Goal: Task Accomplishment & Management: Manage account settings

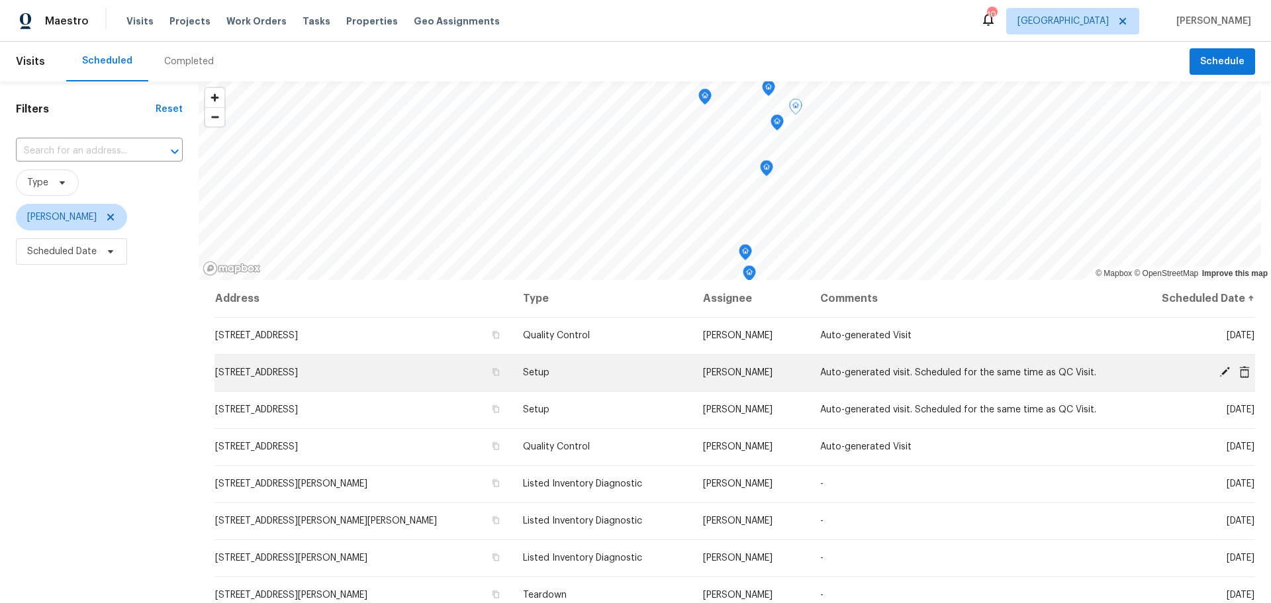
click at [1220, 370] on icon at bounding box center [1225, 372] width 11 height 11
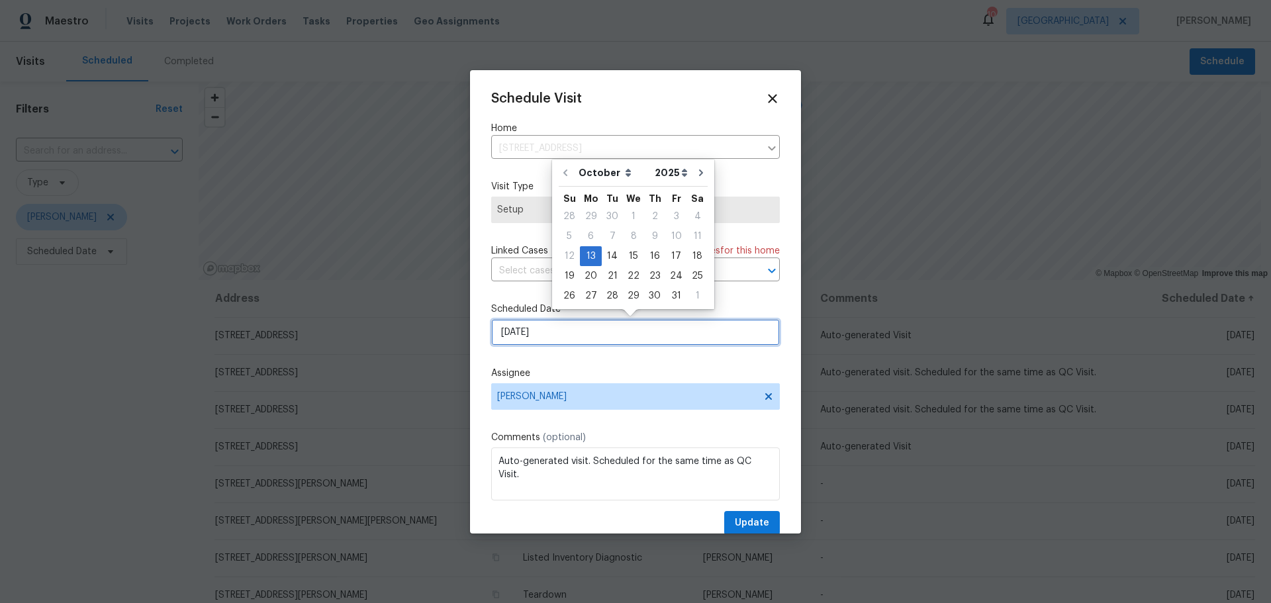
click at [577, 331] on input "[DATE]" at bounding box center [635, 332] width 289 height 26
click at [628, 255] on div "15" at bounding box center [633, 256] width 21 height 19
type input "10/15/2025"
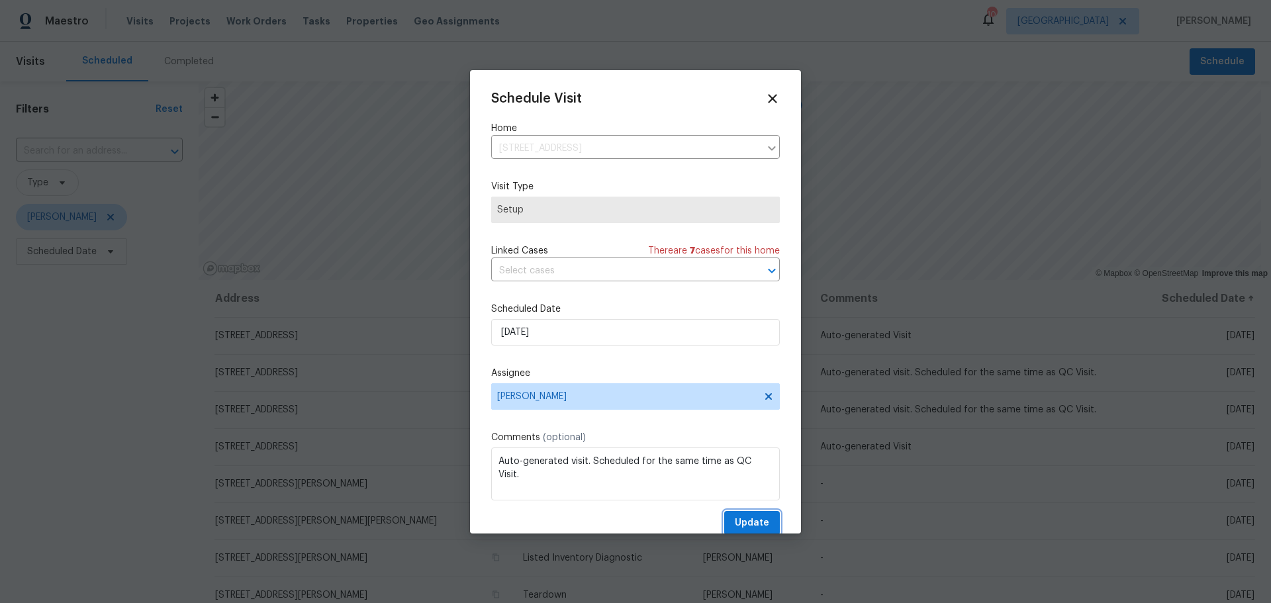
click at [739, 524] on span "Update" at bounding box center [752, 523] width 34 height 17
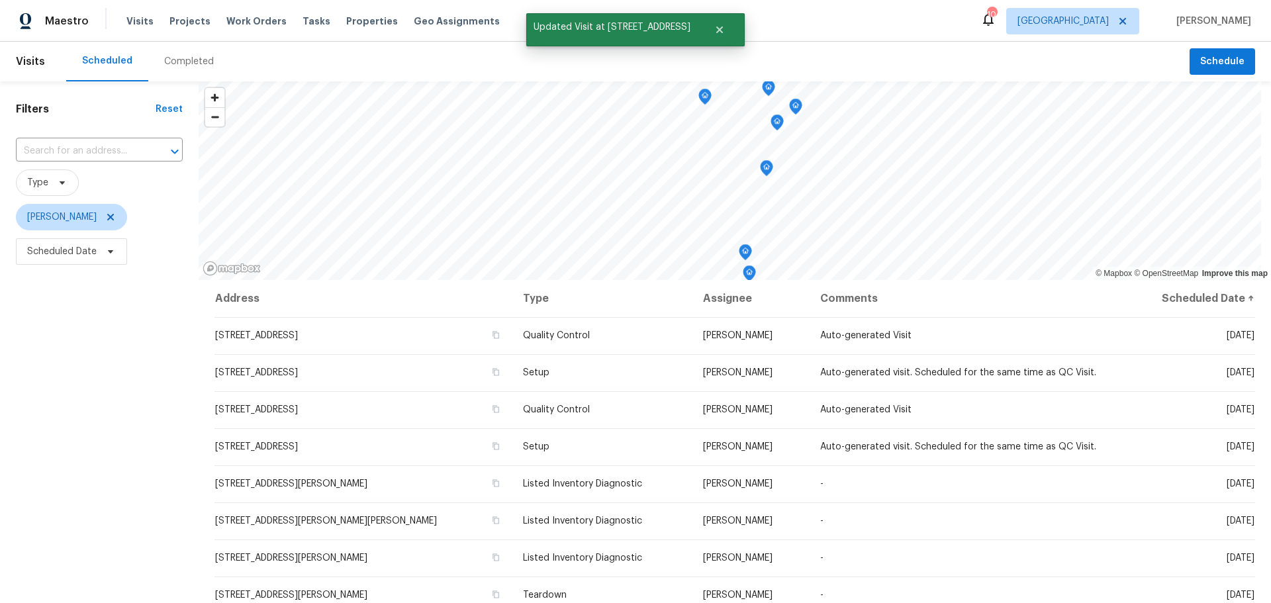
click at [342, 28] on div "Visits Projects Work Orders Tasks Properties Geo Assignments" at bounding box center [320, 21] width 389 height 26
click at [346, 23] on span "Properties" at bounding box center [372, 21] width 52 height 13
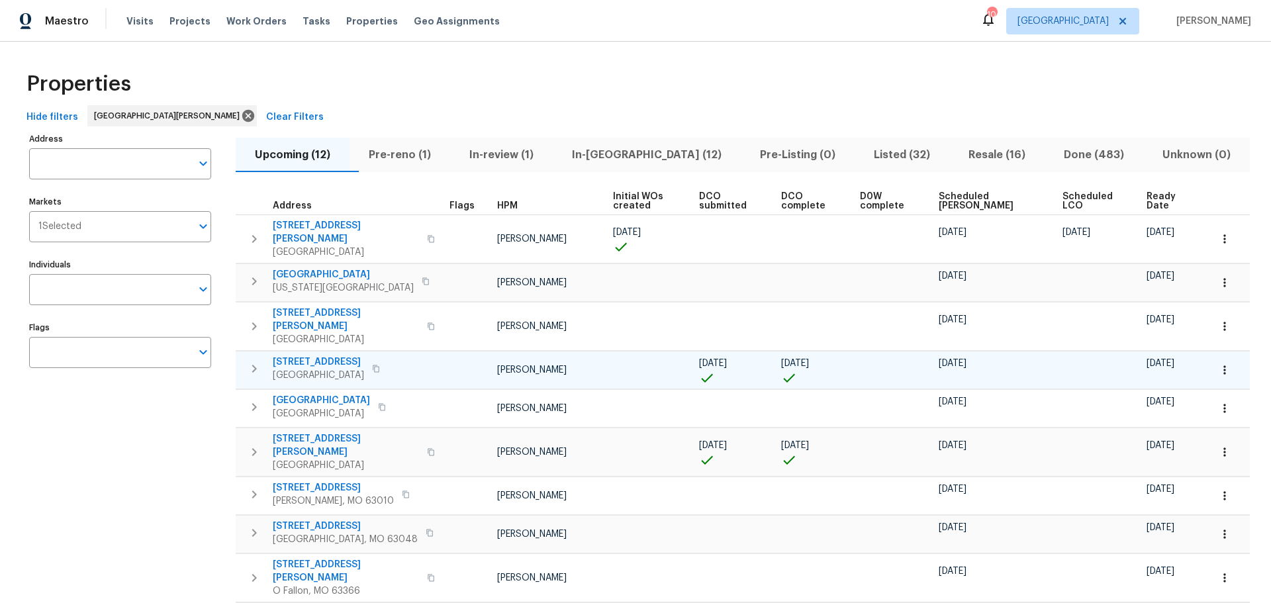
click at [347, 356] on span "2528 Medford Dr" at bounding box center [318, 362] width 91 height 13
click at [429, 156] on span "Pre-reno (1)" at bounding box center [400, 155] width 85 height 19
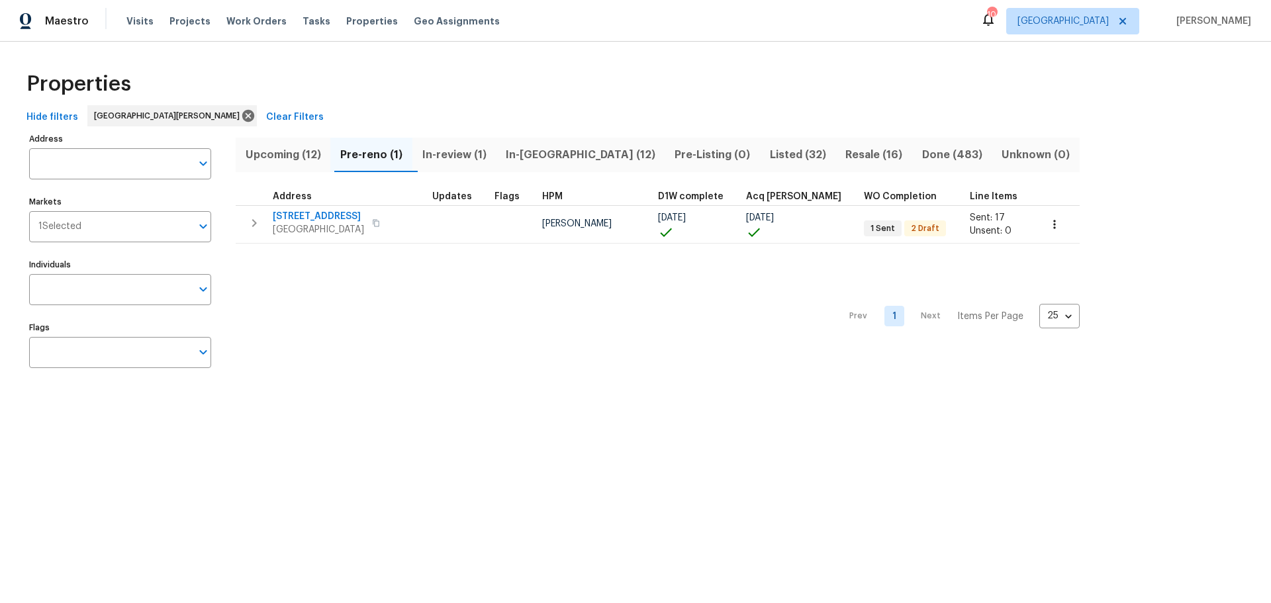
click at [521, 158] on span "In-reno (12)" at bounding box center [580, 155] width 153 height 19
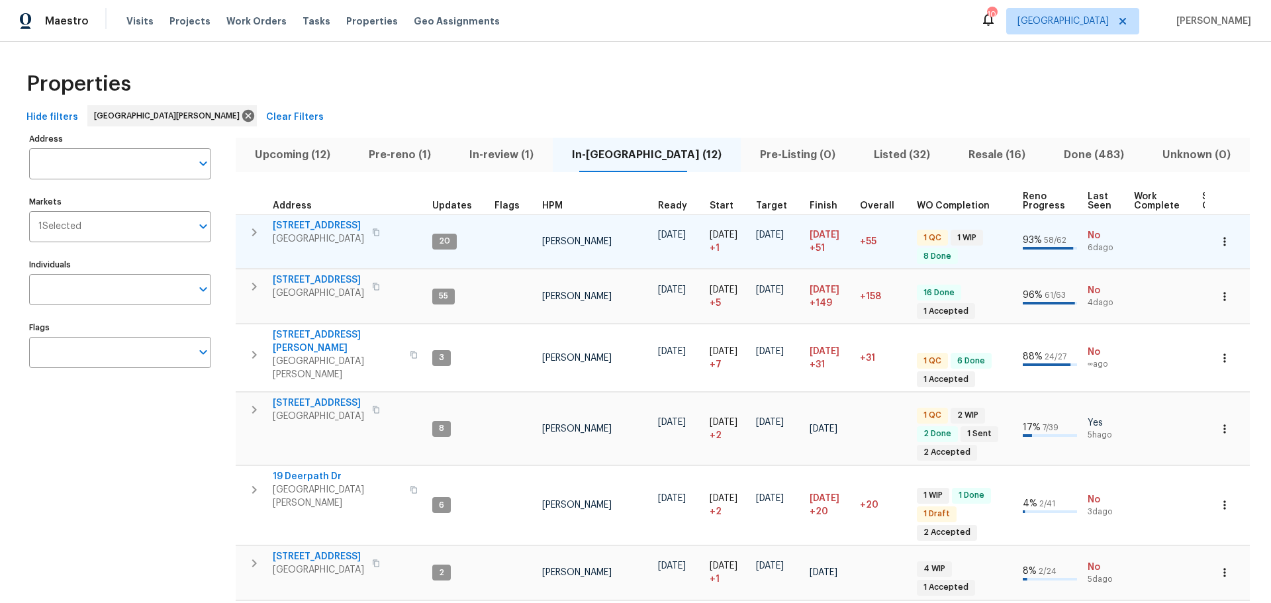
click at [341, 228] on span "2132 Ridgedale Dr" at bounding box center [318, 225] width 91 height 13
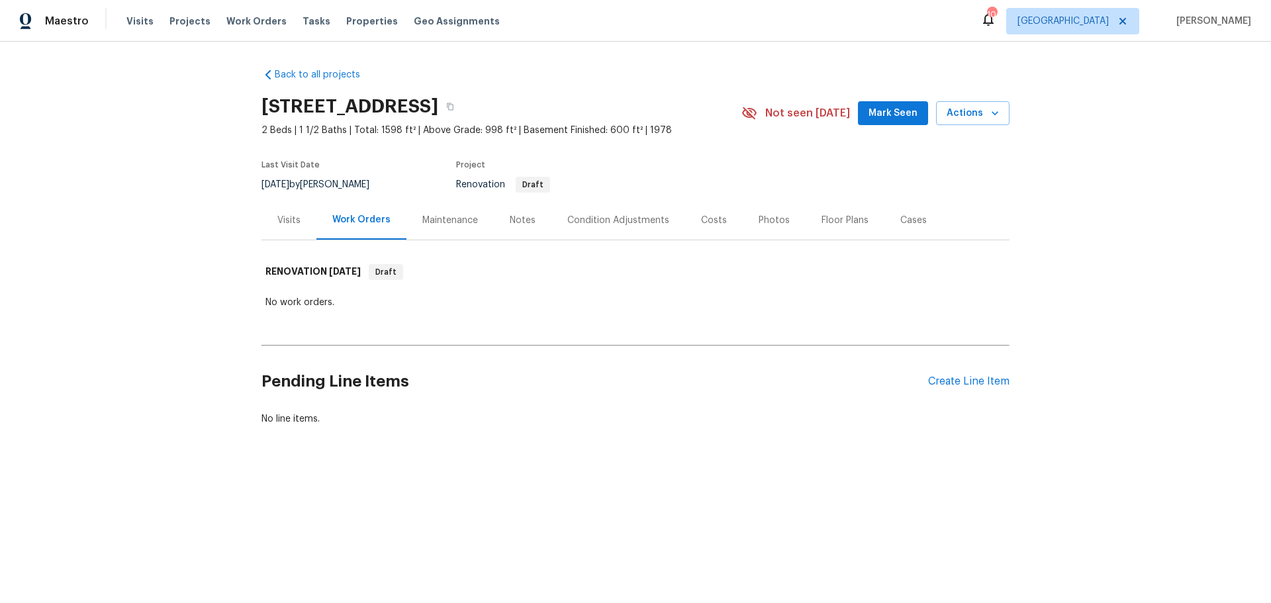
click at [284, 229] on div "Visits" at bounding box center [289, 220] width 55 height 39
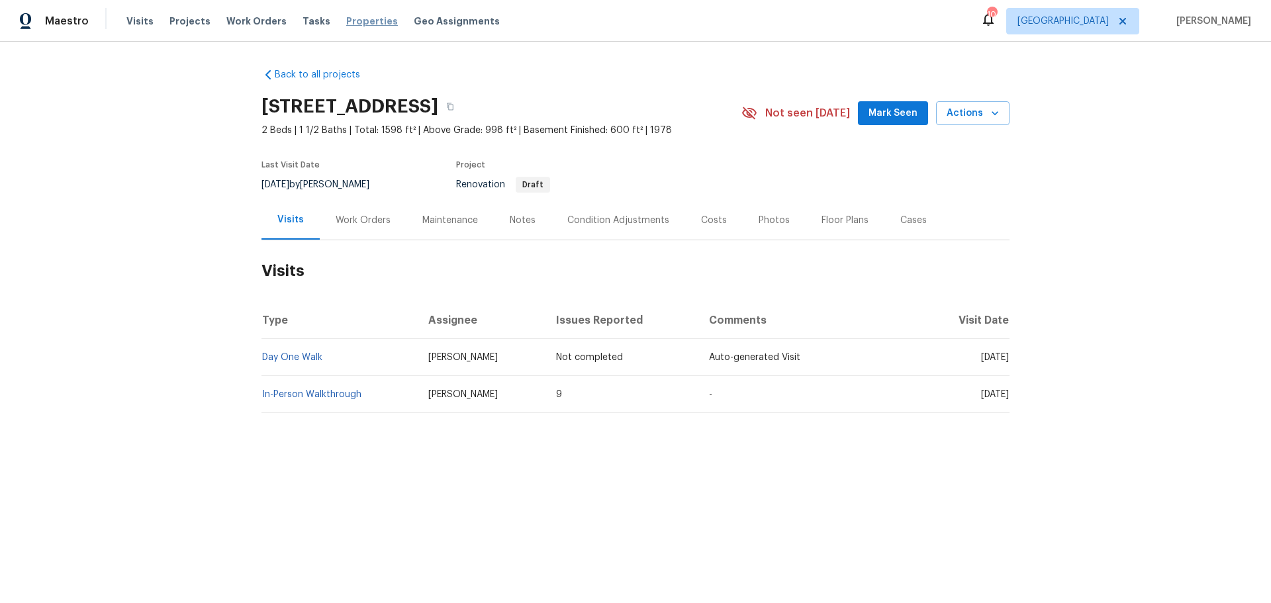
click at [348, 20] on span "Properties" at bounding box center [372, 21] width 52 height 13
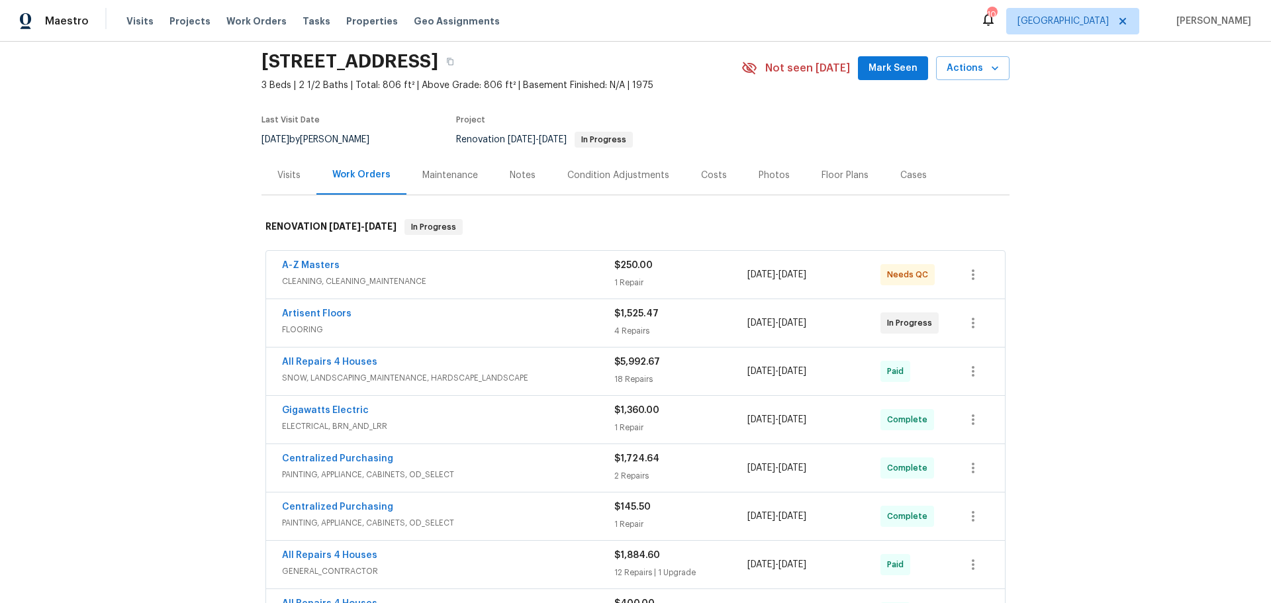
scroll to position [66, 0]
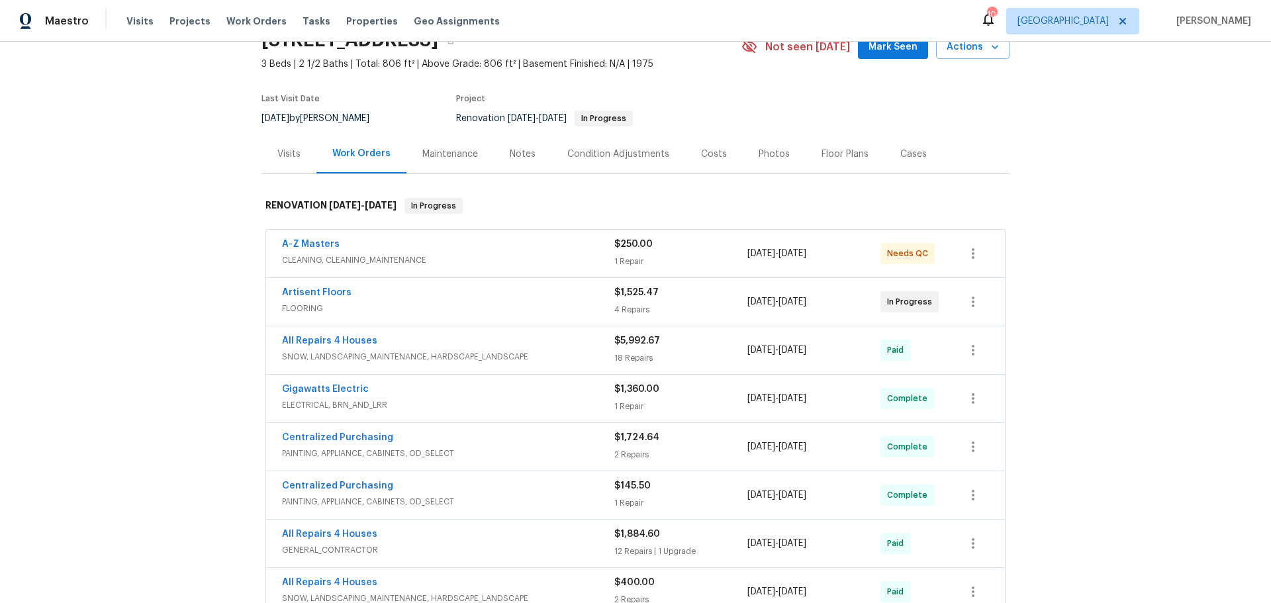
click at [307, 249] on span "A-Z Masters" at bounding box center [311, 244] width 58 height 13
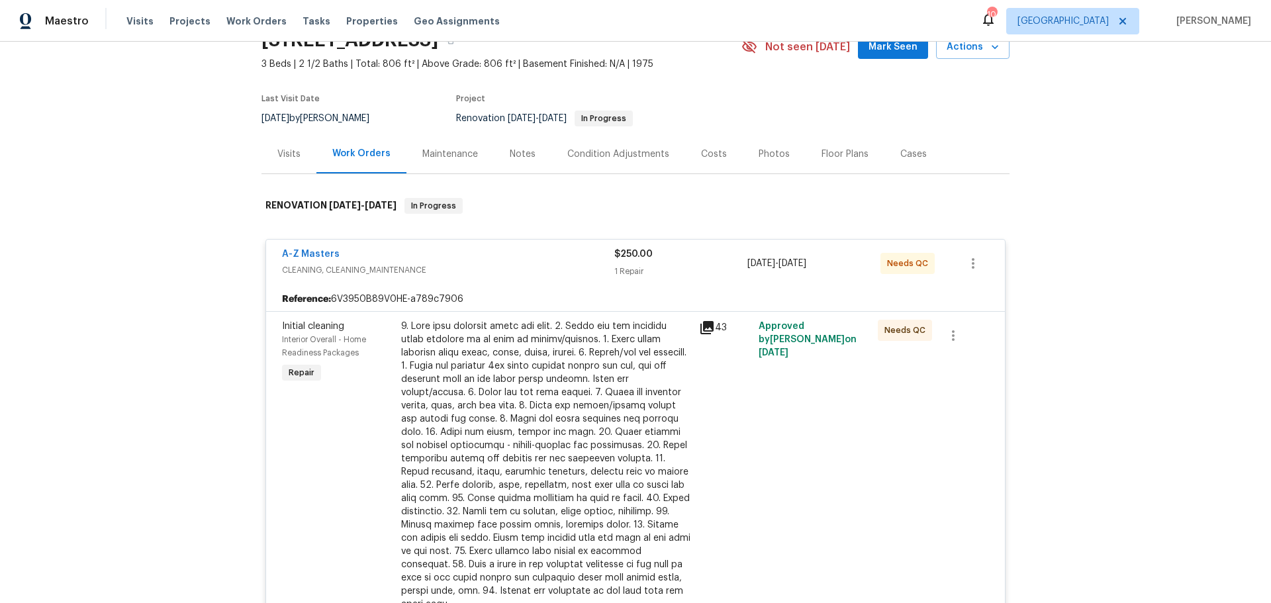
click at [317, 262] on div "A-Z Masters" at bounding box center [448, 256] width 332 height 16
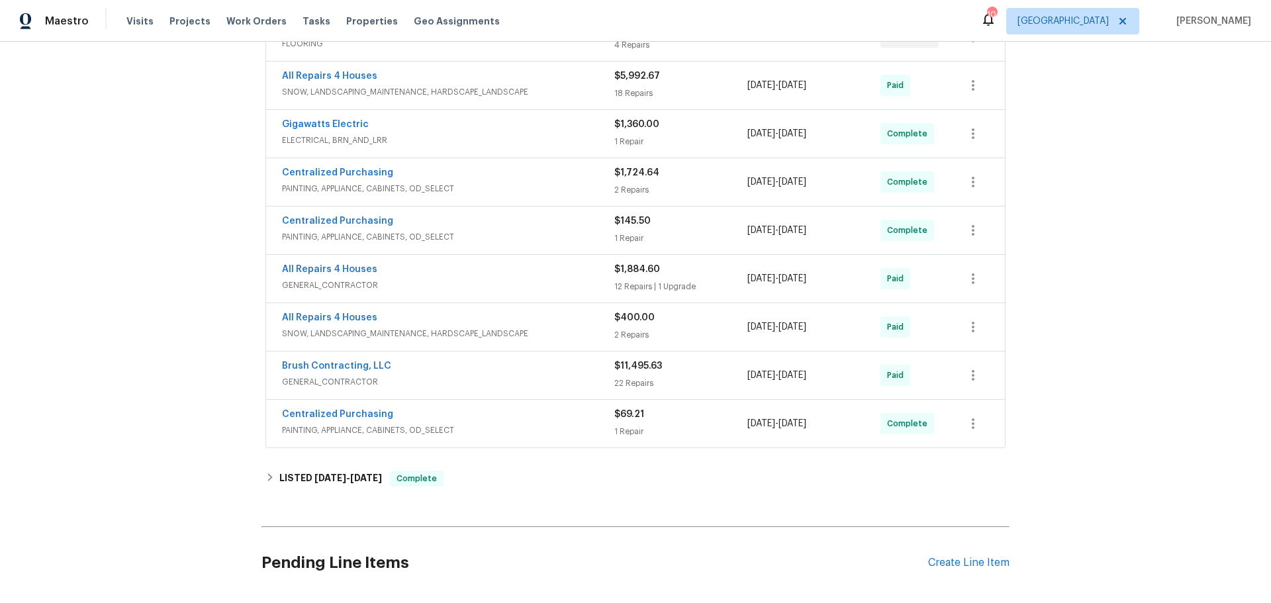
scroll to position [464, 0]
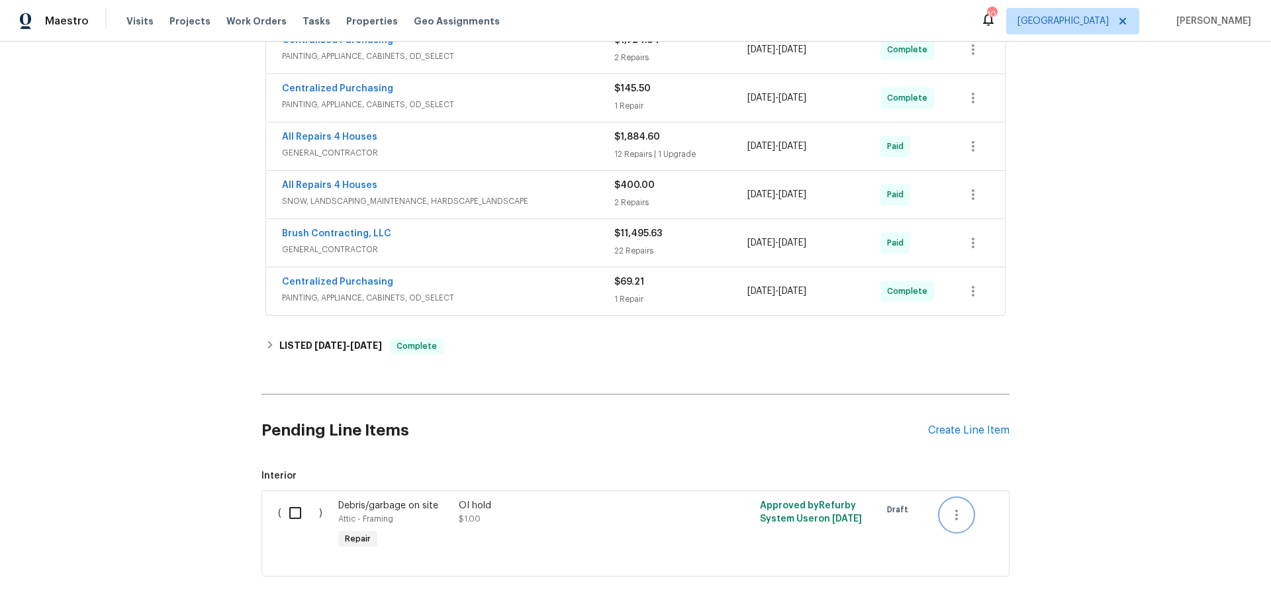
click at [954, 513] on icon "button" at bounding box center [957, 515] width 16 height 16
click at [961, 513] on li "Cancel" at bounding box center [961, 515] width 51 height 22
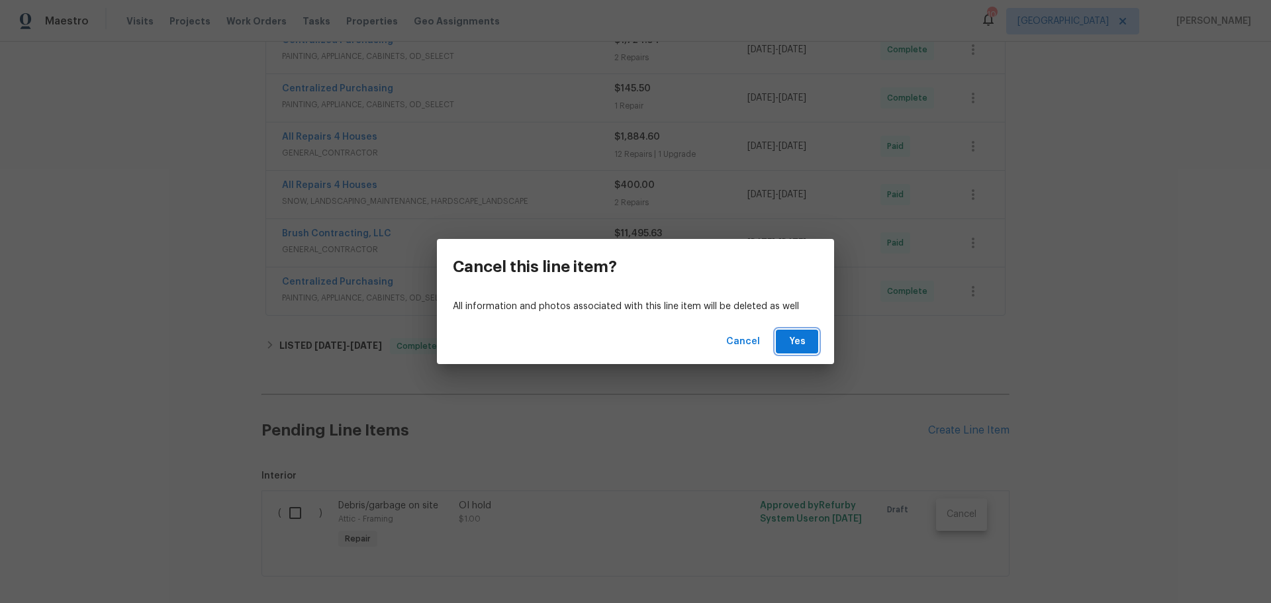
click at [795, 345] on span "Yes" at bounding box center [797, 342] width 21 height 17
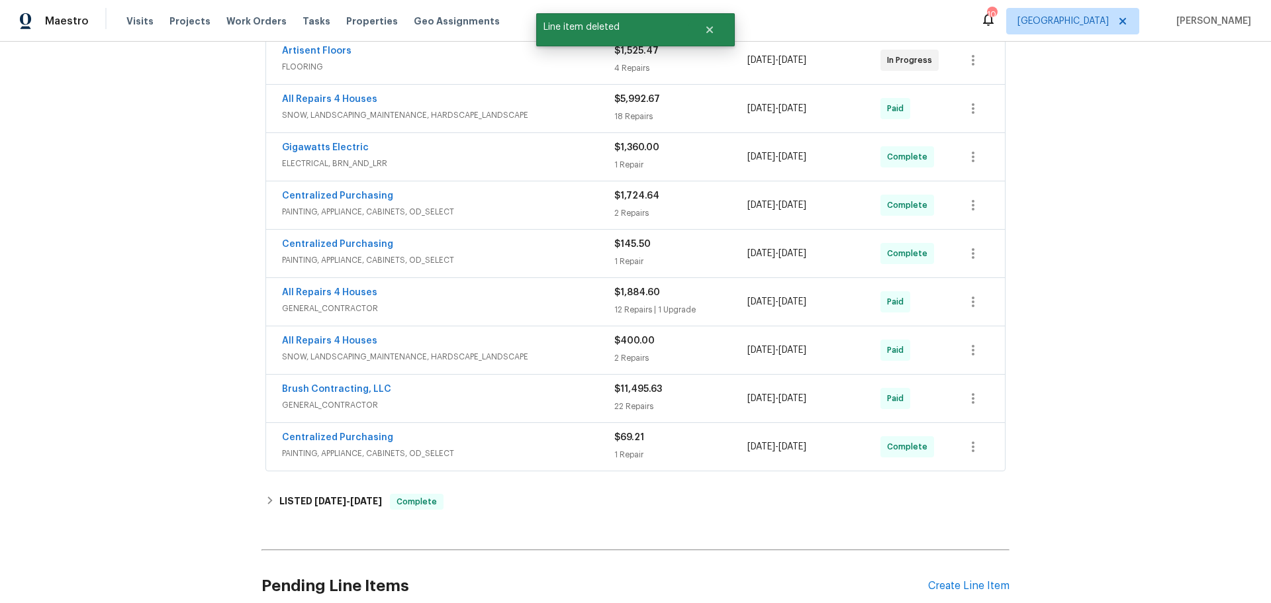
scroll to position [104, 0]
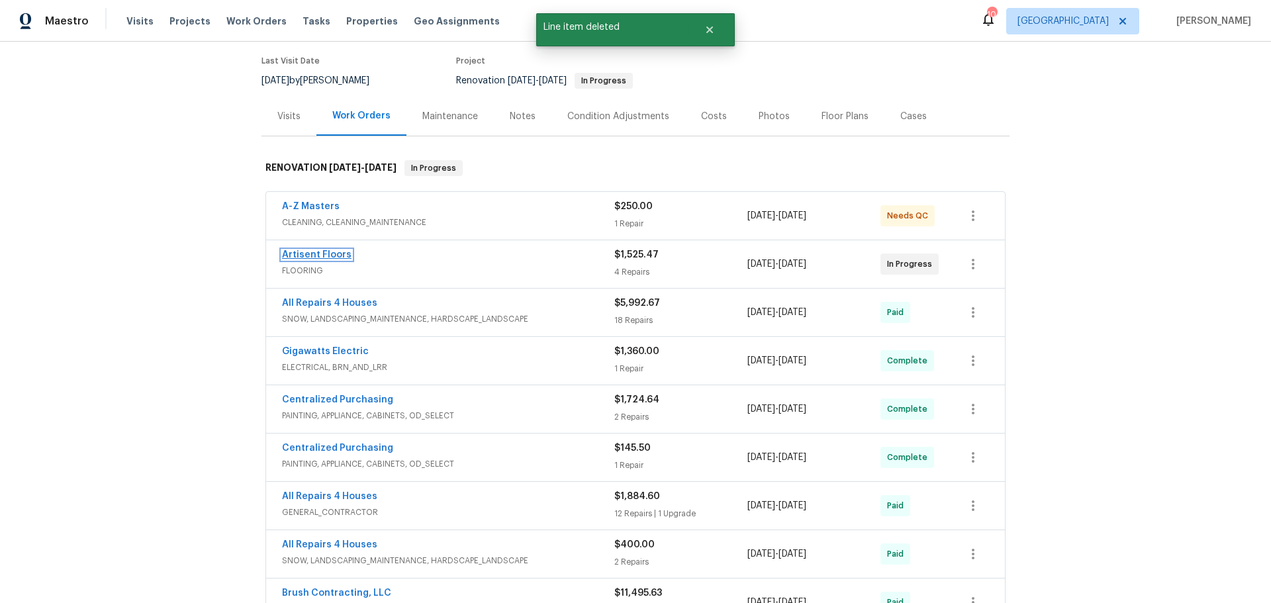
click at [309, 255] on link "Artisent Floors" at bounding box center [317, 254] width 70 height 9
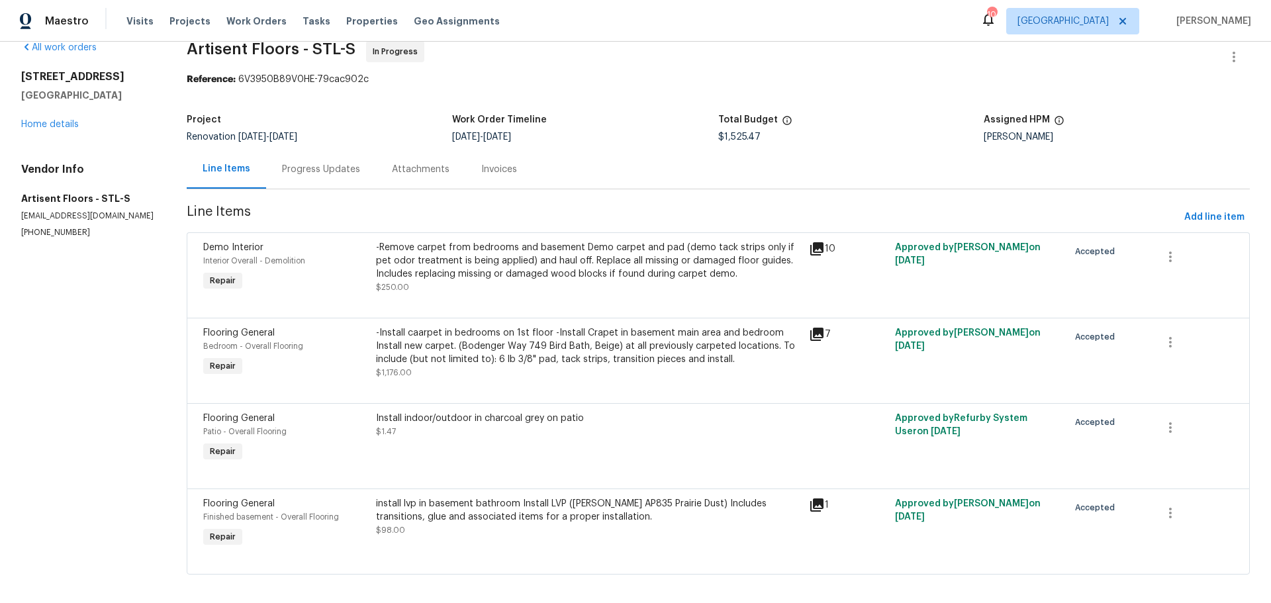
scroll to position [40, 0]
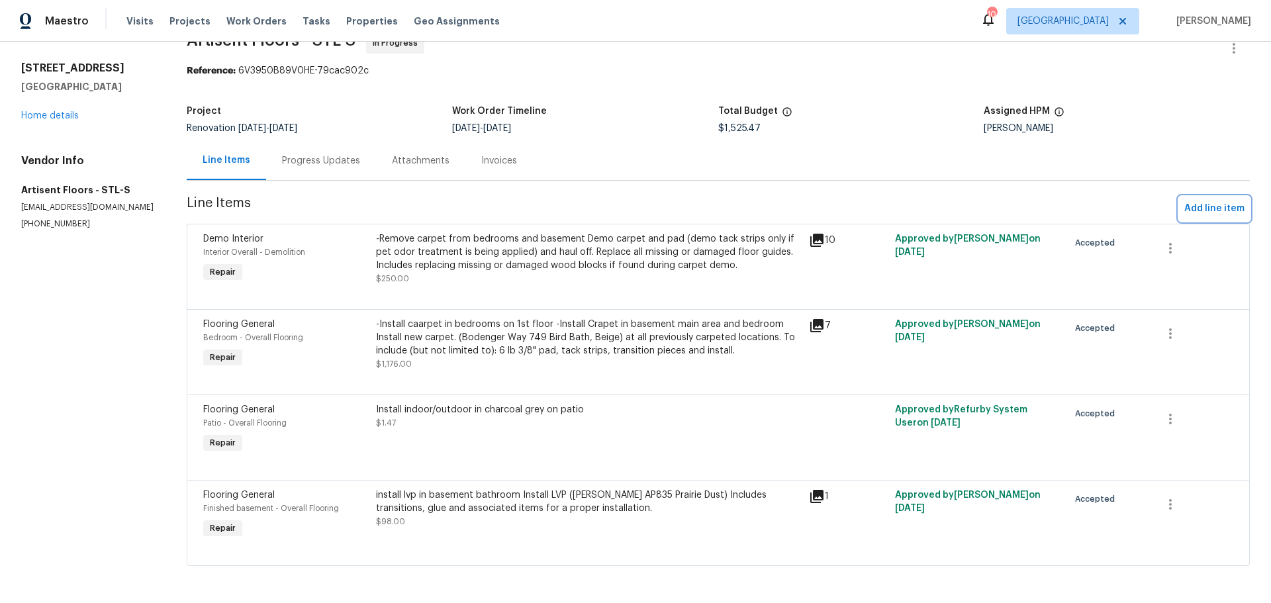
click at [1193, 201] on span "Add line item" at bounding box center [1215, 209] width 60 height 17
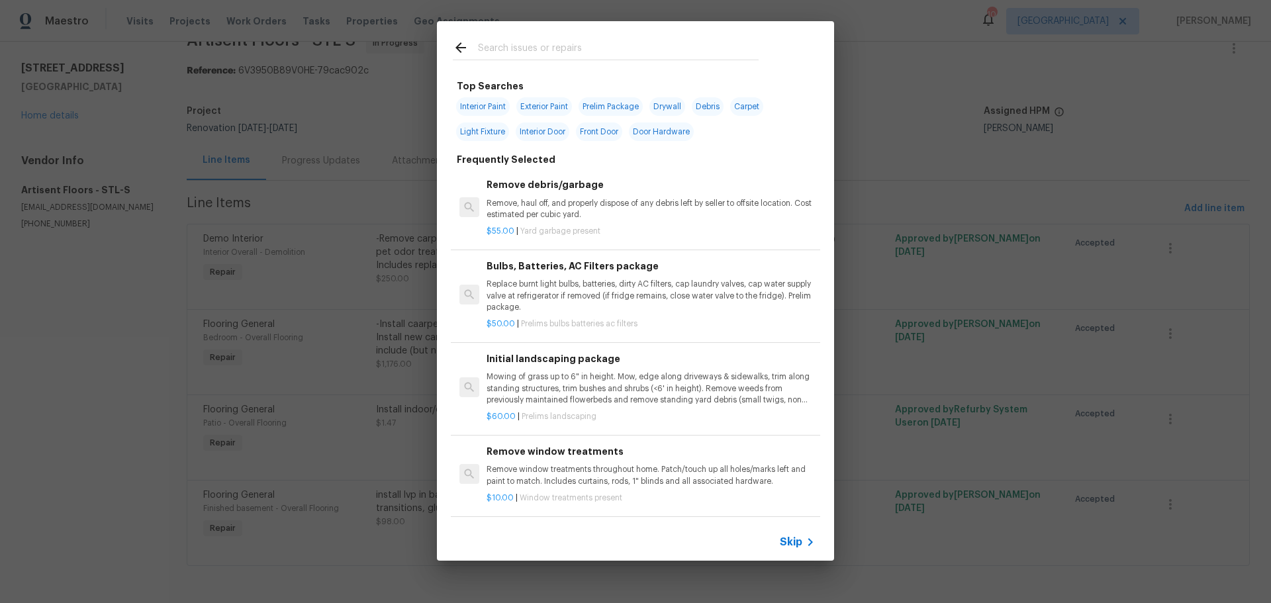
click at [593, 51] on input "text" at bounding box center [618, 50] width 281 height 20
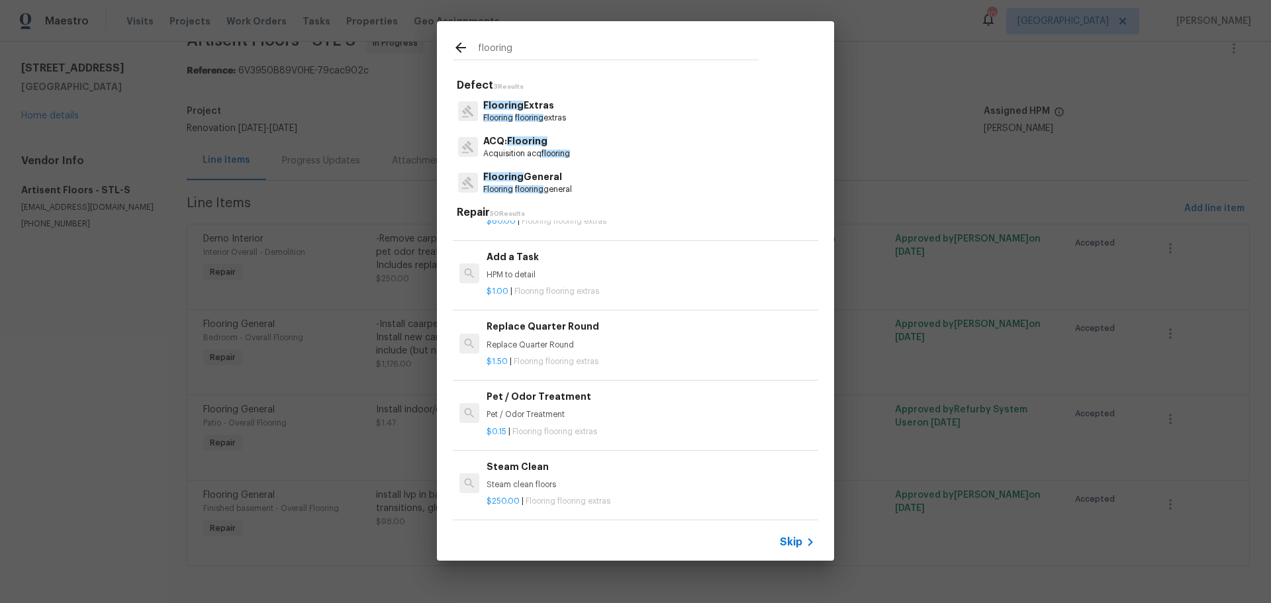
scroll to position [1656, 0]
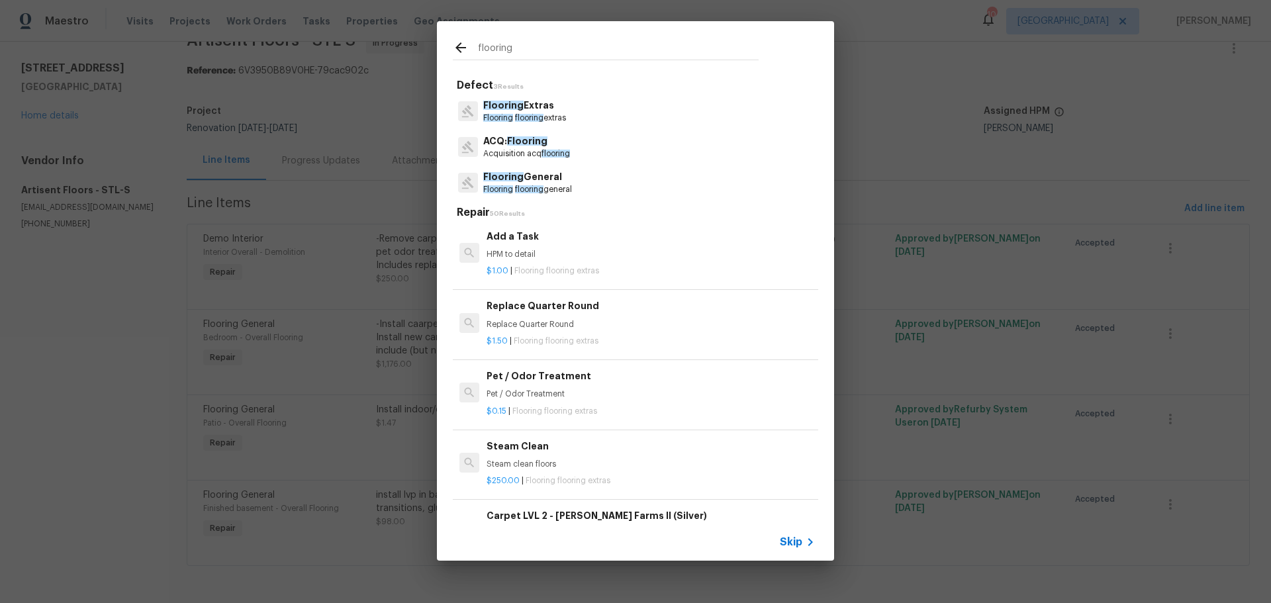
type input "flooring"
click at [613, 260] on div "$1.00 | Flooring flooring extras" at bounding box center [651, 268] width 328 height 17
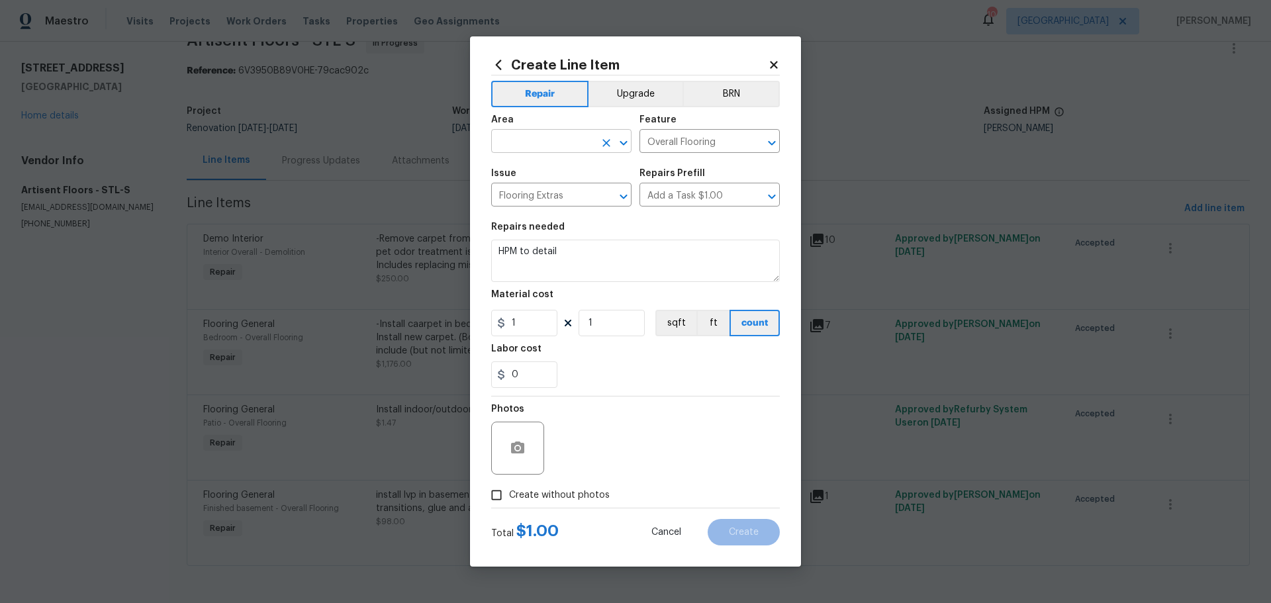
click at [619, 140] on icon "Open" at bounding box center [624, 143] width 16 height 16
click at [564, 173] on li "Patio" at bounding box center [561, 172] width 140 height 22
type input "Patio"
drag, startPoint x: 562, startPoint y: 252, endPoint x: 456, endPoint y: 276, distance: 108.8
click at [456, 276] on div "Create Line Item Repair Upgrade BRN Area Patio ​ Feature Overall Flooring ​ Iss…" at bounding box center [635, 301] width 1271 height 603
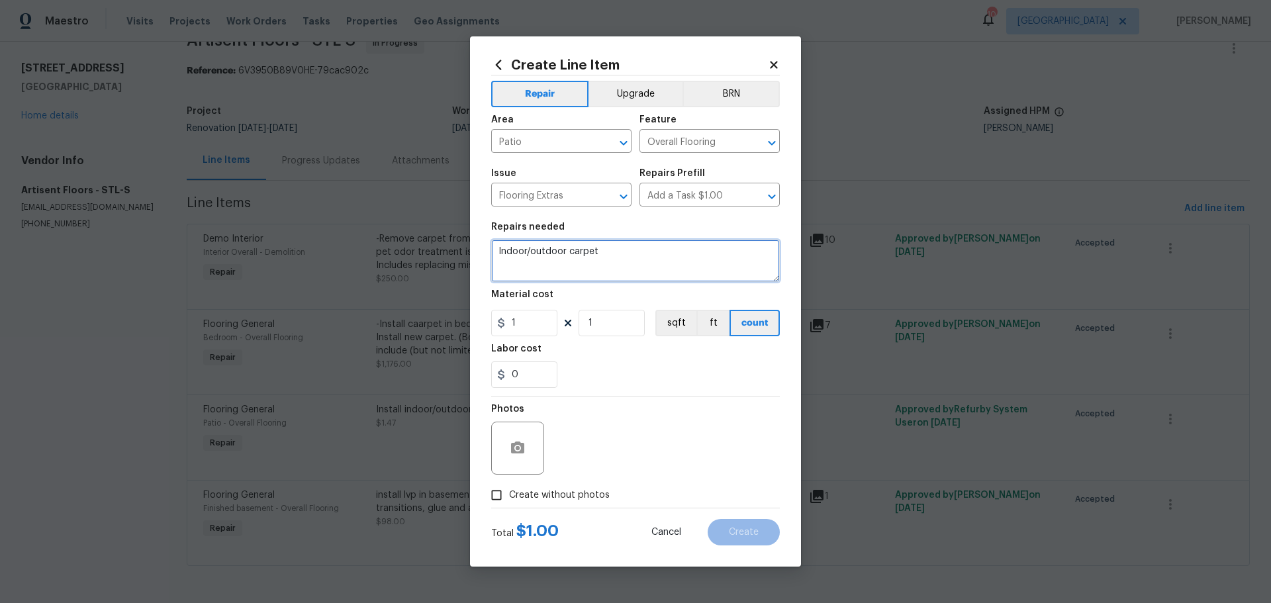
type textarea "Indoor/outdoor carpet"
click at [608, 317] on input "1" at bounding box center [612, 323] width 66 height 26
type input "447"
click at [581, 372] on div "0" at bounding box center [635, 375] width 289 height 26
click at [497, 487] on input "Create without photos" at bounding box center [496, 495] width 25 height 25
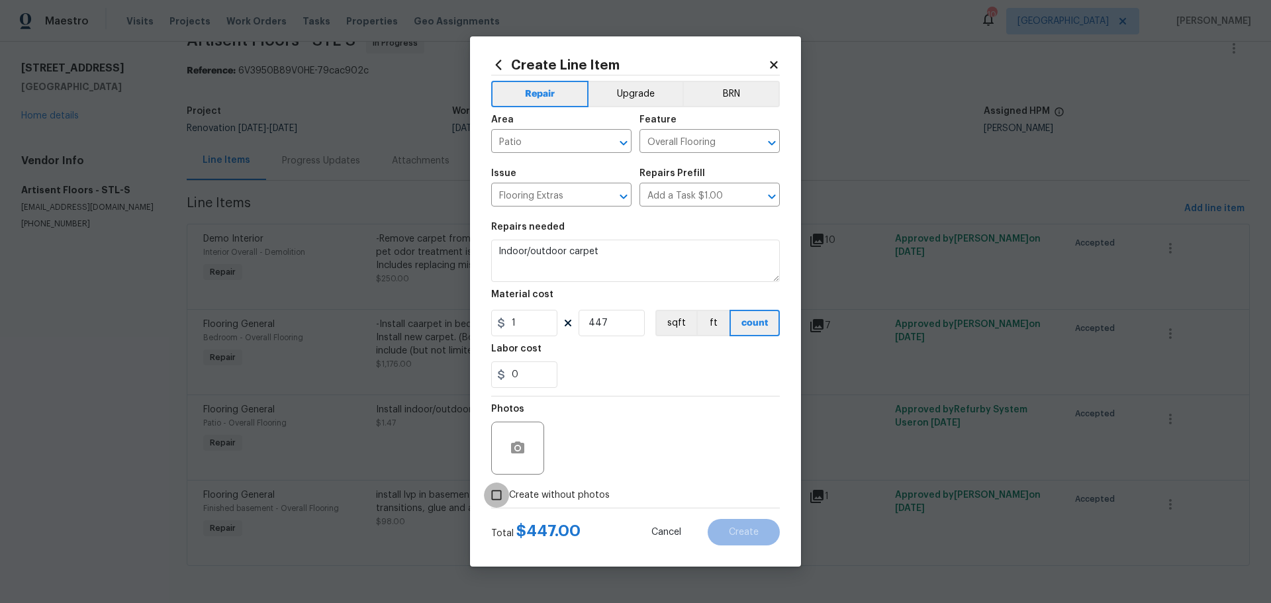
checkbox input "true"
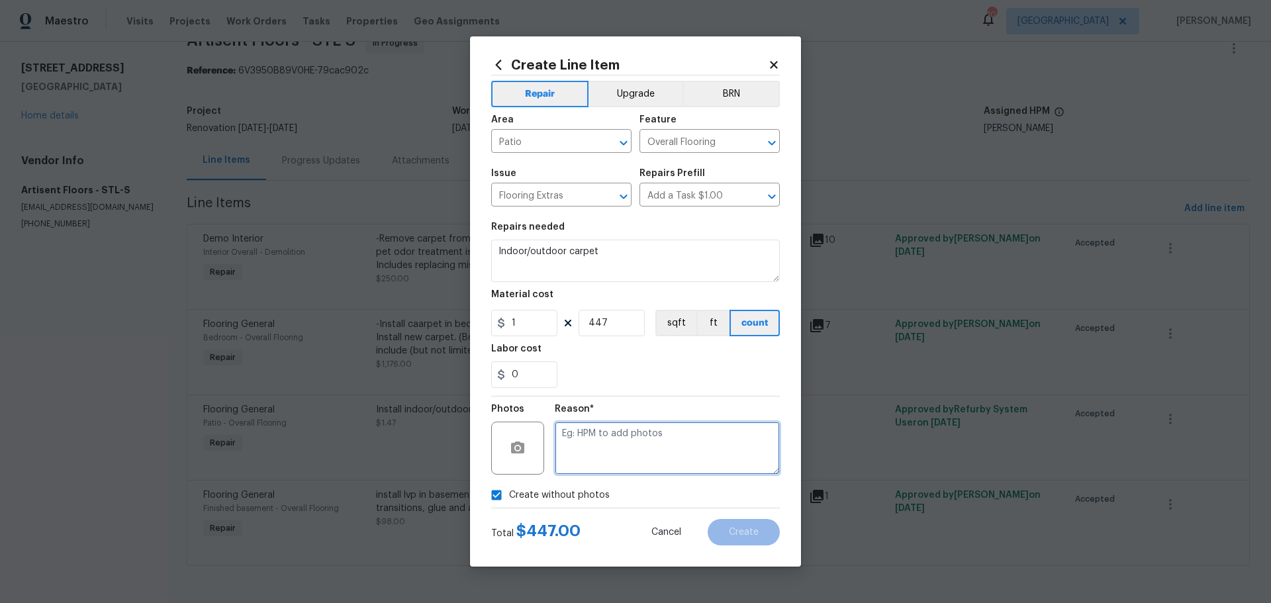
click at [619, 458] on textarea at bounding box center [667, 448] width 225 height 53
type textarea "1"
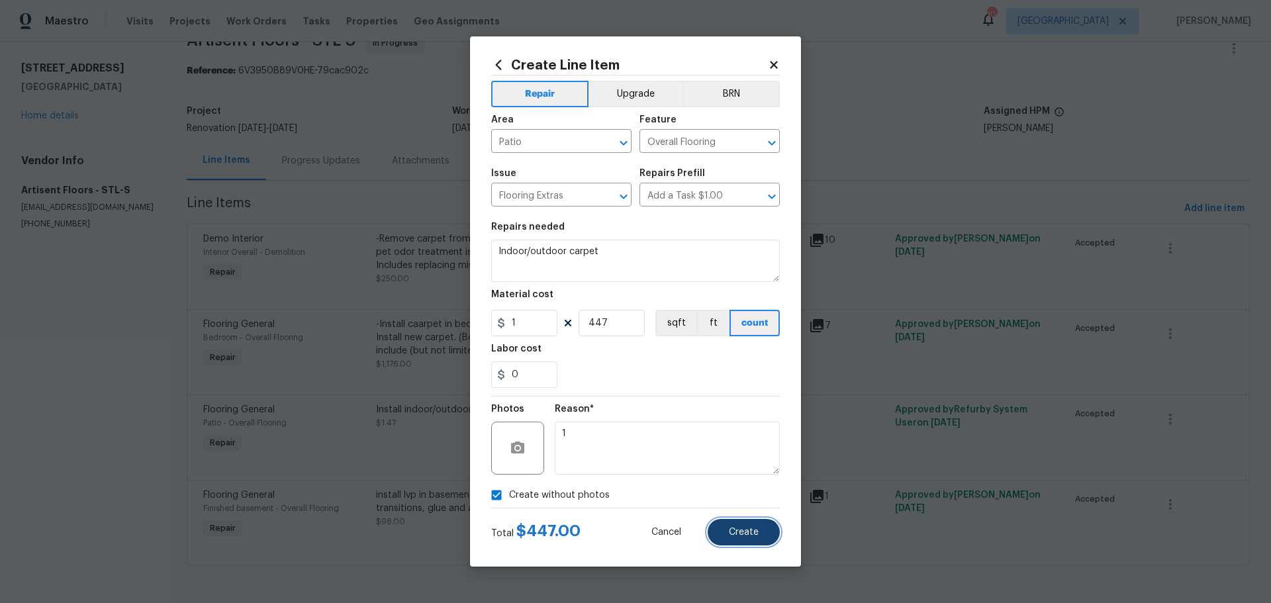
click at [724, 525] on button "Create" at bounding box center [744, 532] width 72 height 26
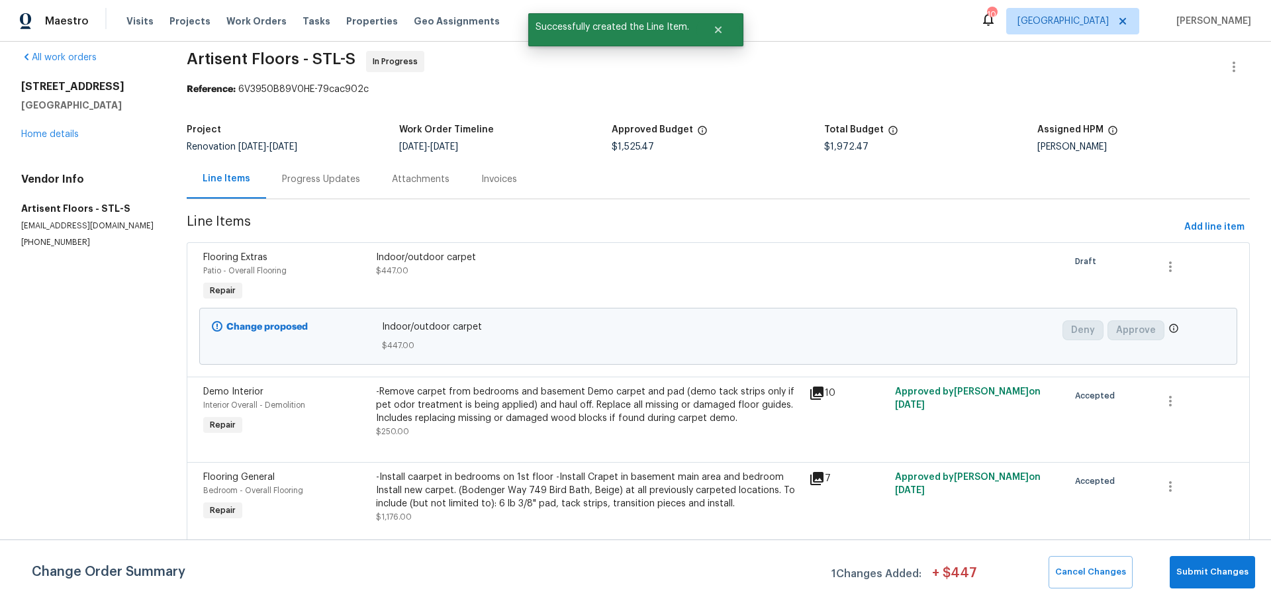
scroll to position [0, 0]
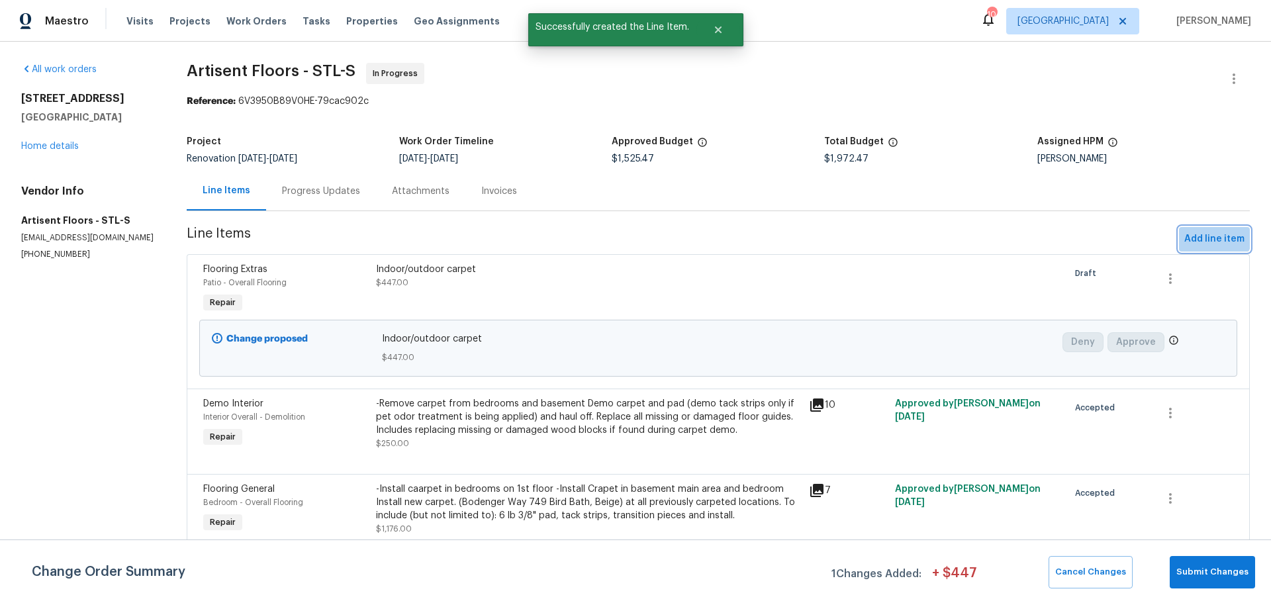
click at [1200, 232] on span "Add line item" at bounding box center [1215, 239] width 60 height 17
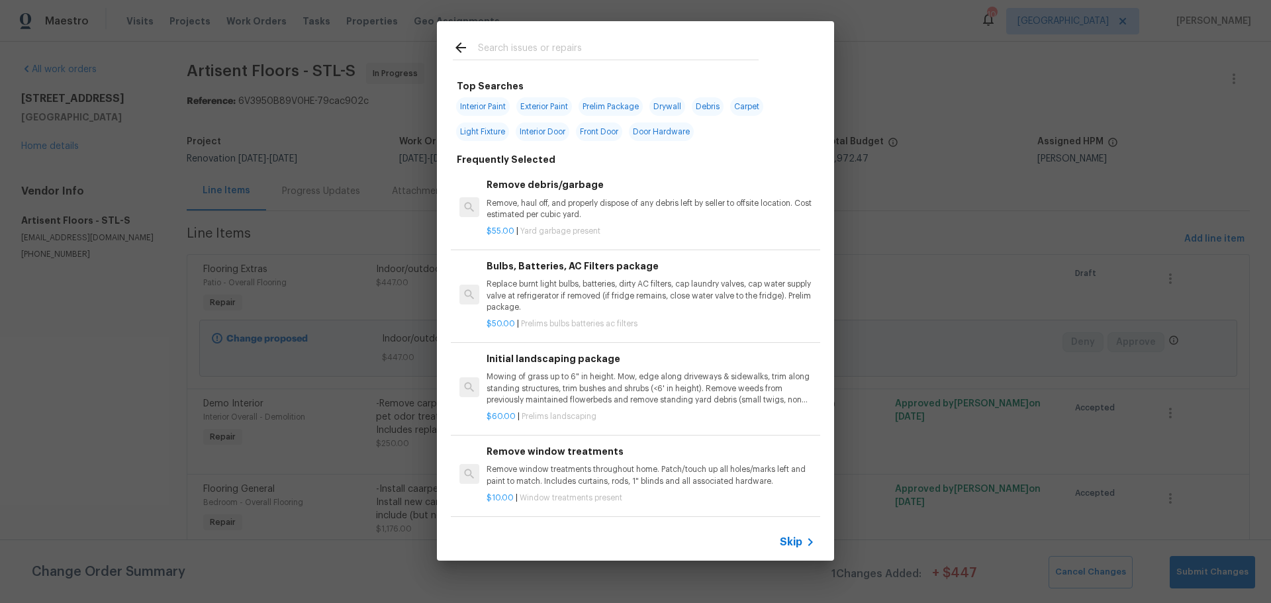
click at [478, 48] on input "text" at bounding box center [618, 50] width 281 height 20
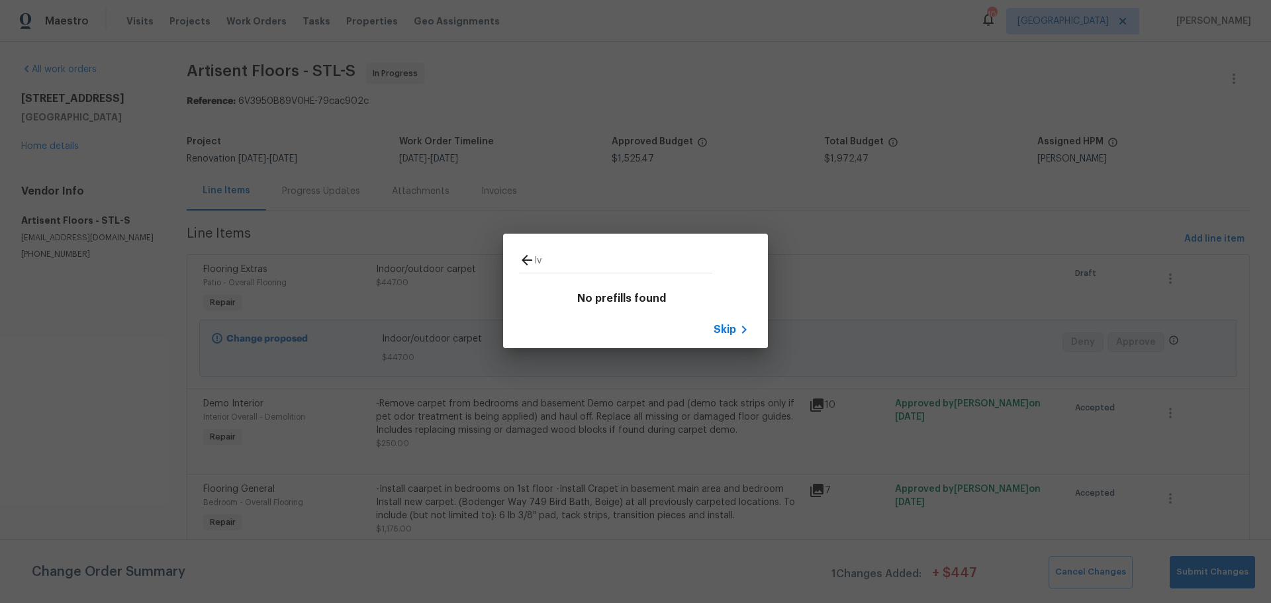
type input "l"
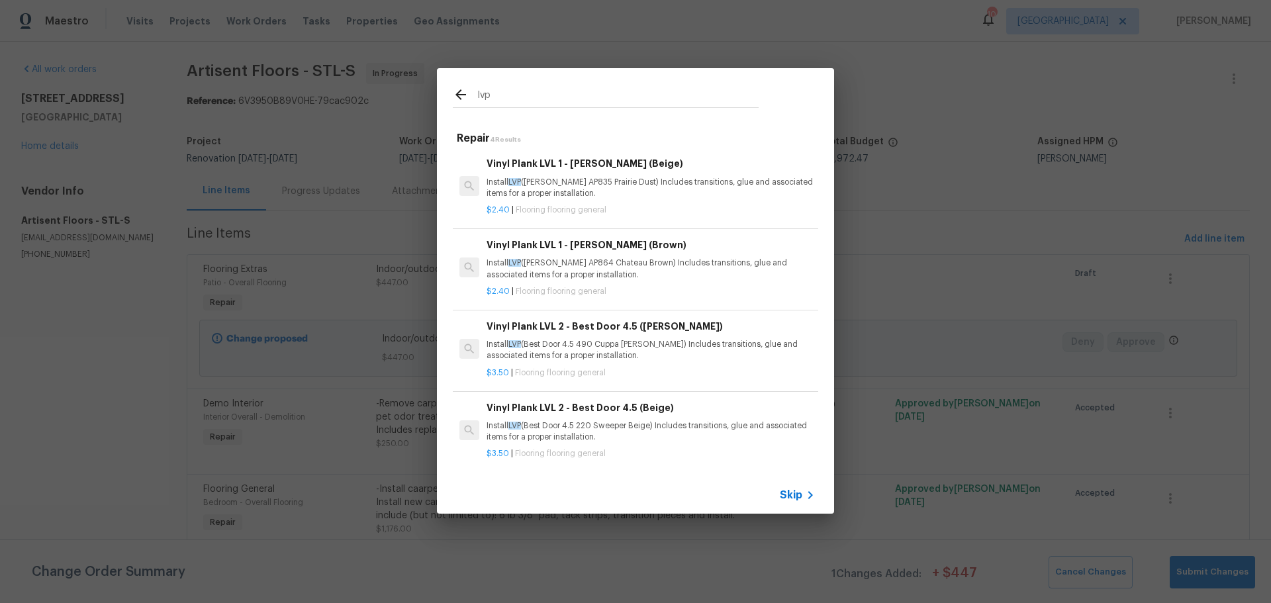
type input "lvp"
click at [593, 171] on div "Vinyl Plank LVL 1 - Knighton (Beige) Install LVP (Knighton AP835 Prairie Dust) …" at bounding box center [651, 177] width 328 height 43
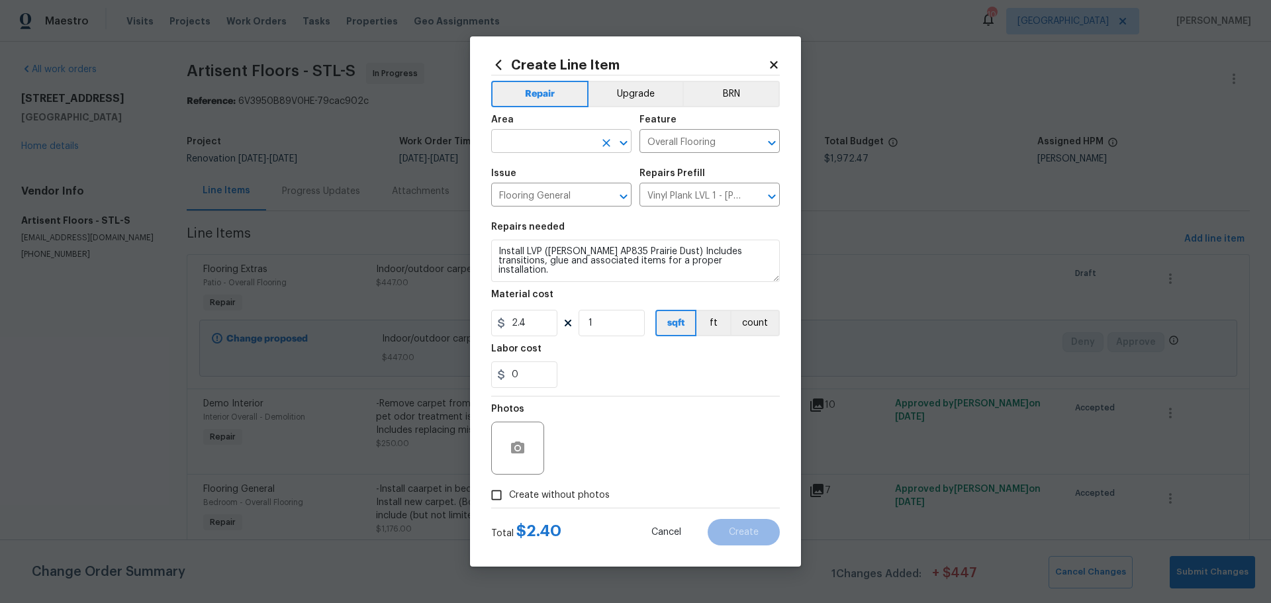
click at [625, 140] on icon "Open" at bounding box center [624, 143] width 16 height 16
click at [580, 194] on li "Interior Overall" at bounding box center [561, 194] width 140 height 22
type input "Interior Overall"
drag, startPoint x: 726, startPoint y: 263, endPoint x: 525, endPoint y: 248, distance: 201.2
click at [525, 248] on textarea "Install LVP (Knighton AP835 Prairie Dust) Includes transitions, glue and associ…" at bounding box center [635, 261] width 289 height 42
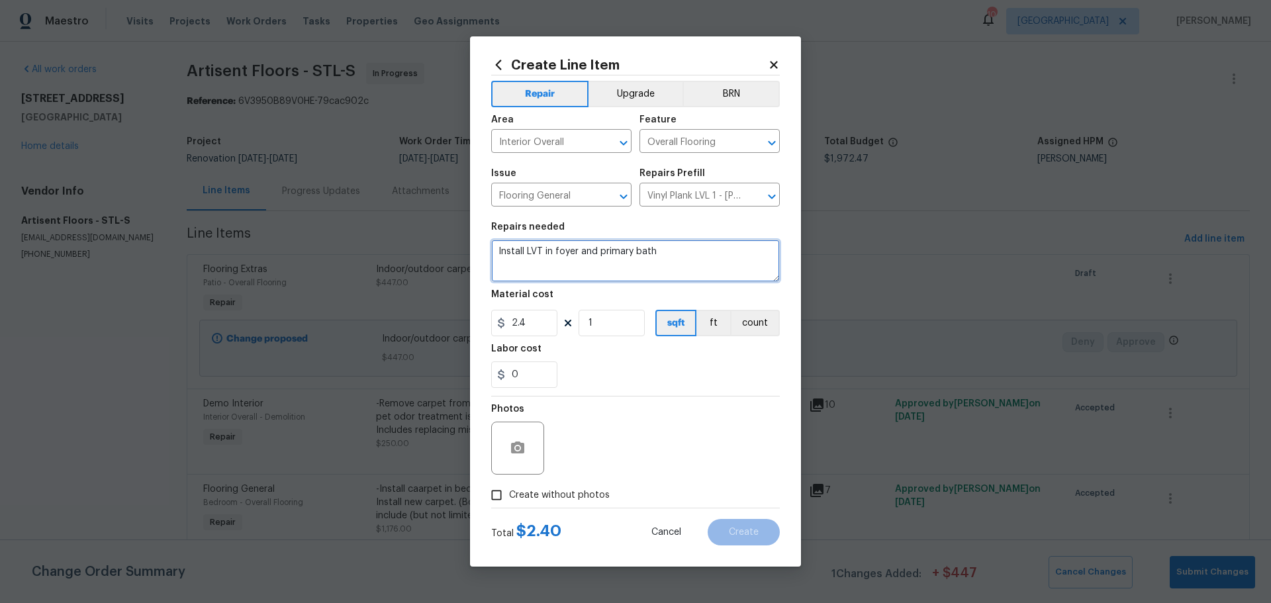
type textarea "Install LVT in foyer and primary bath"
click at [611, 323] on input "1" at bounding box center [612, 323] width 66 height 26
click at [703, 372] on div "0" at bounding box center [635, 375] width 289 height 26
click at [519, 497] on span "Create without photos" at bounding box center [559, 496] width 101 height 14
click at [509, 497] on input "Create without photos" at bounding box center [496, 495] width 25 height 25
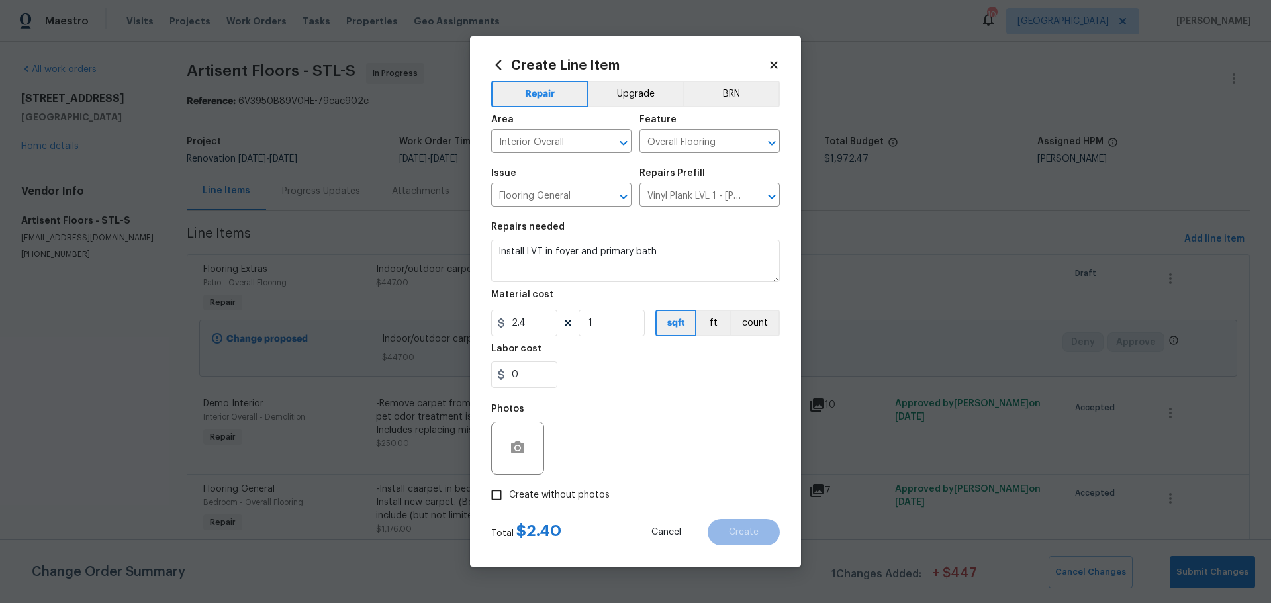
checkbox input "true"
click at [611, 464] on textarea at bounding box center [667, 448] width 225 height 53
type textarea "1"
click at [728, 538] on button "Create" at bounding box center [744, 532] width 72 height 26
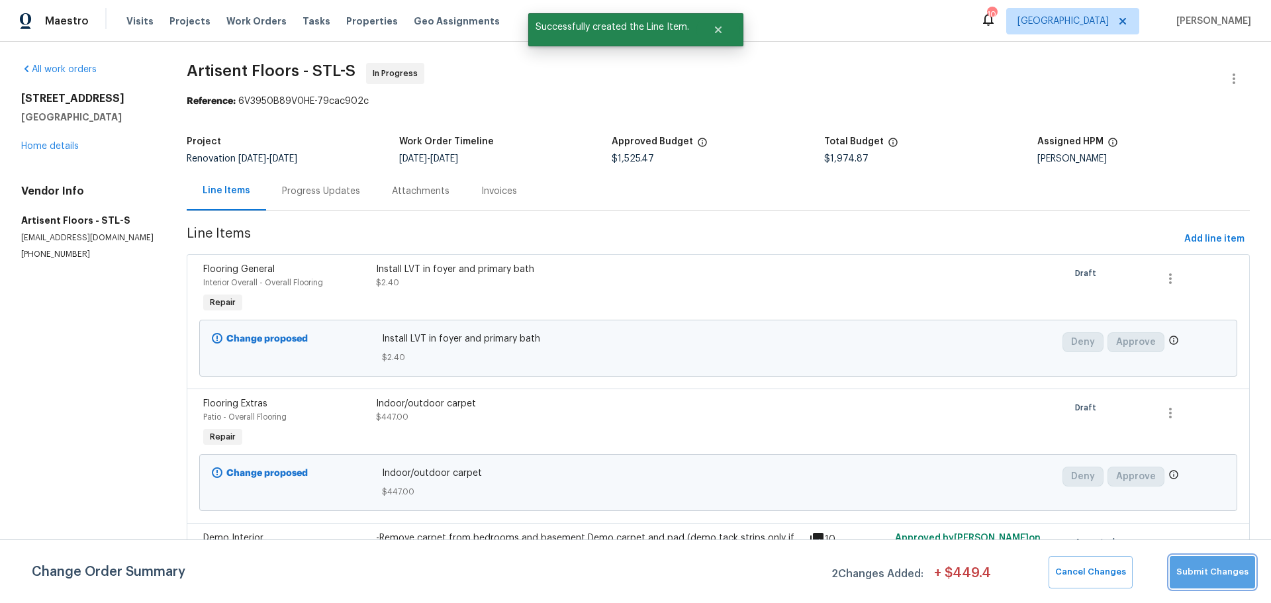
click at [1228, 576] on span "Submit Changes" at bounding box center [1213, 572] width 72 height 15
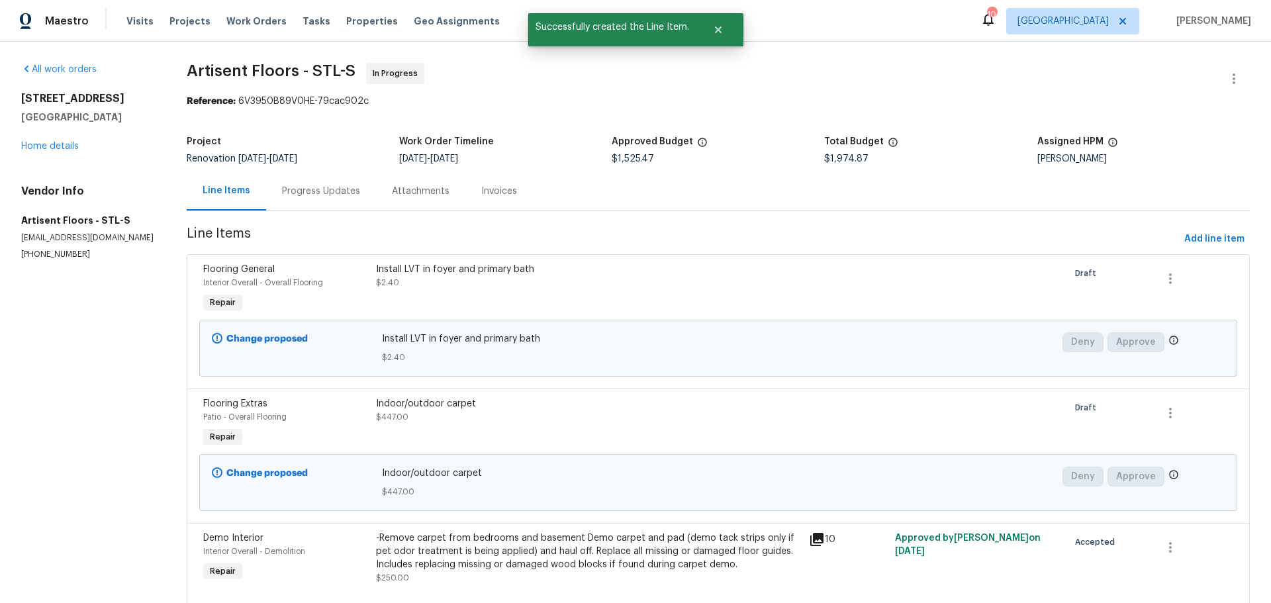
click at [343, 185] on div "Progress Updates" at bounding box center [321, 191] width 78 height 13
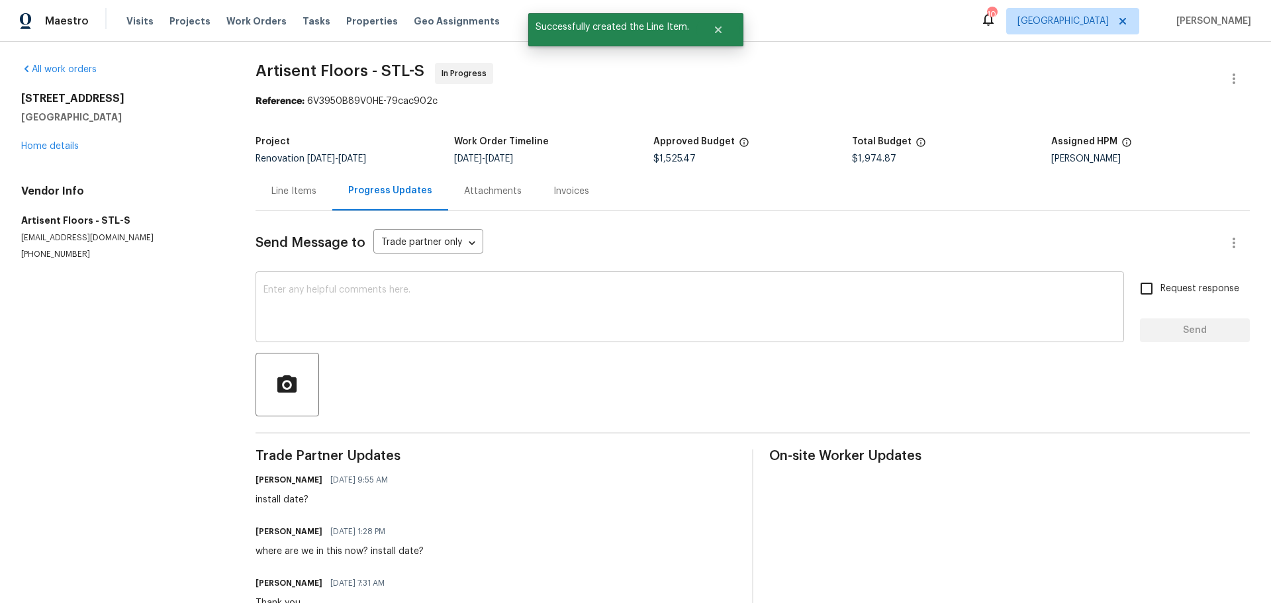
click at [347, 317] on textarea at bounding box center [690, 308] width 853 height 46
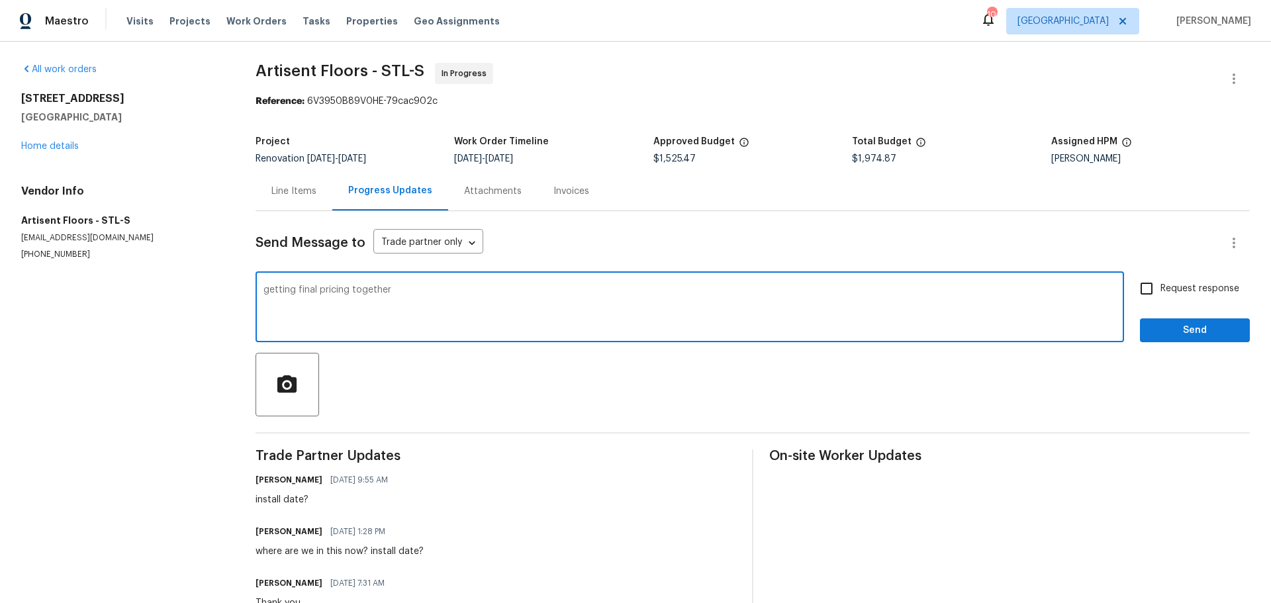
type textarea "getting final pricing together"
click at [1138, 291] on input "Request response" at bounding box center [1147, 289] width 28 height 28
checkbox input "true"
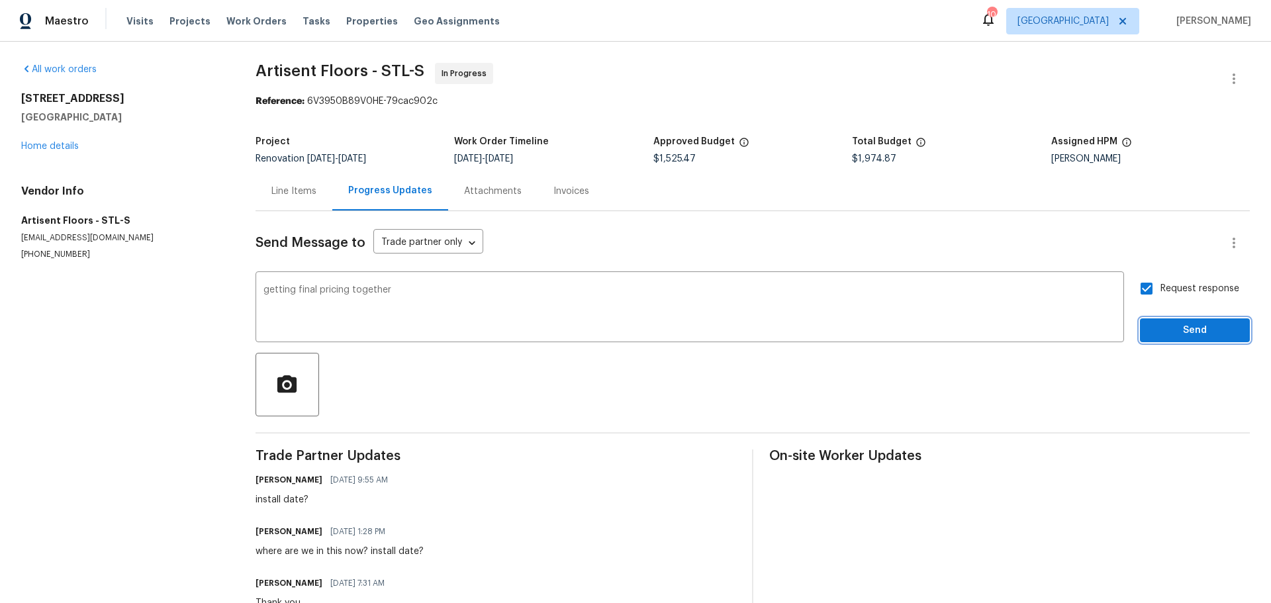
click at [1154, 331] on span "Send" at bounding box center [1195, 330] width 89 height 17
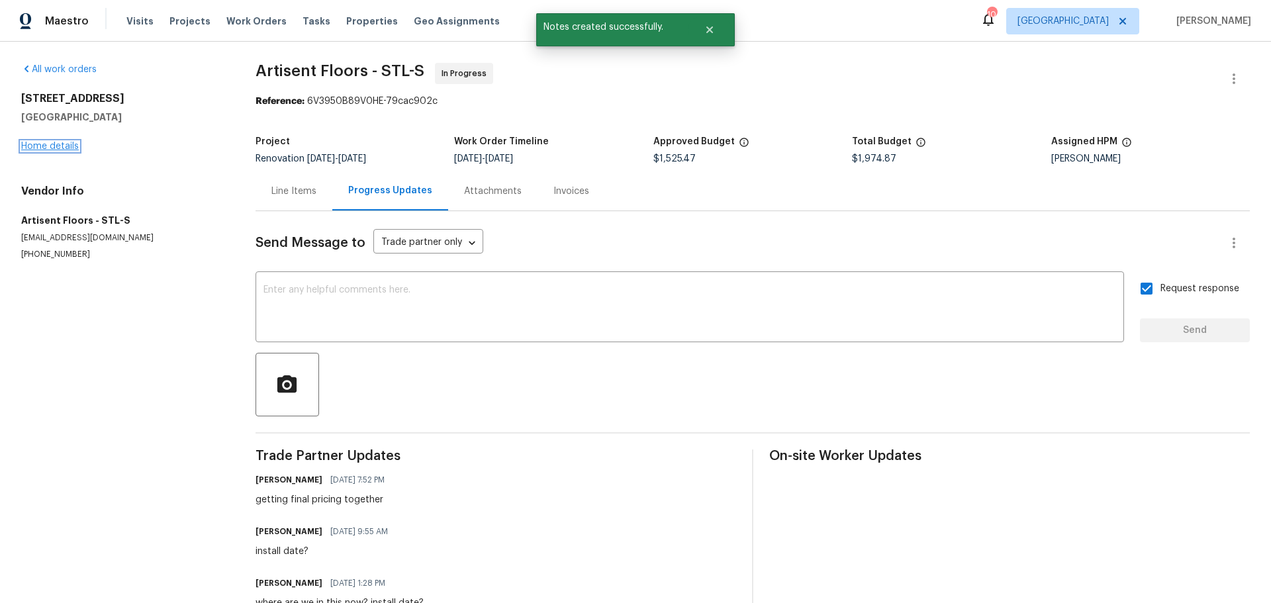
click at [53, 142] on link "Home details" at bounding box center [50, 146] width 58 height 9
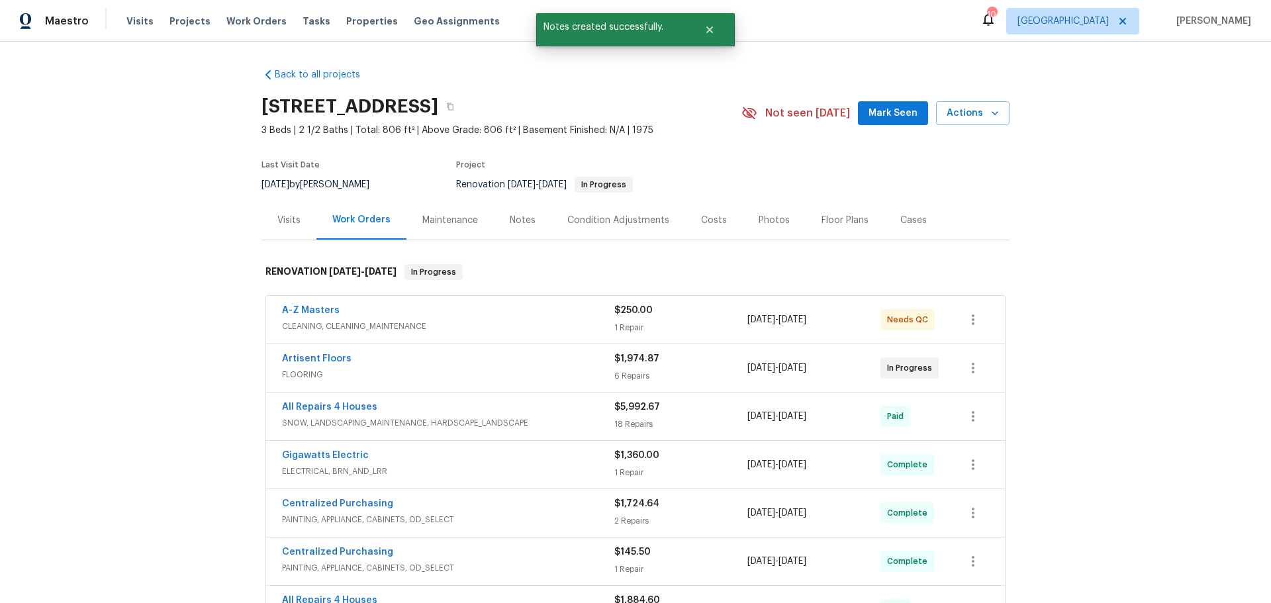
click at [510, 219] on div "Notes" at bounding box center [523, 220] width 26 height 13
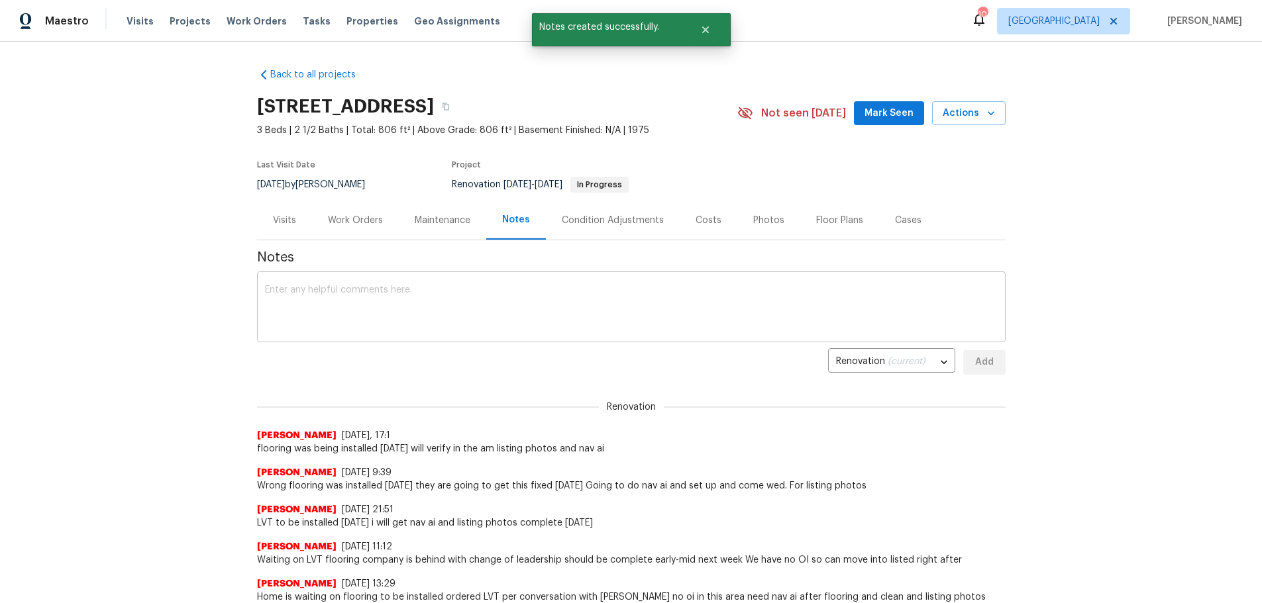
click at [432, 315] on textarea at bounding box center [631, 308] width 732 height 46
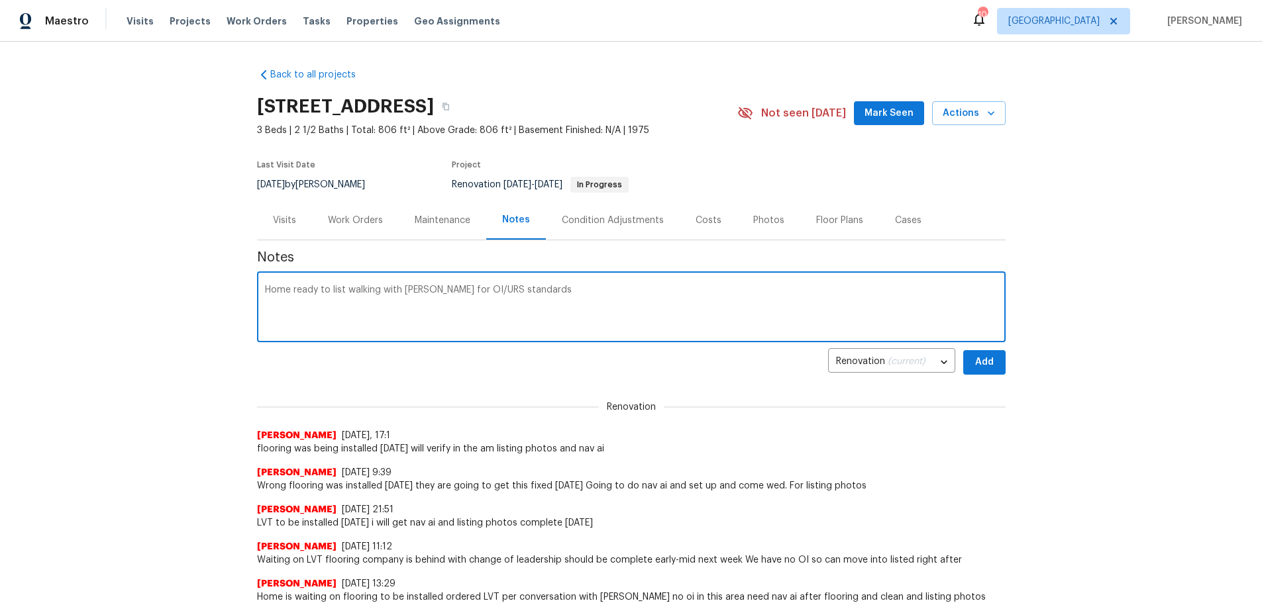
type textarea "Home ready to list walking with mike for OI/URS standards"
click at [977, 368] on span "Add" at bounding box center [983, 362] width 21 height 17
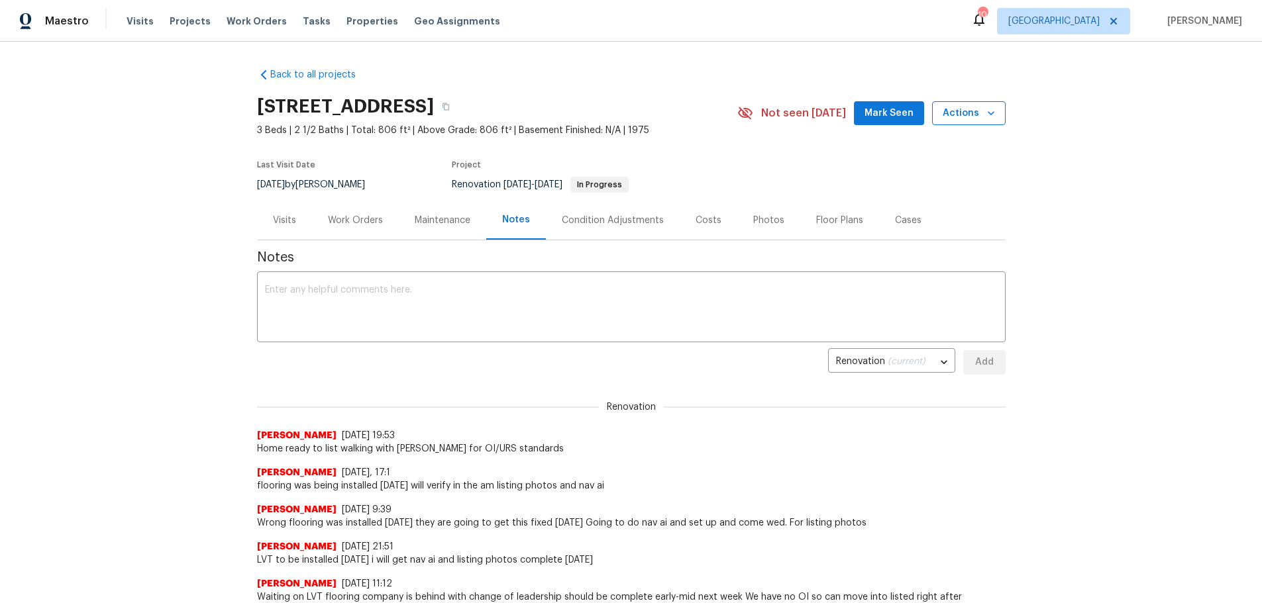
click at [989, 121] on button "Actions" at bounding box center [969, 113] width 74 height 25
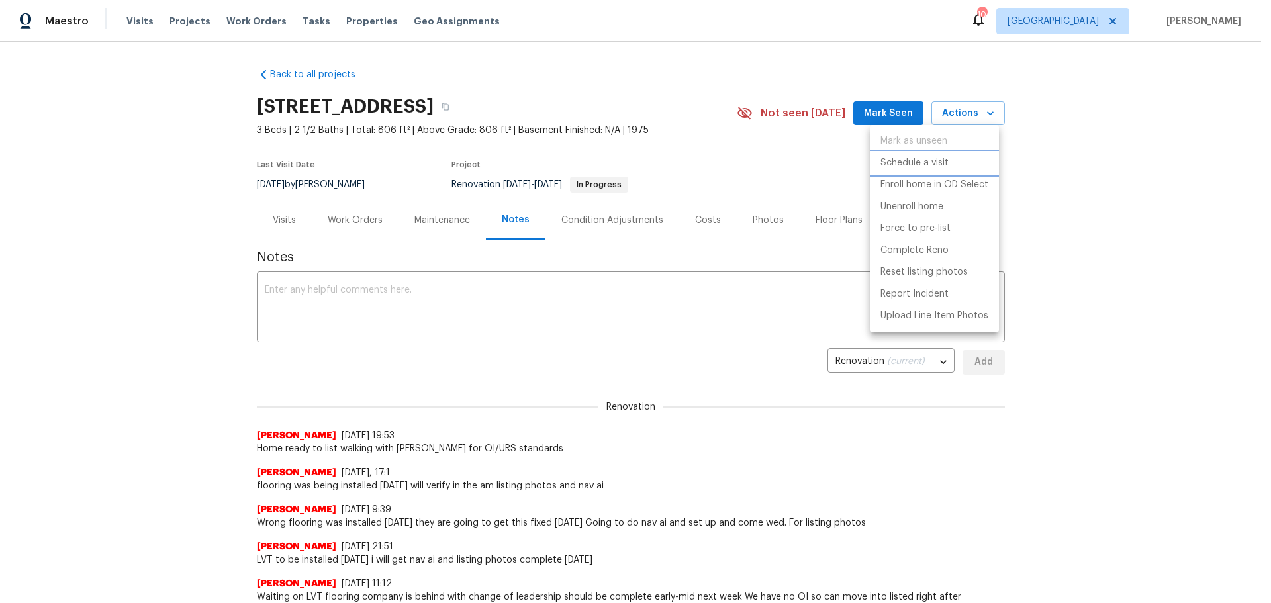
click at [969, 170] on li "Schedule a visit" at bounding box center [934, 163] width 129 height 22
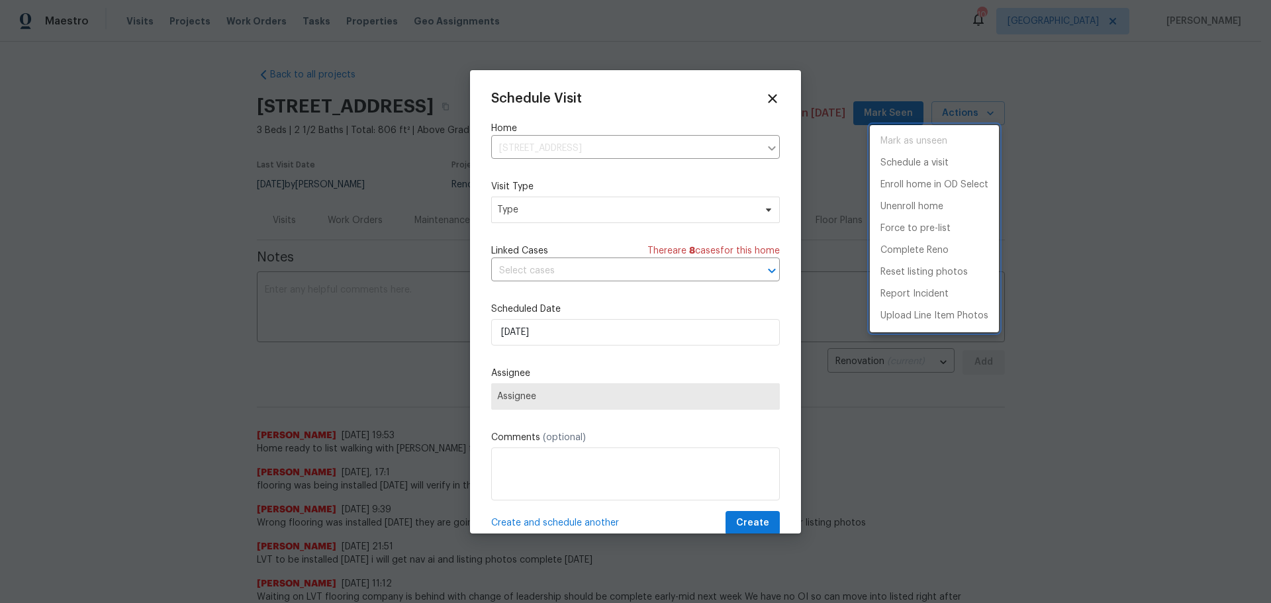
click at [687, 217] on div at bounding box center [635, 301] width 1271 height 603
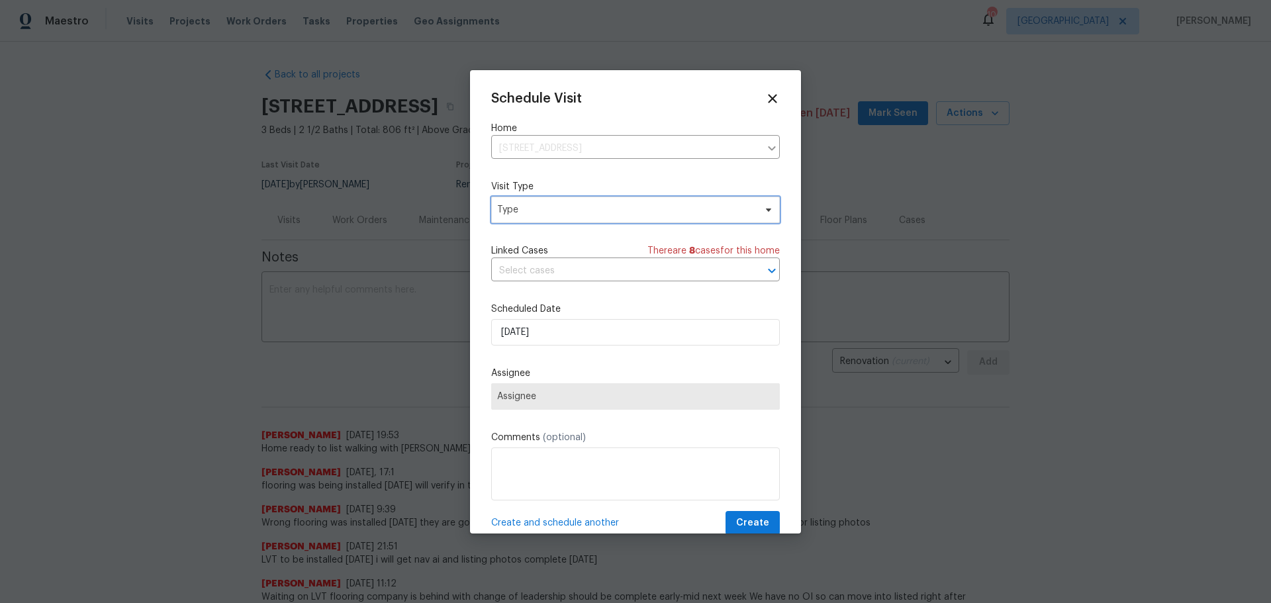
click at [676, 218] on span "Type" at bounding box center [635, 210] width 289 height 26
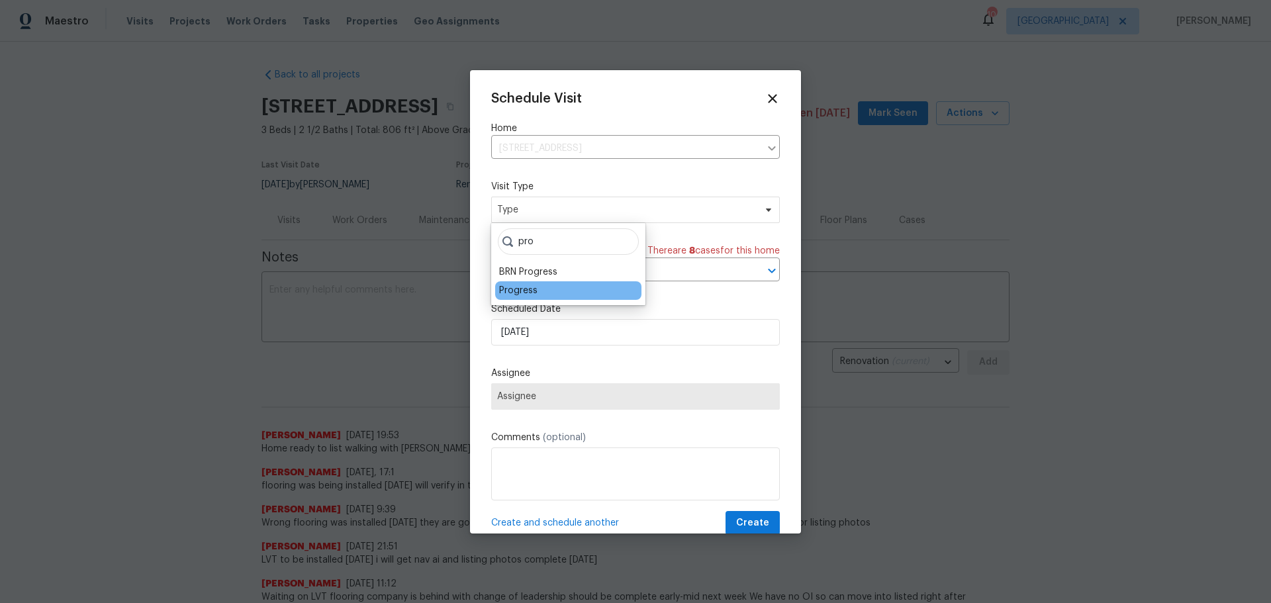
type input "pro"
click at [571, 293] on div "Progress" at bounding box center [568, 290] width 146 height 19
click at [521, 282] on div "Progress" at bounding box center [568, 290] width 146 height 19
click at [519, 287] on div "Progress" at bounding box center [518, 290] width 38 height 13
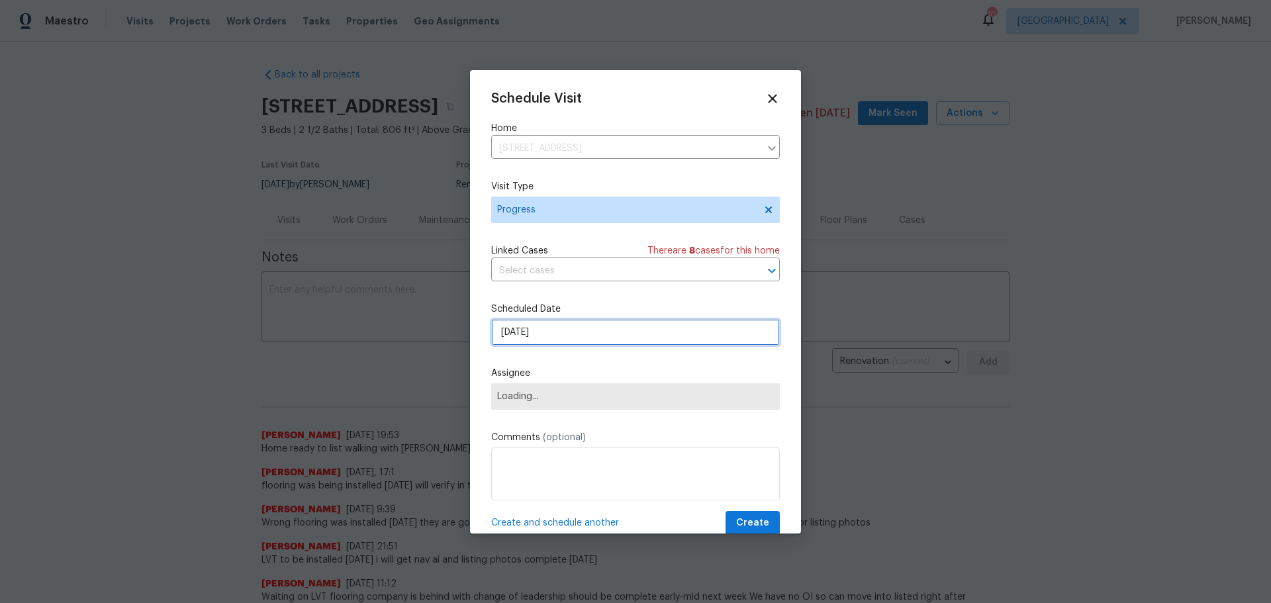
click at [537, 334] on input "[DATE]" at bounding box center [635, 332] width 289 height 26
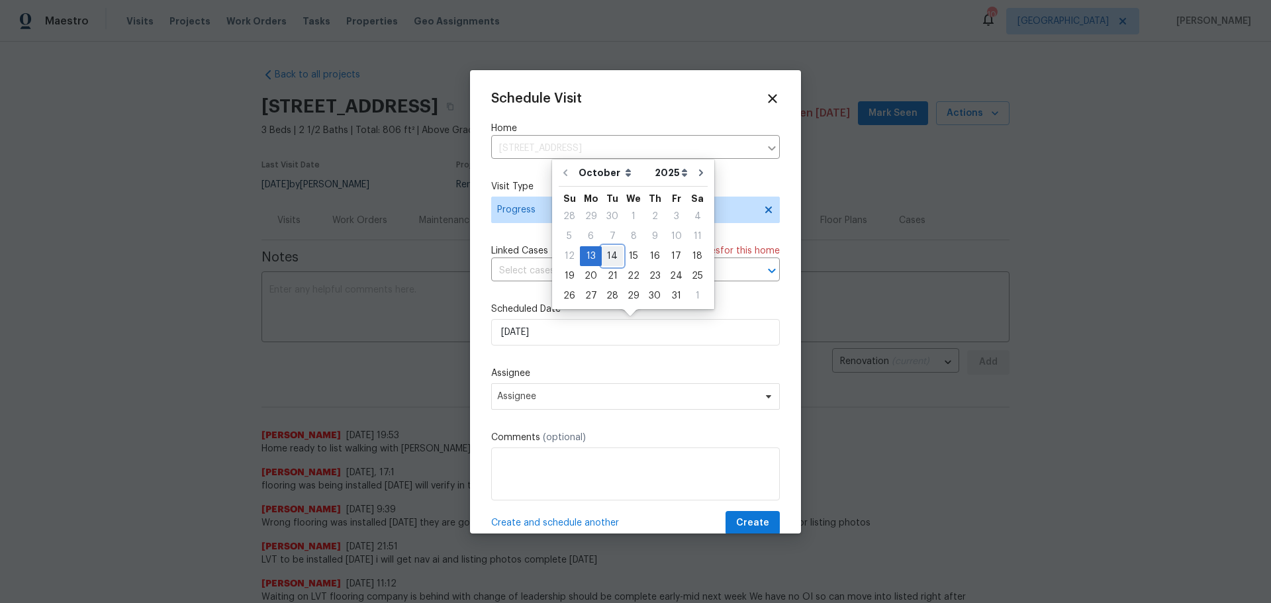
click at [609, 260] on div "14" at bounding box center [612, 256] width 21 height 19
type input "10/14/2025"
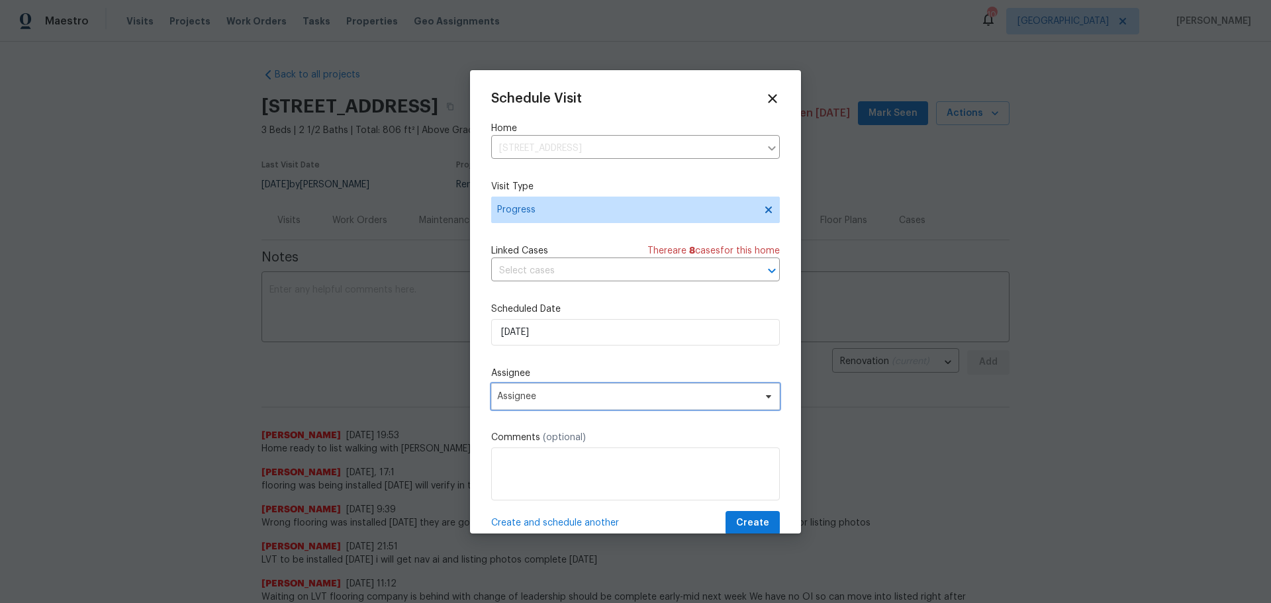
click at [558, 405] on span "Assignee" at bounding box center [635, 396] width 289 height 26
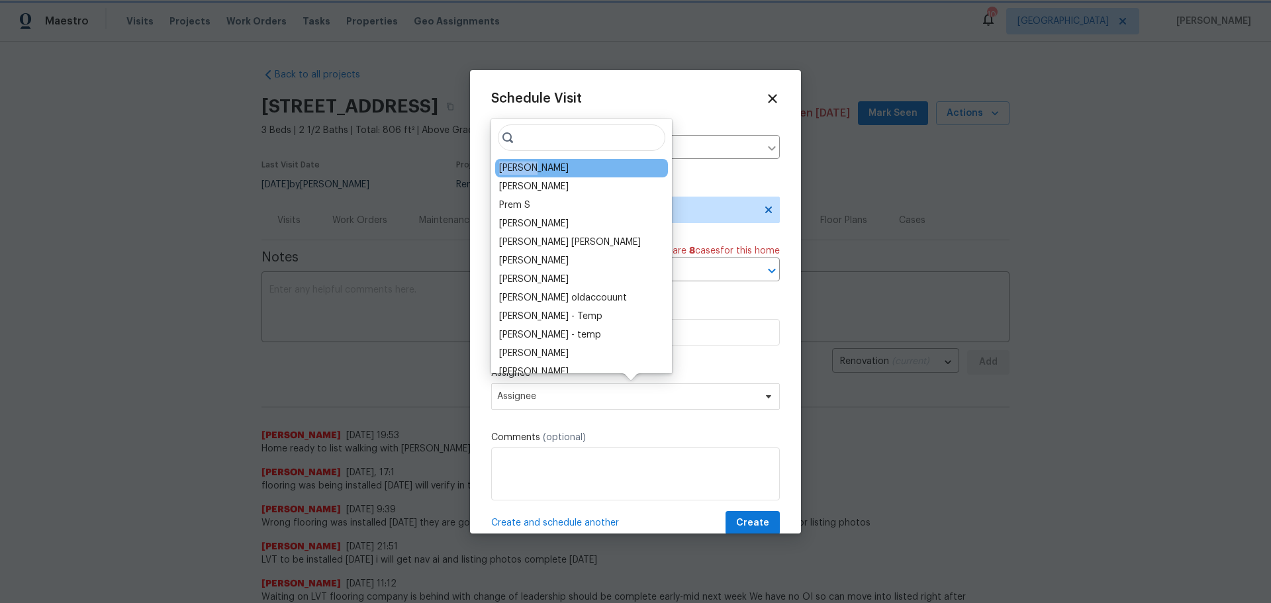
click at [535, 161] on div "[PERSON_NAME]" at bounding box center [581, 168] width 173 height 19
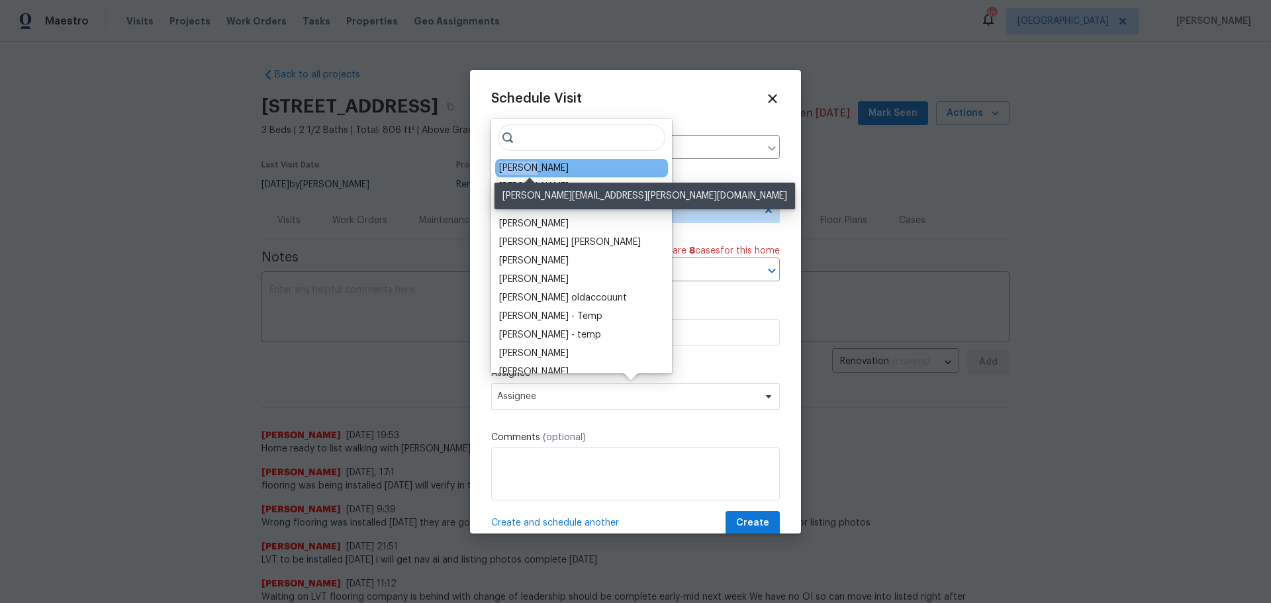
click at [534, 164] on div "[PERSON_NAME]" at bounding box center [534, 168] width 70 height 13
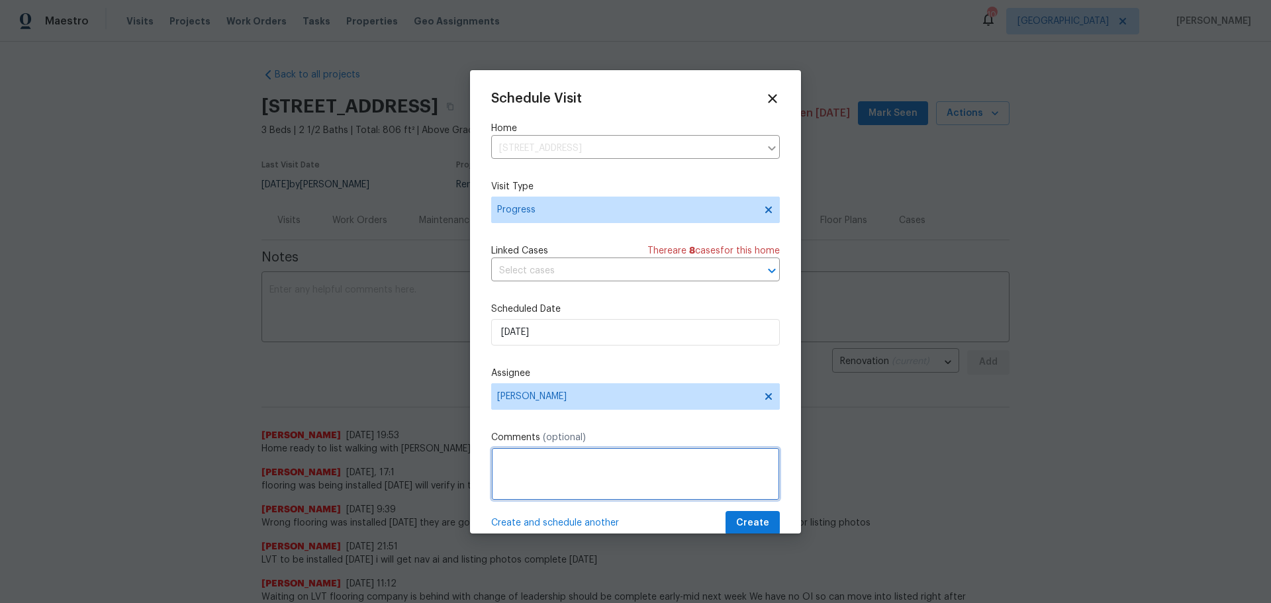
click at [522, 472] on textarea at bounding box center [635, 474] width 289 height 53
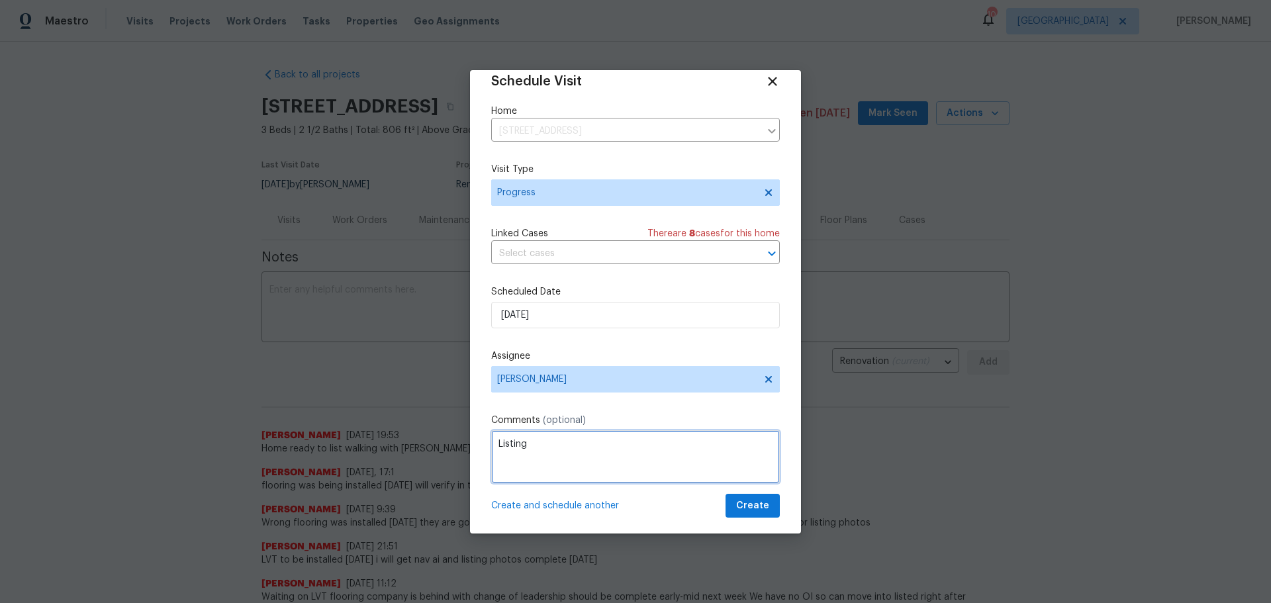
scroll to position [23, 0]
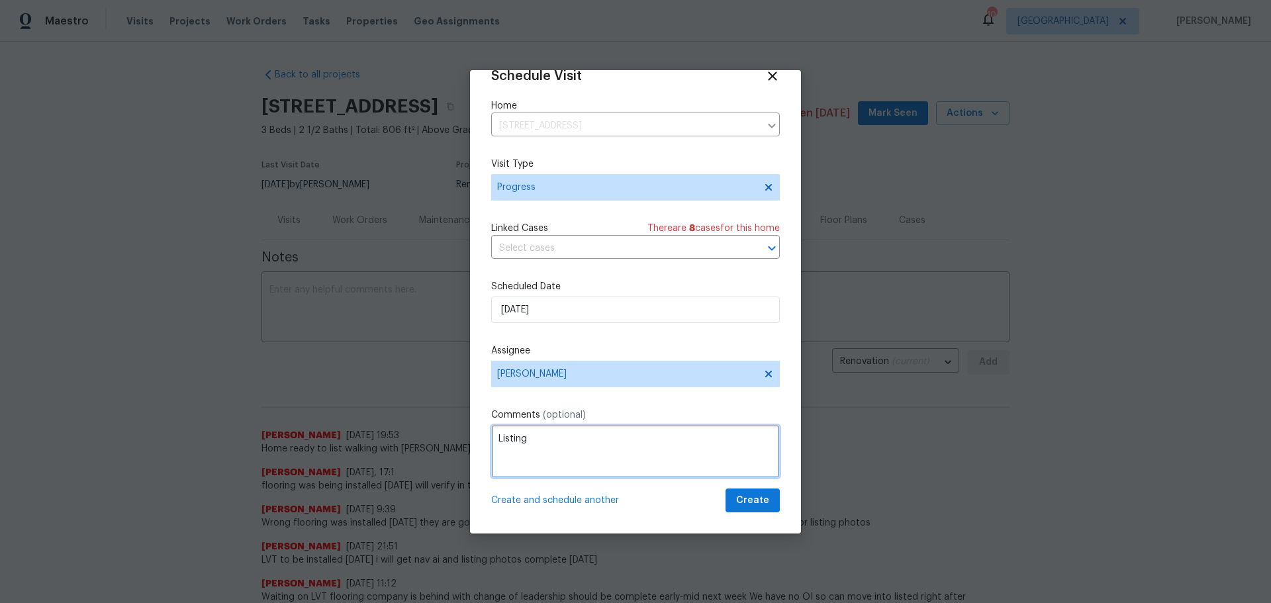
type textarea "Listing"
click at [547, 497] on span "Create and schedule another" at bounding box center [555, 500] width 128 height 13
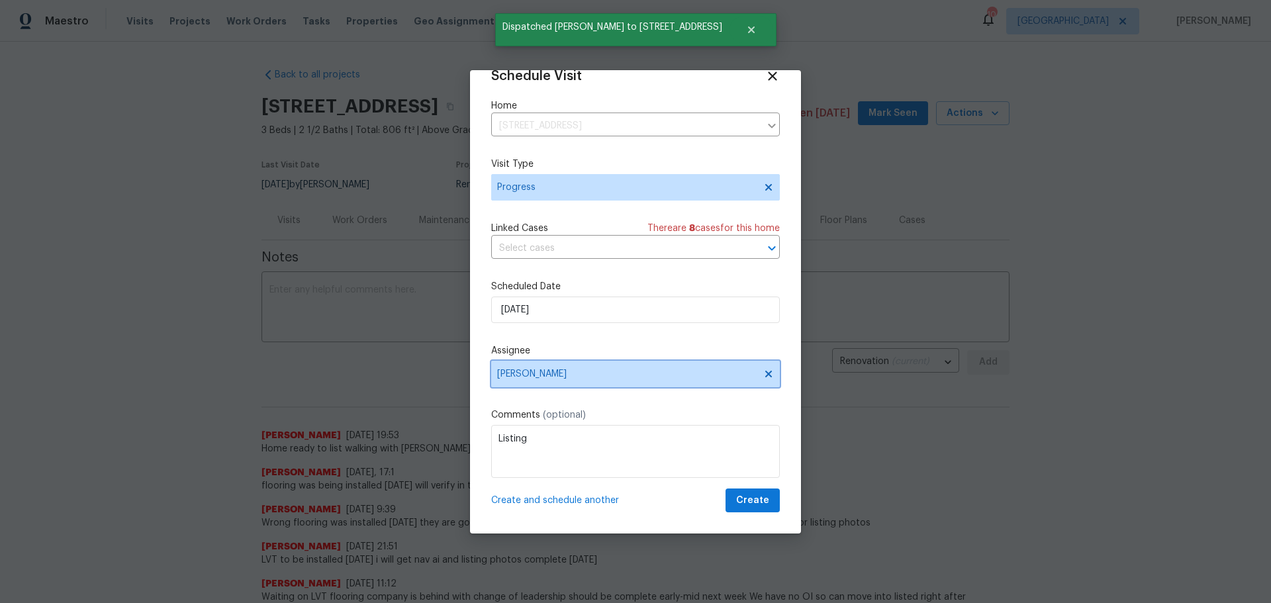
click at [764, 371] on icon at bounding box center [769, 374] width 11 height 11
click at [698, 374] on span "Assignee" at bounding box center [627, 374] width 260 height 11
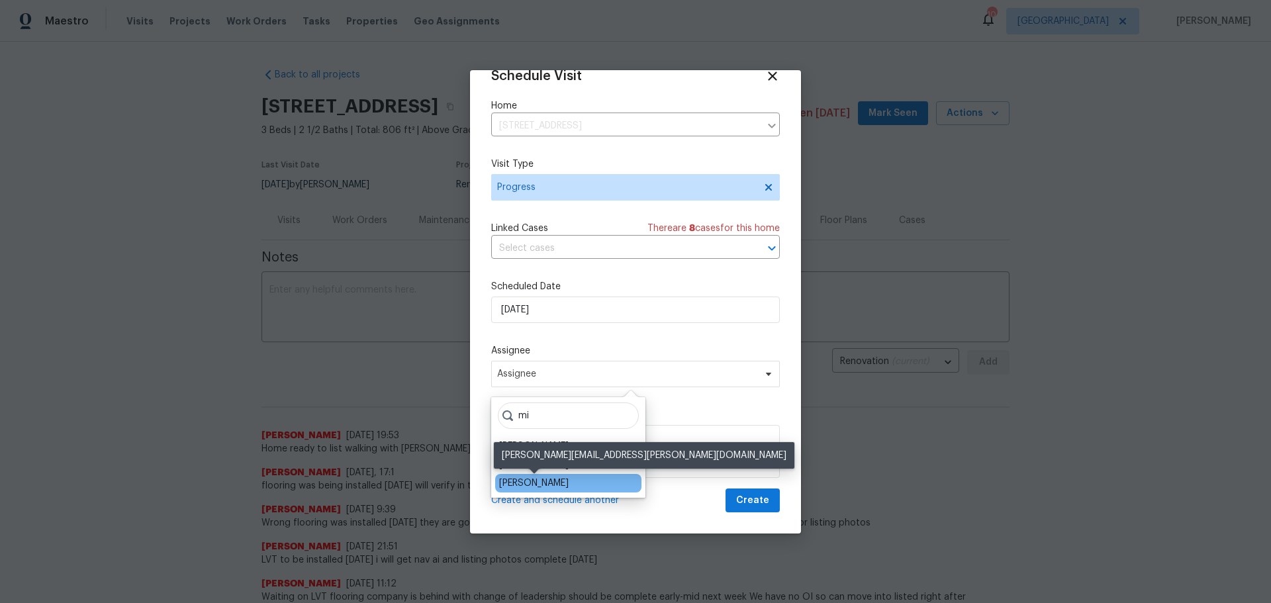
type input "mi"
click at [545, 481] on div "[PERSON_NAME]" at bounding box center [534, 483] width 70 height 13
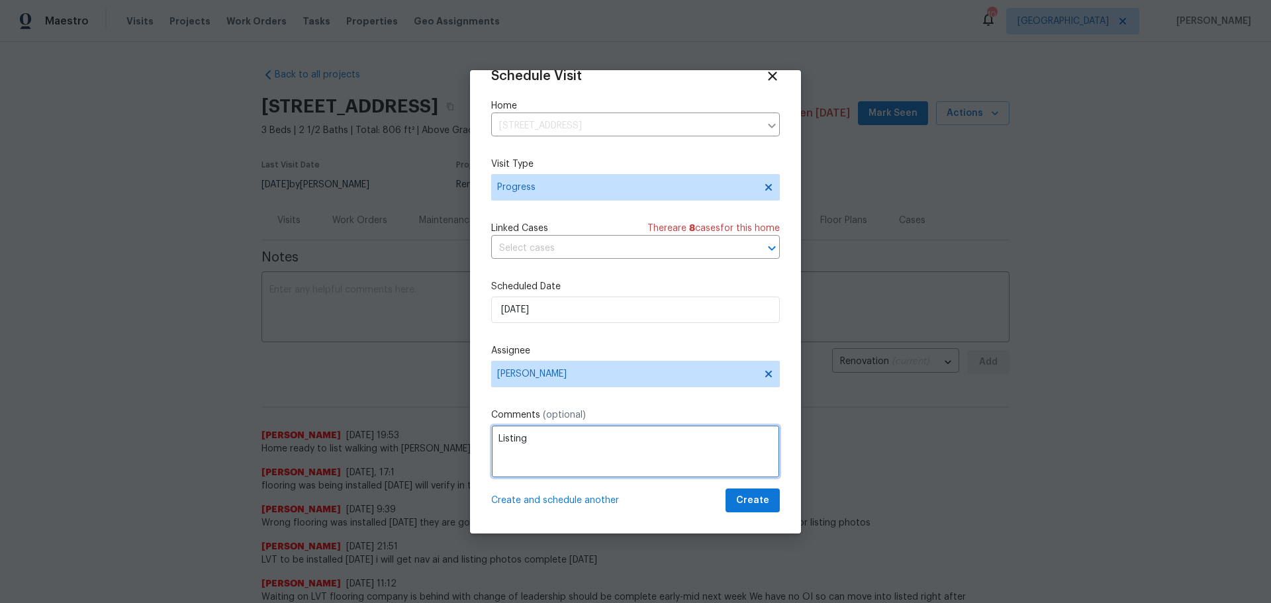
drag, startPoint x: 551, startPoint y: 459, endPoint x: 492, endPoint y: 415, distance: 73.8
click at [496, 458] on textarea "Listing" at bounding box center [635, 451] width 289 height 53
type textarea "Urs check"
click at [736, 489] on button "Create" at bounding box center [753, 501] width 54 height 25
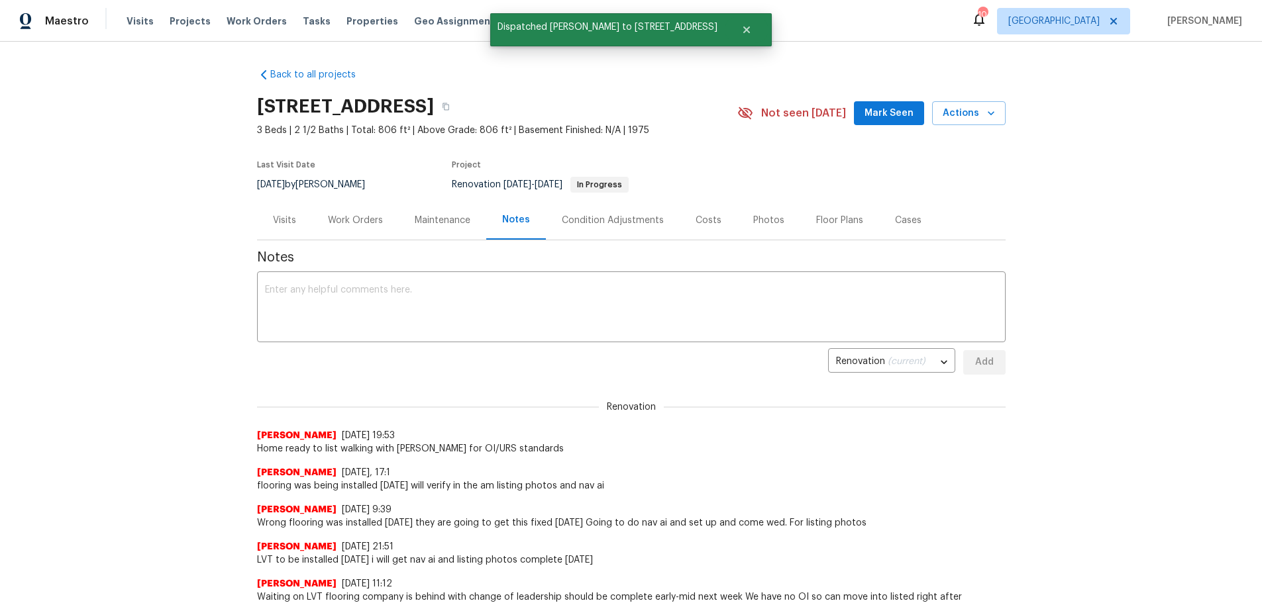
click at [896, 117] on span "Mark Seen" at bounding box center [888, 113] width 49 height 17
click at [346, 19] on span "Properties" at bounding box center [372, 21] width 52 height 13
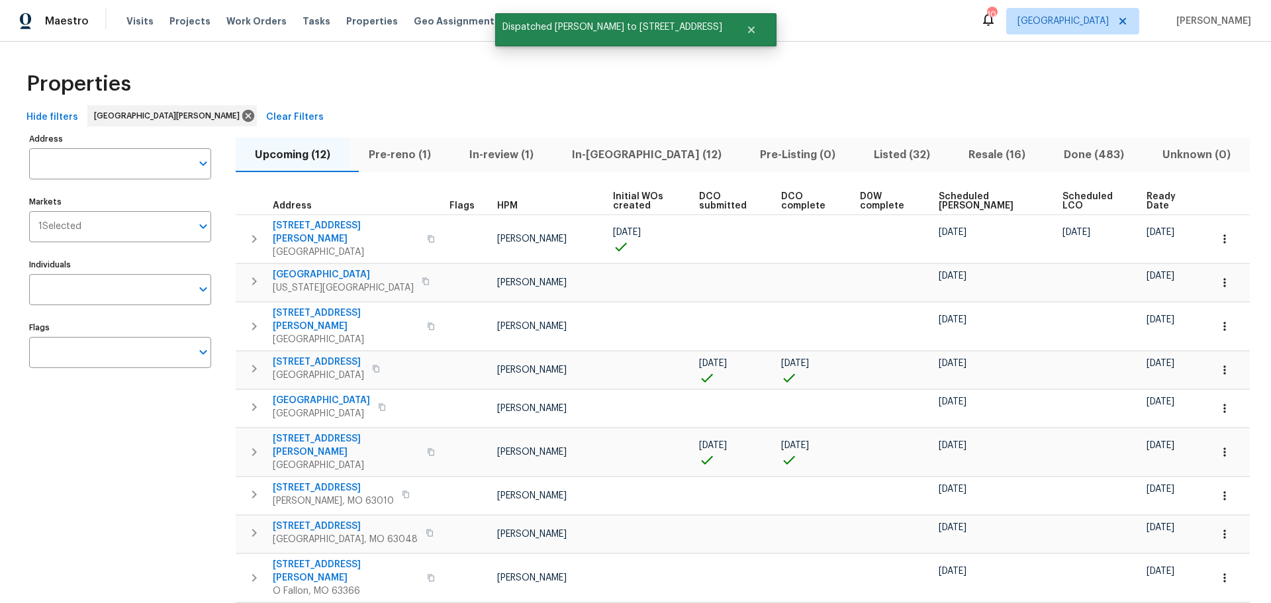
click at [603, 154] on span "In-reno (12)" at bounding box center [647, 155] width 172 height 19
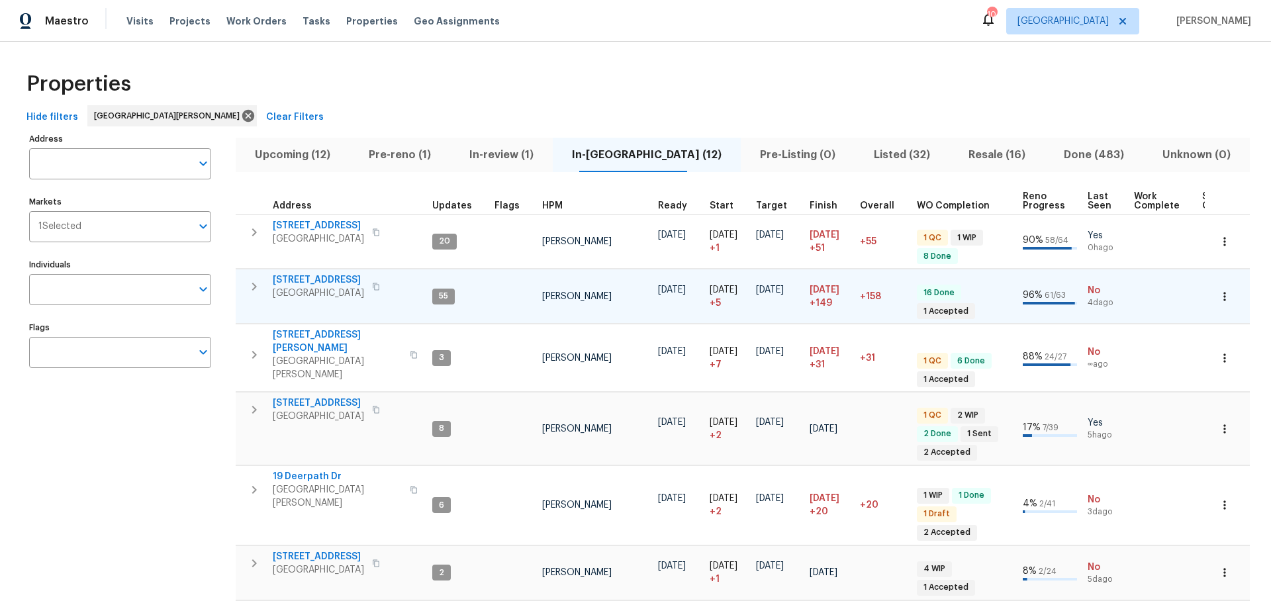
click at [319, 279] on span "120 Birchwood Dr" at bounding box center [318, 279] width 91 height 13
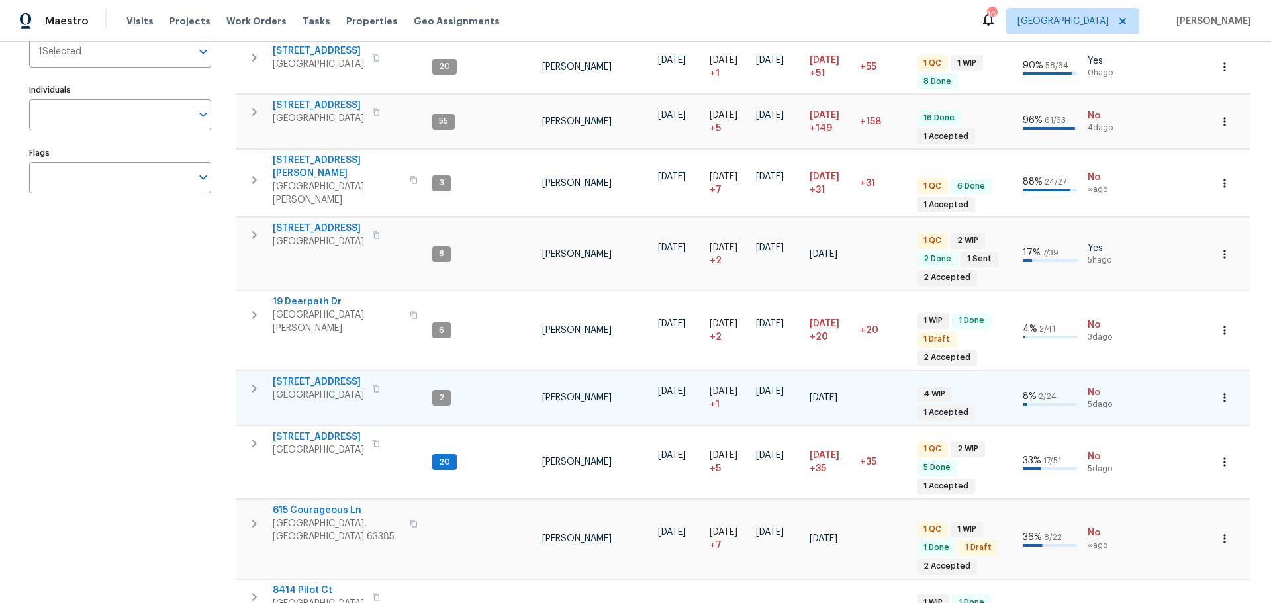
scroll to position [199, 0]
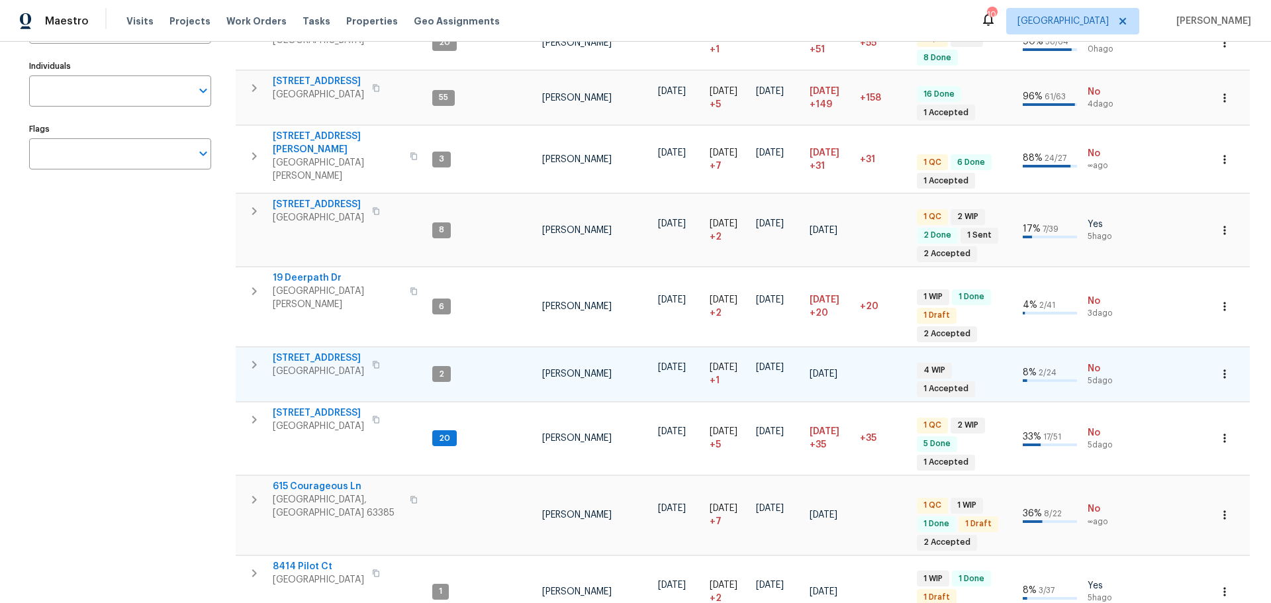
click at [329, 352] on span "912 Mill Creek Dr" at bounding box center [318, 358] width 91 height 13
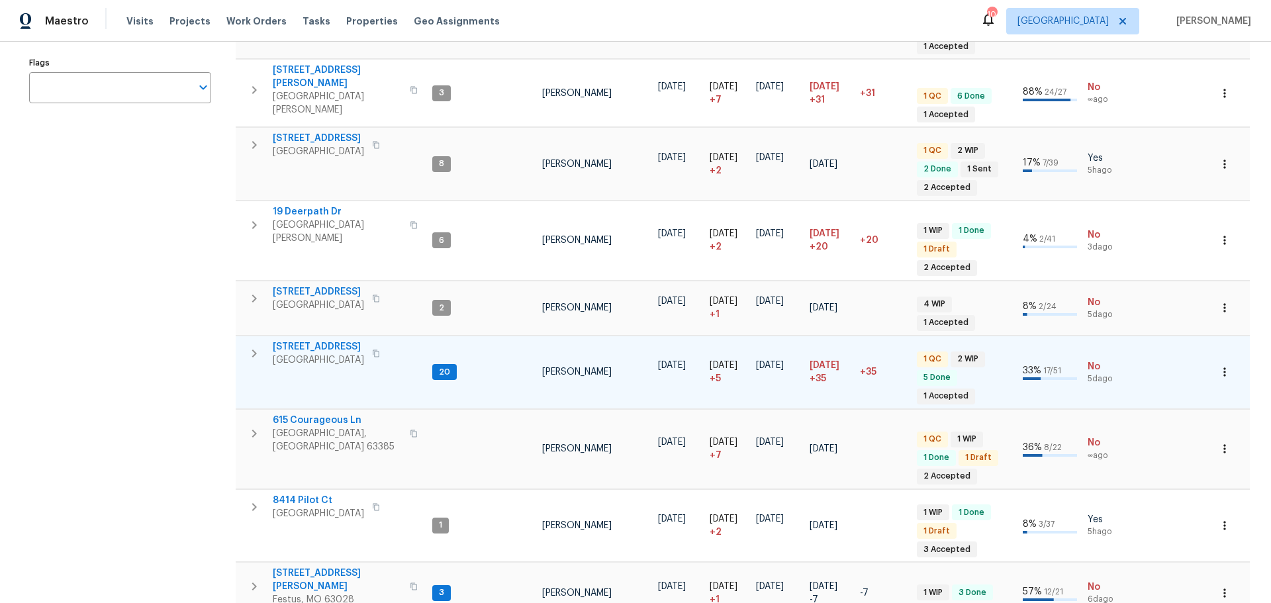
click at [330, 340] on span "5655 Chalet Hill Dr" at bounding box center [318, 346] width 91 height 13
click at [334, 340] on span "5655 Chalet Hill Dr" at bounding box center [318, 346] width 91 height 13
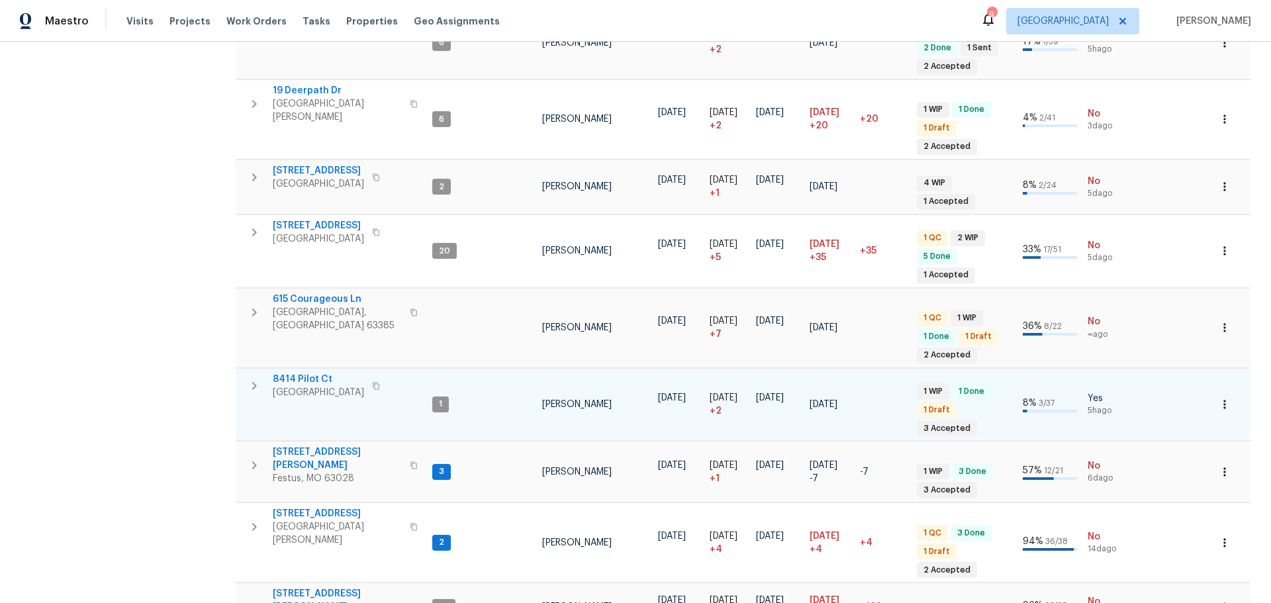
scroll to position [397, 0]
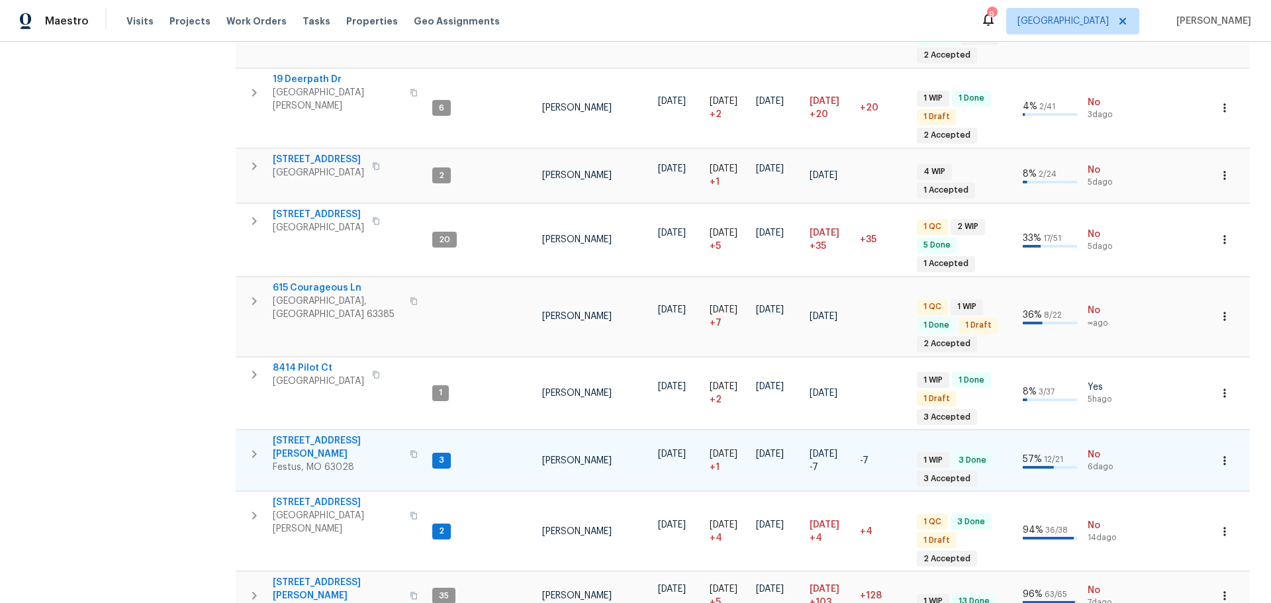
click at [286, 434] on span "807 Huber St" at bounding box center [337, 447] width 129 height 26
click at [1211, 446] on button "button" at bounding box center [1225, 460] width 29 height 29
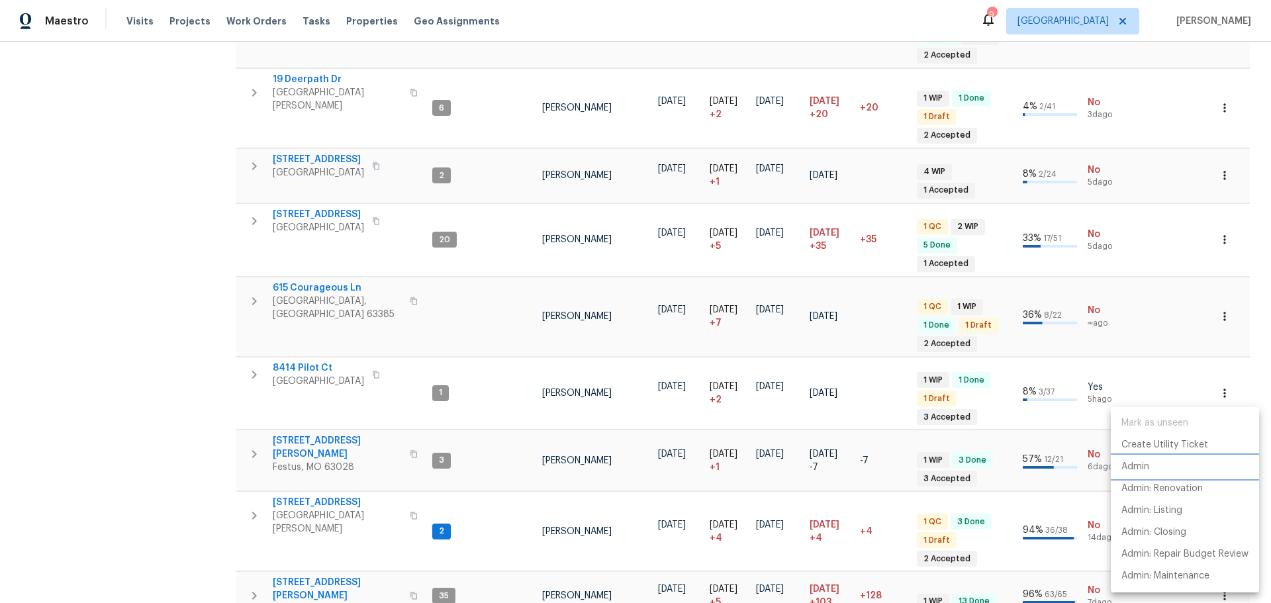
click at [1171, 463] on li "Admin" at bounding box center [1185, 467] width 148 height 22
click at [193, 468] on div at bounding box center [635, 301] width 1271 height 603
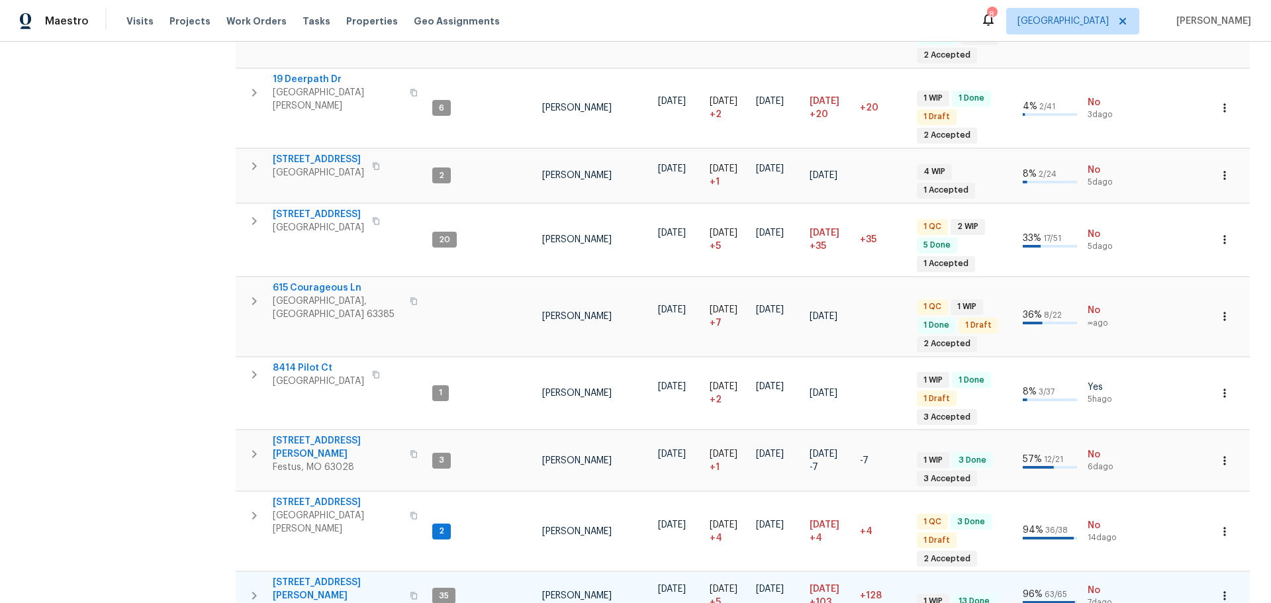
click at [304, 576] on span "4642 Theiss Rd" at bounding box center [337, 589] width 129 height 26
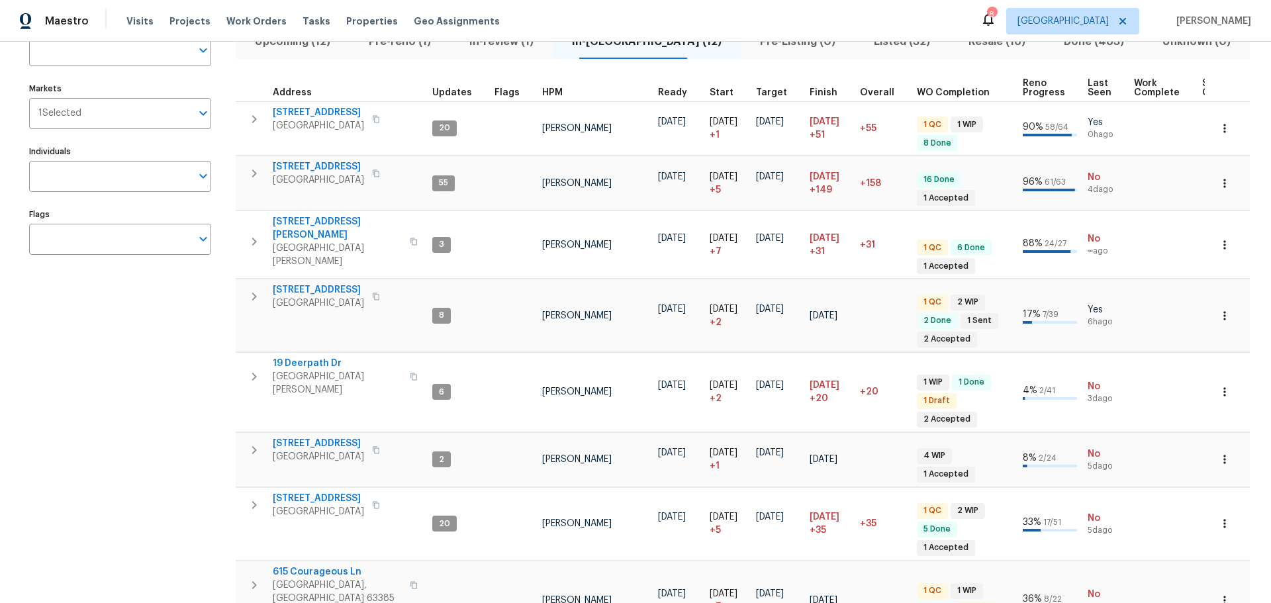
scroll to position [0, 0]
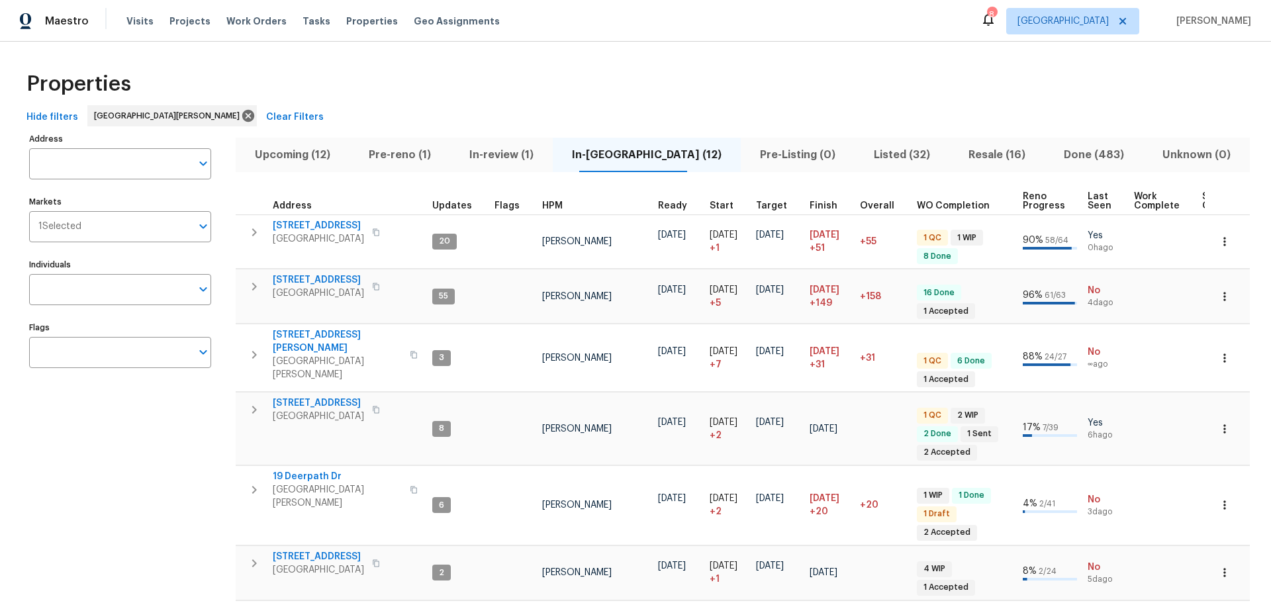
click at [141, 28] on div "Visits Projects Work Orders Tasks Properties Geo Assignments" at bounding box center [320, 21] width 389 height 26
click at [139, 23] on span "Visits" at bounding box center [139, 21] width 27 height 13
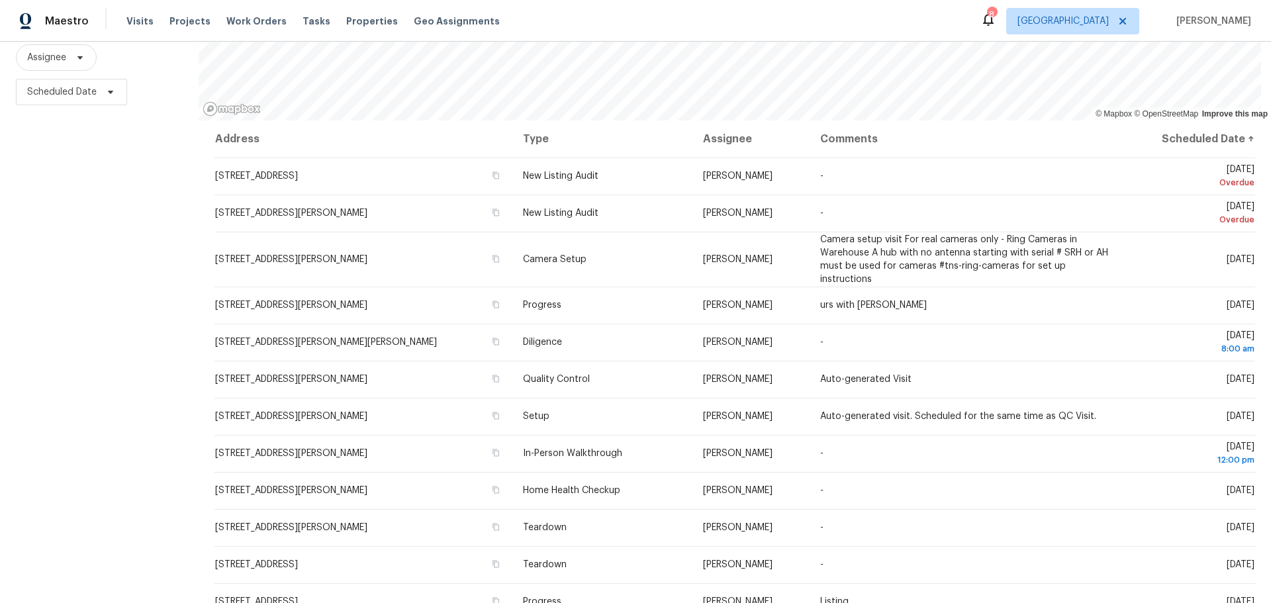
scroll to position [170, 0]
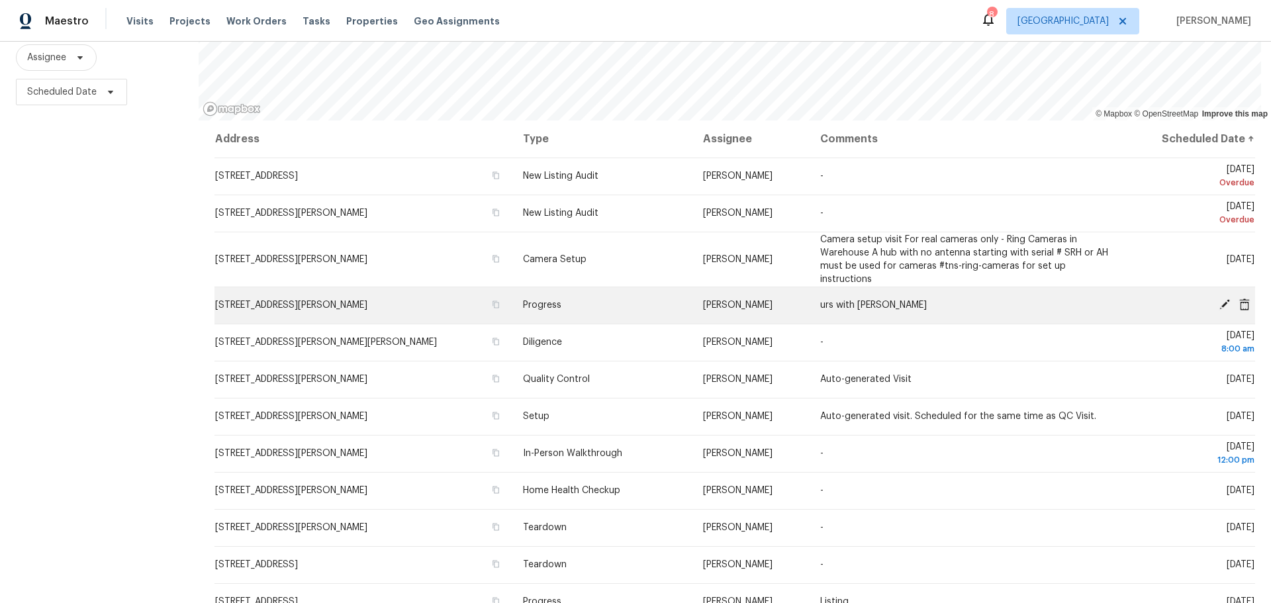
click at [1219, 299] on icon at bounding box center [1225, 305] width 12 height 12
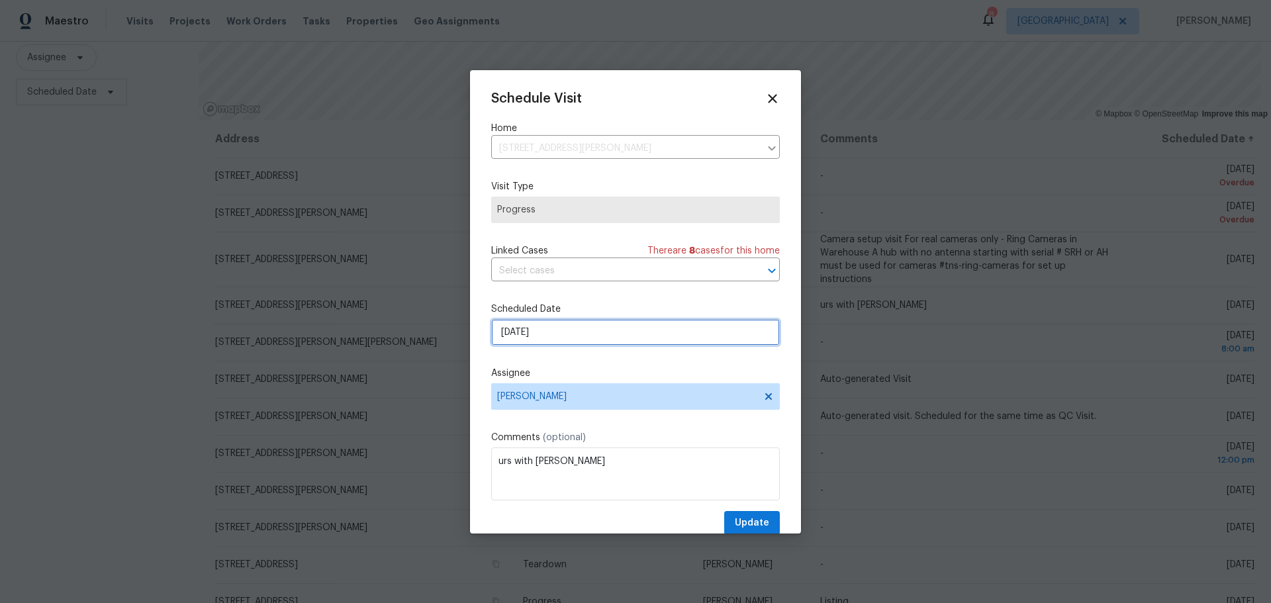
click at [554, 334] on input "10/13/2025" at bounding box center [635, 332] width 289 height 26
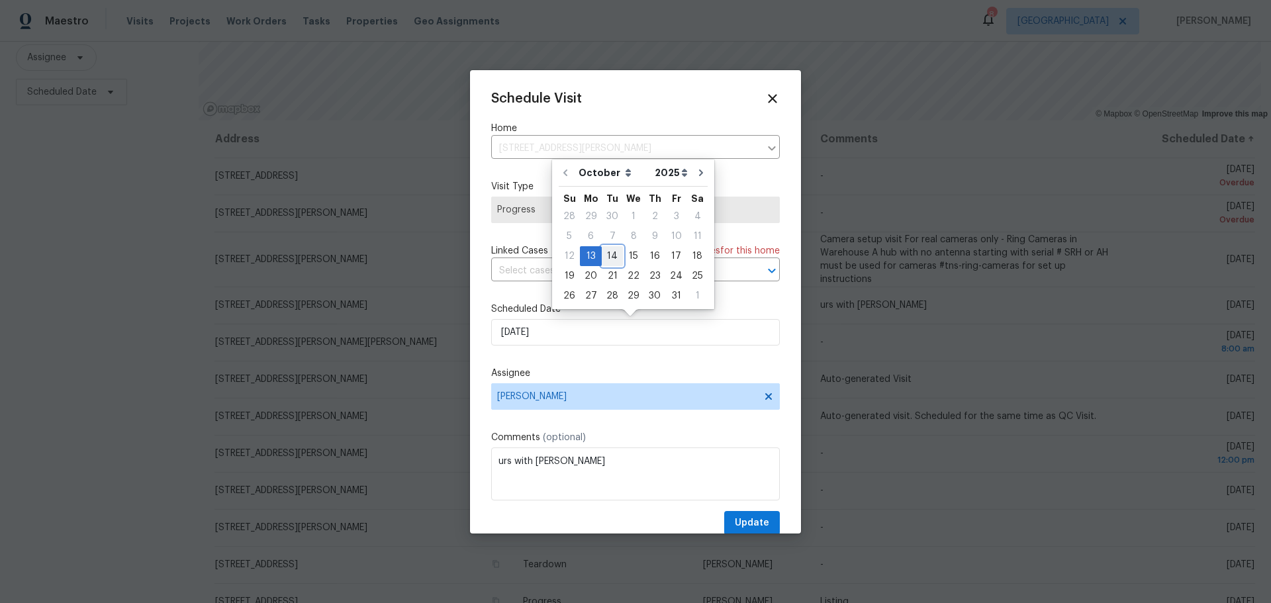
click at [606, 256] on div "14" at bounding box center [612, 256] width 21 height 19
type input "10/14/2025"
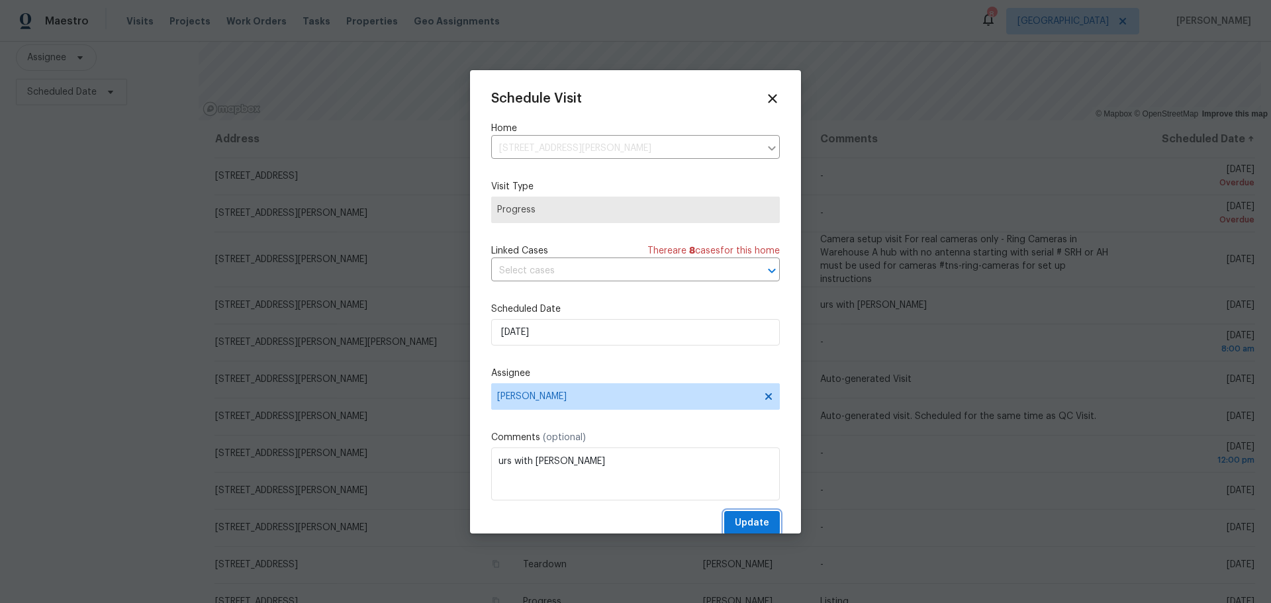
click at [743, 522] on span "Update" at bounding box center [752, 523] width 34 height 17
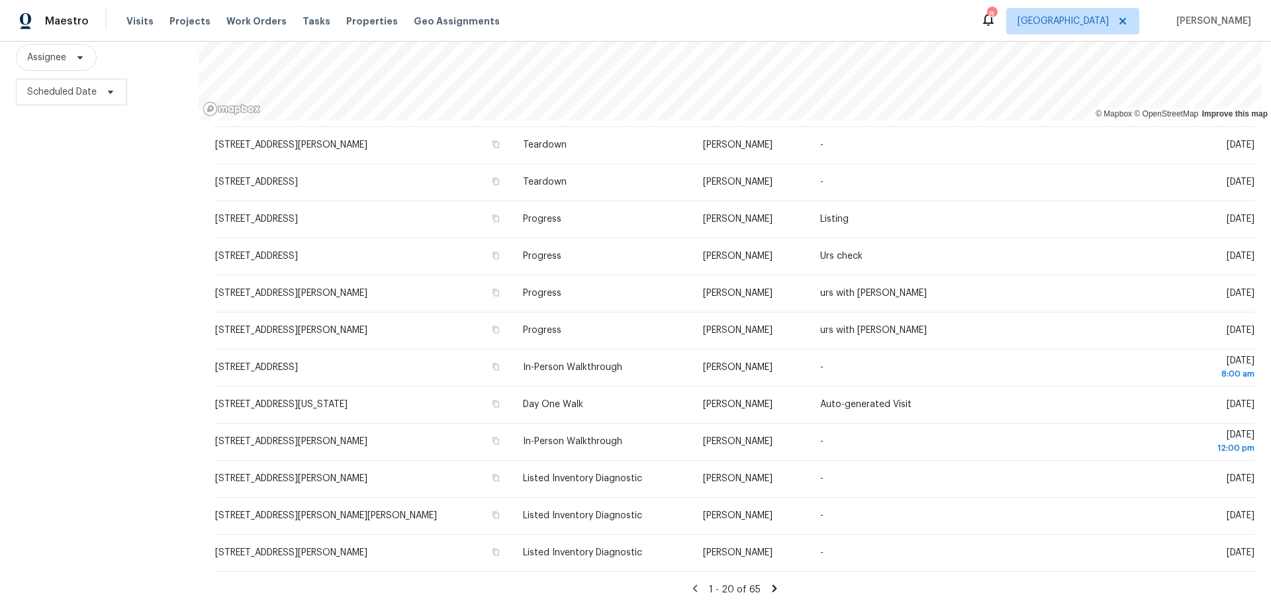
scroll to position [350, 0]
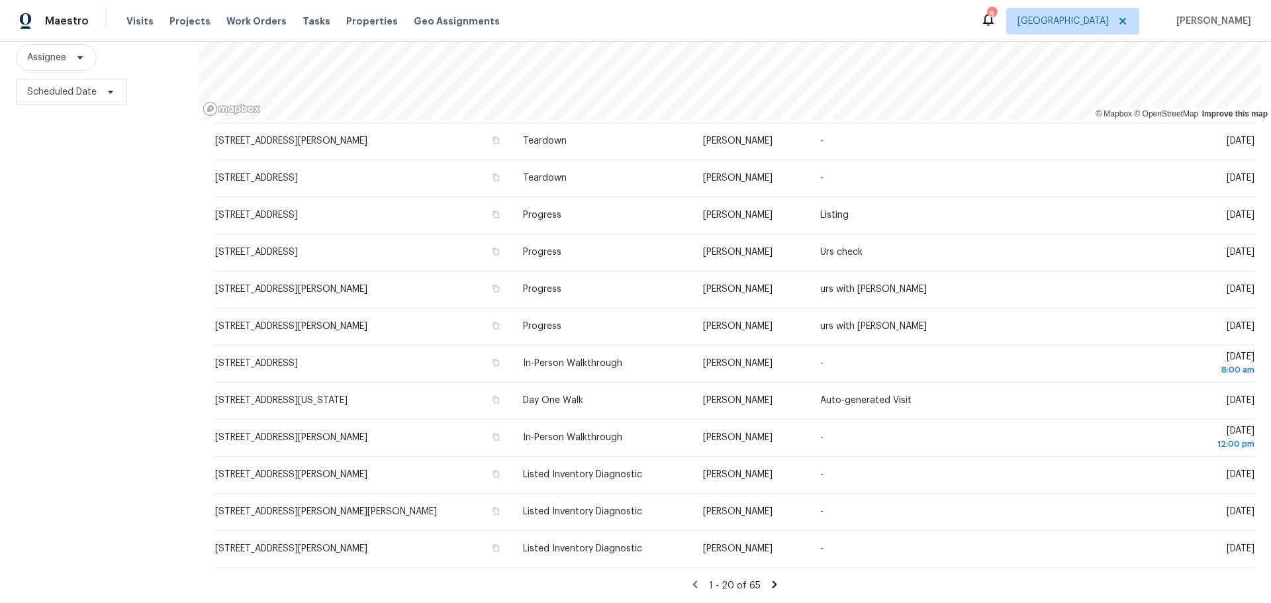
click at [769, 579] on icon at bounding box center [775, 585] width 12 height 12
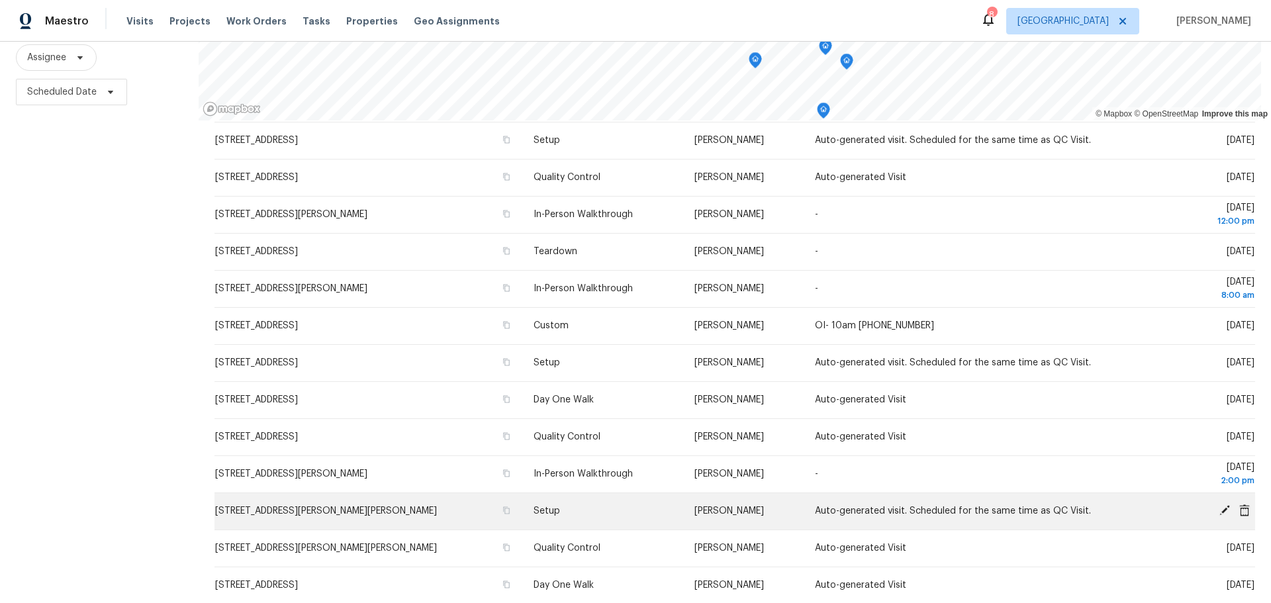
scroll to position [265, 0]
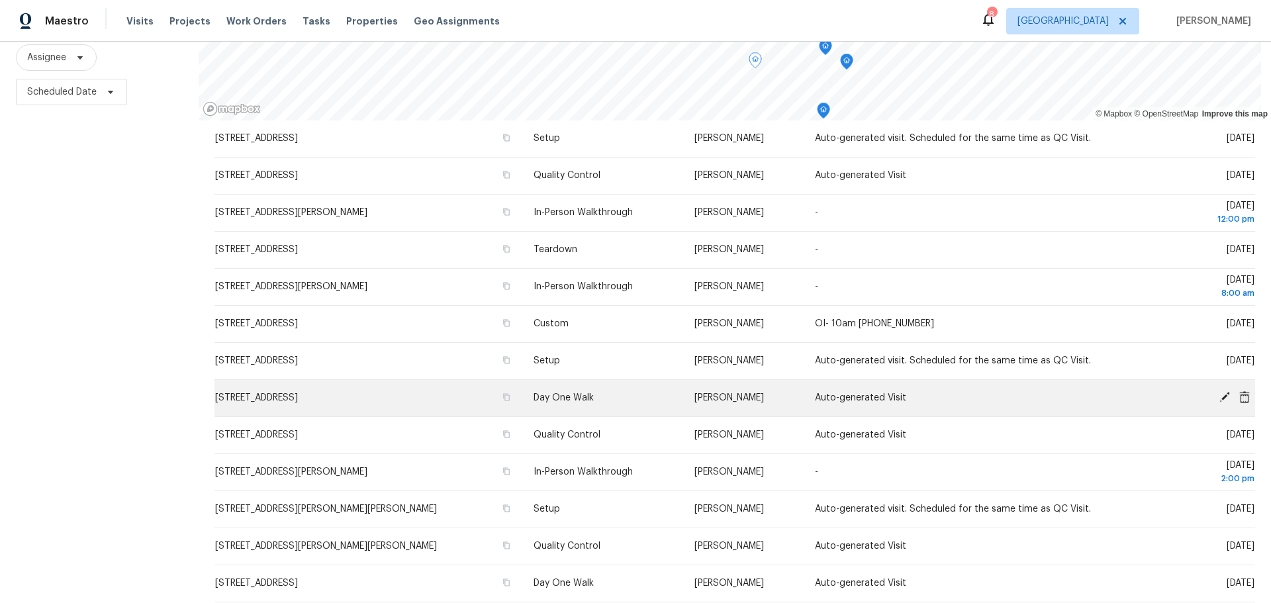
click at [1220, 392] on icon at bounding box center [1225, 397] width 11 height 11
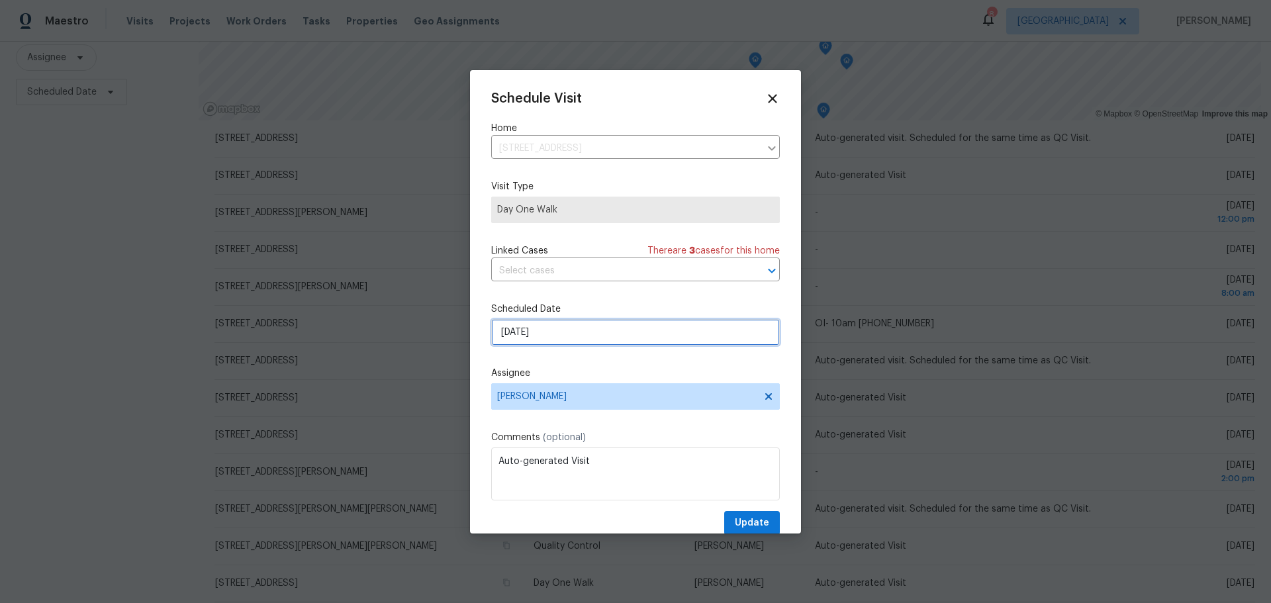
click at [625, 336] on input "10/20/2025" at bounding box center [635, 332] width 289 height 26
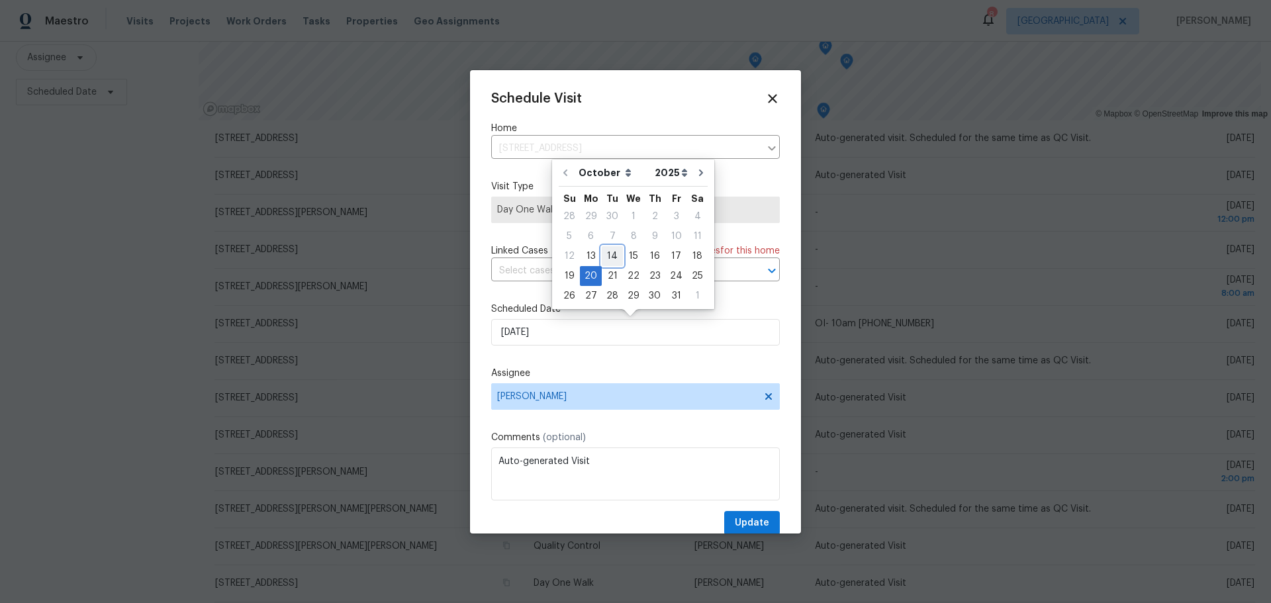
click at [614, 260] on div "14" at bounding box center [612, 256] width 21 height 19
type input "10/14/2025"
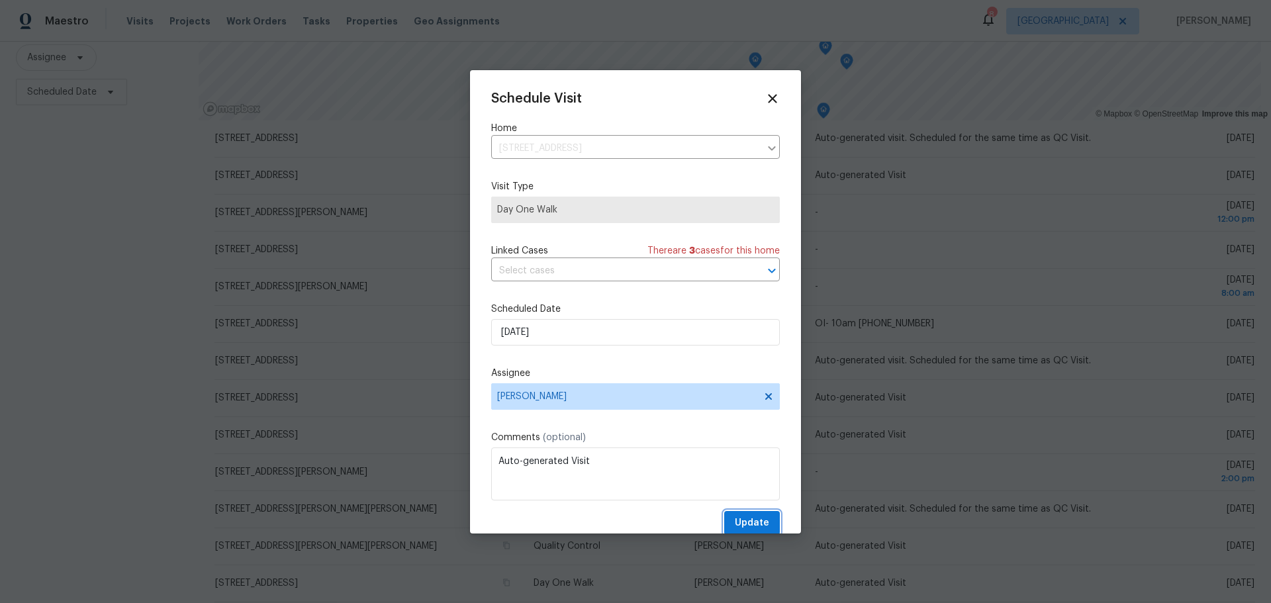
click at [743, 522] on span "Update" at bounding box center [752, 523] width 34 height 17
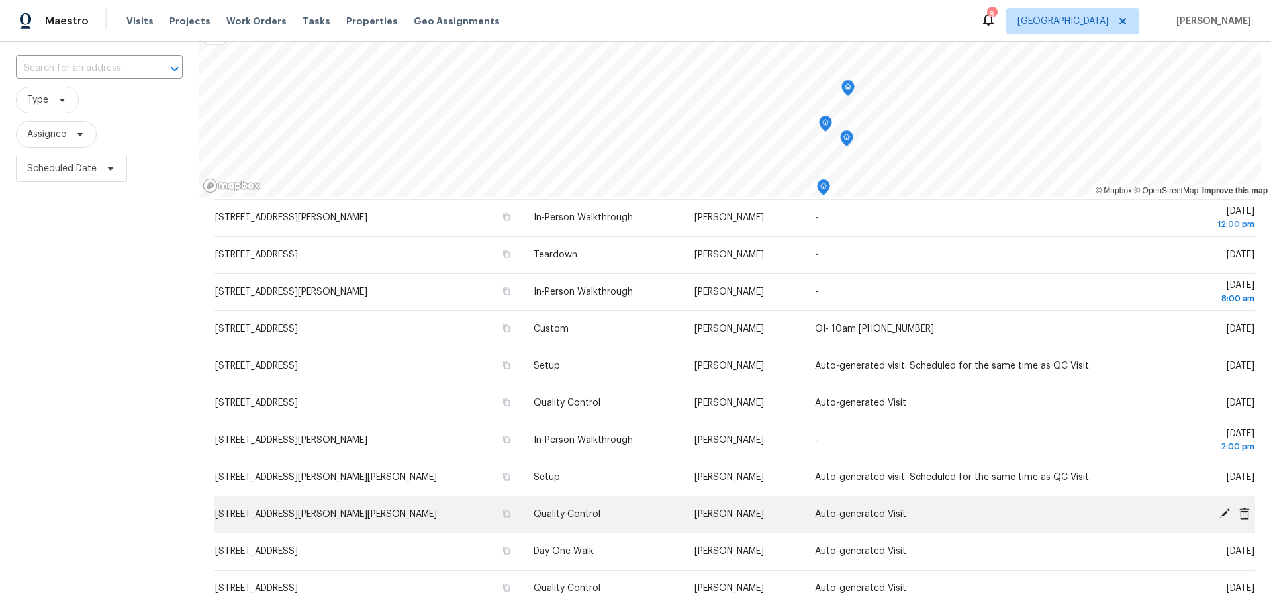
scroll to position [170, 0]
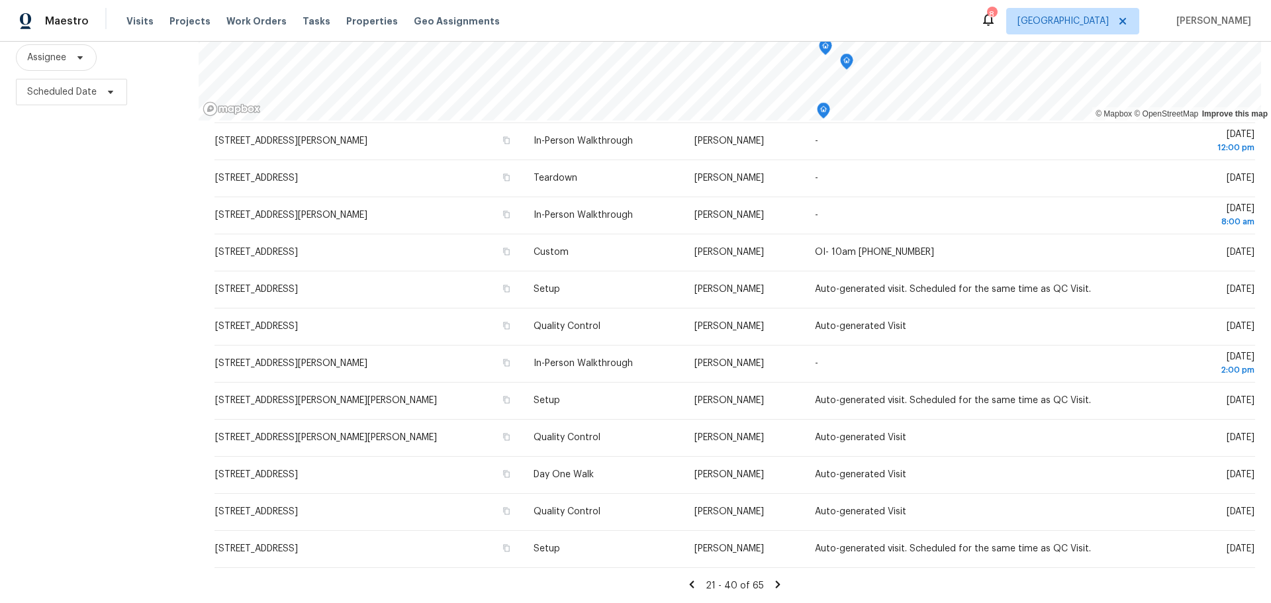
click at [690, 581] on icon at bounding box center [692, 584] width 5 height 7
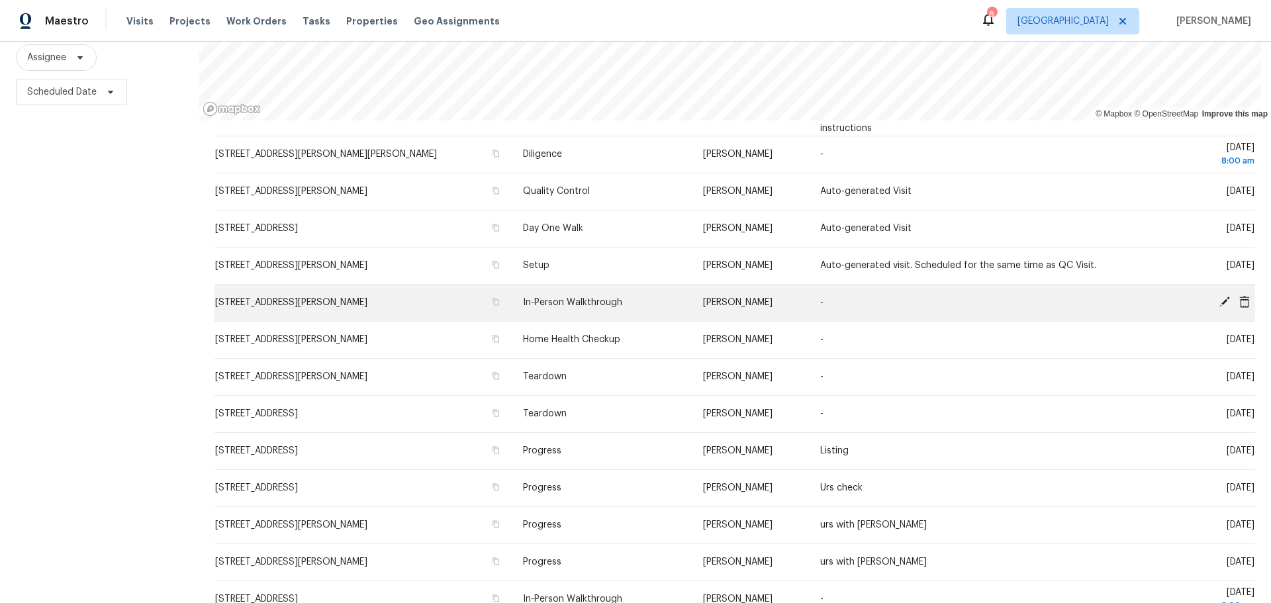
scroll to position [85, 0]
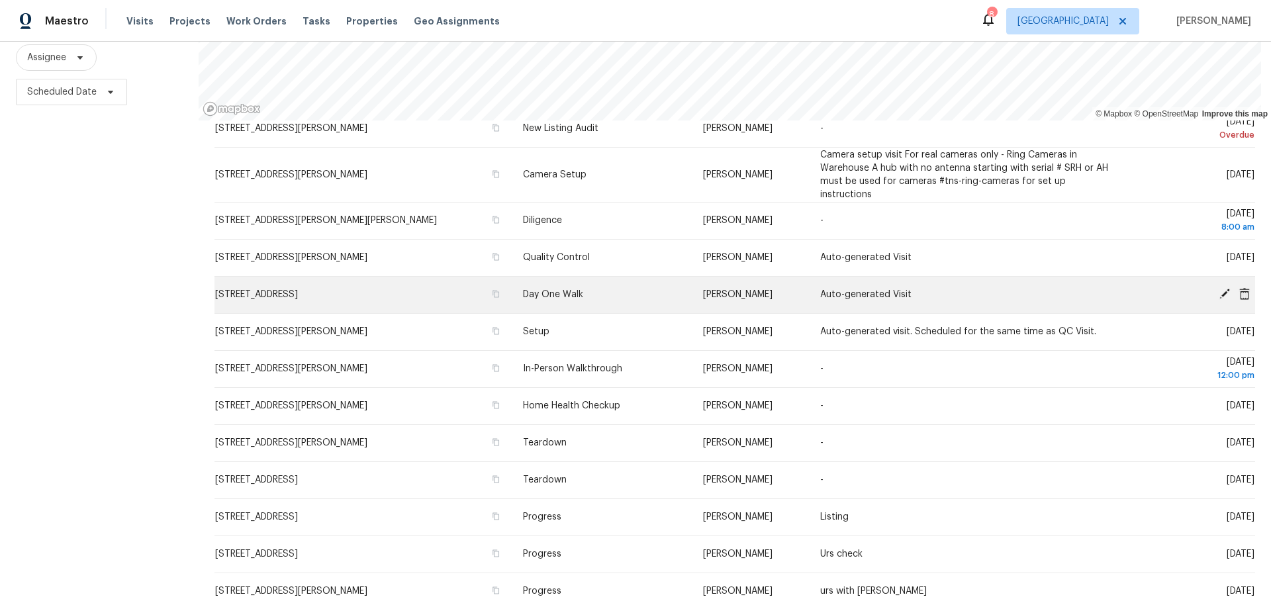
click at [1220, 289] on icon at bounding box center [1225, 294] width 11 height 11
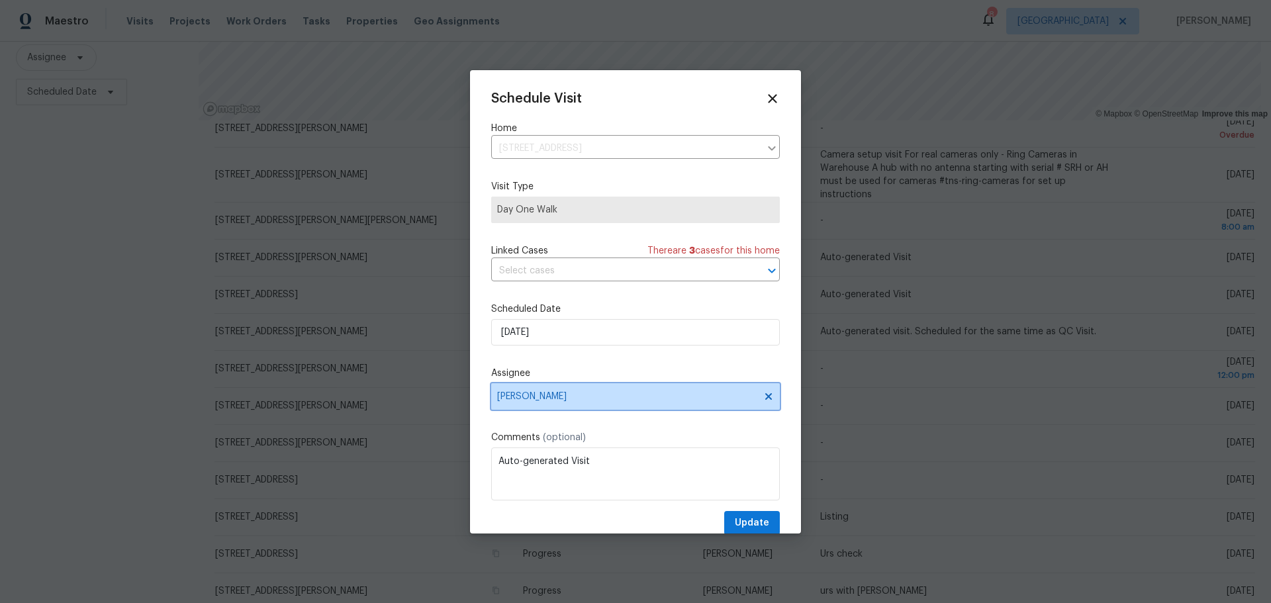
click at [766, 396] on icon at bounding box center [769, 396] width 7 height 7
click at [703, 393] on span "Assignee" at bounding box center [627, 396] width 260 height 11
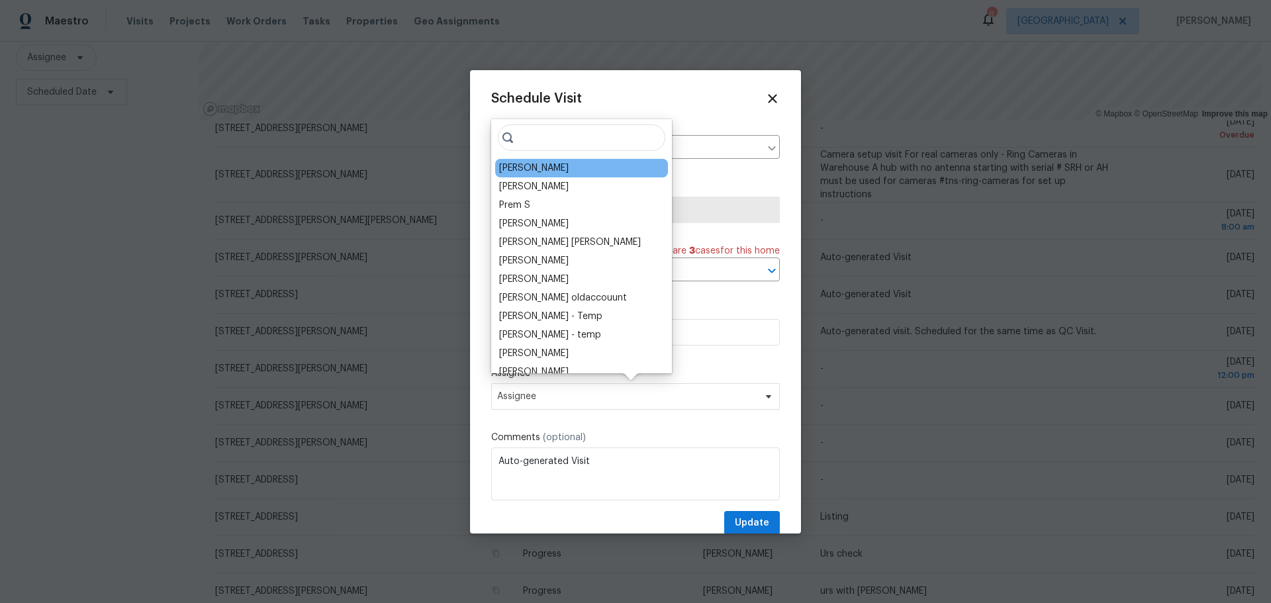
click at [548, 168] on div "[PERSON_NAME]" at bounding box center [534, 168] width 70 height 13
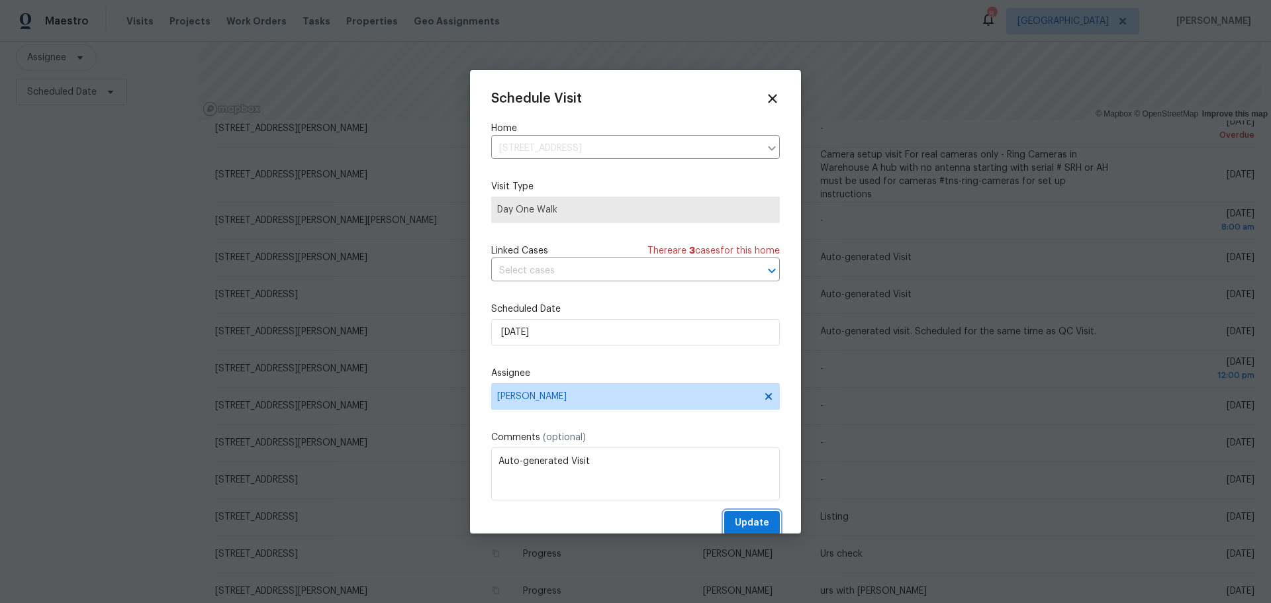
click at [735, 524] on span "Update" at bounding box center [752, 523] width 34 height 17
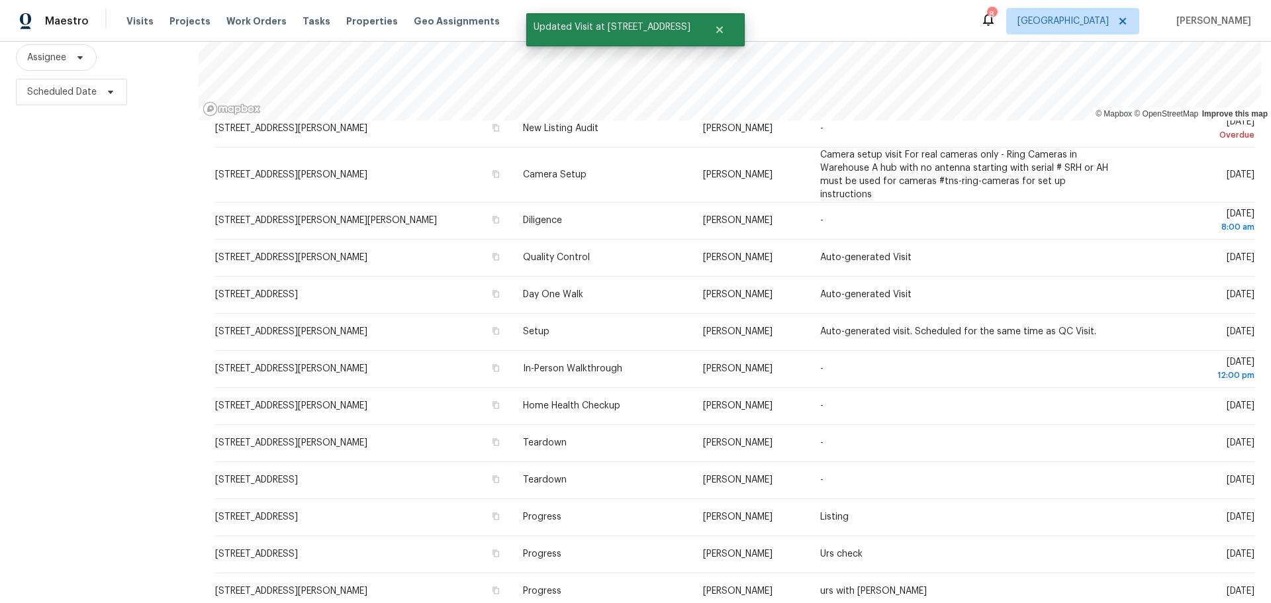
click at [70, 307] on div "Filters Reset ​ Type Assignee Scheduled Date" at bounding box center [99, 262] width 199 height 681
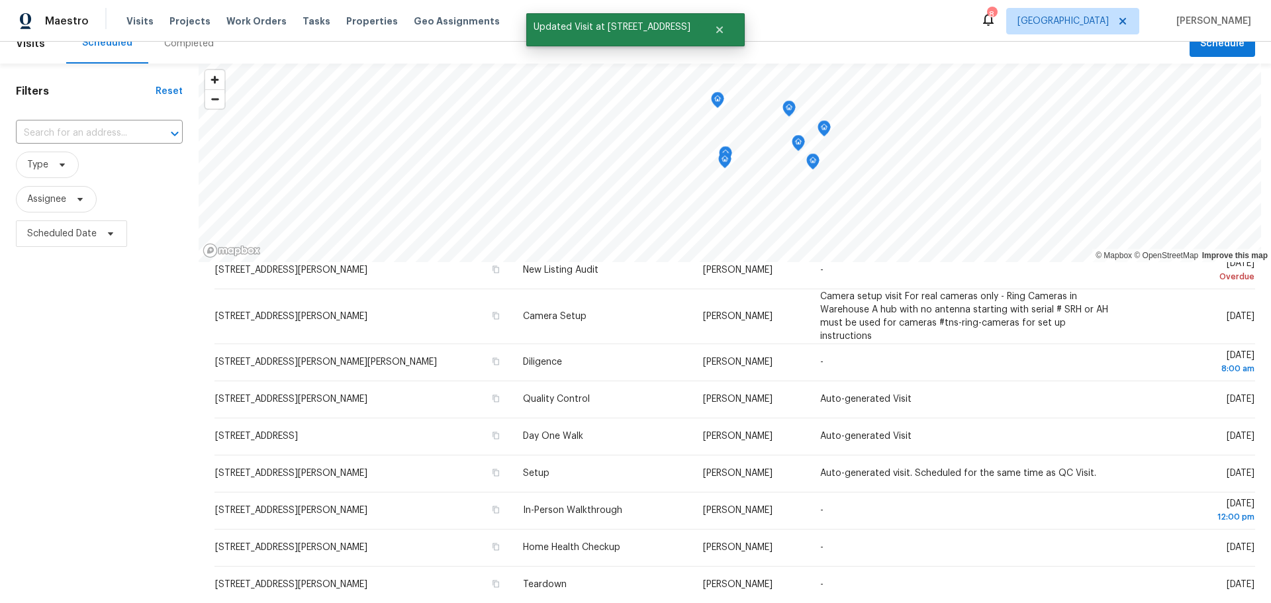
scroll to position [0, 0]
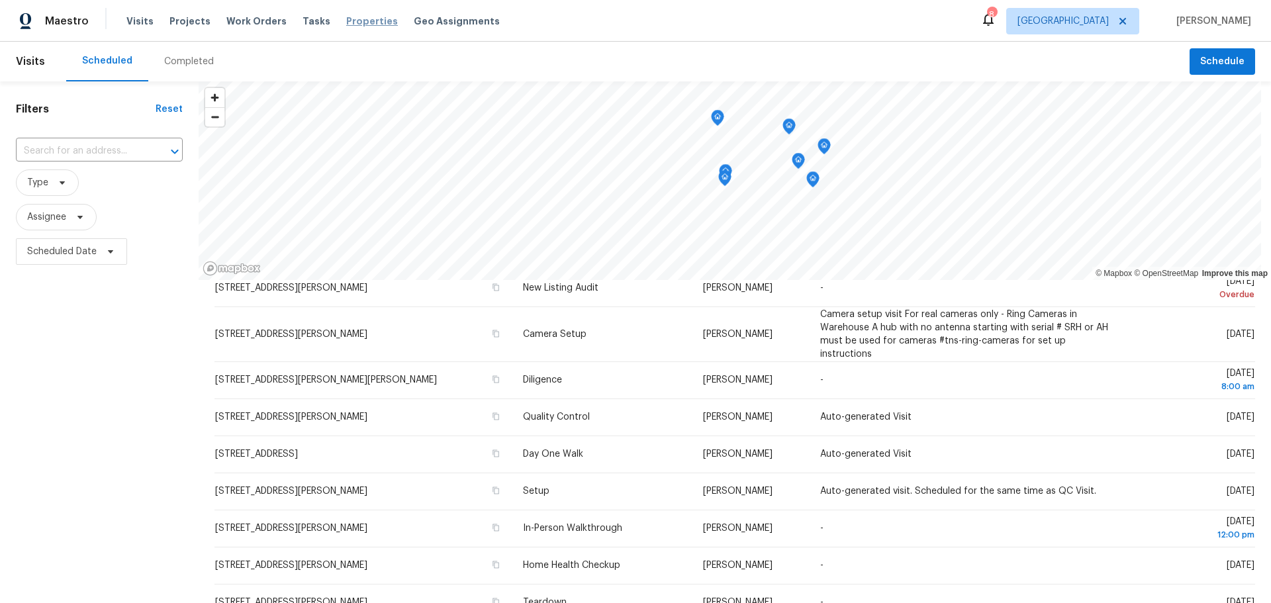
click at [360, 16] on span "Properties" at bounding box center [372, 21] width 52 height 13
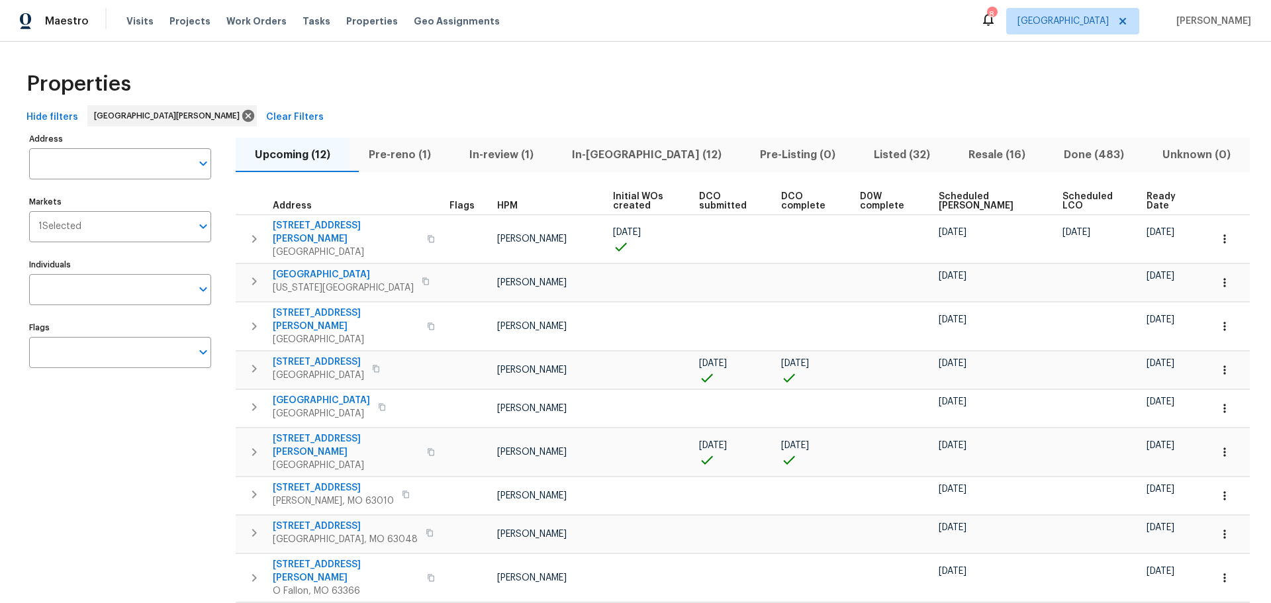
click at [968, 147] on span "Resale (16)" at bounding box center [997, 155] width 79 height 19
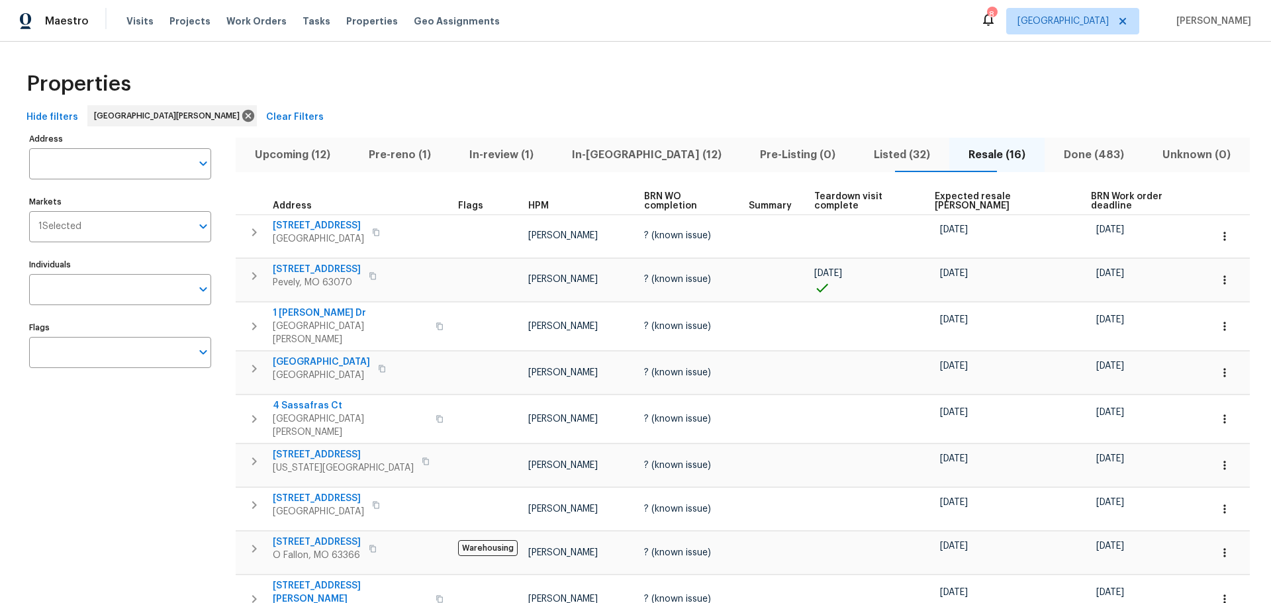
click at [855, 143] on button "Listed (32)" at bounding box center [902, 155] width 95 height 34
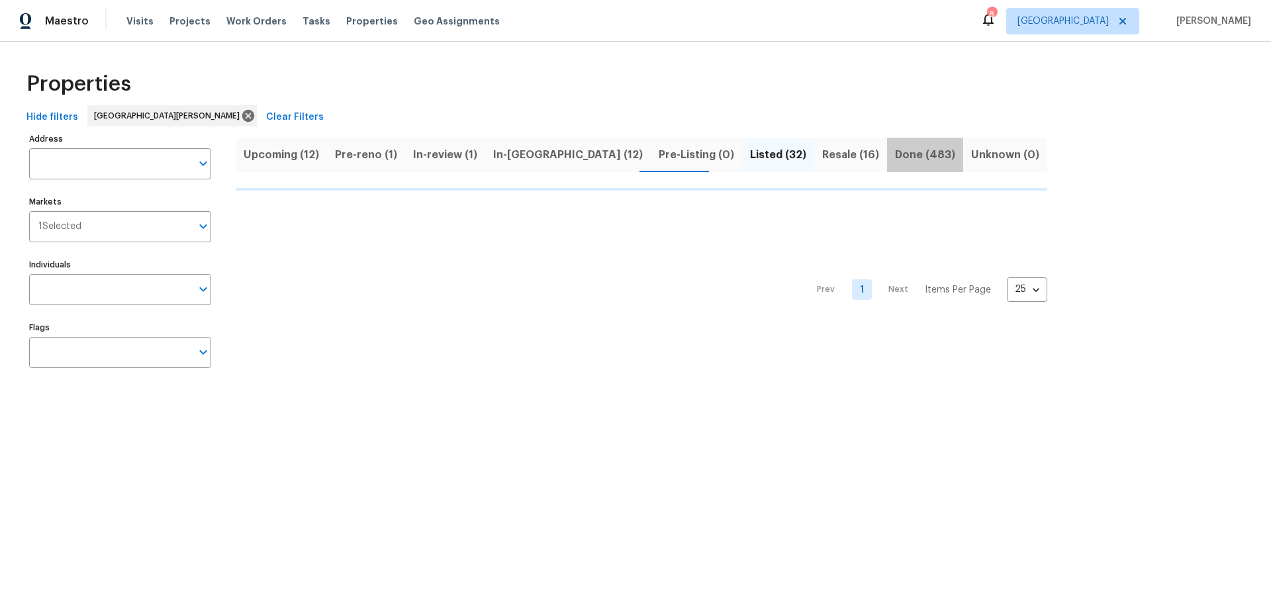
click at [895, 157] on span "Done (483)" at bounding box center [925, 155] width 60 height 19
click at [156, 155] on input "Address" at bounding box center [110, 163] width 162 height 31
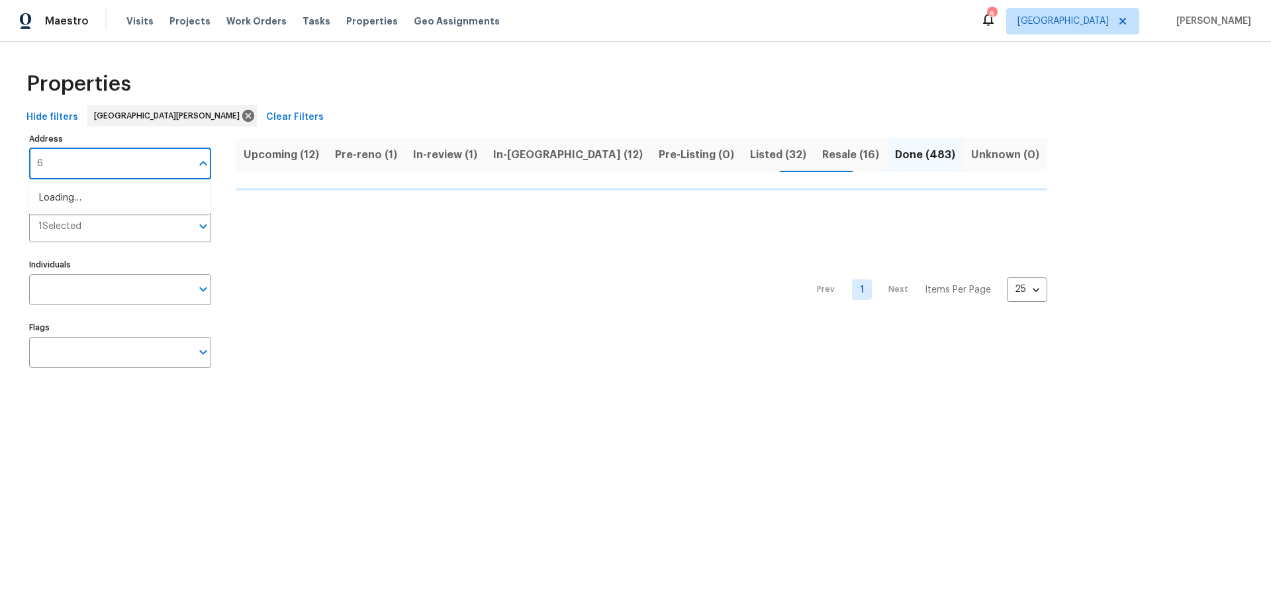
type input "68"
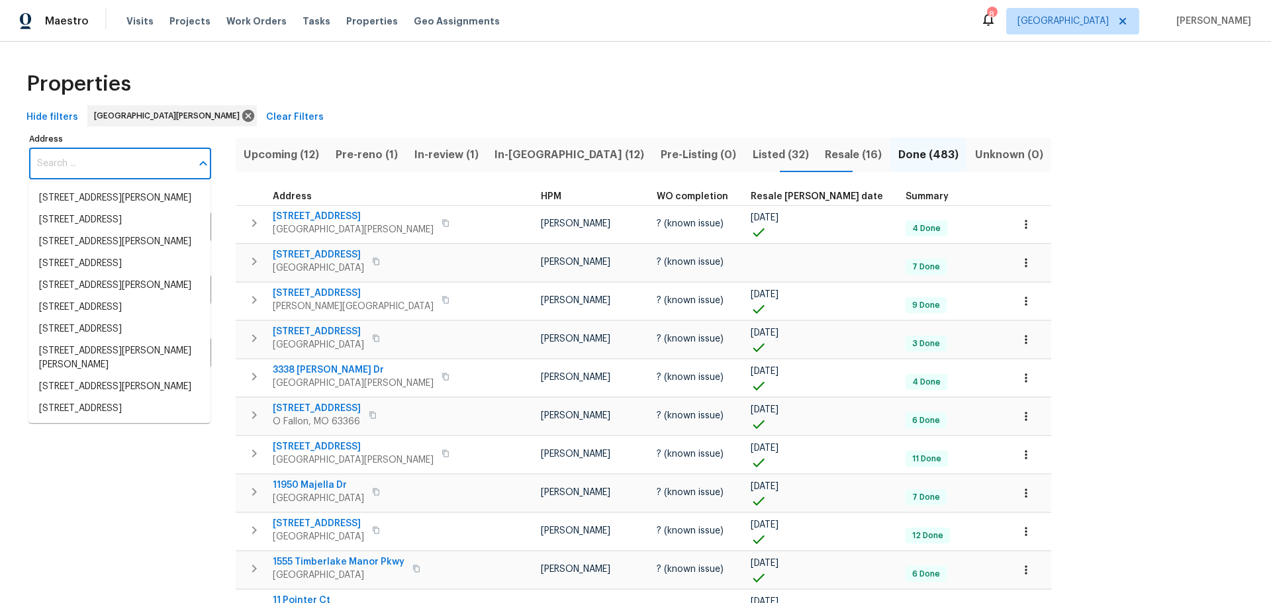
drag, startPoint x: 155, startPoint y: 156, endPoint x: 196, endPoint y: 94, distance: 74.6
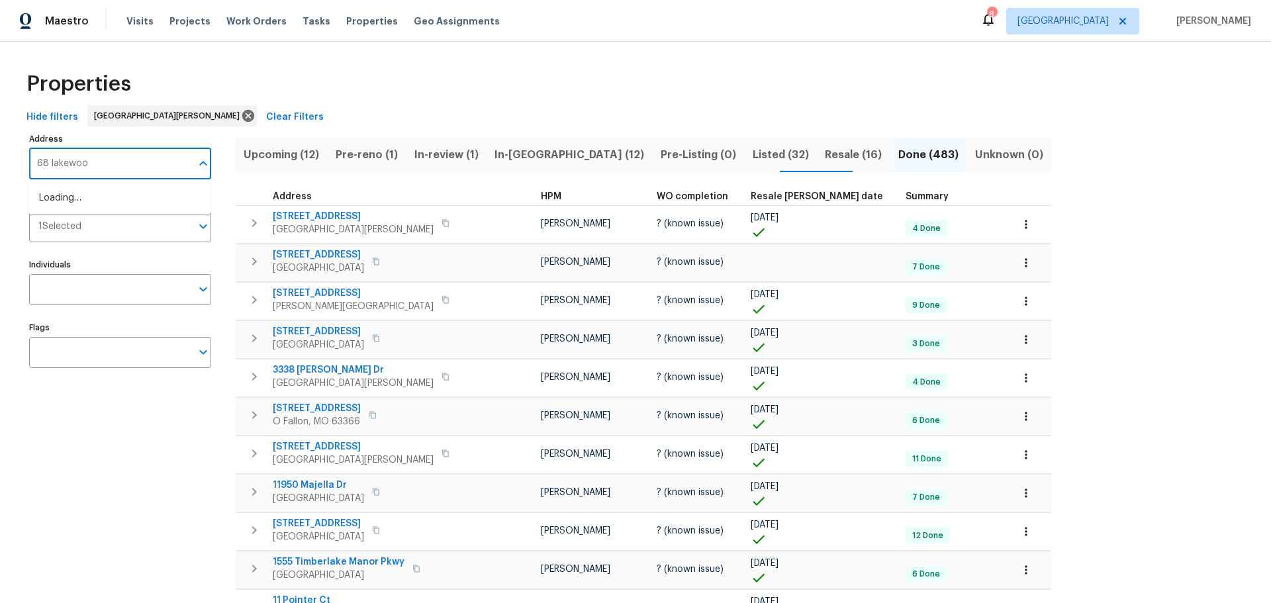
type input "68 lakewood"
click at [134, 209] on li "68 W Lakewood Dr Fenton MO 63026" at bounding box center [119, 198] width 182 height 22
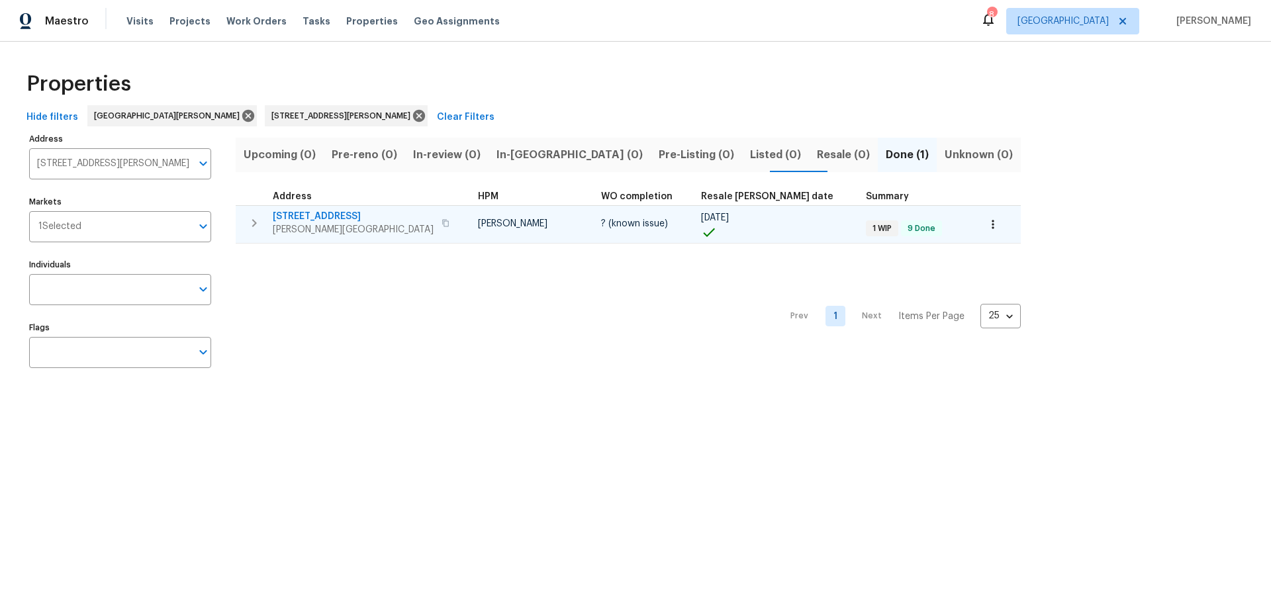
click at [281, 222] on span "68 W Lakewood Dr" at bounding box center [353, 216] width 161 height 13
click at [329, 219] on span "68 W Lakewood Dr" at bounding box center [353, 216] width 161 height 13
click at [321, 215] on span "68 W Lakewood Dr" at bounding box center [353, 216] width 161 height 13
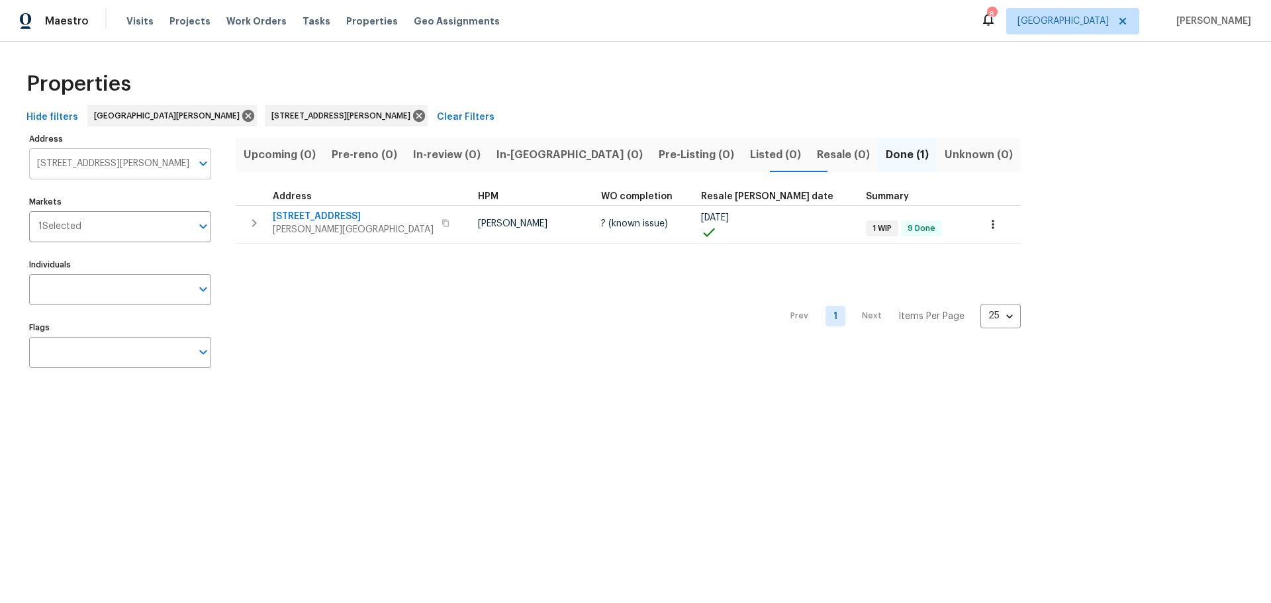
click at [199, 168] on icon "Open" at bounding box center [203, 164] width 16 height 16
click at [413, 117] on icon at bounding box center [419, 116] width 12 height 12
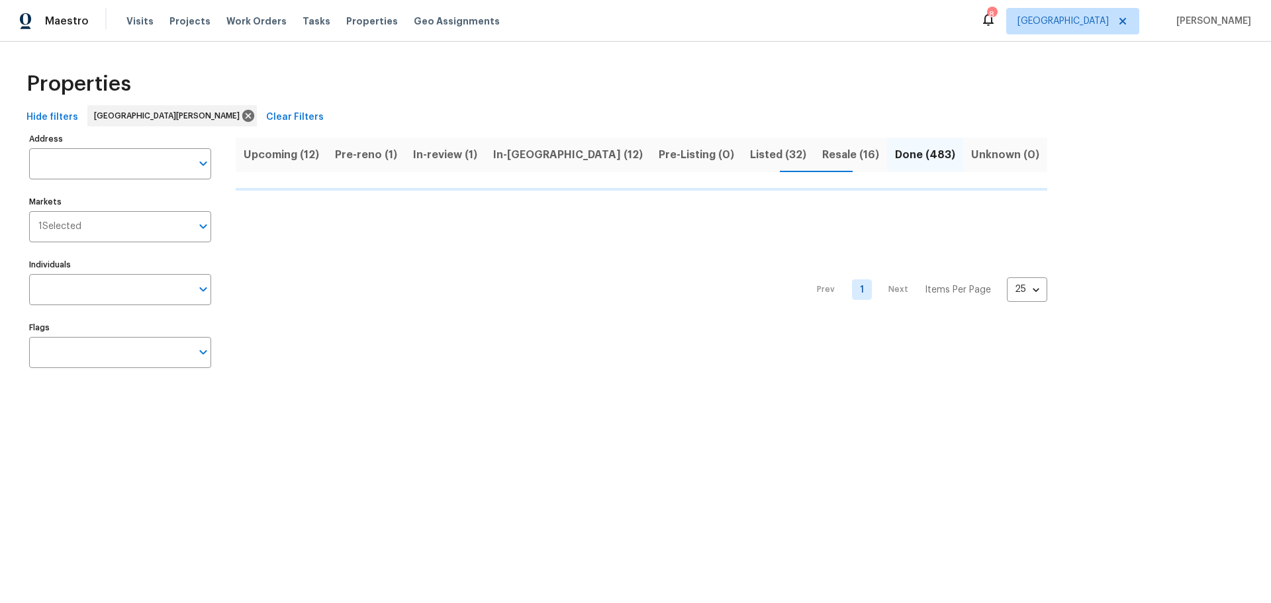
click at [822, 148] on span "Resale (16)" at bounding box center [850, 155] width 57 height 19
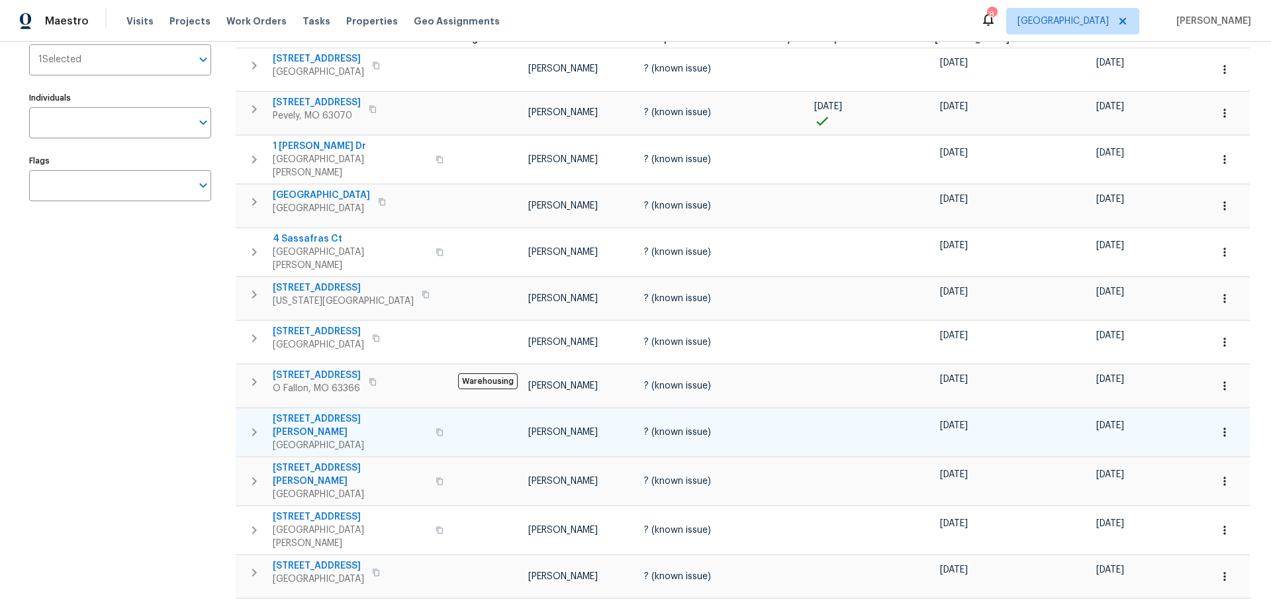
scroll to position [199, 0]
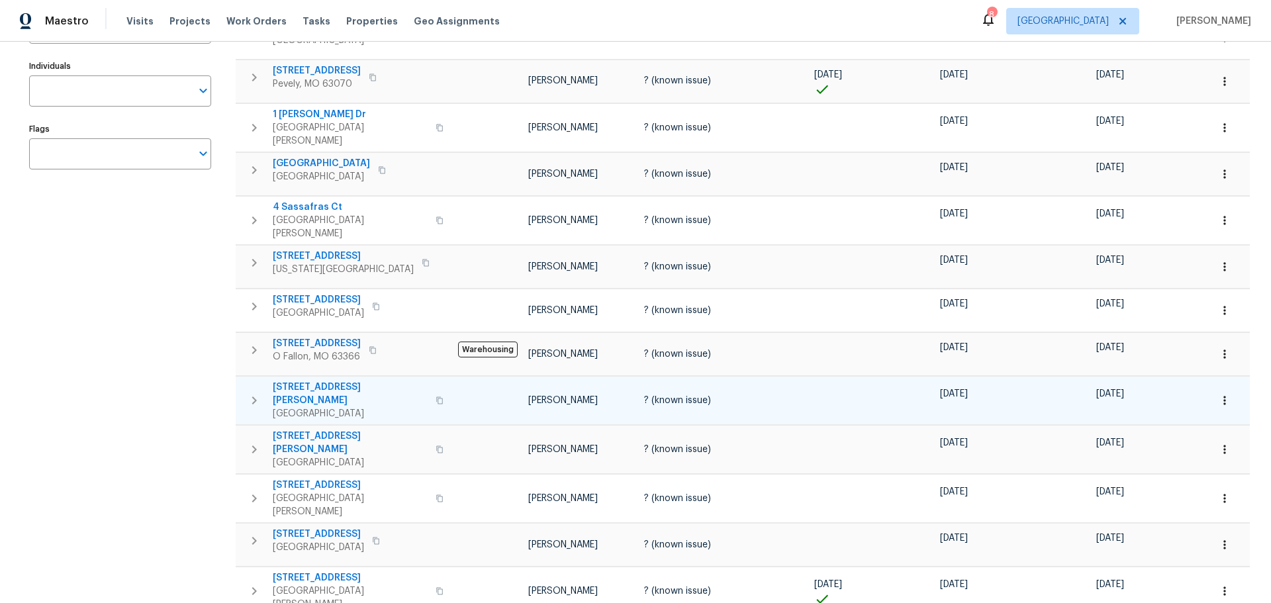
click at [327, 381] on span "4947 Brunston Dr" at bounding box center [350, 394] width 155 height 26
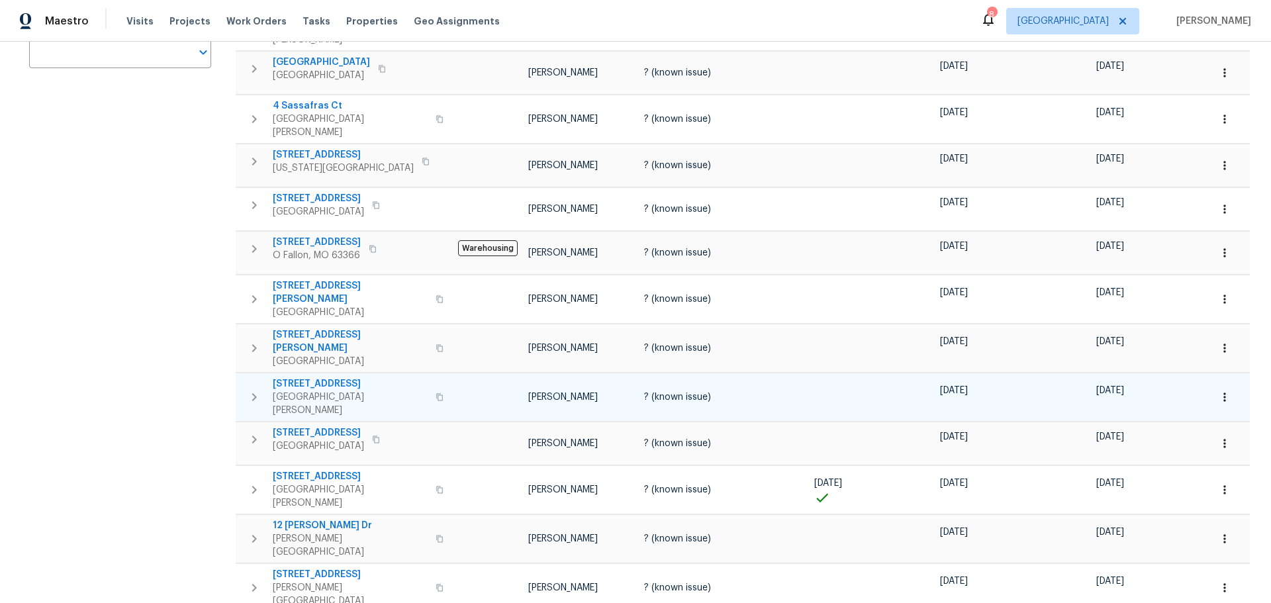
scroll to position [331, 0]
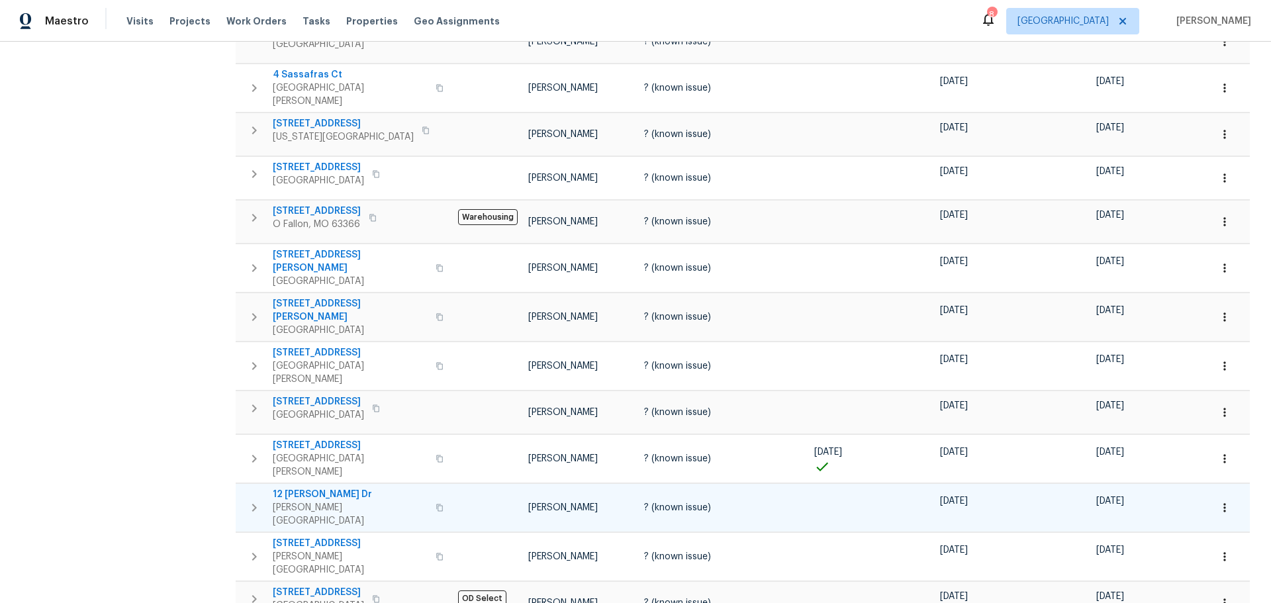
click at [314, 488] on span "12 Wallach Dr" at bounding box center [350, 494] width 155 height 13
click at [1224, 503] on icon "button" at bounding box center [1225, 507] width 2 height 9
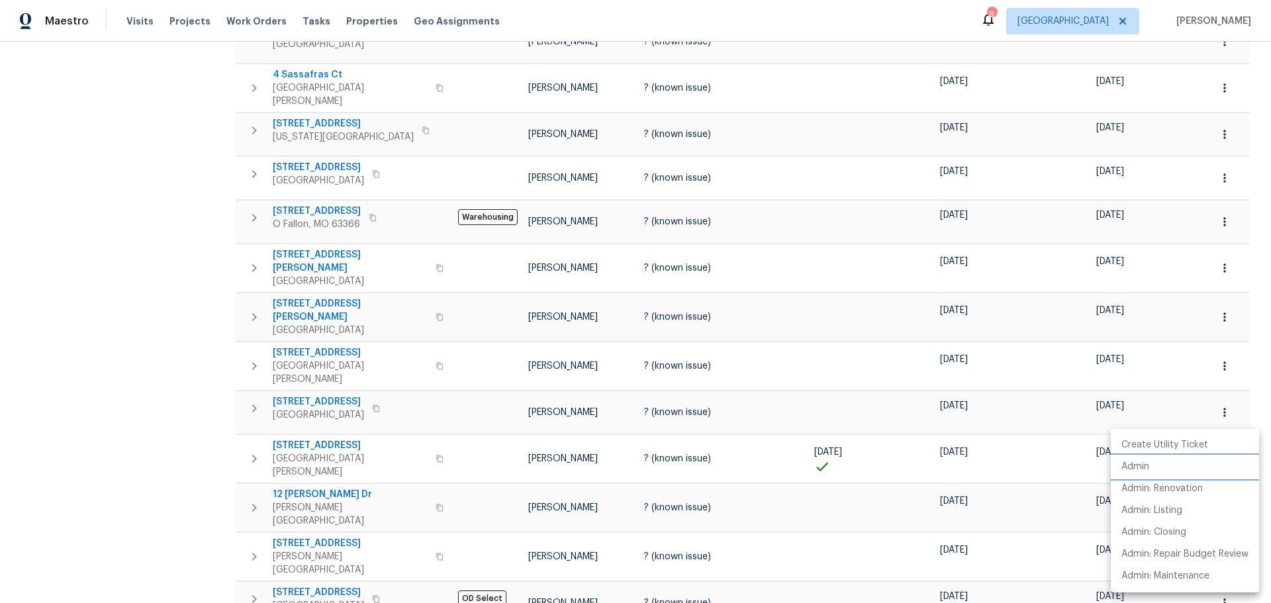
click at [1177, 461] on li "Admin" at bounding box center [1185, 467] width 148 height 22
click at [301, 498] on div at bounding box center [635, 301] width 1271 height 603
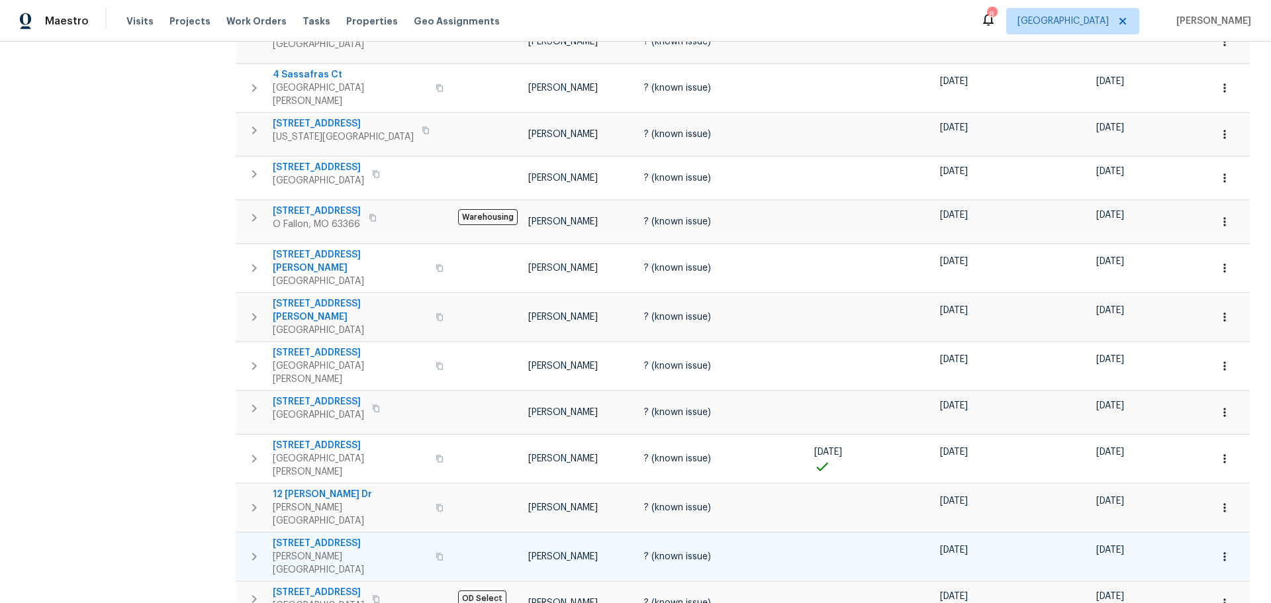
click at [308, 537] on span "611 S 3rd St" at bounding box center [350, 543] width 155 height 13
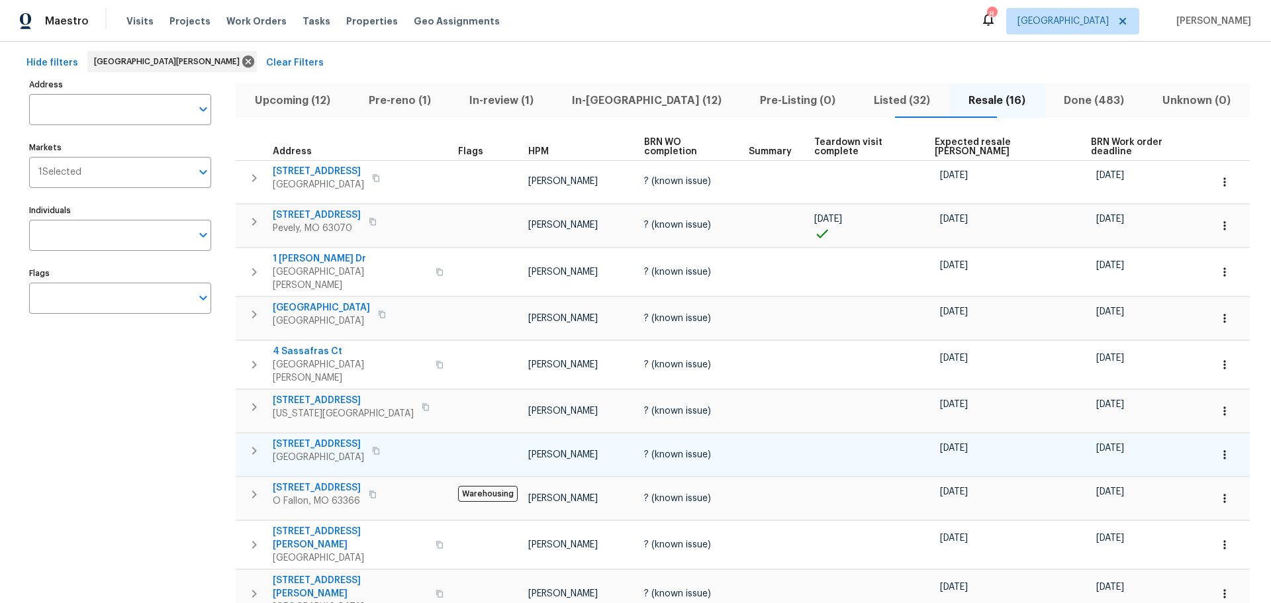
scroll to position [0, 0]
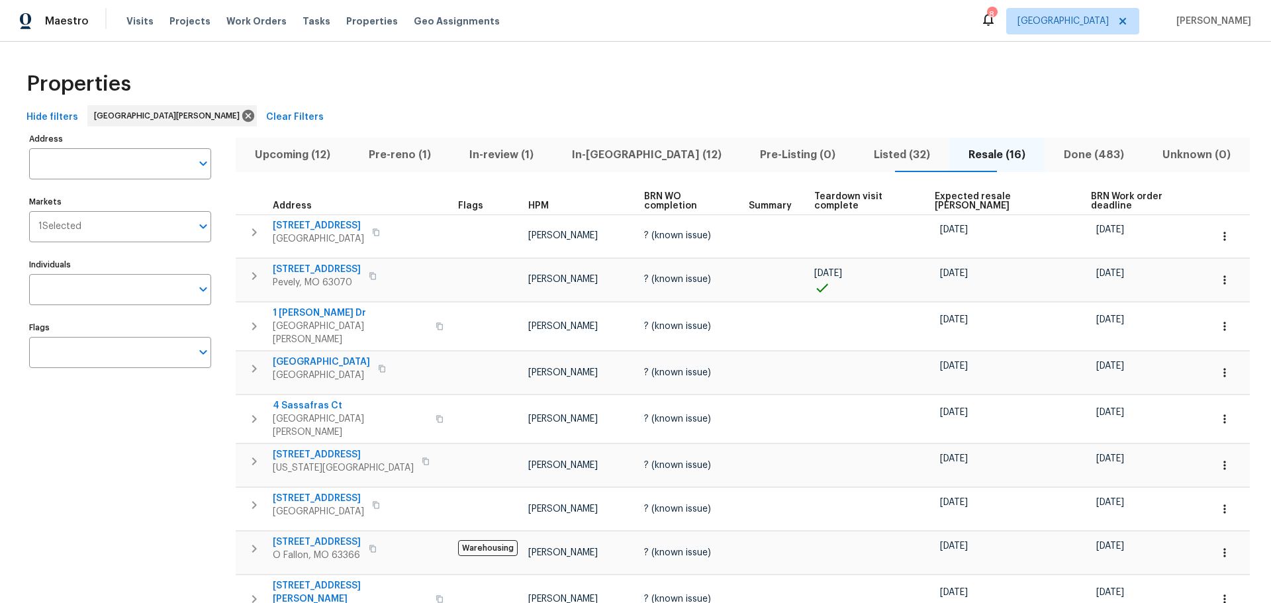
click at [863, 151] on span "Listed (32)" at bounding box center [902, 155] width 79 height 19
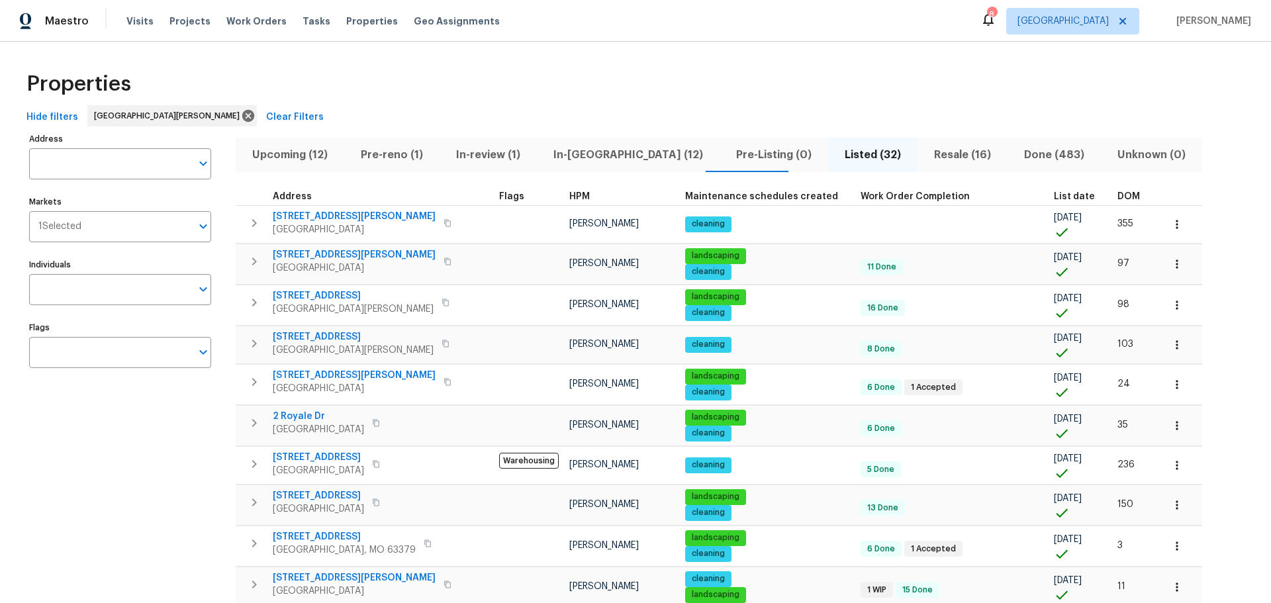
click at [603, 149] on span "In-reno (12)" at bounding box center [628, 155] width 167 height 19
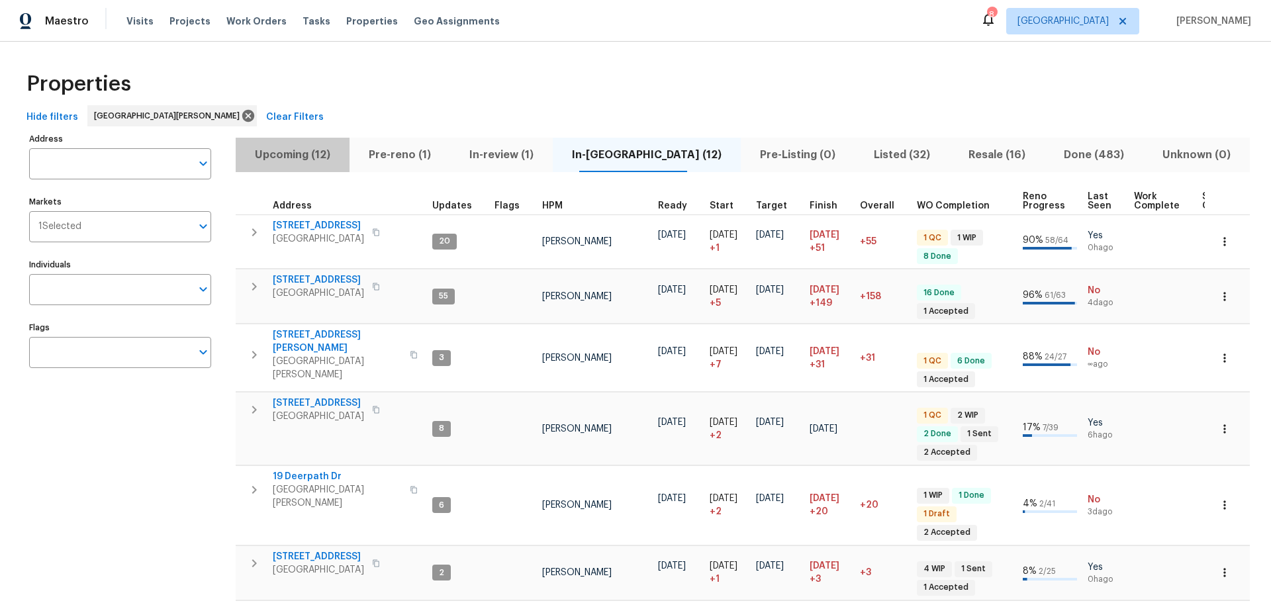
click at [307, 160] on span "Upcoming (12)" at bounding box center [293, 155] width 98 height 19
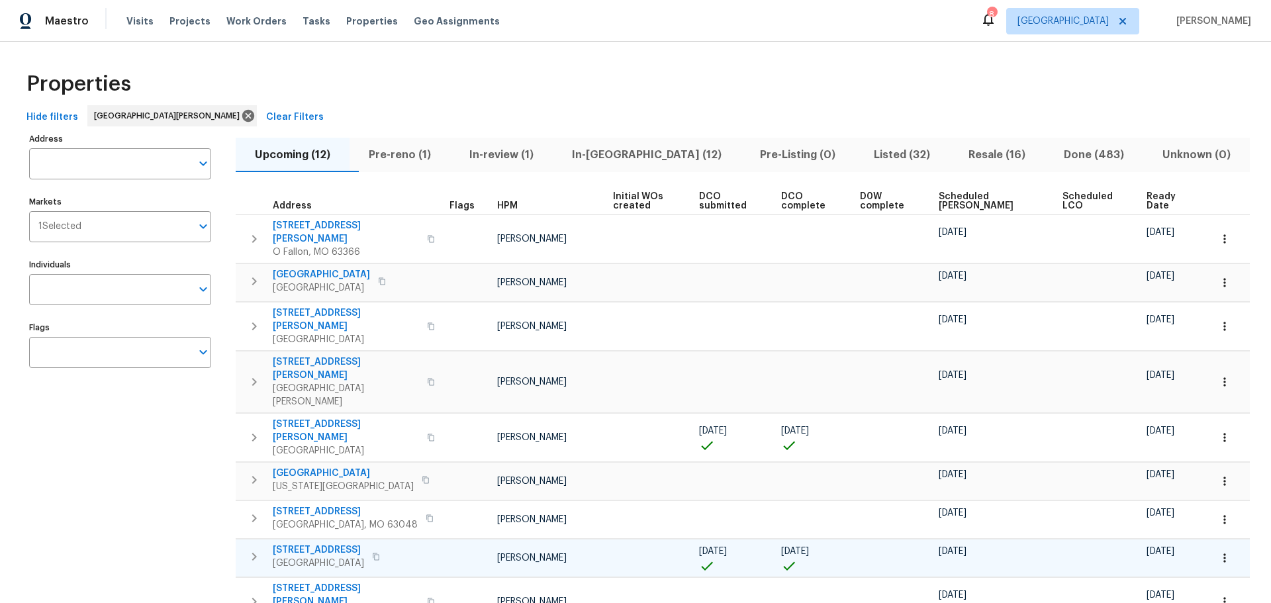
click at [318, 544] on span "2528 Medford Dr" at bounding box center [318, 550] width 91 height 13
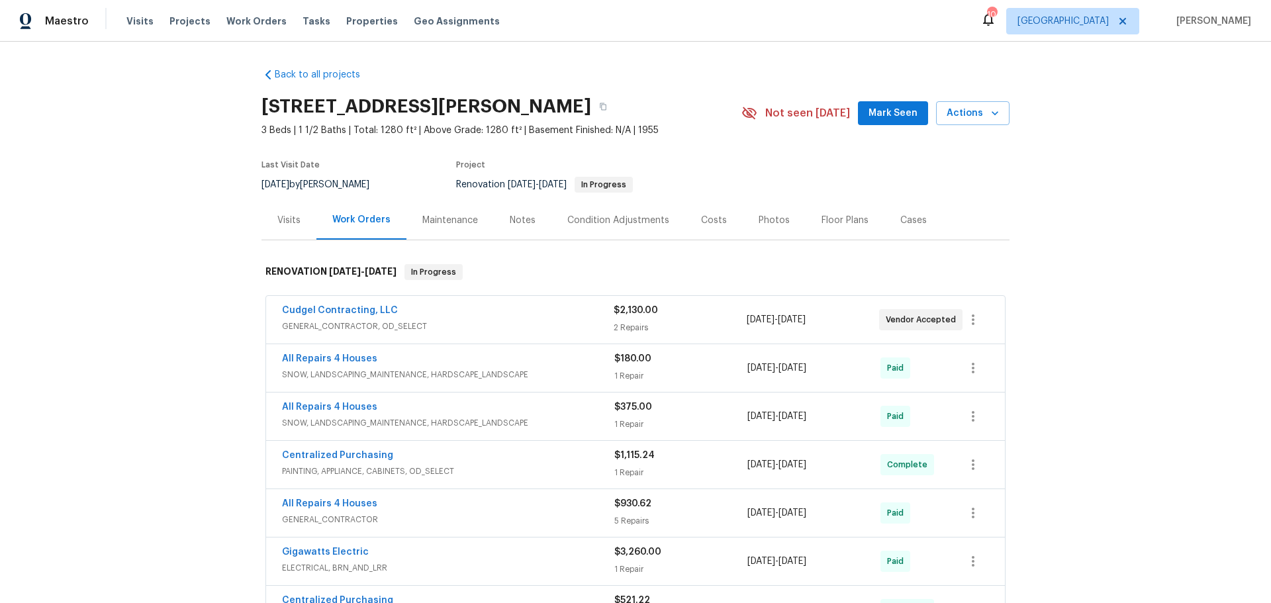
click at [515, 223] on div "Notes" at bounding box center [523, 220] width 26 height 13
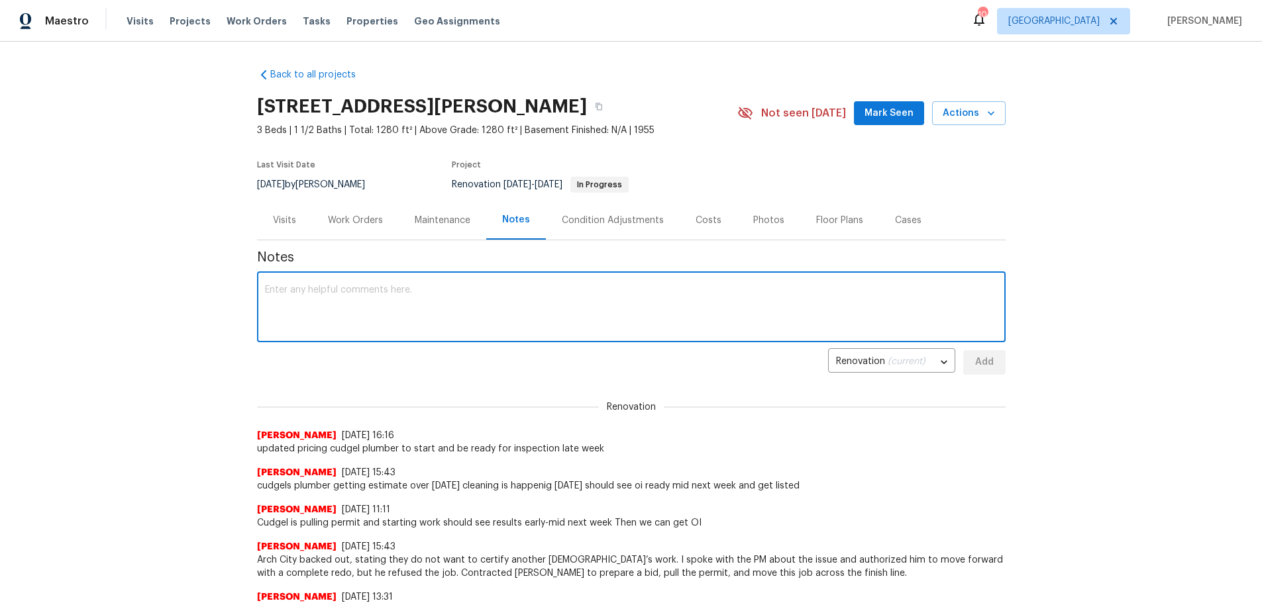
click at [468, 299] on textarea at bounding box center [631, 308] width 732 height 46
type textarea "waiting on cudegl to finish"
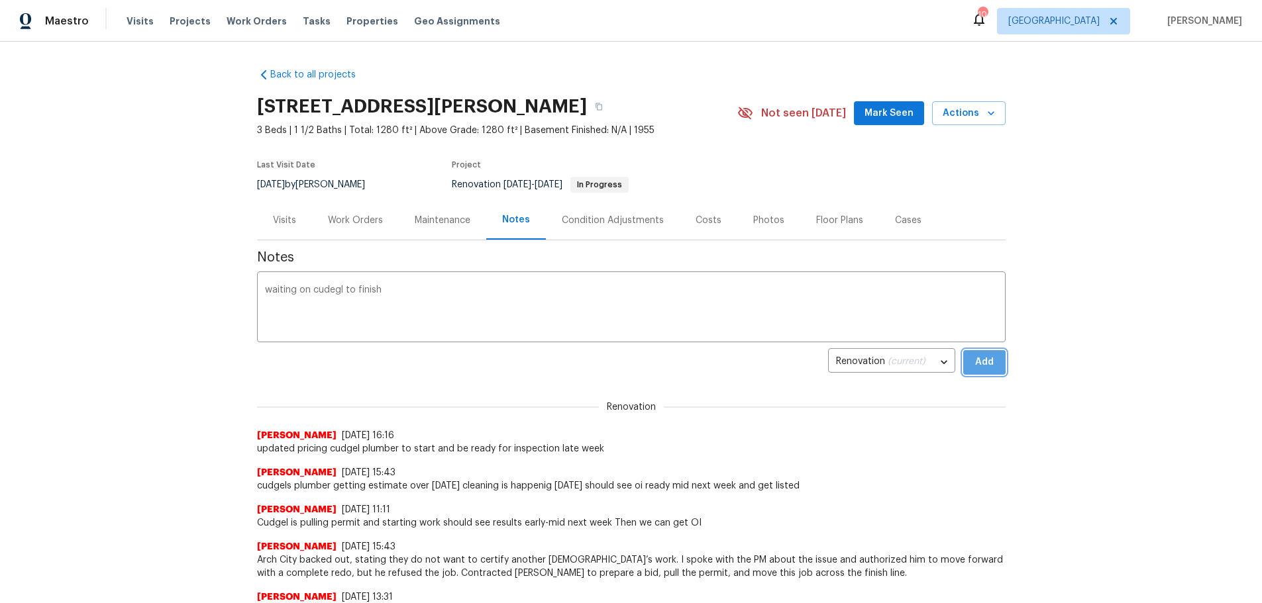
click at [981, 364] on span "Add" at bounding box center [983, 362] width 21 height 17
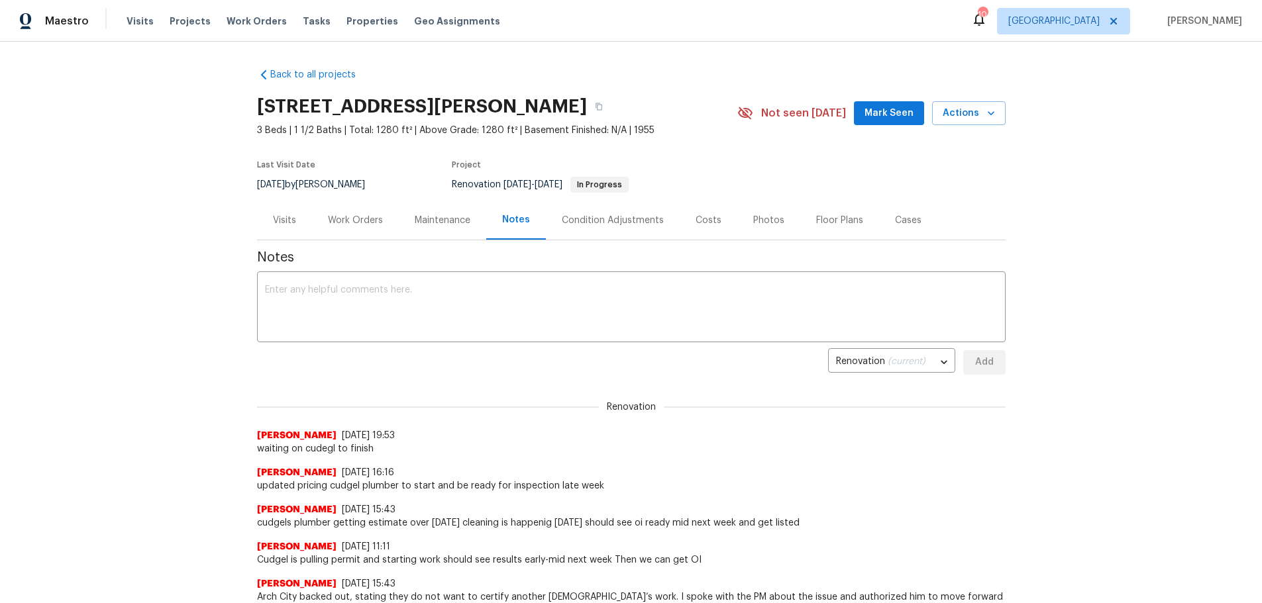
click at [360, 221] on div "Work Orders" at bounding box center [355, 220] width 55 height 13
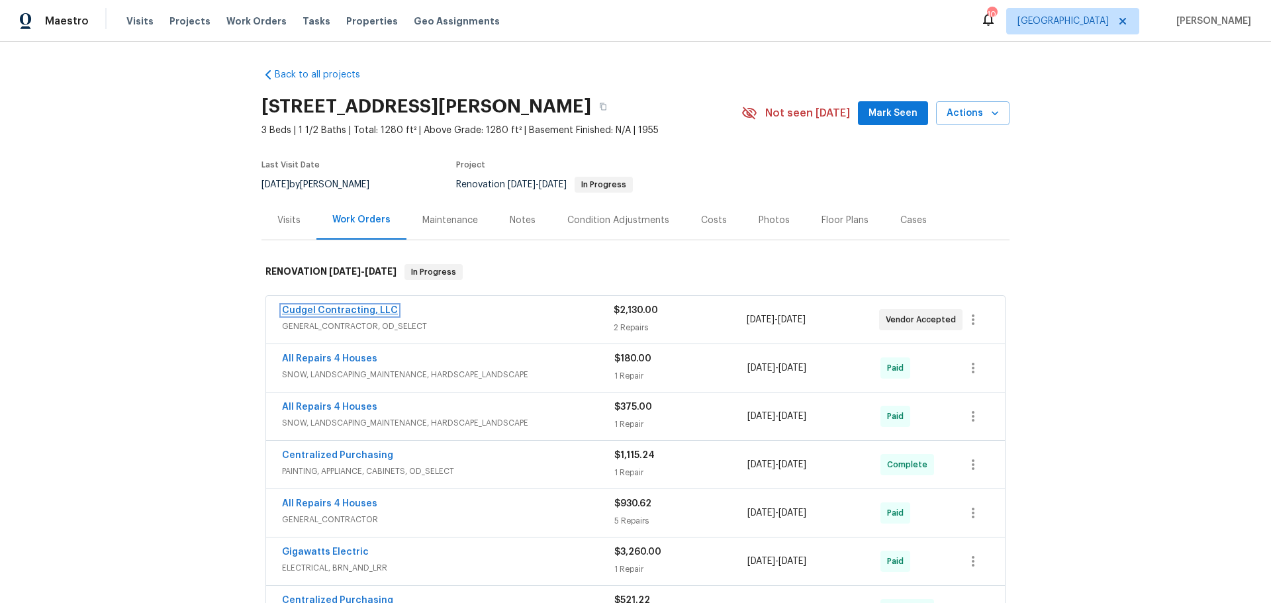
click at [355, 311] on link "Cudgel Contracting, LLC" at bounding box center [340, 310] width 116 height 9
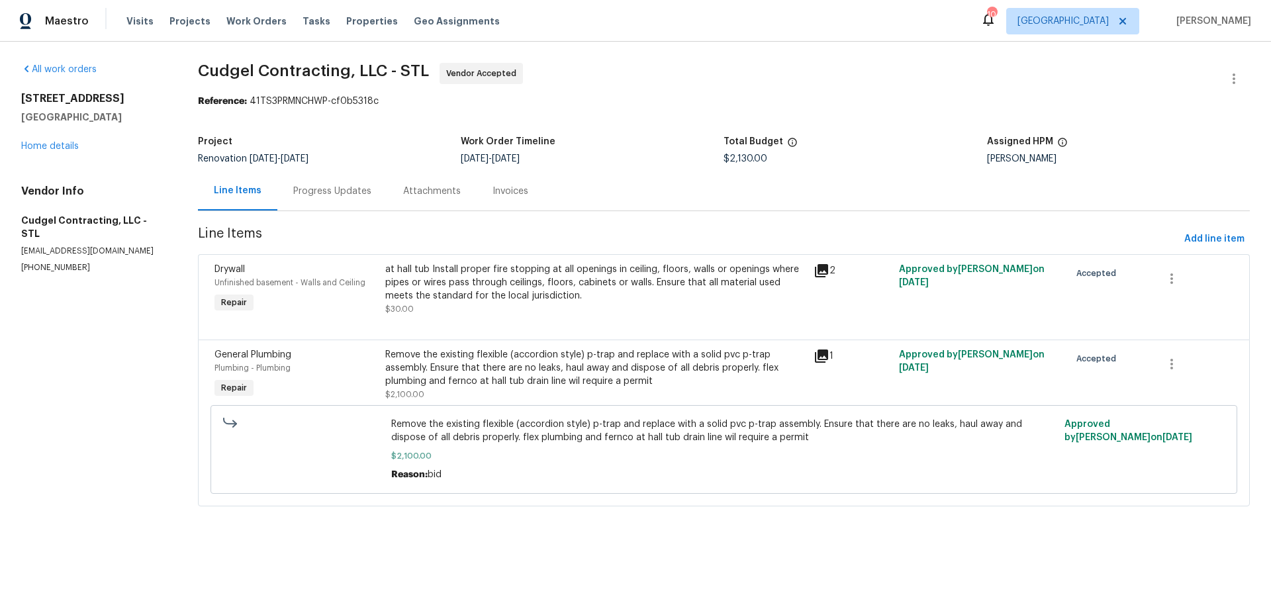
click at [327, 188] on div "Progress Updates" at bounding box center [332, 191] width 78 height 13
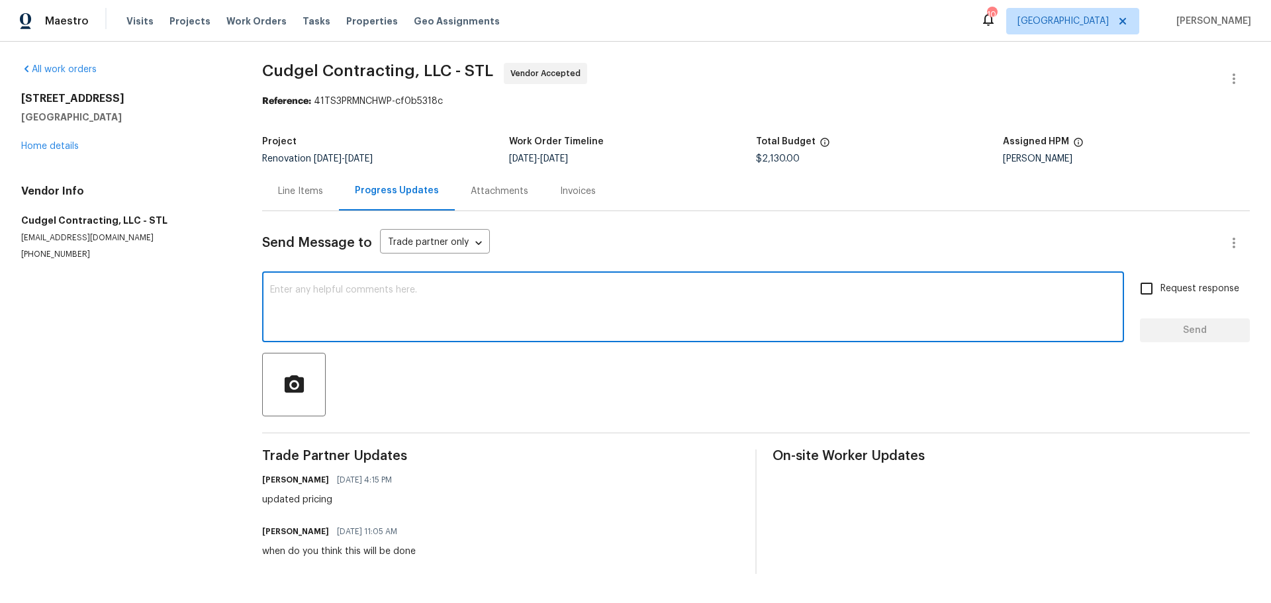
click at [356, 309] on textarea at bounding box center [693, 308] width 846 height 46
type textarea "checking in on the progress?"
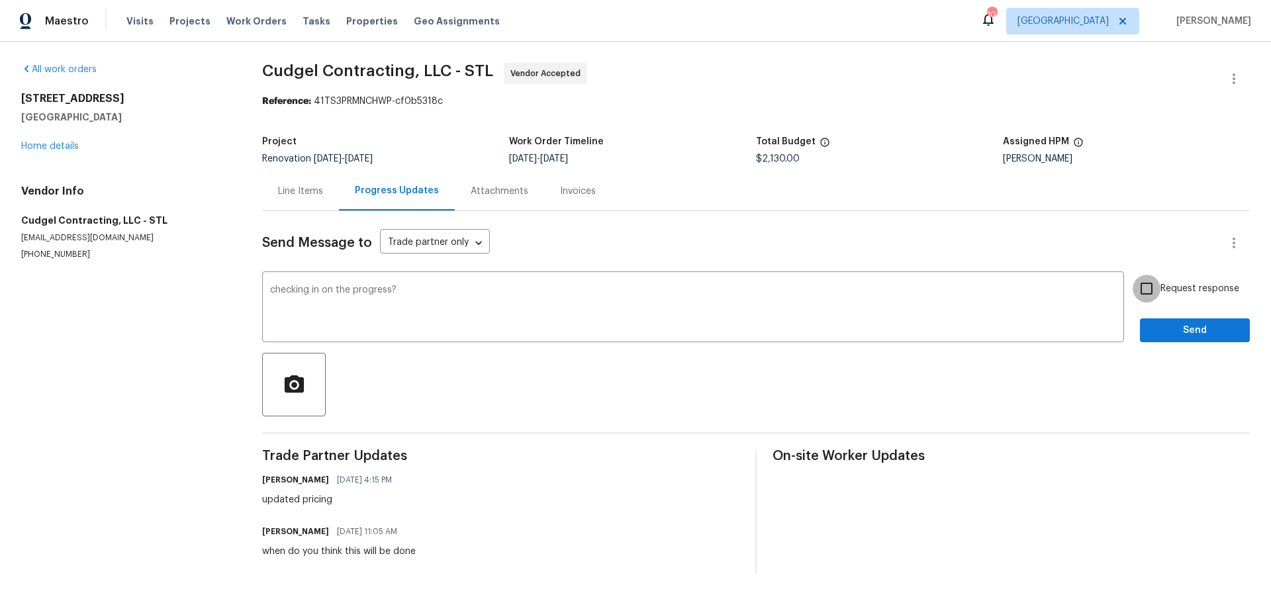
click at [1140, 294] on input "Request response" at bounding box center [1147, 289] width 28 height 28
checkbox input "true"
click at [1162, 338] on button "Send" at bounding box center [1195, 331] width 110 height 25
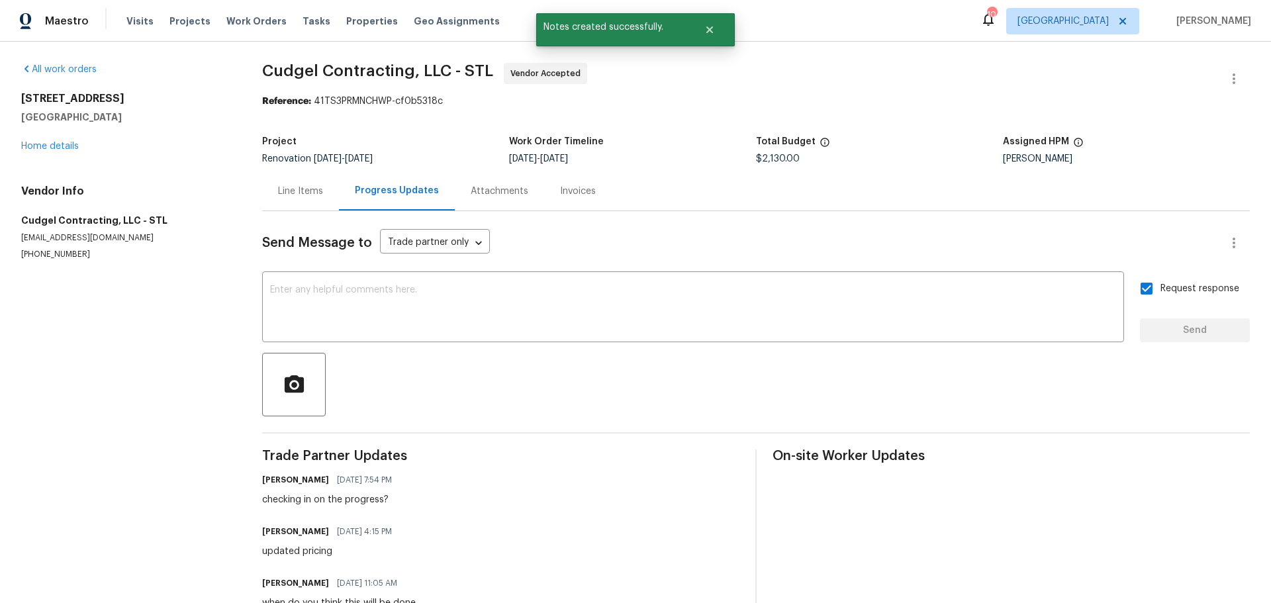
click at [54, 152] on div "120 Birchwood Dr Ballwin, MO 63011 Home details" at bounding box center [125, 122] width 209 height 61
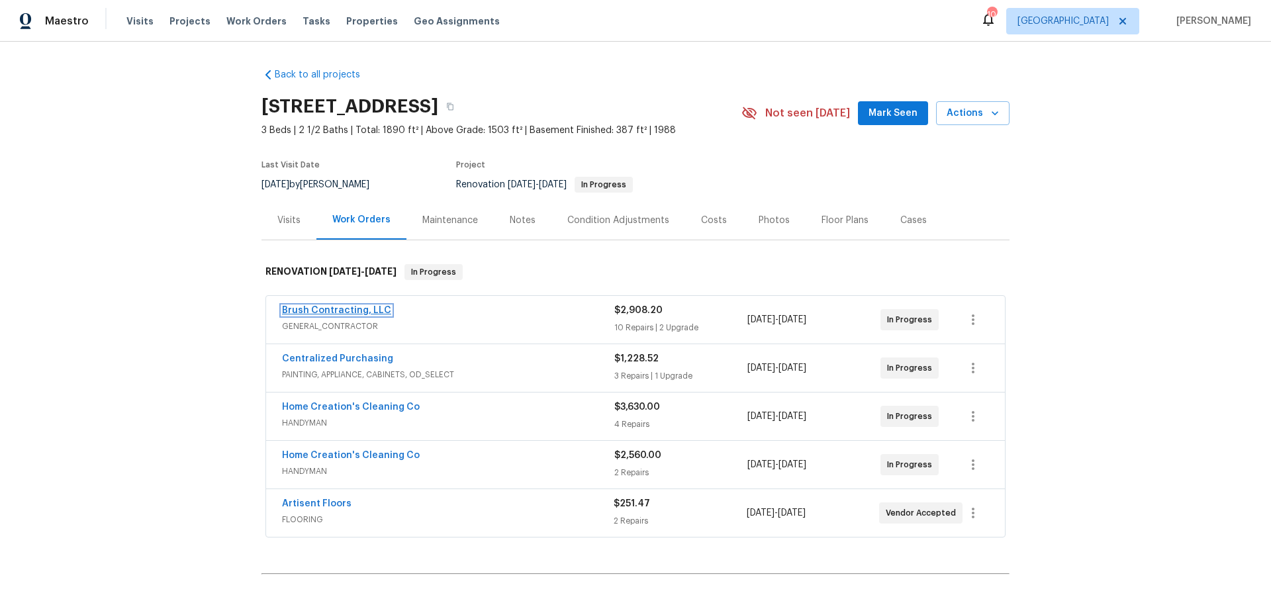
click at [364, 311] on link "Brush Contracting, LLC" at bounding box center [336, 310] width 109 height 9
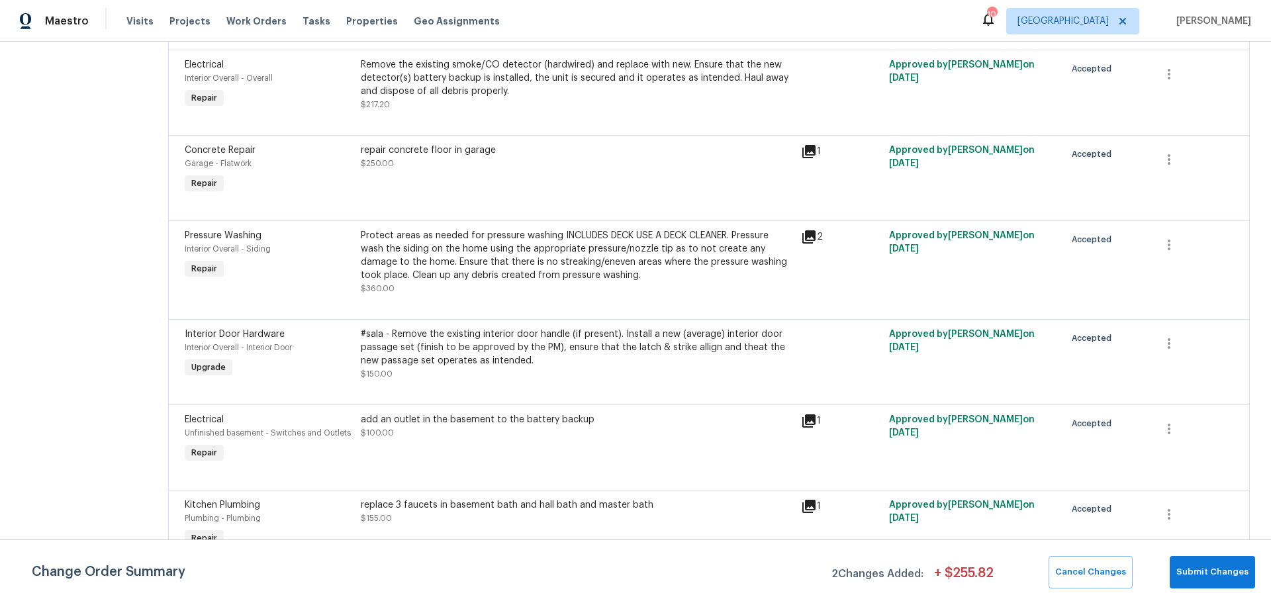
scroll to position [737, 0]
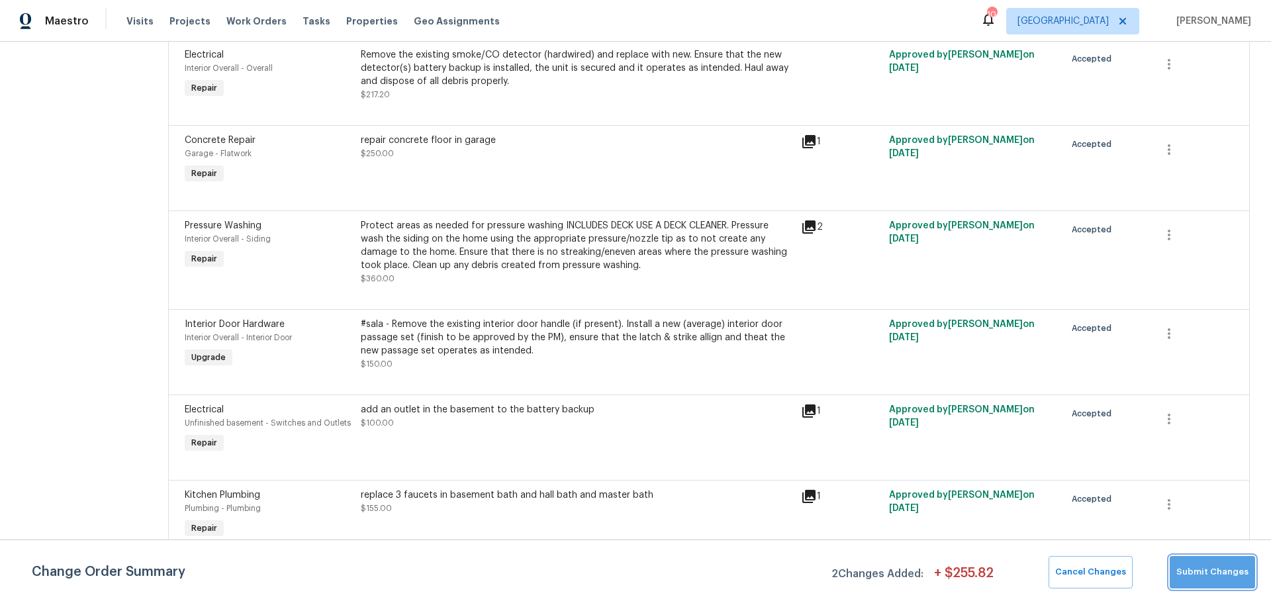
click at [1223, 570] on span "Submit Changes" at bounding box center [1213, 572] width 72 height 15
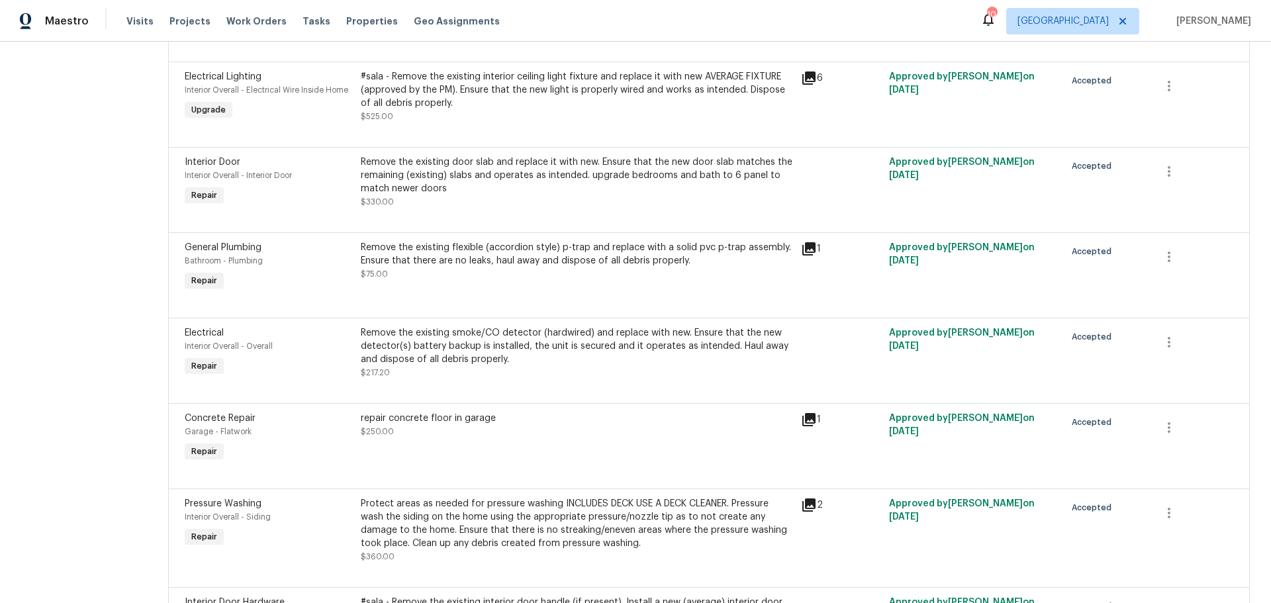
scroll to position [464, 0]
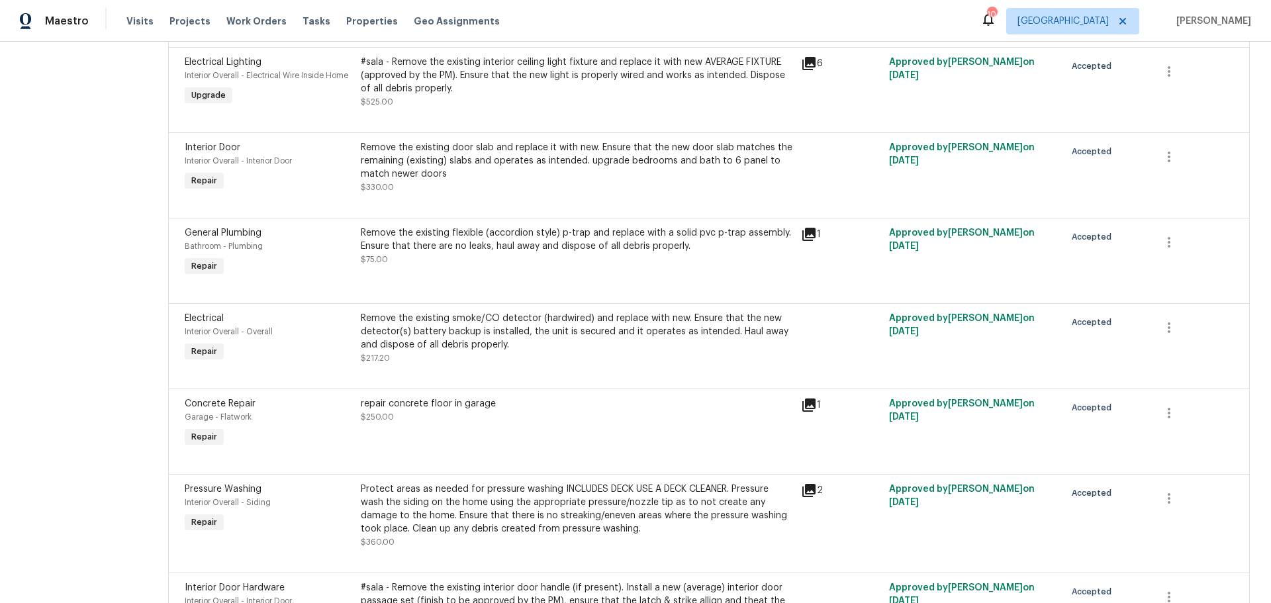
click at [578, 175] on div "Remove the existing door slab and replace it with new. Ensure that the new door…" at bounding box center [577, 161] width 432 height 40
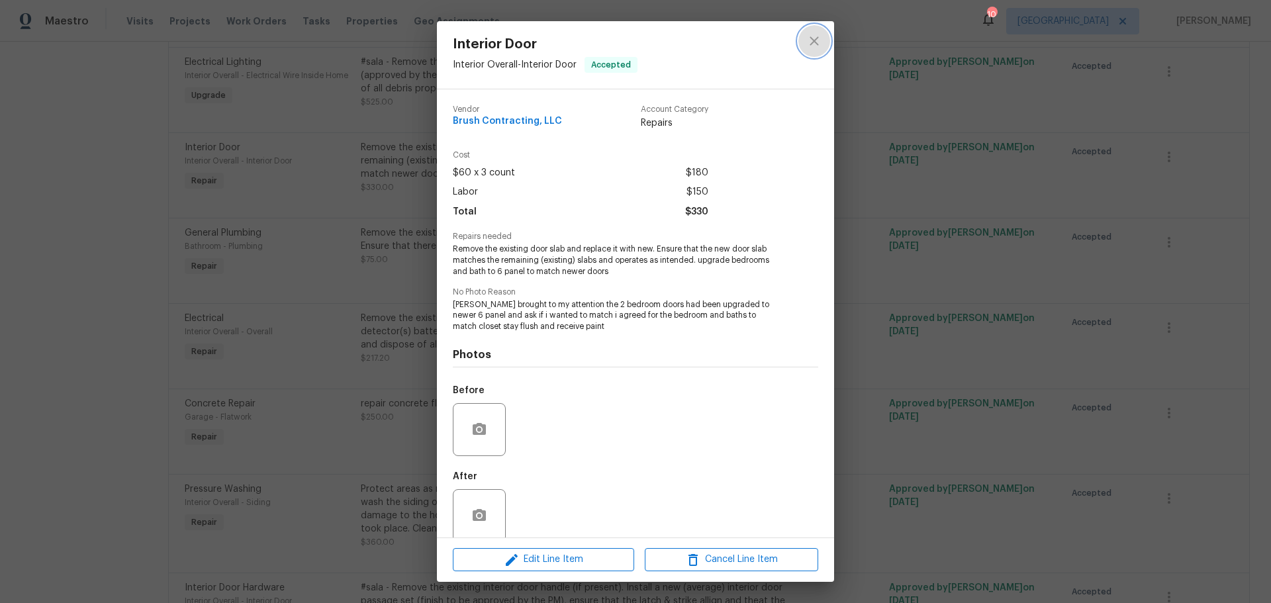
click at [813, 43] on icon "close" at bounding box center [814, 40] width 9 height 9
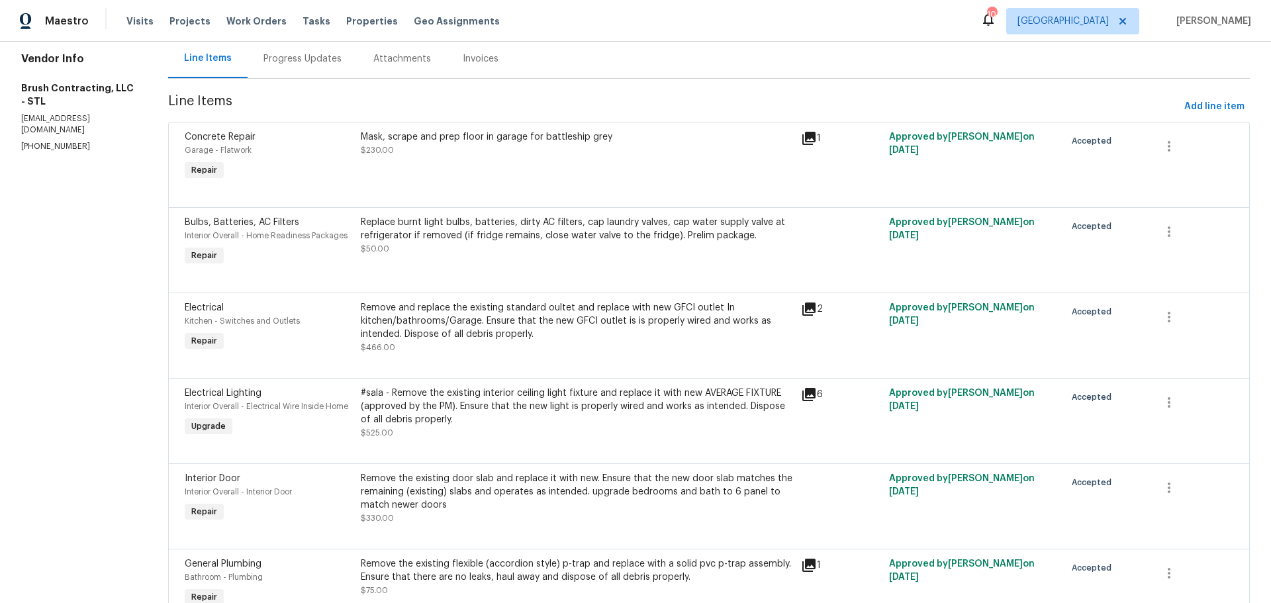
scroll to position [0, 0]
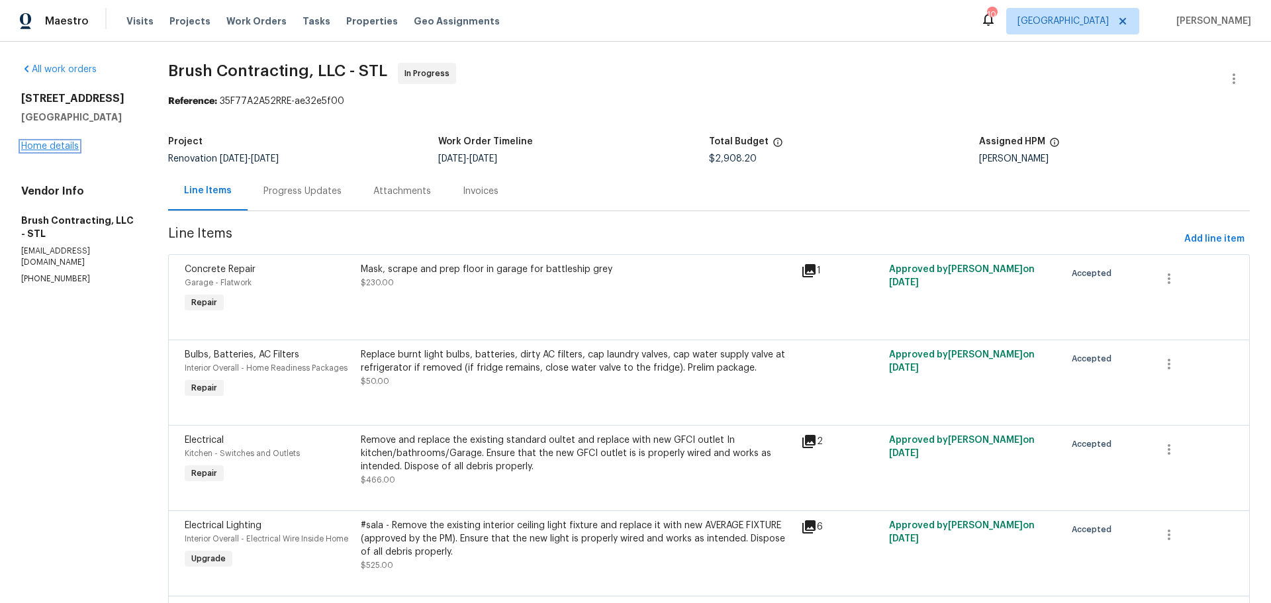
click at [57, 143] on link "Home details" at bounding box center [50, 146] width 58 height 9
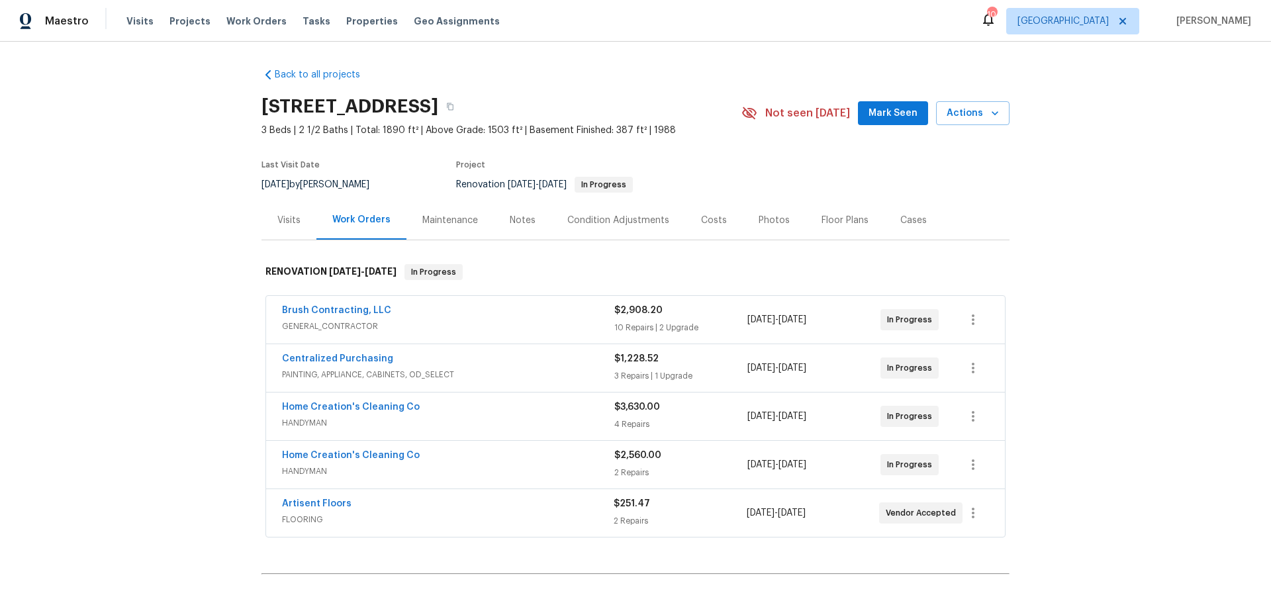
click at [720, 223] on div "Costs" at bounding box center [714, 220] width 58 height 39
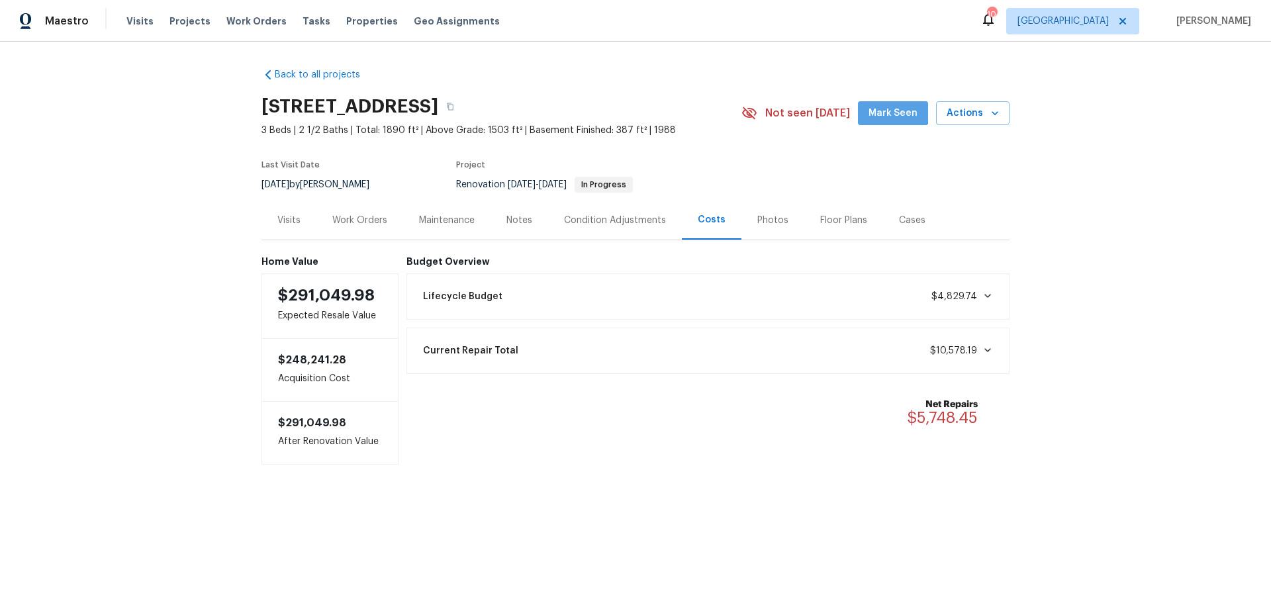
click at [890, 107] on span "Mark Seen" at bounding box center [893, 113] width 49 height 17
click at [425, 228] on div "Maintenance" at bounding box center [446, 220] width 87 height 39
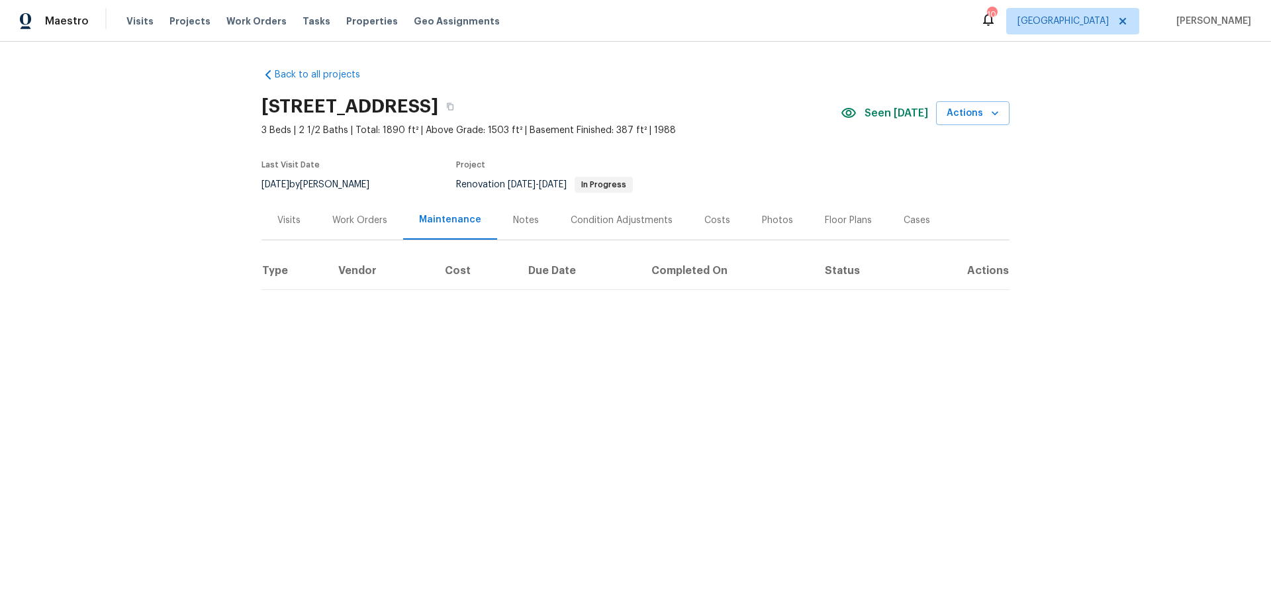
click at [501, 227] on div "Notes" at bounding box center [526, 220] width 58 height 39
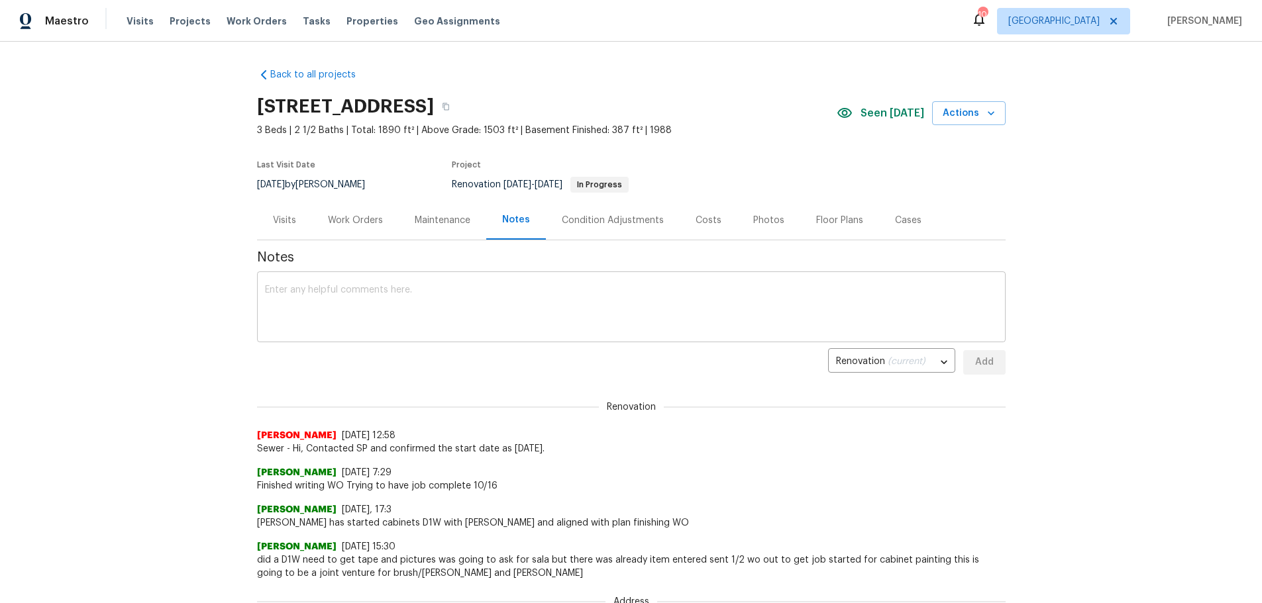
click at [394, 316] on textarea at bounding box center [631, 308] width 732 height 46
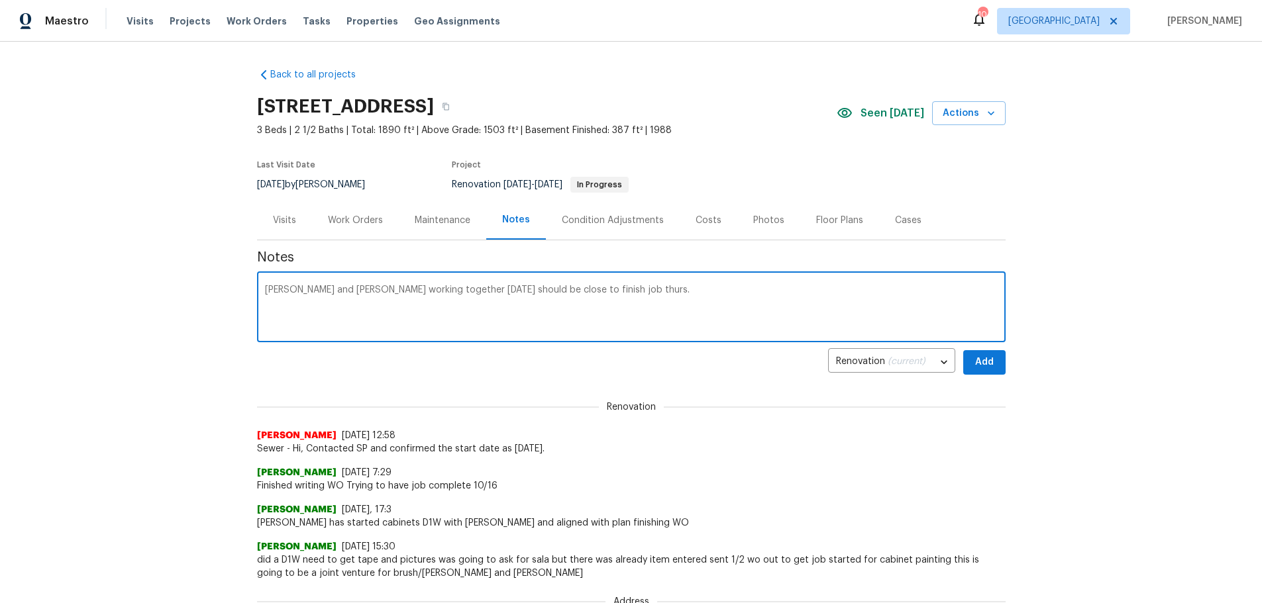
type textarea "bryan and scott working together today should be close to finish job thurs."
click at [988, 359] on span "Add" at bounding box center [983, 362] width 21 height 17
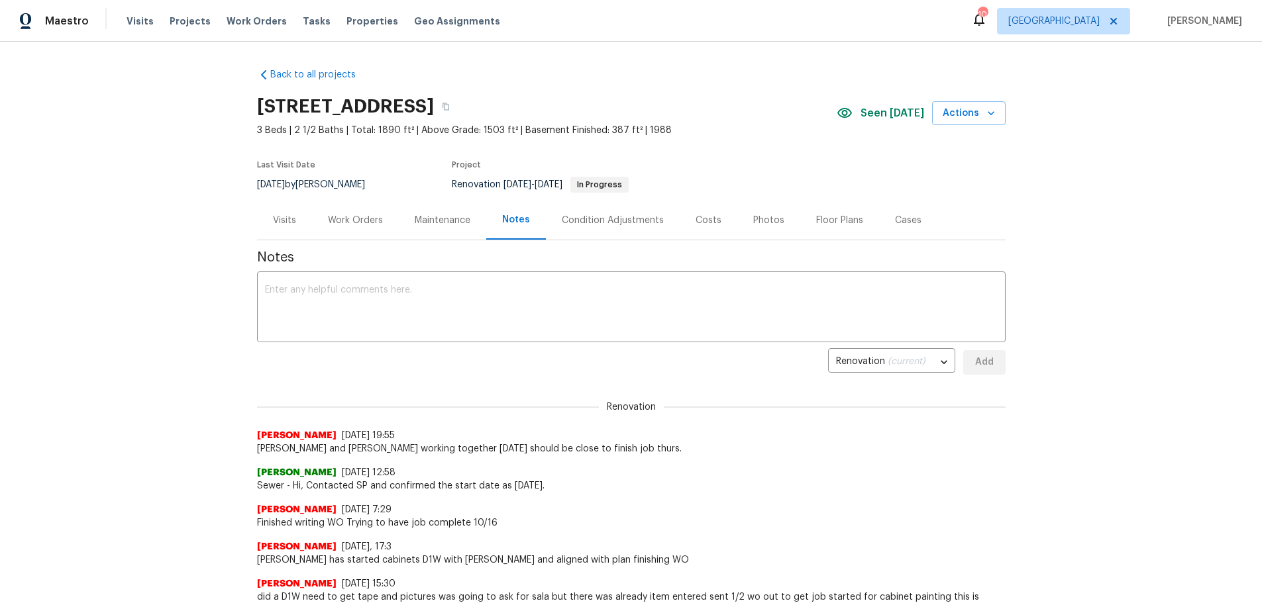
drag, startPoint x: 337, startPoint y: 221, endPoint x: 351, endPoint y: 227, distance: 15.4
click at [342, 222] on div "Work Orders" at bounding box center [355, 220] width 55 height 13
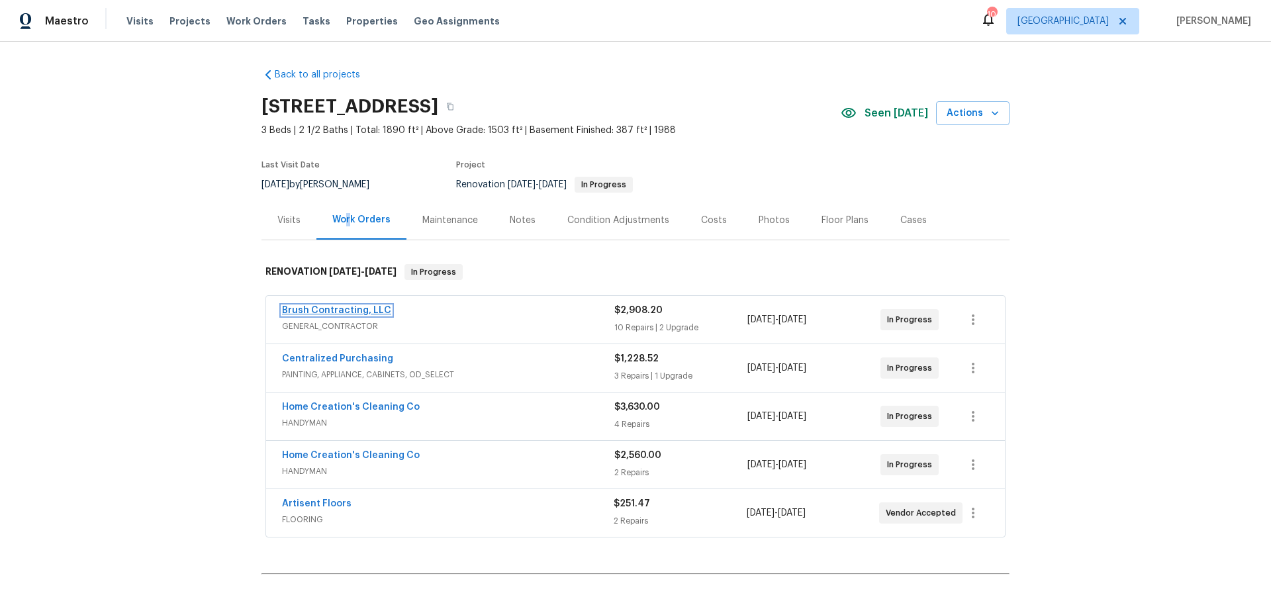
click at [368, 309] on link "Brush Contracting, LLC" at bounding box center [336, 310] width 109 height 9
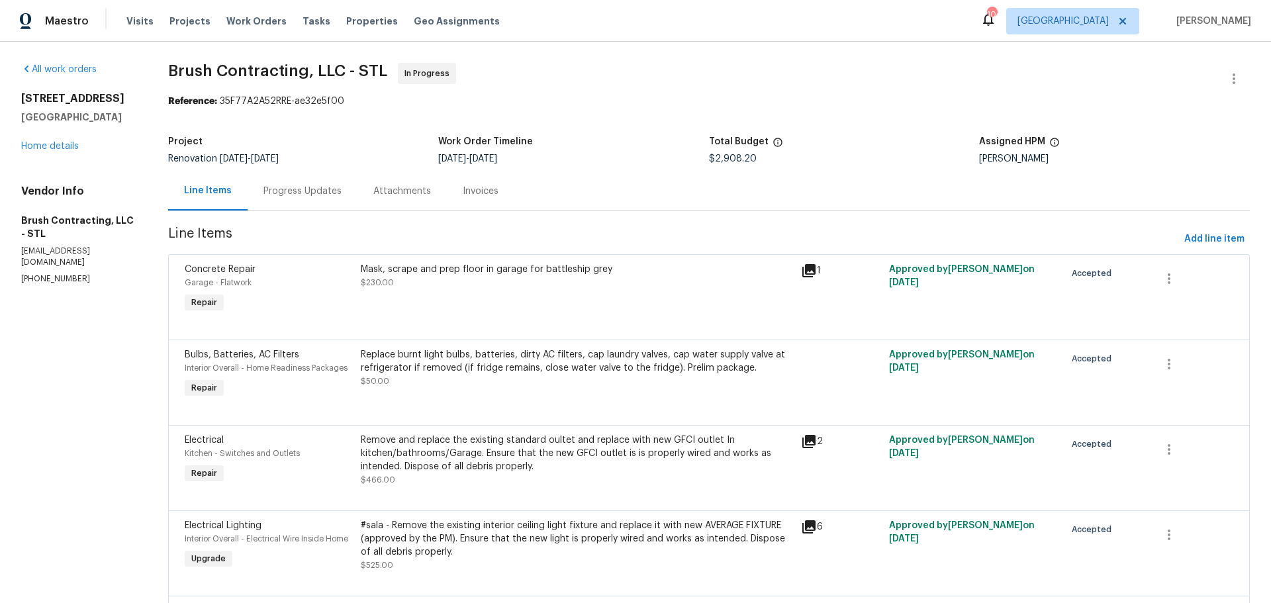
click at [318, 187] on div "Progress Updates" at bounding box center [303, 191] width 78 height 13
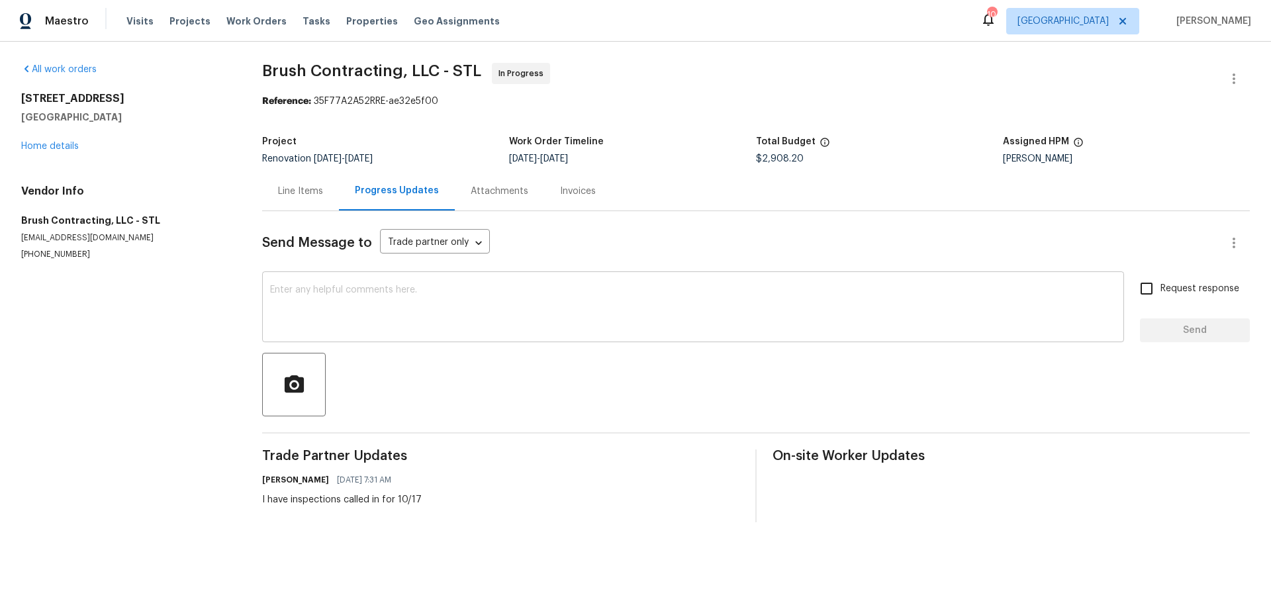
click at [328, 317] on textarea at bounding box center [693, 308] width 846 height 46
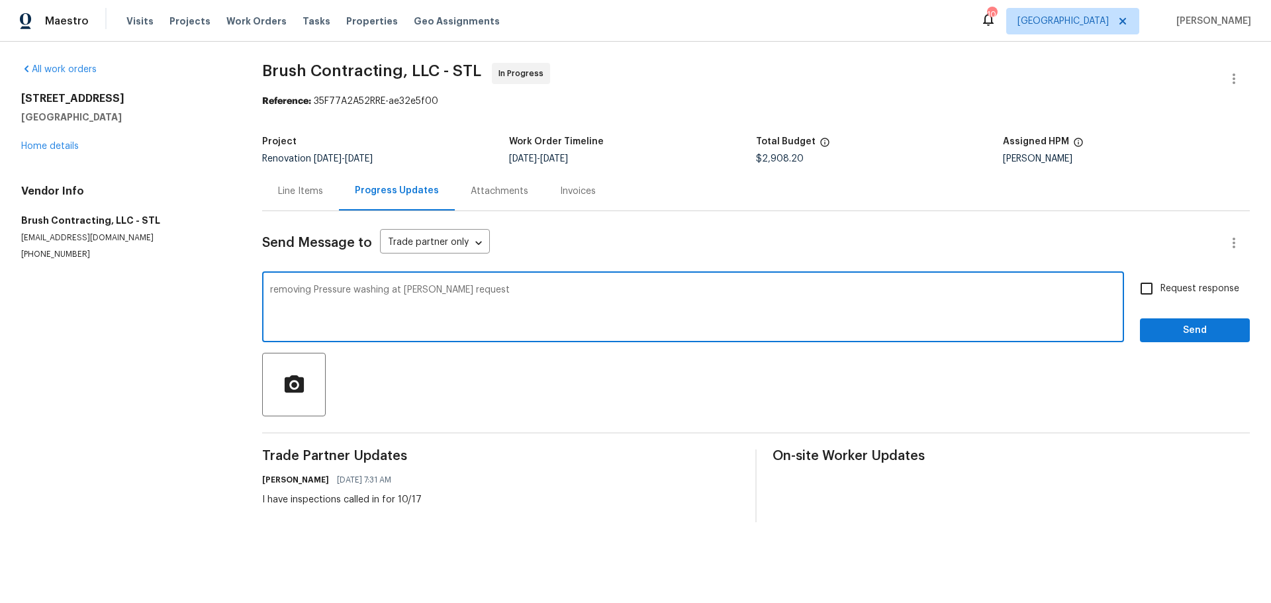
type textarea "removing Pressure washing at bryans request"
click at [1140, 288] on input "Request response" at bounding box center [1147, 289] width 28 height 28
checkbox input "true"
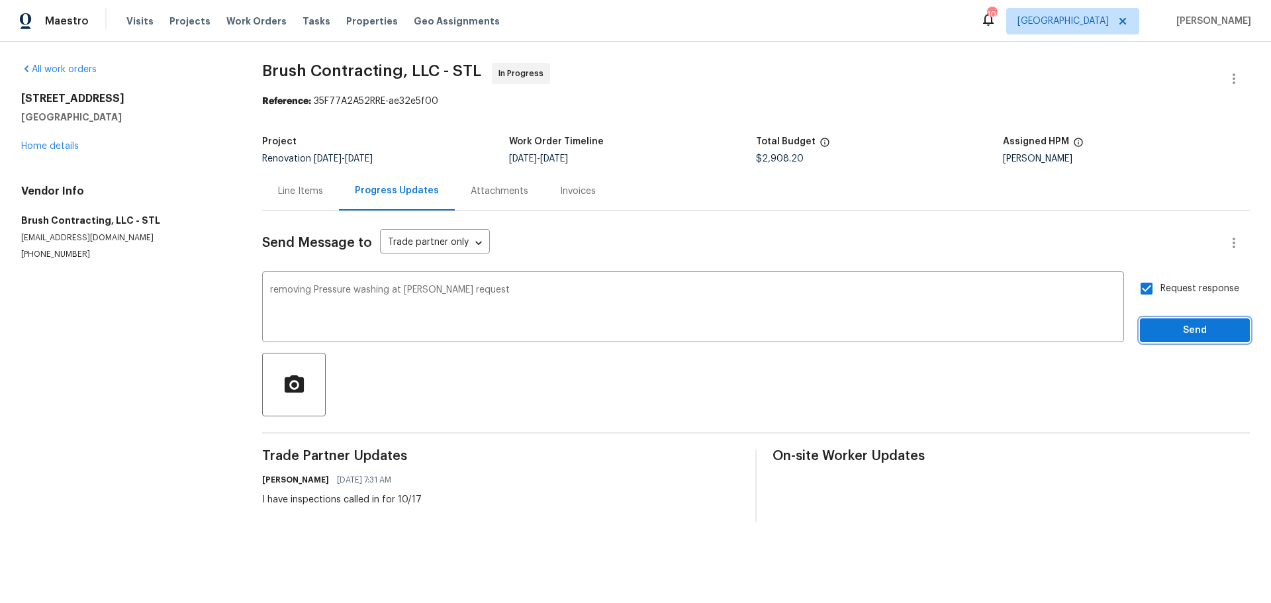
click at [1164, 324] on span "Send" at bounding box center [1195, 330] width 89 height 17
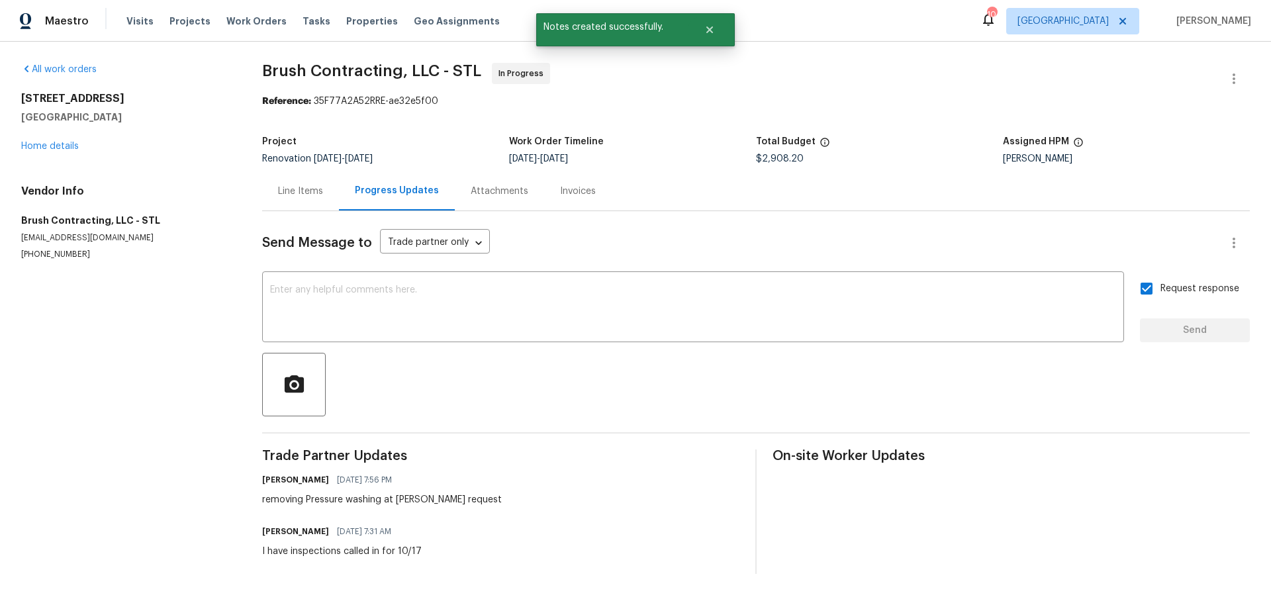
click at [305, 193] on div "Line Items" at bounding box center [300, 191] width 45 height 13
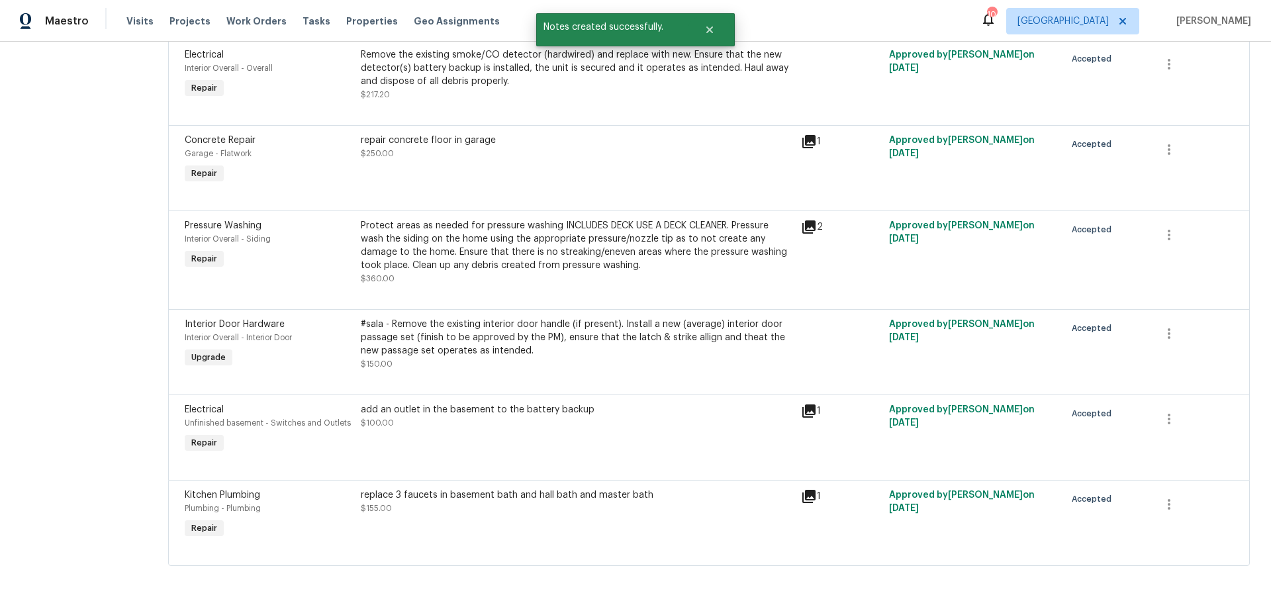
scroll to position [728, 0]
click at [1158, 244] on button "button" at bounding box center [1170, 235] width 32 height 32
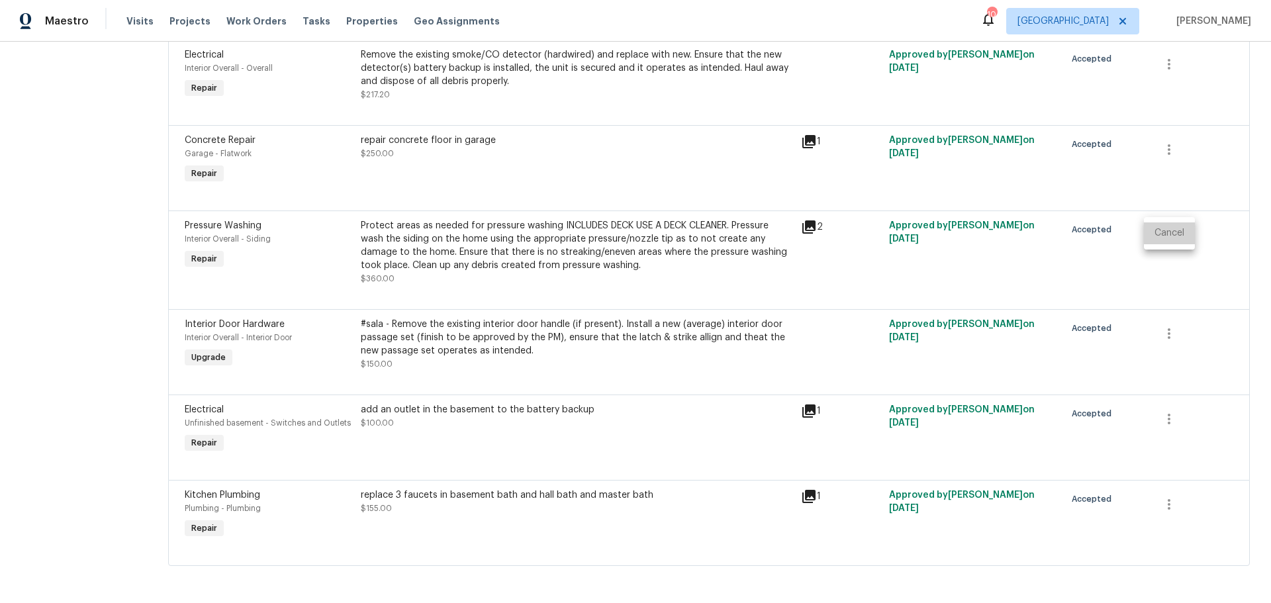
click at [1158, 229] on li "Cancel" at bounding box center [1169, 234] width 51 height 22
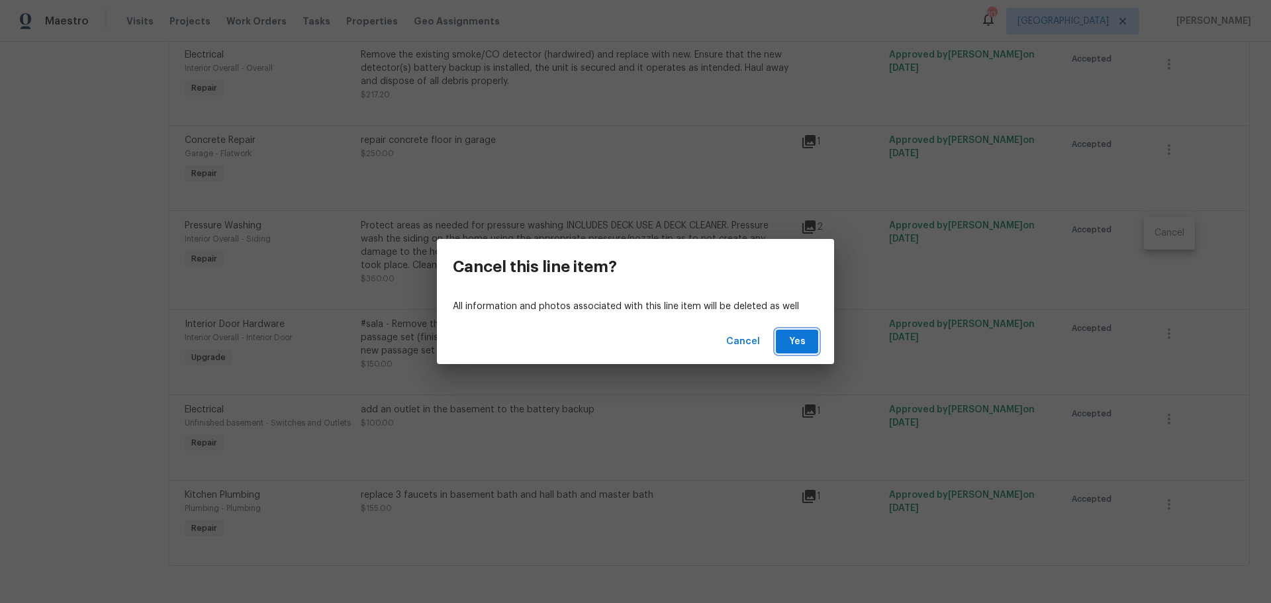
click at [798, 351] on button "Yes" at bounding box center [797, 342] width 42 height 25
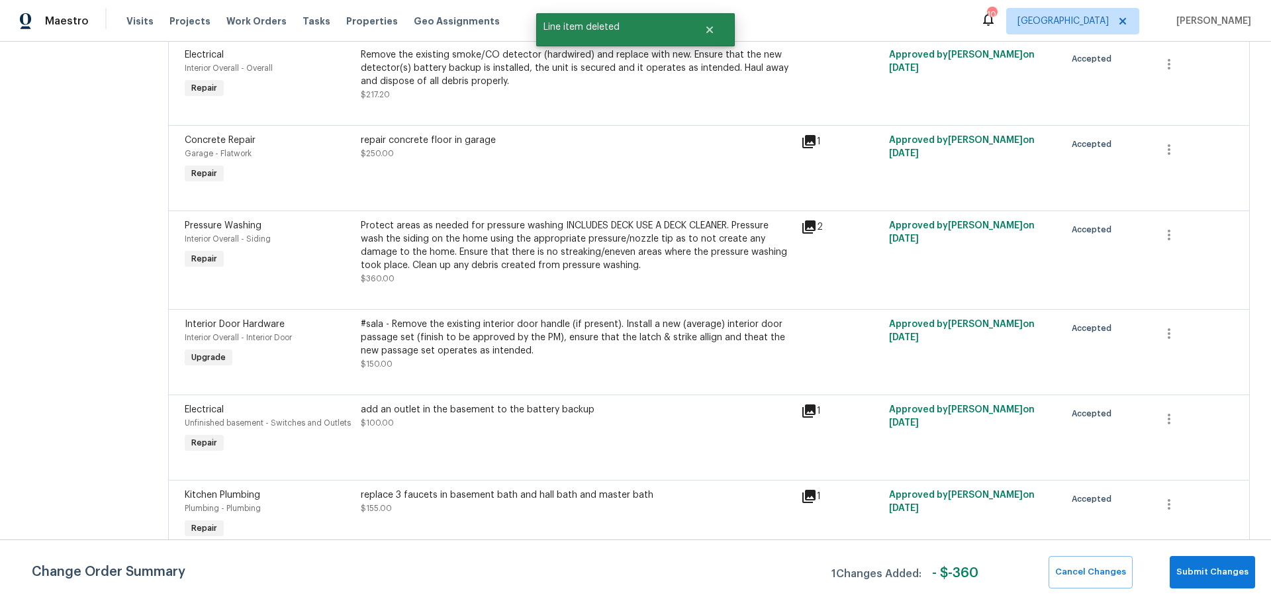
scroll to position [0, 0]
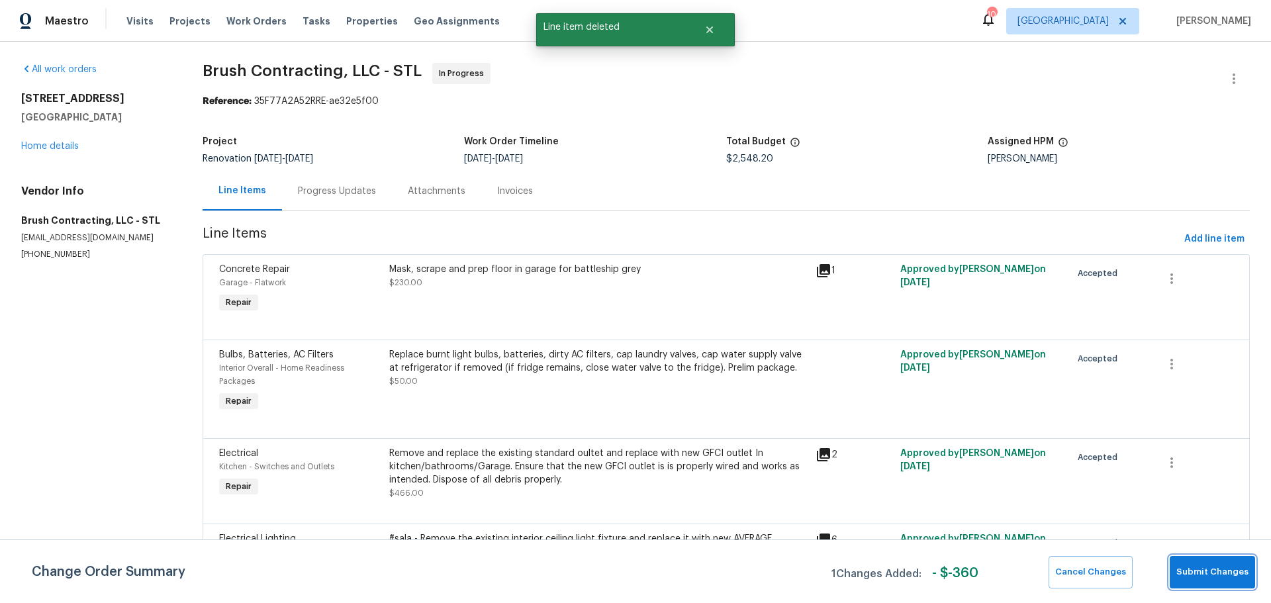
click at [1218, 565] on span "Submit Changes" at bounding box center [1213, 572] width 72 height 15
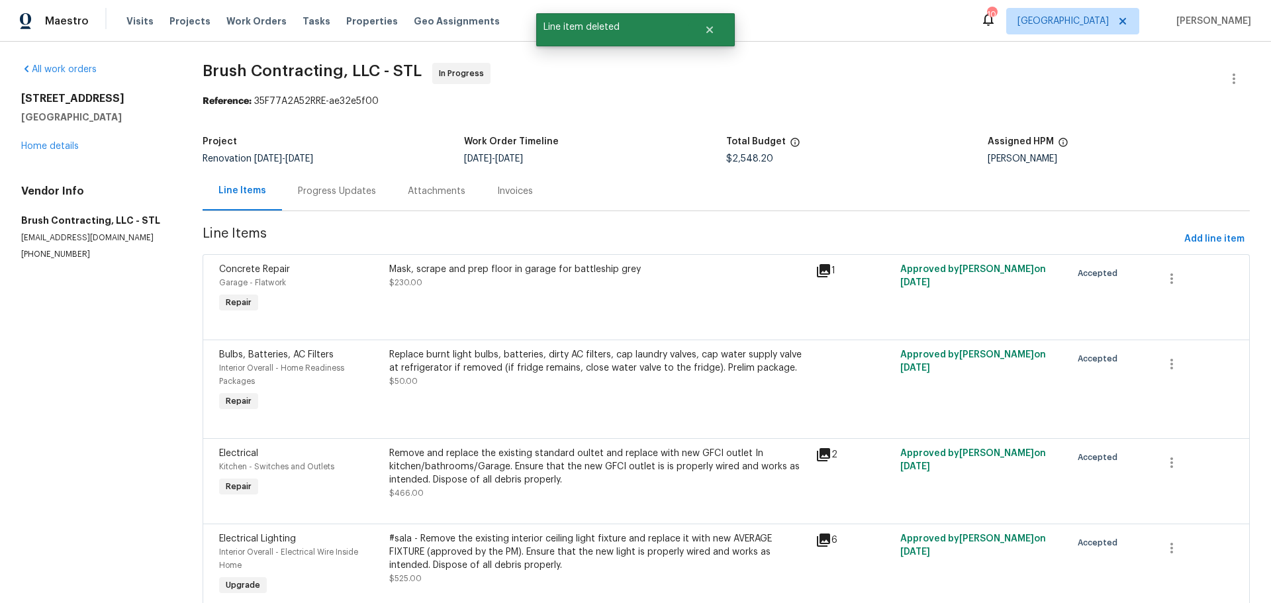
click at [65, 152] on div "912 Mill Creek Dr Imperial, MO 63052 Home details" at bounding box center [96, 122] width 150 height 61
click at [61, 142] on link "Home details" at bounding box center [50, 146] width 58 height 9
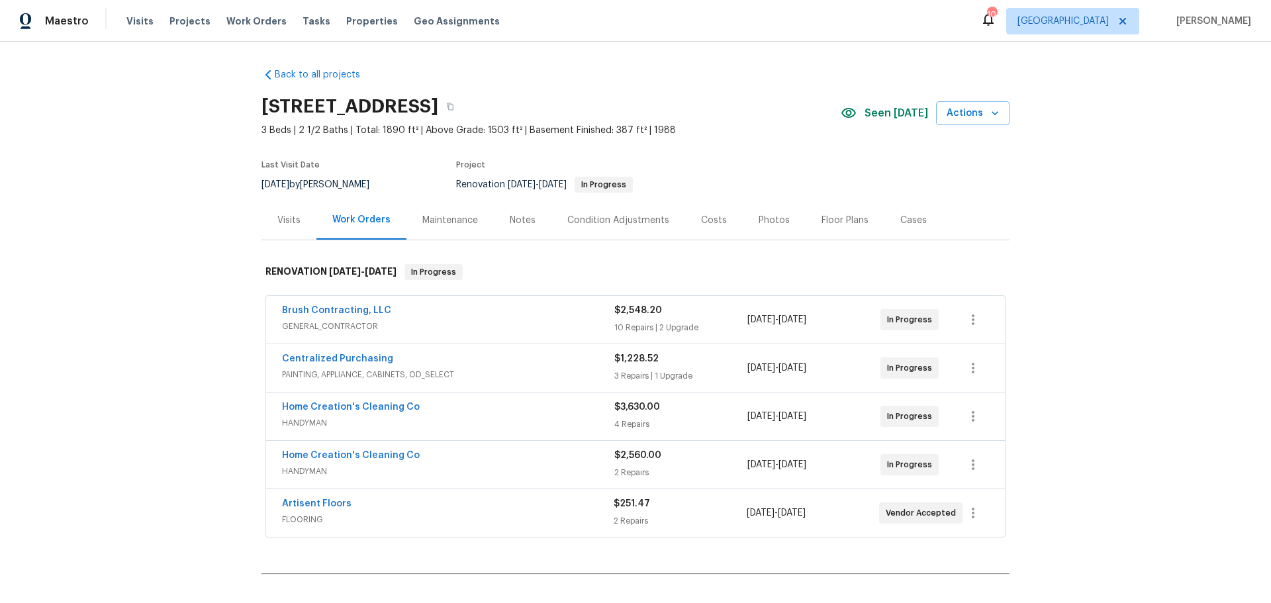
scroll to position [151, 0]
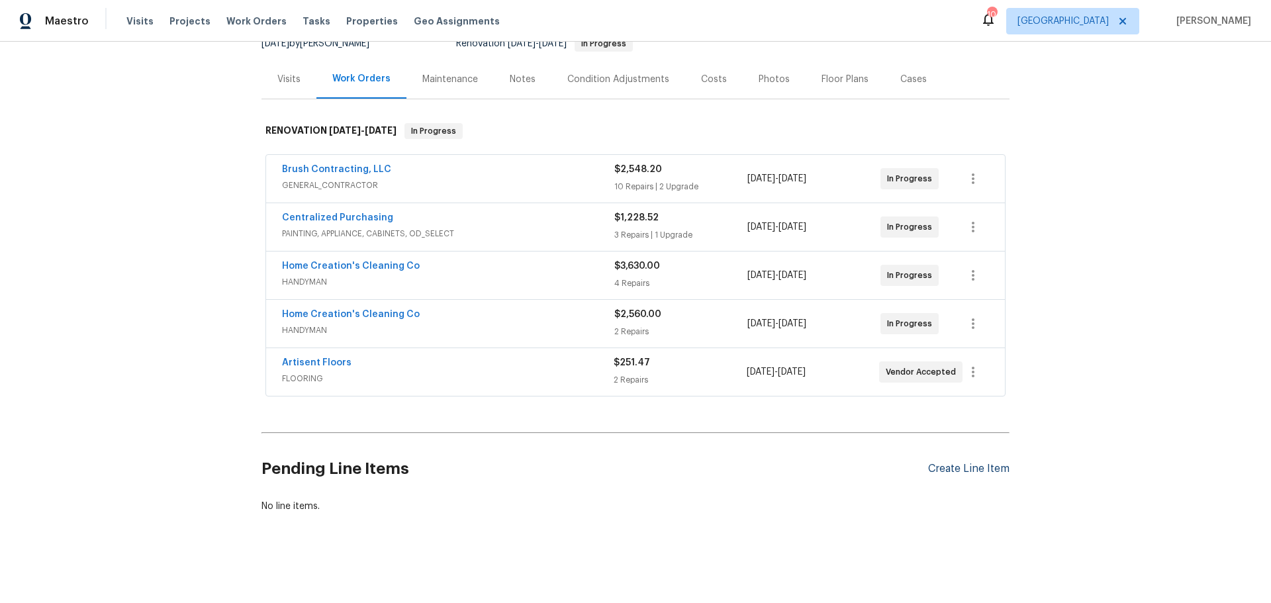
click at [962, 463] on div "Create Line Item" at bounding box center [968, 469] width 81 height 13
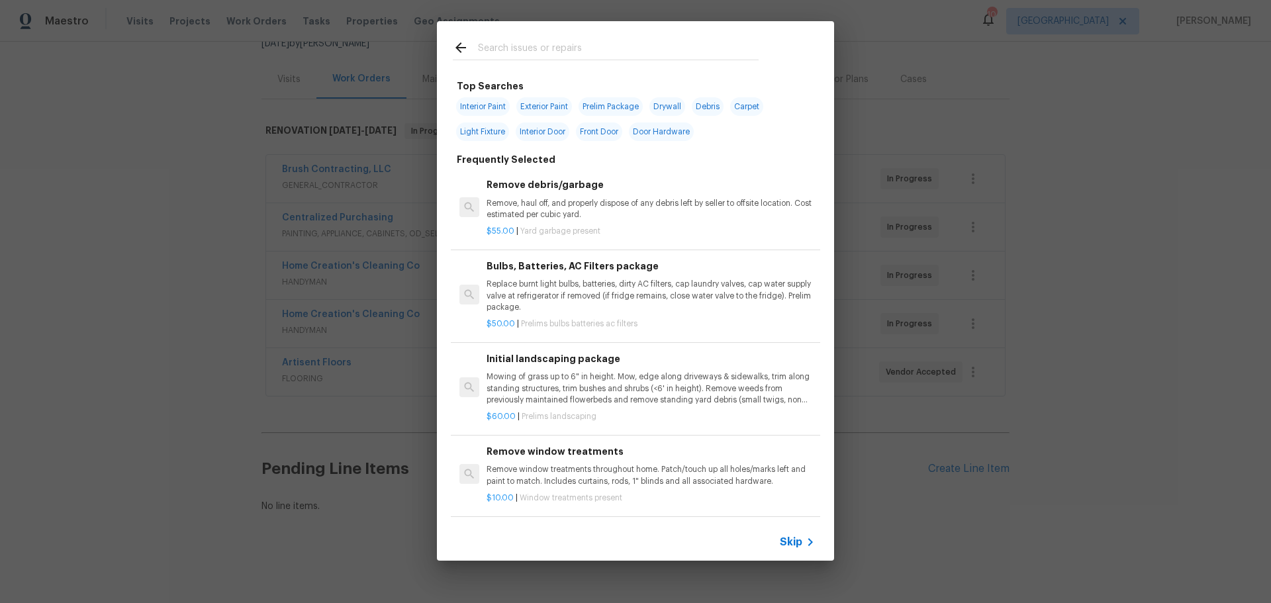
click at [507, 52] on input "text" at bounding box center [618, 50] width 281 height 20
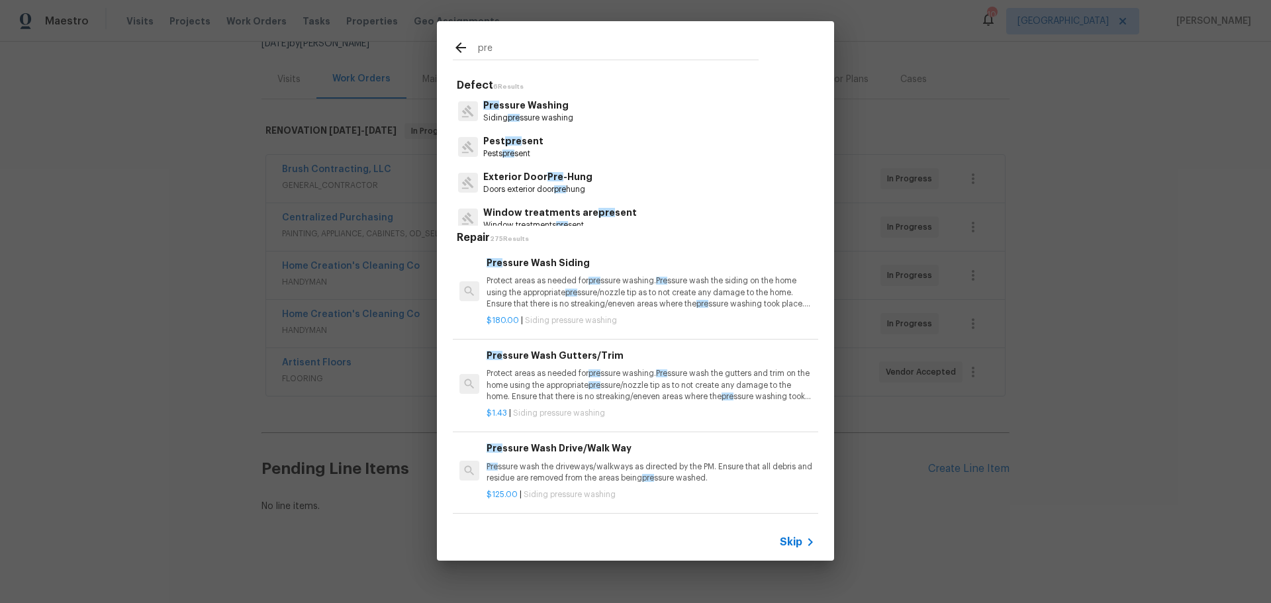
type input "pre"
click at [576, 285] on p "Protect areas as needed for pre ssure washing. Pre ssure wash the siding on the…" at bounding box center [651, 292] width 328 height 34
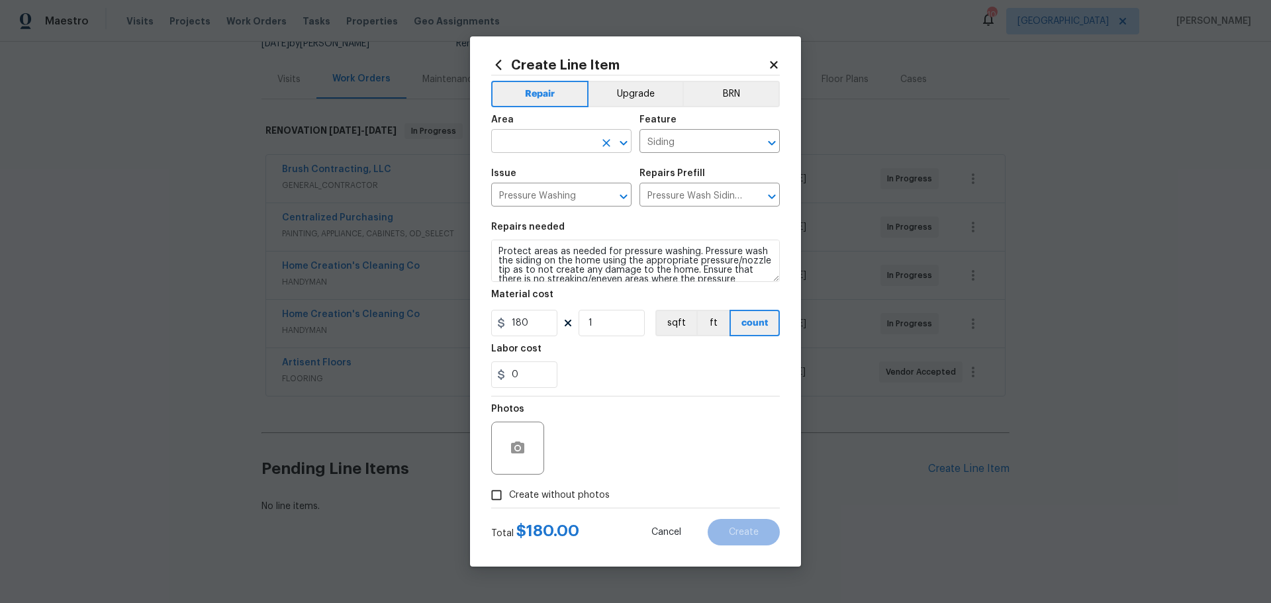
click at [624, 141] on icon "Open" at bounding box center [624, 143] width 16 height 16
click at [598, 190] on li "Exterior Overall" at bounding box center [561, 194] width 140 height 22
type input "Exterior Overall"
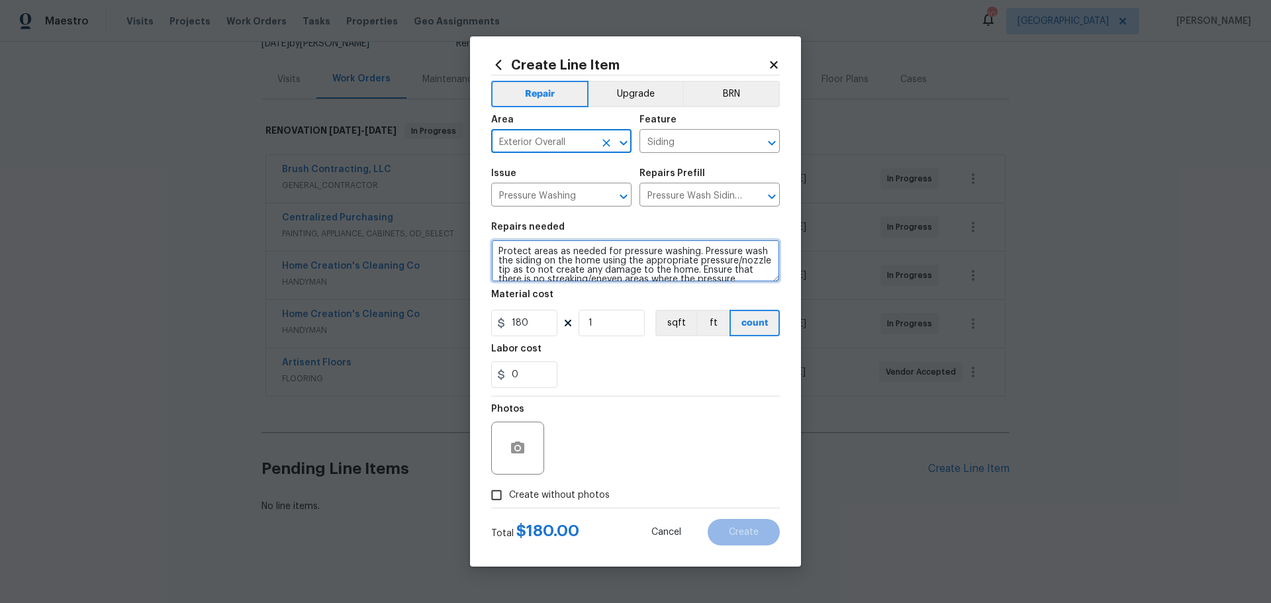
click at [544, 264] on textarea "Protect areas as needed for pressure washing. Pressure wash the siding on the h…" at bounding box center [635, 261] width 289 height 42
click at [730, 266] on textarea "Protect areas as needed for pressure washing. Pressure wash the siding & DECK U…" at bounding box center [635, 261] width 289 height 42
click at [728, 260] on textarea "Protect areas as needed for pressure washing. Pressure wash the siding & DECK U…" at bounding box center [635, 261] width 289 height 42
type textarea "Protect areas as needed for pressure washing. Pressure wash the siding & DECK U…"
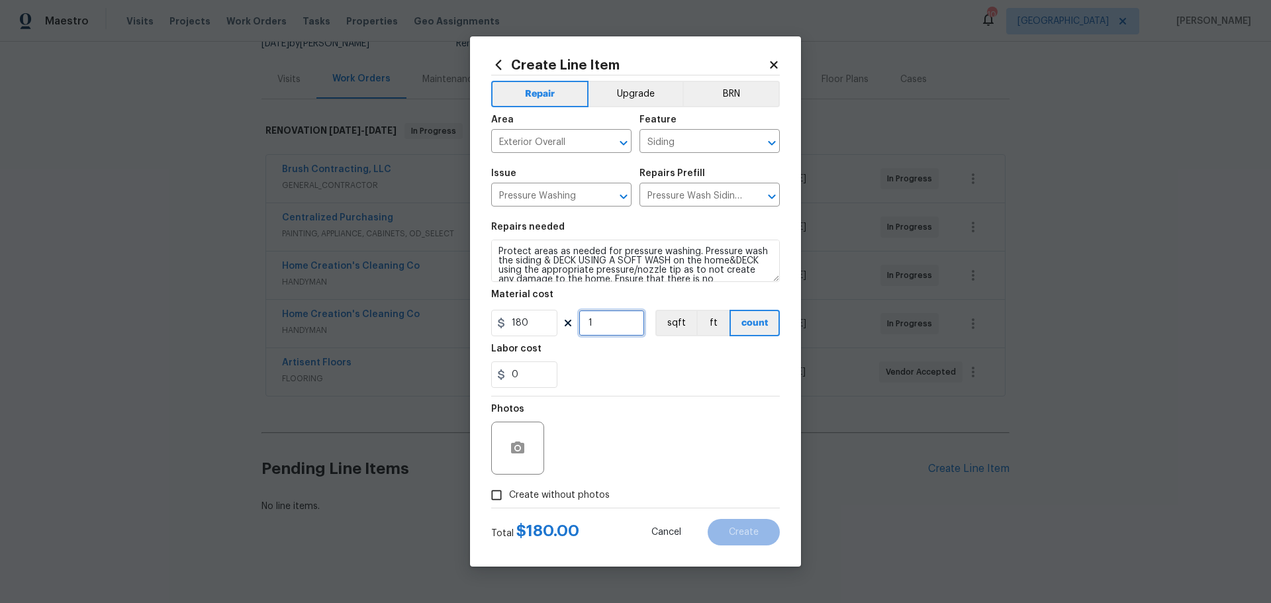
click at [602, 322] on input "1" at bounding box center [612, 323] width 66 height 26
type input "2"
click at [587, 379] on div "0" at bounding box center [635, 375] width 289 height 26
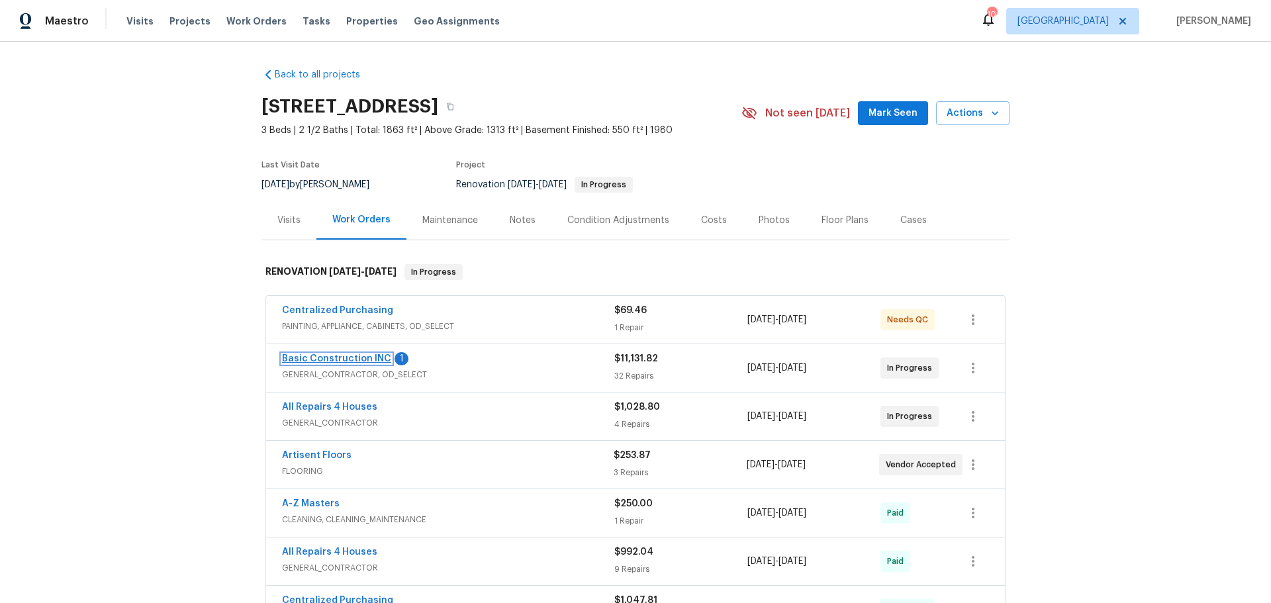
click at [352, 360] on link "Basic Construction INC" at bounding box center [336, 358] width 109 height 9
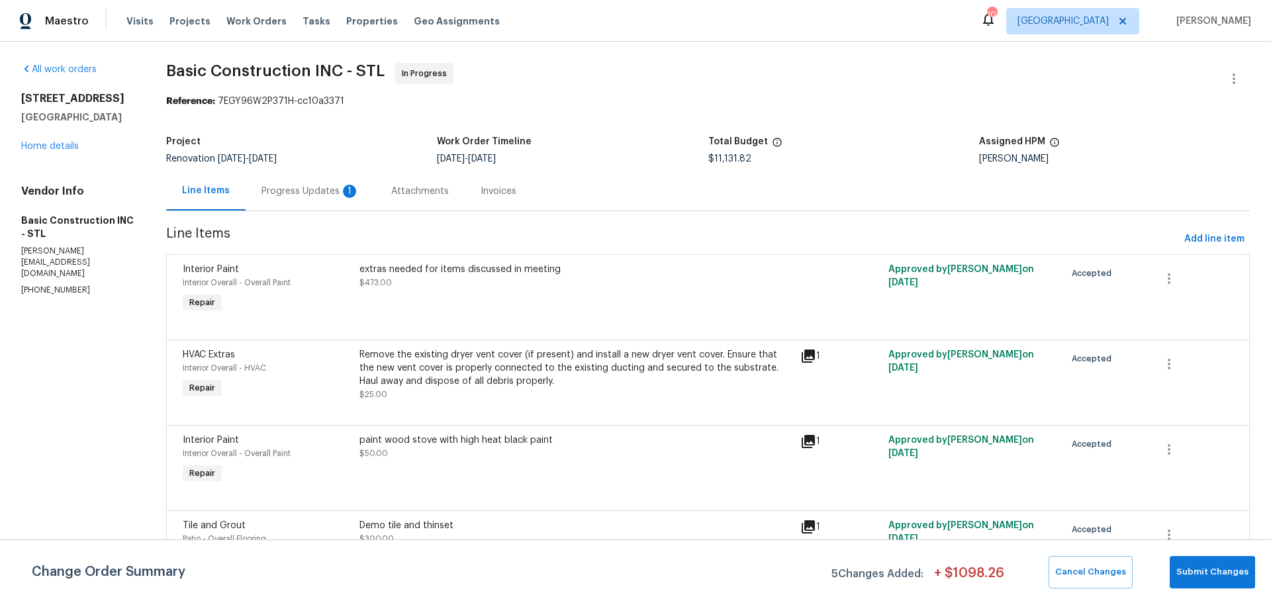
click at [301, 191] on div "Progress Updates 1" at bounding box center [311, 191] width 98 height 13
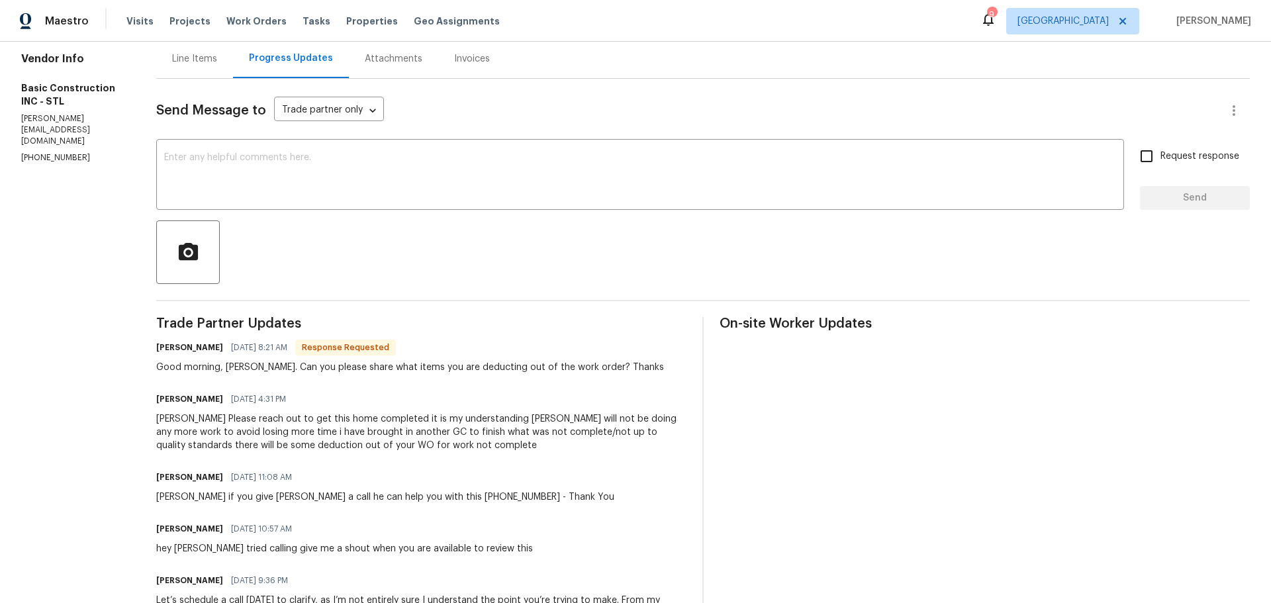
scroll to position [66, 0]
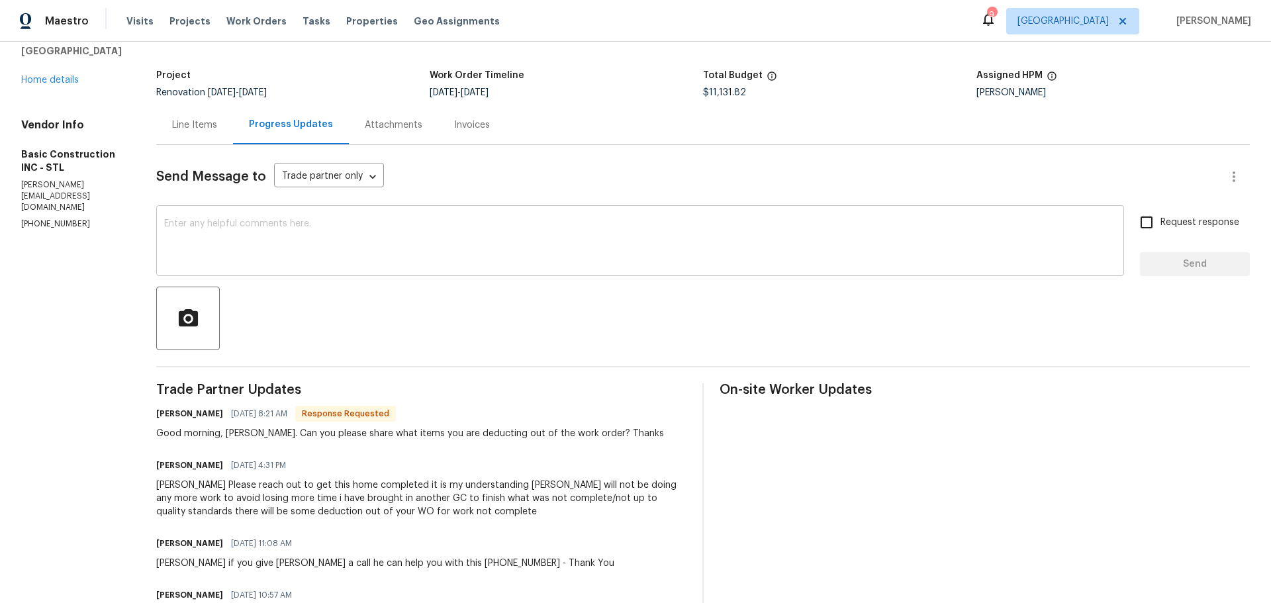
drag, startPoint x: 299, startPoint y: 241, endPoint x: 293, endPoint y: 230, distance: 12.4
click at [297, 236] on textarea at bounding box center [640, 242] width 952 height 46
click at [172, 119] on div "Line Items" at bounding box center [194, 125] width 45 height 13
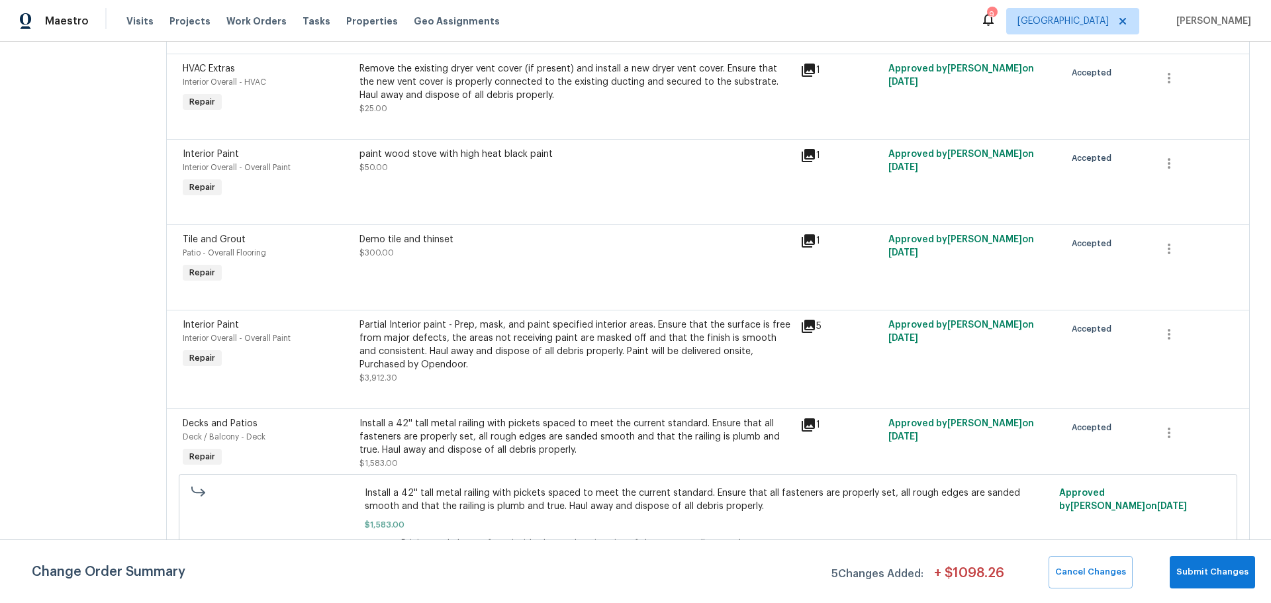
scroll to position [318, 0]
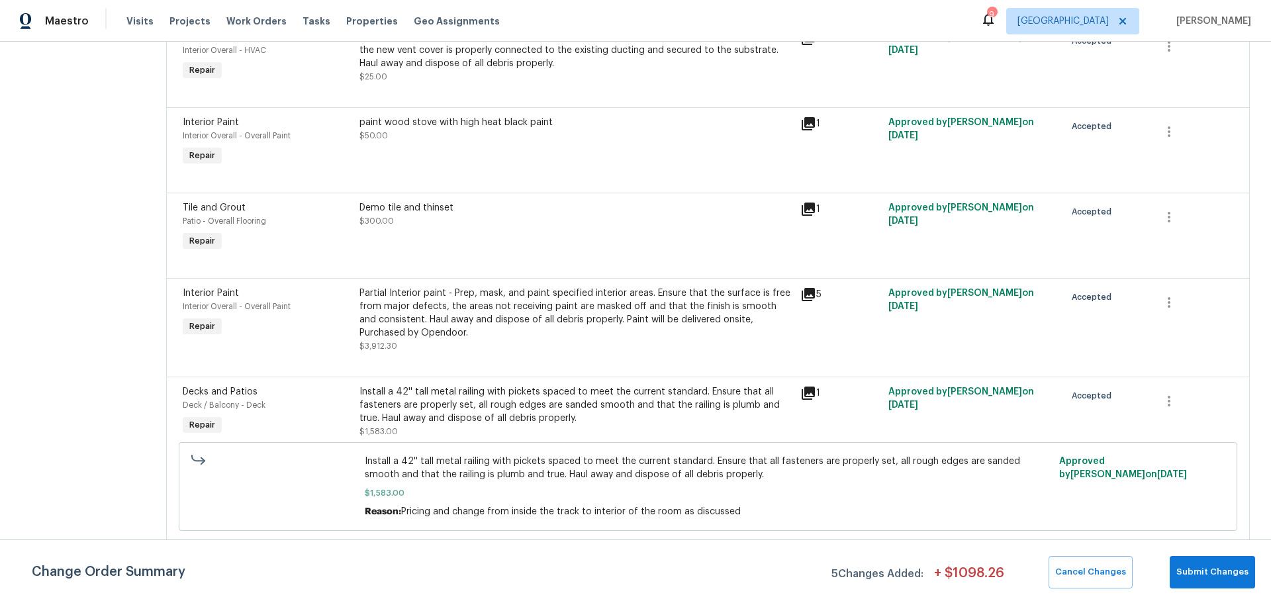
click at [416, 227] on div "Demo tile and thinset $300.00" at bounding box center [576, 214] width 433 height 26
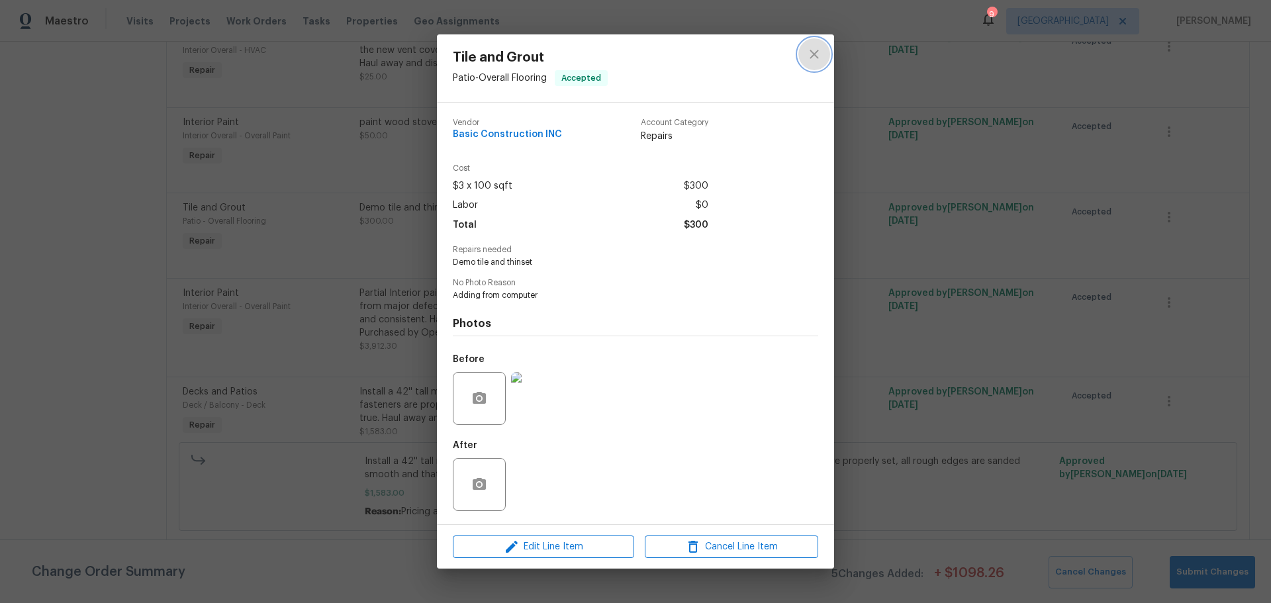
click at [814, 47] on icon "close" at bounding box center [815, 54] width 16 height 16
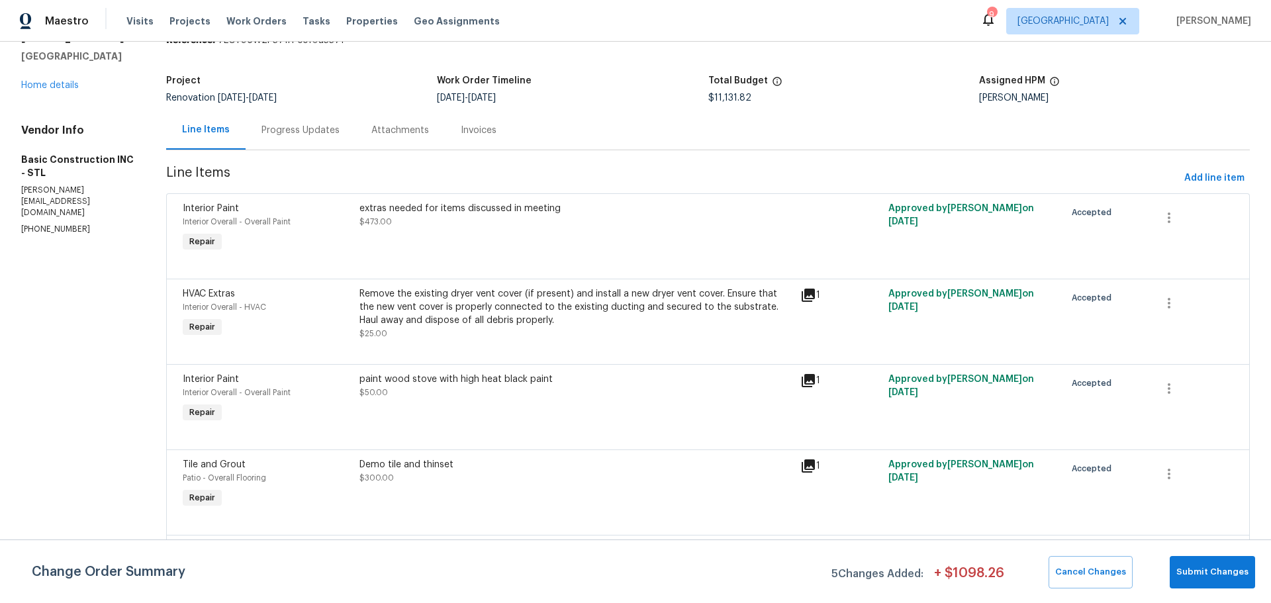
scroll to position [53, 0]
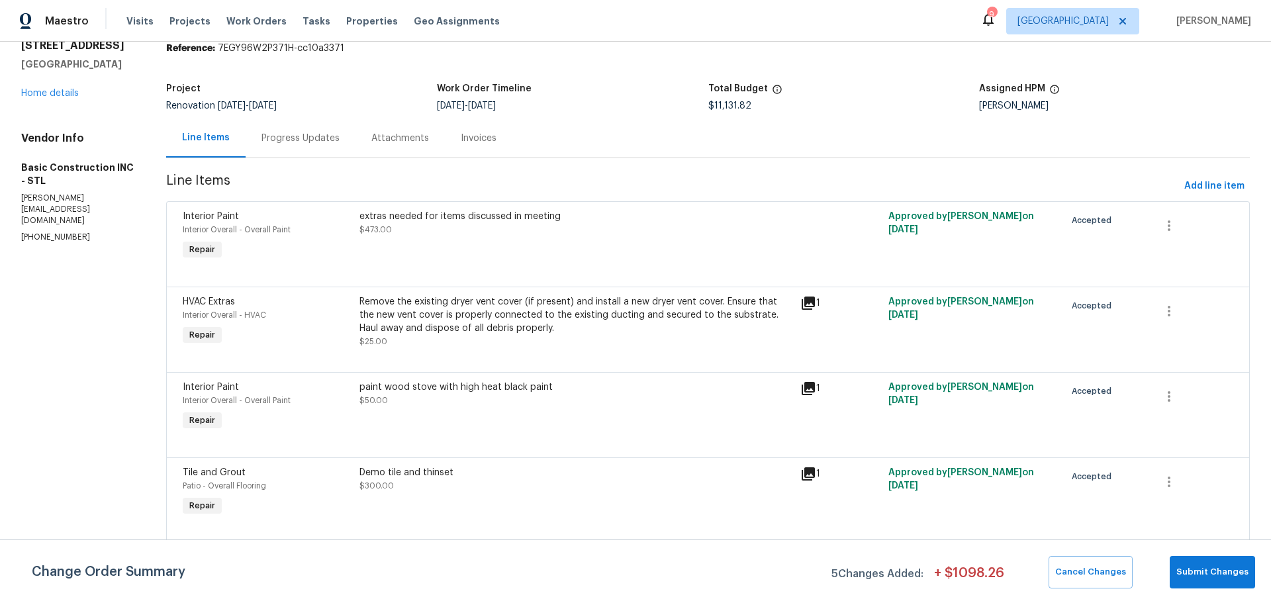
click at [307, 137] on div "Progress Updates" at bounding box center [301, 138] width 78 height 13
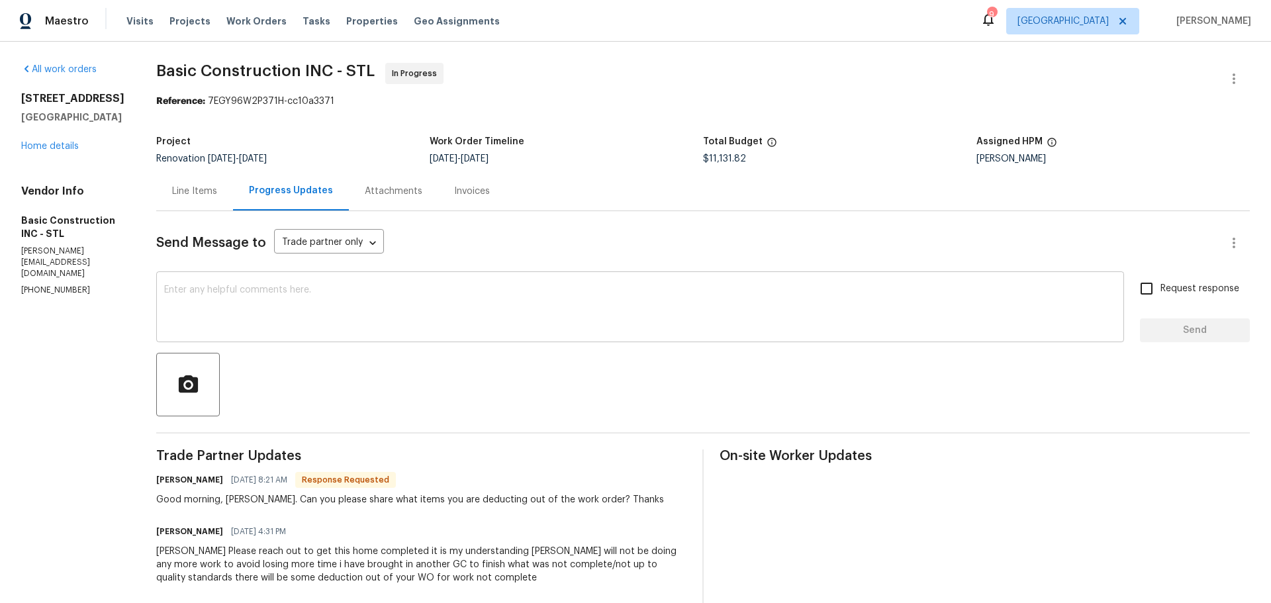
click at [289, 301] on textarea at bounding box center [640, 308] width 952 height 46
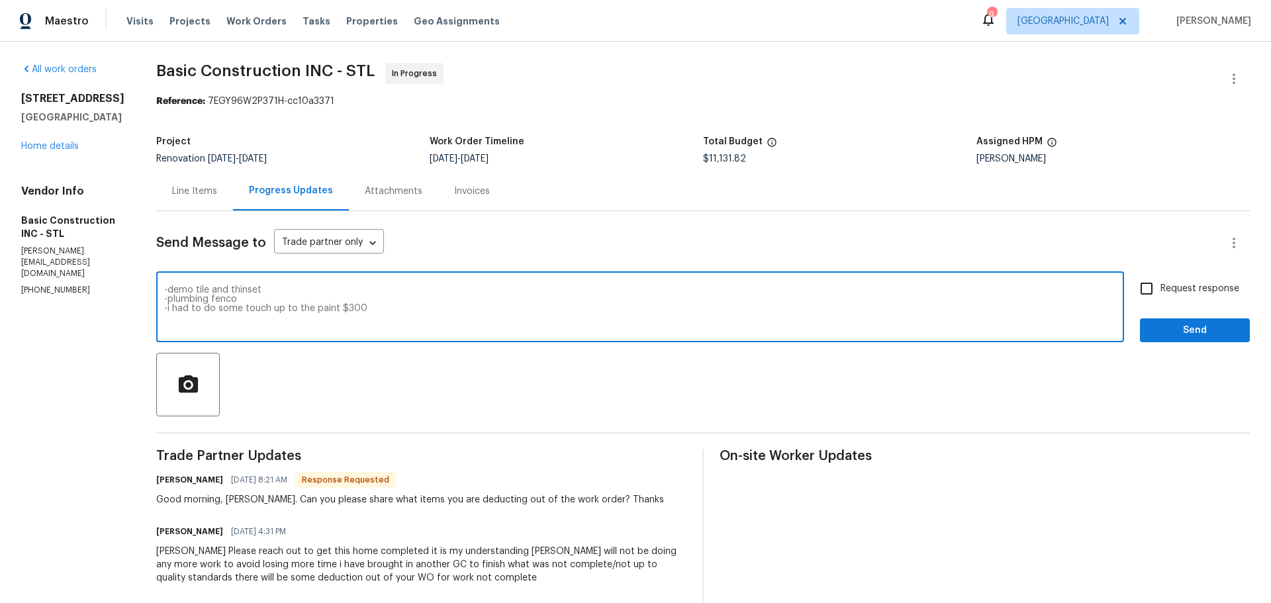
click at [352, 310] on textarea "-demo tile and thinset -plumbing fenco -i had to do some touch up to the paint …" at bounding box center [640, 308] width 952 height 46
click at [252, 326] on textarea "-demo tile and thinset -plumbing fenco -i had to do some touch up to the paint …" at bounding box center [640, 308] width 952 height 46
click at [326, 325] on textarea "-demo tile and thinset -plumbing fenco -i had to do some touch up to the paint …" at bounding box center [640, 308] width 952 height 46
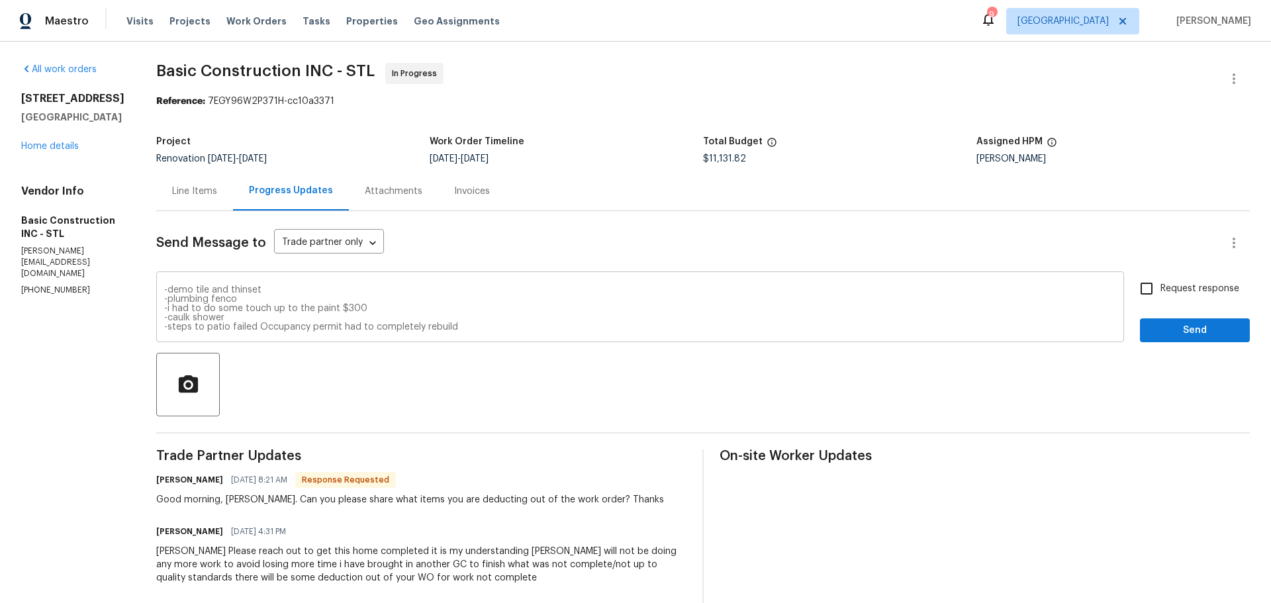
click at [250, 284] on div "-demo tile and thinset -plumbing fenco -i had to do some touch up to the paint …" at bounding box center [640, 309] width 968 height 68
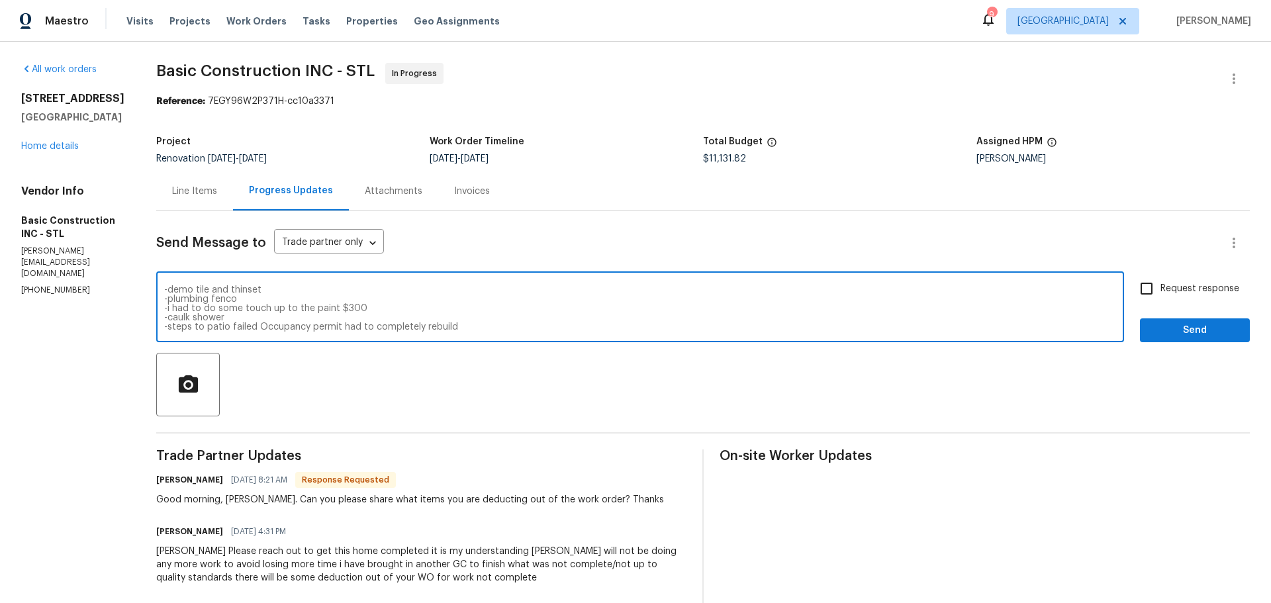
click at [266, 294] on textarea "-demo tile and thinset -plumbing fenco -i had to do some touch up to the paint …" at bounding box center [640, 308] width 952 height 46
click at [259, 297] on textarea "-demo tile and thinset -300 -plumbing fenco -i had to do some touch up to the p…" at bounding box center [640, 308] width 952 height 46
click at [223, 313] on textarea "-demo tile and thinset -300 -plumbing fenco-25 -i had to do some touch up to th…" at bounding box center [640, 308] width 952 height 46
click at [426, 314] on textarea "-demo tile and thinset -300 -plumbing fenco-25 -i had to do some touch up to th…" at bounding box center [640, 308] width 952 height 46
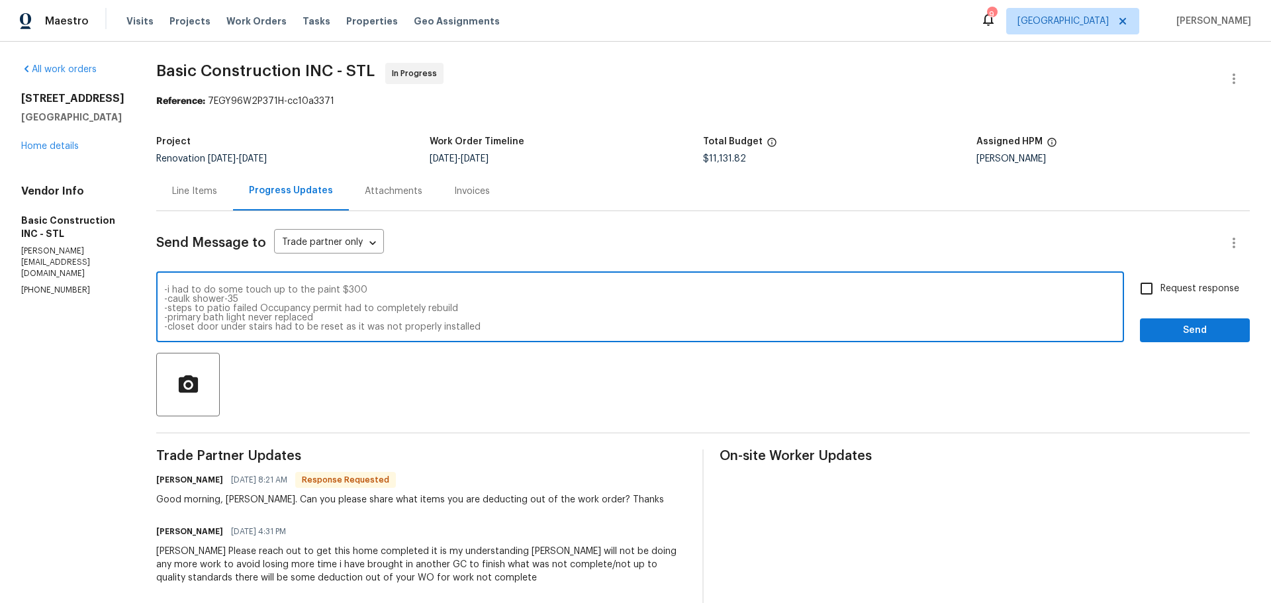
click at [427, 308] on textarea "-demo tile and thinset -300 -plumbing fenco-25 -i had to do some touch up to th…" at bounding box center [640, 308] width 952 height 46
click at [319, 321] on textarea "-demo tile and thinset -300 -plumbing fenco-25 -i had to do some touch up to th…" at bounding box center [640, 308] width 952 height 46
click at [464, 329] on textarea "-demo tile and thinset -300 -plumbing fenco-25 -i had to do some touch up to th…" at bounding box center [640, 308] width 952 height 46
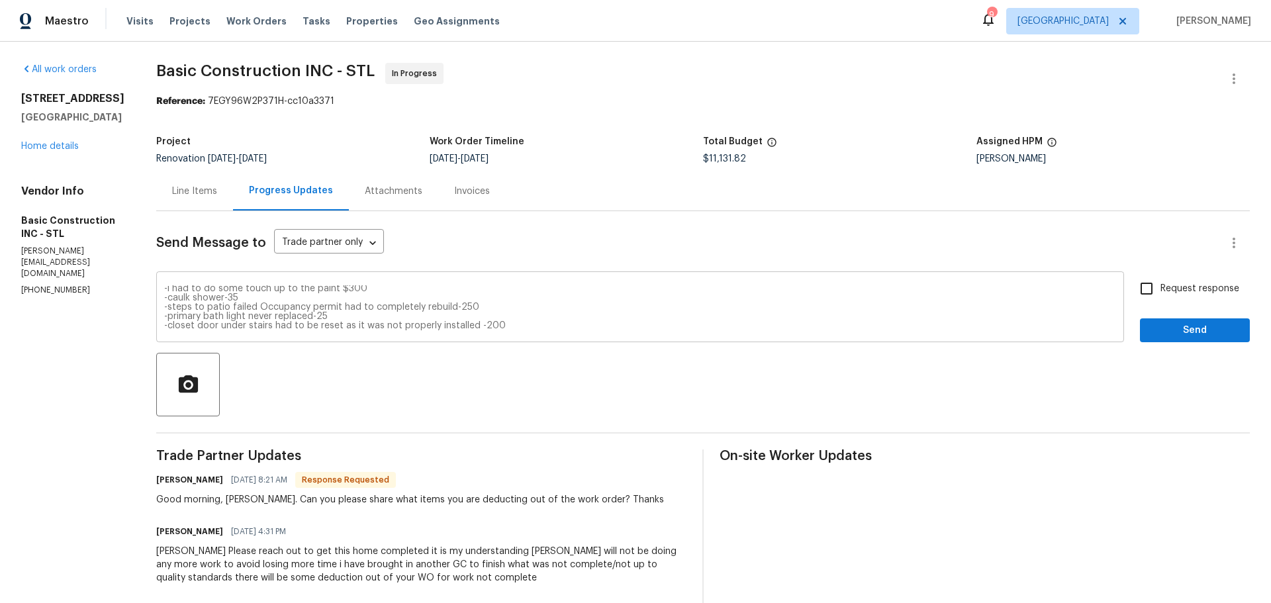
scroll to position [37, 0]
click at [248, 332] on div "-demo tile and thinset -300 -plumbing fenco-25 -i had to do some touch up to th…" at bounding box center [640, 309] width 968 height 68
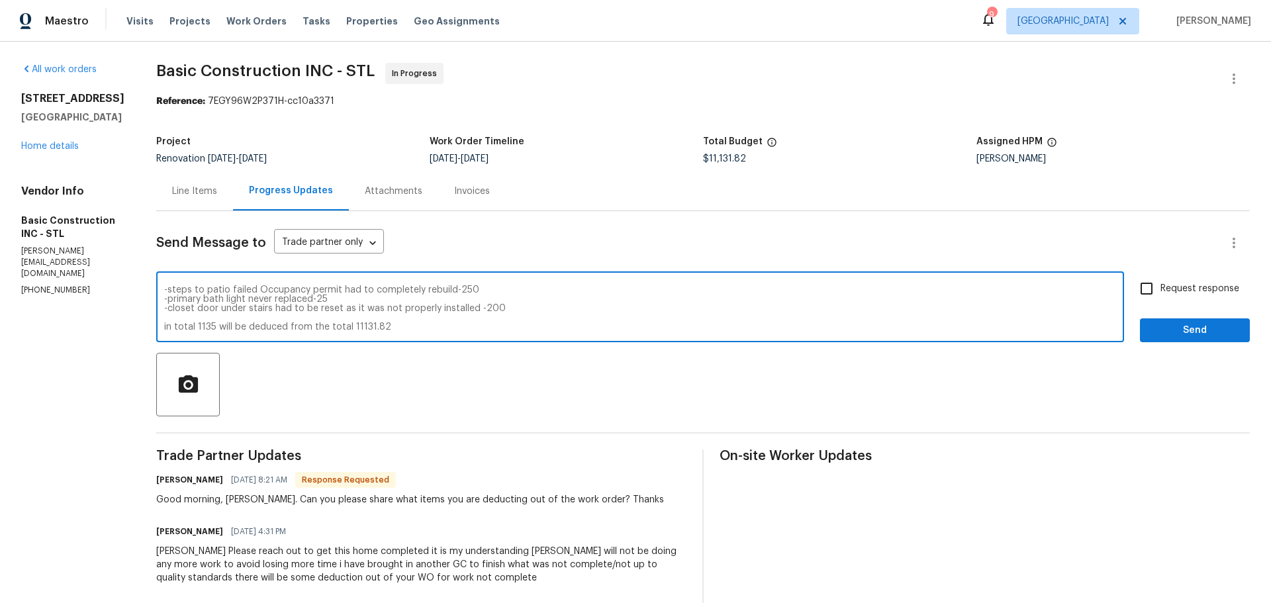
scroll to position [56, 0]
type textarea "-demo tile and thinset -300 -plumbing fenco-25 -i had to do some touch up to th…"
drag, startPoint x: 1128, startPoint y: 285, endPoint x: 1138, endPoint y: 287, distance: 10.0
click at [1133, 287] on input "Request response" at bounding box center [1147, 289] width 28 height 28
checkbox input "true"
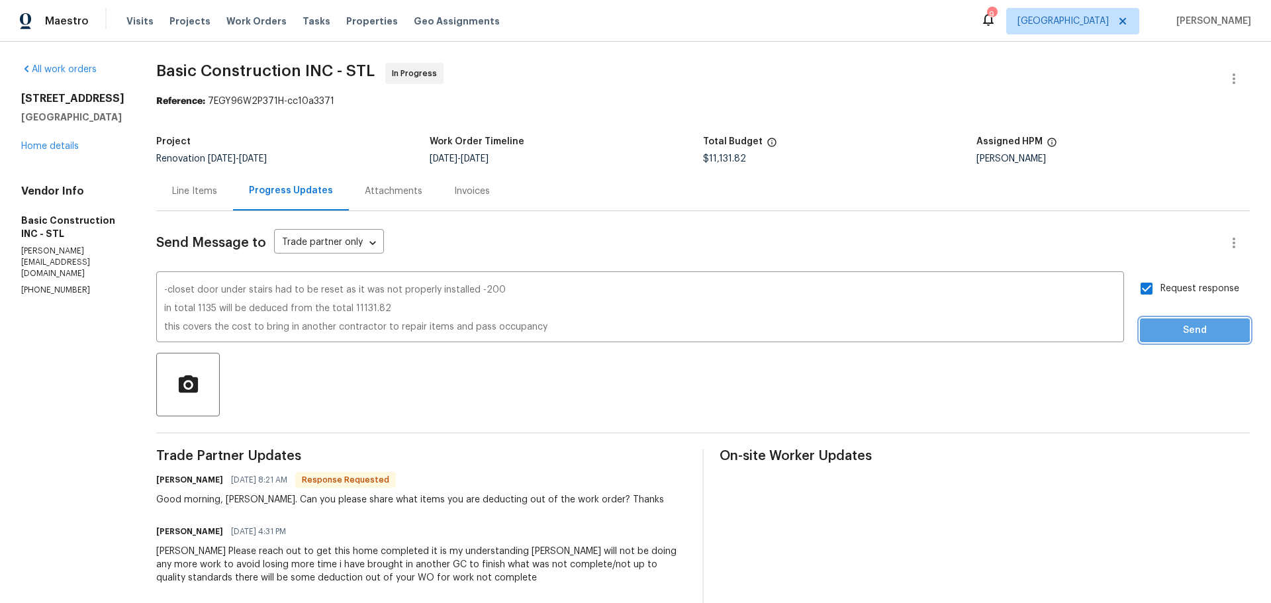
click at [1158, 327] on span "Send" at bounding box center [1195, 330] width 89 height 17
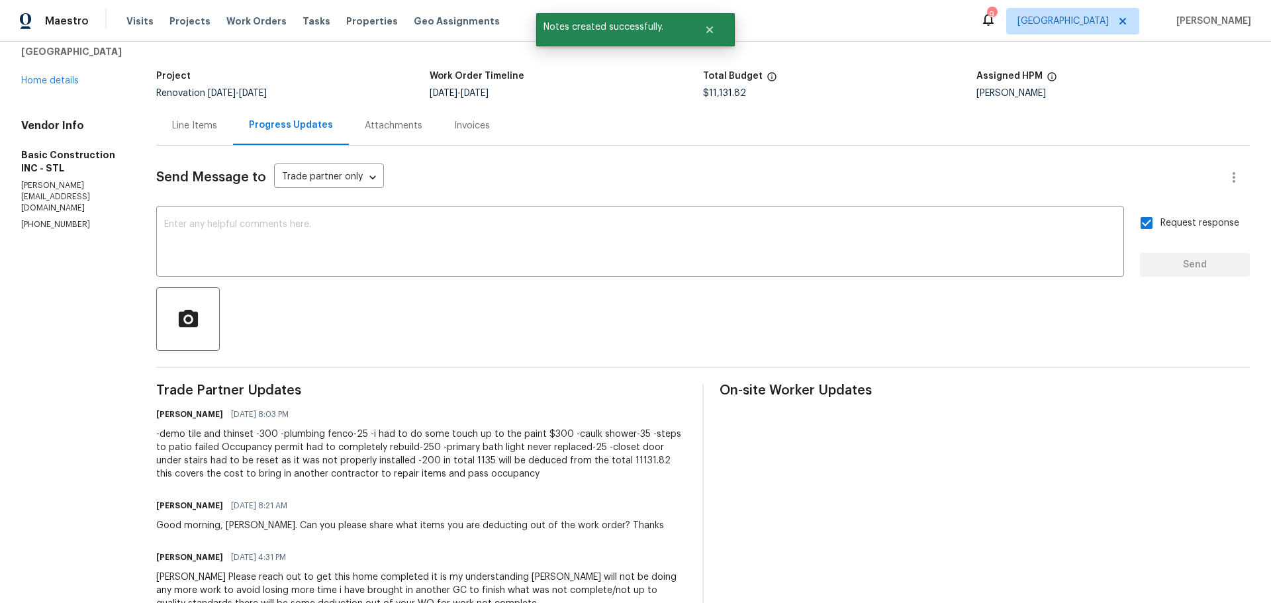
scroll to position [66, 0]
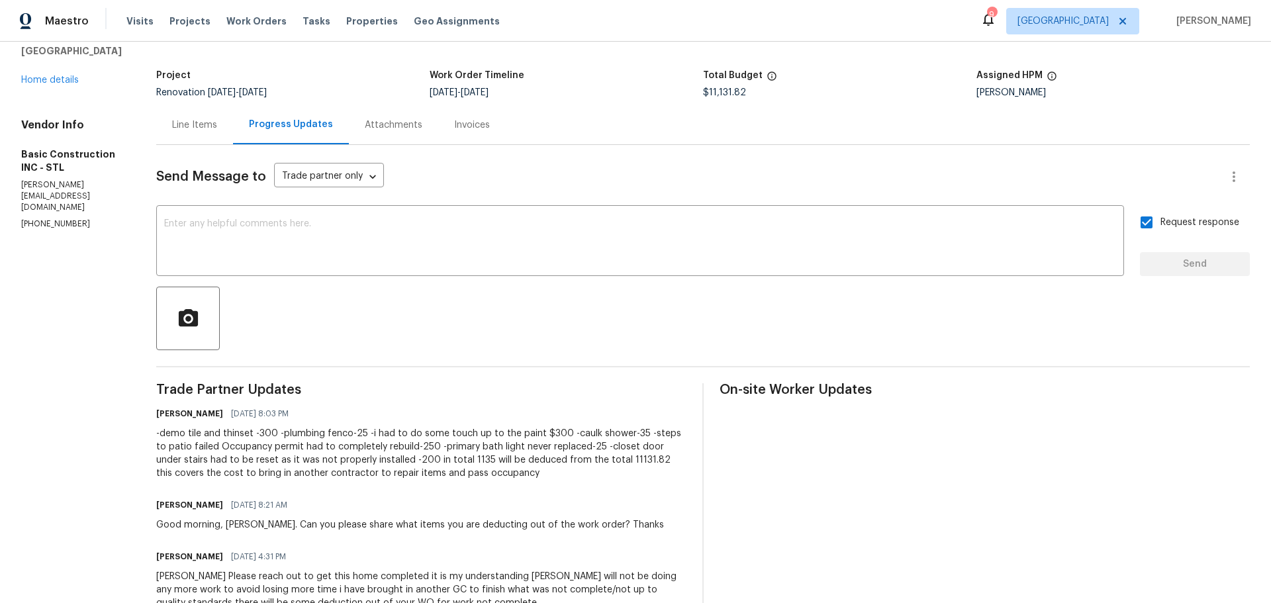
click at [172, 121] on div "Line Items" at bounding box center [194, 125] width 45 height 13
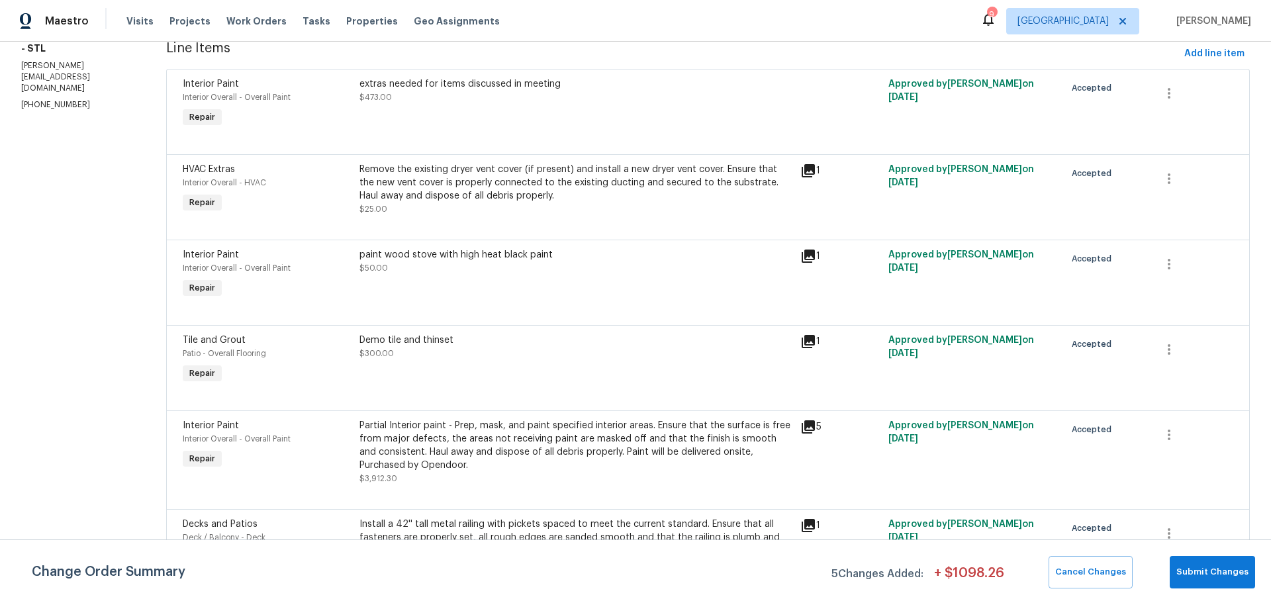
scroll to position [252, 0]
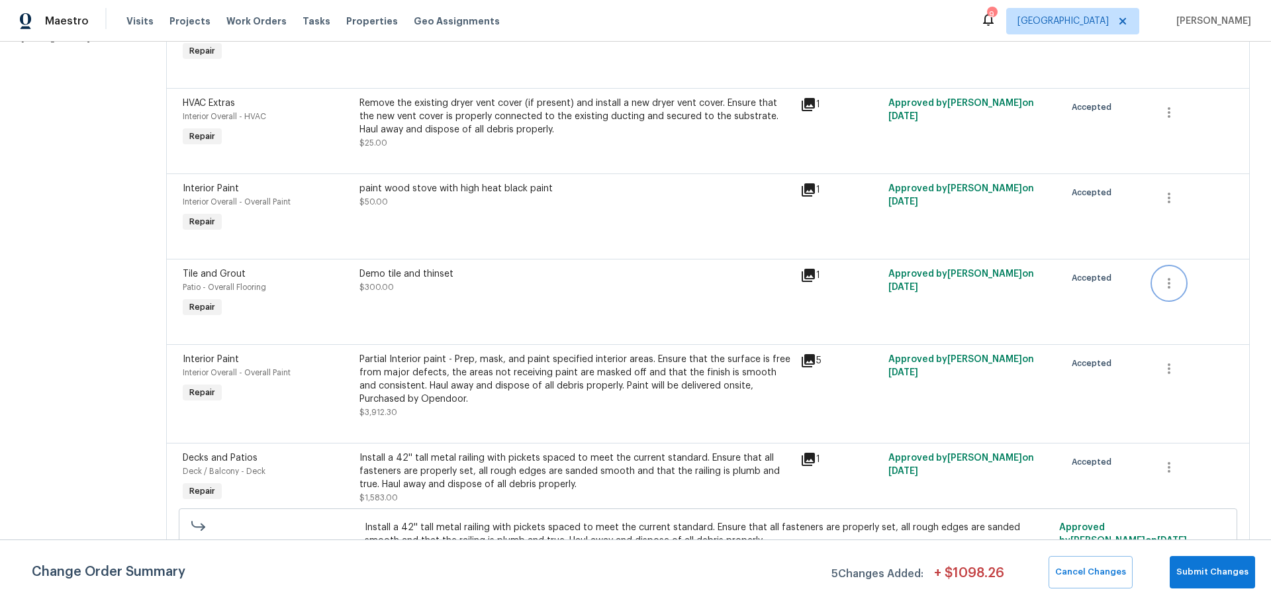
click at [1162, 284] on icon "button" at bounding box center [1170, 283] width 16 height 16
click at [1166, 289] on li "Cancel" at bounding box center [1169, 283] width 51 height 22
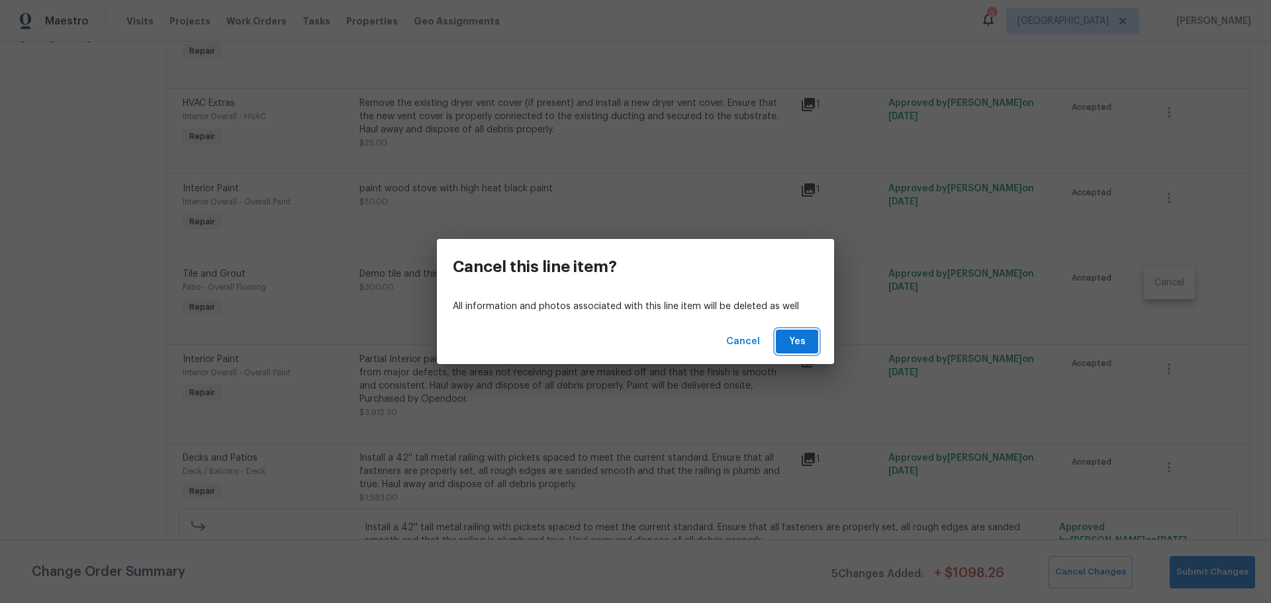
click at [801, 336] on span "Yes" at bounding box center [797, 342] width 21 height 17
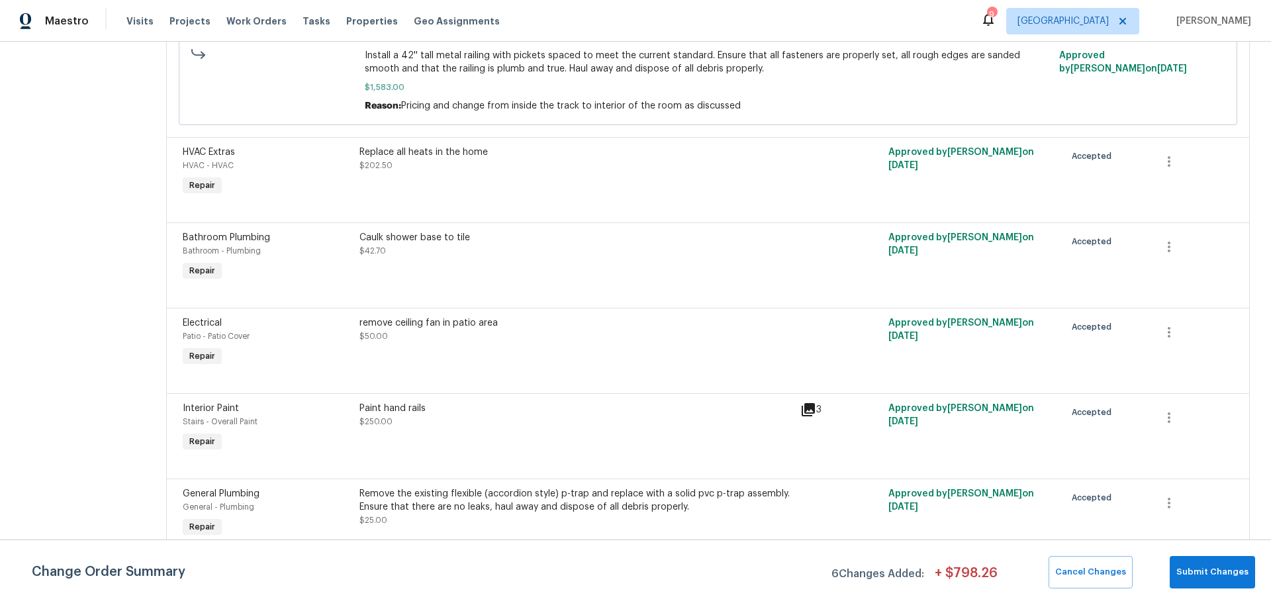
scroll to position [662, 0]
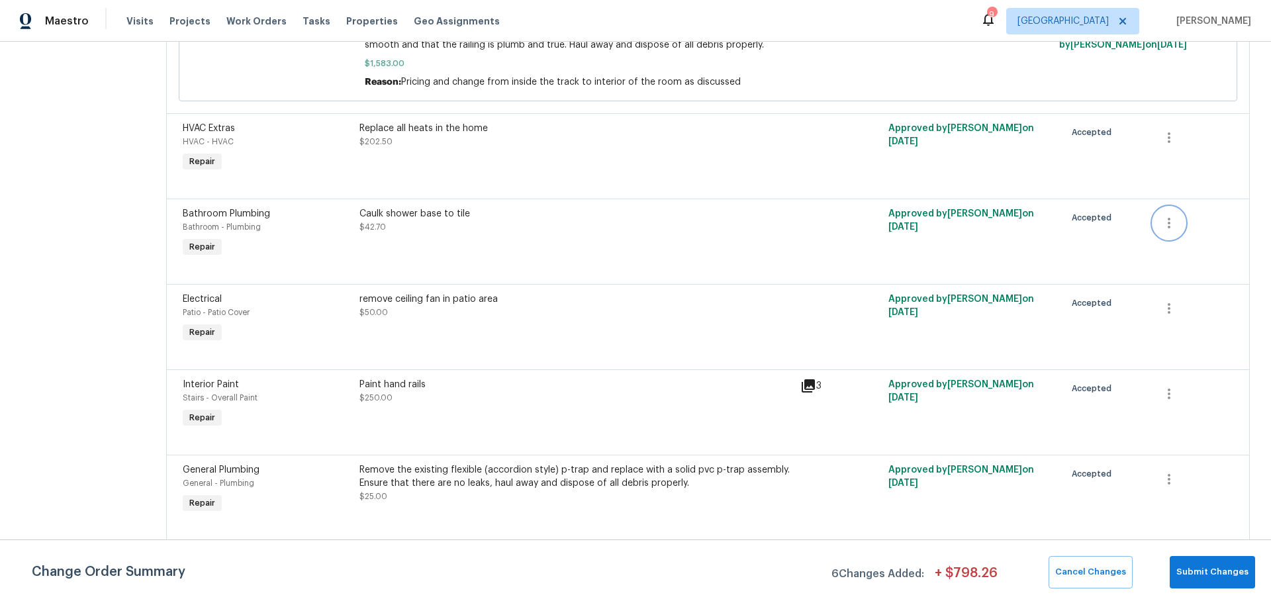
click at [1168, 220] on icon "button" at bounding box center [1169, 223] width 3 height 11
click at [1159, 230] on li "Cancel" at bounding box center [1169, 223] width 51 height 22
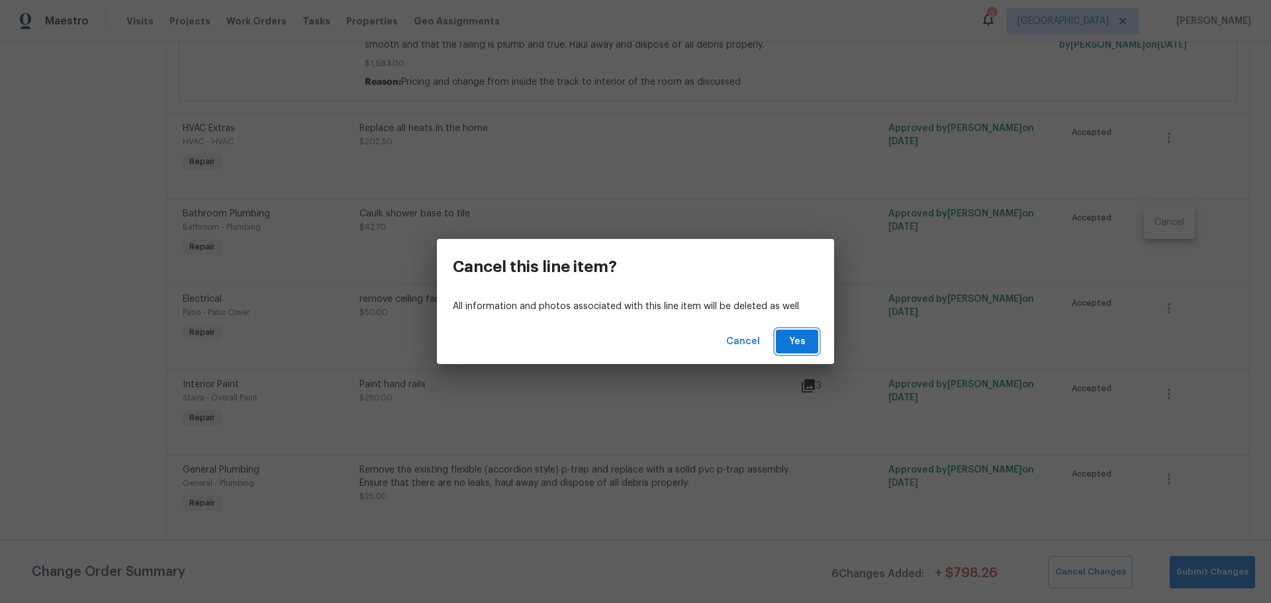
click at [802, 347] on span "Yes" at bounding box center [797, 342] width 21 height 17
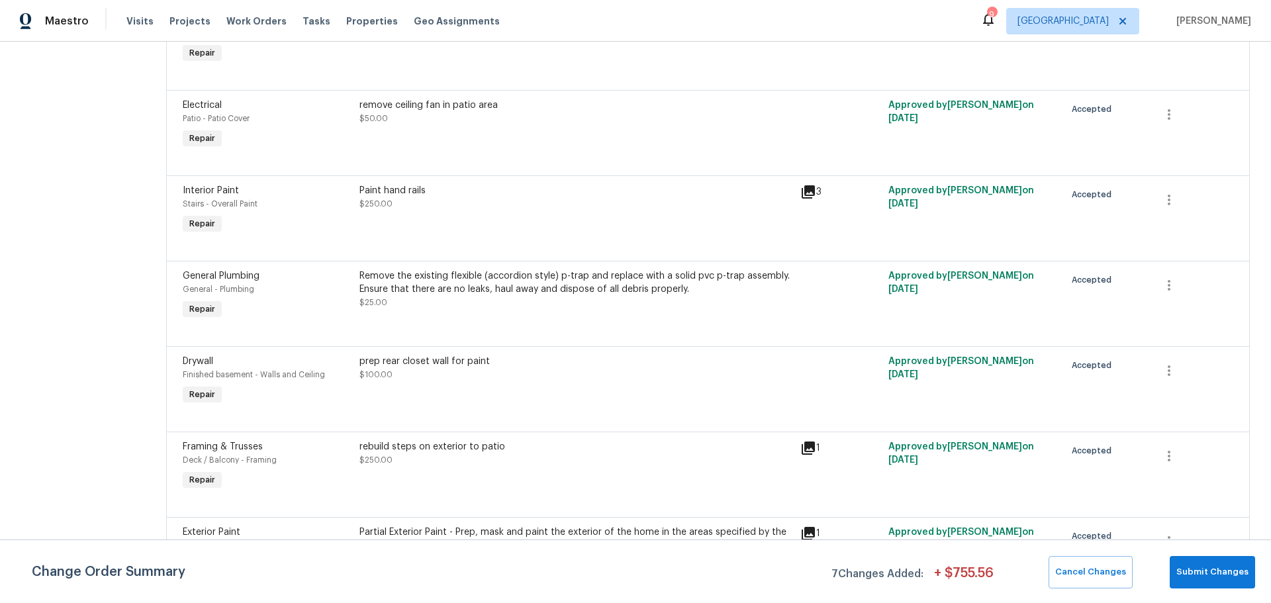
scroll to position [795, 0]
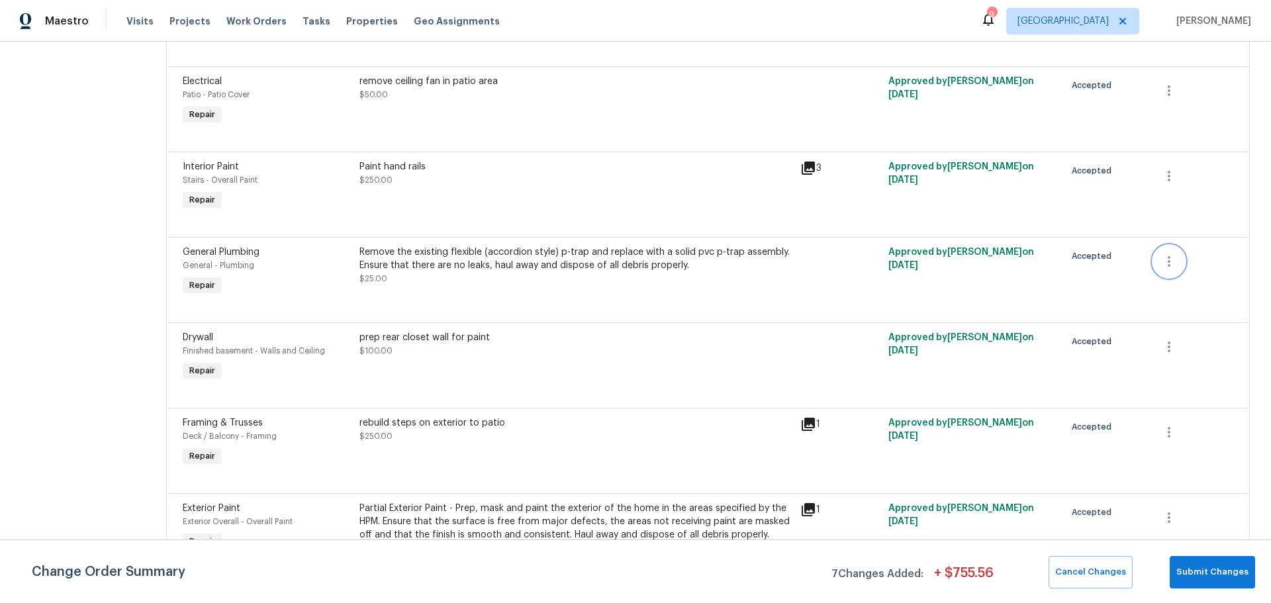
click at [1162, 256] on icon "button" at bounding box center [1170, 262] width 16 height 16
click at [1162, 264] on li "Cancel" at bounding box center [1169, 261] width 51 height 22
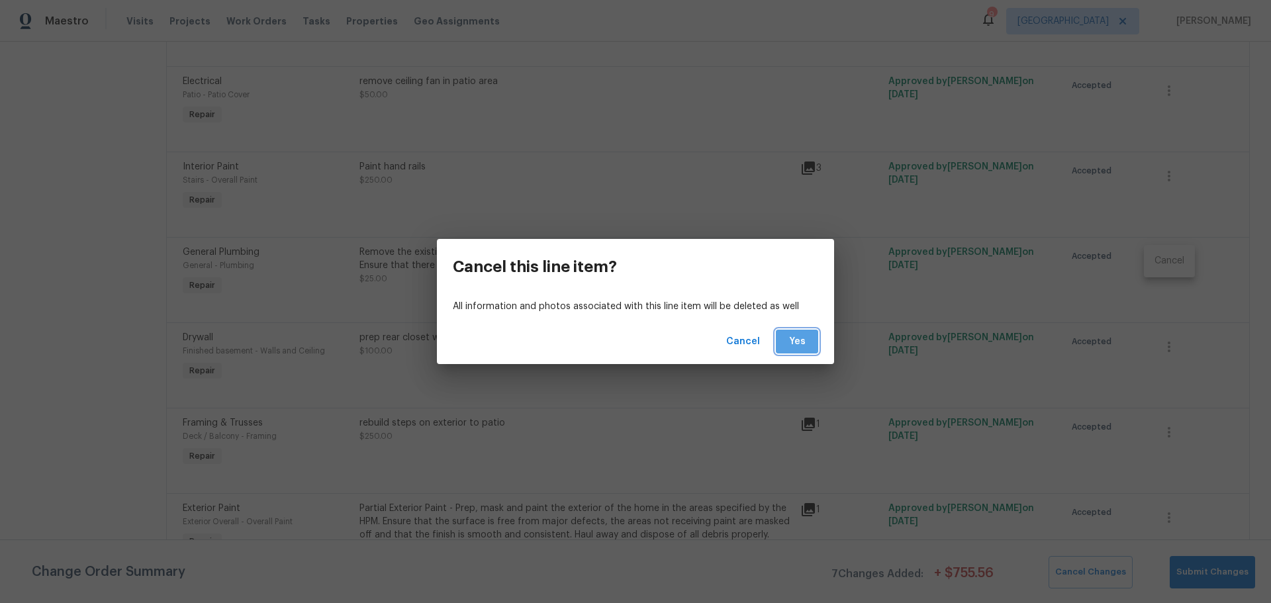
click at [790, 344] on span "Yes" at bounding box center [797, 342] width 21 height 17
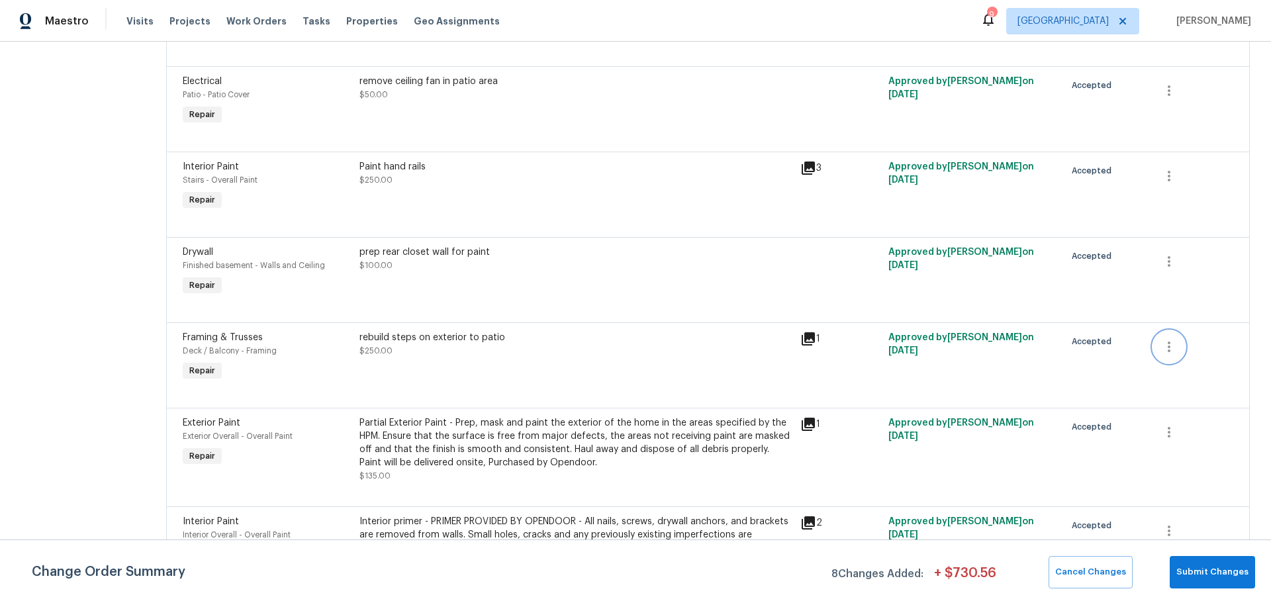
click at [1162, 350] on icon "button" at bounding box center [1170, 347] width 16 height 16
click at [1160, 350] on li "Cancel" at bounding box center [1169, 347] width 51 height 22
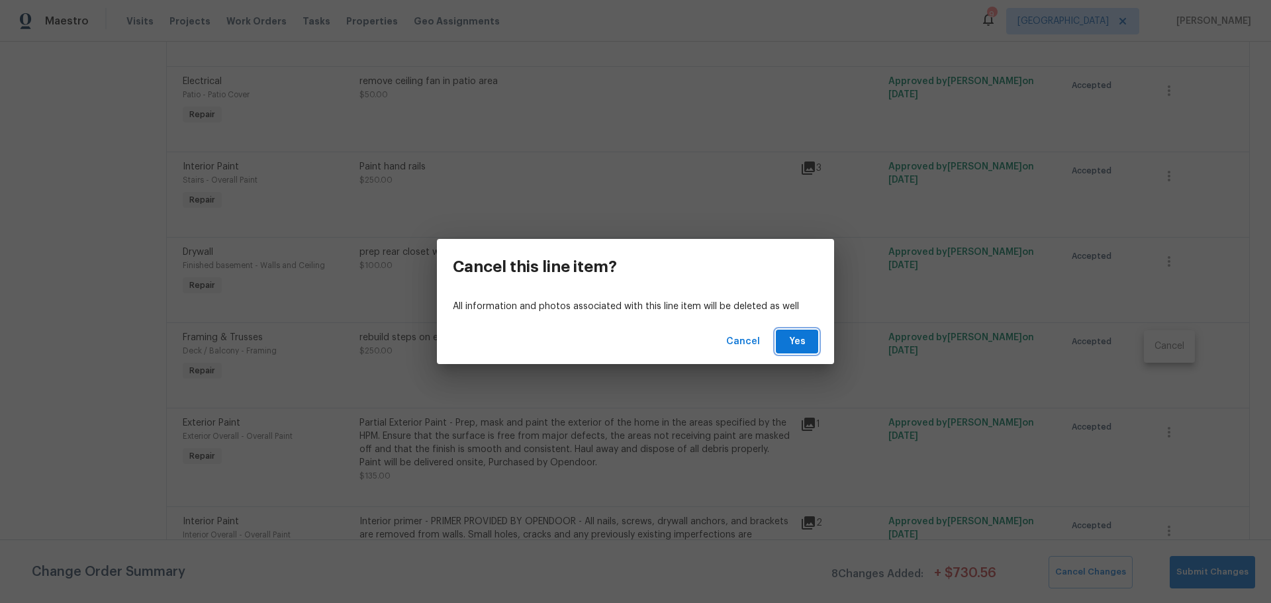
click at [799, 348] on span "Yes" at bounding box center [797, 342] width 21 height 17
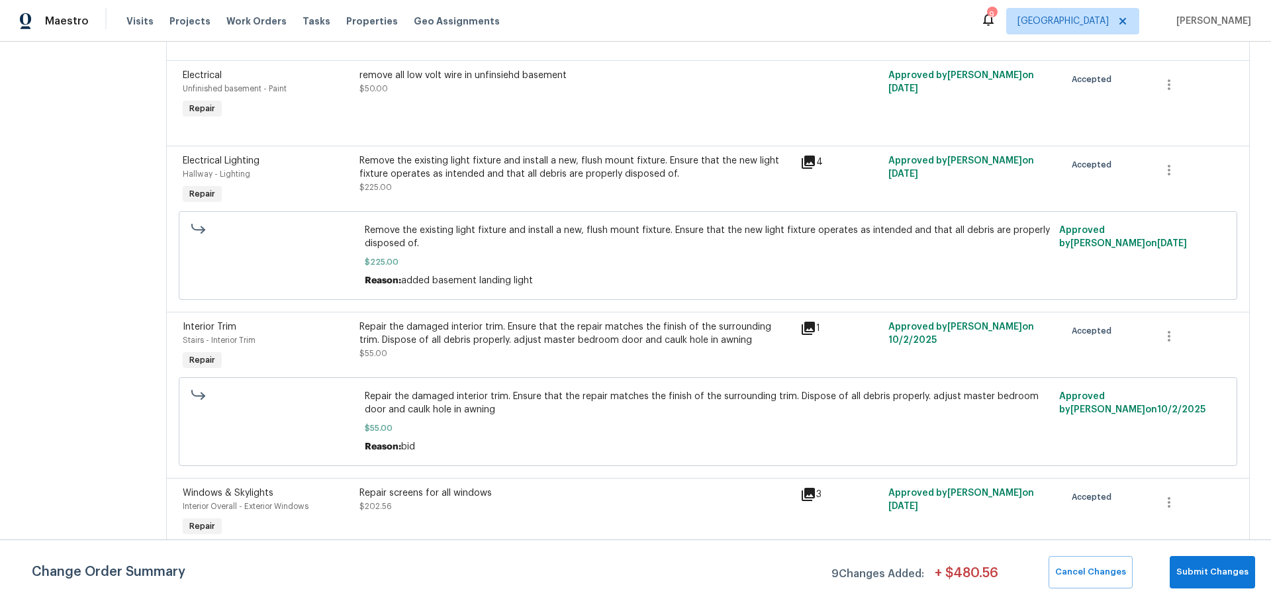
scroll to position [2053, 0]
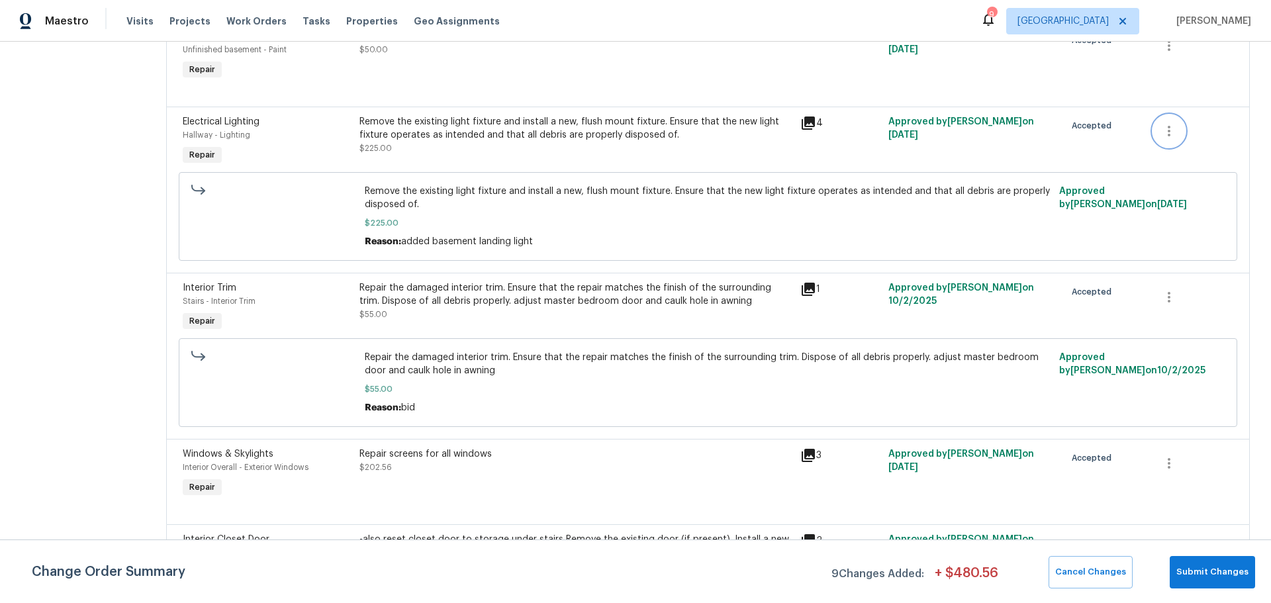
click at [1162, 136] on icon "button" at bounding box center [1170, 131] width 16 height 16
click at [1039, 165] on div at bounding box center [635, 301] width 1271 height 603
click at [591, 158] on div "Remove the existing light fixture and install a new, flush mount fixture. Ensur…" at bounding box center [576, 141] width 441 height 61
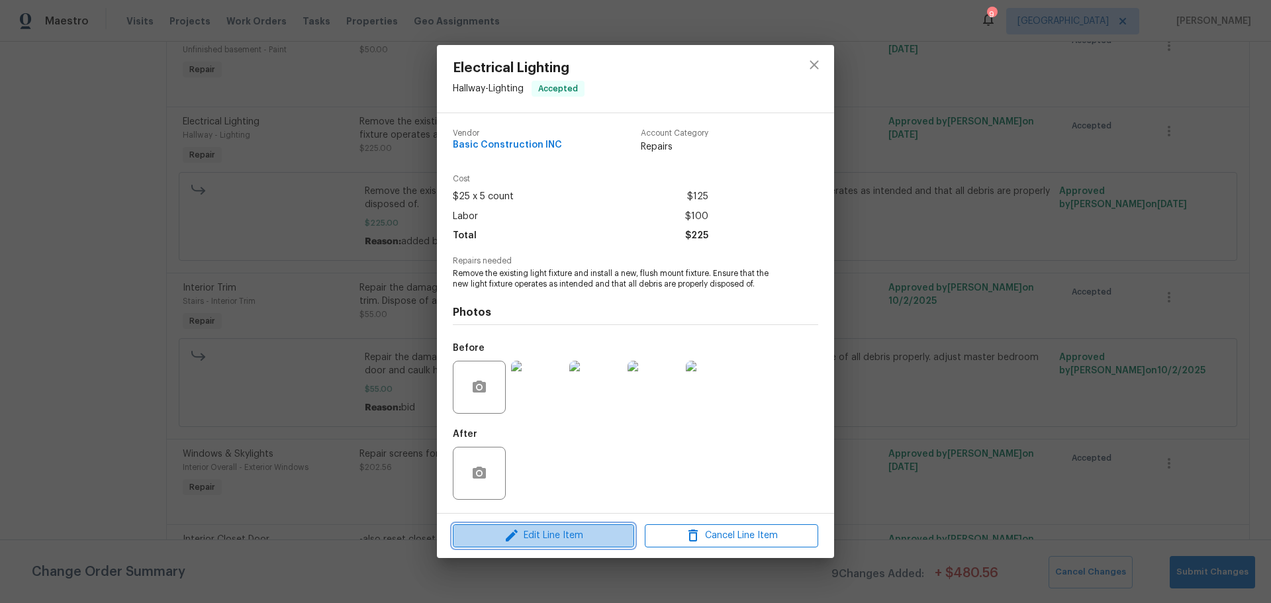
click at [541, 535] on span "Edit Line Item" at bounding box center [544, 536] width 174 height 17
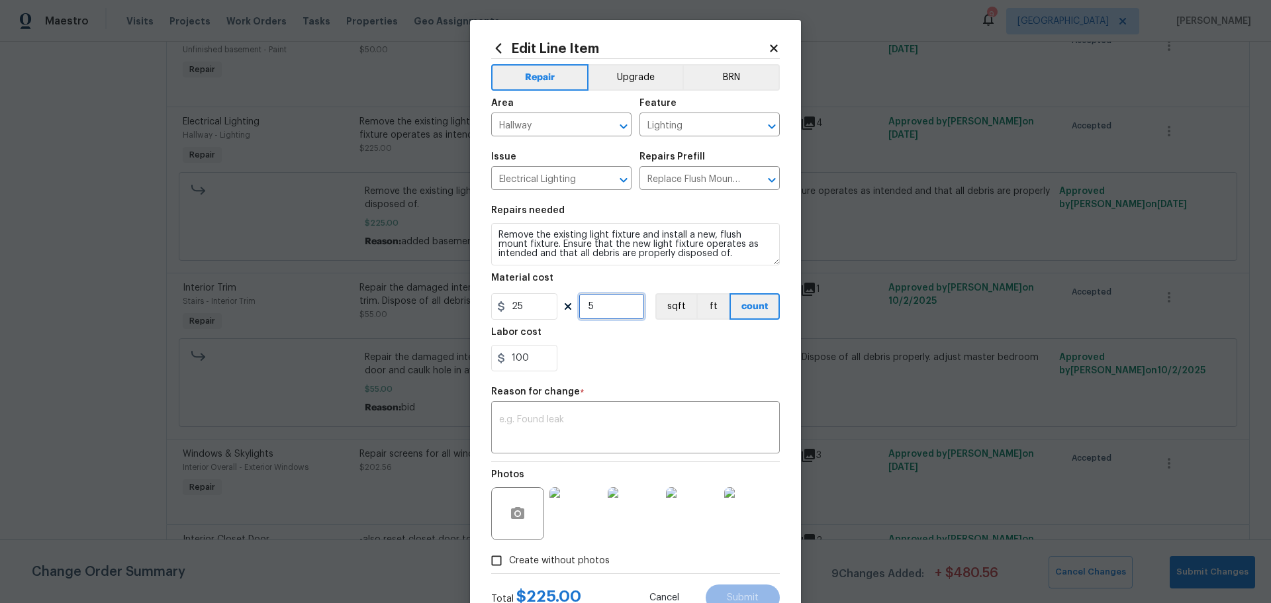
click at [602, 307] on input "5" at bounding box center [612, 306] width 66 height 26
type input "4"
click at [603, 366] on div "100" at bounding box center [635, 358] width 289 height 26
click at [577, 413] on div "x ​" at bounding box center [635, 429] width 289 height 49
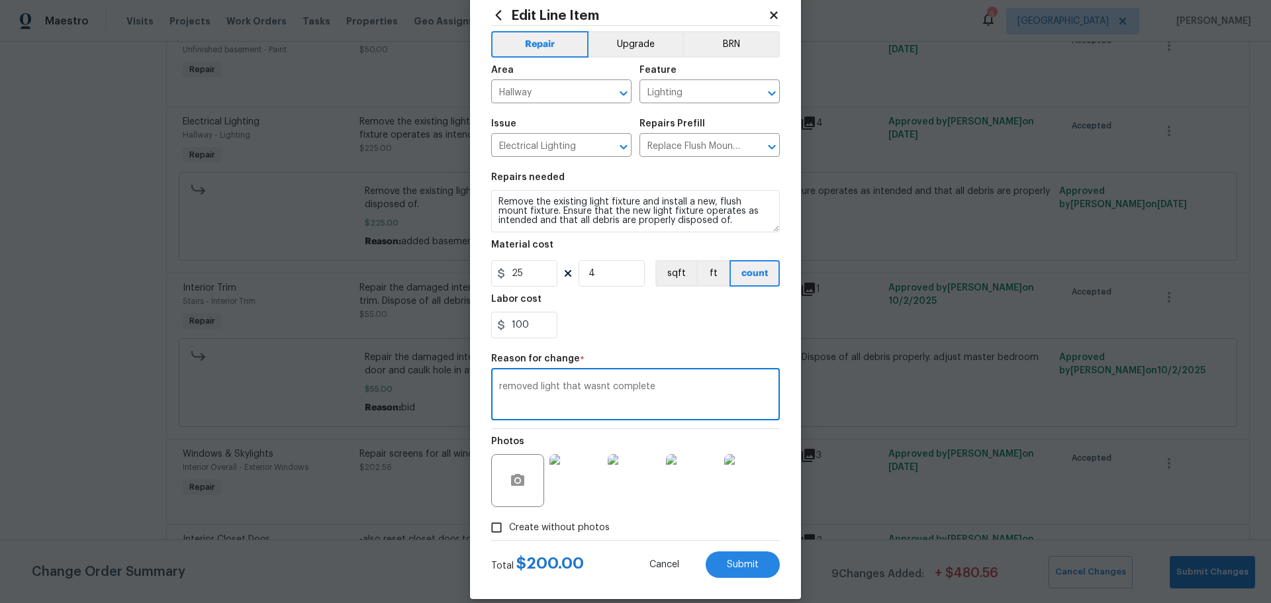
scroll to position [49, 0]
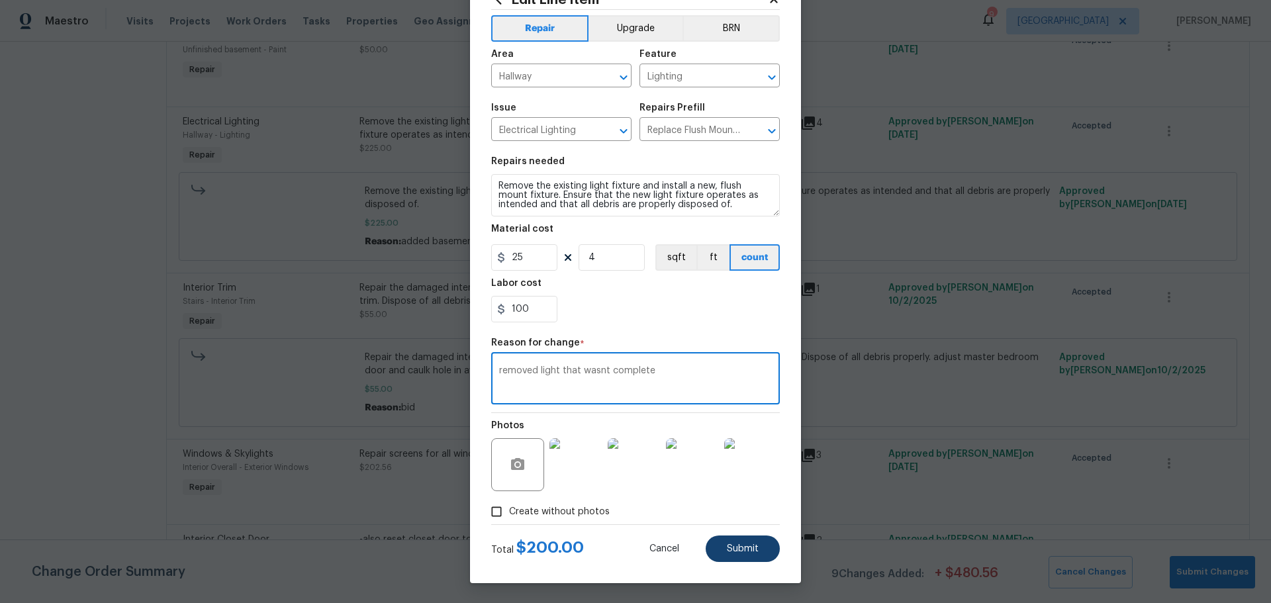
type textarea "removed light that wasnt complete"
click at [766, 559] on button "Submit" at bounding box center [743, 549] width 74 height 26
type input "5"
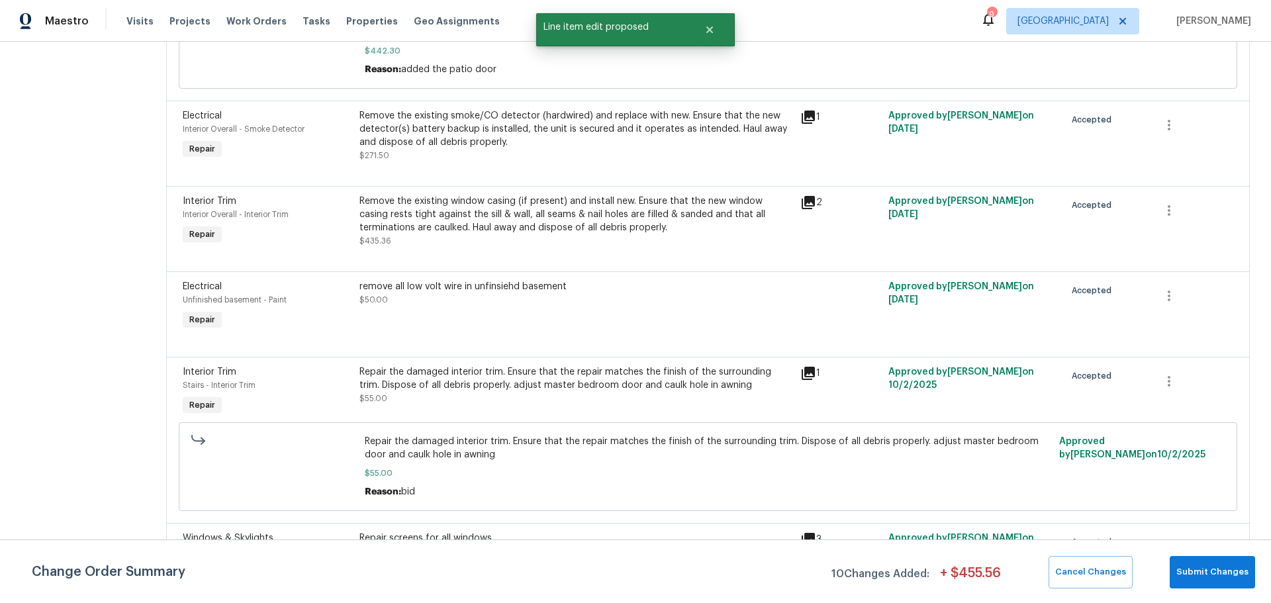
scroll to position [2205, 0]
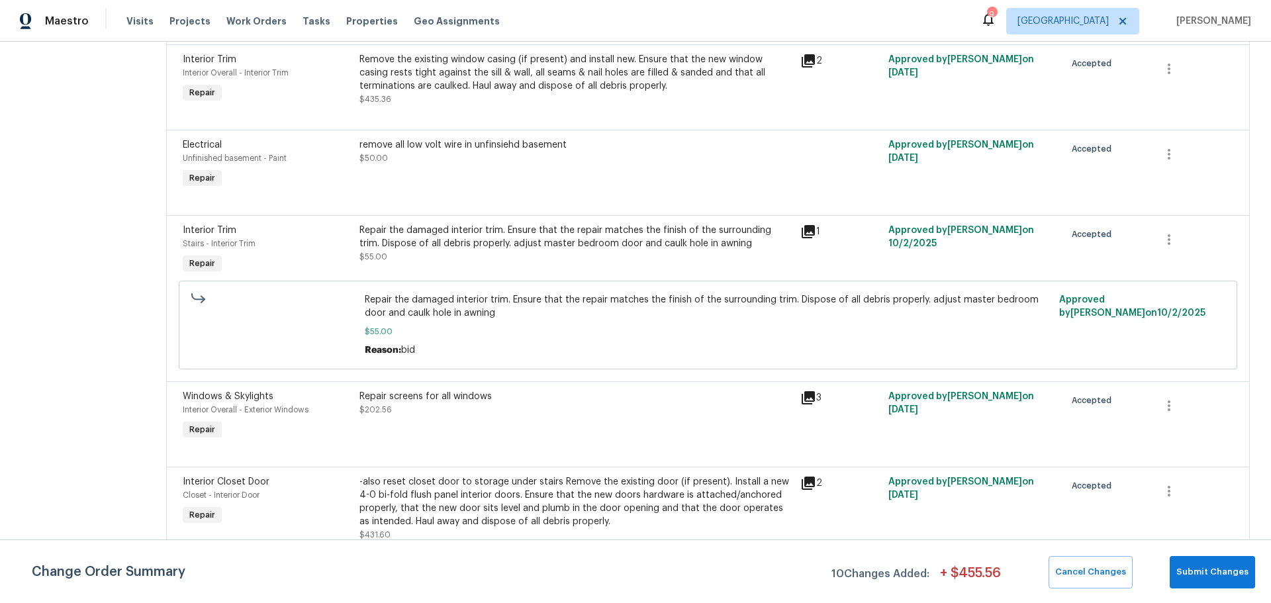
click at [566, 483] on div "-also reset closet door to storage under stairs Remove the existing door (if pr…" at bounding box center [576, 501] width 433 height 53
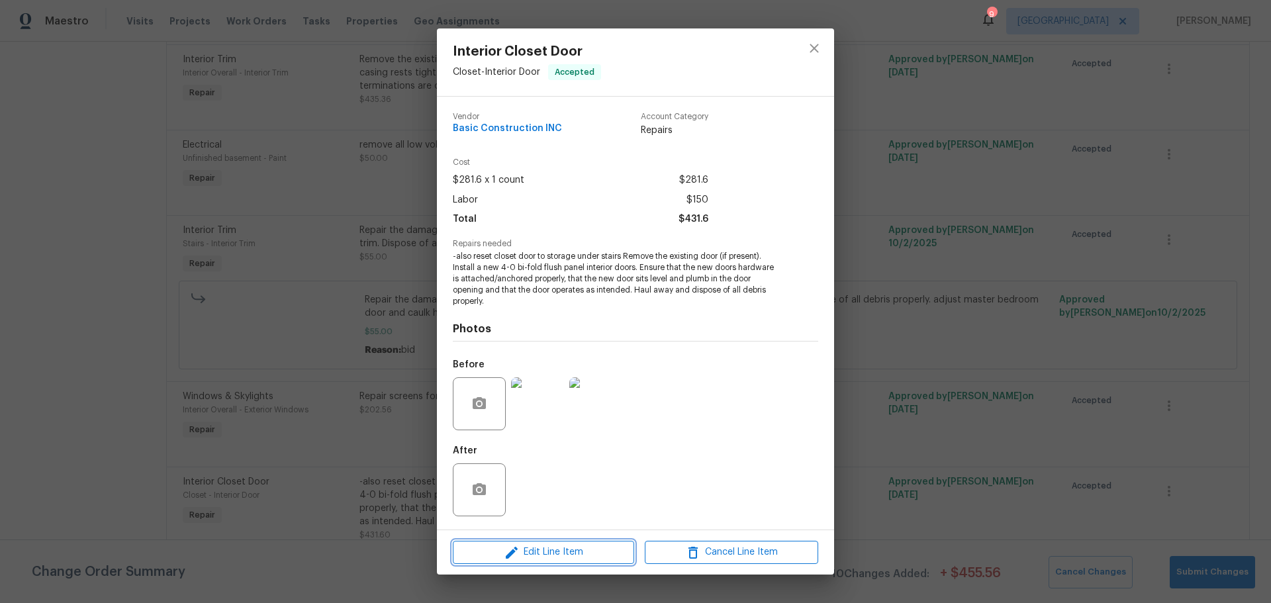
click at [591, 548] on span "Edit Line Item" at bounding box center [544, 552] width 174 height 17
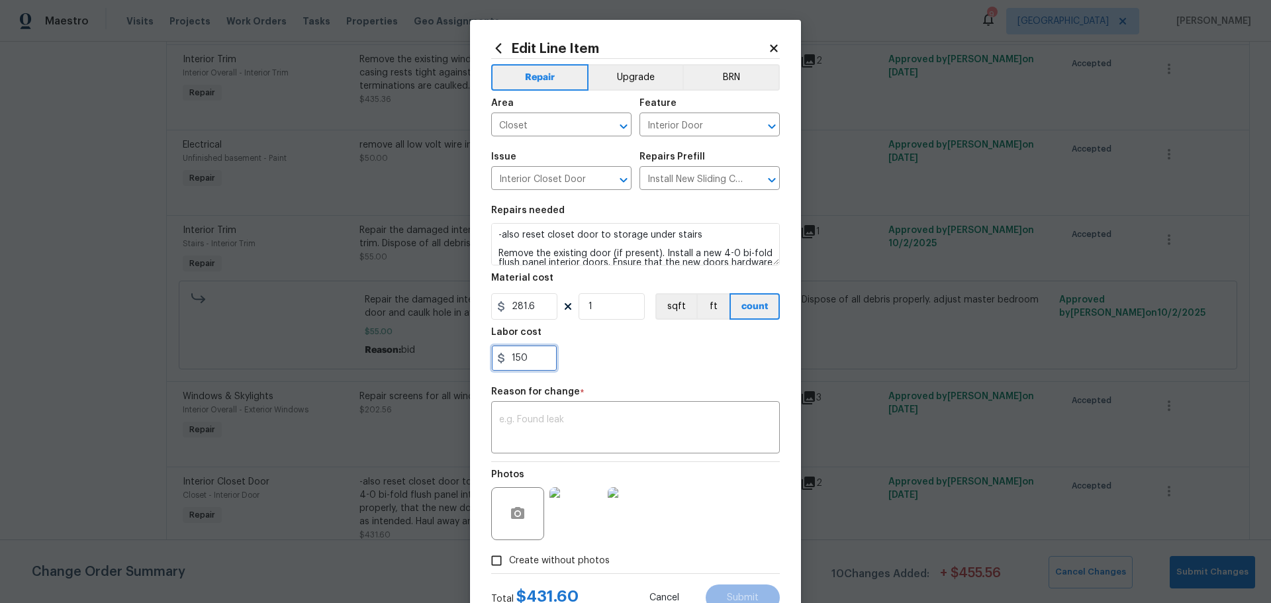
drag, startPoint x: 536, startPoint y: 356, endPoint x: 480, endPoint y: 368, distance: 57.0
click at [476, 368] on div "Edit Line Item Repair Upgrade BRN Area Closet ​ Feature Interior Door ​ Issue I…" at bounding box center [635, 326] width 331 height 613
click at [578, 345] on div "150" at bounding box center [635, 358] width 289 height 26
click at [537, 305] on input "281.6" at bounding box center [524, 306] width 66 height 26
type input "81.6"
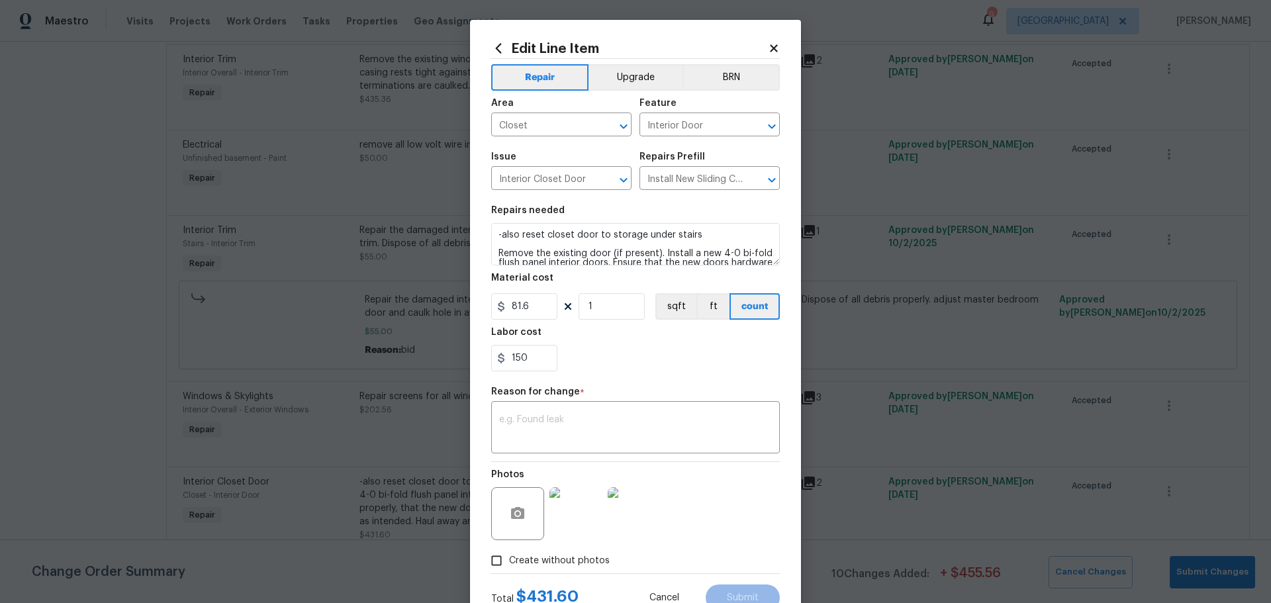
click at [615, 362] on div "150" at bounding box center [635, 358] width 289 height 26
click at [596, 426] on textarea at bounding box center [635, 429] width 273 height 28
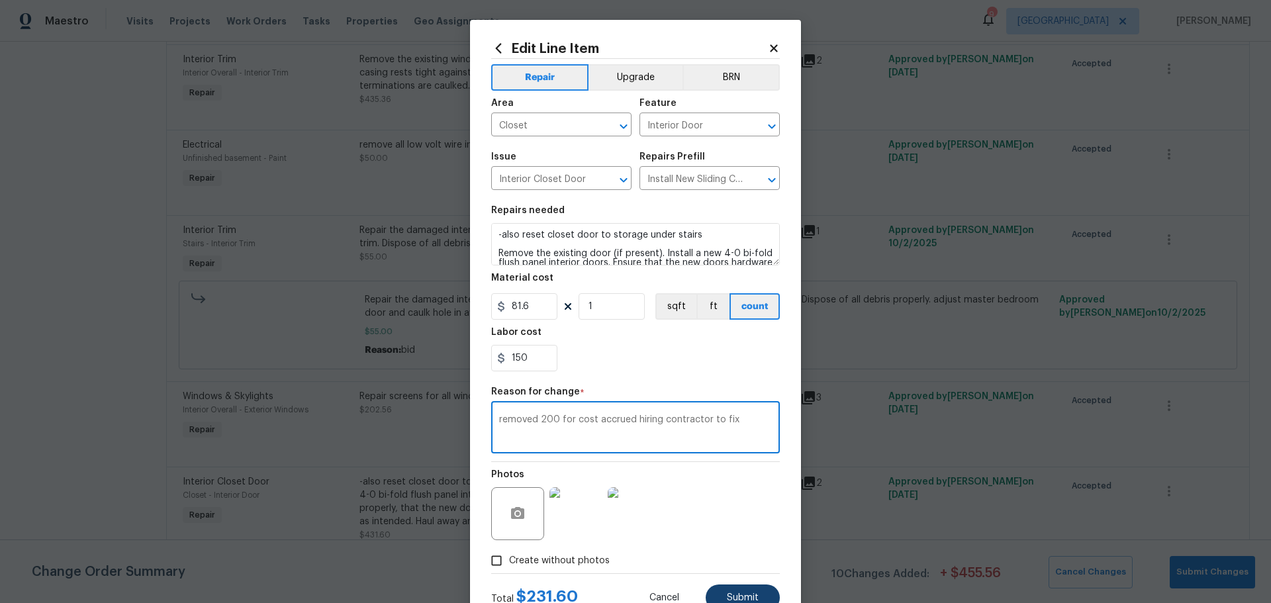
type textarea "removed 200 for cost accrued hiring contractor to fix"
click at [726, 592] on button "Submit" at bounding box center [743, 598] width 74 height 26
type input "281.6"
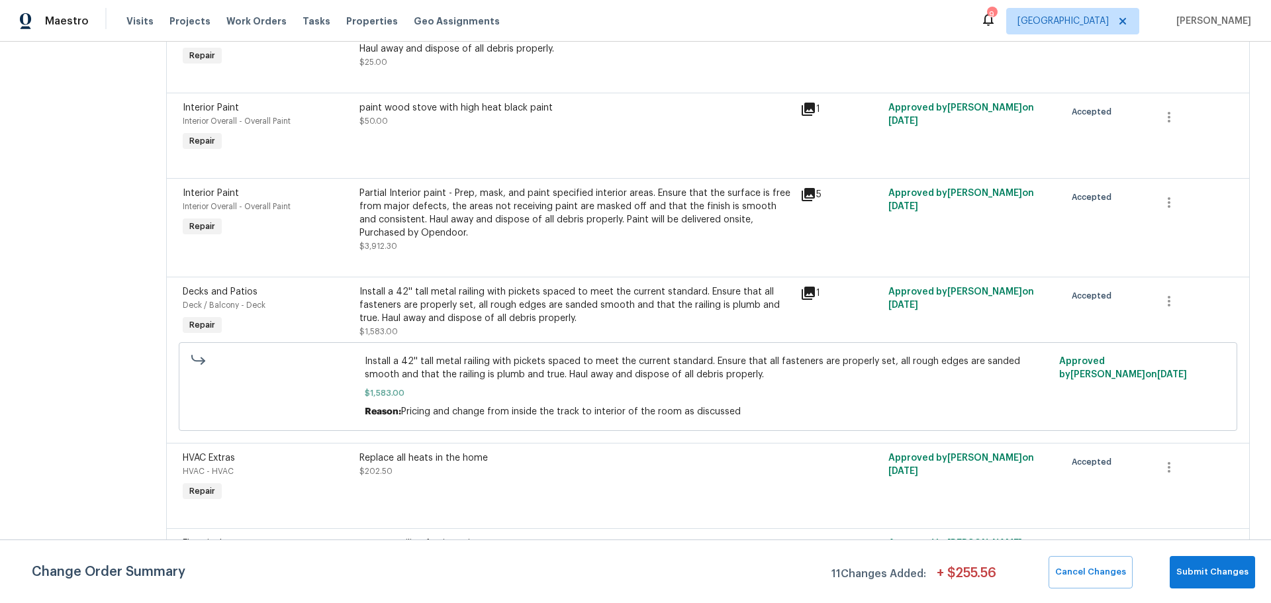
scroll to position [709, 0]
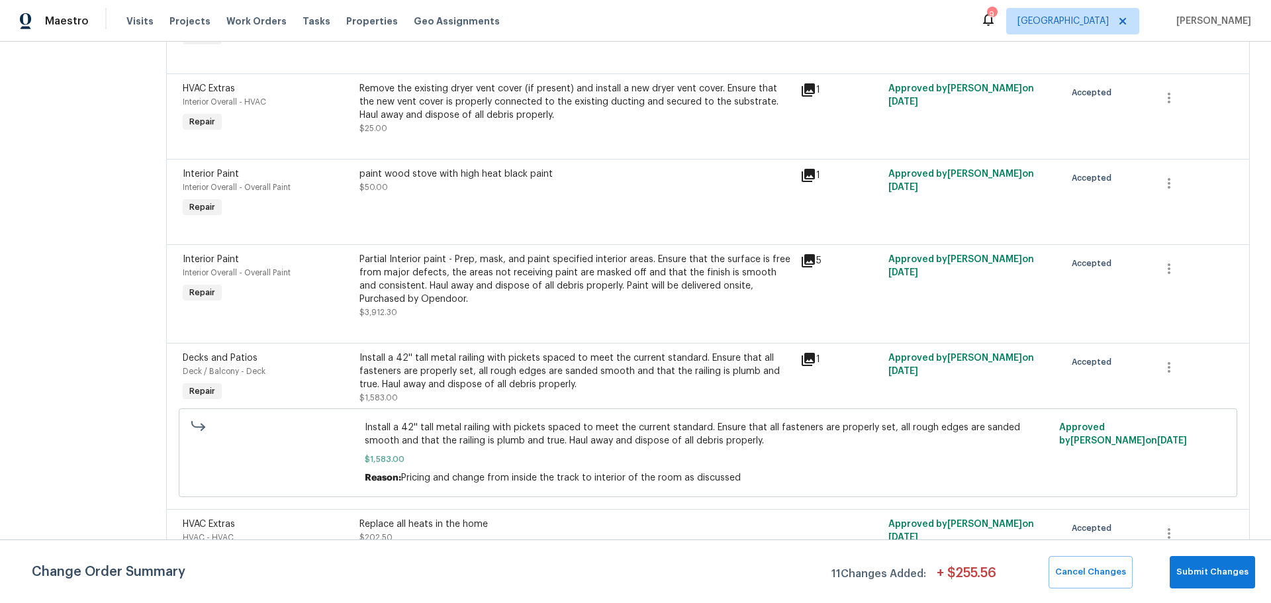
click at [501, 297] on div "Partial Interior paint - Prep, mask, and paint specified interior areas. Ensure…" at bounding box center [576, 279] width 433 height 53
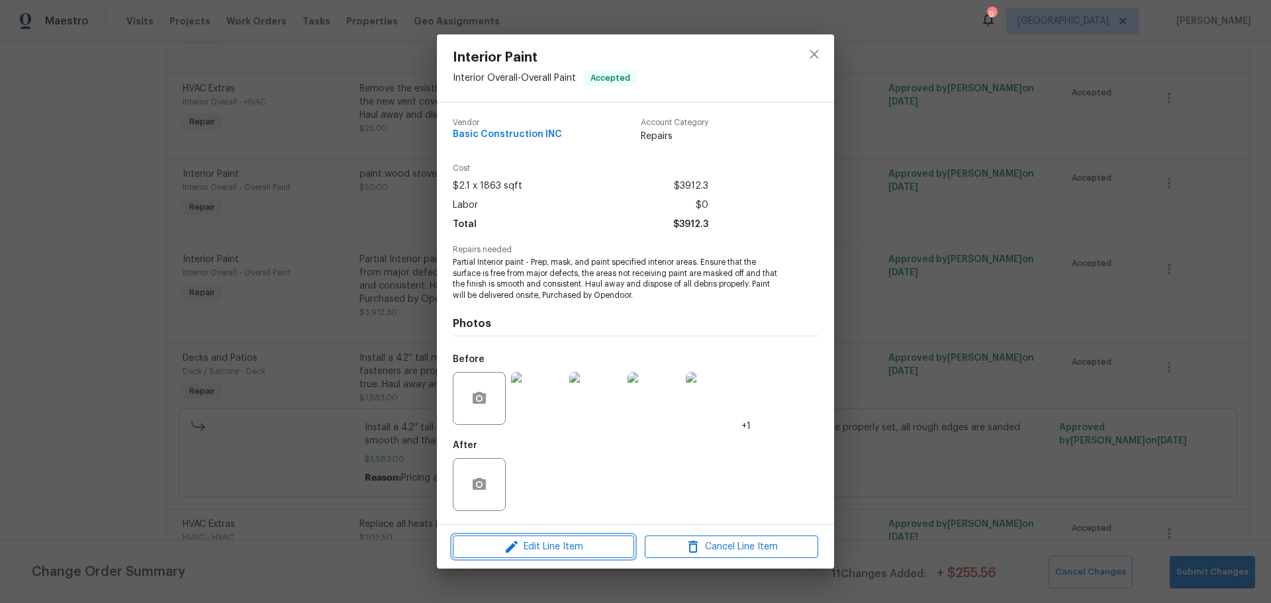
click at [570, 541] on span "Edit Line Item" at bounding box center [544, 547] width 174 height 17
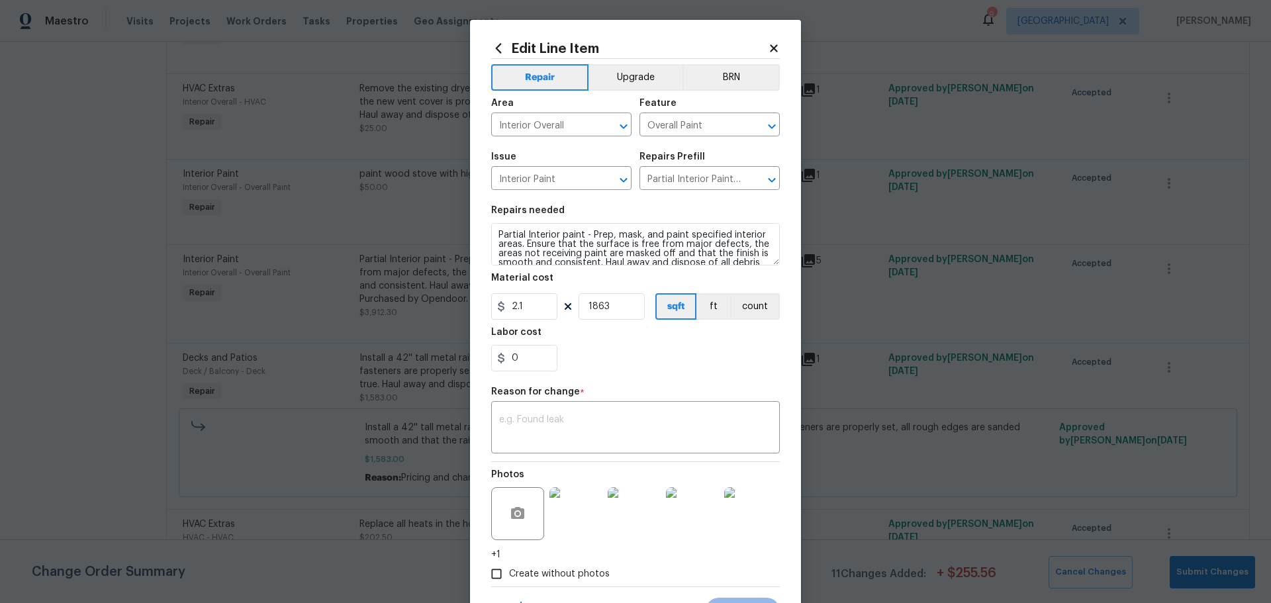
scroll to position [62, 0]
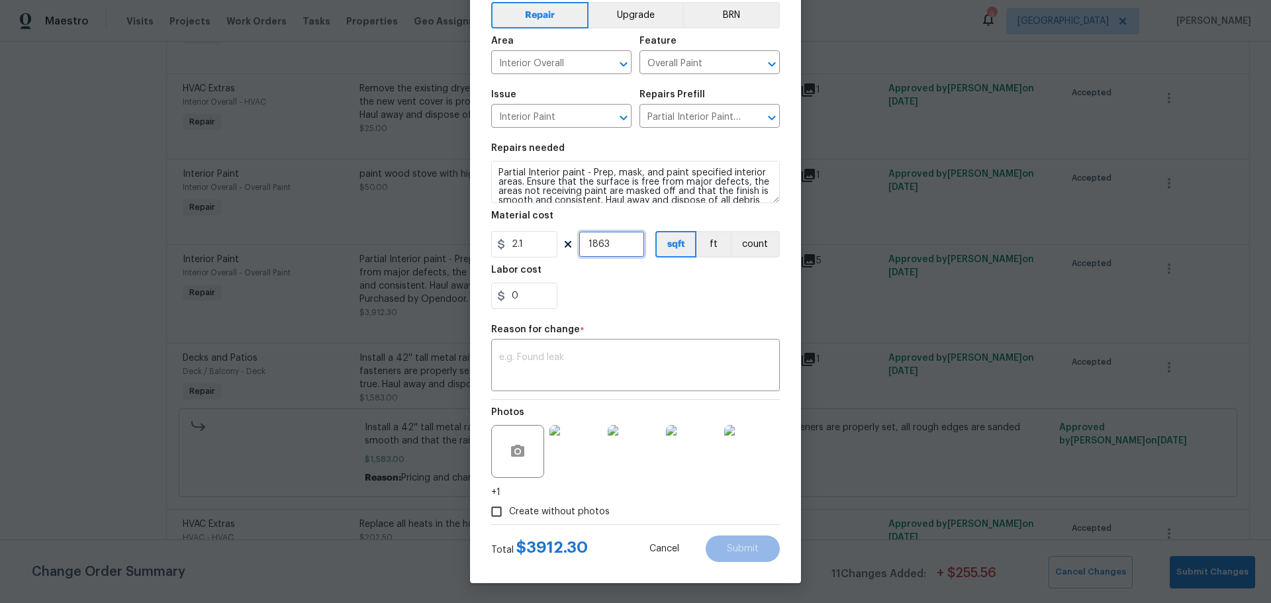
click at [615, 253] on input "1863" at bounding box center [612, 244] width 66 height 26
type input "1500"
click at [536, 305] on input "0" at bounding box center [524, 296] width 66 height 26
type input "462.3"
drag, startPoint x: 581, startPoint y: 292, endPoint x: 597, endPoint y: 331, distance: 41.9
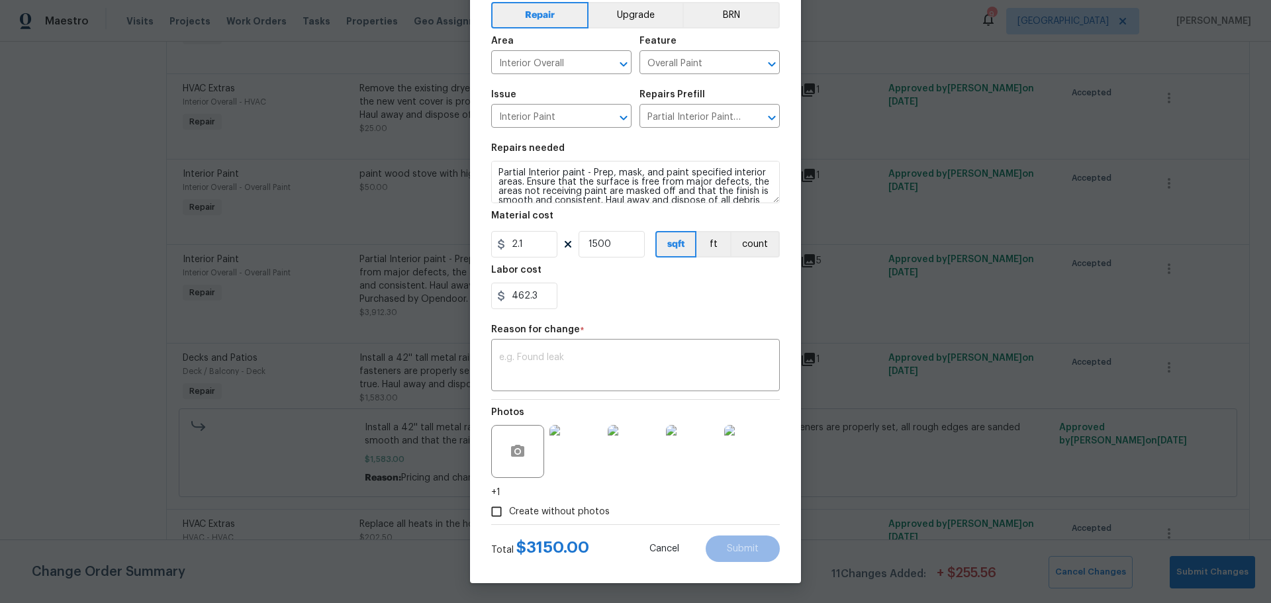
click at [582, 293] on div "462.3" at bounding box center [635, 296] width 289 height 26
click at [586, 361] on textarea at bounding box center [635, 367] width 273 height 28
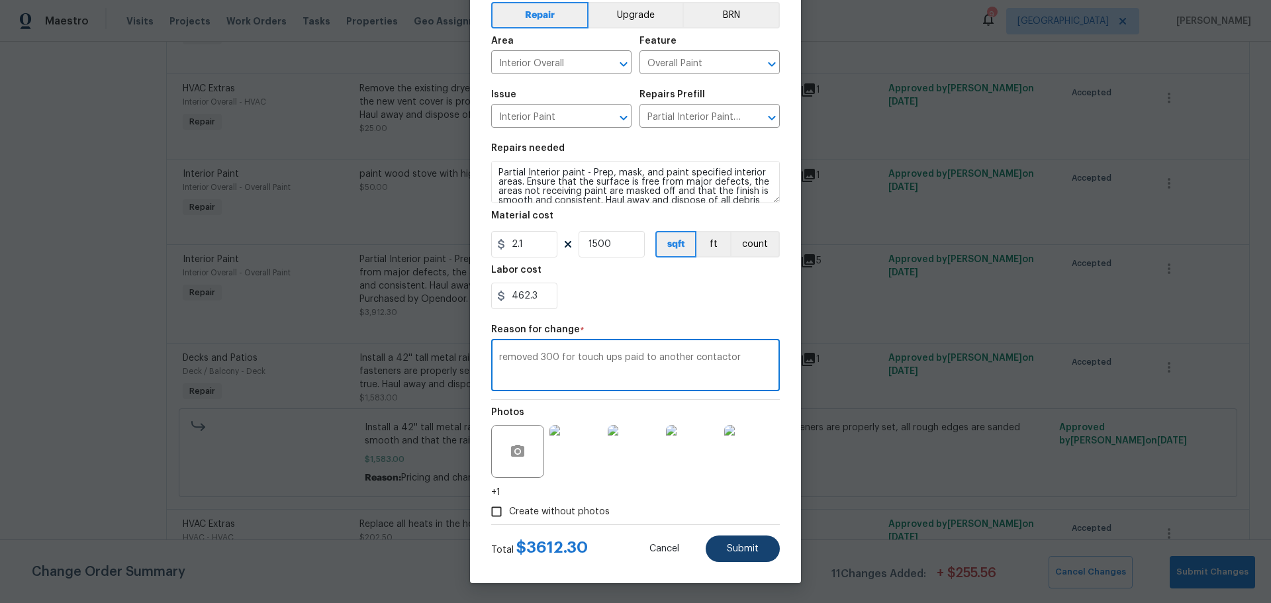
type textarea "removed 300 for touch ups paid to another contactor"
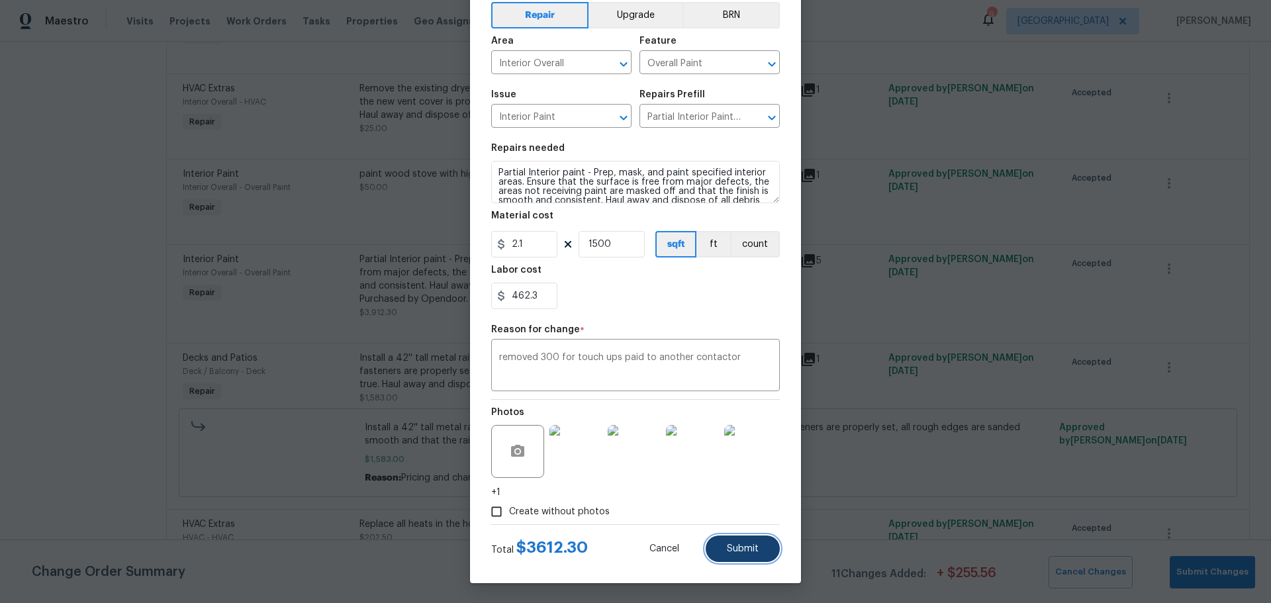
click at [738, 550] on span "Submit" at bounding box center [743, 549] width 32 height 10
type input "1863"
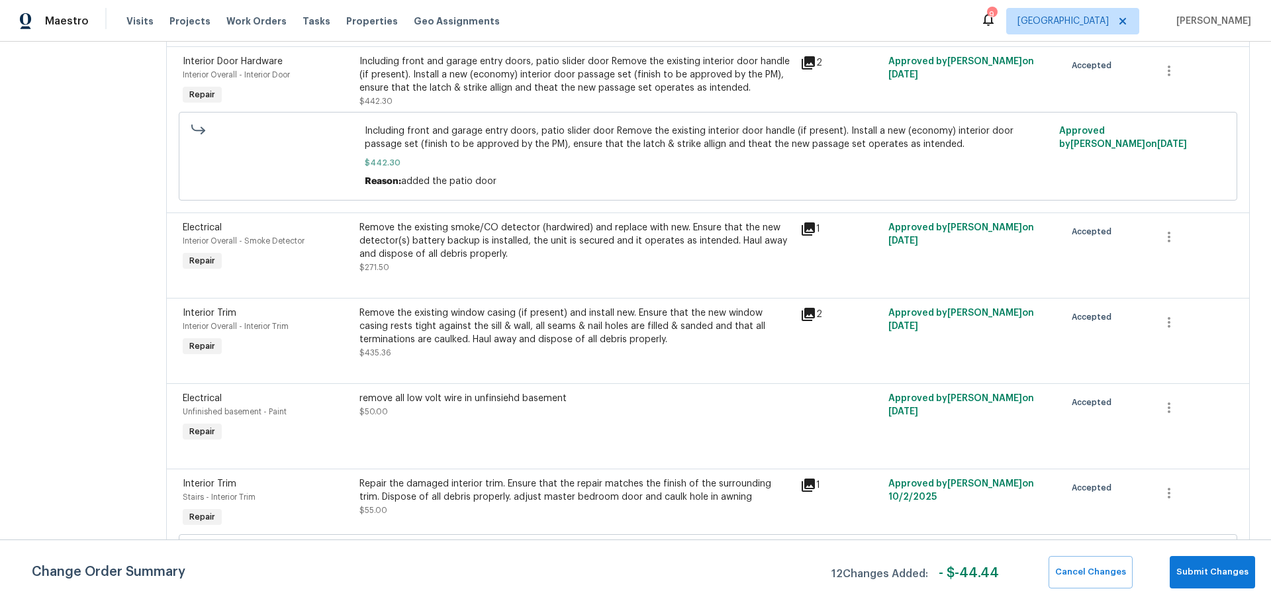
scroll to position [2252, 0]
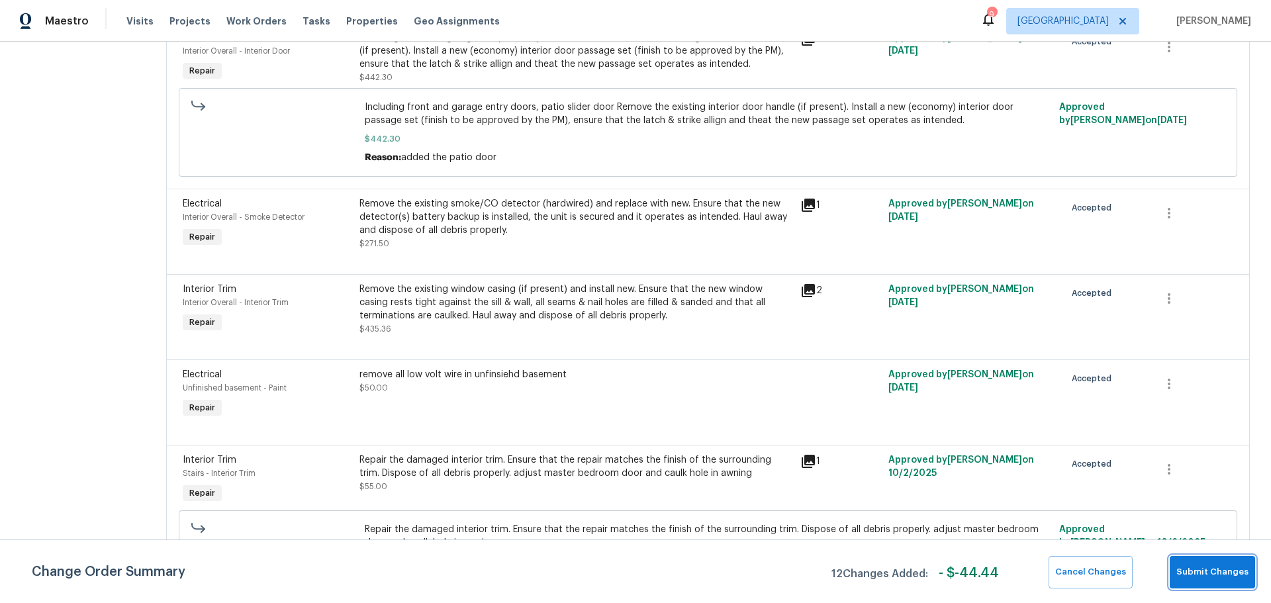
click at [1202, 572] on span "Submit Changes" at bounding box center [1213, 572] width 72 height 15
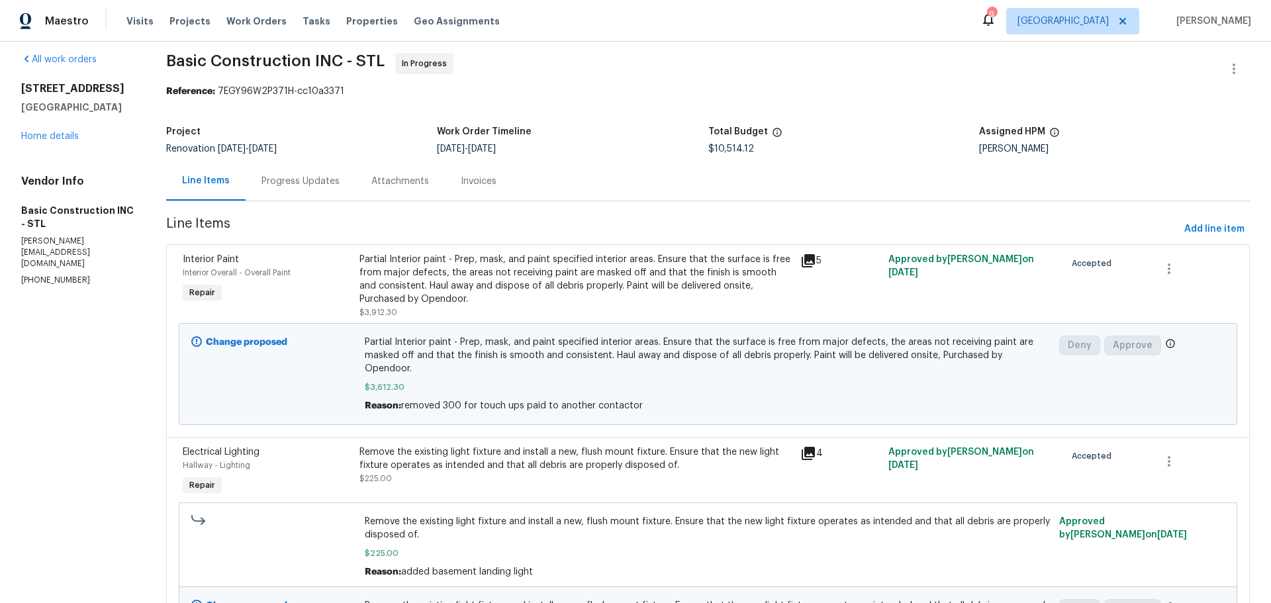
scroll to position [0, 0]
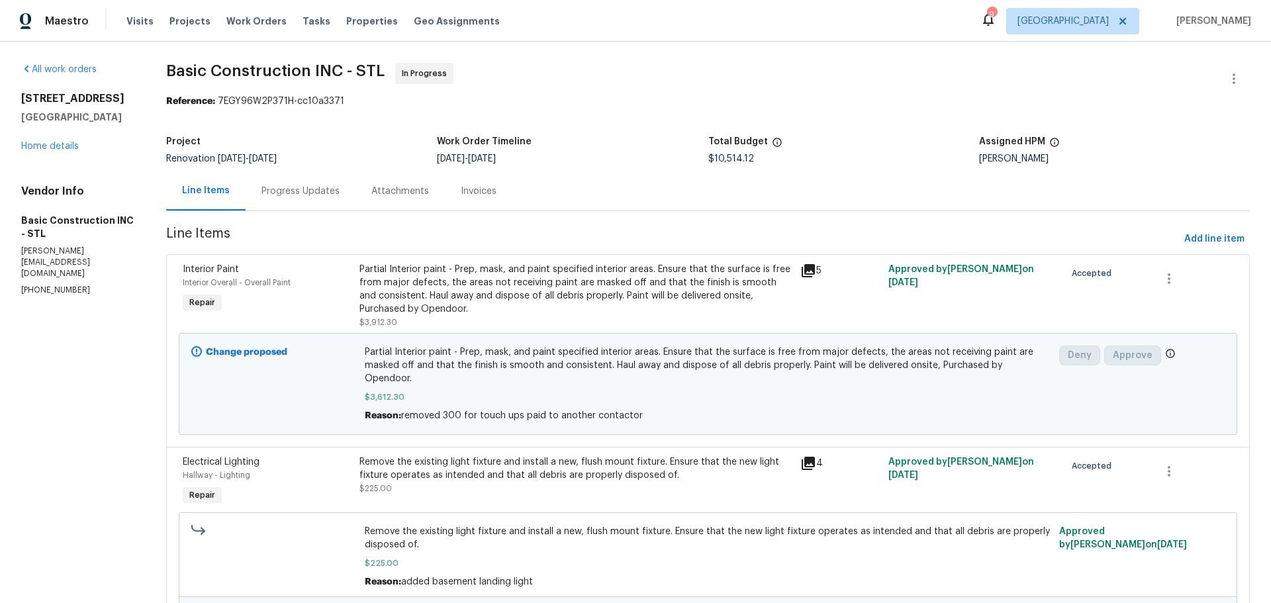
click at [301, 191] on div "Progress Updates" at bounding box center [301, 191] width 78 height 13
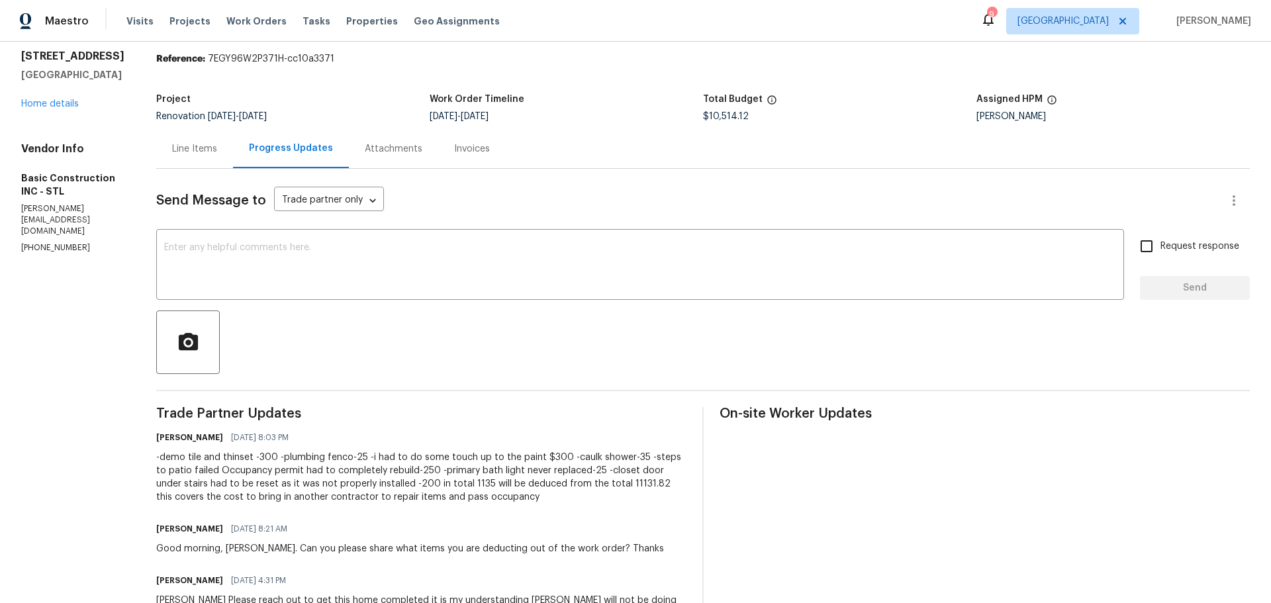
scroll to position [66, 0]
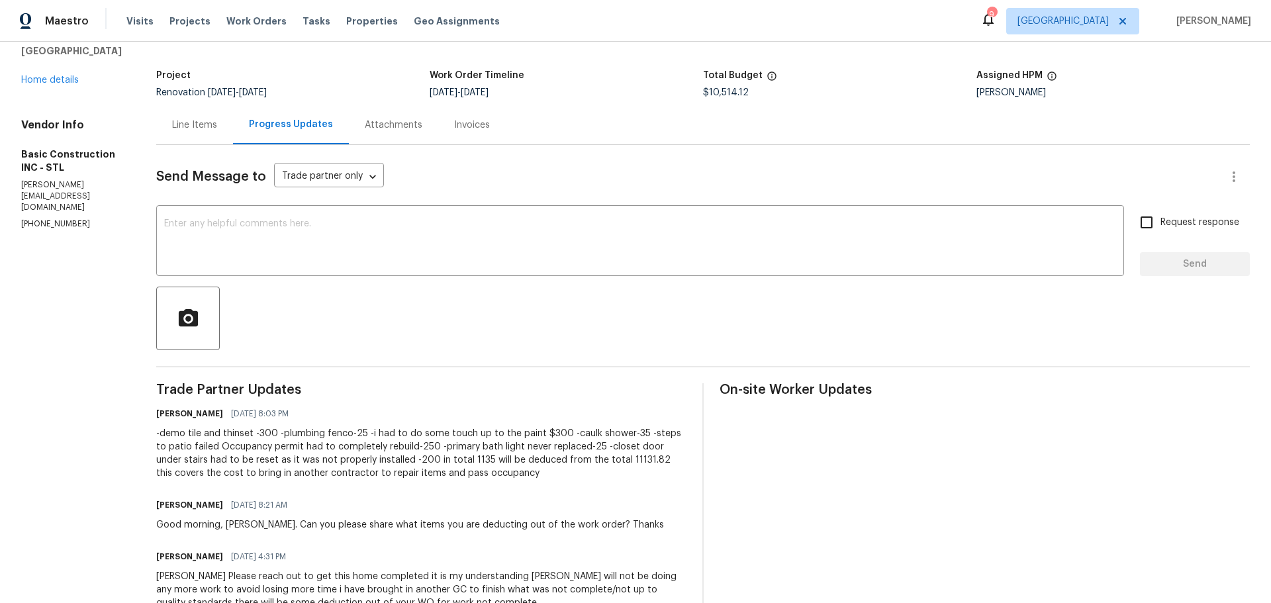
click at [173, 128] on div "Line Items" at bounding box center [194, 125] width 45 height 13
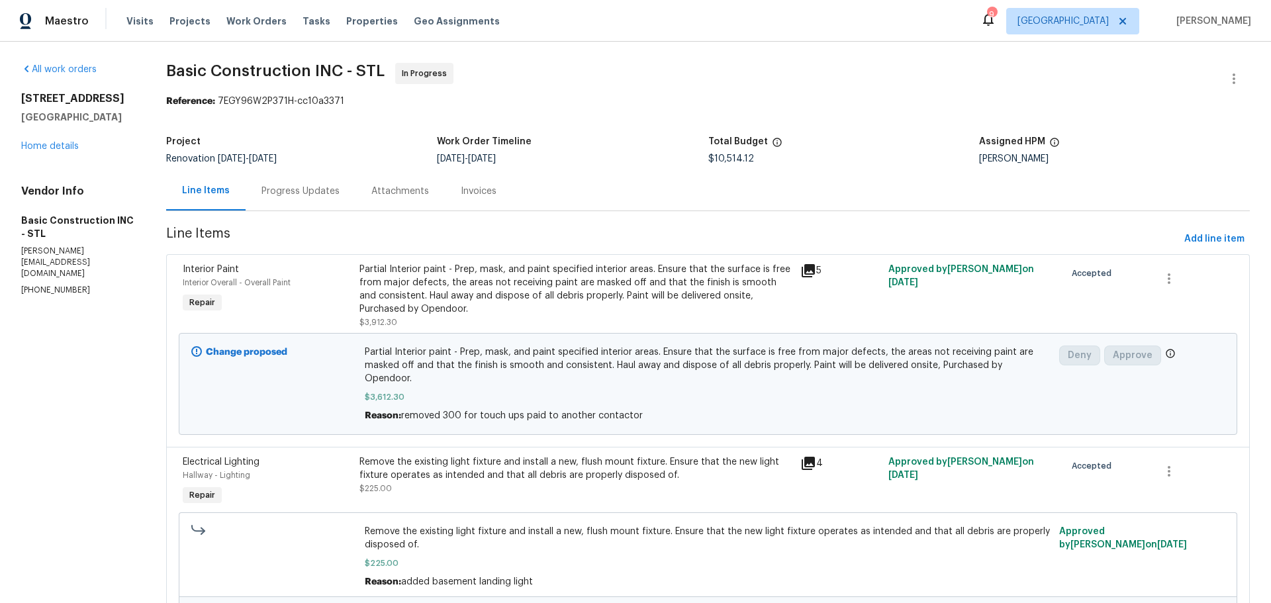
click at [69, 141] on div "5655 Chalet Hill Dr Saint Louis, MO 63129 Home details" at bounding box center [77, 122] width 113 height 61
click at [71, 146] on link "Home details" at bounding box center [50, 146] width 58 height 9
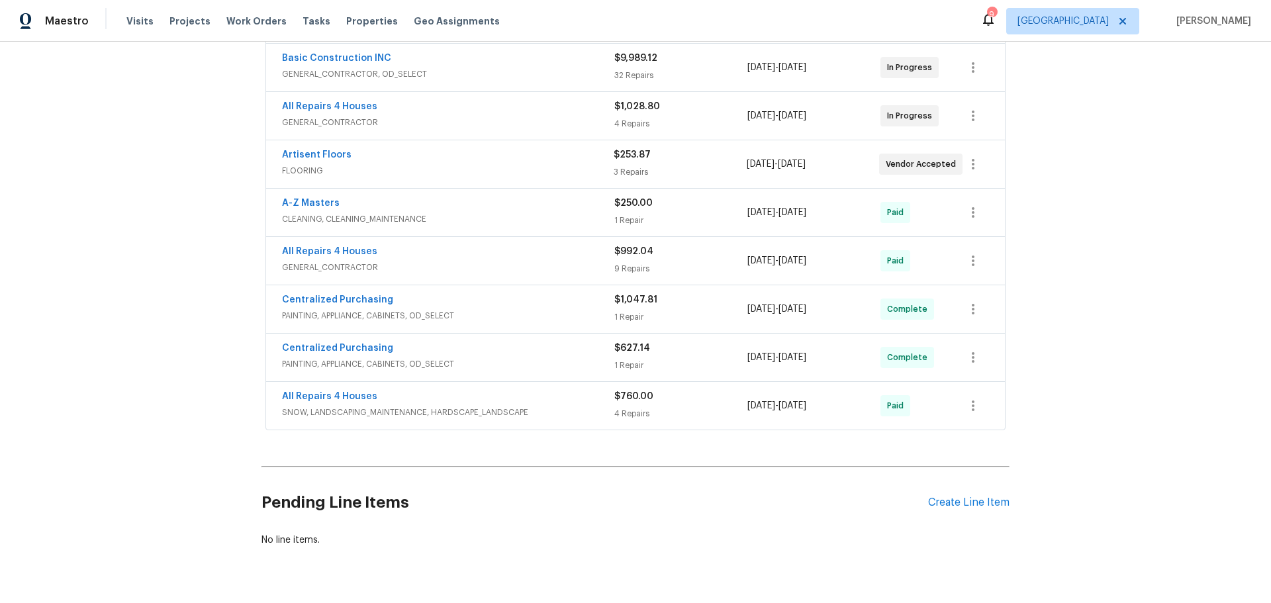
scroll to position [331, 0]
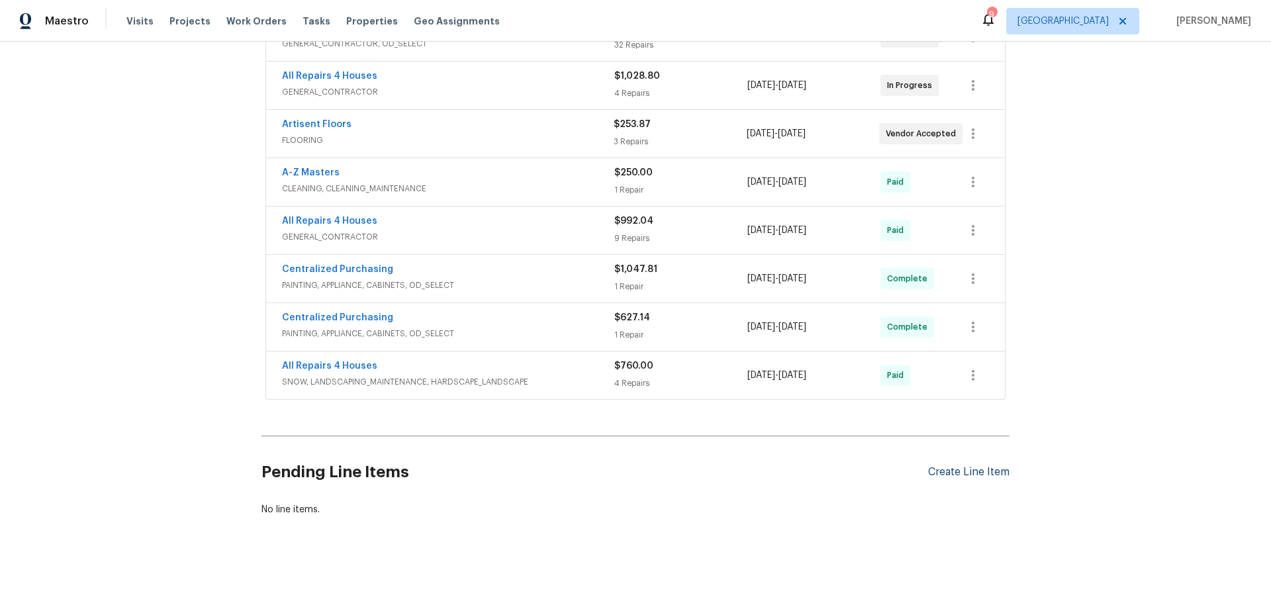
click at [952, 477] on div "Create Line Item" at bounding box center [968, 472] width 81 height 13
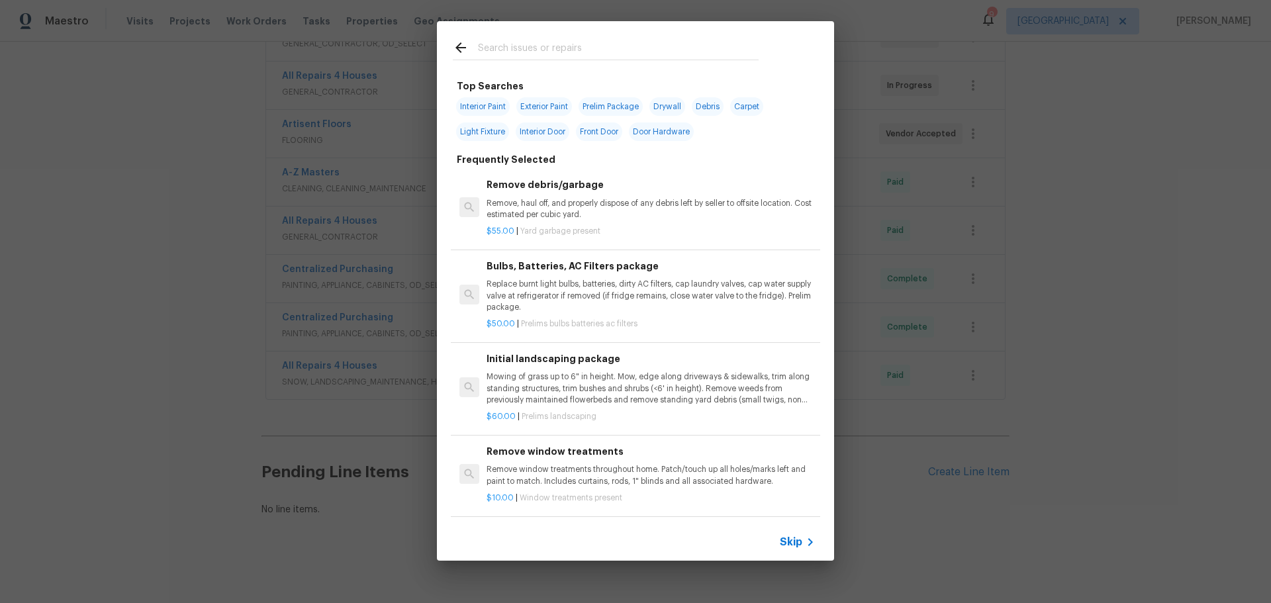
click at [540, 47] on input "text" at bounding box center [618, 50] width 281 height 20
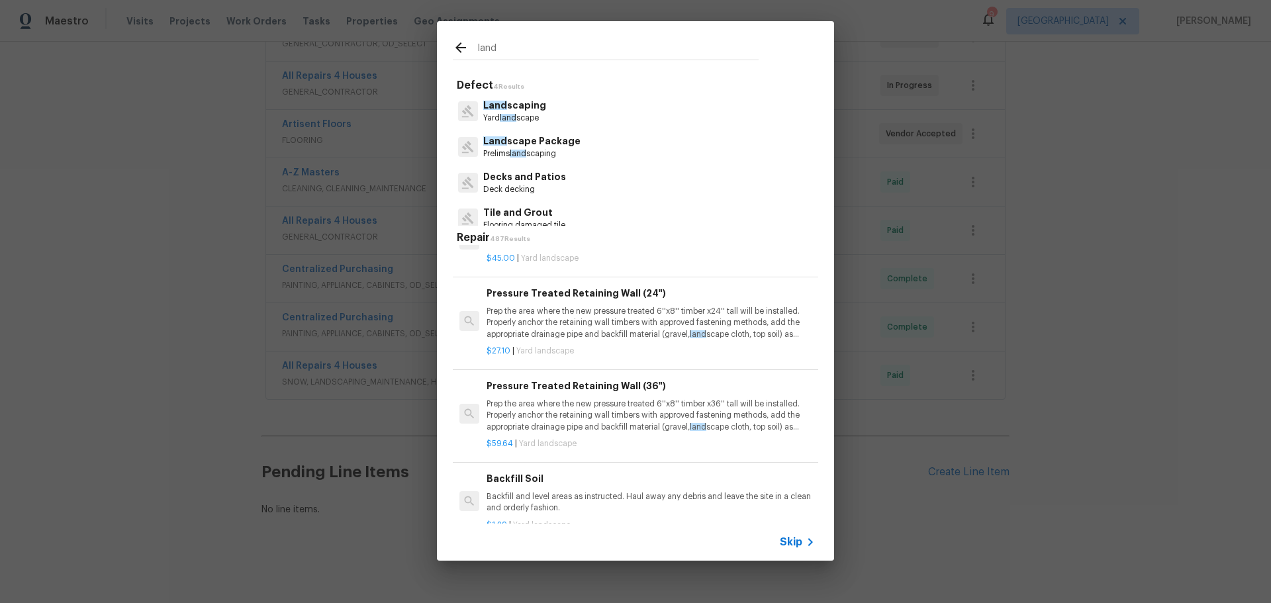
scroll to position [66, 0]
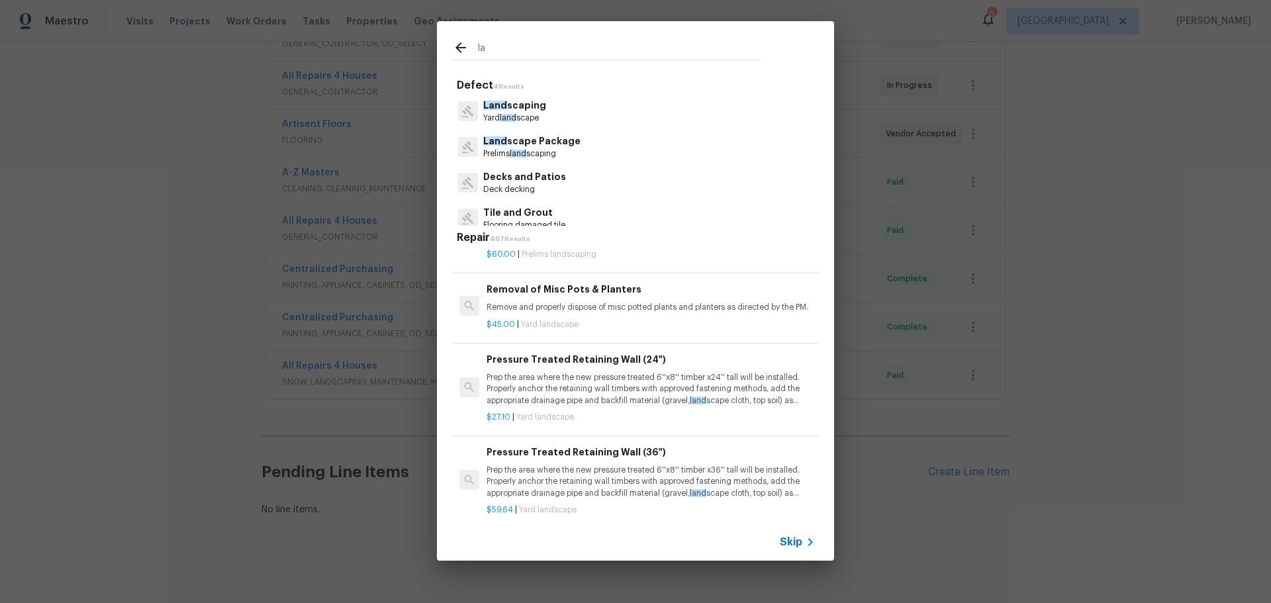
type input "l"
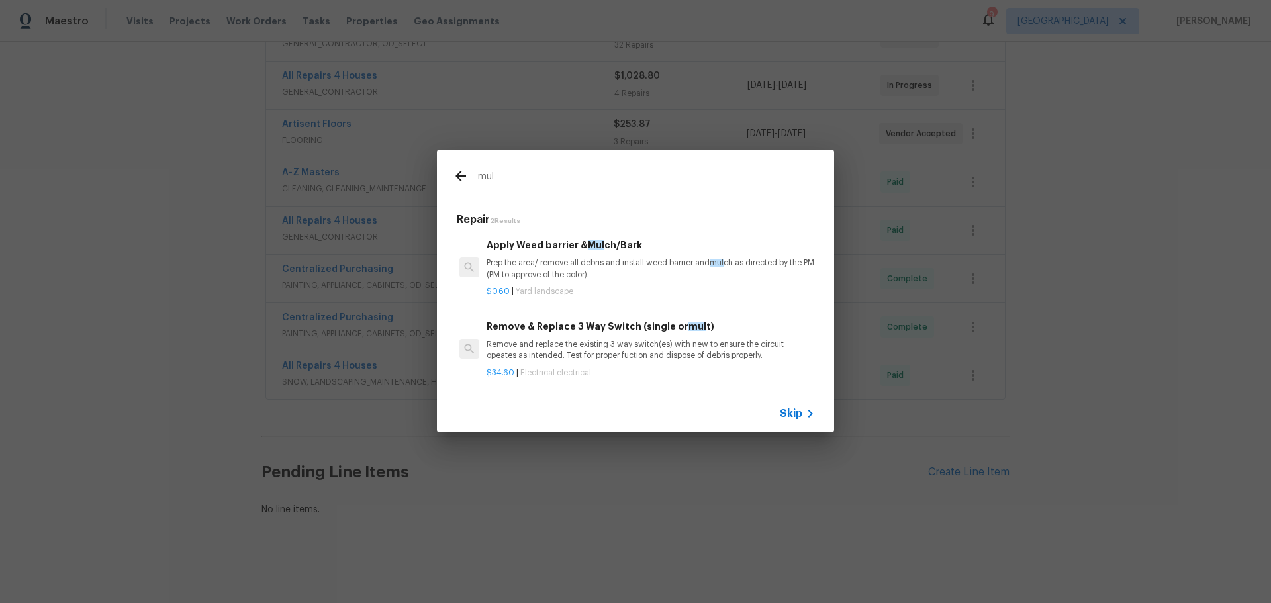
type input "mul"
click at [608, 257] on div "Apply Weed barrier & Mul ch/Bark Prep the area/ remove all debris and install w…" at bounding box center [651, 259] width 328 height 43
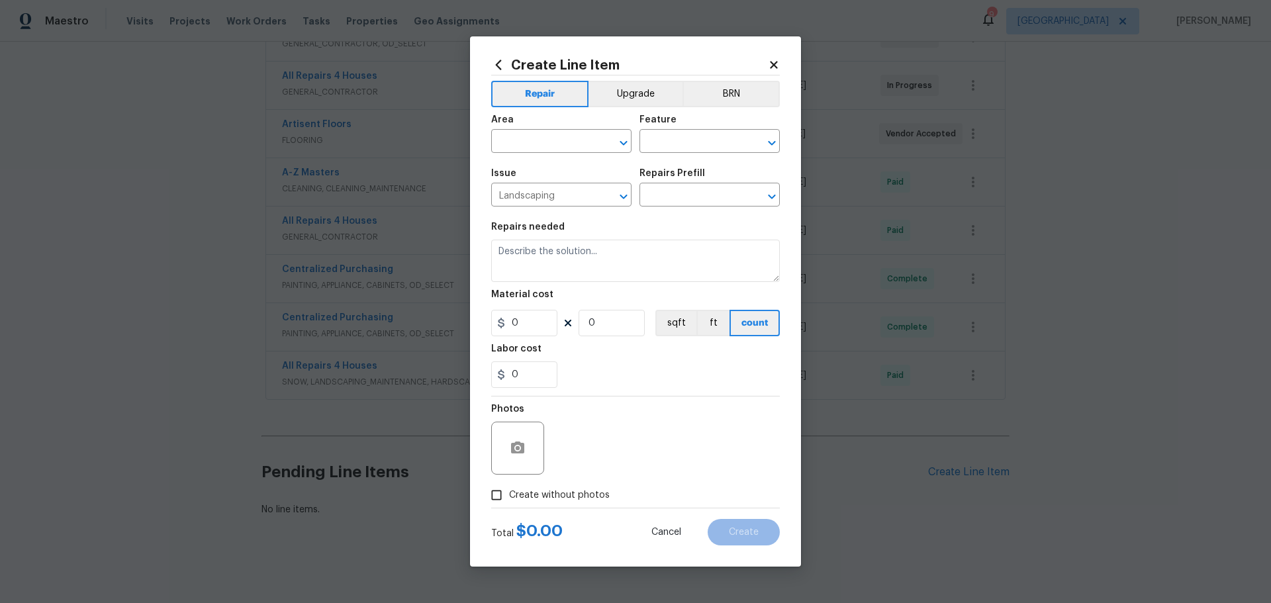
type input "Apply Weed barrier & Mulch/Bark $0.60"
type textarea "Prep the area/ remove all debris and install weed barrier and mulch as directed…"
type input "0.6"
type input "1"
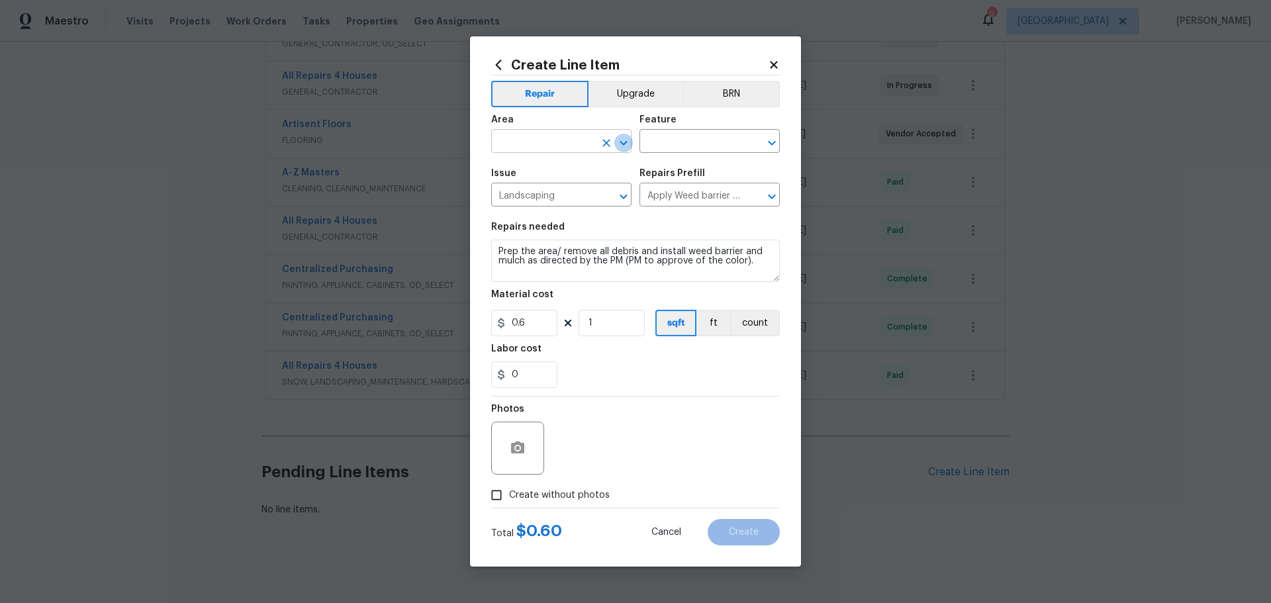
click at [622, 139] on icon "Open" at bounding box center [624, 143] width 16 height 16
click at [558, 191] on li "Exterior Overall" at bounding box center [561, 194] width 140 height 22
type input "Exterior Overall"
click at [677, 138] on input "text" at bounding box center [691, 142] width 103 height 21
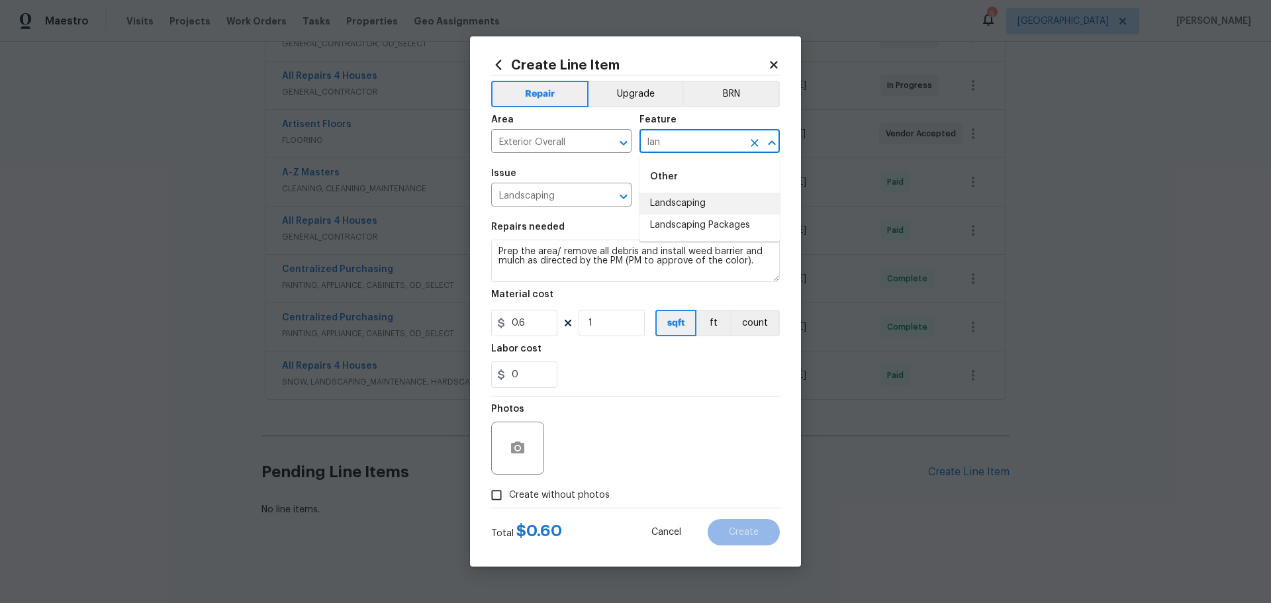
click at [677, 197] on li "Landscaping" at bounding box center [710, 204] width 140 height 22
type input "Landscaping"
click at [609, 319] on input "1" at bounding box center [612, 323] width 66 height 26
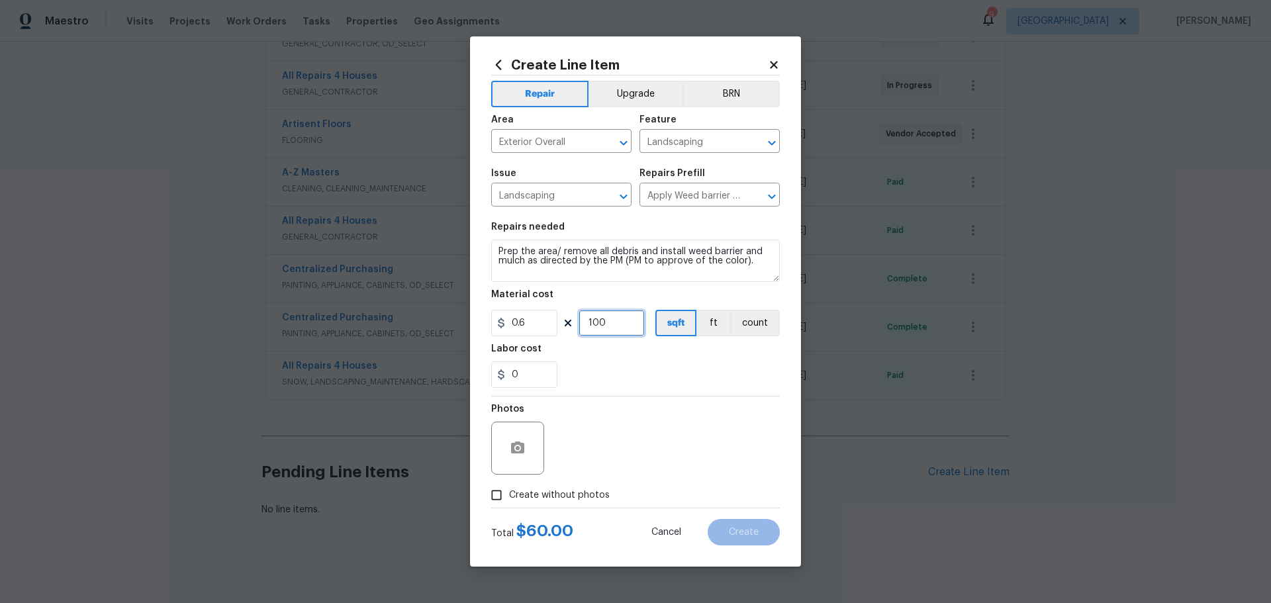
type input "100"
click at [536, 372] on input "0" at bounding box center [524, 375] width 66 height 26
type input "60"
click at [522, 503] on label "Create without photos" at bounding box center [547, 495] width 126 height 25
click at [509, 503] on input "Create without photos" at bounding box center [496, 495] width 25 height 25
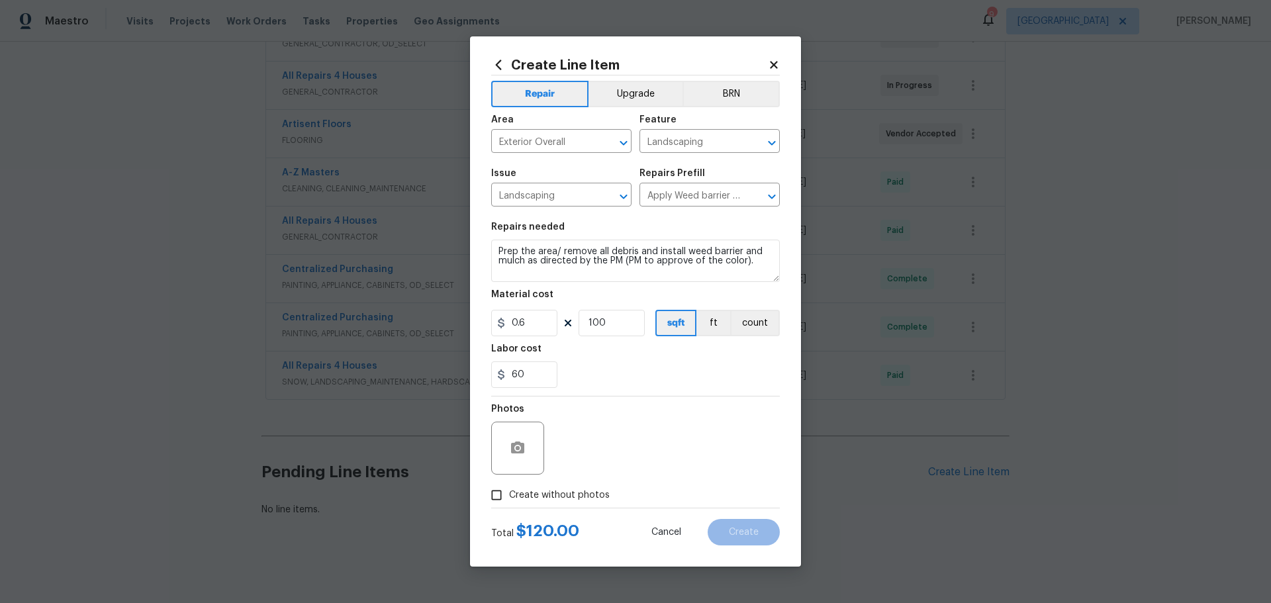
checkbox input "true"
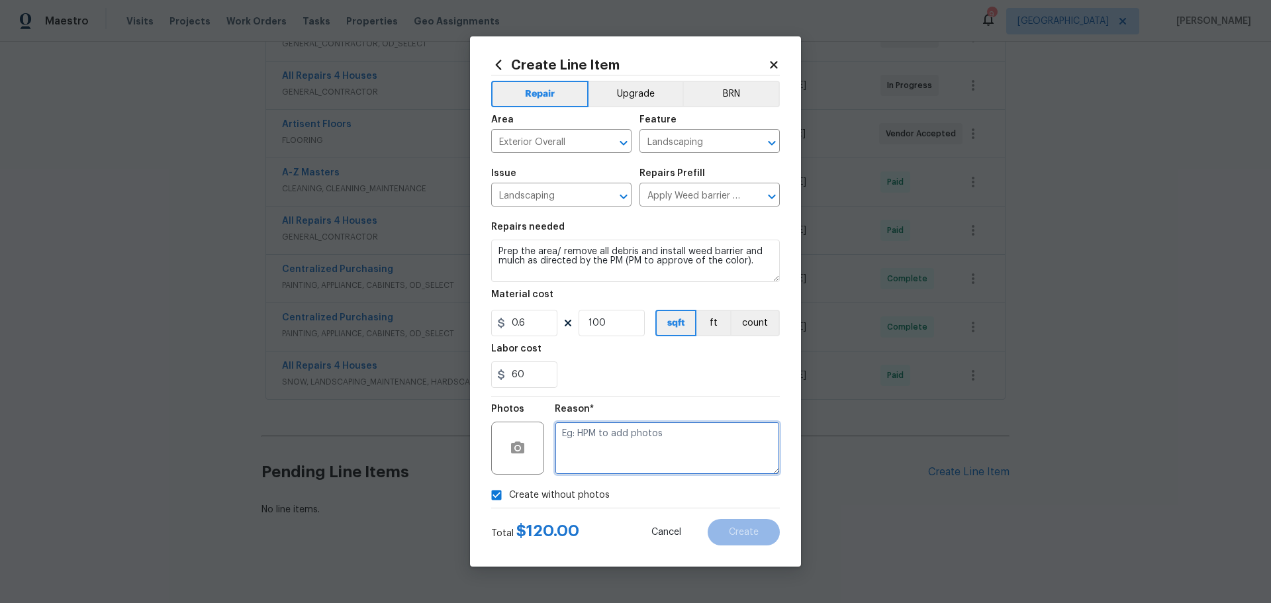
click at [579, 457] on textarea at bounding box center [667, 448] width 225 height 53
type textarea "areas pointed out in meeting"
click at [722, 534] on button "Create" at bounding box center [744, 532] width 72 height 26
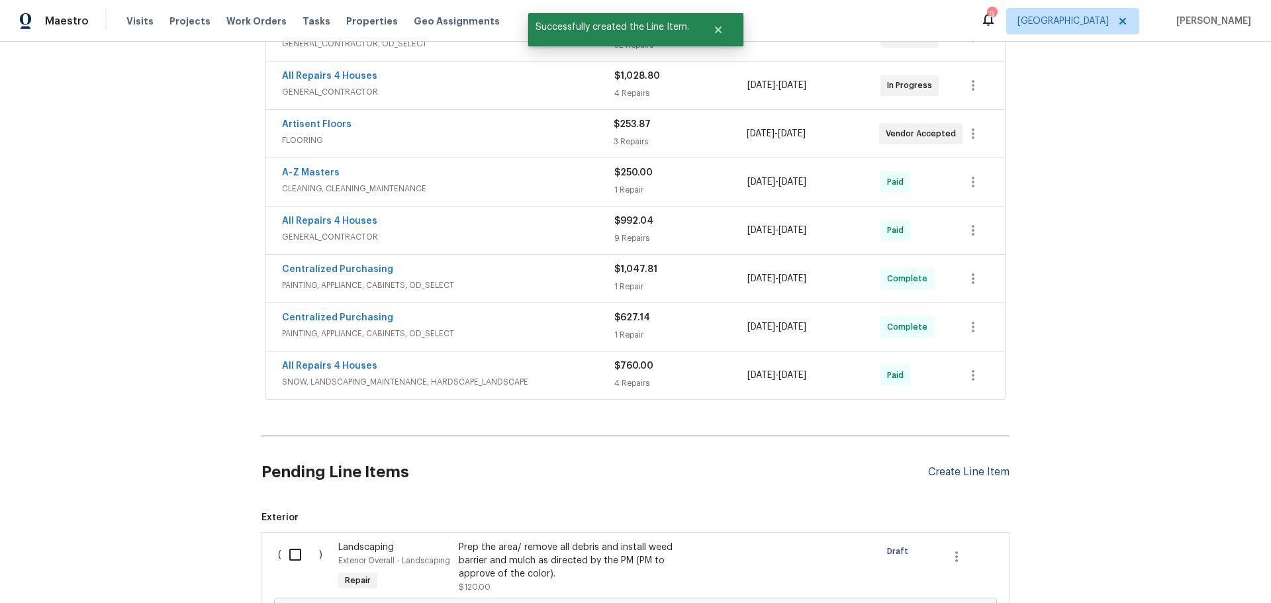
click at [977, 470] on div "Create Line Item" at bounding box center [968, 472] width 81 height 13
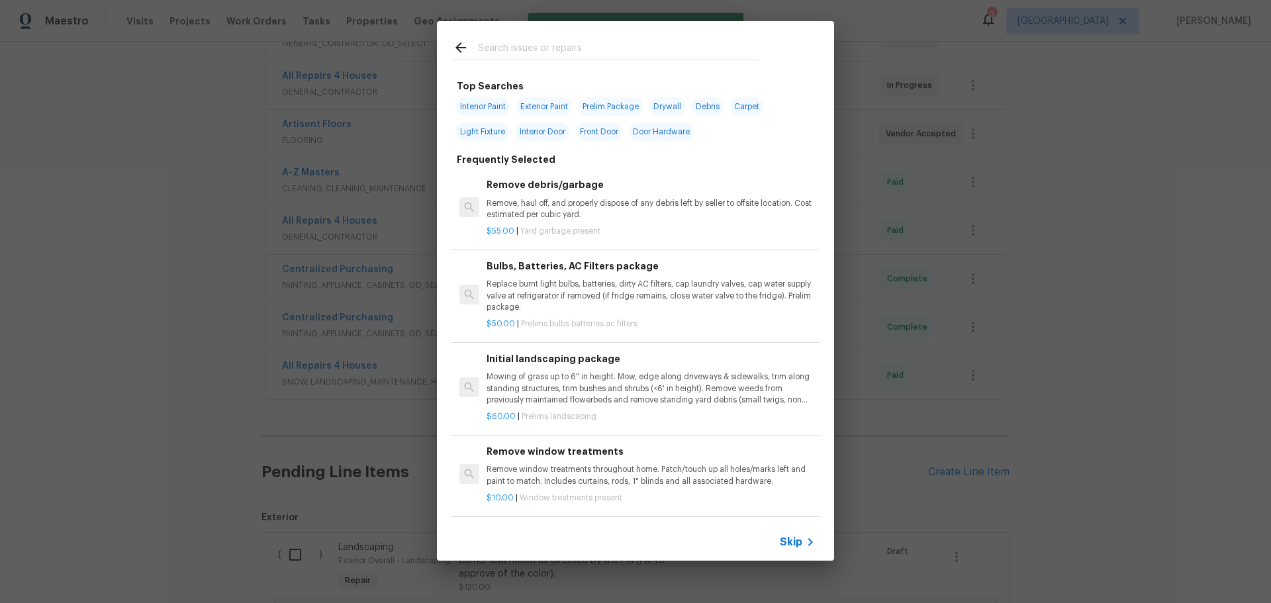
click at [513, 49] on input "text" at bounding box center [618, 50] width 281 height 20
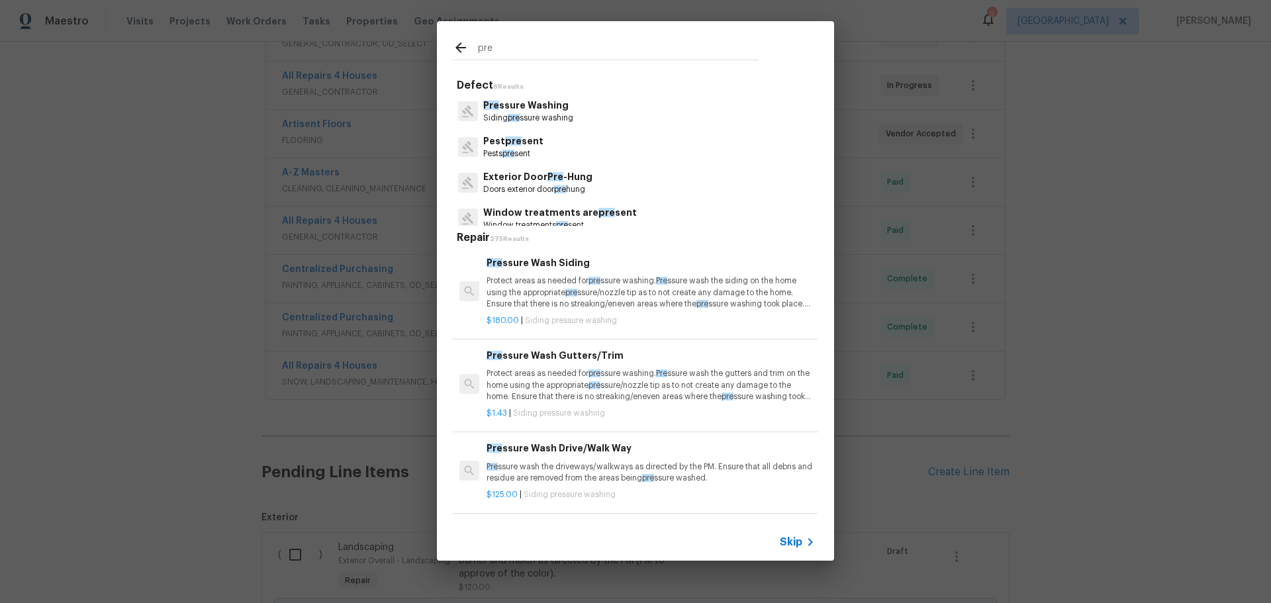
type input "pre"
click at [530, 111] on p "Pre ssure Washing" at bounding box center [528, 106] width 90 height 14
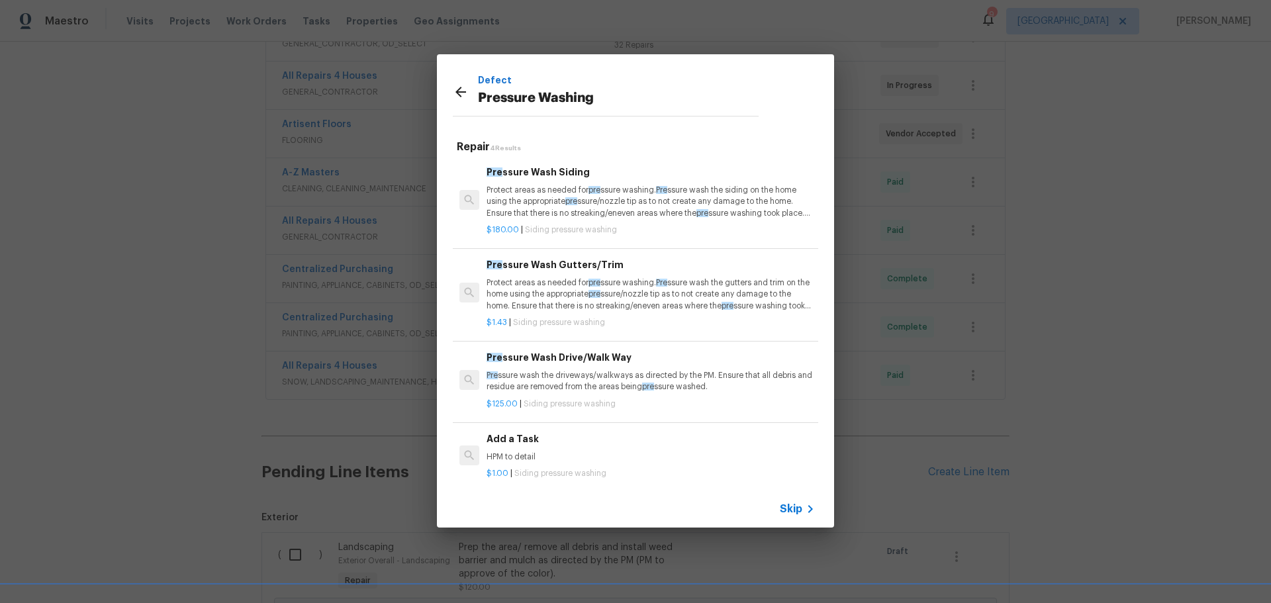
click at [566, 194] on p "Protect areas as needed for pre ssure washing. Pre ssure wash the siding on the…" at bounding box center [651, 202] width 328 height 34
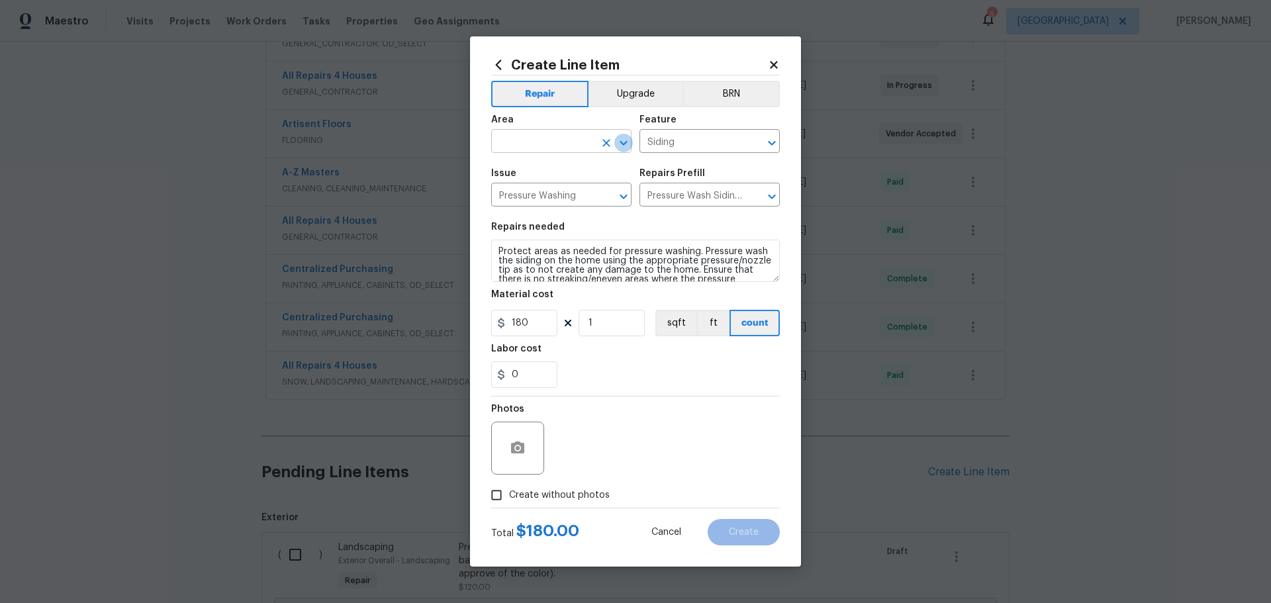
click at [620, 142] on icon "Open" at bounding box center [623, 142] width 7 height 5
click at [571, 192] on li "Exterior Overall" at bounding box center [561, 194] width 140 height 22
type input "Exterior Overall"
click at [503, 501] on input "Create without photos" at bounding box center [496, 495] width 25 height 25
checkbox input "true"
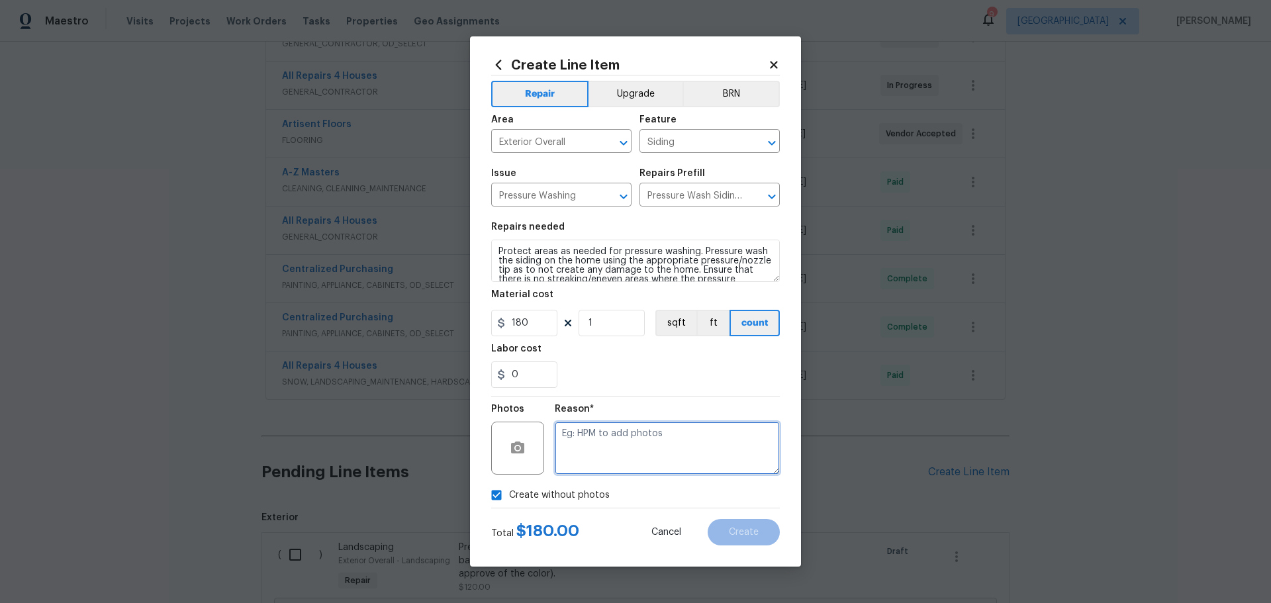
click at [575, 446] on textarea at bounding box center [667, 448] width 225 height 53
type textarea "e"
type textarea "adding for patio and flat work areas"
click at [722, 533] on button "Create" at bounding box center [744, 532] width 72 height 26
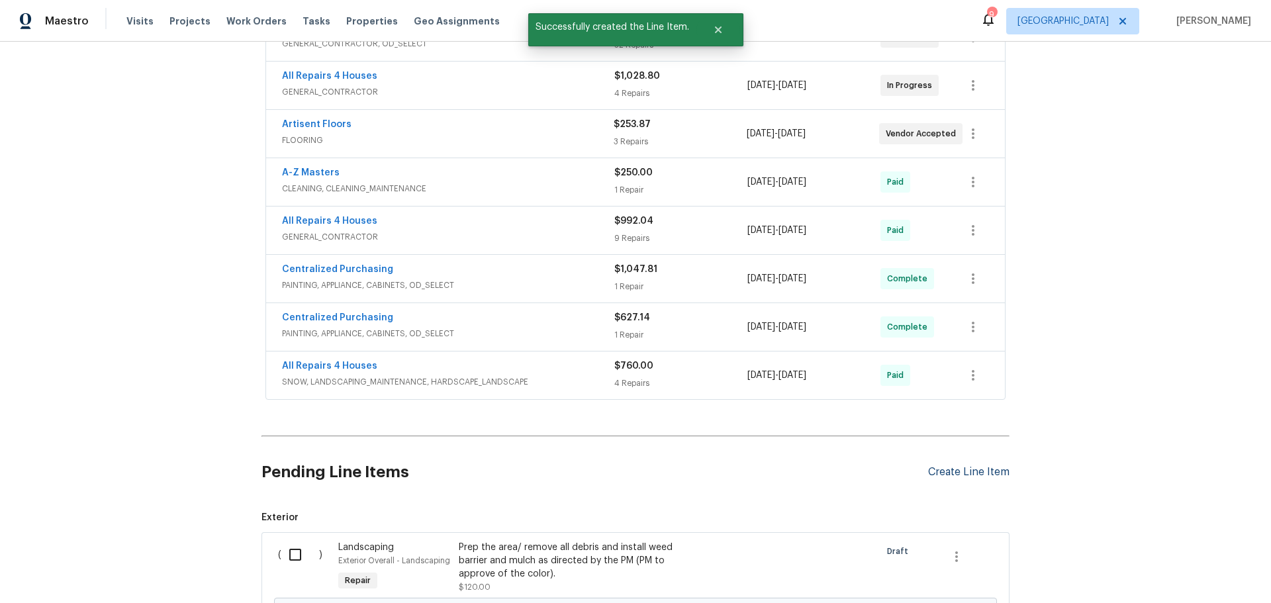
click at [934, 472] on div "Create Line Item" at bounding box center [968, 472] width 81 height 13
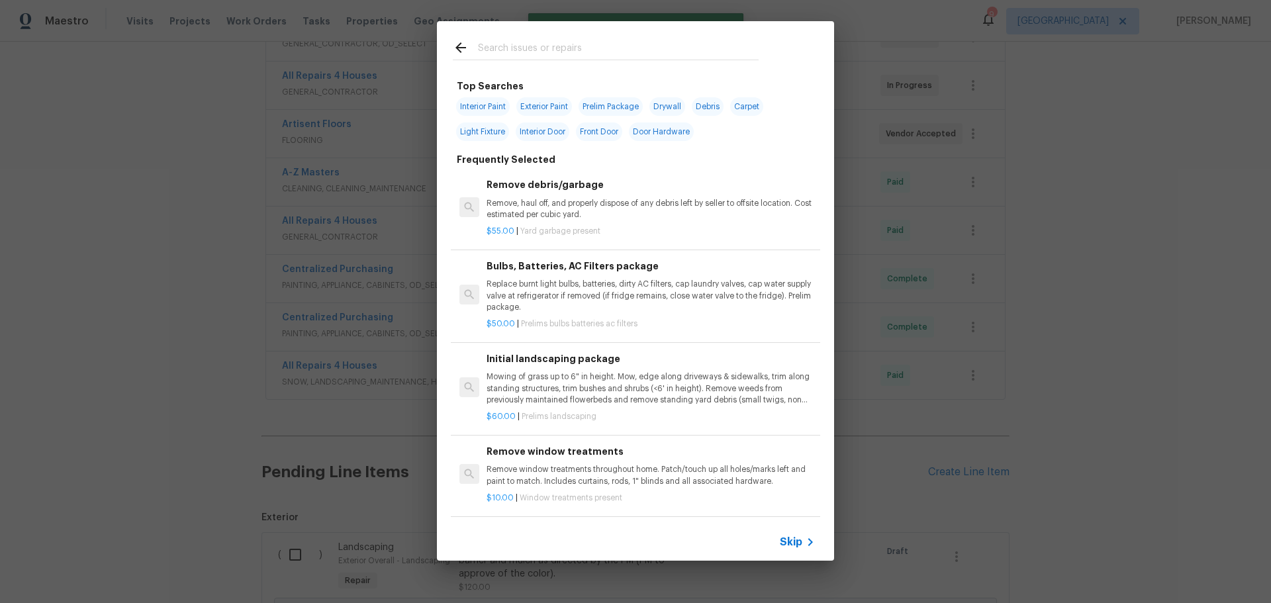
click at [508, 44] on input "text" at bounding box center [618, 50] width 281 height 20
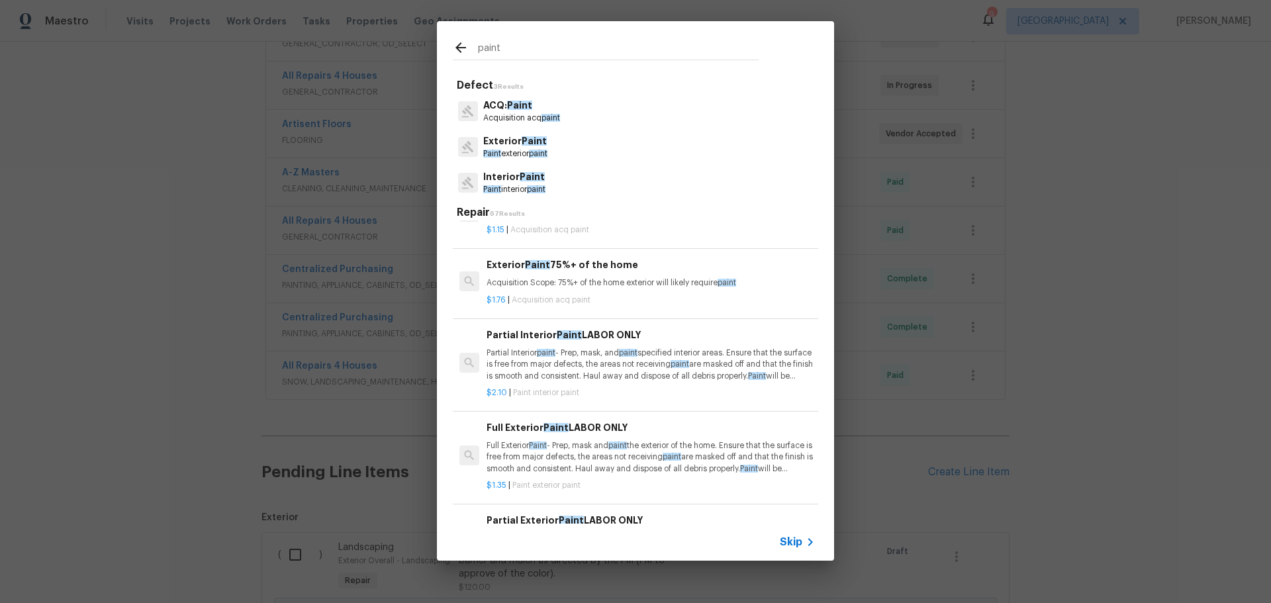
scroll to position [530, 0]
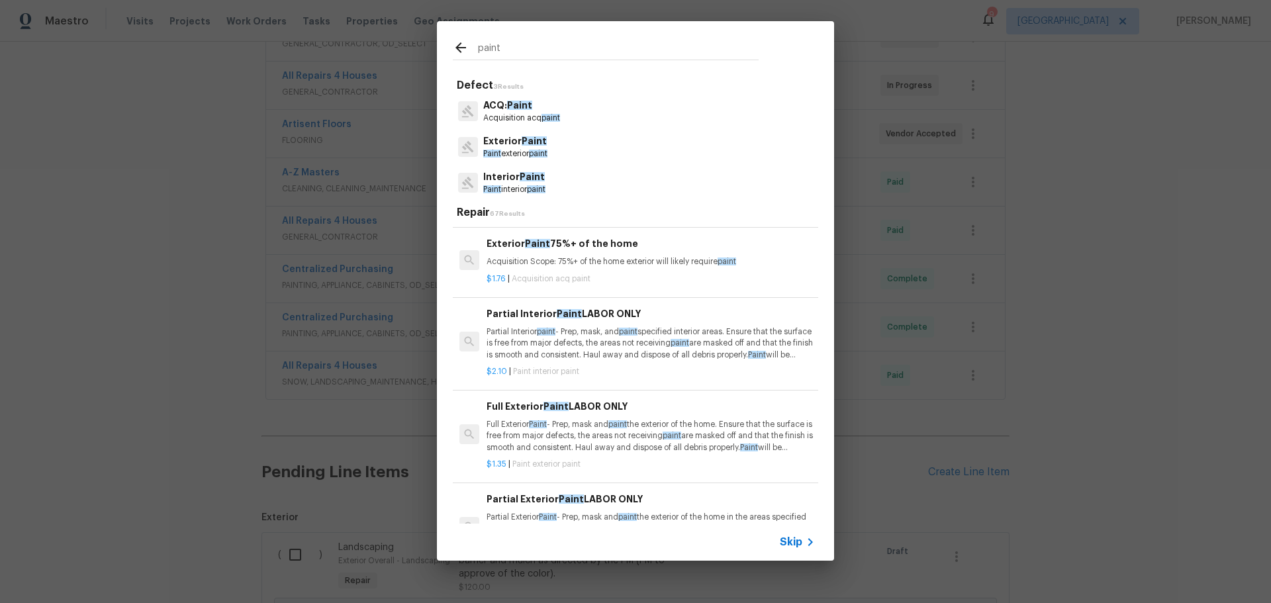
type input "paint"
click at [603, 356] on p "Partial Interior paint - Prep, mask, and paint specified interior areas. Ensure…" at bounding box center [651, 343] width 328 height 34
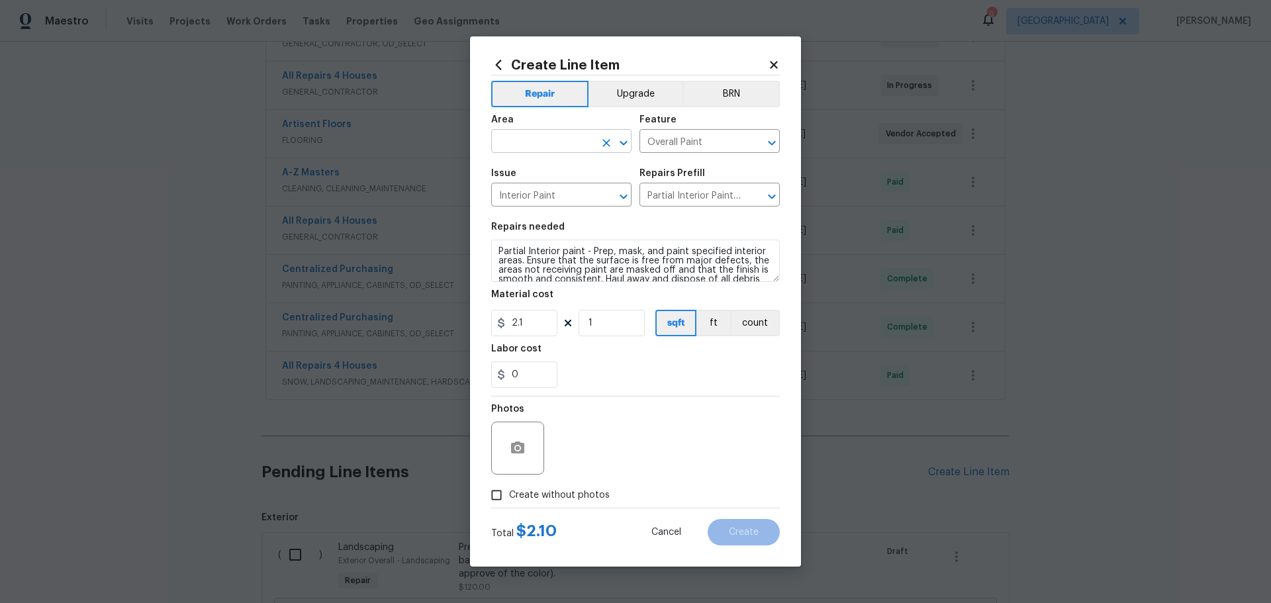
click at [619, 148] on icon "Open" at bounding box center [624, 143] width 16 height 16
click at [583, 190] on li "Interior Overall" at bounding box center [561, 194] width 140 height 22
type input "Interior Overall"
click at [487, 493] on input "Create without photos" at bounding box center [496, 495] width 25 height 25
checkbox input "true"
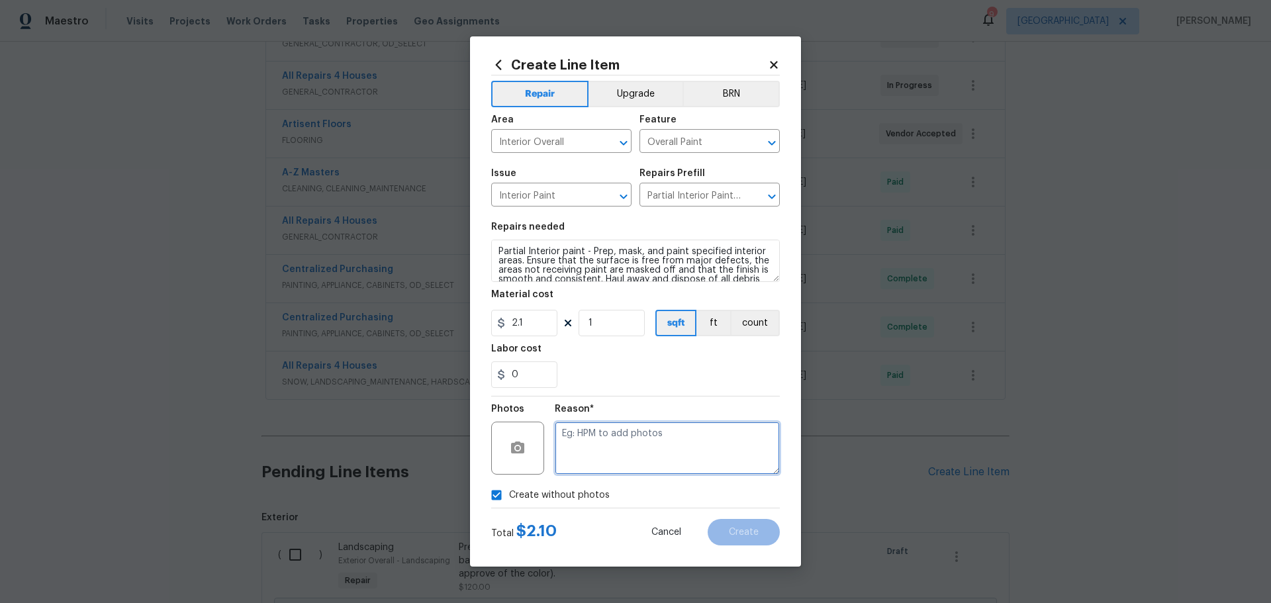
click at [573, 464] on textarea at bounding box center [667, 448] width 225 height 53
type textarea "1"
type textarea "paint touch ups"
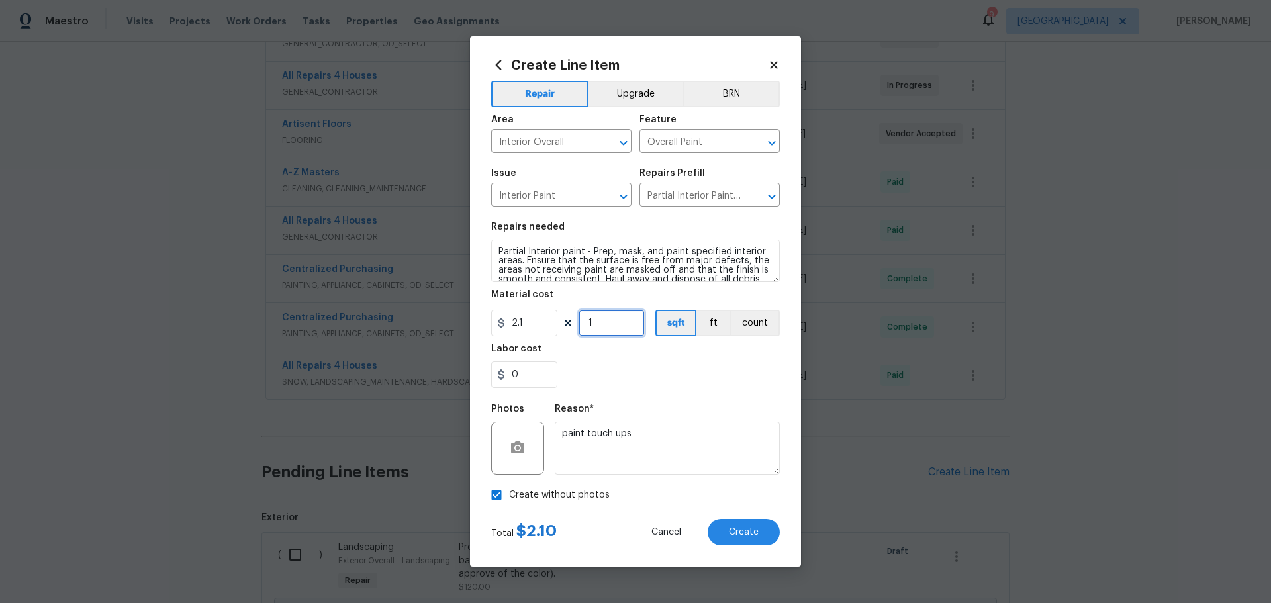
click at [601, 315] on input "1" at bounding box center [612, 323] width 66 height 26
drag, startPoint x: 536, startPoint y: 330, endPoint x: 479, endPoint y: 330, distance: 57.0
click at [479, 330] on div "Create Line Item Repair Upgrade BRN Area Interior Overall ​ Feature Overall Pai…" at bounding box center [635, 301] width 331 height 530
type input "2"
click at [605, 324] on input "1" at bounding box center [612, 323] width 66 height 26
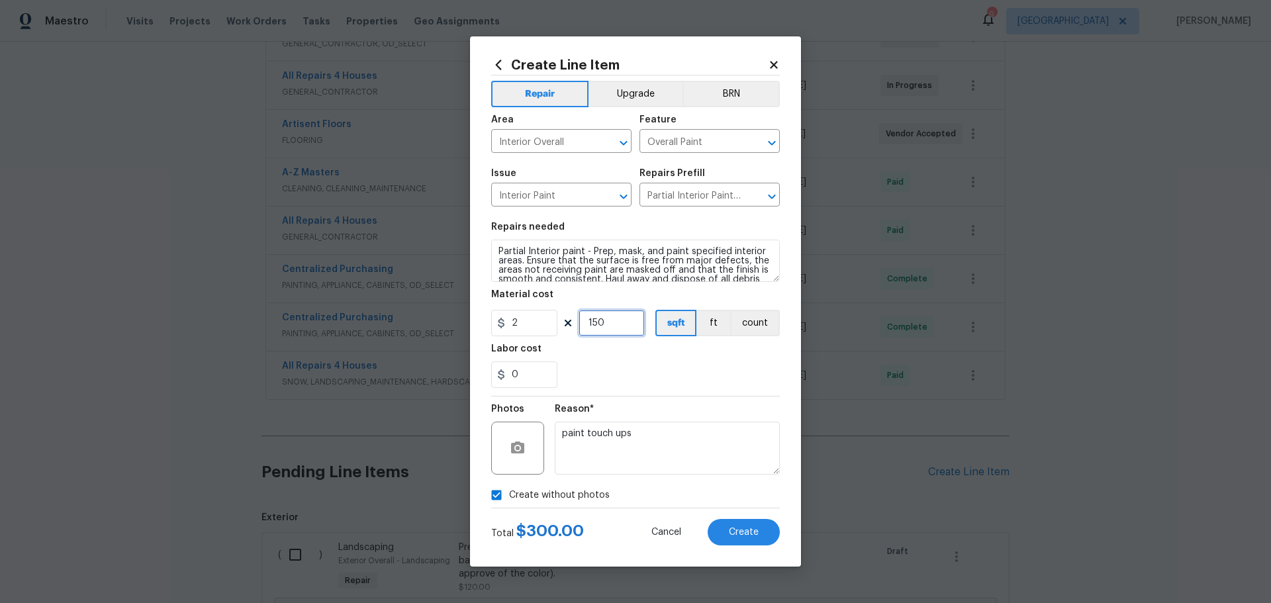
type input "150"
click at [649, 380] on div "0" at bounding box center [635, 375] width 289 height 26
click at [720, 531] on button "Create" at bounding box center [744, 532] width 72 height 26
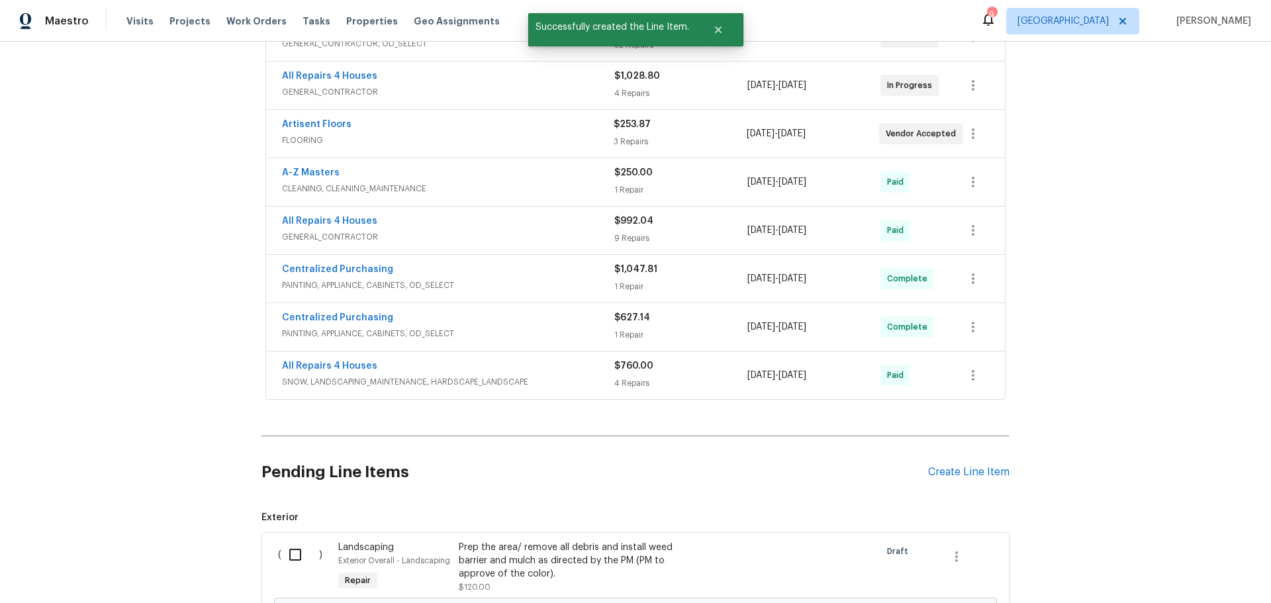
click at [939, 475] on div "Create Line Item" at bounding box center [968, 472] width 81 height 13
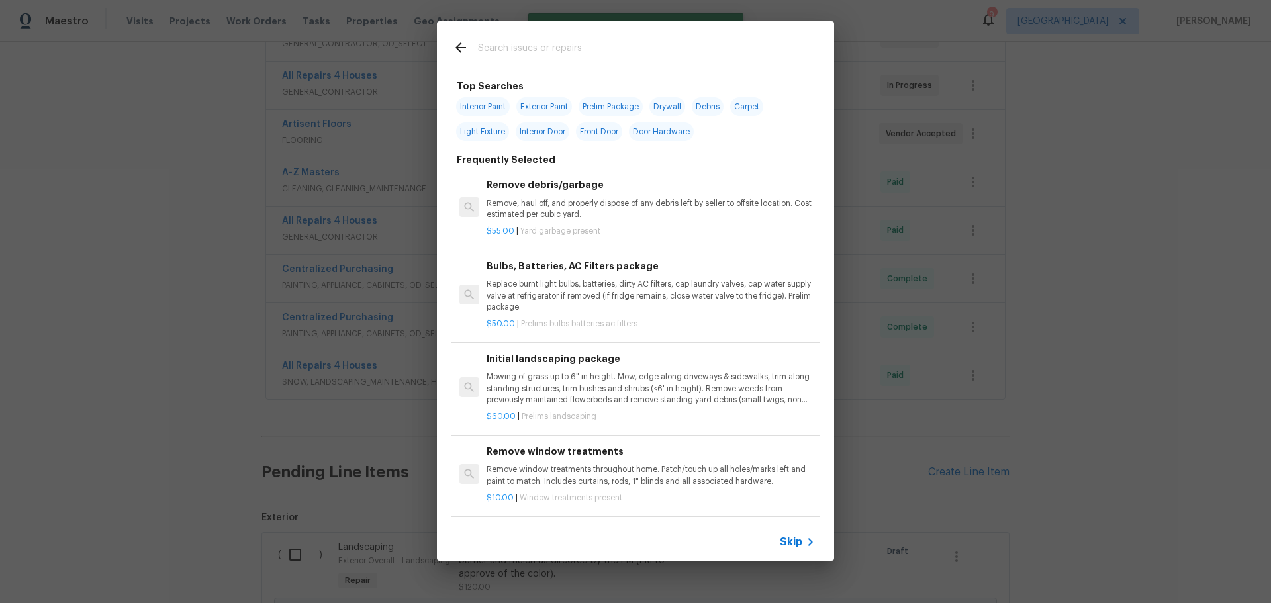
click at [521, 55] on input "text" at bounding box center [618, 50] width 281 height 20
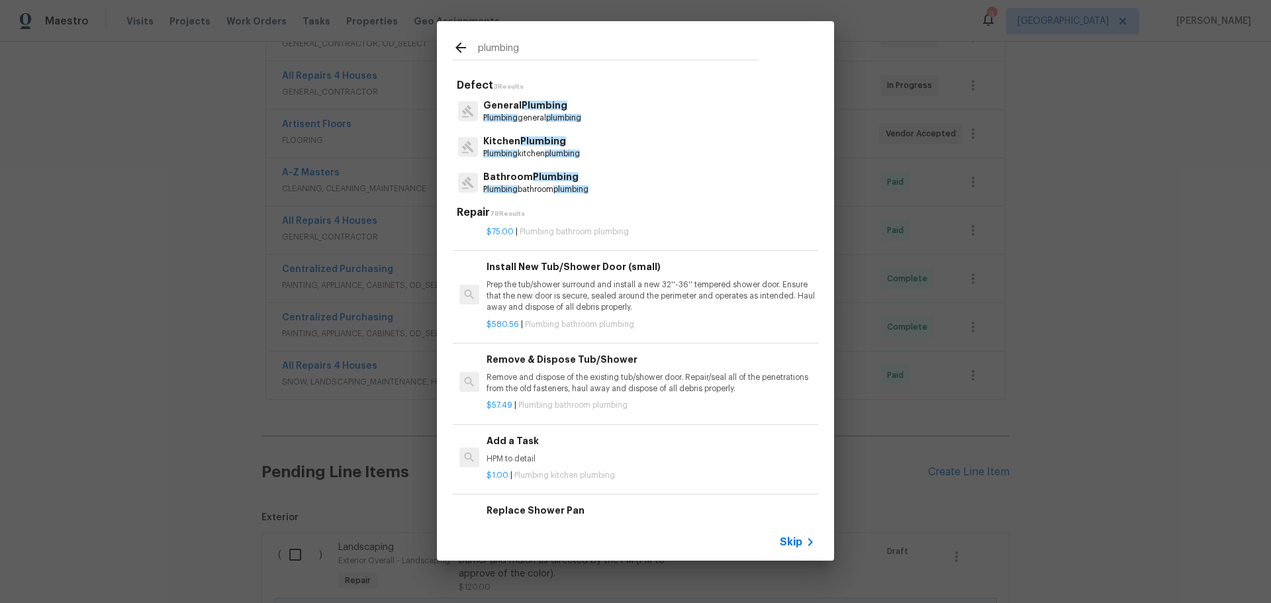
scroll to position [861, 0]
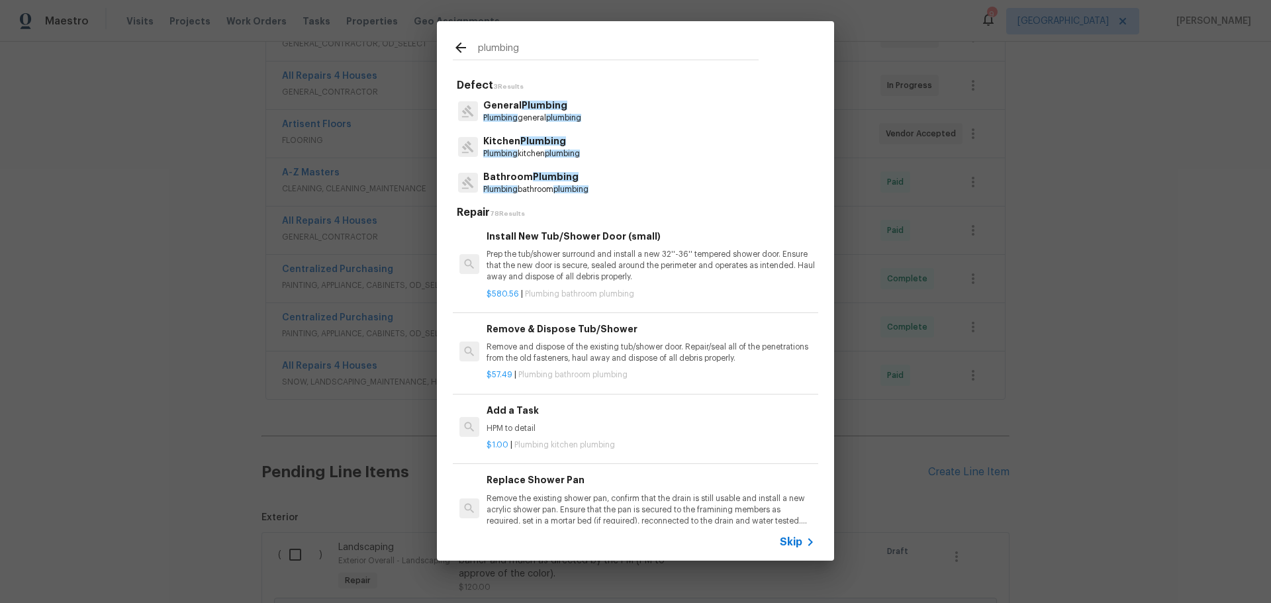
type input "plumbing"
click at [555, 422] on div "Add a Task HPM to detail" at bounding box center [651, 419] width 328 height 32
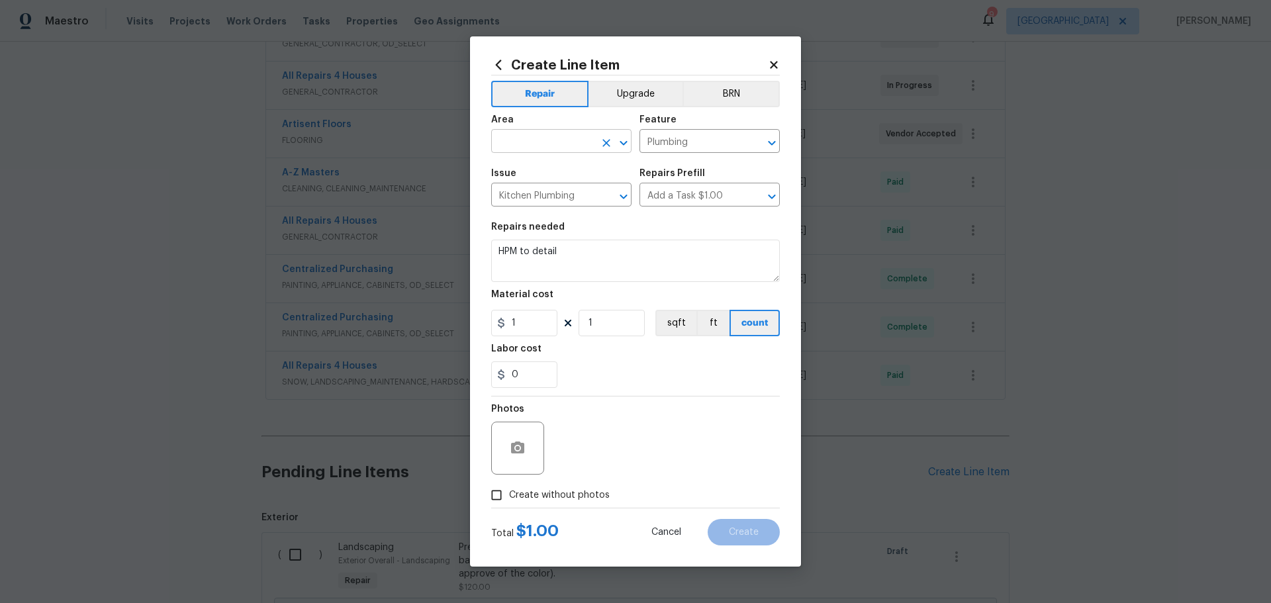
click at [629, 150] on icon "Open" at bounding box center [624, 143] width 16 height 16
click at [548, 193] on li "Interior Overall" at bounding box center [561, 194] width 140 height 22
type input "Interior Overall"
drag, startPoint x: 567, startPoint y: 256, endPoint x: 464, endPoint y: 257, distance: 102.6
click at [464, 257] on div "Create Line Item Repair Upgrade BRN Area Interior Overall ​ Feature Plumbing ​ …" at bounding box center [635, 301] width 1271 height 603
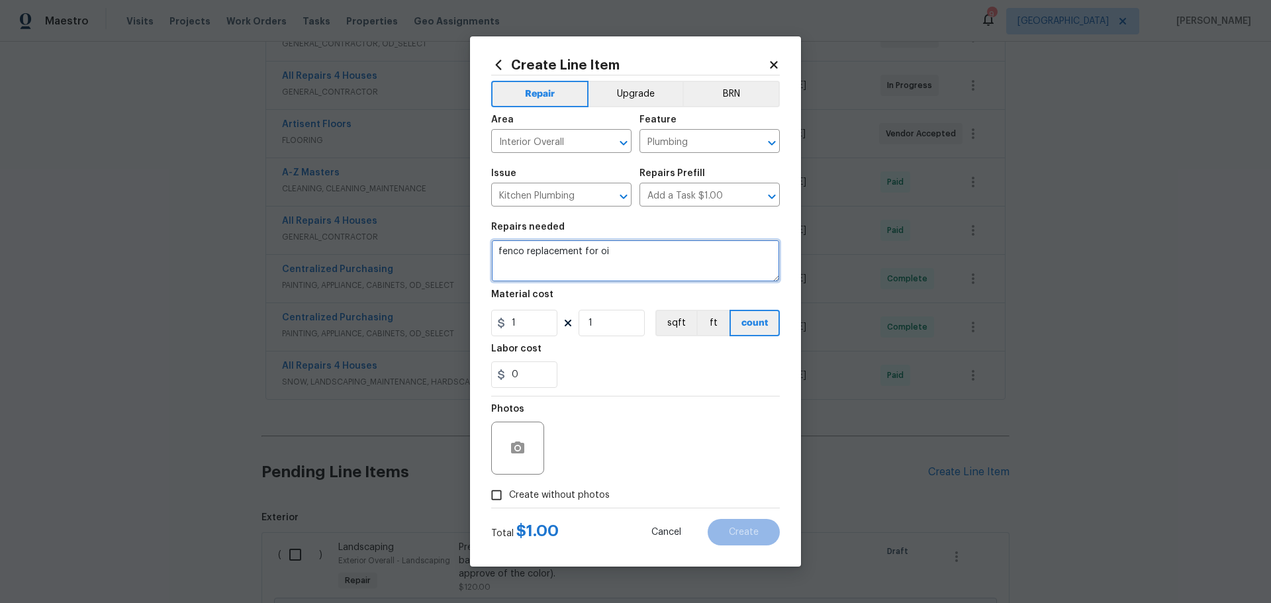
type textarea "fenco replacement for oi"
click at [613, 326] on input "1" at bounding box center [612, 323] width 66 height 26
type input "25"
click at [530, 387] on input "0" at bounding box center [524, 375] width 66 height 26
type input "10"
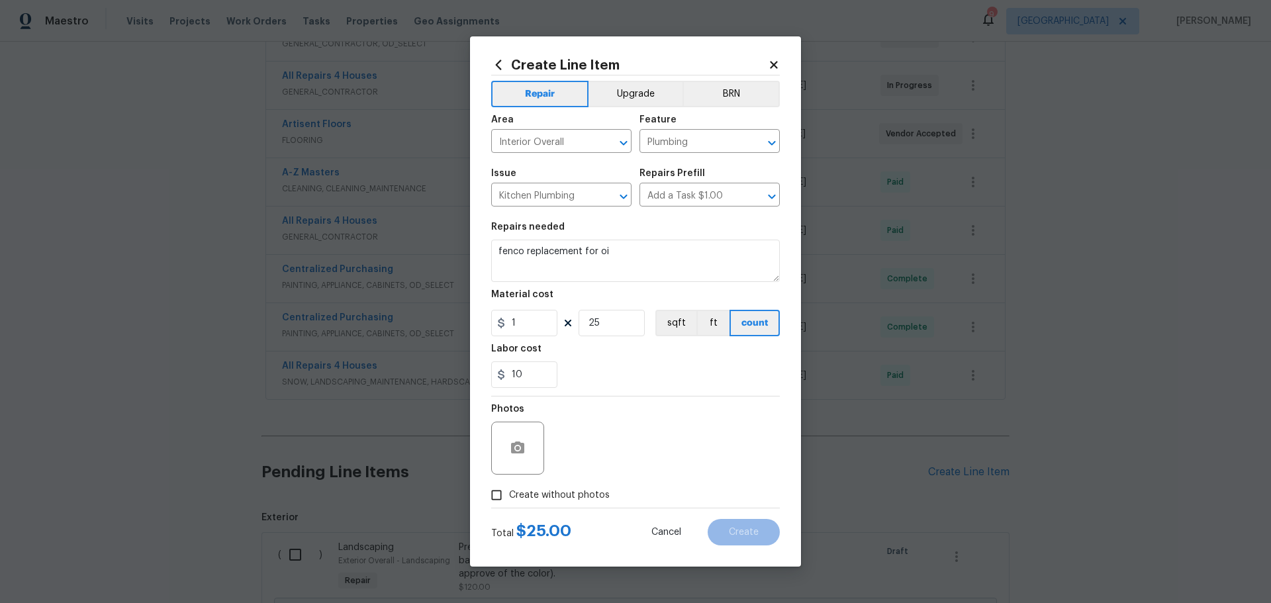
click at [572, 364] on div "10" at bounding box center [635, 375] width 289 height 26
click at [539, 489] on span "Create without photos" at bounding box center [559, 496] width 101 height 14
click at [509, 488] on input "Create without photos" at bounding box center [496, 495] width 25 height 25
checkbox input "true"
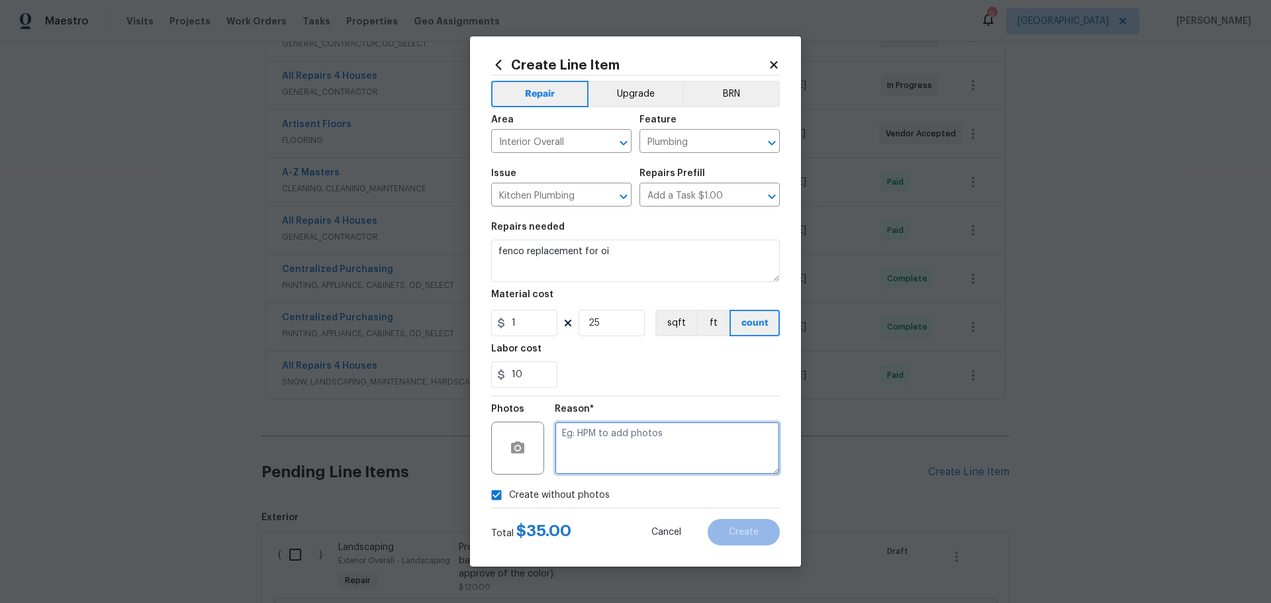
click at [591, 452] on textarea at bounding box center [667, 448] width 225 height 53
type textarea "1"
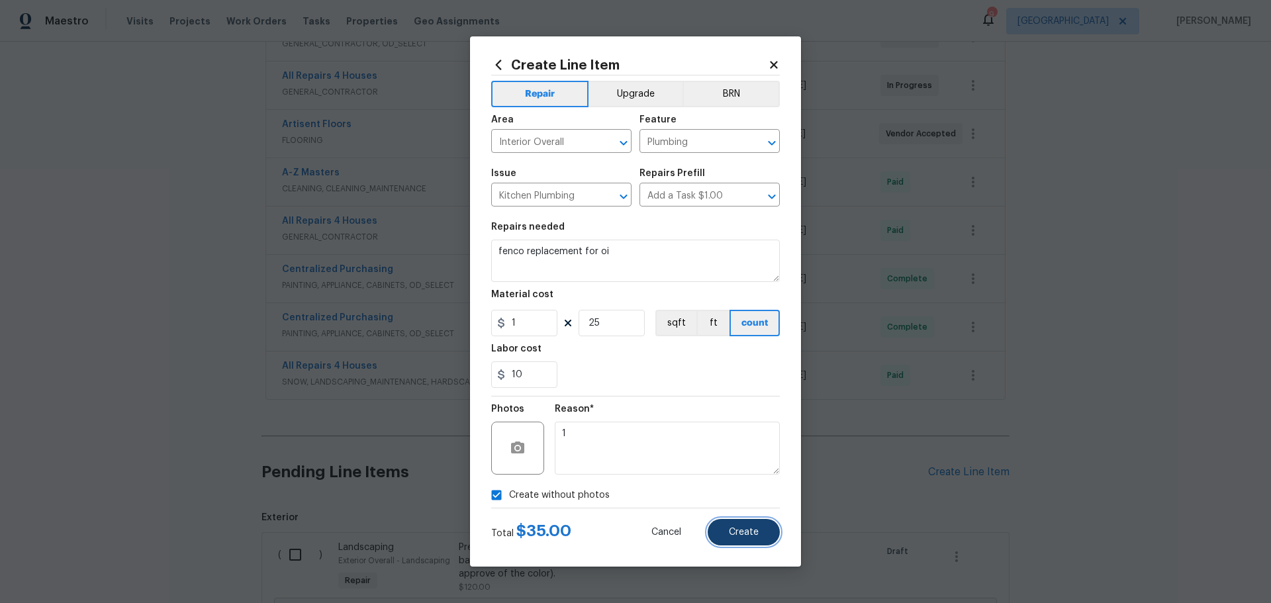
click at [730, 536] on span "Create" at bounding box center [744, 533] width 30 height 10
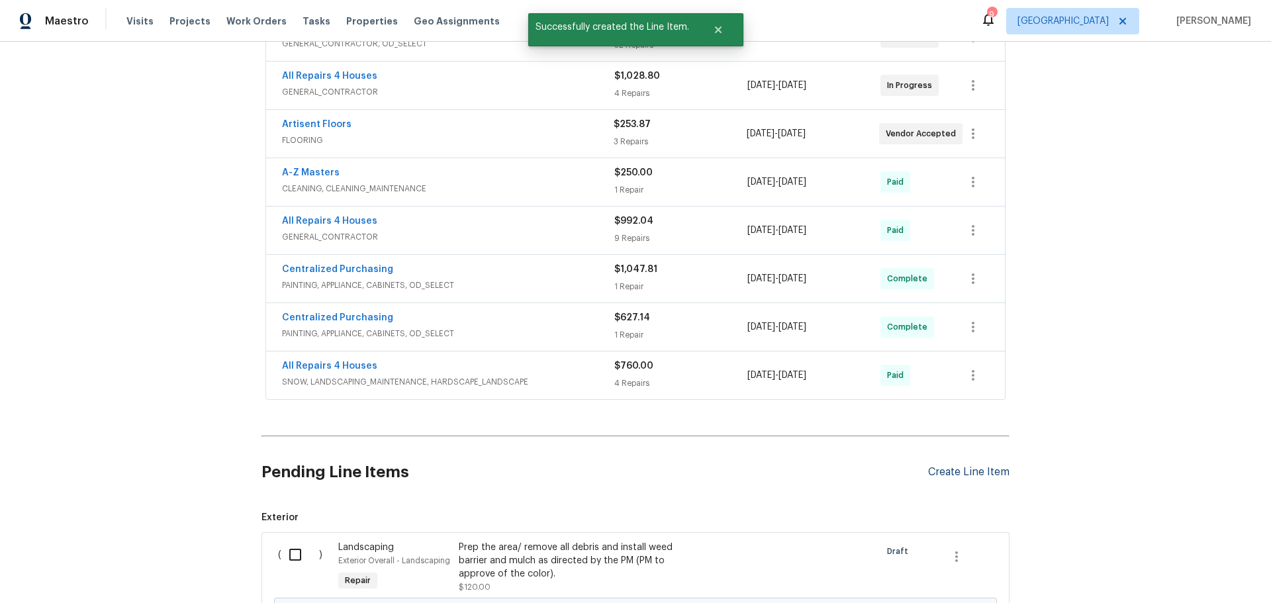
click at [971, 473] on div "Create Line Item" at bounding box center [968, 472] width 81 height 13
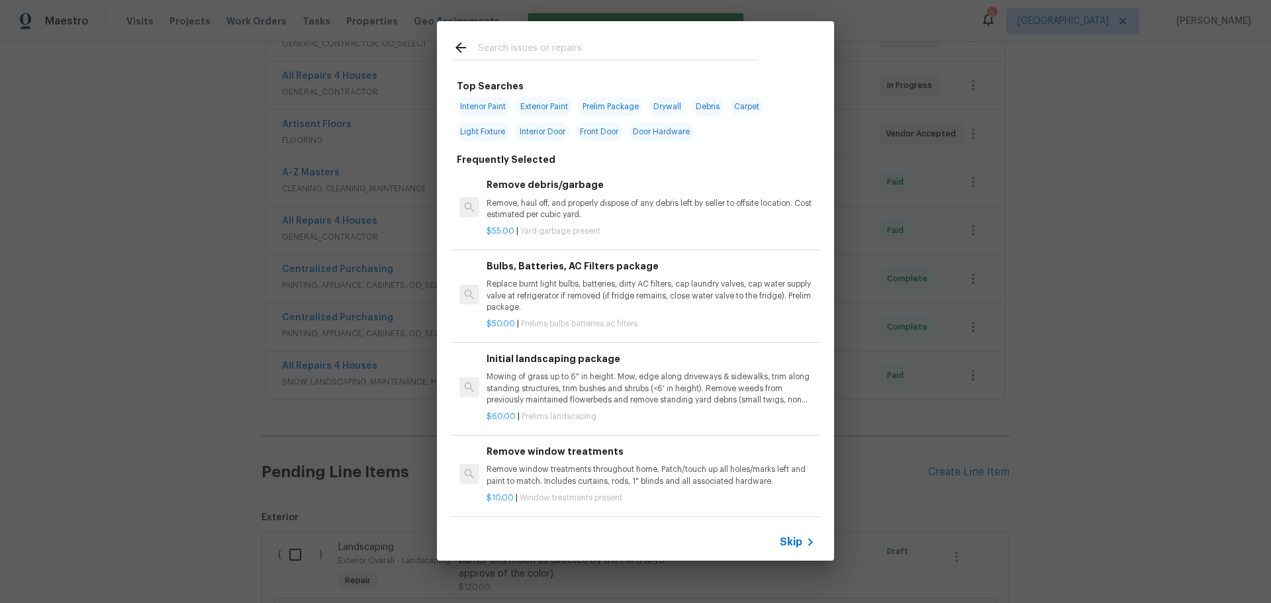
click at [502, 50] on input "text" at bounding box center [618, 50] width 281 height 20
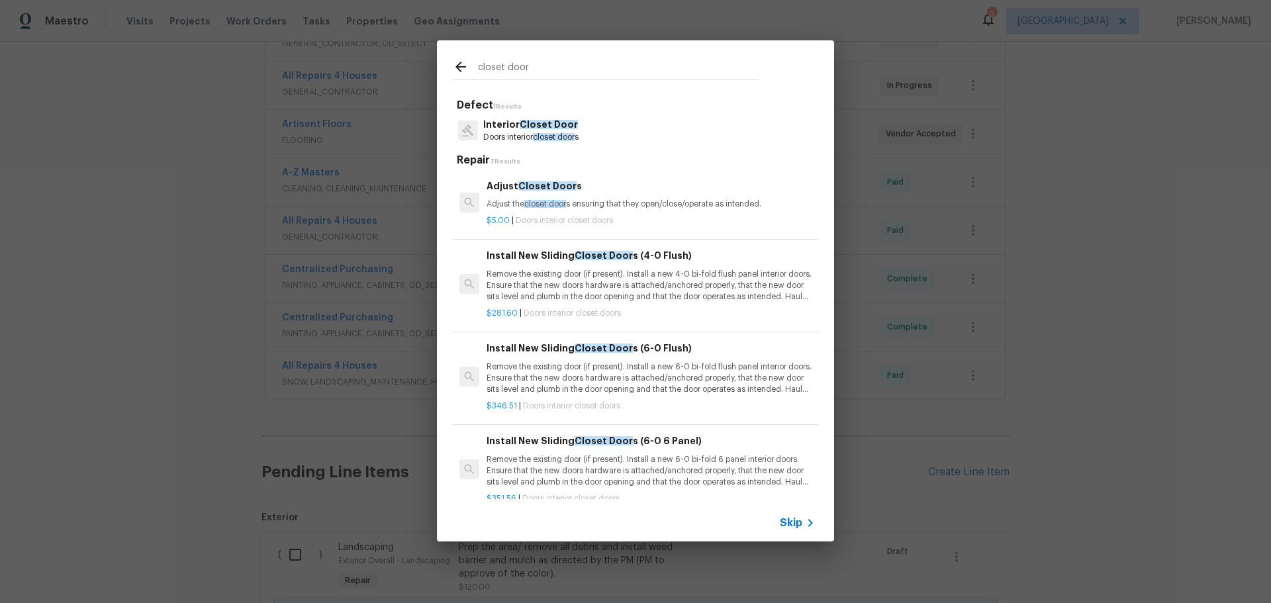
type input "closet door"
click at [592, 279] on p "Remove the existing door (if present). Install a new 4-0 bi-fold flush panel in…" at bounding box center [651, 286] width 328 height 34
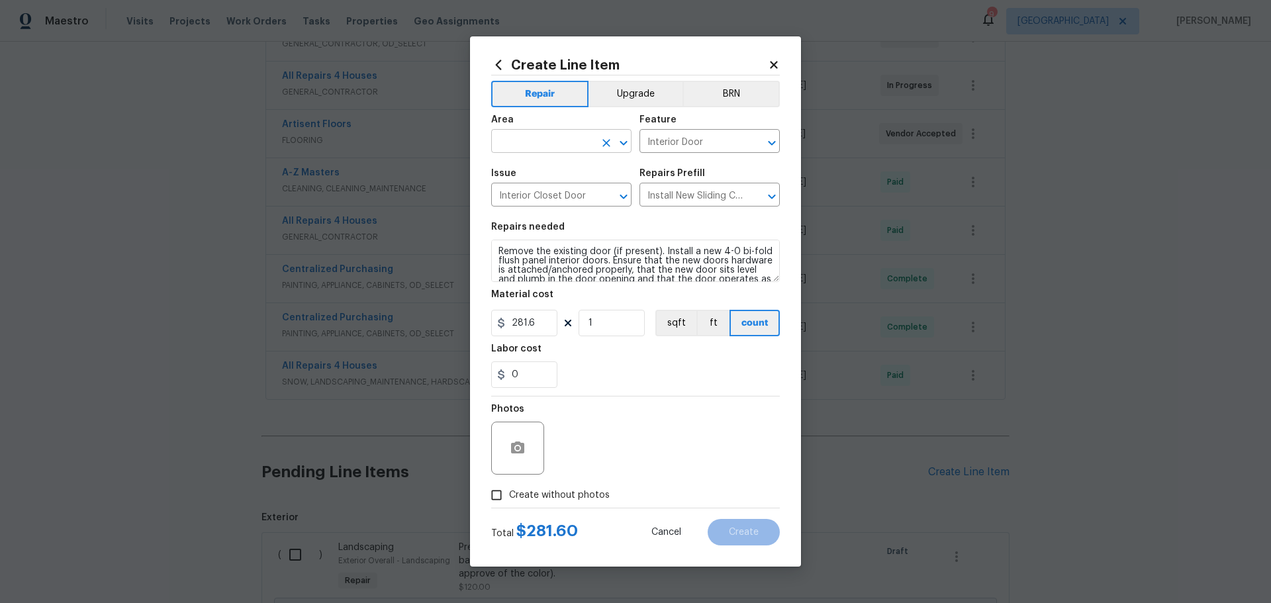
click at [621, 142] on icon "Open" at bounding box center [623, 142] width 7 height 5
click at [558, 175] on li "Finished basement" at bounding box center [561, 172] width 140 height 22
type input "Finished basement"
drag, startPoint x: 539, startPoint y: 329, endPoint x: 519, endPoint y: 330, distance: 19.9
click at [519, 330] on input "281.6" at bounding box center [524, 323] width 66 height 26
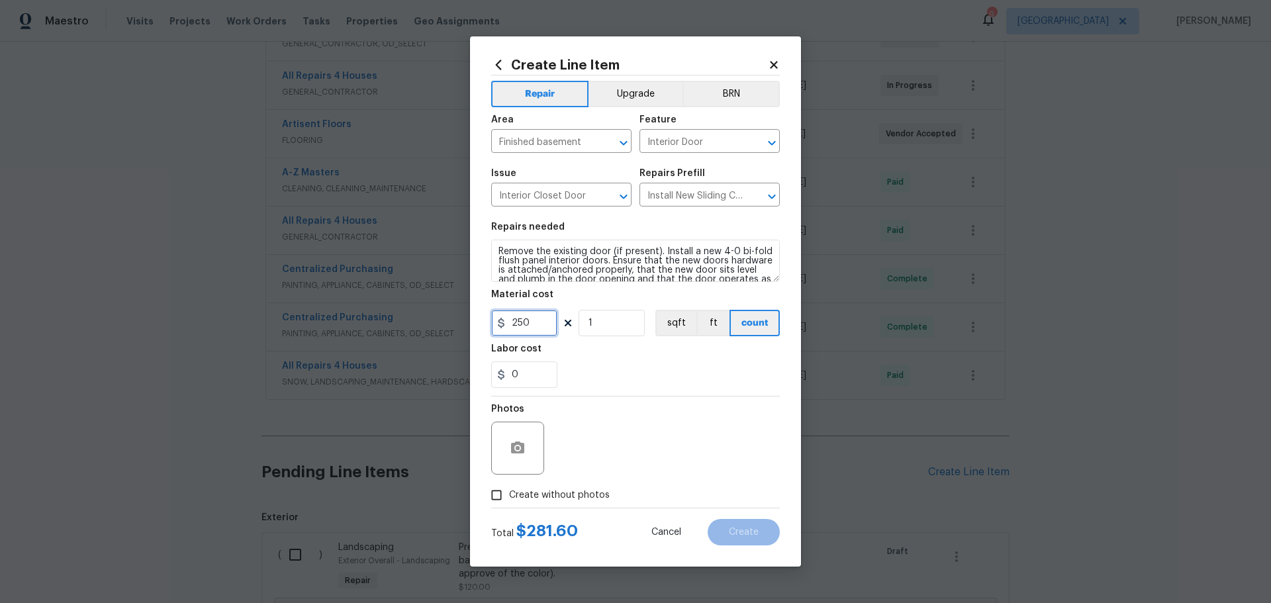
type input "250"
click at [662, 378] on div "0" at bounding box center [635, 375] width 289 height 26
click at [556, 499] on span "Create without photos" at bounding box center [559, 496] width 101 height 14
click at [509, 499] on input "Create without photos" at bounding box center [496, 495] width 25 height 25
checkbox input "true"
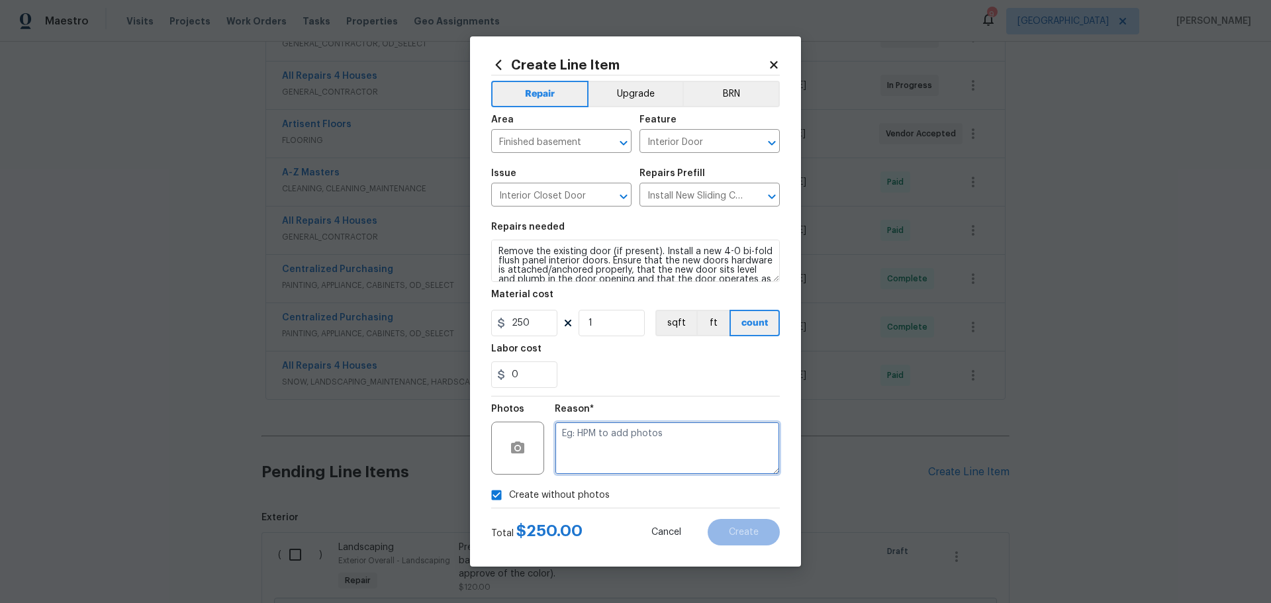
click at [591, 458] on textarea at bounding box center [667, 448] width 225 height 53
click at [551, 326] on input "250" at bounding box center [524, 323] width 66 height 26
click at [558, 348] on div "Labor cost" at bounding box center [635, 352] width 289 height 17
click at [530, 321] on input "200" at bounding box center [524, 323] width 66 height 26
type input "250"
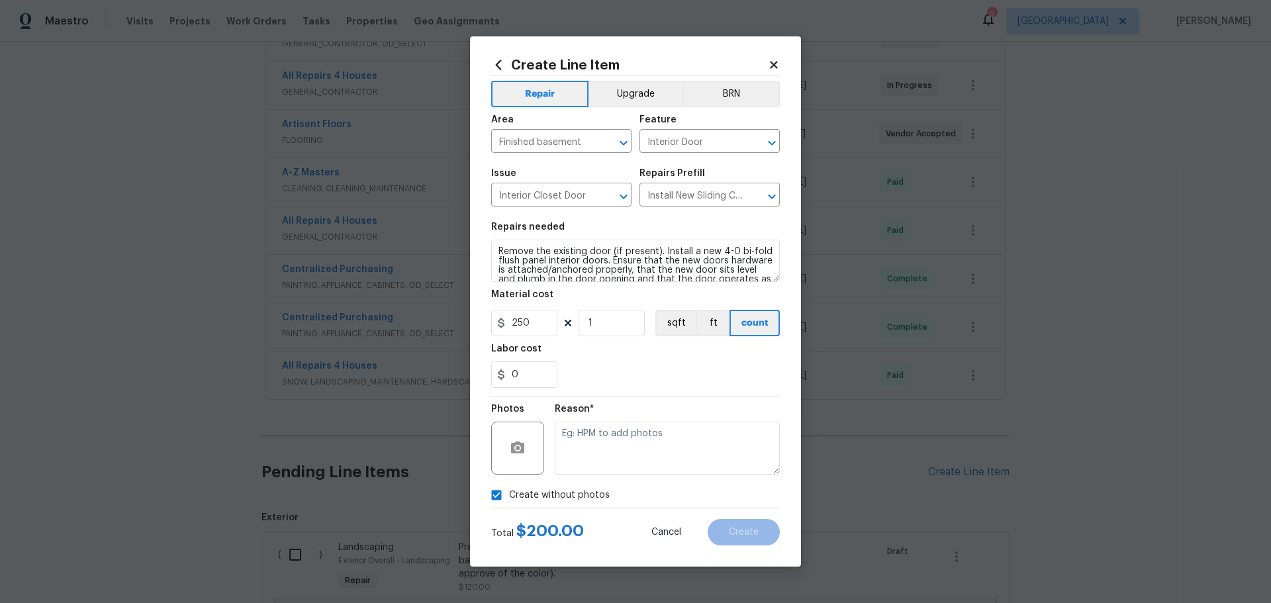
drag, startPoint x: 637, startPoint y: 393, endPoint x: 635, endPoint y: 385, distance: 8.2
click at [636, 386] on section "Repairs needed Remove the existing door (if present). Install a new 4-0 bi-fold…" at bounding box center [635, 305] width 289 height 181
click at [607, 450] on textarea at bounding box center [667, 448] width 225 height 53
type textarea "1"
click at [746, 537] on span "Create" at bounding box center [744, 533] width 30 height 10
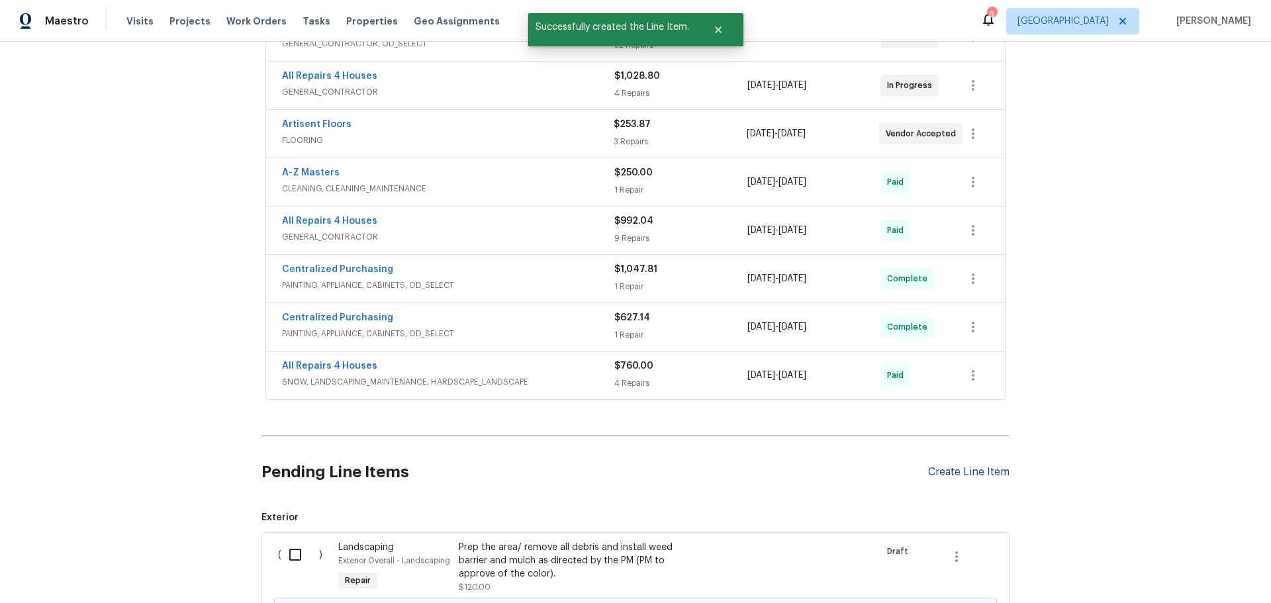
click at [955, 470] on div "Create Line Item" at bounding box center [968, 472] width 81 height 13
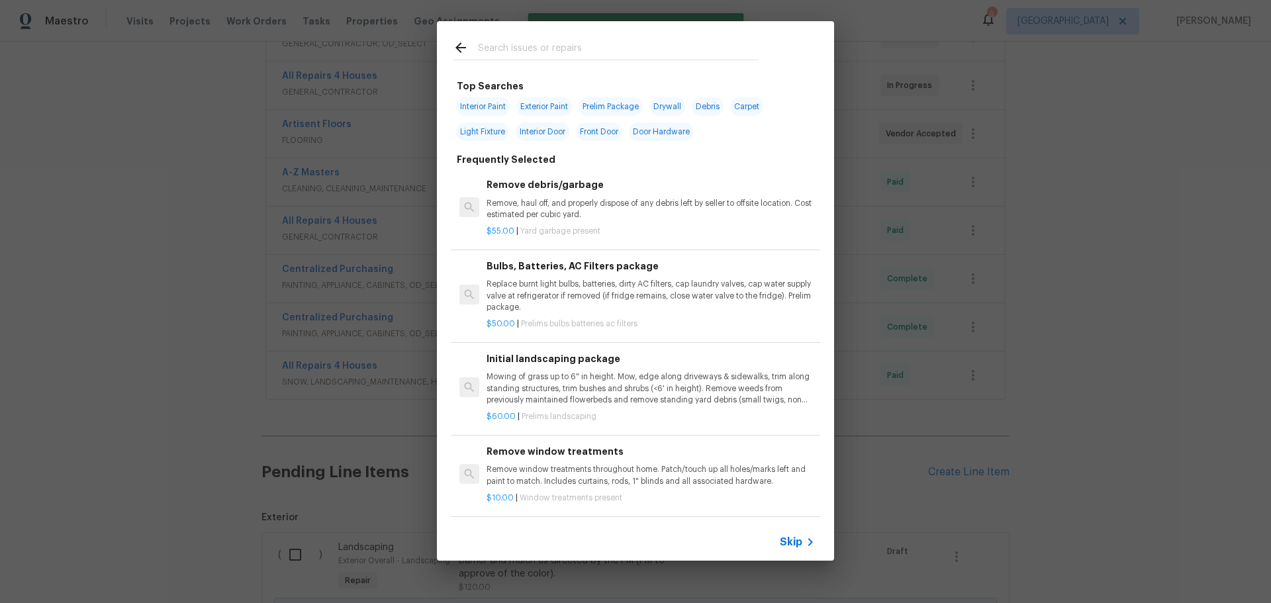
click at [519, 53] on input "text" at bounding box center [618, 50] width 281 height 20
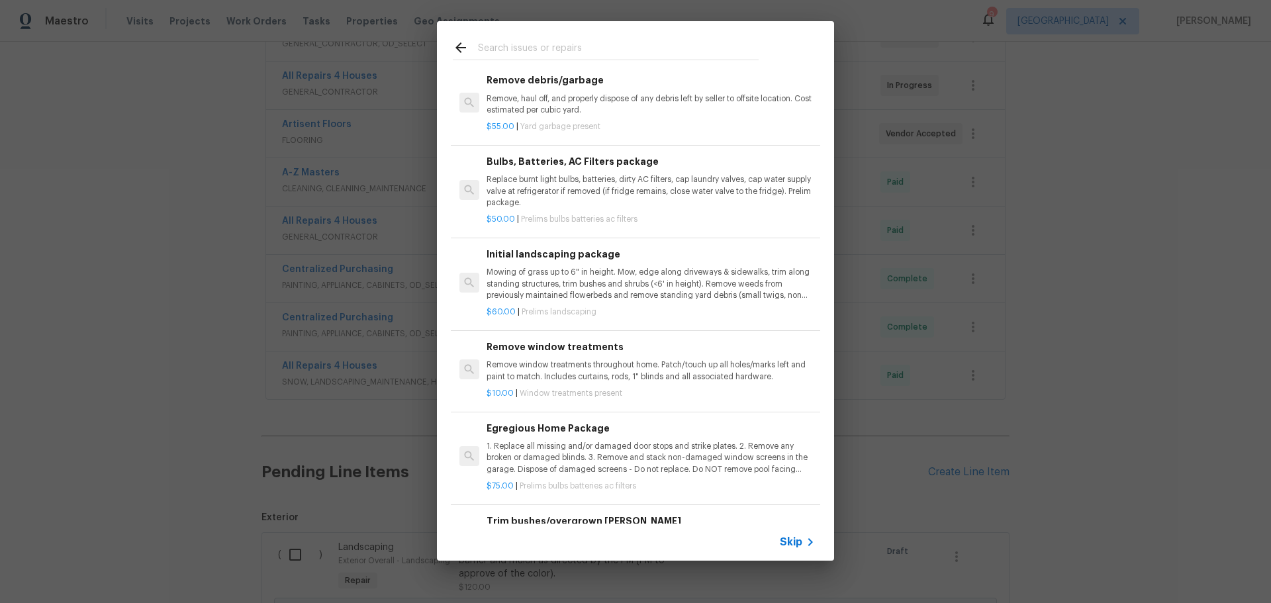
scroll to position [0, 0]
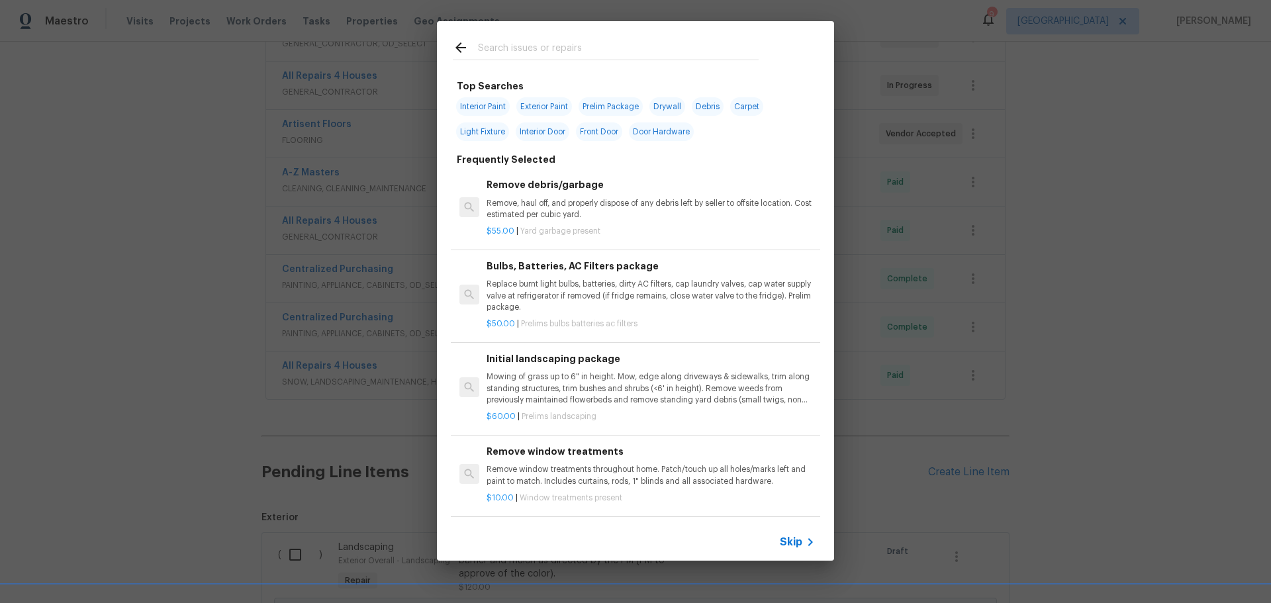
click at [556, 219] on p "Remove, haul off, and properly dispose of any debris left by seller to offsite …" at bounding box center [651, 209] width 328 height 23
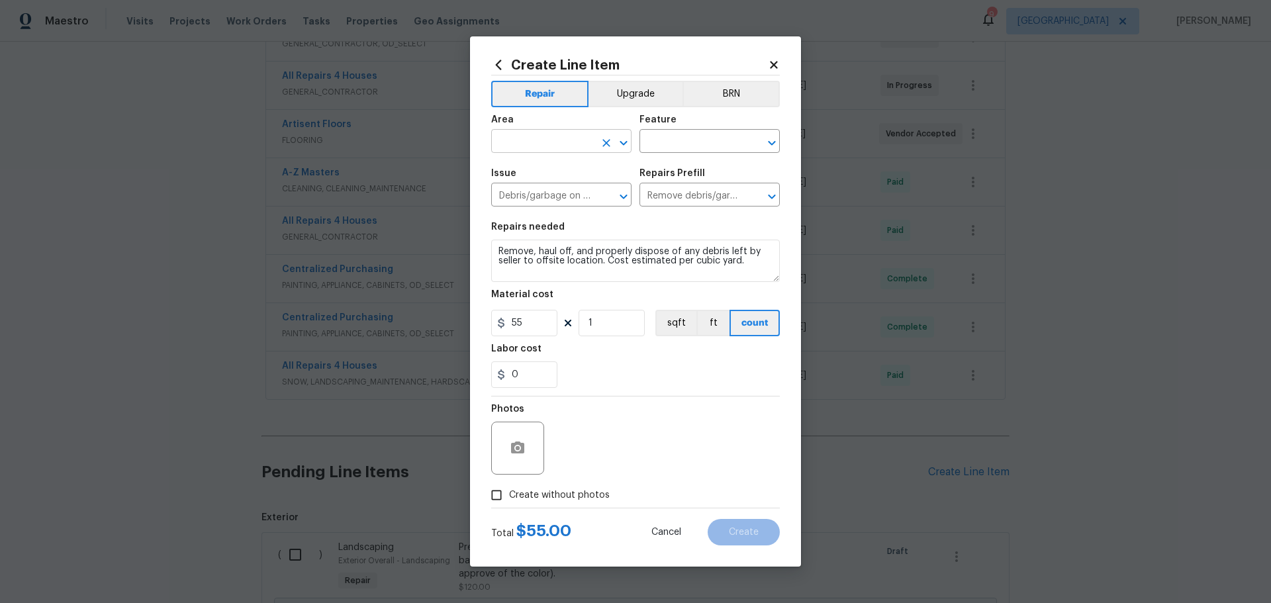
click at [622, 148] on icon "Open" at bounding box center [624, 143] width 16 height 16
click at [580, 190] on li "Interior Overall" at bounding box center [561, 194] width 140 height 22
type input "Interior Overall"
click at [707, 152] on input "text" at bounding box center [691, 142] width 103 height 21
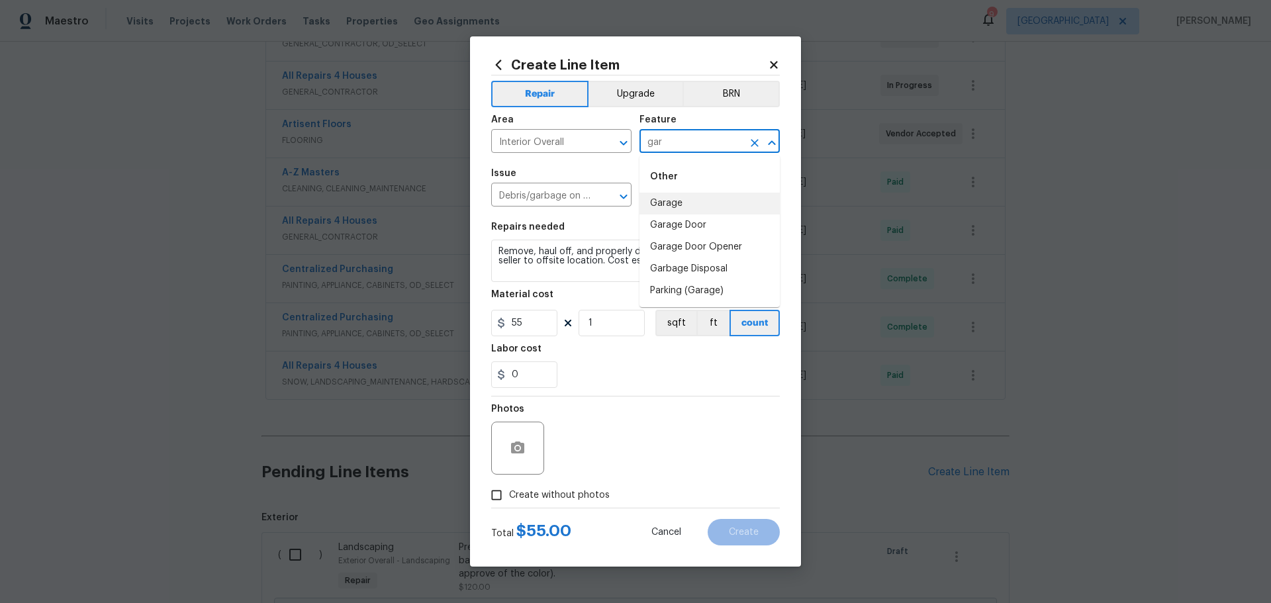
click at [692, 202] on li "Garage" at bounding box center [710, 204] width 140 height 22
type input "Garage"
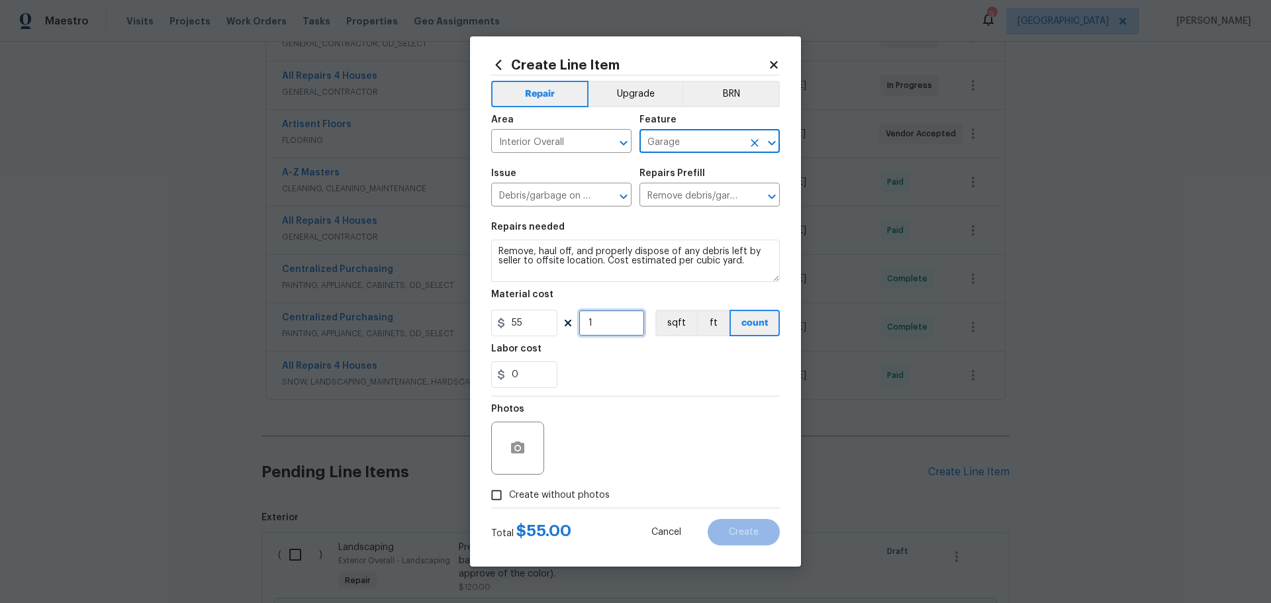
click at [615, 327] on input "1" at bounding box center [612, 323] width 66 height 26
type input "2"
click at [601, 385] on div "0" at bounding box center [635, 375] width 289 height 26
click at [550, 489] on span "Create without photos" at bounding box center [559, 496] width 101 height 14
click at [509, 489] on input "Create without photos" at bounding box center [496, 495] width 25 height 25
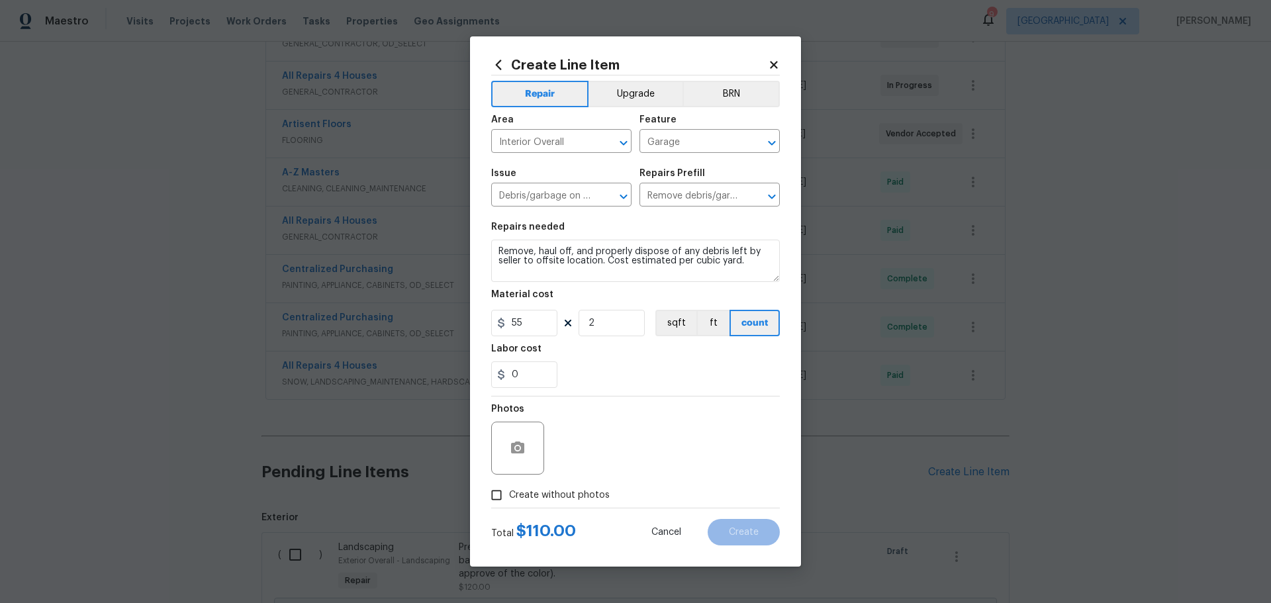
checkbox input "true"
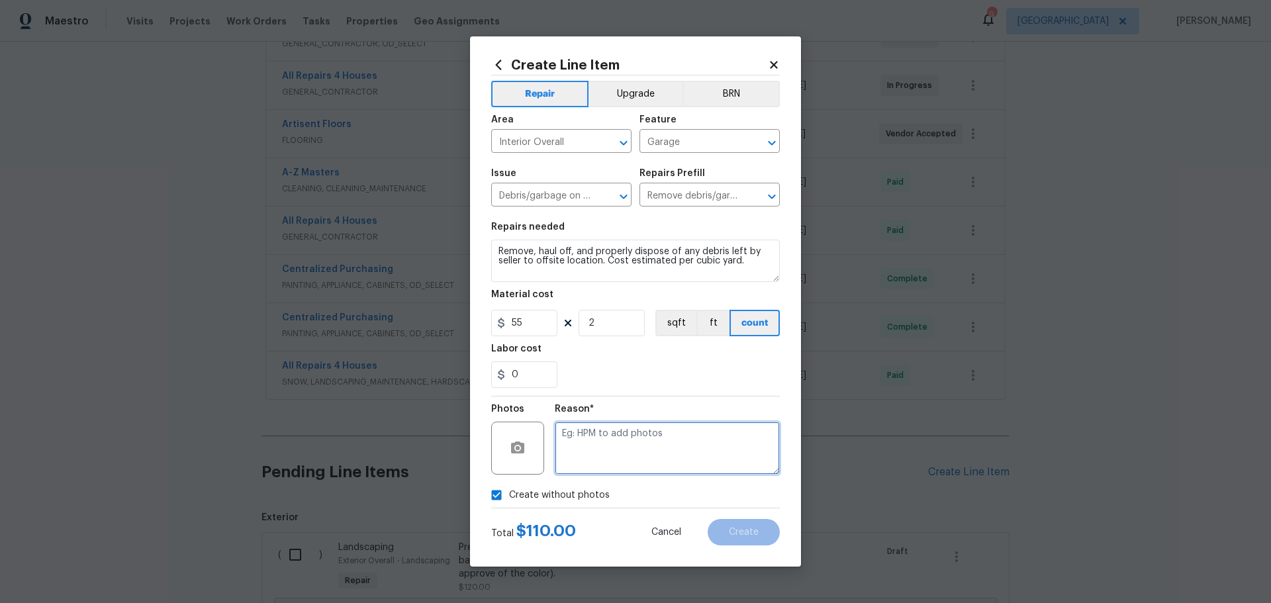
click at [603, 440] on textarea at bounding box center [667, 448] width 225 height 53
type textarea "1"
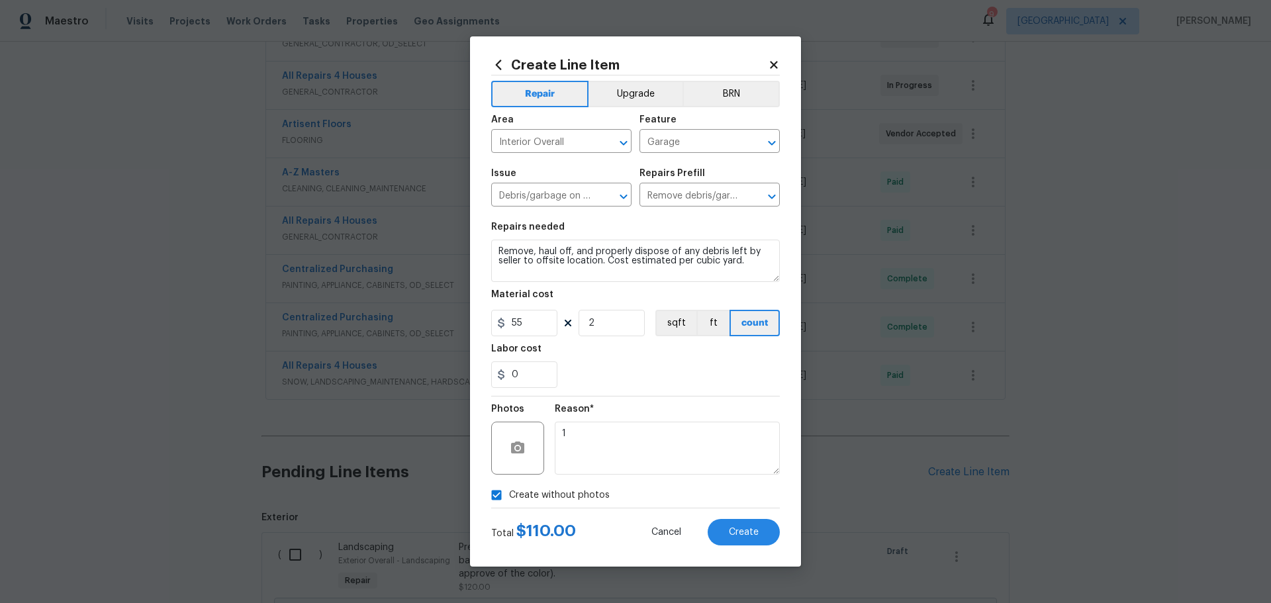
click at [746, 548] on div "Create Line Item Repair Upgrade BRN Area Interior Overall ​ Feature Garage ​ Is…" at bounding box center [635, 301] width 331 height 530
click at [738, 538] on button "Create" at bounding box center [744, 532] width 72 height 26
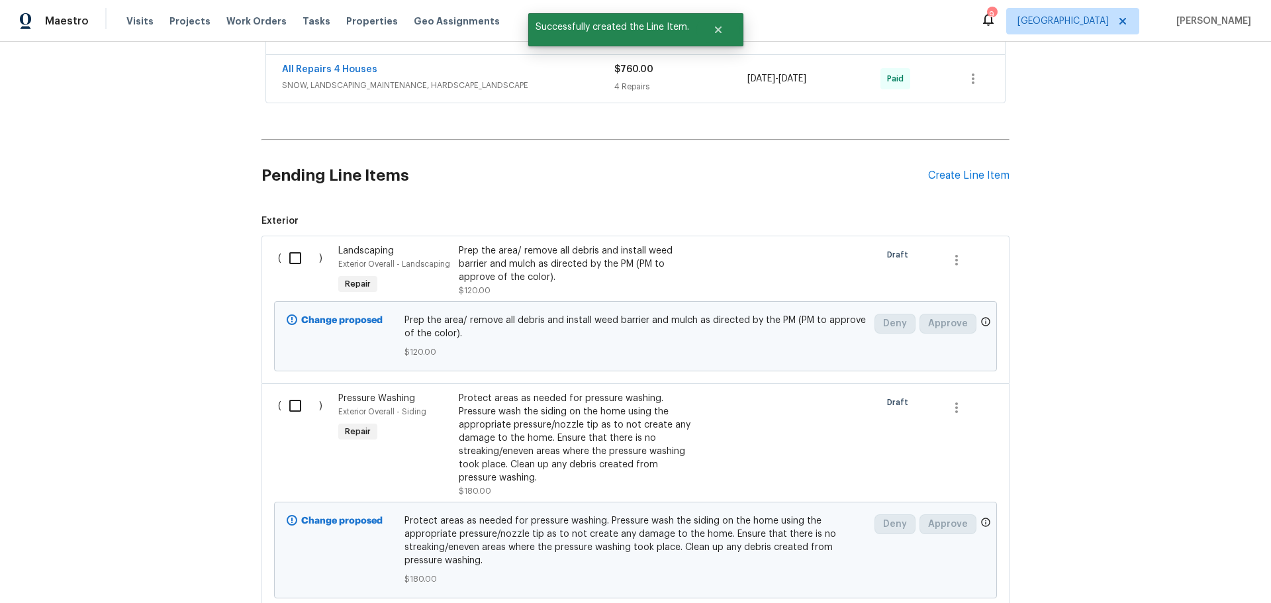
scroll to position [662, 0]
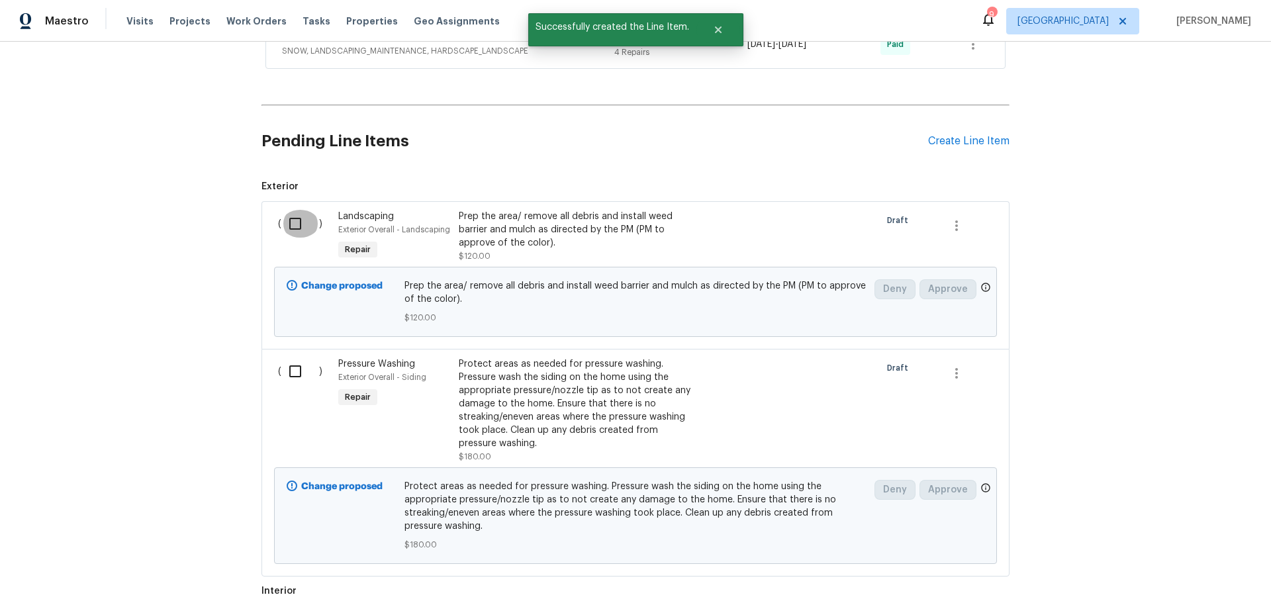
click at [281, 216] on input "checkbox" at bounding box center [300, 224] width 38 height 28
checkbox input "true"
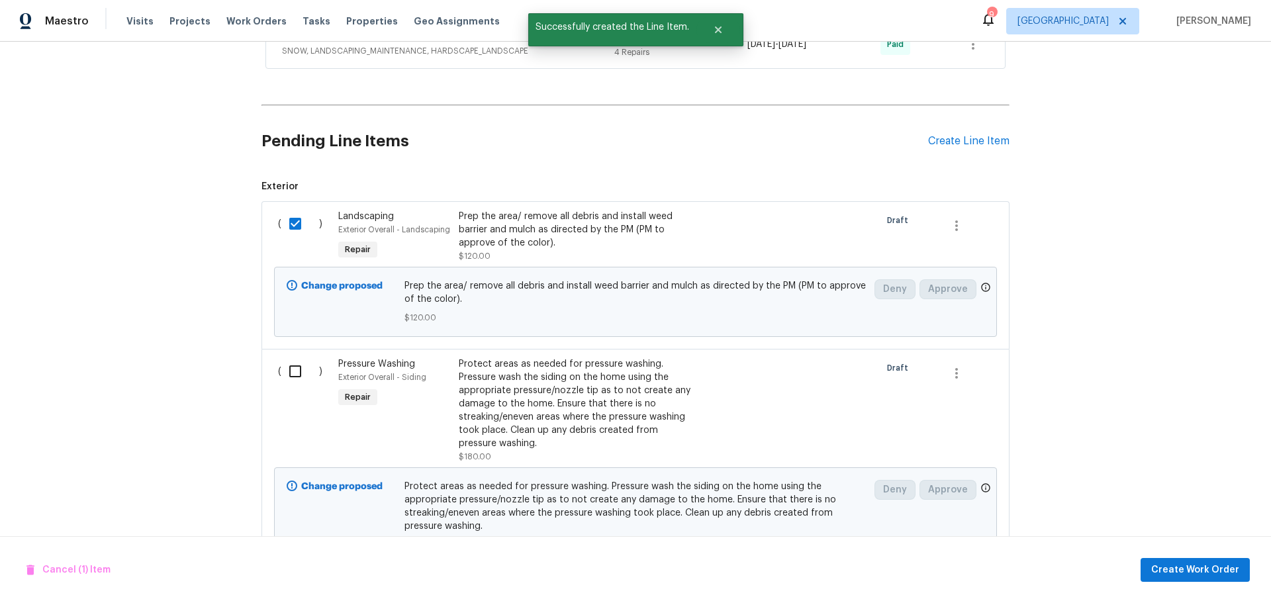
click at [281, 373] on input "checkbox" at bounding box center [300, 372] width 38 height 28
checkbox input "true"
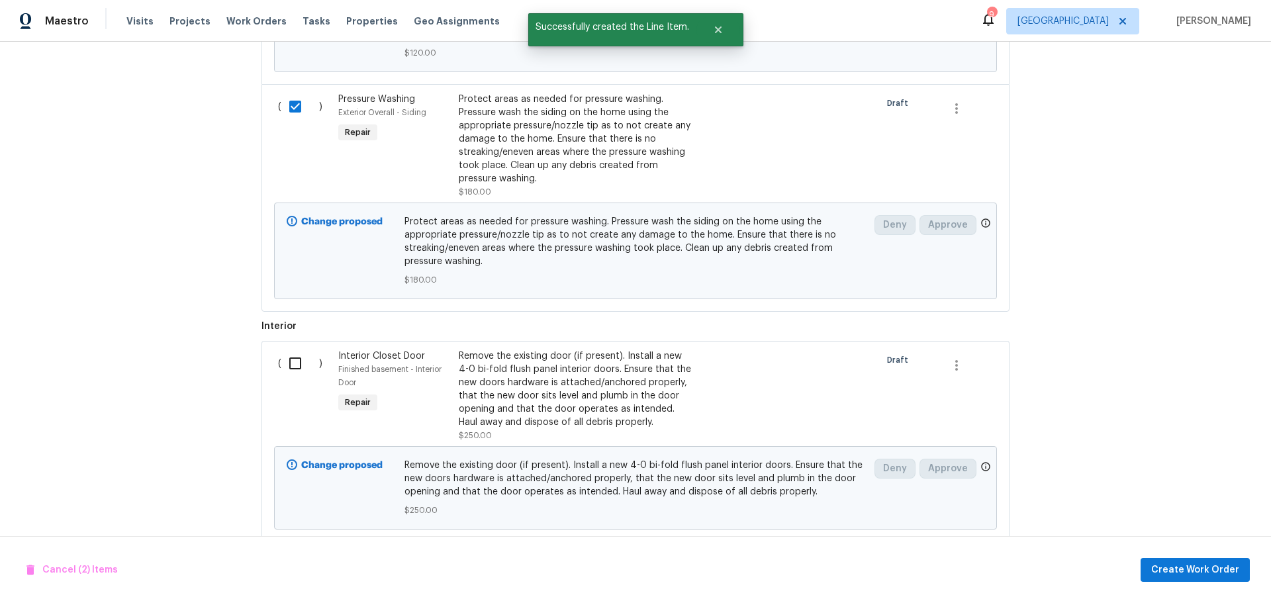
click at [291, 368] on input "checkbox" at bounding box center [300, 364] width 38 height 28
checkbox input "true"
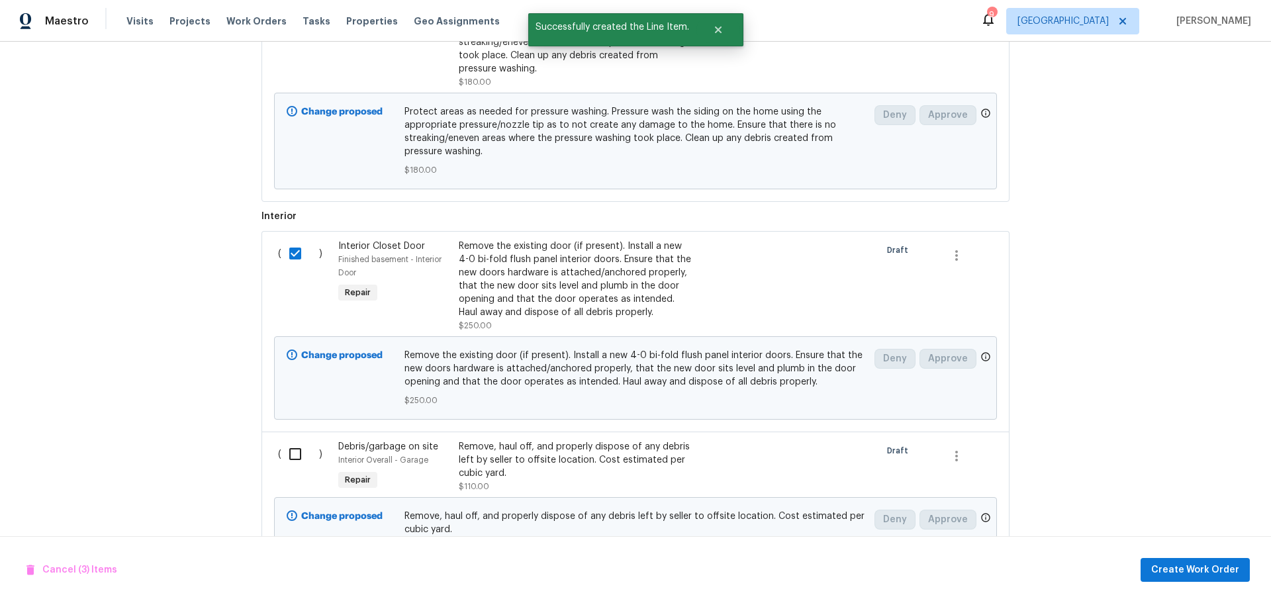
scroll to position [1192, 0]
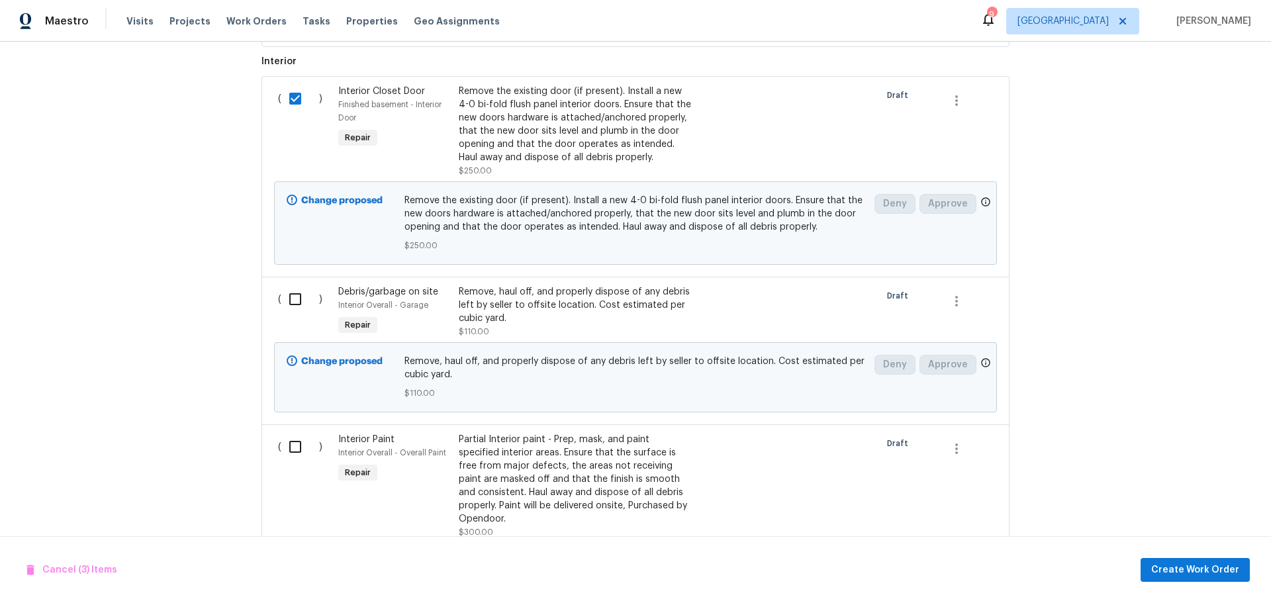
click at [281, 296] on input "checkbox" at bounding box center [300, 299] width 38 height 28
checkbox input "true"
click at [285, 446] on input "checkbox" at bounding box center [300, 447] width 38 height 28
checkbox input "true"
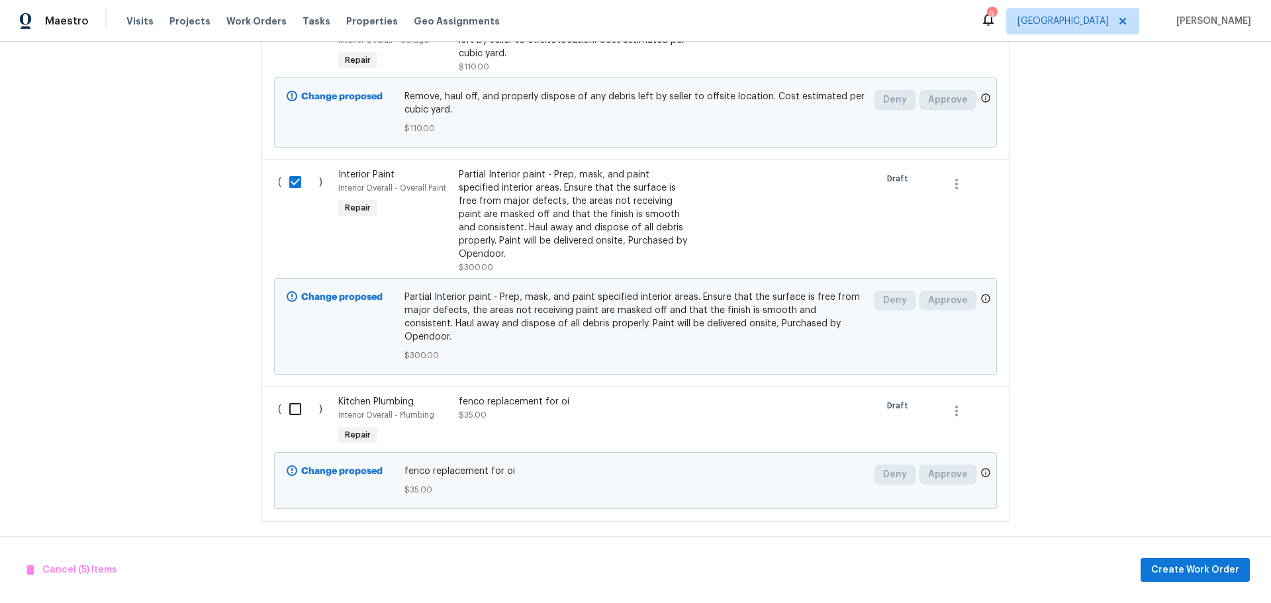
drag, startPoint x: 288, startPoint y: 384, endPoint x: 293, endPoint y: 395, distance: 12.2
click at [287, 395] on input "checkbox" at bounding box center [300, 409] width 38 height 28
checkbox input "true"
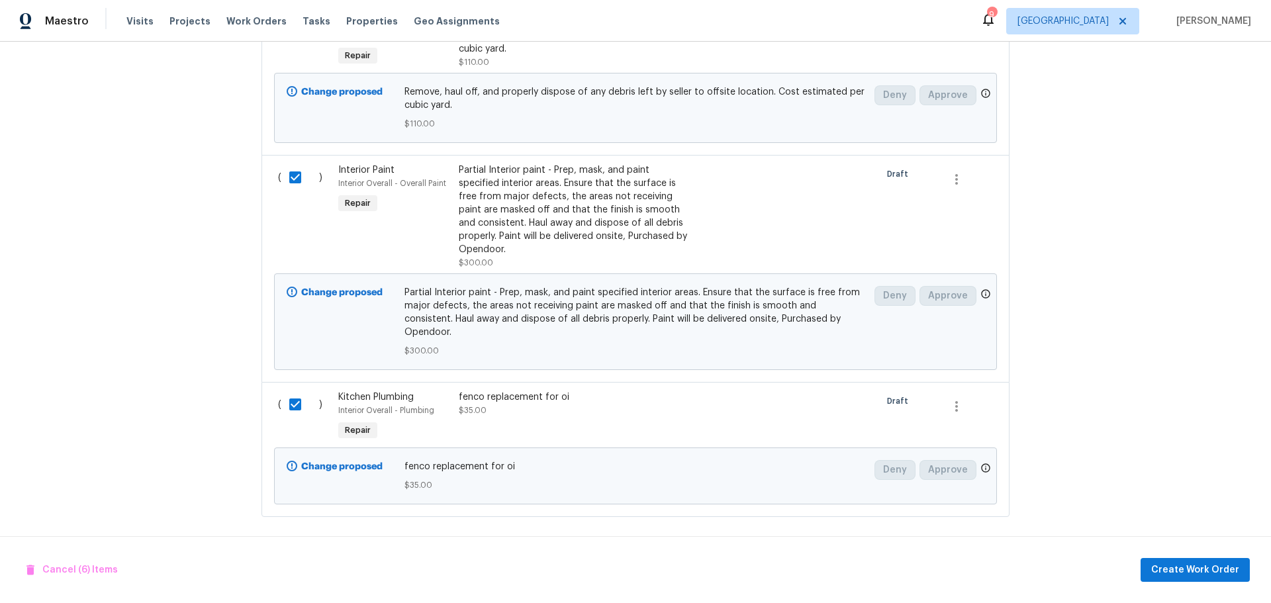
scroll to position [1462, 0]
click at [1171, 566] on span "Create Work Order" at bounding box center [1196, 570] width 88 height 17
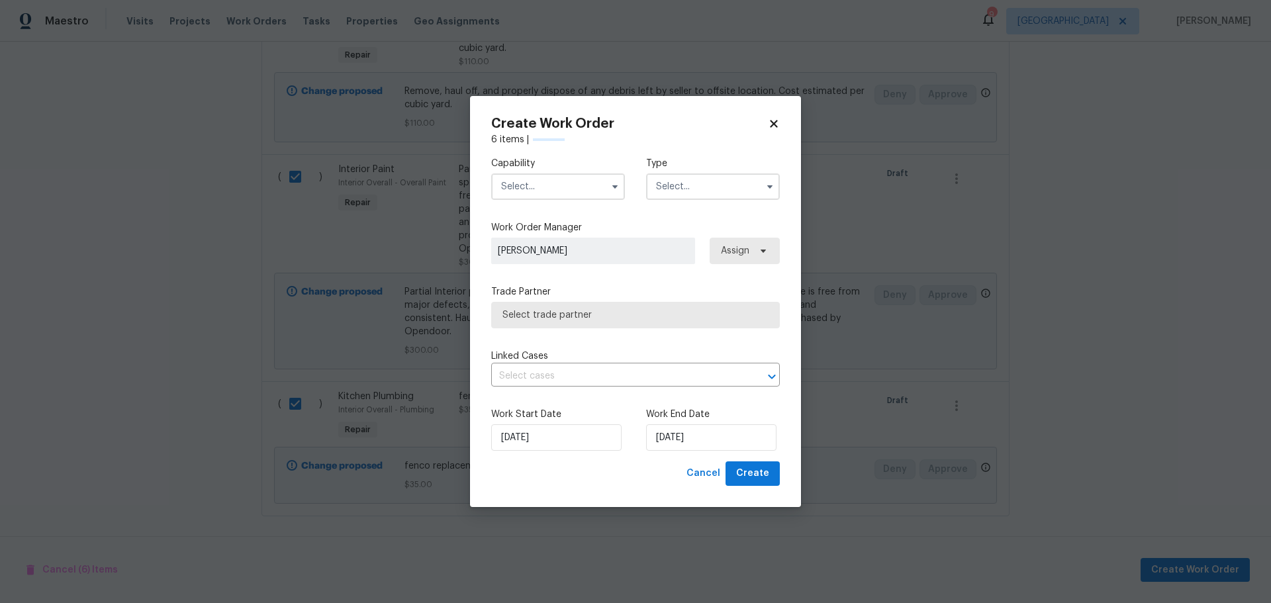
checkbox input "false"
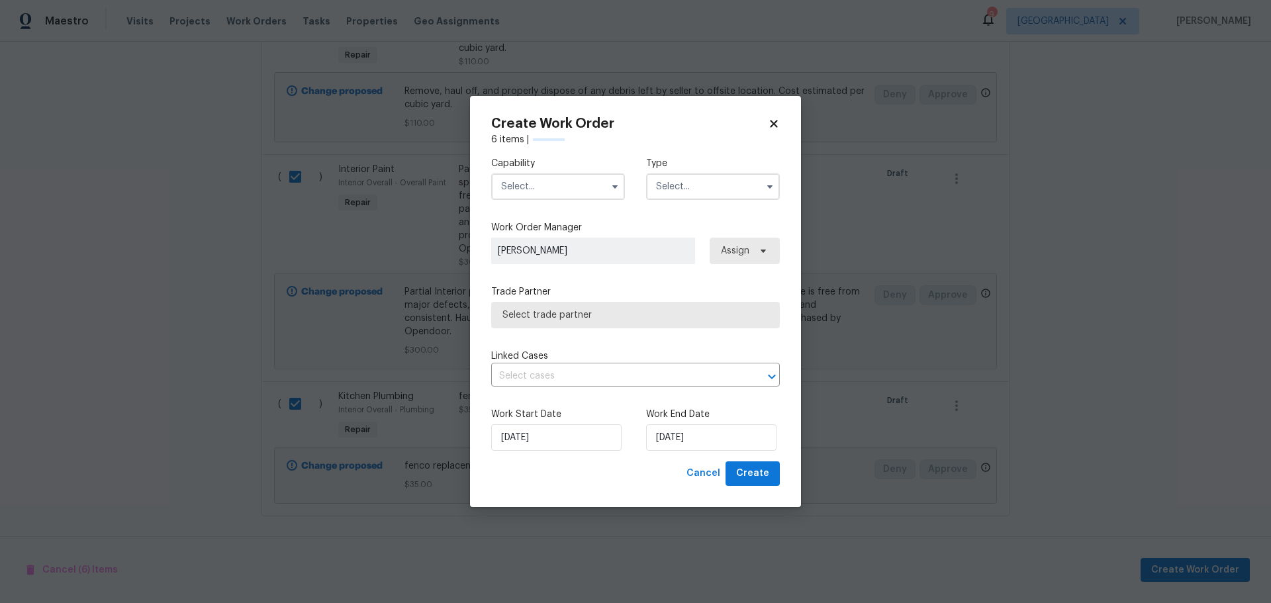
checkbox input "false"
click at [775, 121] on icon at bounding box center [773, 124] width 7 height 7
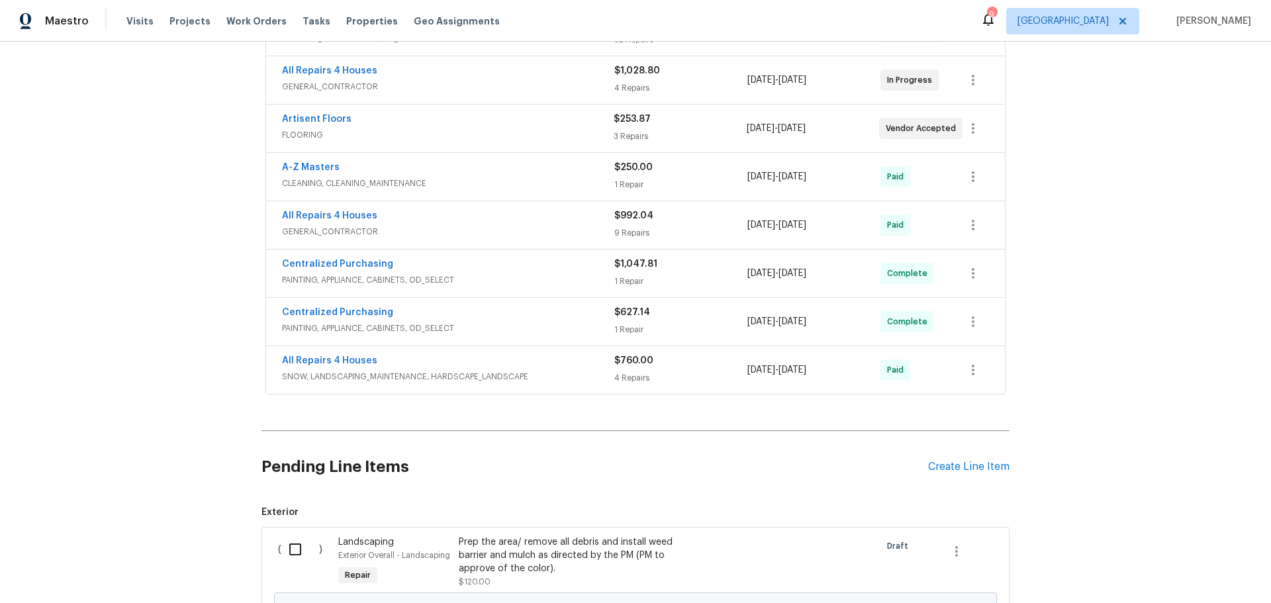
scroll to position [469, 0]
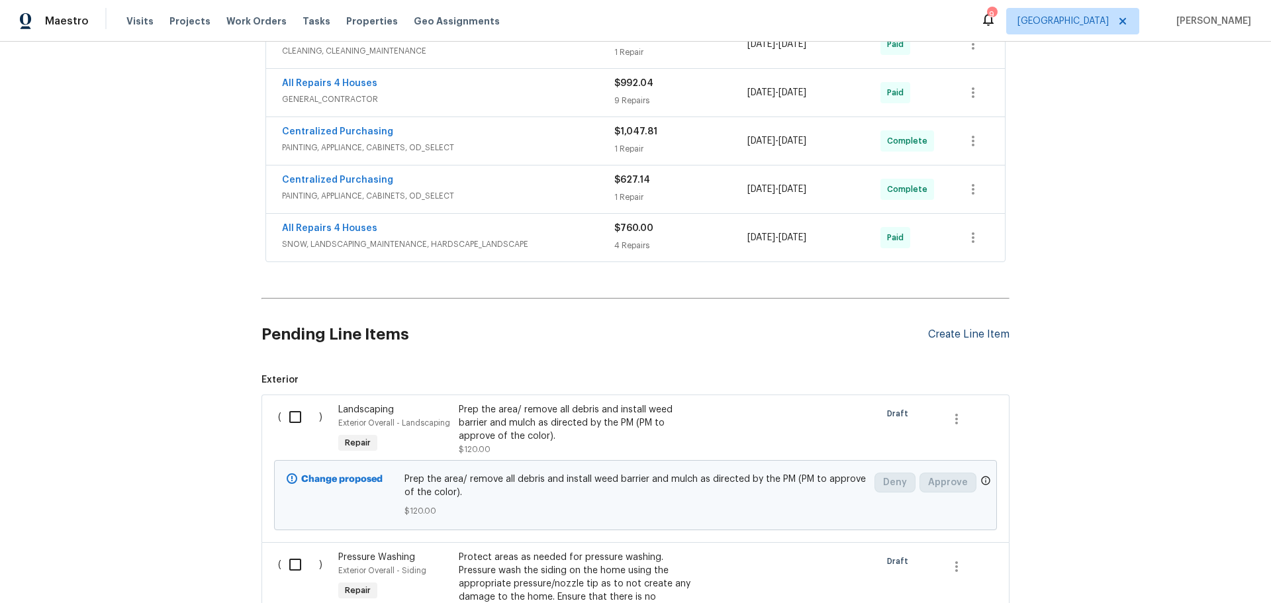
click at [951, 337] on div "Create Line Item" at bounding box center [968, 334] width 81 height 13
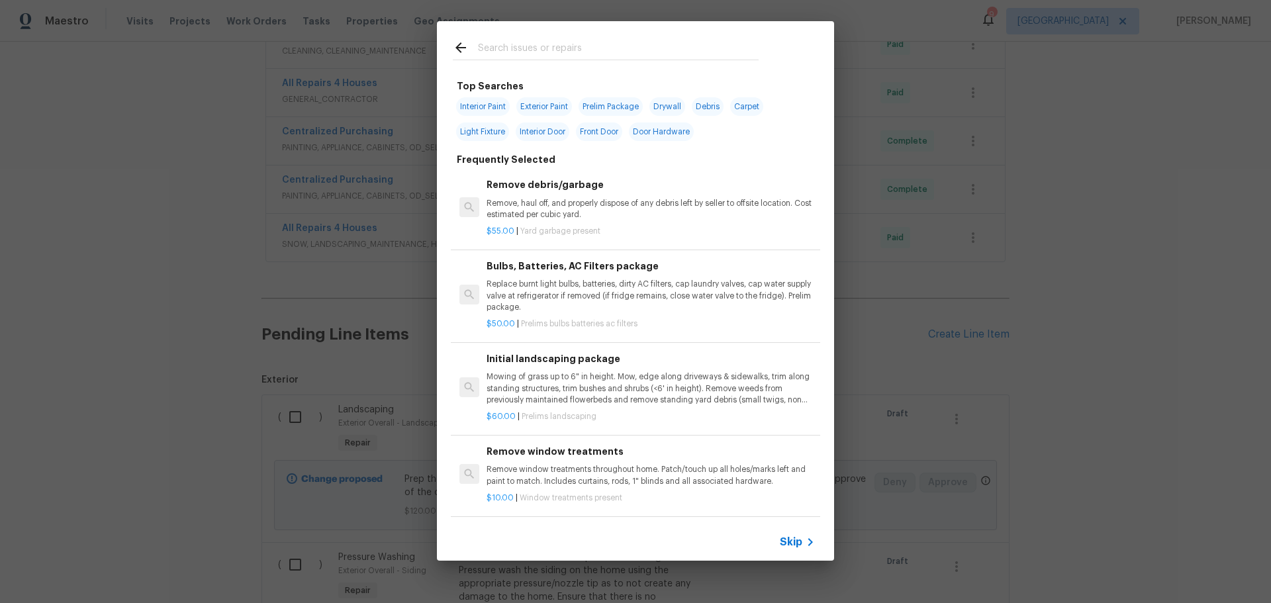
click at [570, 47] on input "text" at bounding box center [618, 50] width 281 height 20
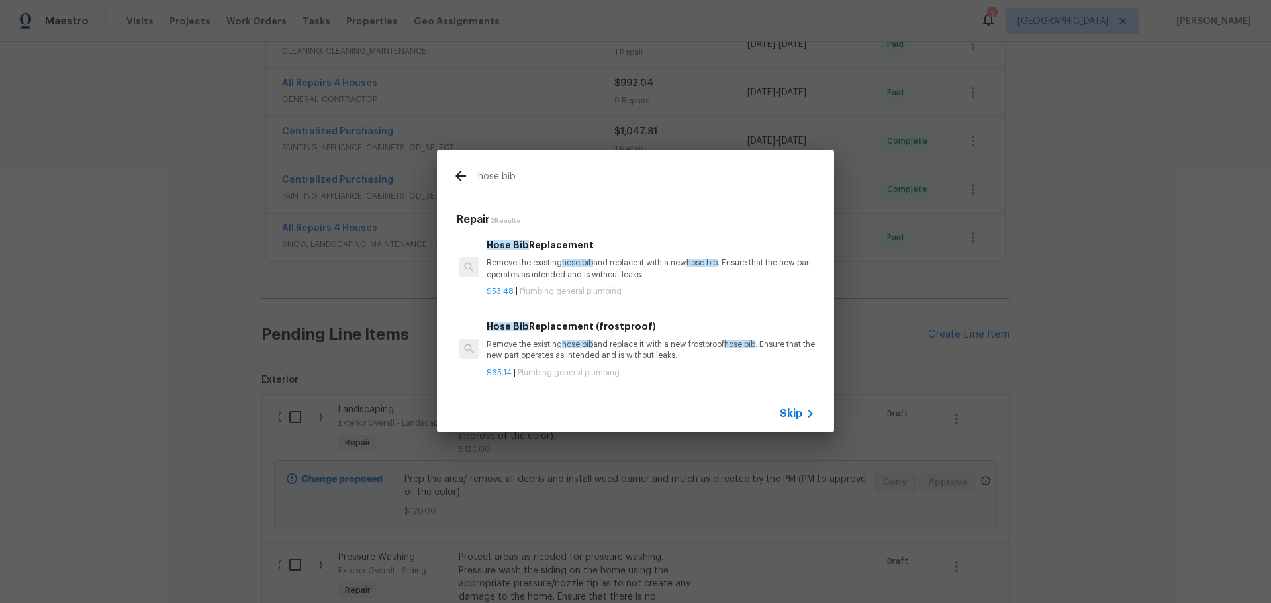
type input "hose bib"
click at [594, 272] on p "Remove the existing hose bib and replace it with a new hose bib . Ensure that t…" at bounding box center [651, 269] width 328 height 23
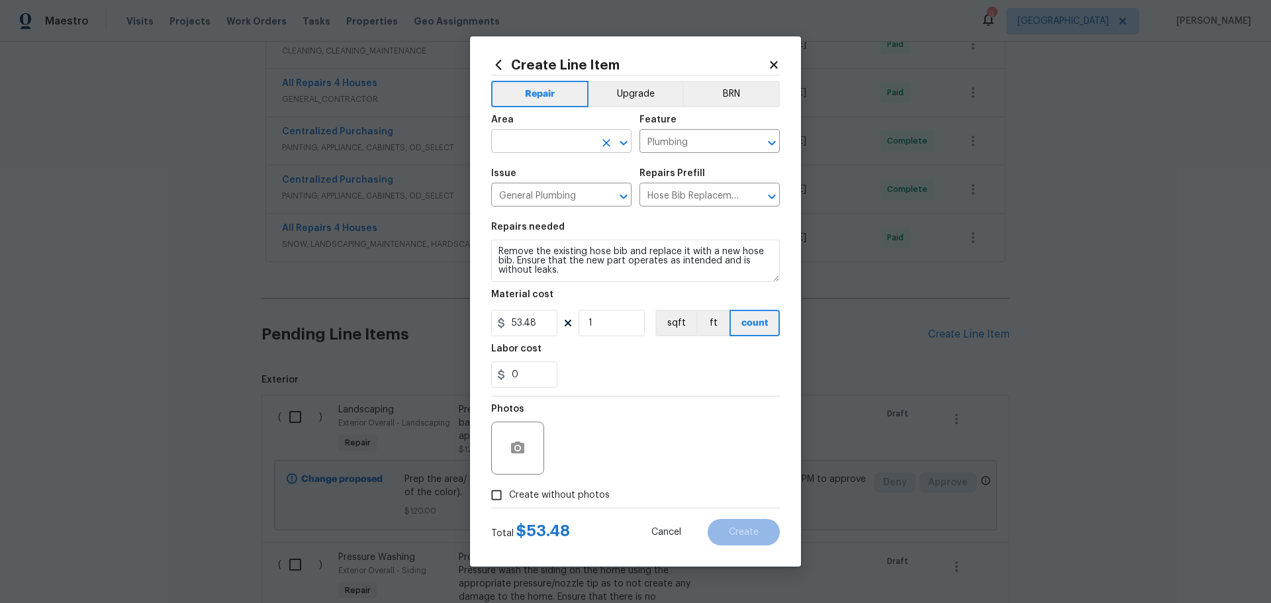
click at [615, 147] on button "Open" at bounding box center [624, 143] width 19 height 19
click at [550, 172] on li "Plumbing" at bounding box center [561, 172] width 140 height 22
type input "Plumbing"
click at [588, 364] on div "0" at bounding box center [635, 375] width 289 height 26
click at [498, 491] on input "Create without photos" at bounding box center [496, 495] width 25 height 25
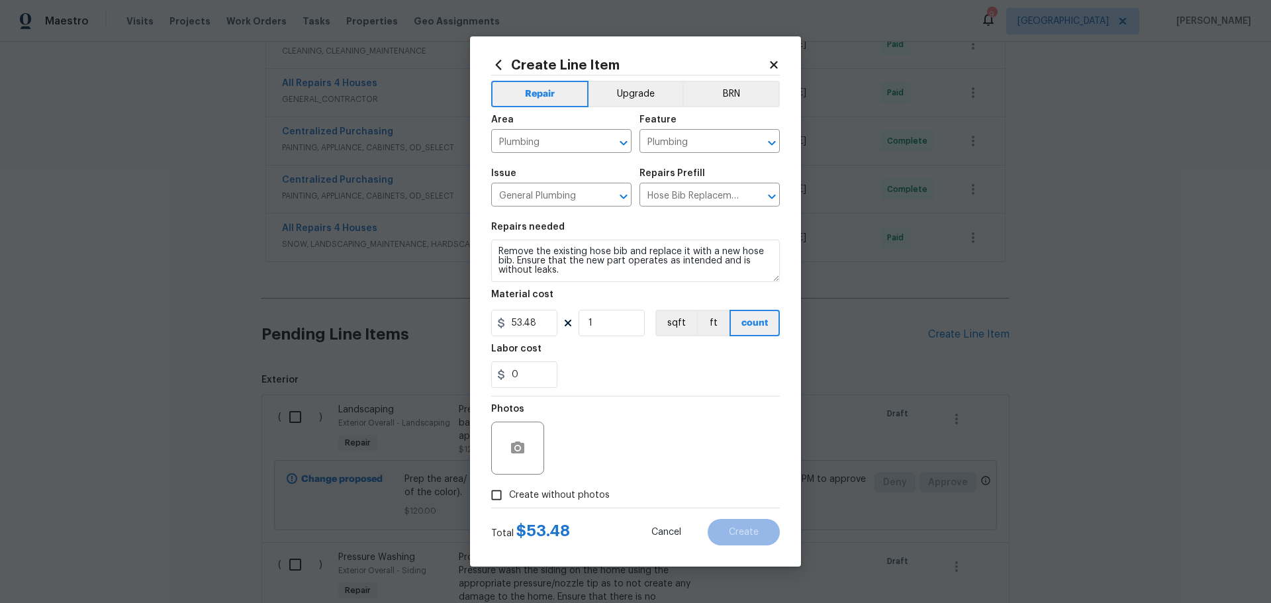
checkbox input "true"
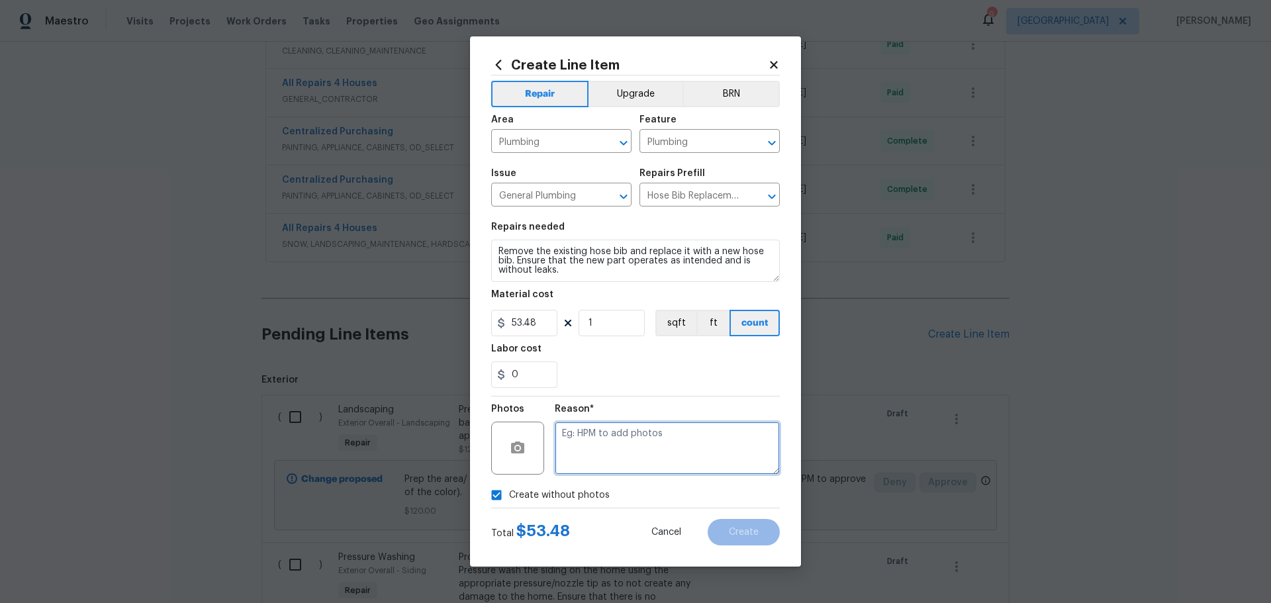
click at [571, 442] on textarea at bounding box center [667, 448] width 225 height 53
type textarea "1"
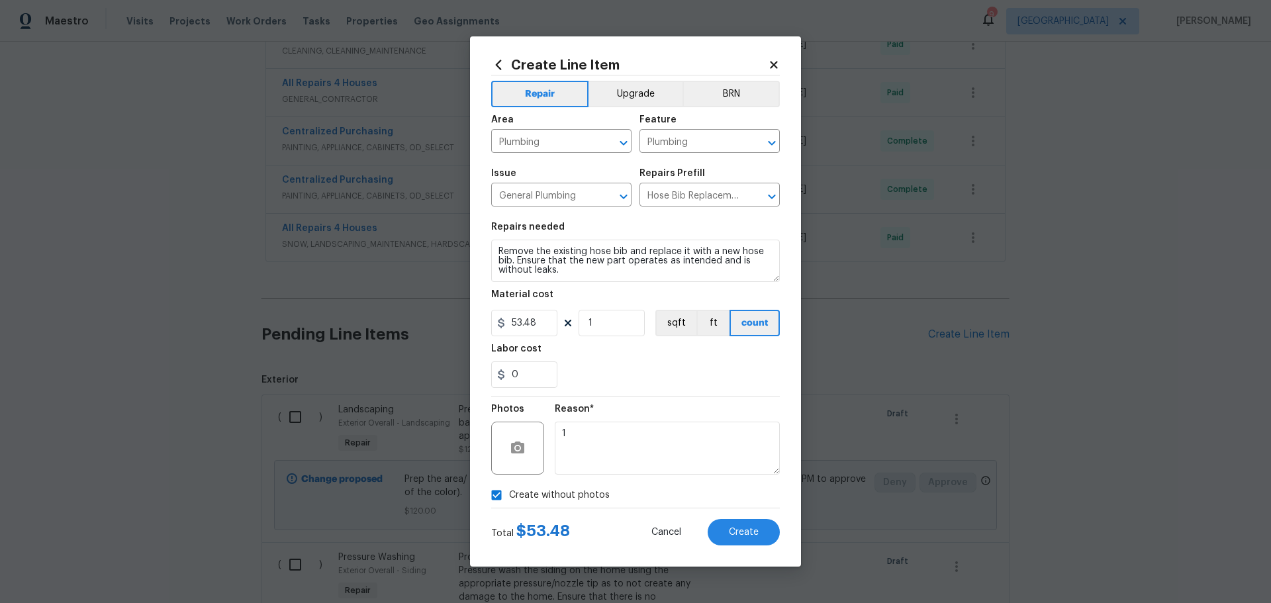
click at [522, 353] on h5 "Labor cost" at bounding box center [516, 348] width 50 height 9
click at [528, 373] on input "0" at bounding box center [524, 375] width 66 height 26
type input "2"
type input "50"
click at [603, 377] on div "50" at bounding box center [635, 375] width 289 height 26
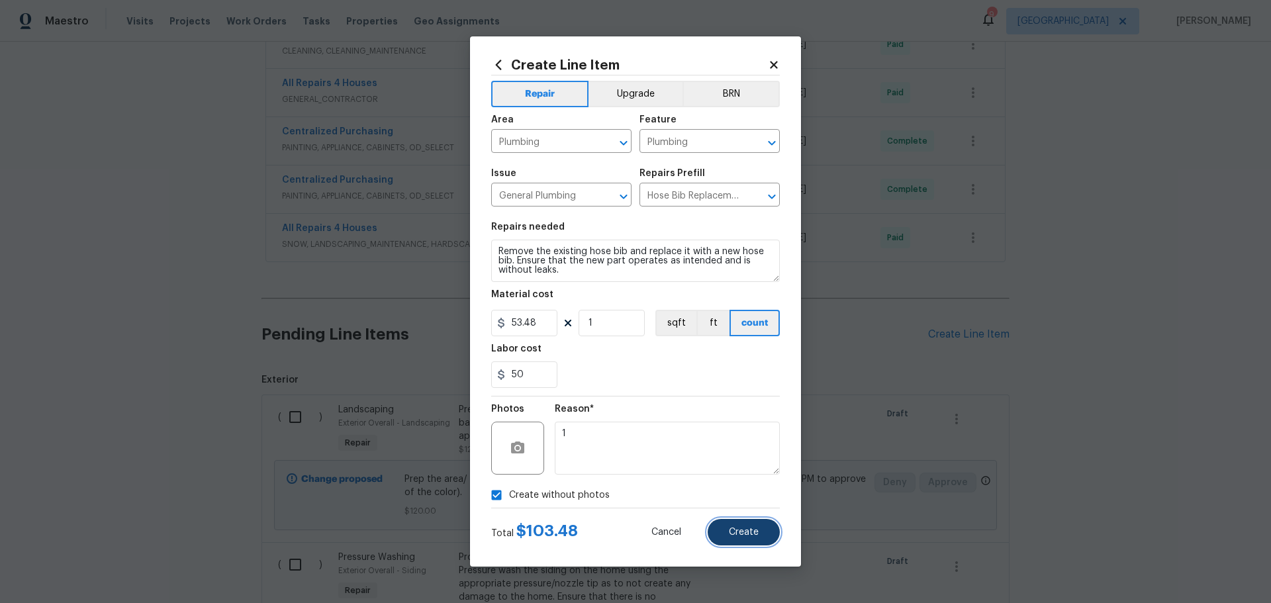
click at [722, 530] on button "Create" at bounding box center [744, 532] width 72 height 26
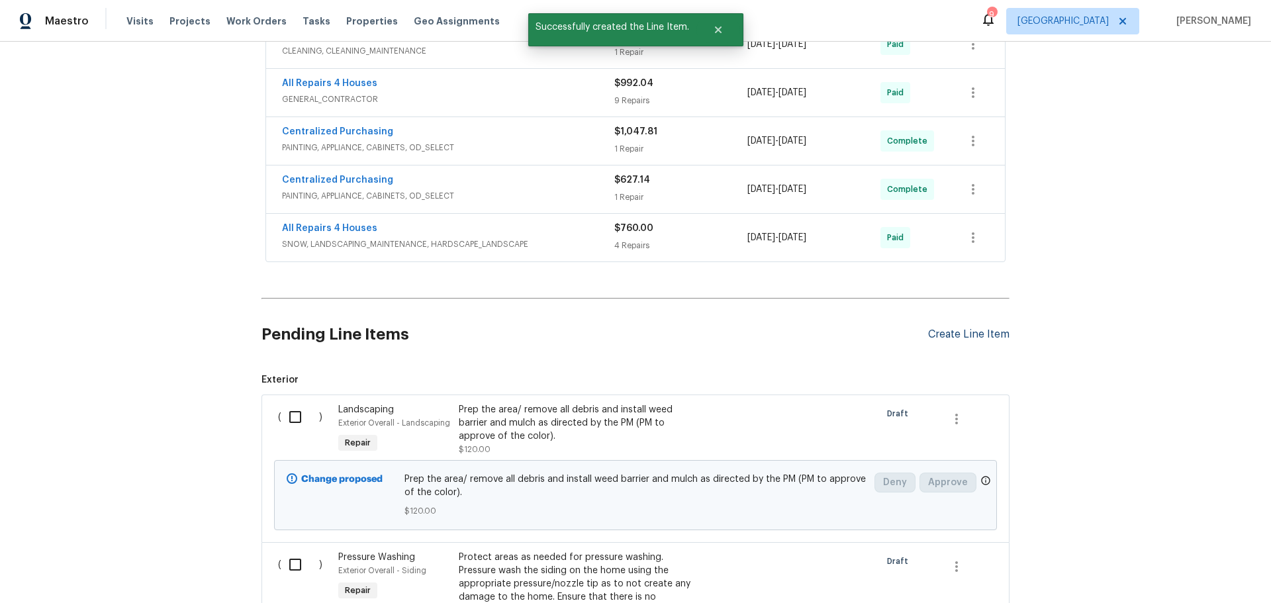
click at [947, 332] on div "Create Line Item" at bounding box center [968, 334] width 81 height 13
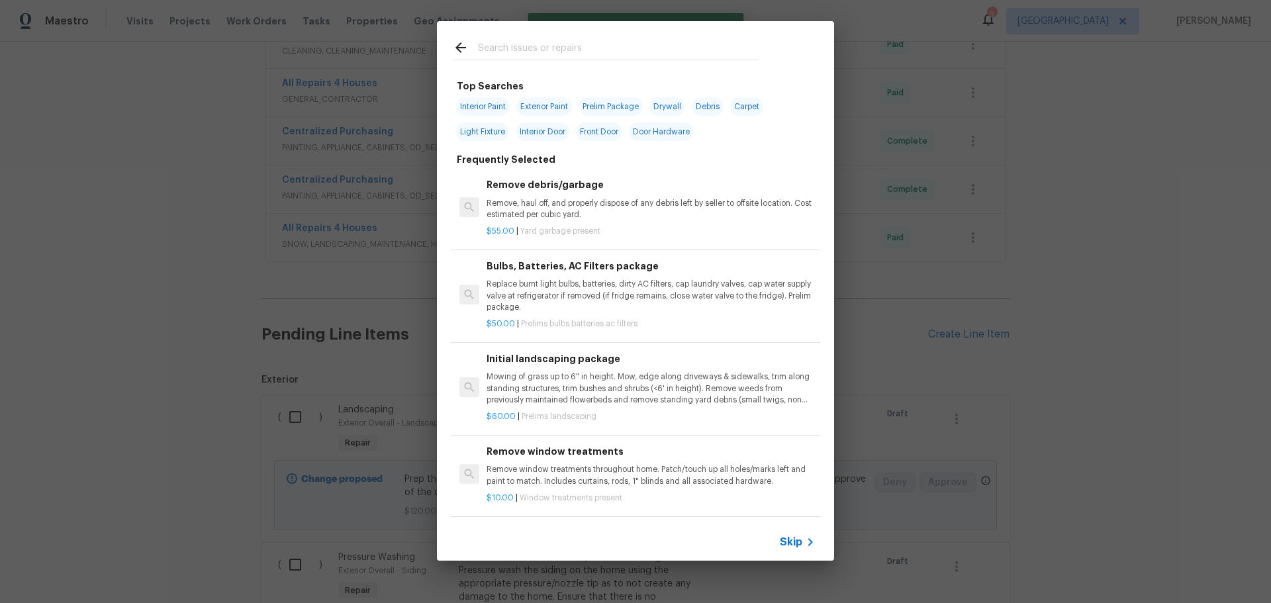
click at [568, 50] on input "text" at bounding box center [618, 50] width 281 height 20
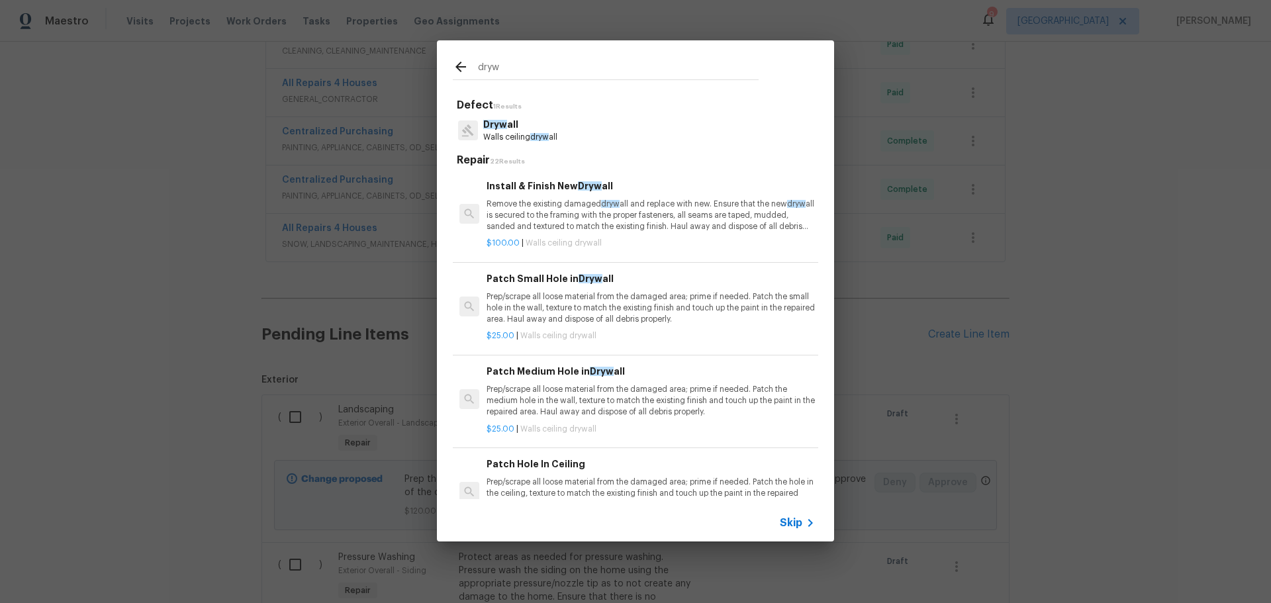
type input "dryw"
click at [632, 406] on p "Prep/scrape all loose material from the damaged area; prime if needed. Patch th…" at bounding box center [651, 401] width 328 height 34
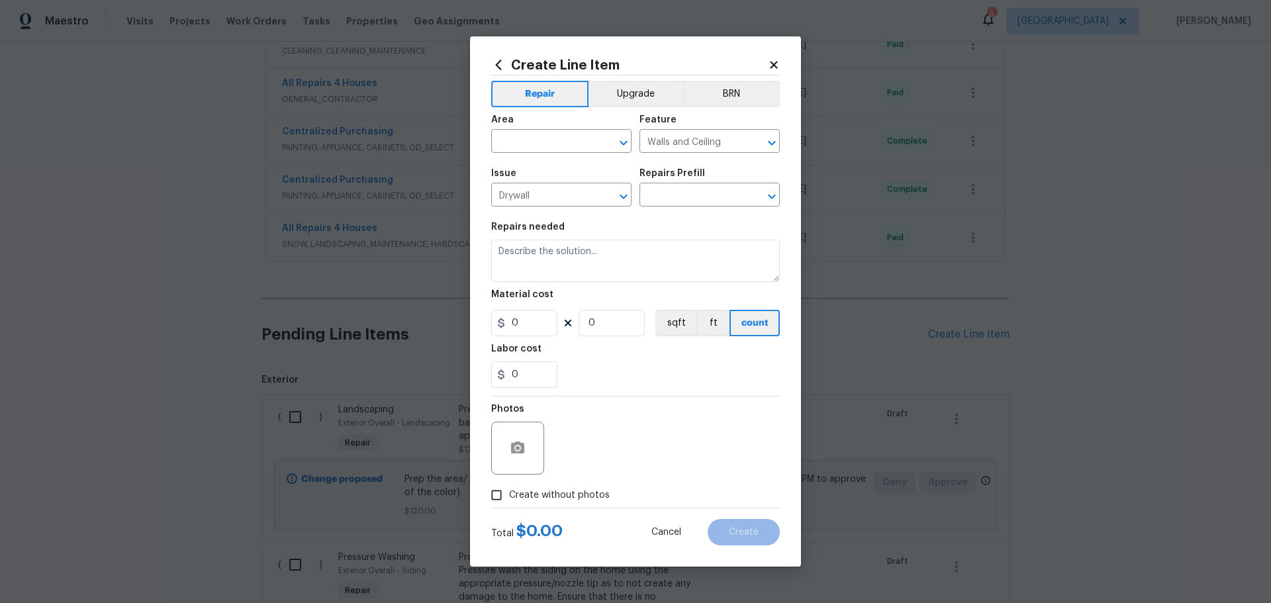
type input "Patch Medium Hole in Drywall $25.00"
type textarea "Prep/scrape all loose material from the damaged area; prime if needed. Patch th…"
type input "25"
type input "1"
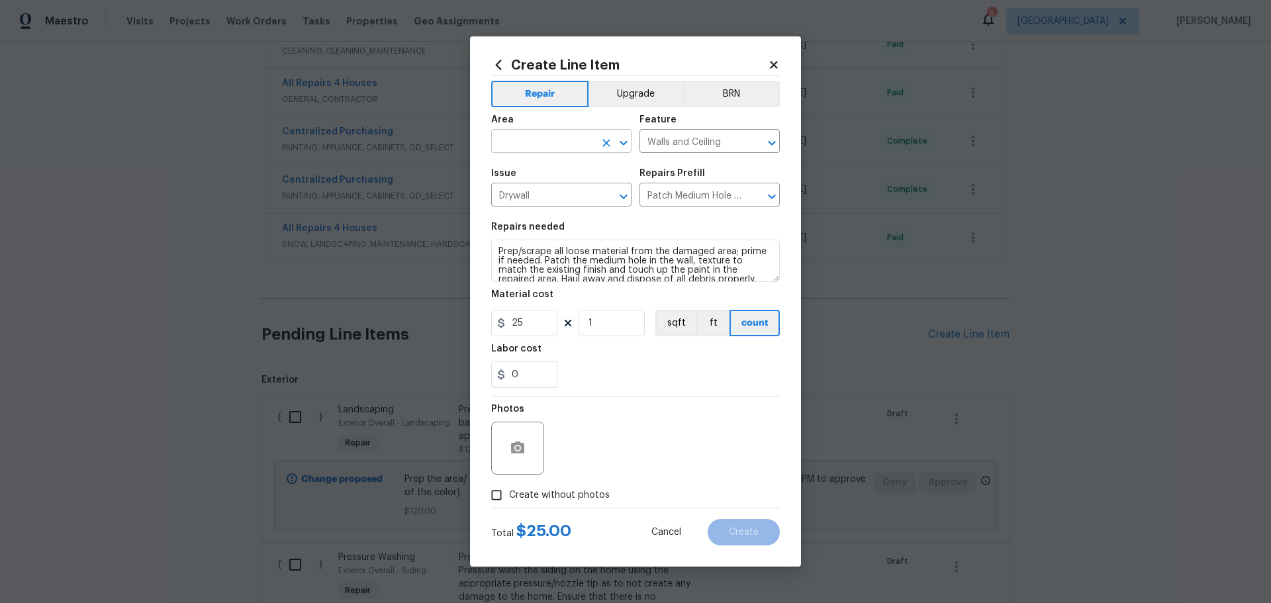
click at [629, 143] on icon "Open" at bounding box center [624, 143] width 16 height 16
click at [570, 187] on li "Interior Overall" at bounding box center [561, 194] width 140 height 22
type input "Interior Overall"
click at [599, 325] on input "1" at bounding box center [612, 323] width 66 height 26
type input "4"
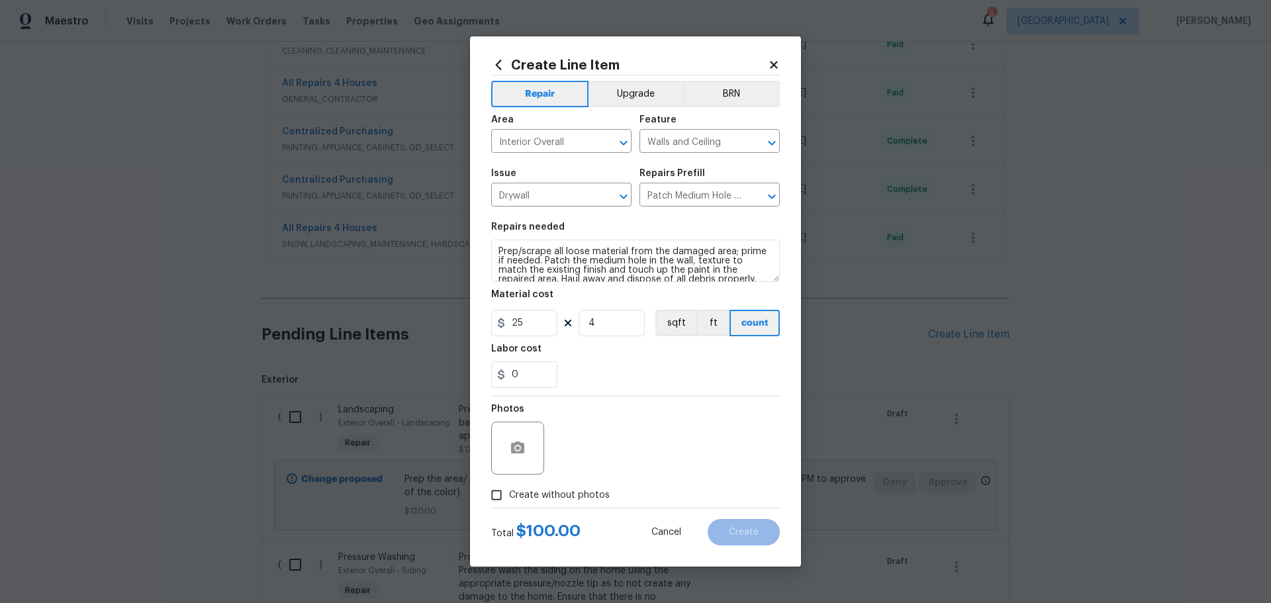
click at [579, 381] on div "0" at bounding box center [635, 375] width 289 height 26
drag, startPoint x: 571, startPoint y: 491, endPoint x: 582, endPoint y: 487, distance: 11.9
click at [571, 491] on span "Create without photos" at bounding box center [559, 496] width 101 height 14
click at [509, 491] on input "Create without photos" at bounding box center [496, 495] width 25 height 25
checkbox input "true"
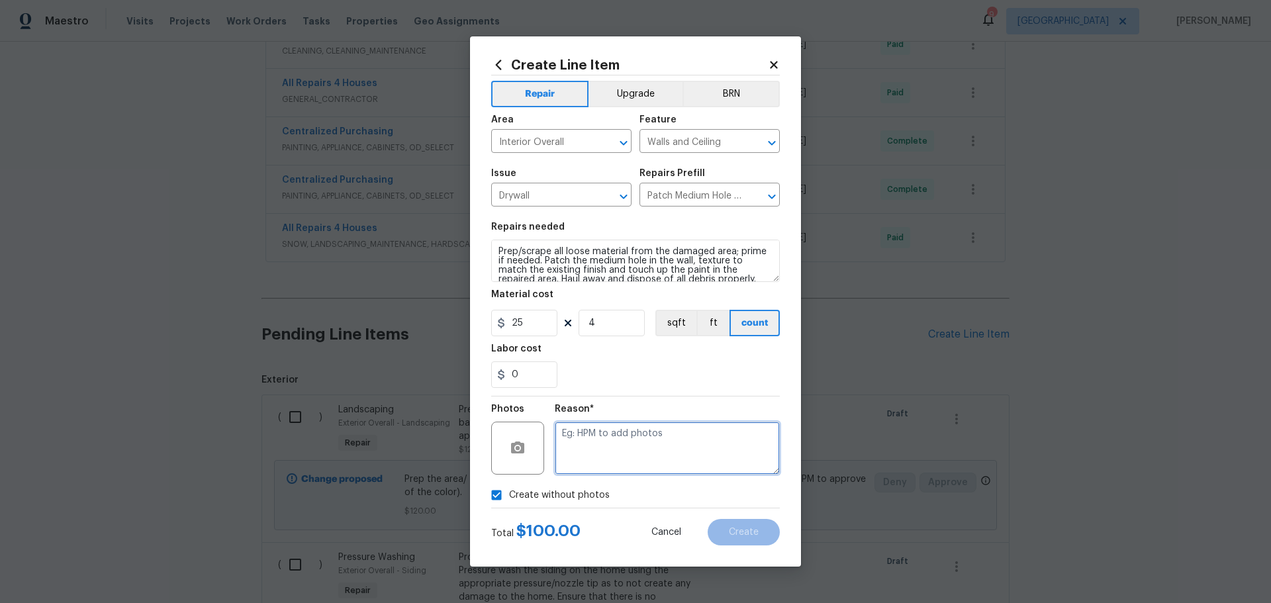
click at [634, 428] on textarea at bounding box center [667, 448] width 225 height 53
type textarea "1"
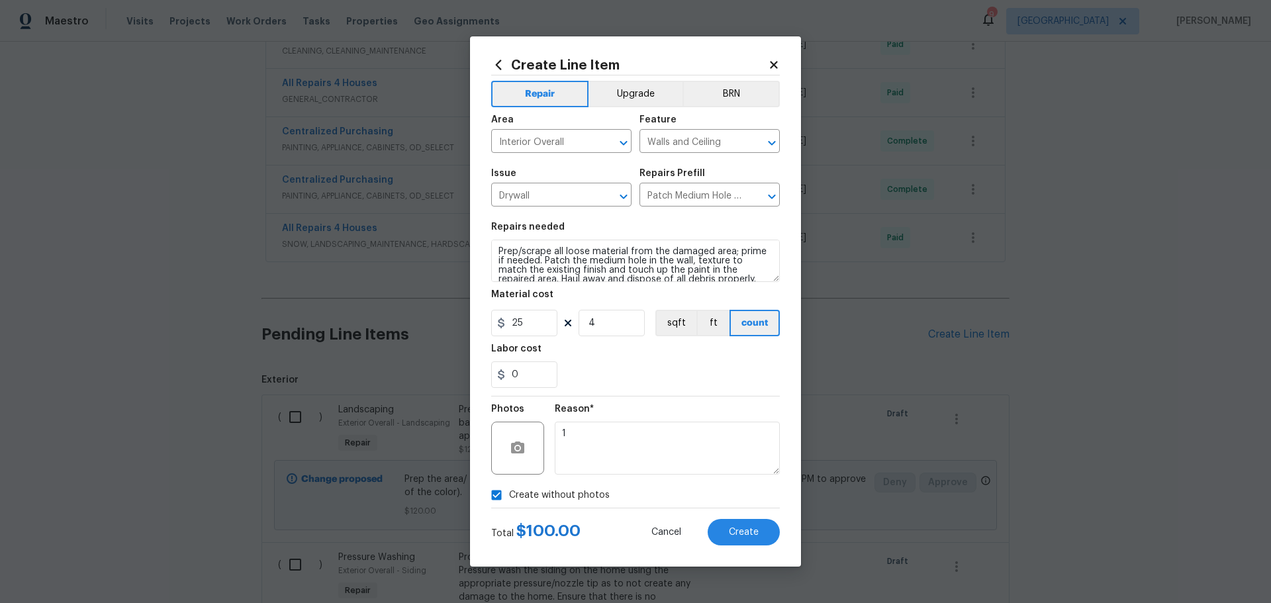
click at [752, 519] on div "Total $ 100.00 Cancel Create" at bounding box center [635, 527] width 289 height 37
click at [752, 520] on button "Create" at bounding box center [744, 532] width 72 height 26
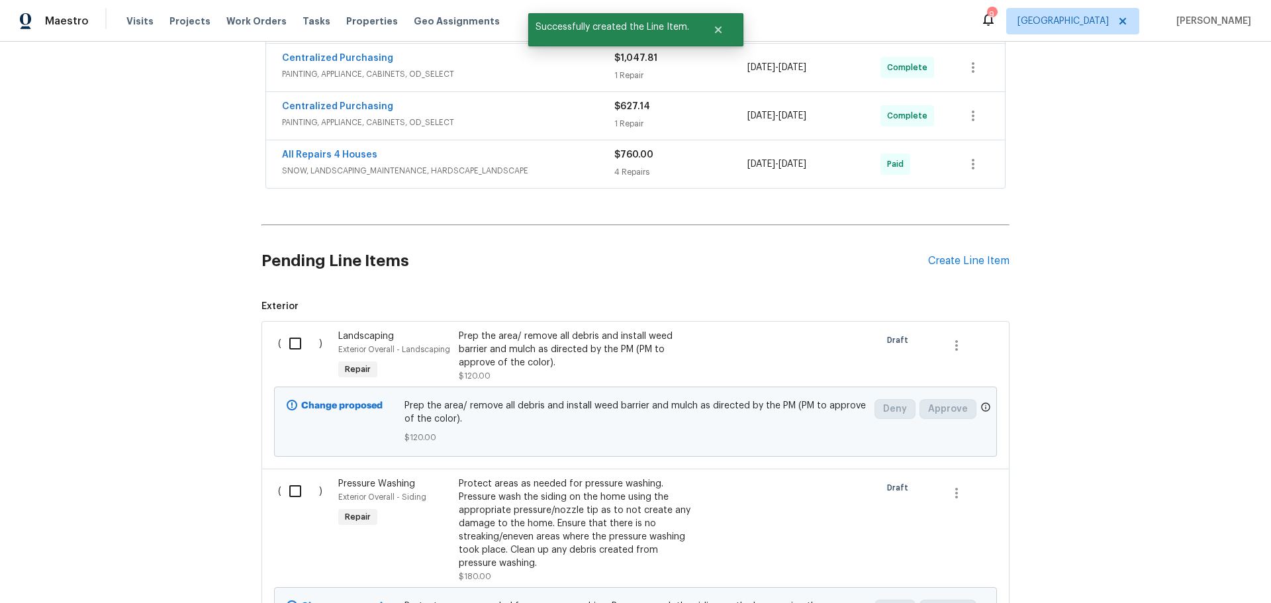
scroll to position [601, 0]
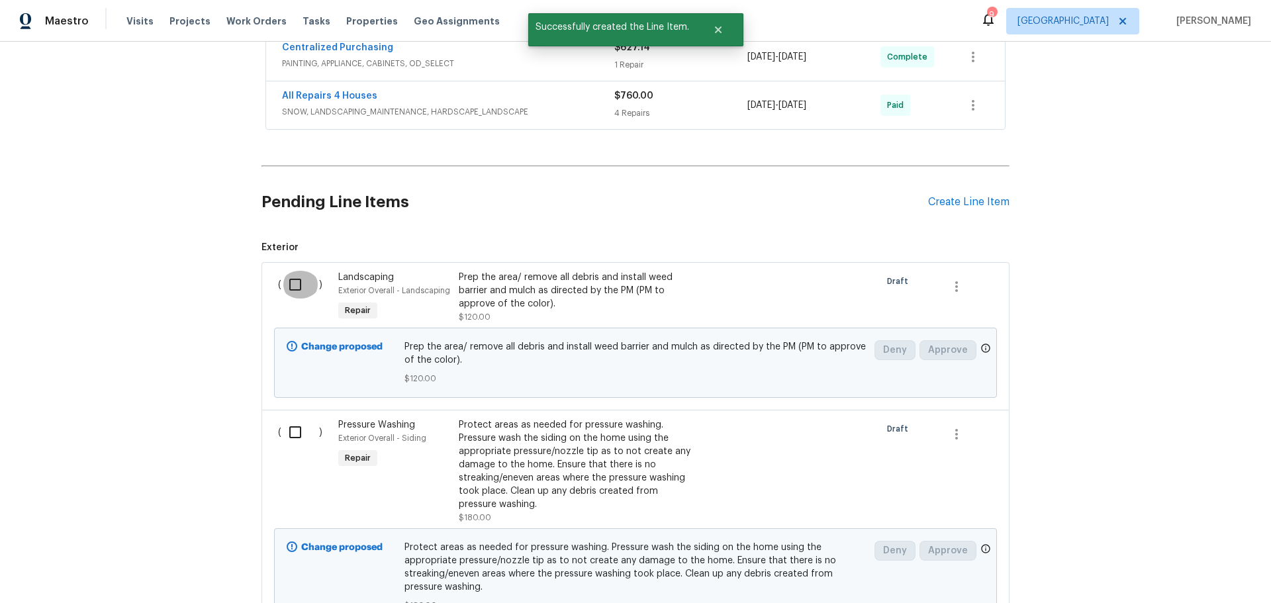
click at [286, 289] on input "checkbox" at bounding box center [300, 285] width 38 height 28
checkbox input "true"
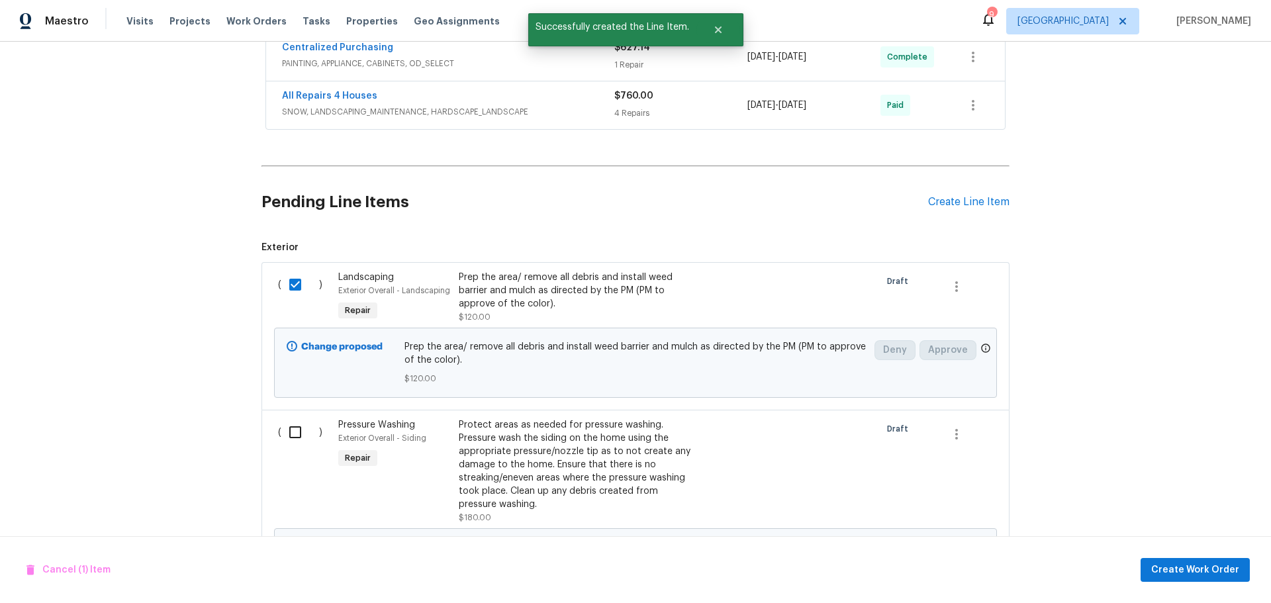
click at [296, 434] on input "checkbox" at bounding box center [300, 433] width 38 height 28
checkbox input "true"
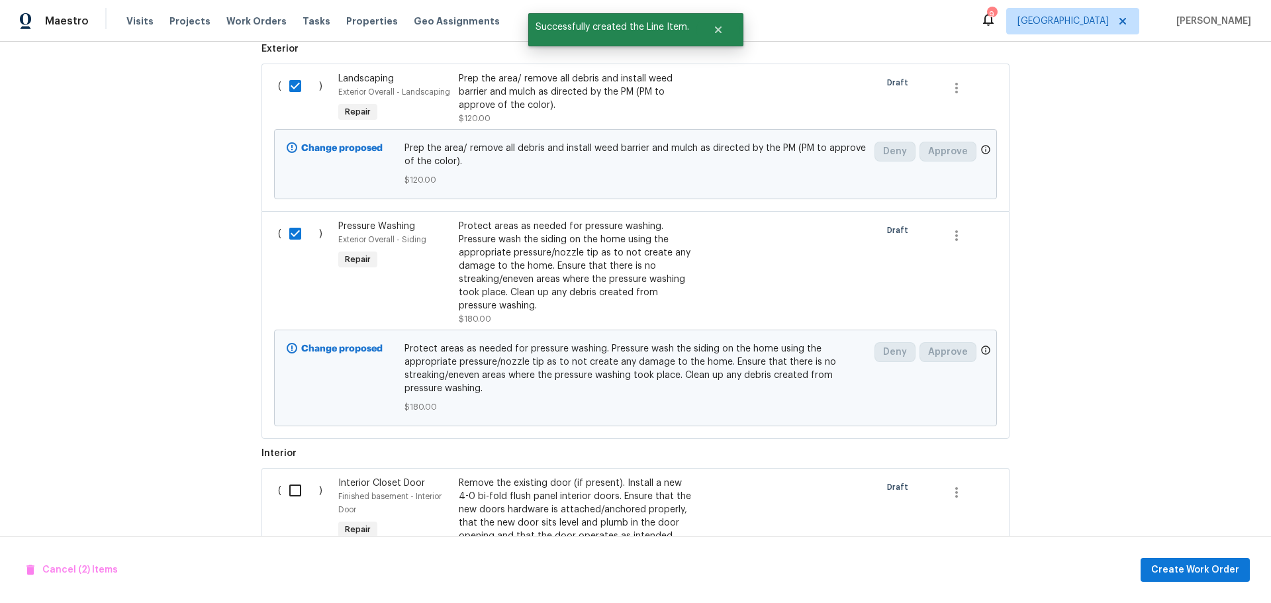
scroll to position [1065, 0]
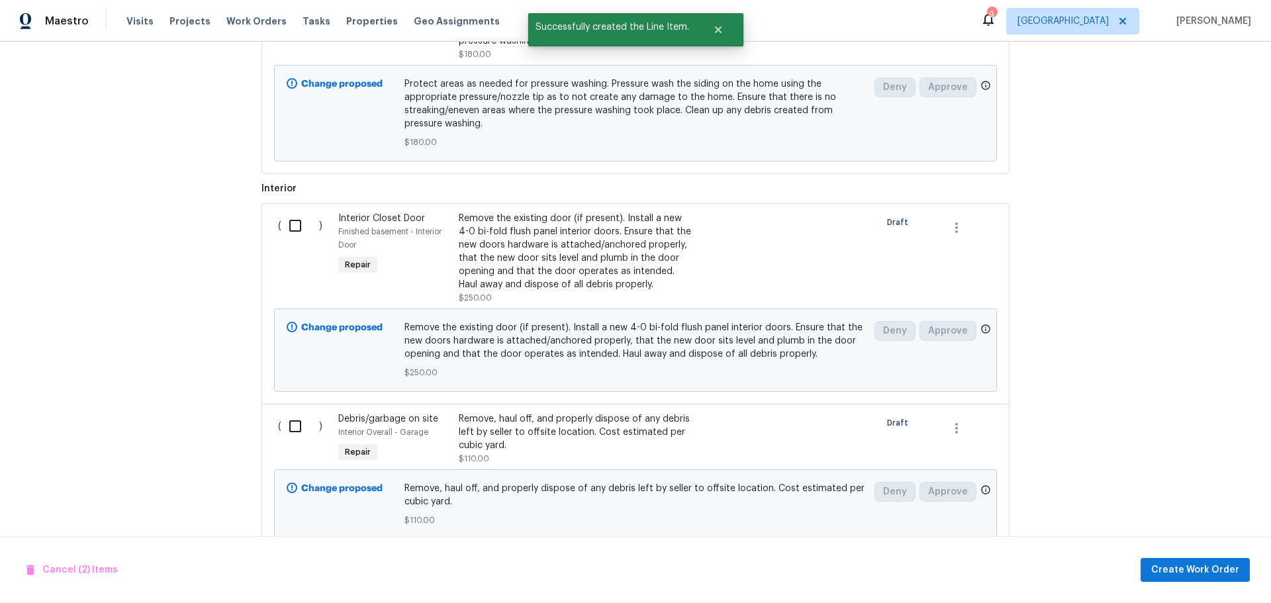
click at [282, 230] on input "checkbox" at bounding box center [300, 226] width 38 height 28
checkbox input "true"
click at [290, 426] on input "checkbox" at bounding box center [300, 427] width 38 height 28
checkbox input "true"
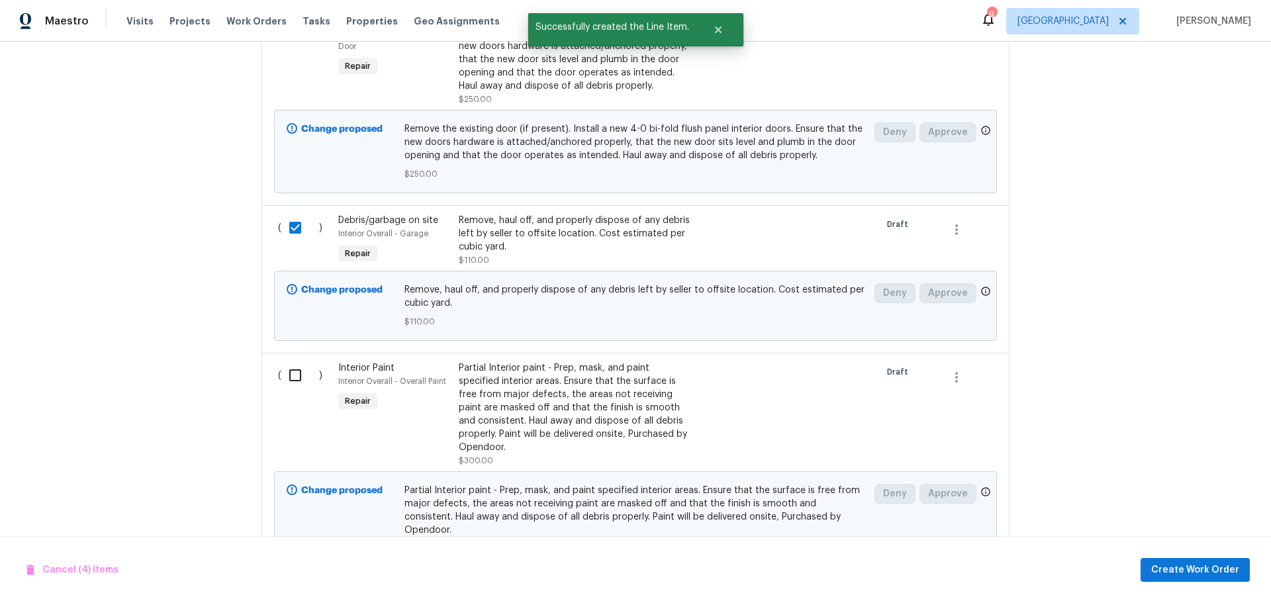
click at [293, 366] on input "checkbox" at bounding box center [300, 376] width 38 height 28
checkbox input "true"
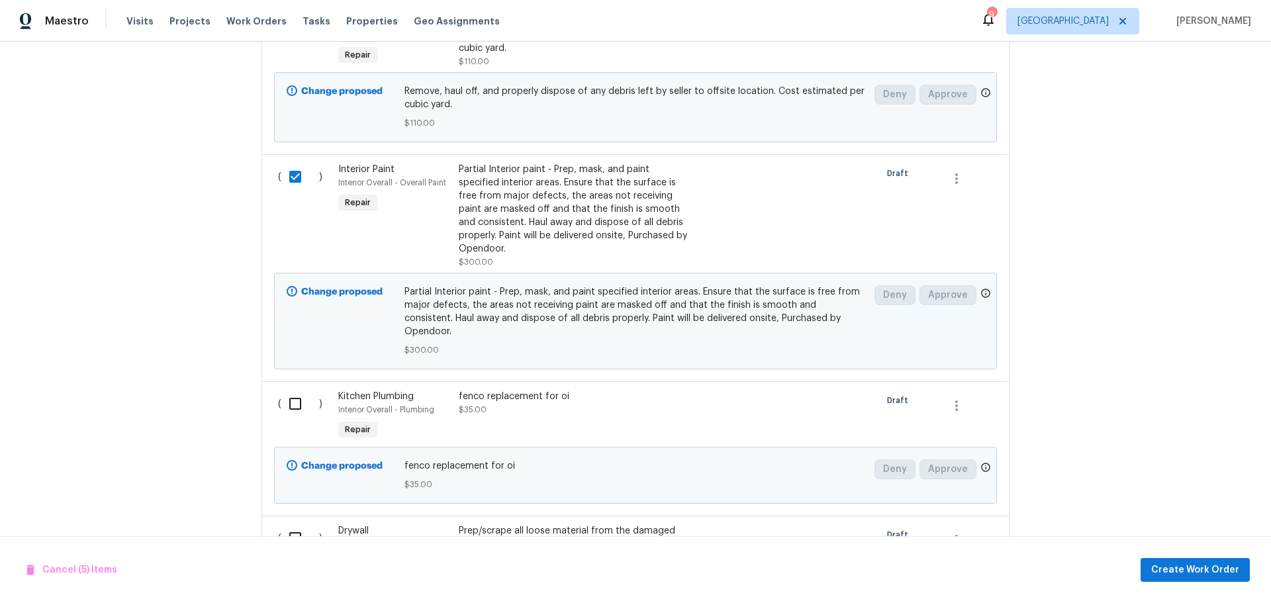
click at [297, 390] on input "checkbox" at bounding box center [300, 404] width 38 height 28
checkbox input "true"
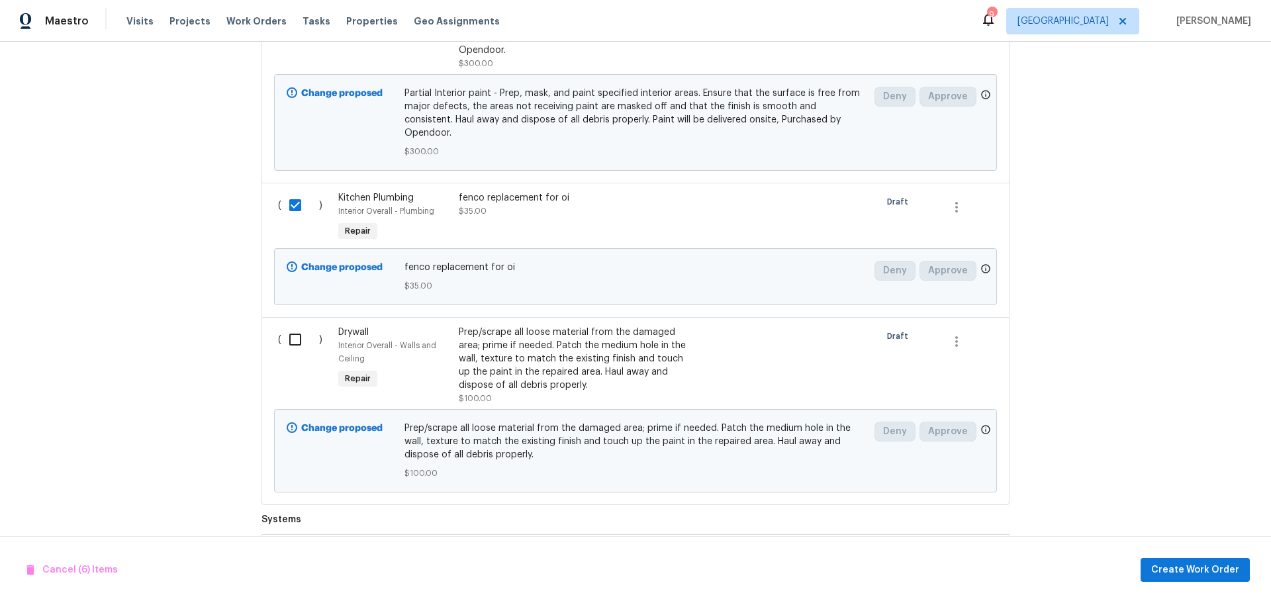
click at [284, 330] on input "checkbox" at bounding box center [300, 340] width 38 height 28
checkbox input "true"
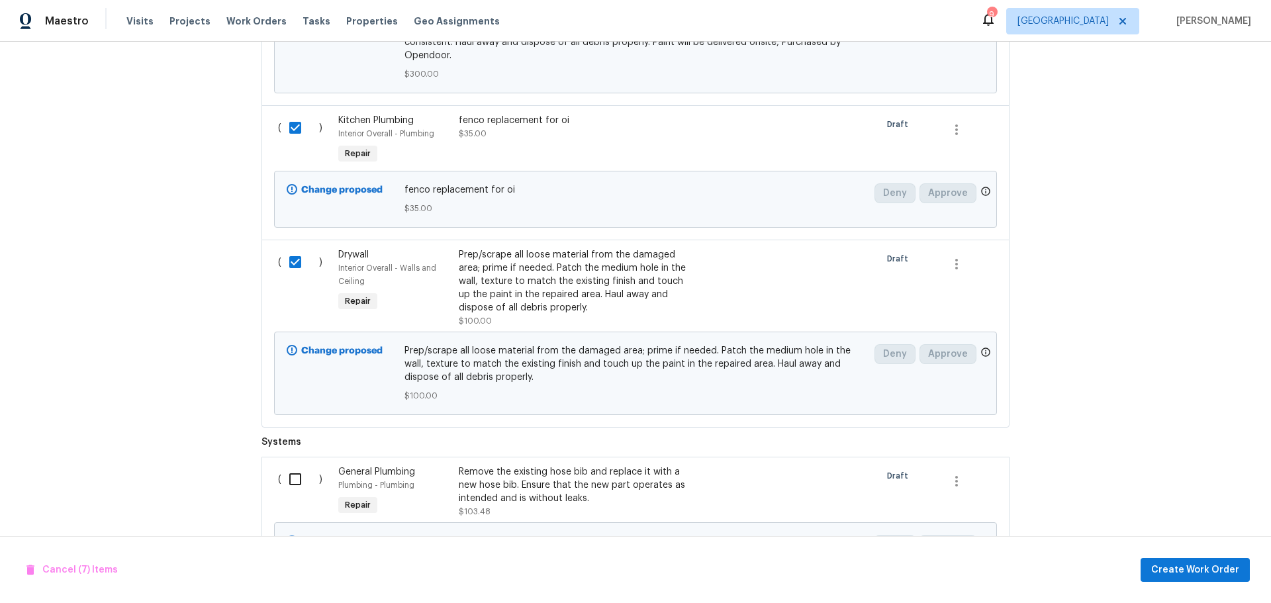
scroll to position [1827, 0]
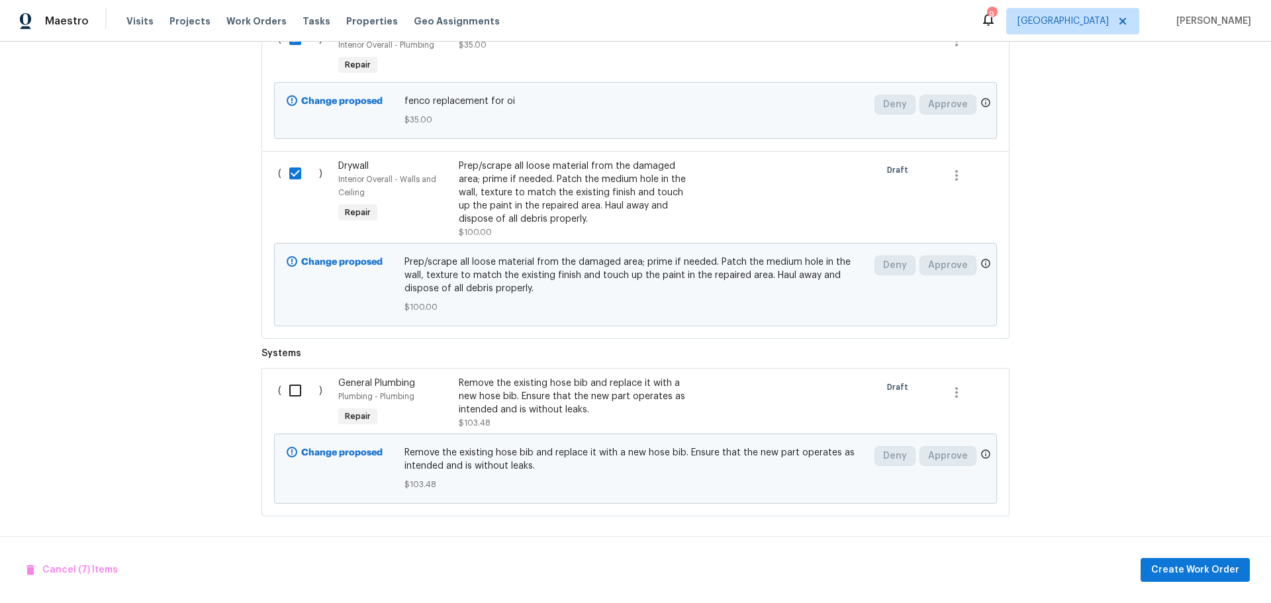
click at [296, 383] on input "checkbox" at bounding box center [300, 391] width 38 height 28
checkbox input "true"
click at [1195, 569] on span "Create Work Order" at bounding box center [1196, 570] width 88 height 17
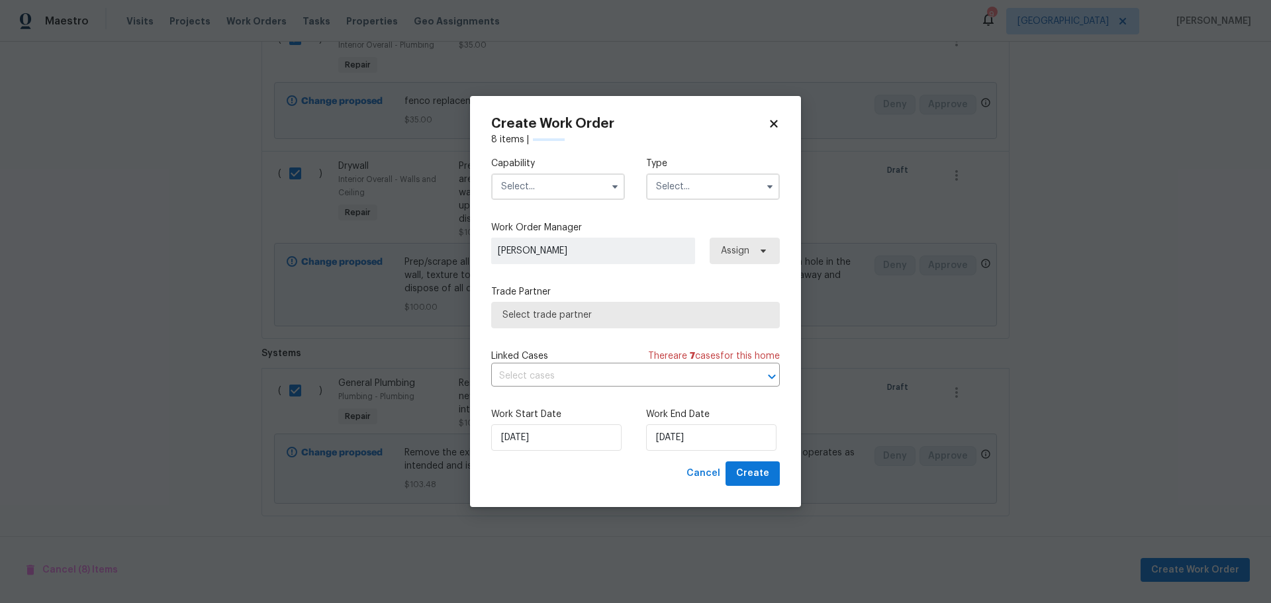
checkbox input "false"
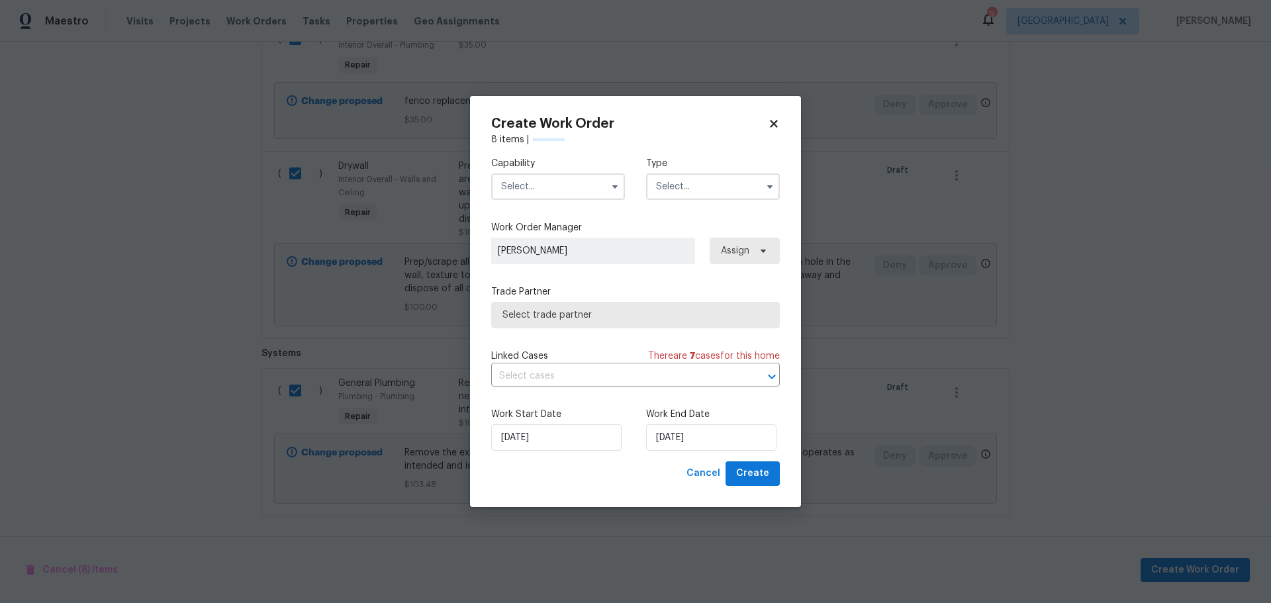
checkbox input "false"
click at [594, 181] on input "text" at bounding box center [558, 187] width 134 height 26
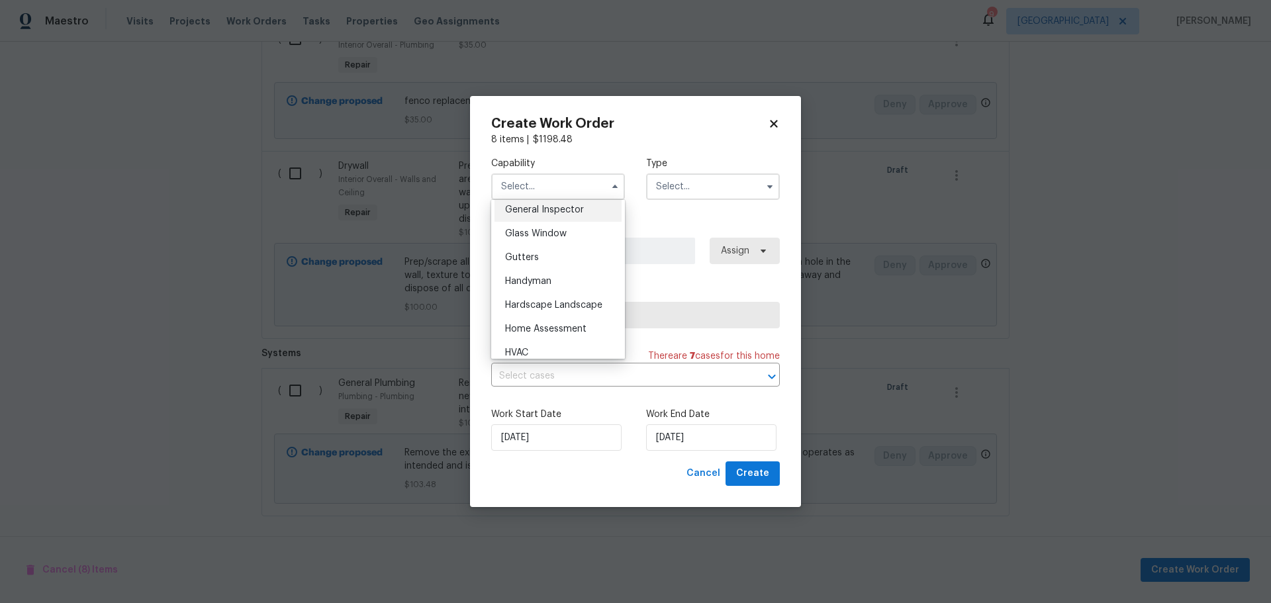
scroll to position [596, 0]
click at [564, 257] on span "General Contractor" at bounding box center [547, 252] width 85 height 9
type input "General Contractor"
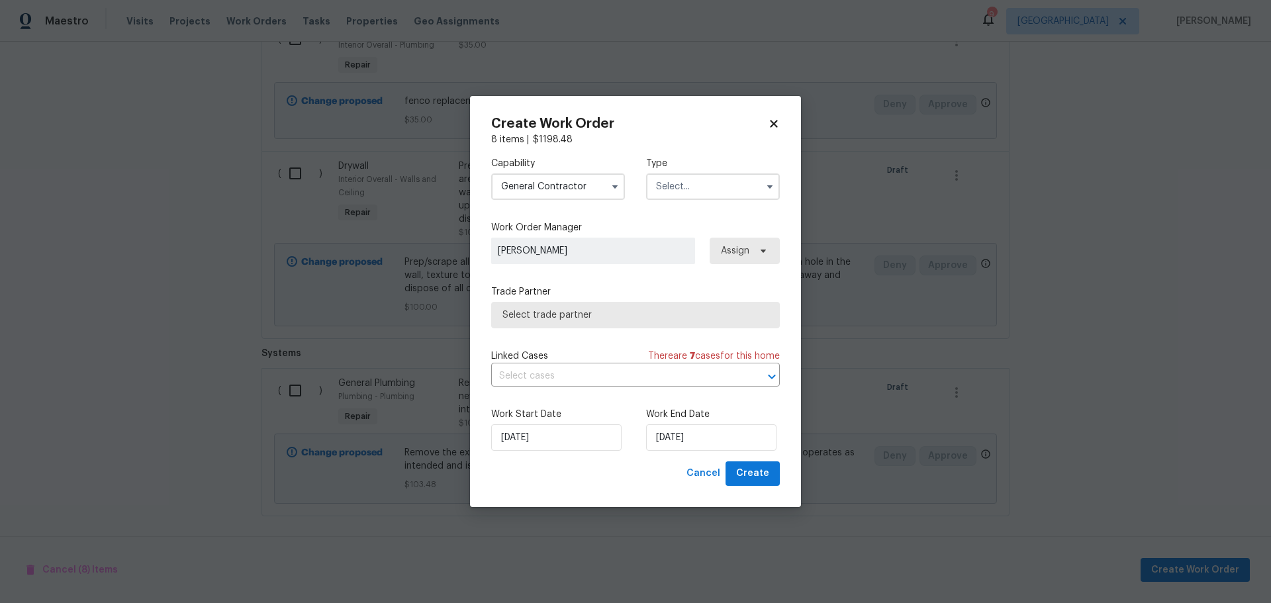
click at [681, 186] on input "text" at bounding box center [713, 187] width 134 height 26
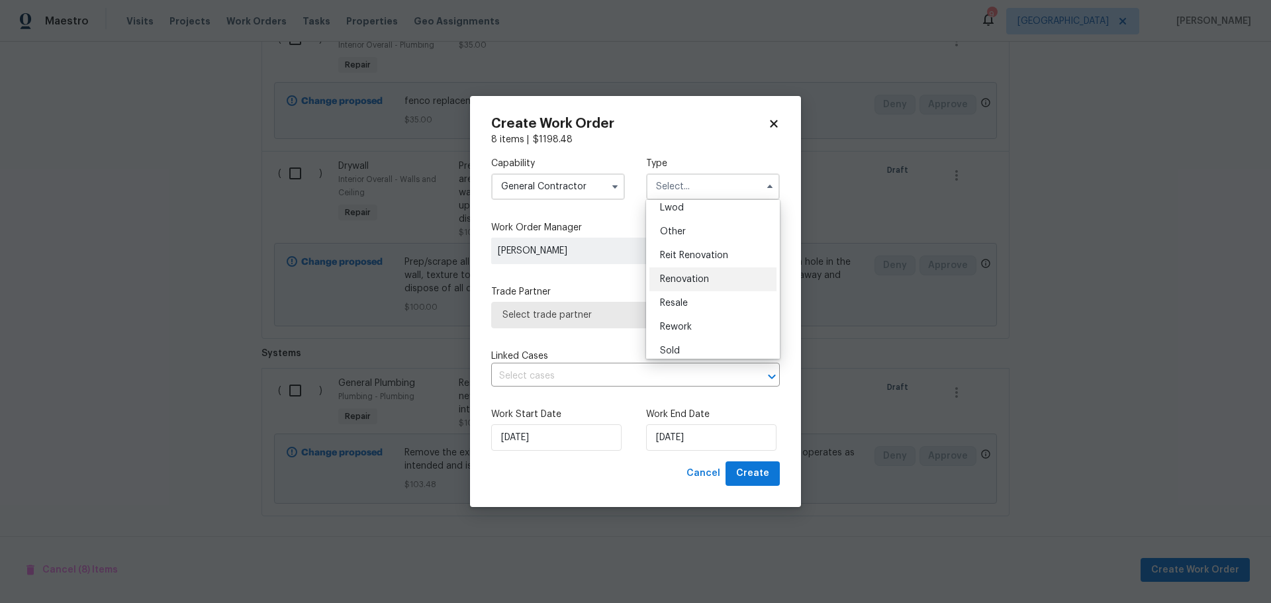
scroll to position [158, 0]
click at [691, 277] on div "Renovation" at bounding box center [713, 272] width 127 height 24
type input "Renovation"
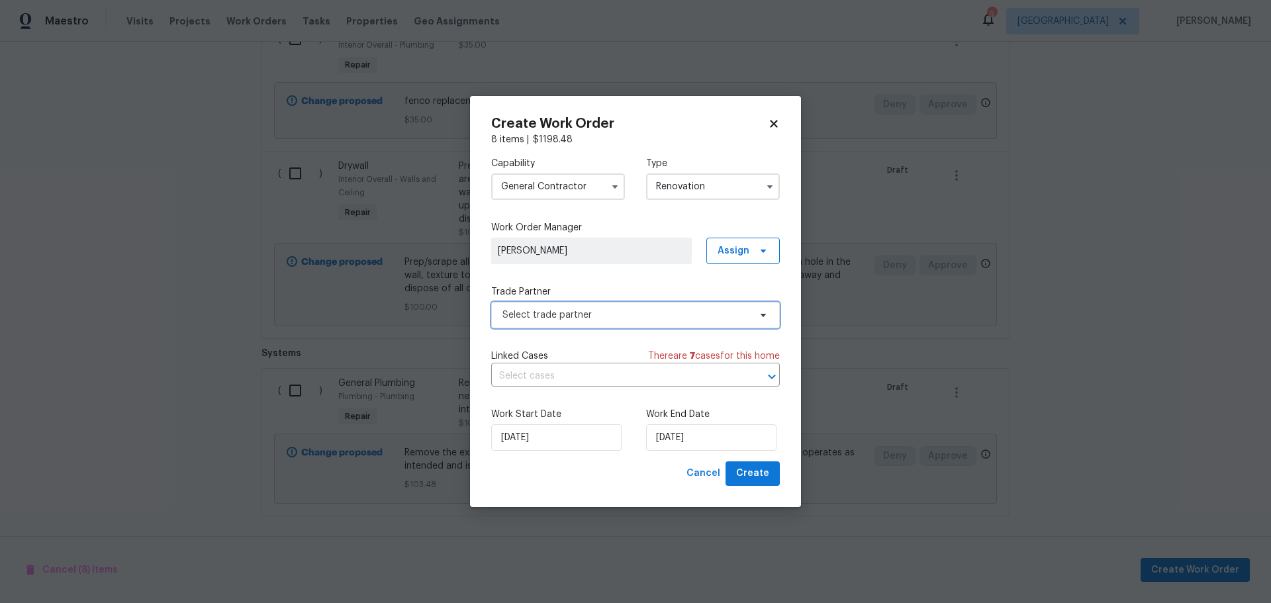
click at [657, 323] on span "Select trade partner" at bounding box center [635, 315] width 289 height 26
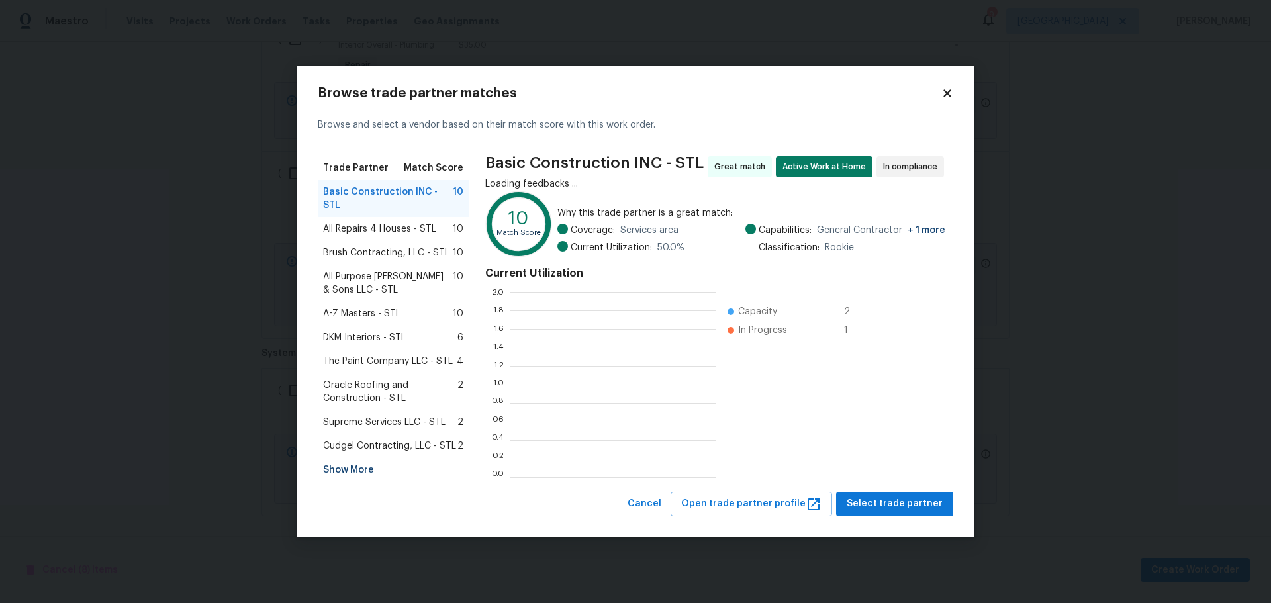
scroll to position [175, 197]
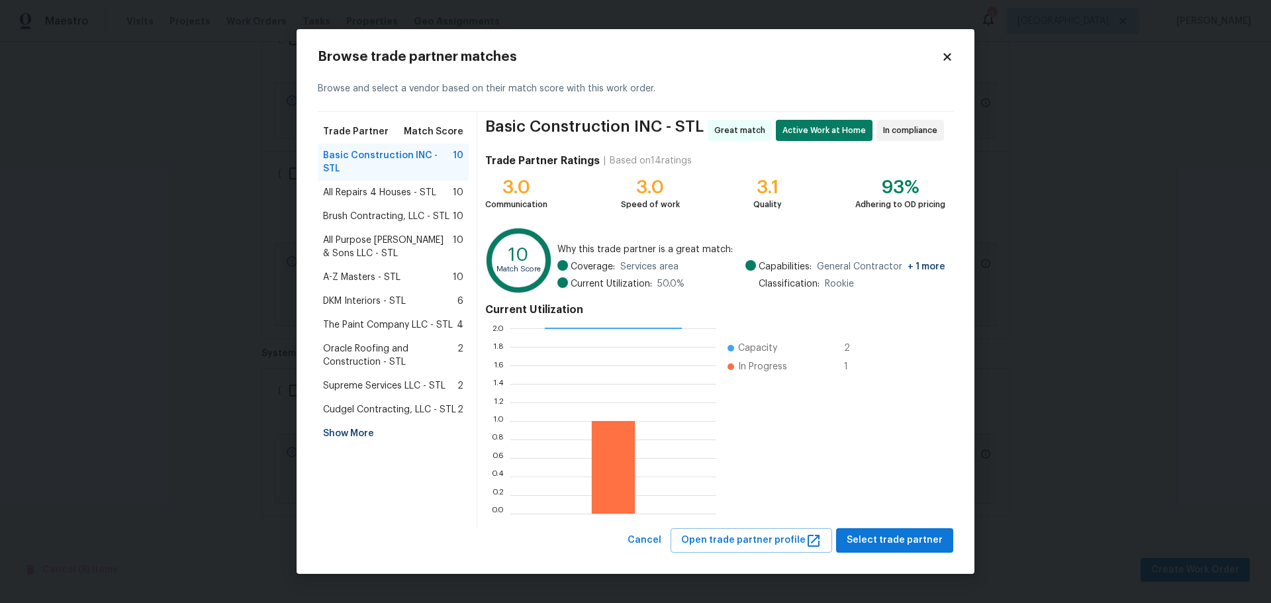
click at [396, 187] on div "All Repairs 4 Houses - STL 10" at bounding box center [393, 193] width 151 height 24
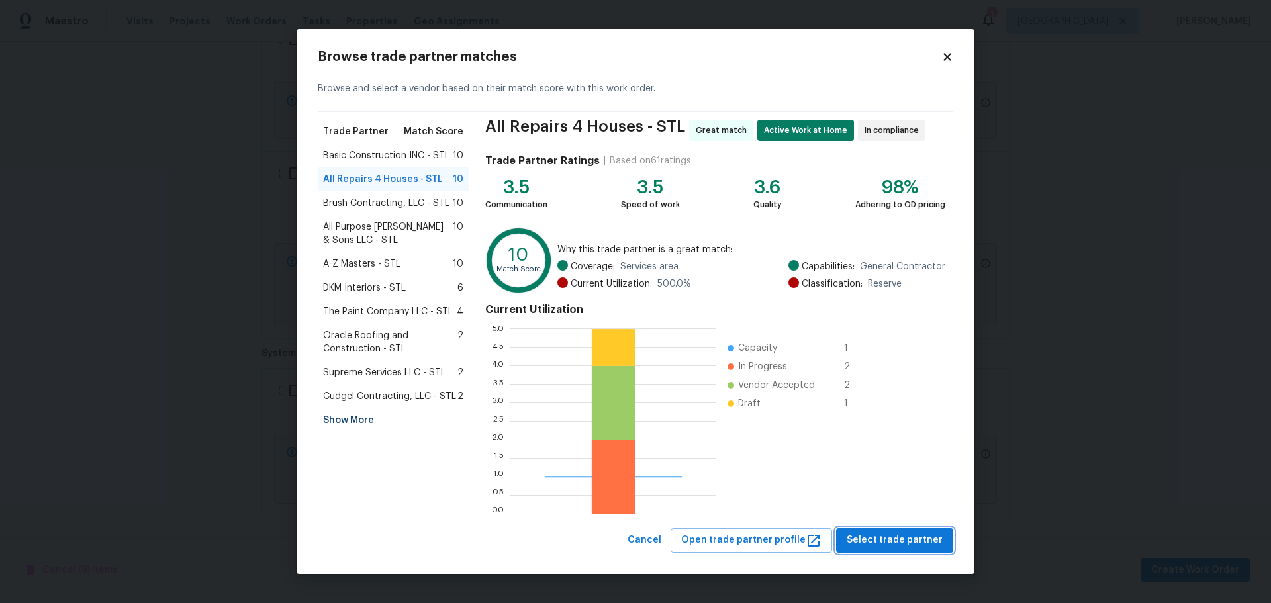
click at [869, 541] on span "Select trade partner" at bounding box center [895, 540] width 96 height 17
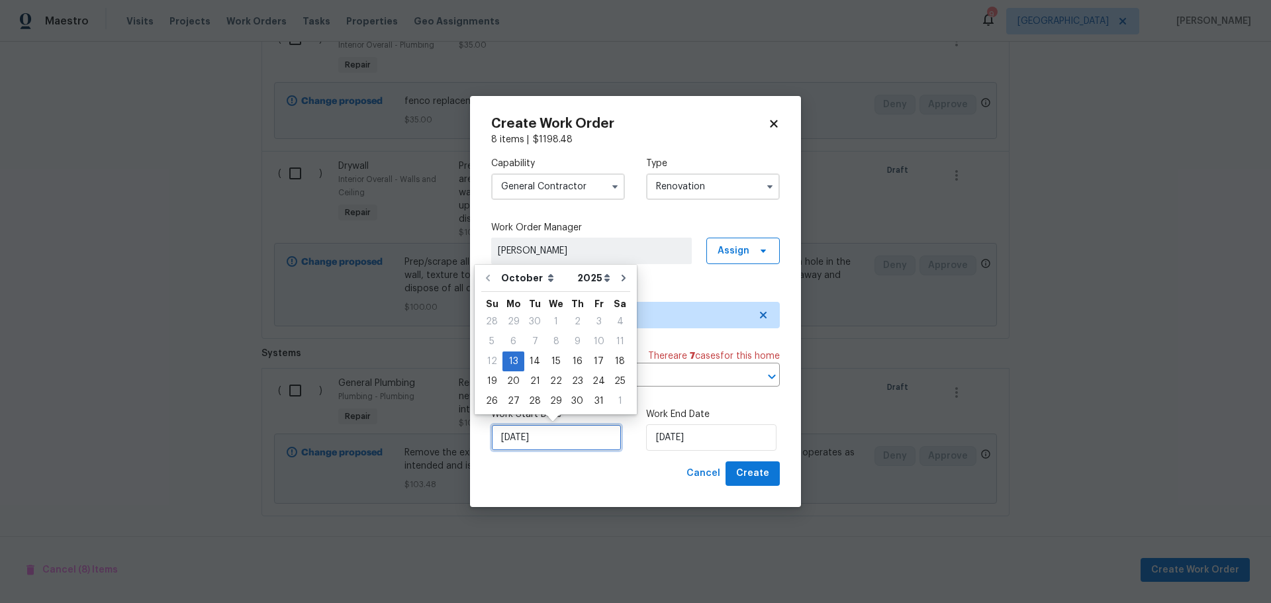
click at [581, 432] on input "10/13/2025" at bounding box center [556, 437] width 130 height 26
click at [531, 361] on div "14" at bounding box center [534, 361] width 21 height 19
type input "10/14/2025"
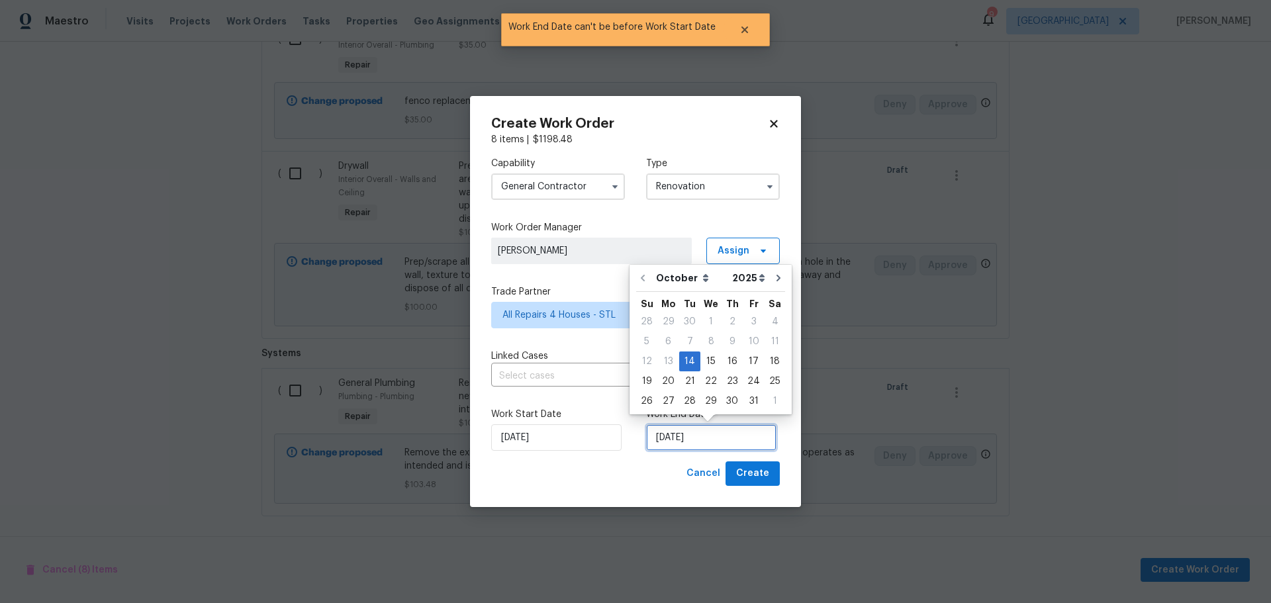
drag, startPoint x: 722, startPoint y: 448, endPoint x: 723, endPoint y: 430, distance: 17.3
click at [723, 447] on input "10/14/2025" at bounding box center [711, 437] width 130 height 26
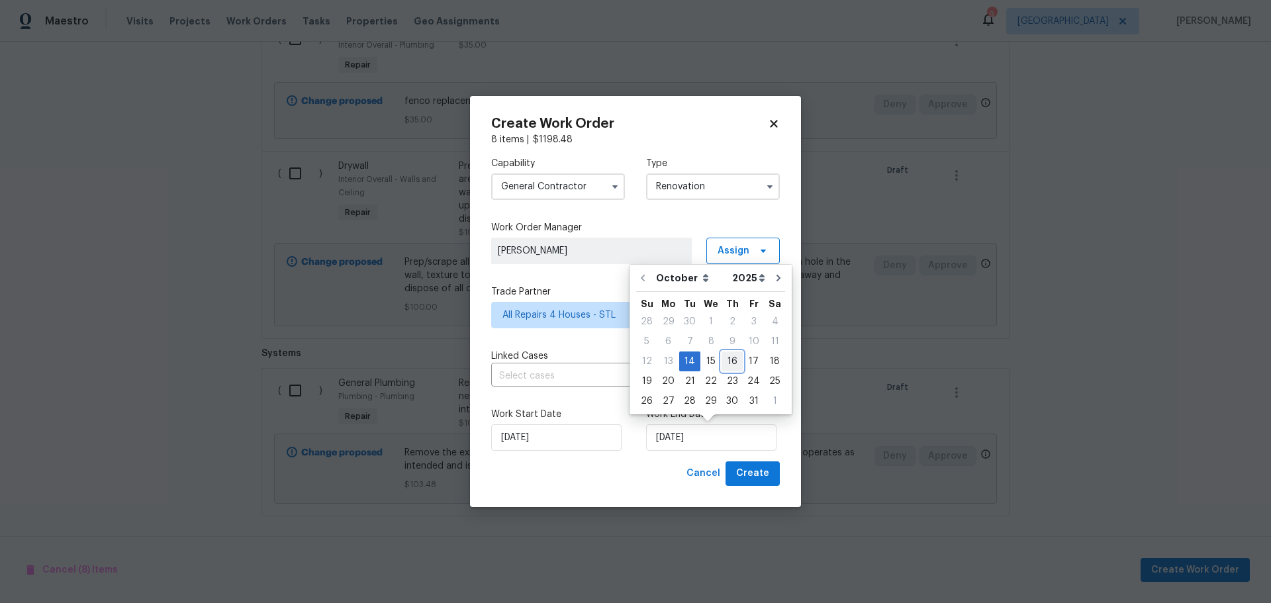
click at [730, 362] on div "16" at bounding box center [732, 361] width 21 height 19
type input "10/16/2025"
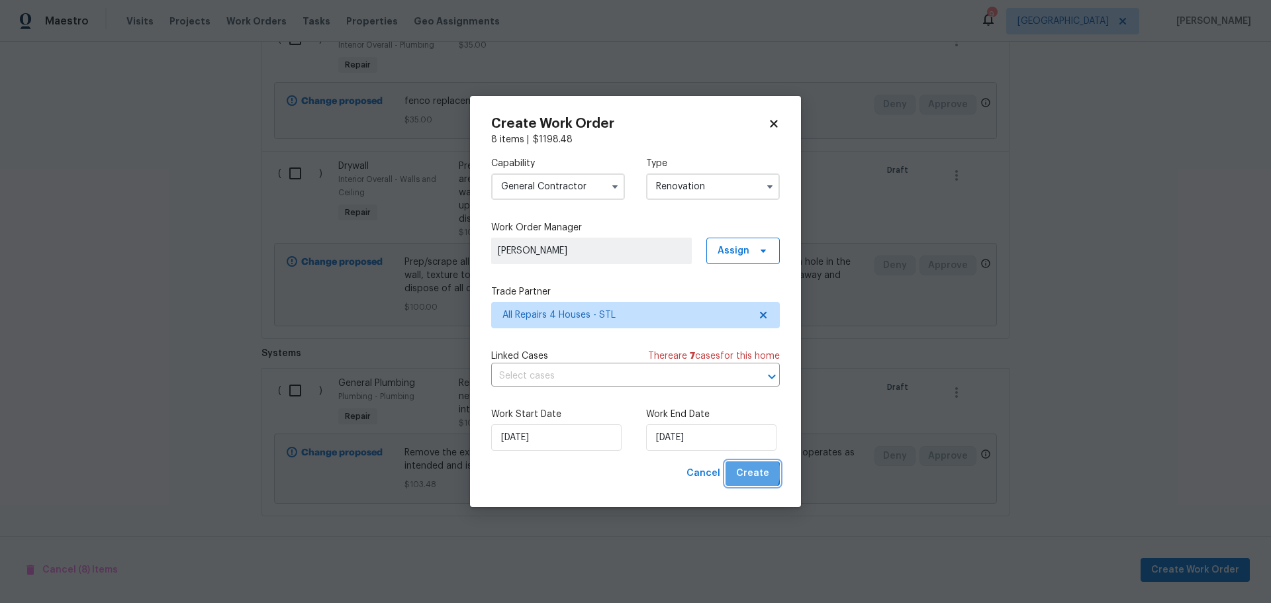
click at [754, 473] on span "Create" at bounding box center [752, 474] width 33 height 17
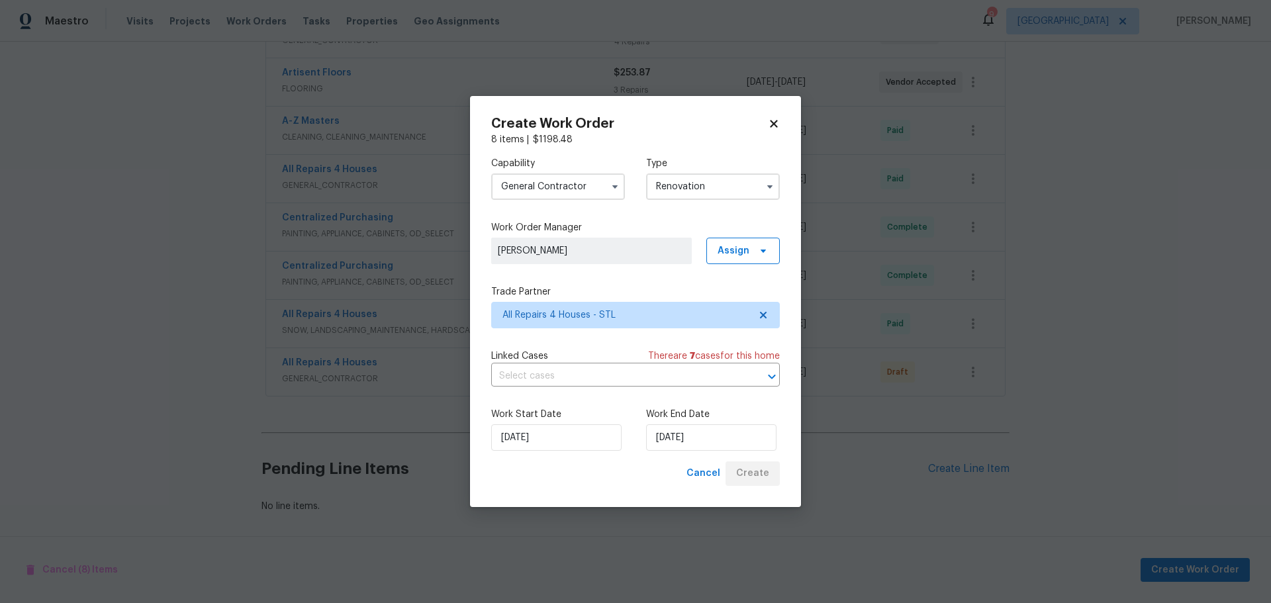
scroll to position [393, 0]
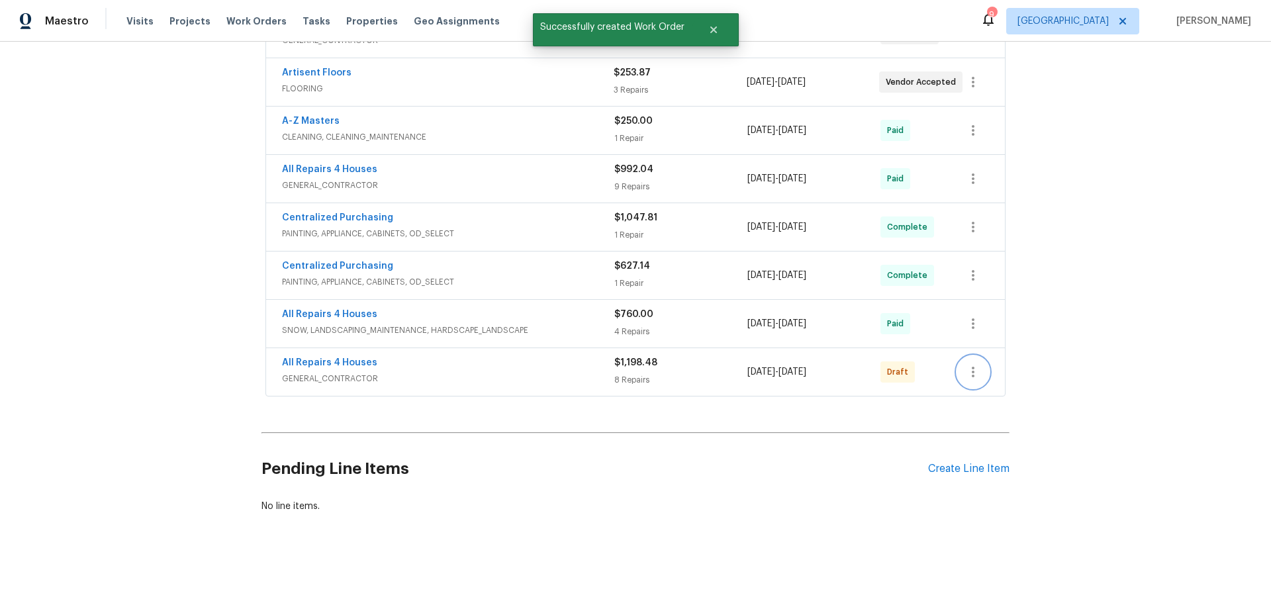
click at [972, 367] on icon "button" at bounding box center [973, 372] width 3 height 11
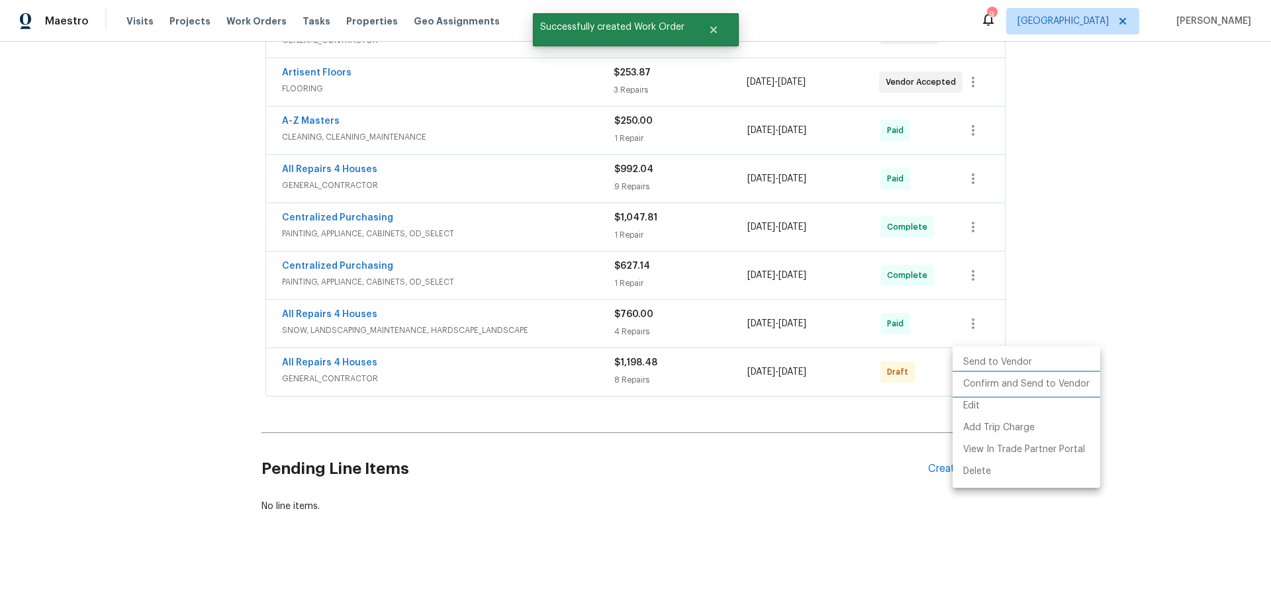
click at [1023, 386] on li "Confirm and Send to Vendor" at bounding box center [1027, 384] width 148 height 22
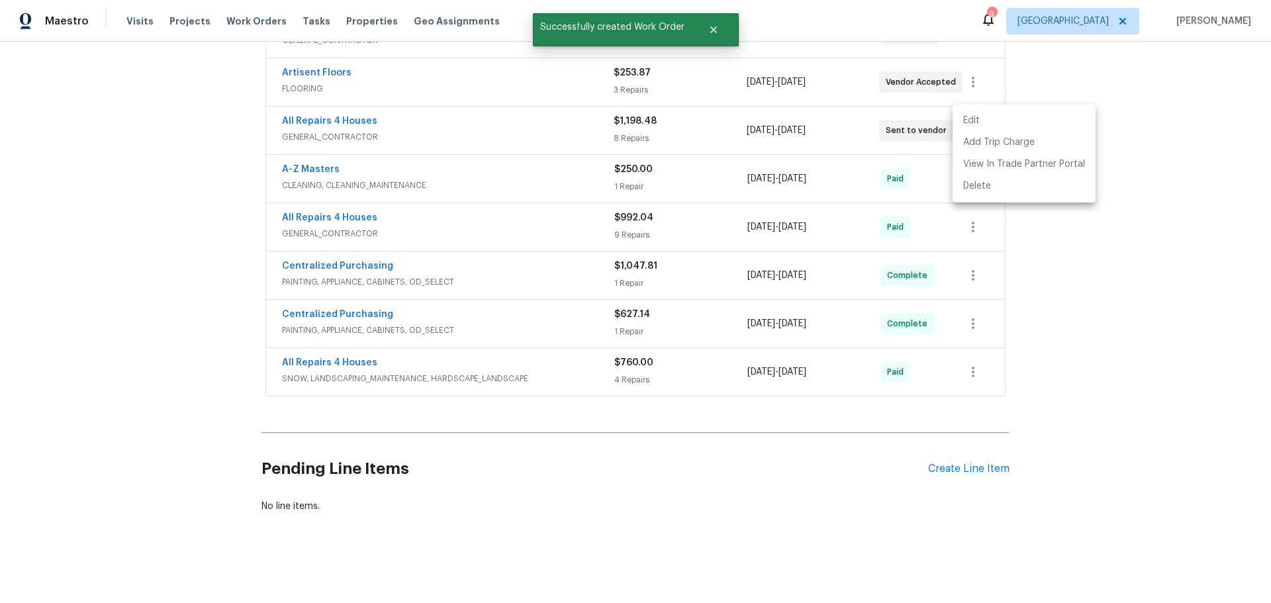
click at [1056, 307] on div at bounding box center [635, 301] width 1271 height 603
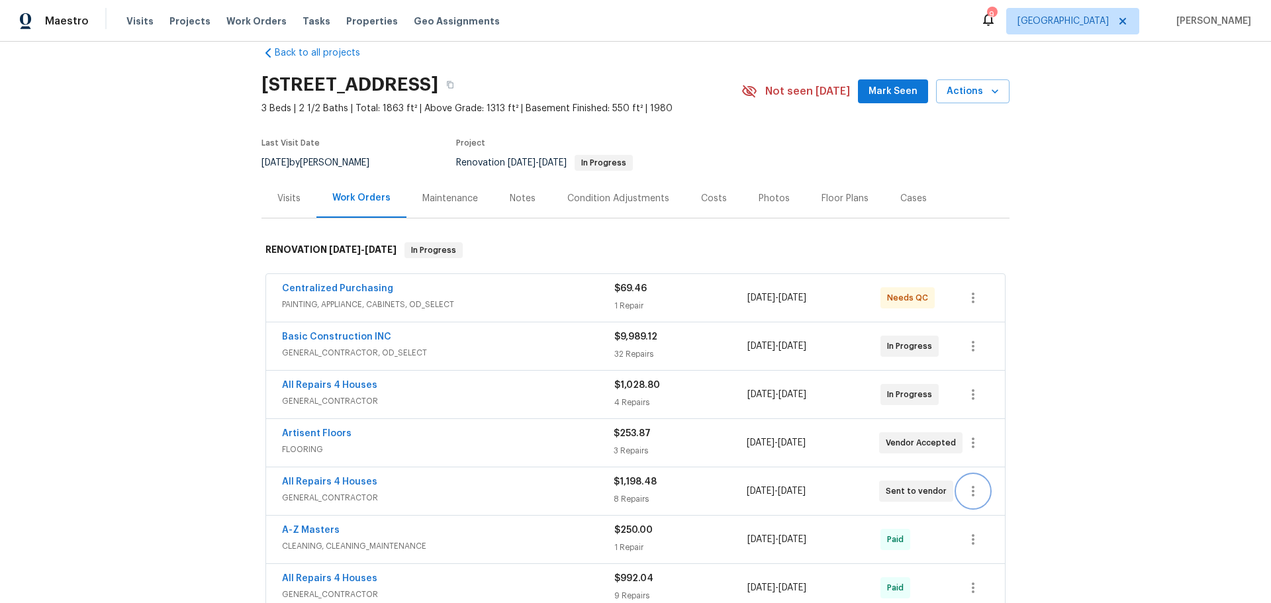
scroll to position [0, 0]
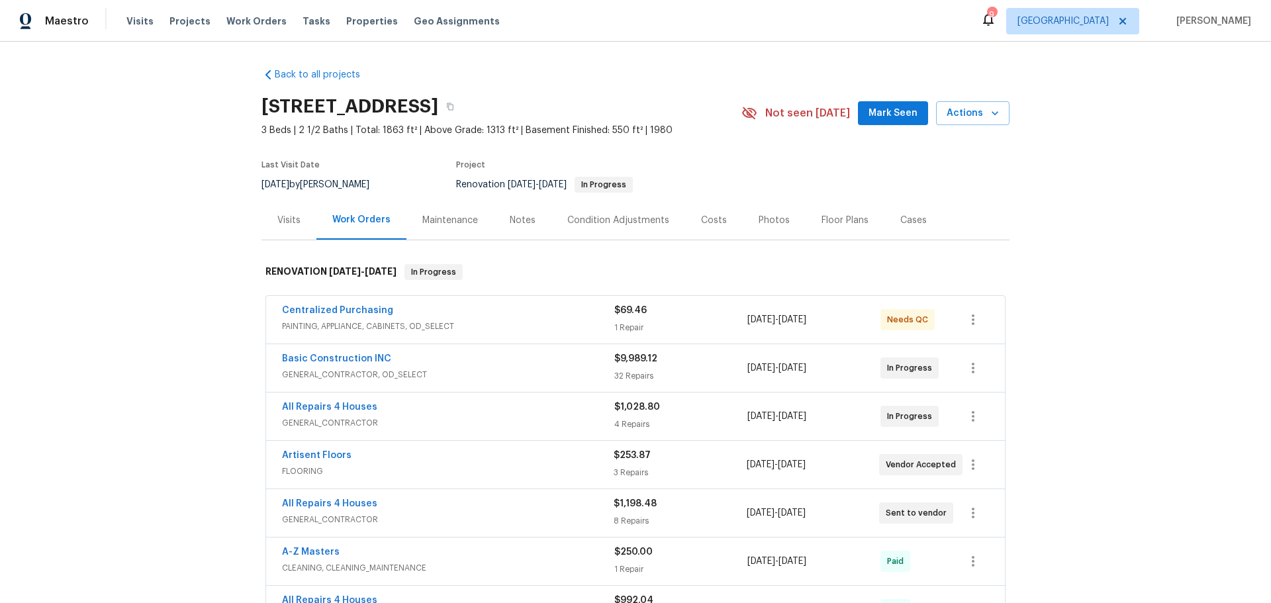
click at [501, 228] on div "Notes" at bounding box center [523, 220] width 58 height 39
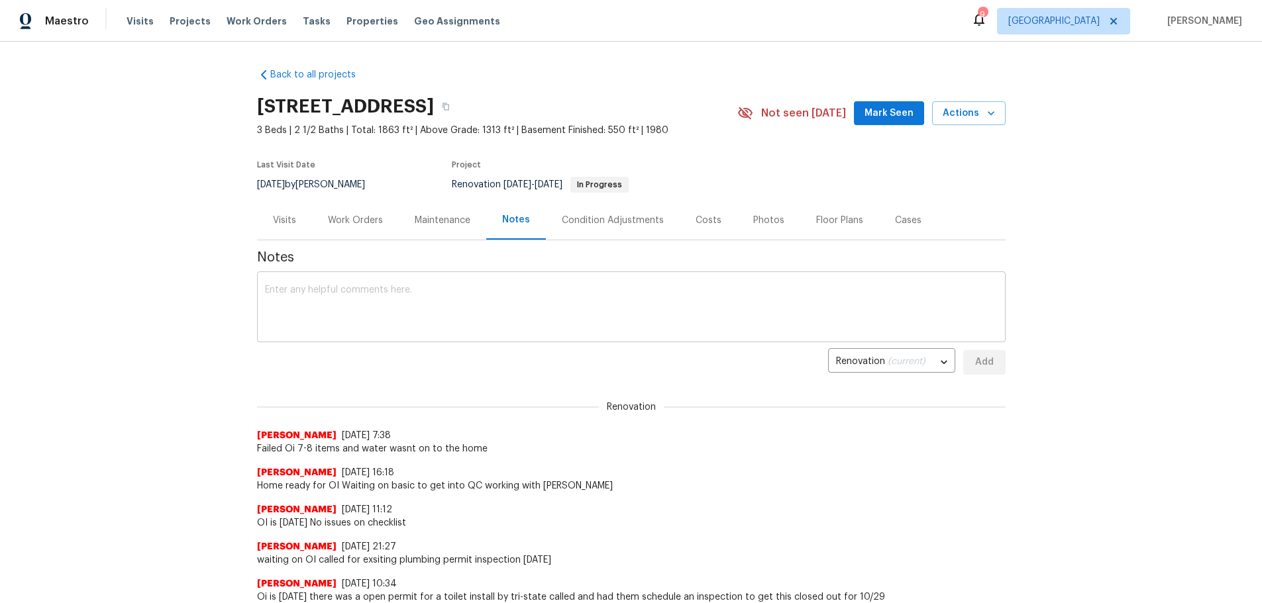
click at [428, 324] on textarea at bounding box center [631, 308] width 732 height 46
click at [579, 300] on textarea "updated basics WO removing all items they failed to complete" at bounding box center [631, 308] width 732 height 46
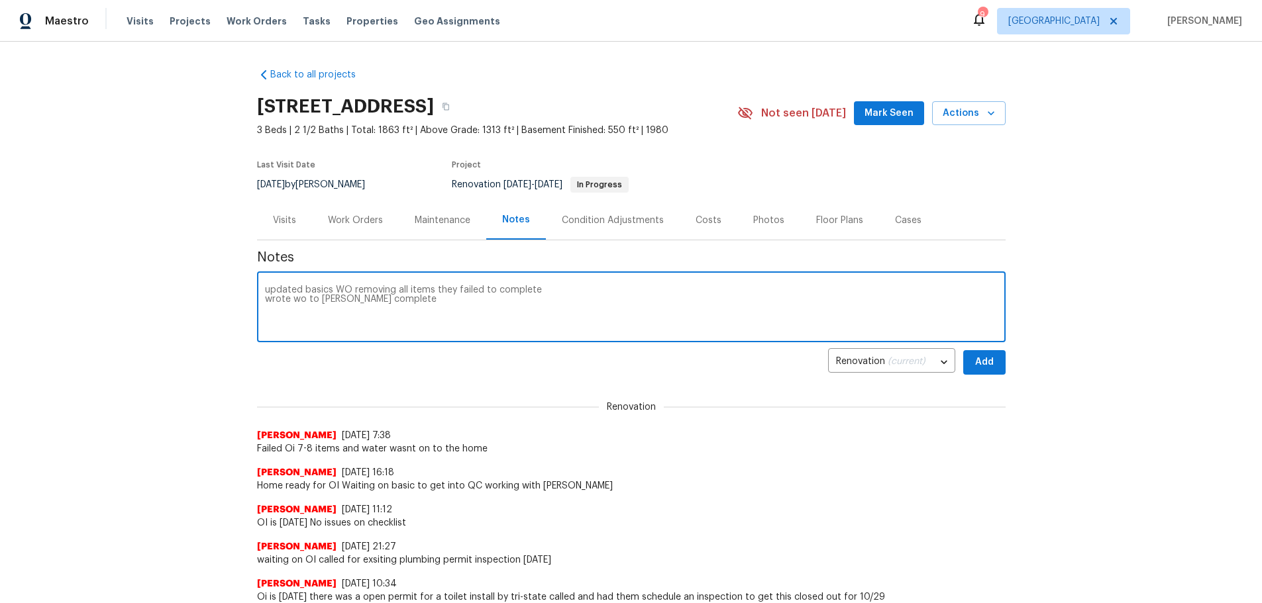
type textarea "updated basics WO removing all items they failed to complete wrote wo to edgar …"
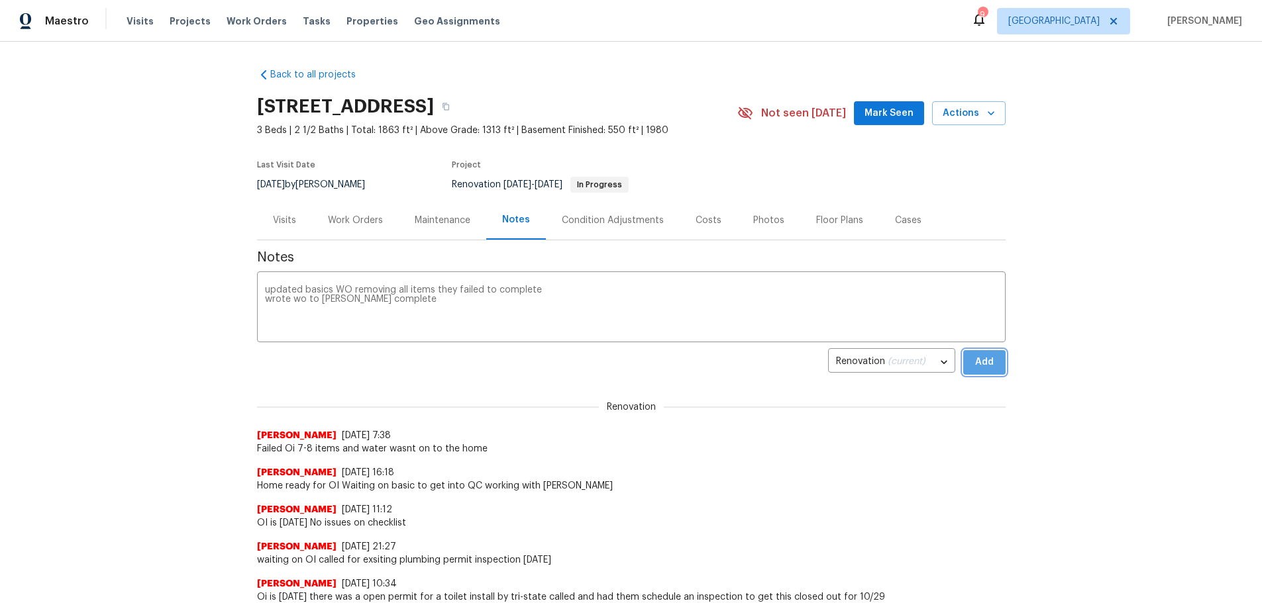
click at [973, 369] on span "Add" at bounding box center [983, 362] width 21 height 17
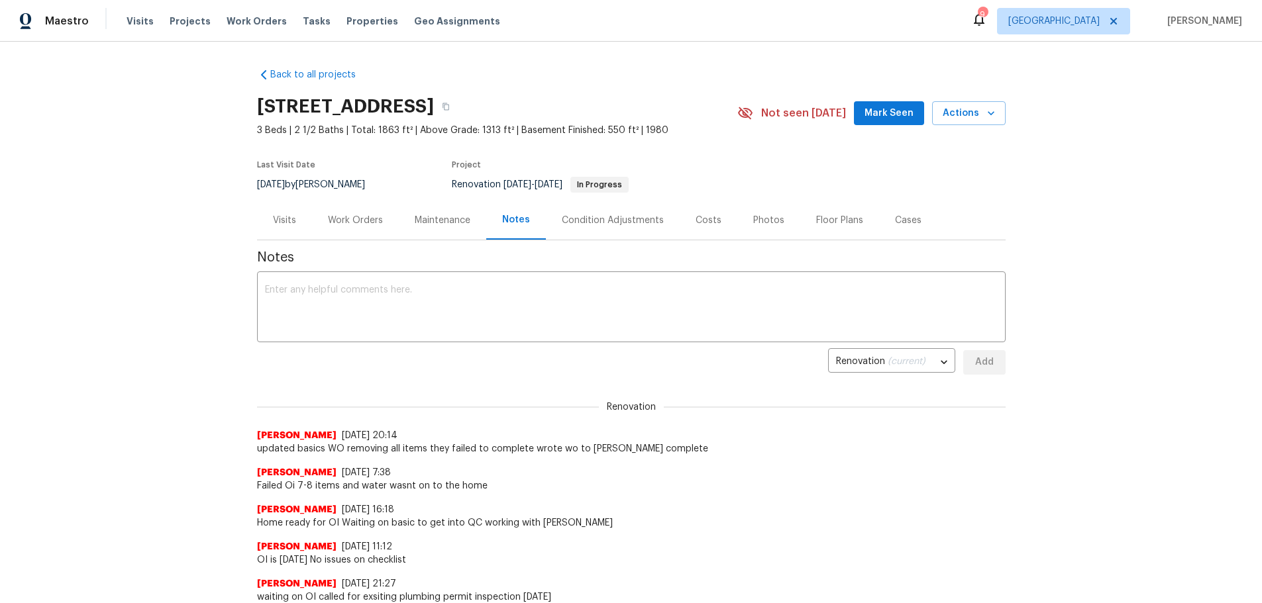
click at [328, 214] on div "Work Orders" at bounding box center [355, 220] width 55 height 13
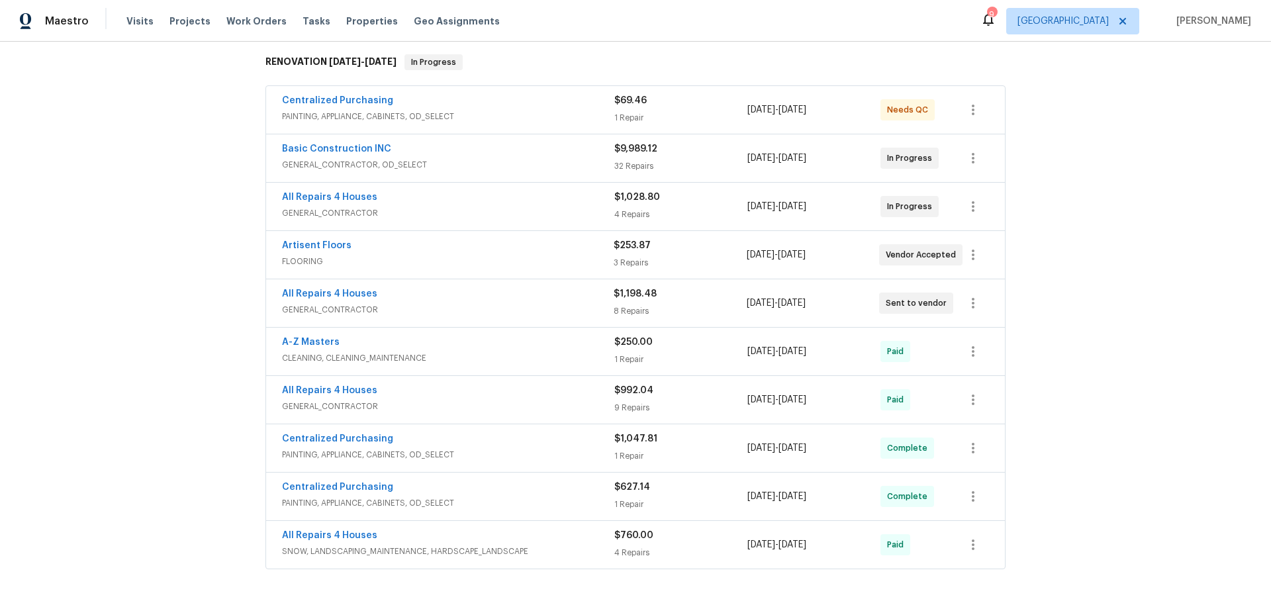
scroll to position [194, 0]
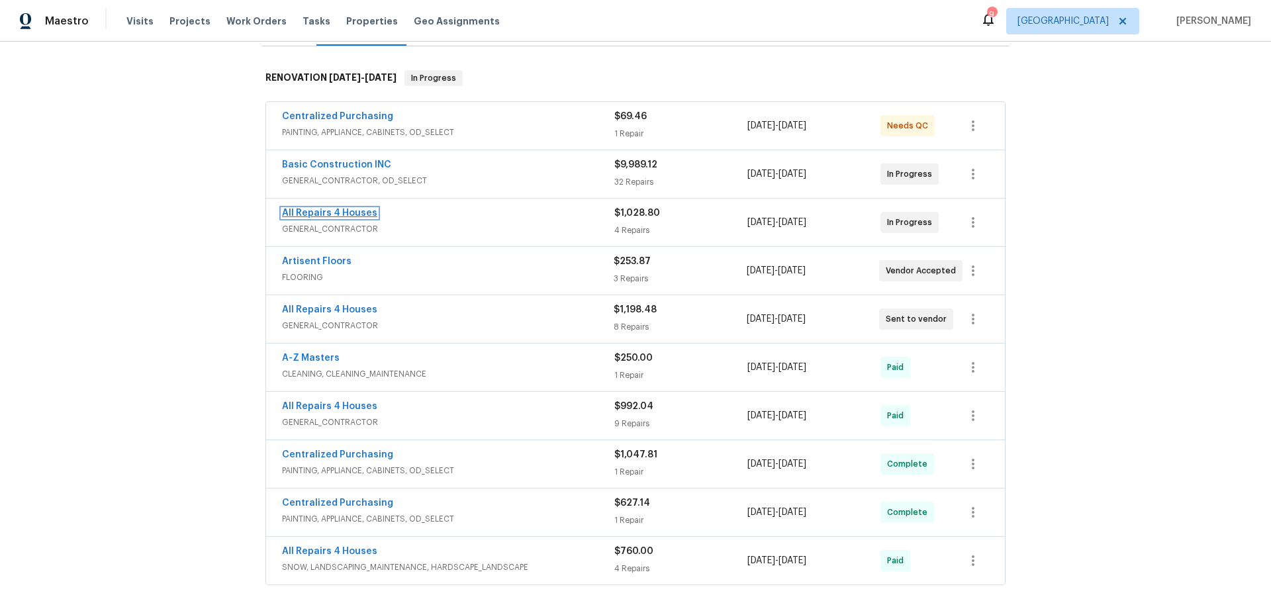
click at [354, 213] on link "All Repairs 4 Houses" at bounding box center [329, 213] width 95 height 9
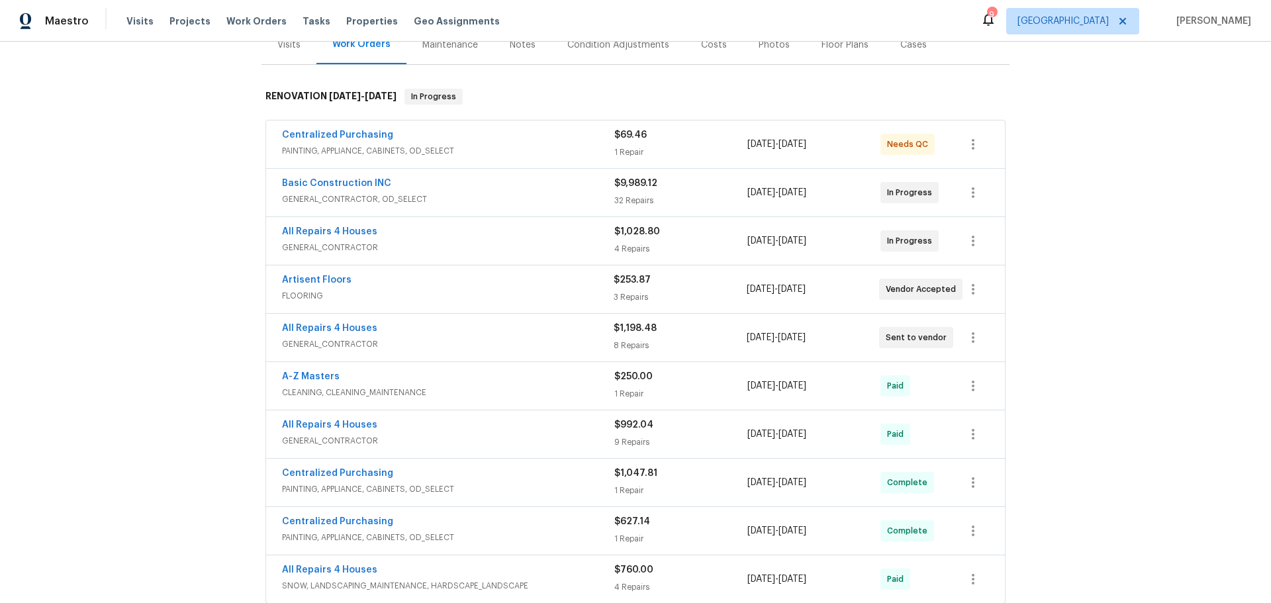
scroll to position [199, 0]
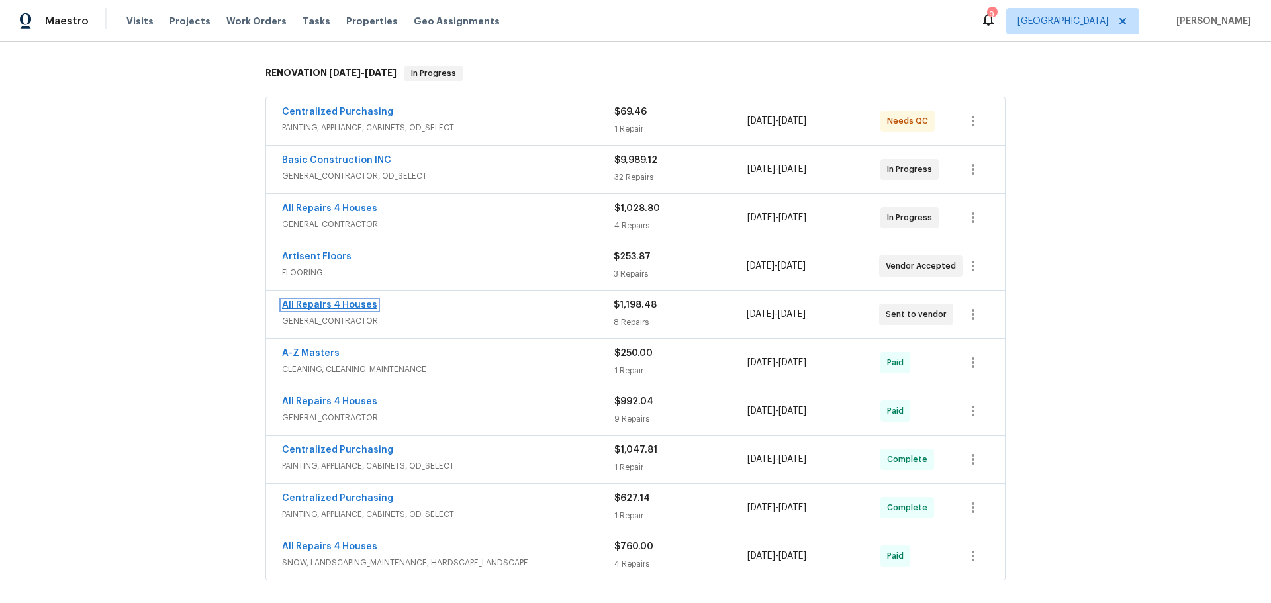
click at [345, 303] on link "All Repairs 4 Houses" at bounding box center [329, 305] width 95 height 9
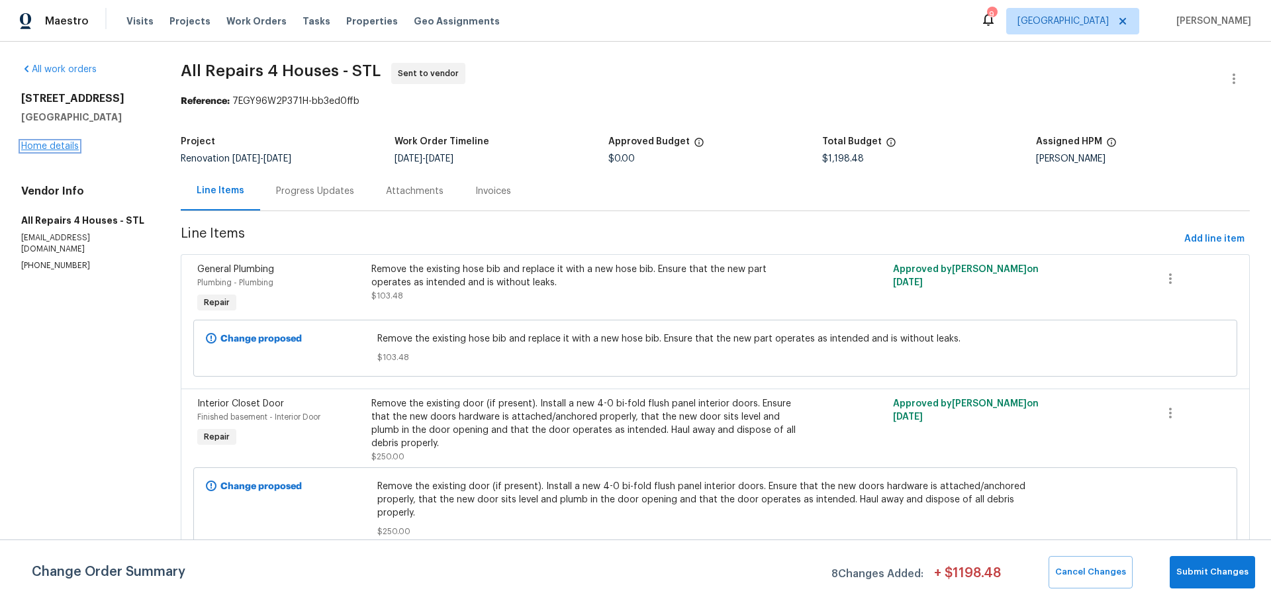
click at [64, 145] on link "Home details" at bounding box center [50, 146] width 58 height 9
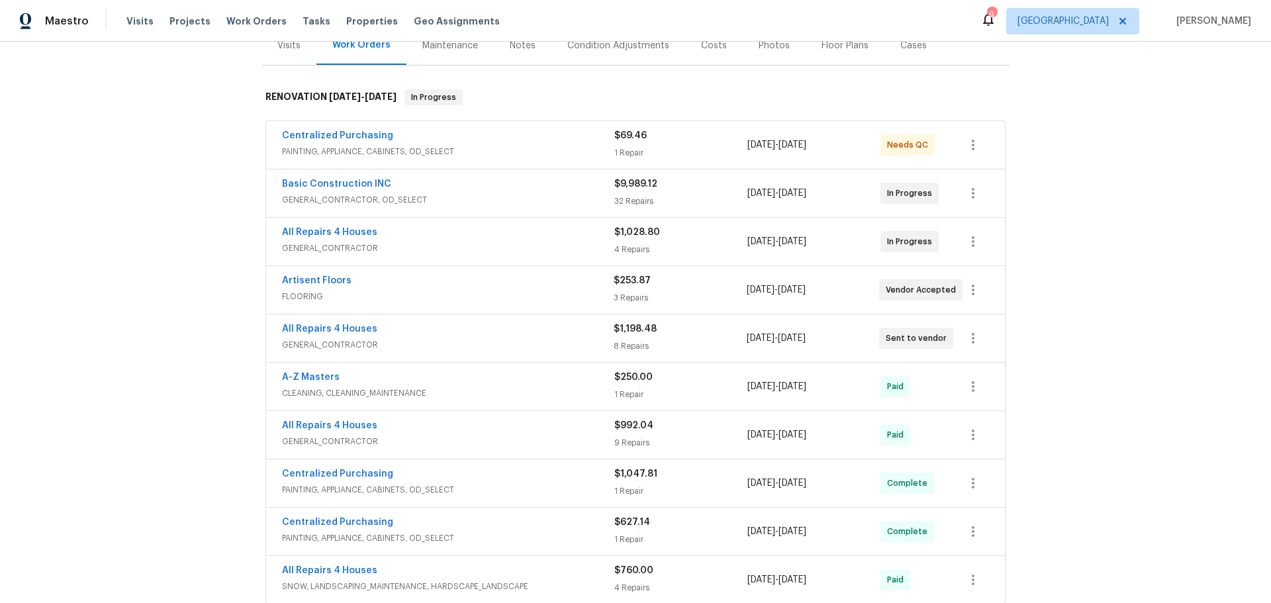
scroll to position [199, 0]
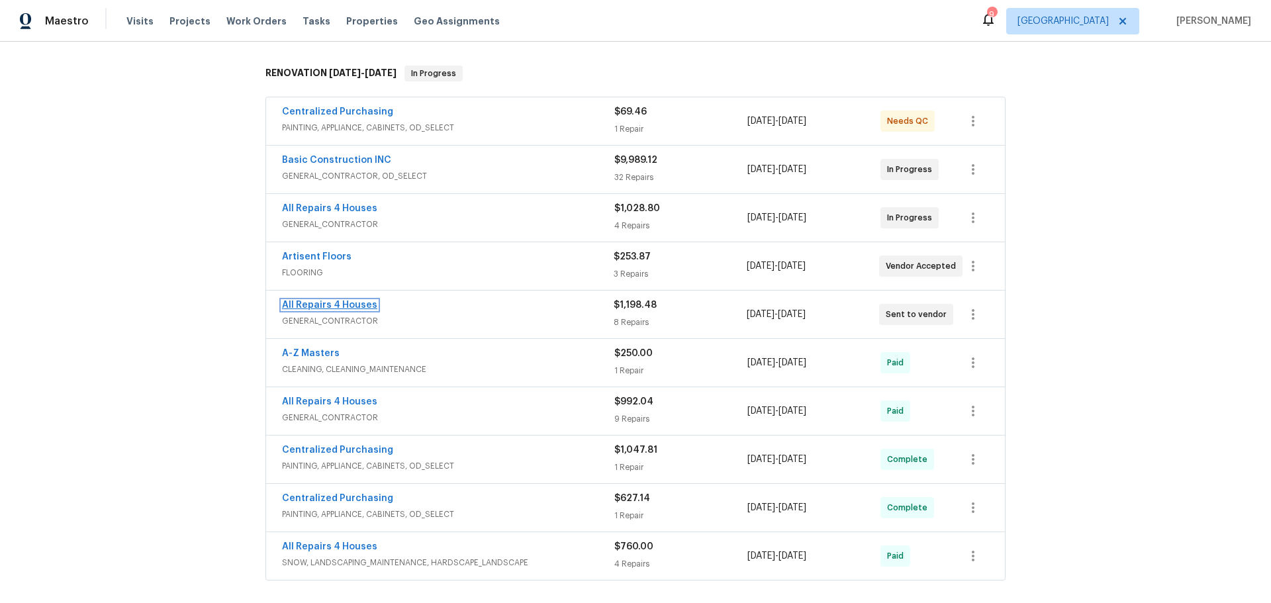
click at [334, 304] on link "All Repairs 4 Houses" at bounding box center [329, 305] width 95 height 9
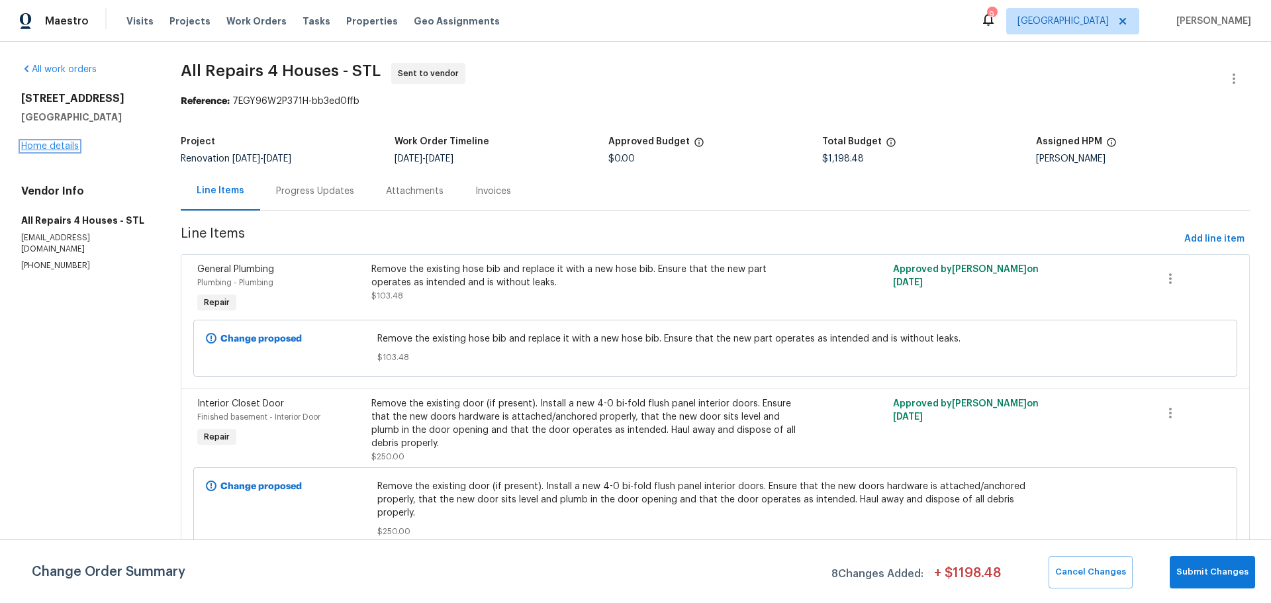
click at [45, 146] on link "Home details" at bounding box center [50, 146] width 58 height 9
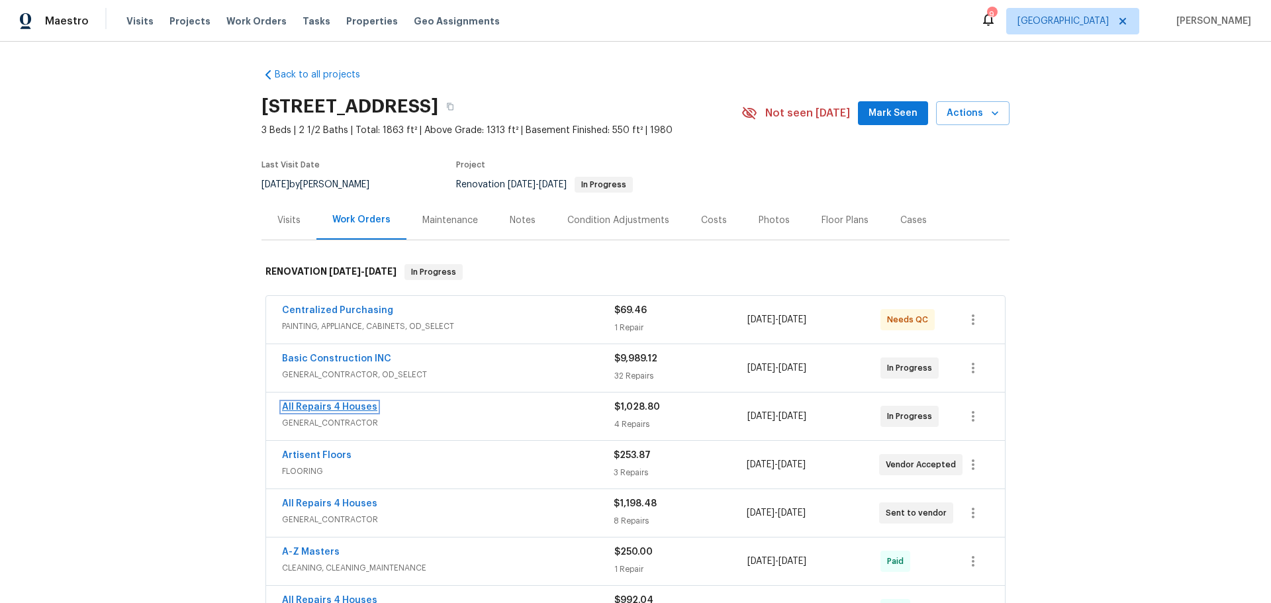
click at [359, 404] on link "All Repairs 4 Houses" at bounding box center [329, 407] width 95 height 9
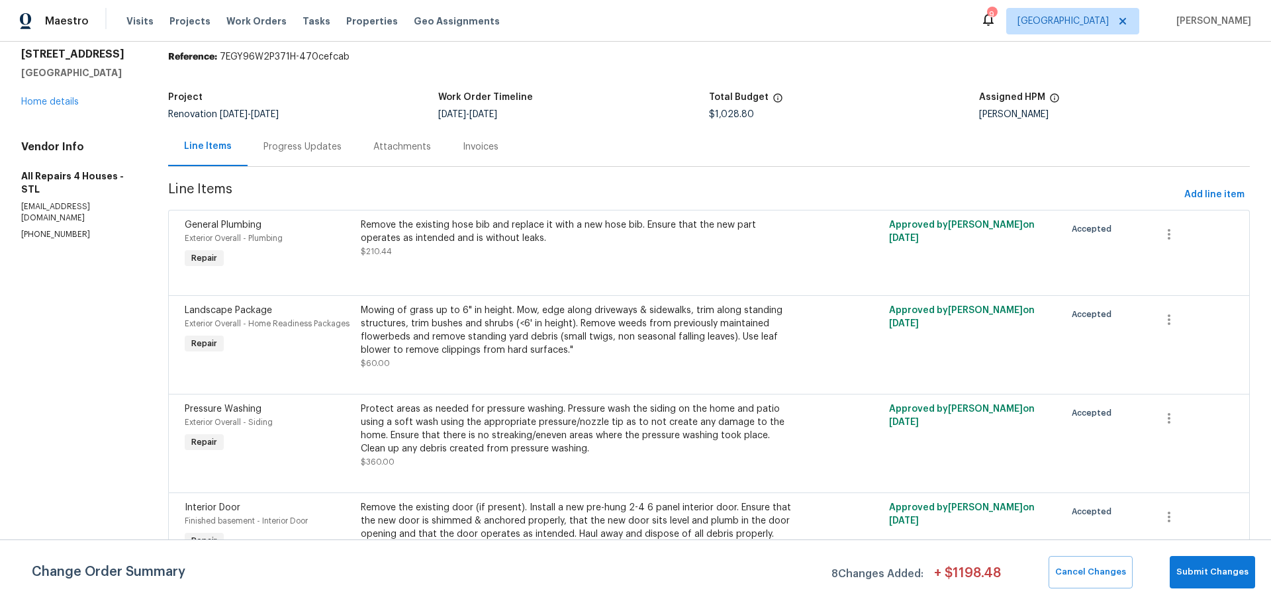
scroll to position [67, 0]
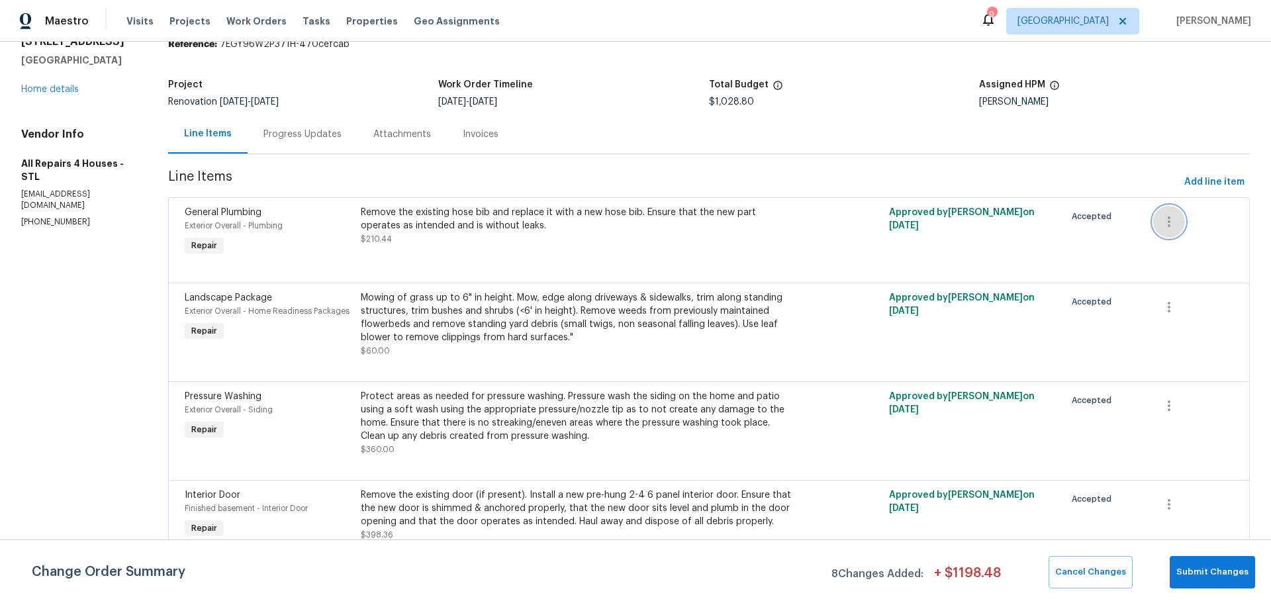
click at [1169, 207] on button "button" at bounding box center [1170, 222] width 32 height 32
click at [1166, 212] on li "Cancel" at bounding box center [1169, 212] width 51 height 22
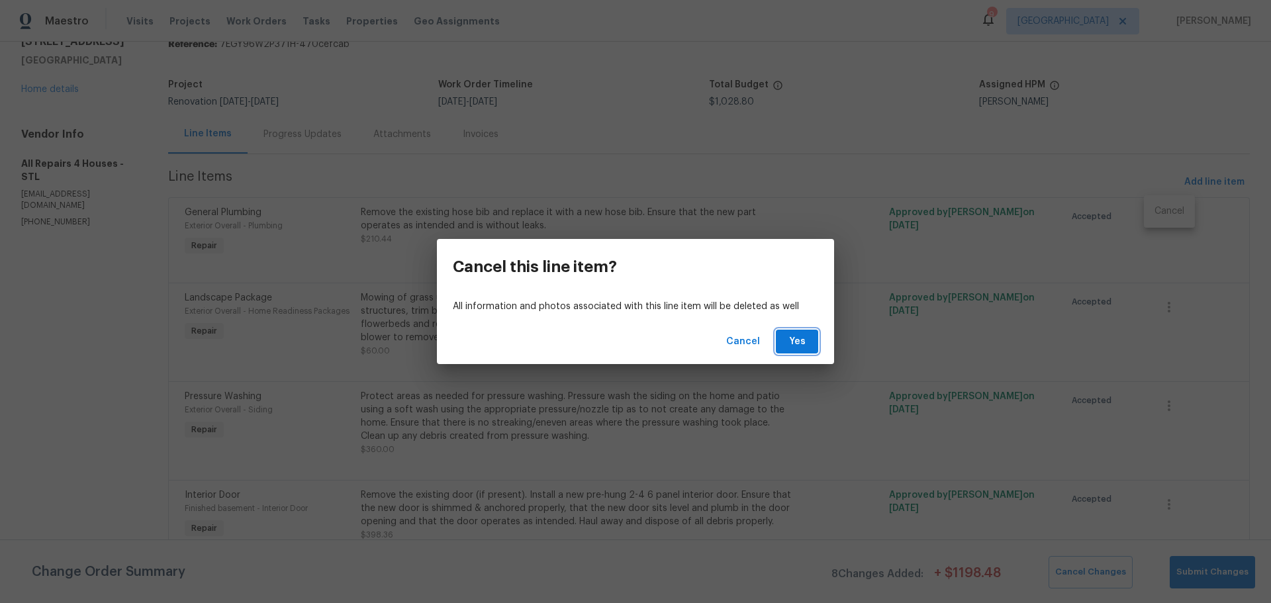
click at [801, 346] on span "Yes" at bounding box center [797, 342] width 21 height 17
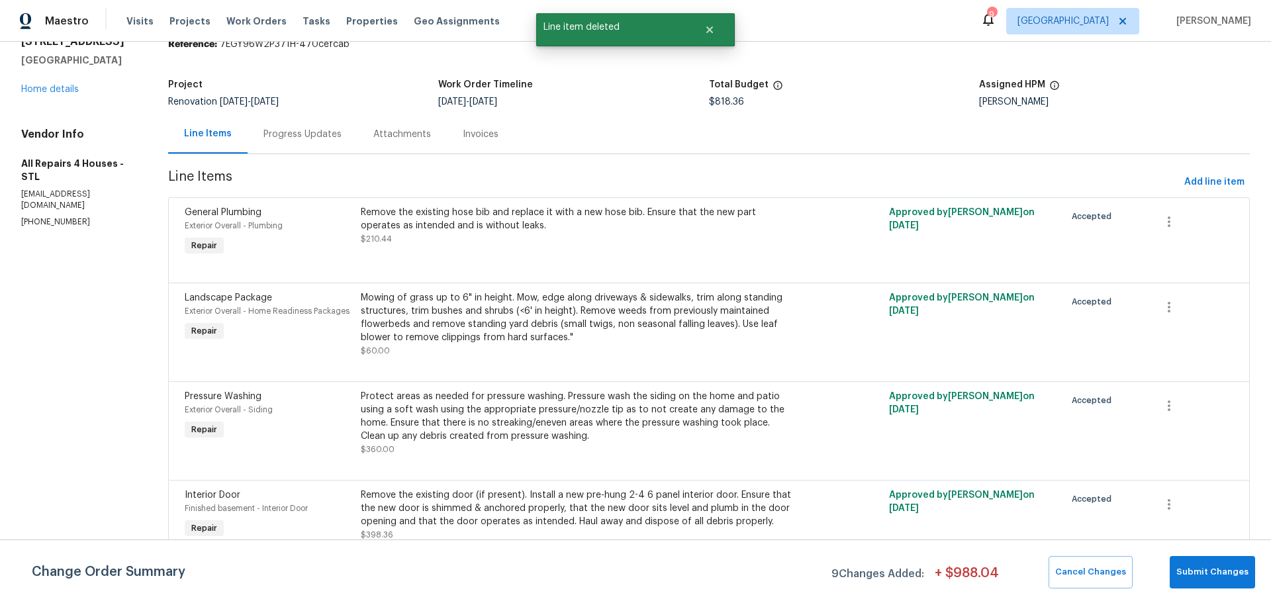
scroll to position [0, 0]
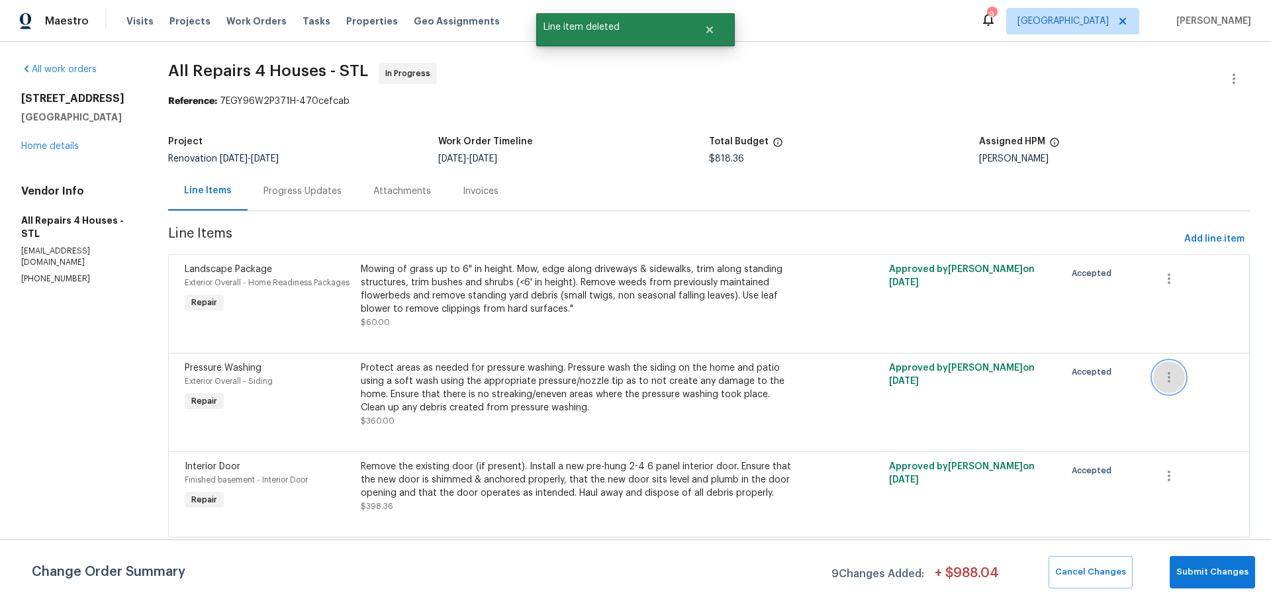
click at [1162, 385] on icon "button" at bounding box center [1170, 378] width 16 height 16
click at [1158, 383] on li "Cancel" at bounding box center [1169, 377] width 51 height 22
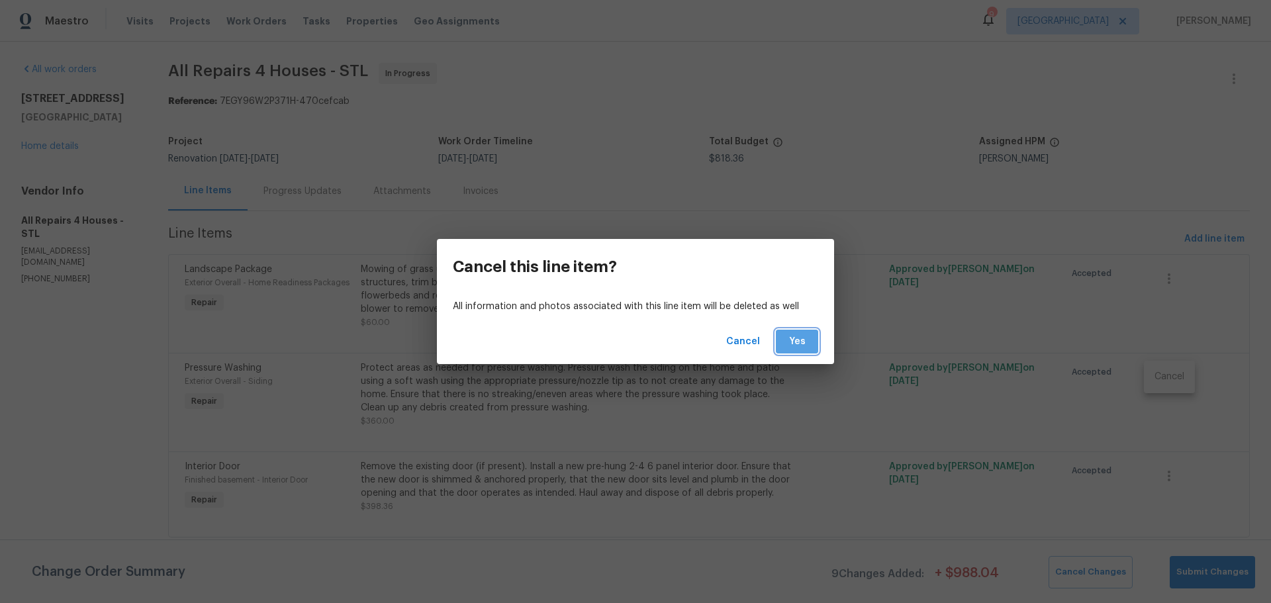
click at [781, 344] on button "Yes" at bounding box center [797, 342] width 42 height 25
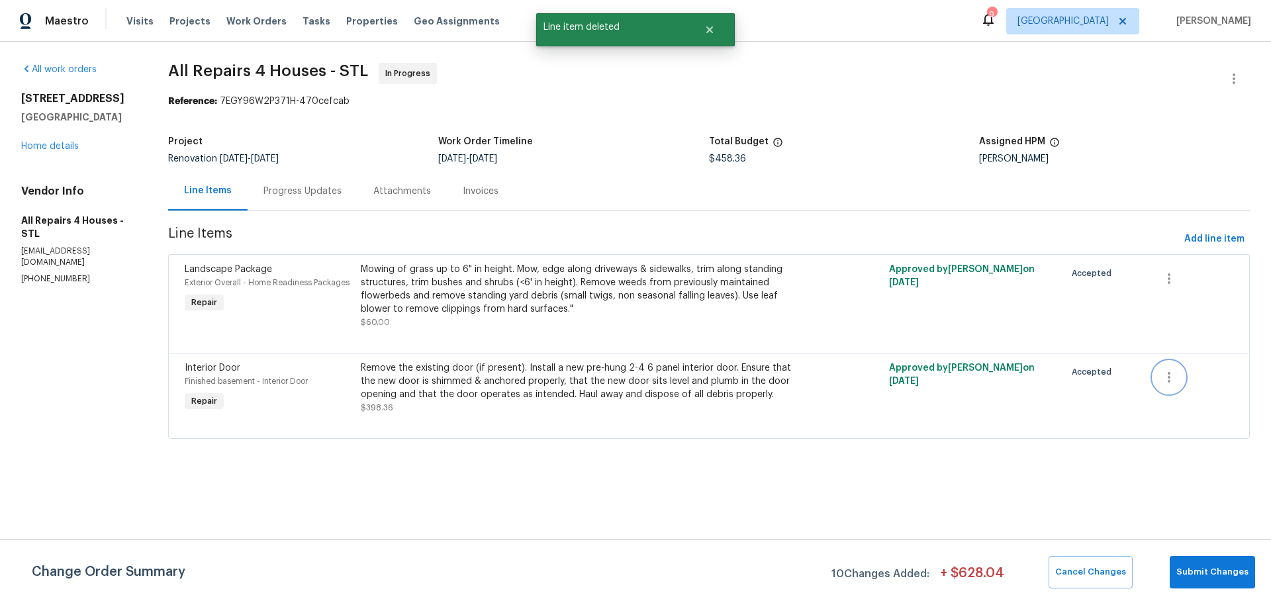
click at [1154, 377] on button "button" at bounding box center [1170, 378] width 32 height 32
click at [1158, 377] on li "Cancel" at bounding box center [1169, 377] width 51 height 22
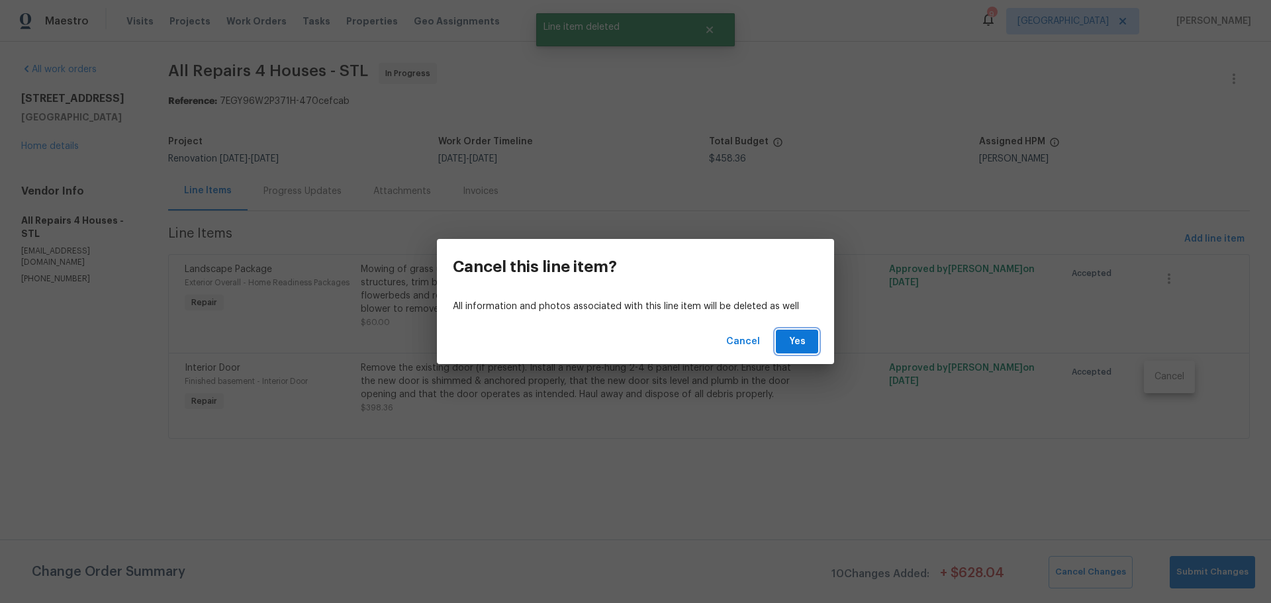
click at [805, 348] on span "Yes" at bounding box center [797, 342] width 21 height 17
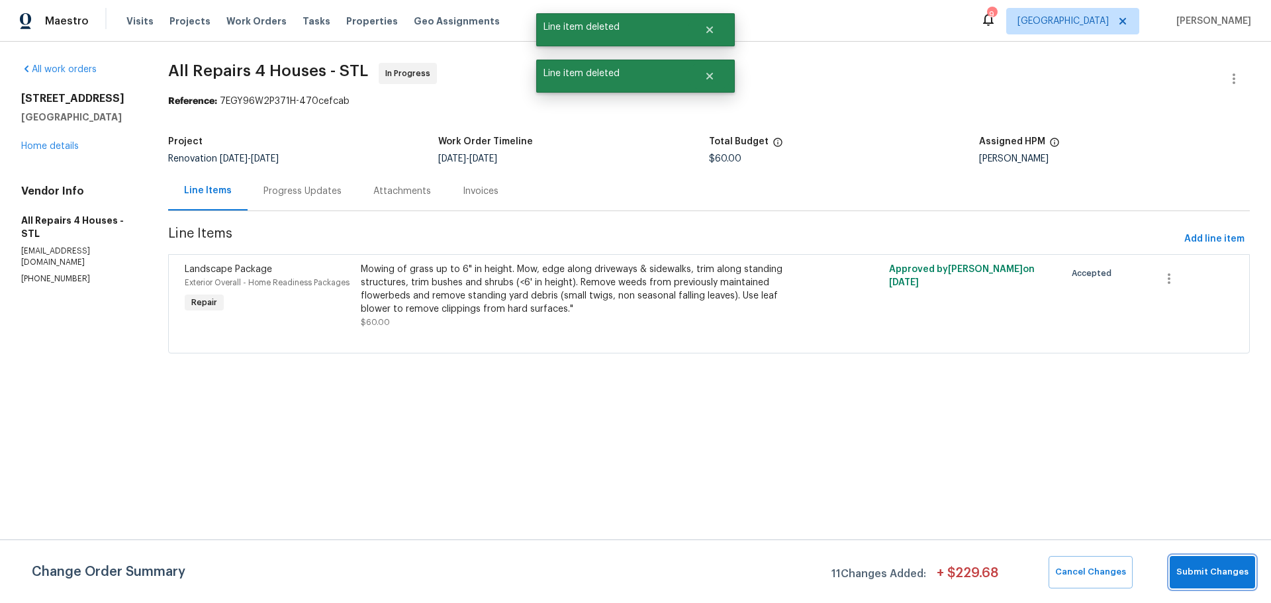
click at [1218, 570] on span "Submit Changes" at bounding box center [1213, 572] width 72 height 15
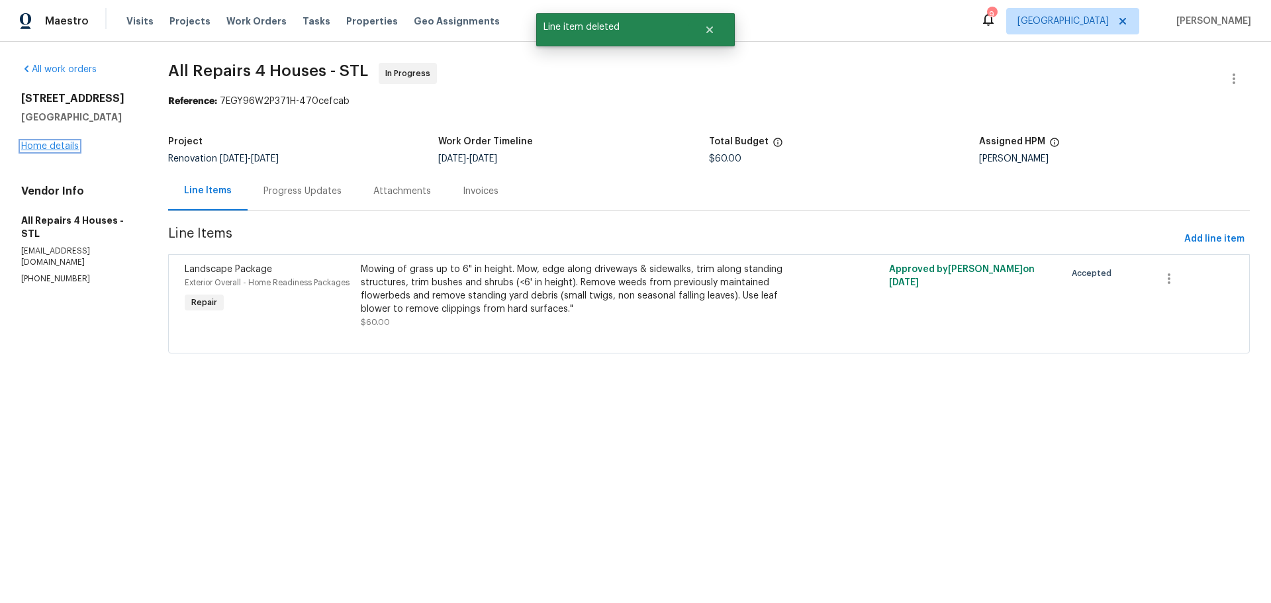
click at [66, 149] on link "Home details" at bounding box center [50, 146] width 58 height 9
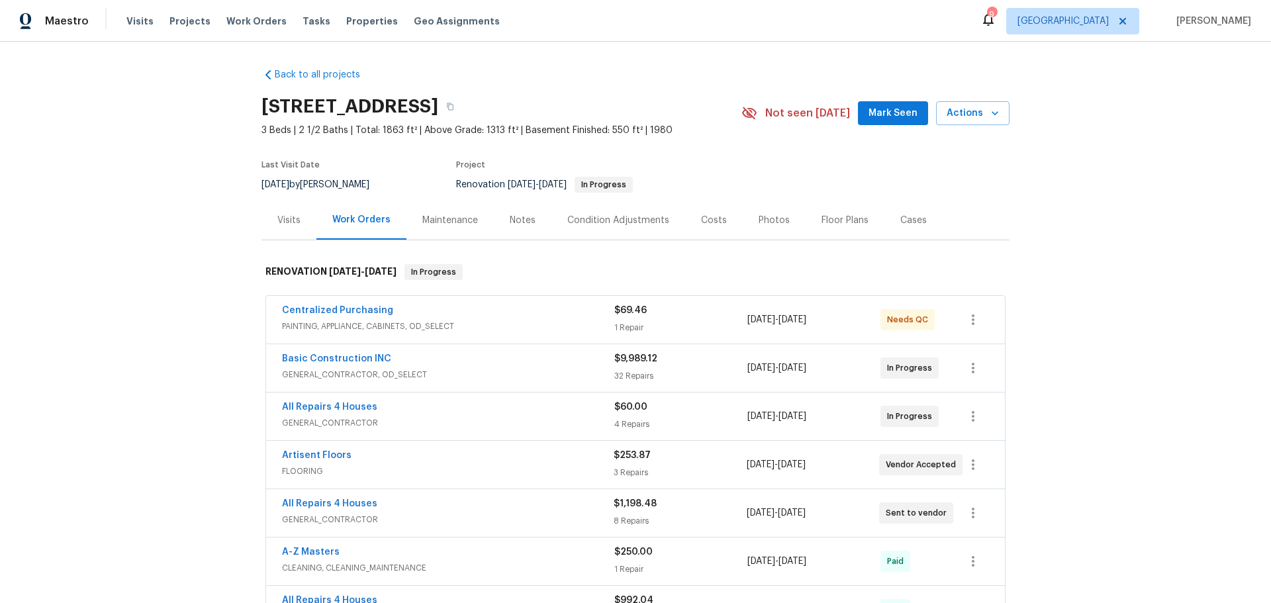
click at [868, 117] on button "Mark Seen" at bounding box center [893, 113] width 70 height 25
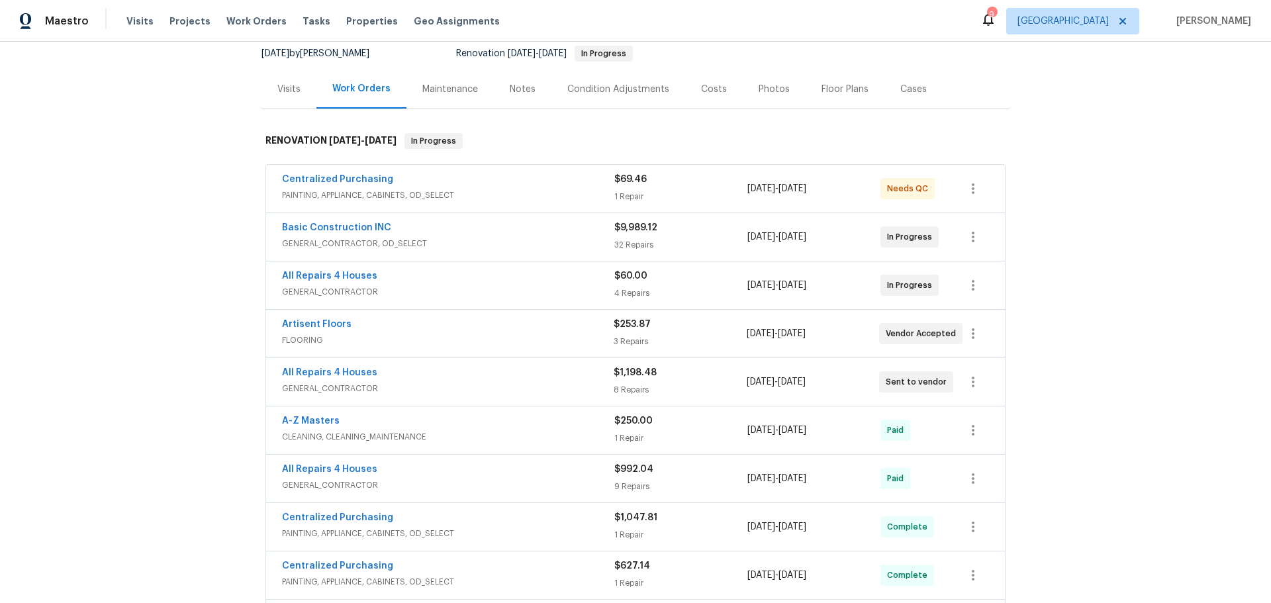
scroll to position [132, 0]
click at [362, 181] on link "Centralized Purchasing" at bounding box center [337, 178] width 111 height 9
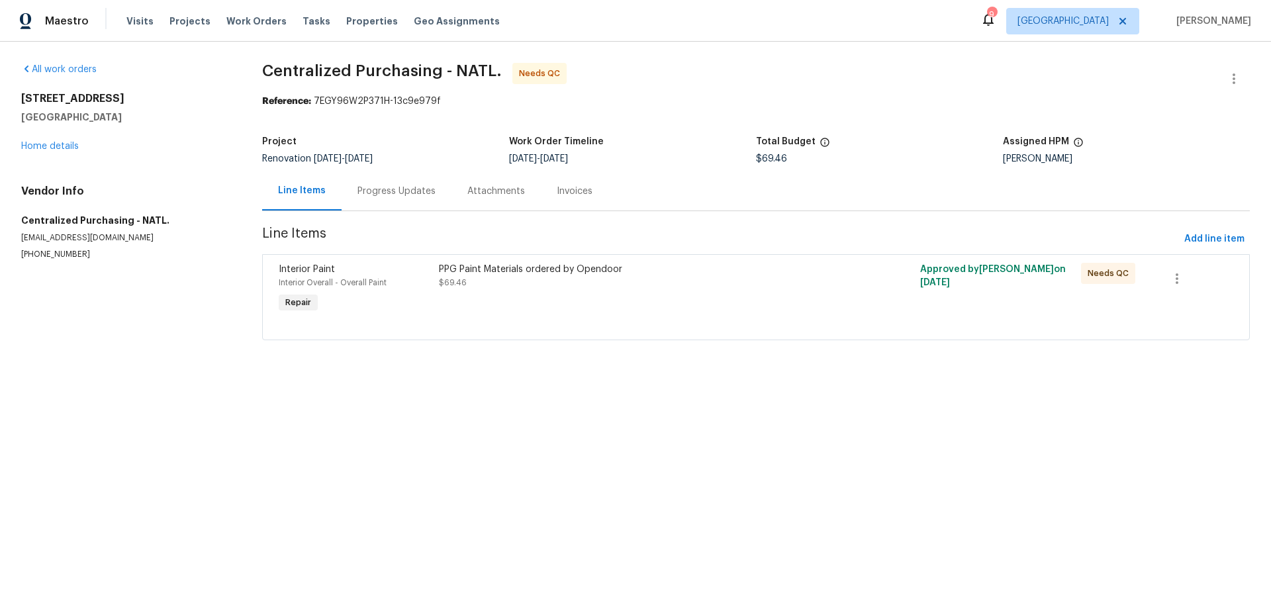
click at [525, 311] on div "PPG Paint Materials ordered by Opendoor $69.46" at bounding box center [635, 289] width 401 height 61
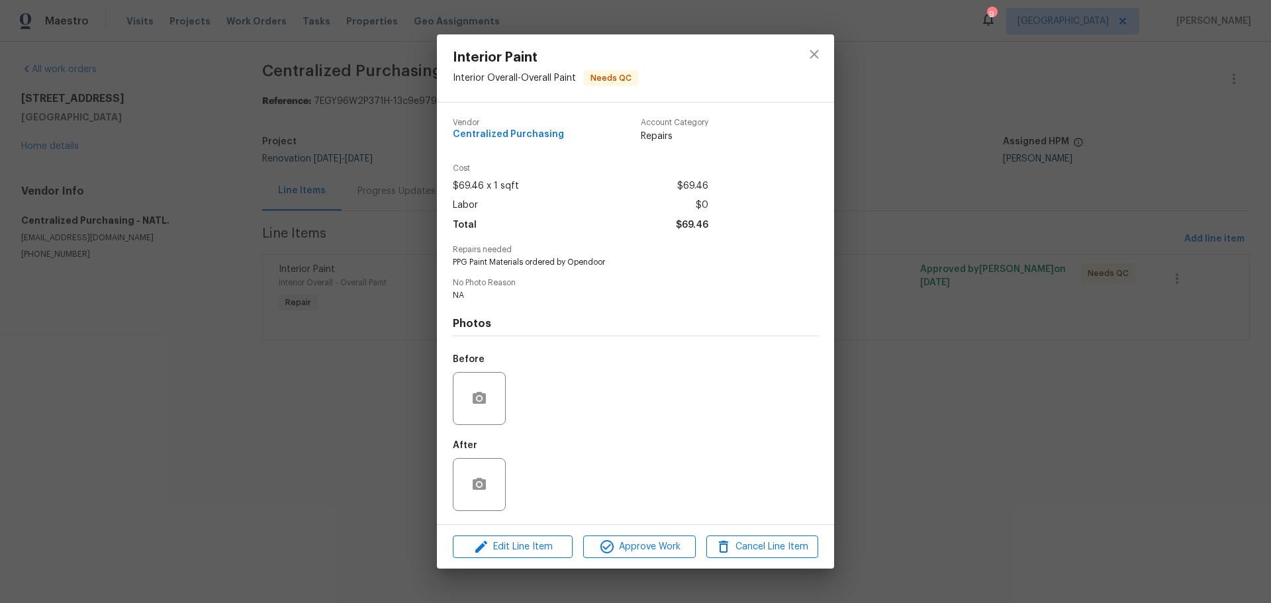
click at [640, 533] on div "Edit Line Item Approve Work Cancel Line Item" at bounding box center [635, 547] width 397 height 44
click at [642, 542] on span "Approve Work" at bounding box center [639, 547] width 104 height 17
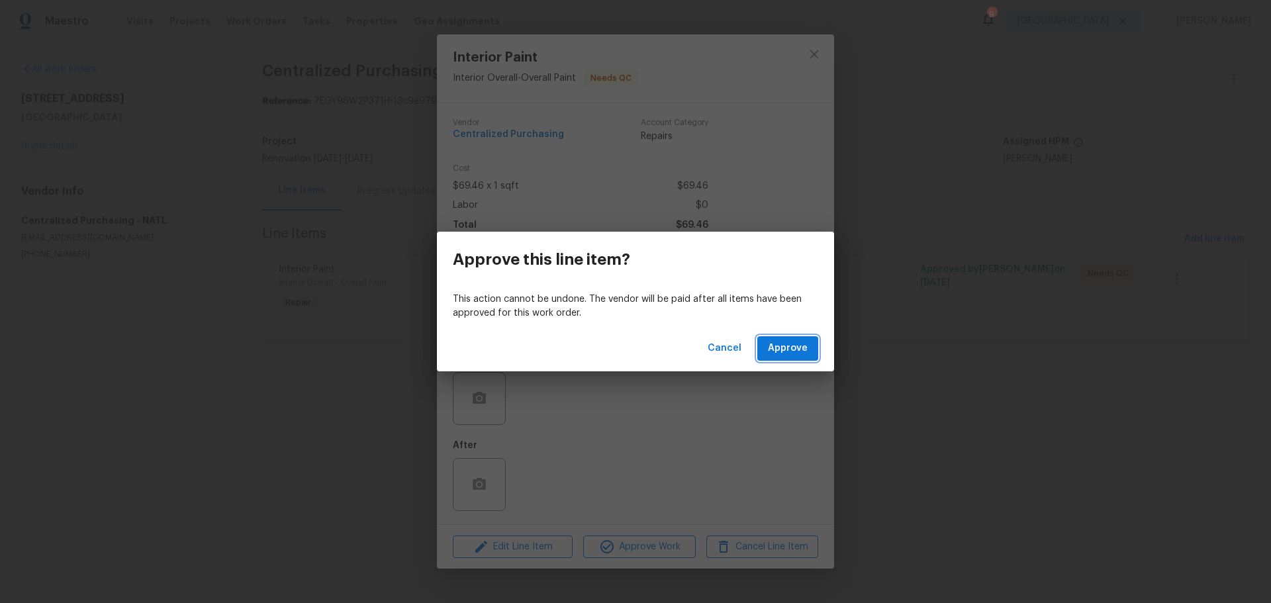
click at [780, 346] on span "Approve" at bounding box center [788, 348] width 40 height 17
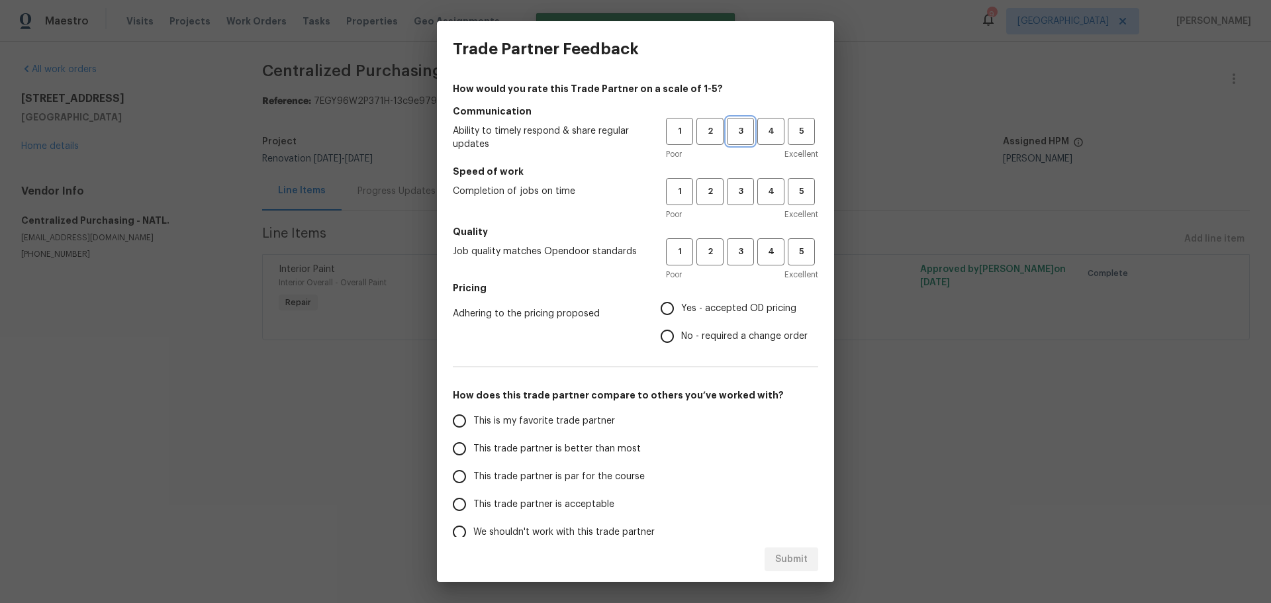
click at [728, 140] on button "3" at bounding box center [740, 131] width 27 height 27
click at [733, 195] on span "3" at bounding box center [740, 191] width 25 height 15
click at [735, 254] on span "3" at bounding box center [740, 251] width 25 height 15
click at [719, 311] on span "Yes - accepted OD pricing" at bounding box center [738, 309] width 115 height 14
click at [681, 311] on input "Yes - accepted OD pricing" at bounding box center [668, 309] width 28 height 28
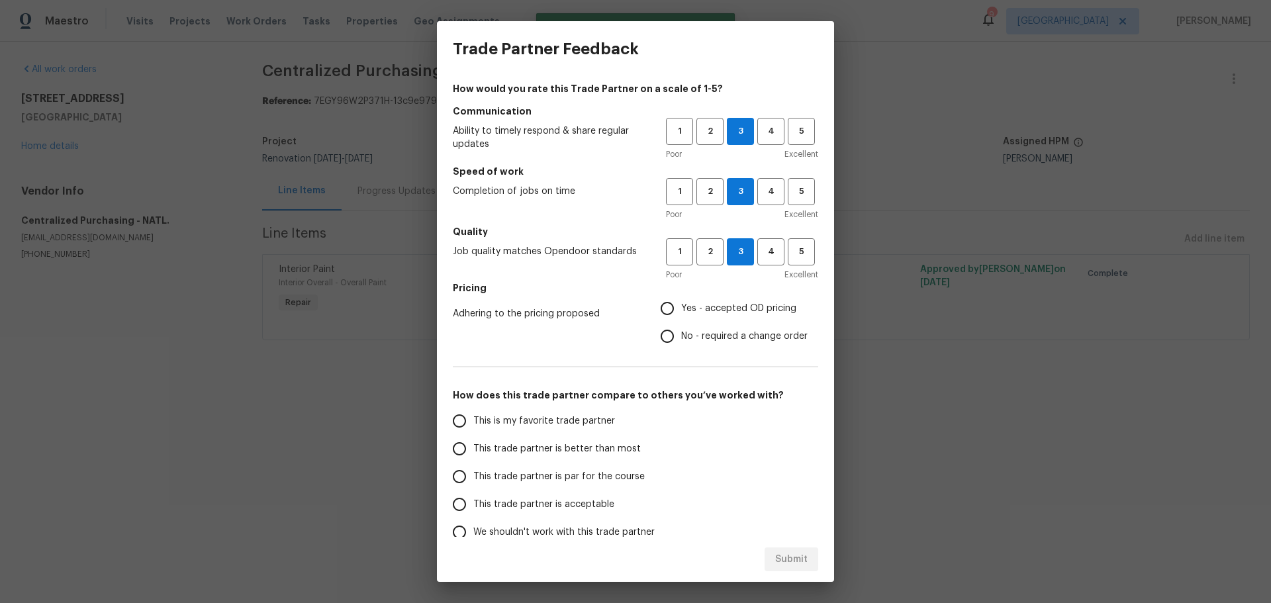
radio input "true"
drag, startPoint x: 577, startPoint y: 442, endPoint x: 575, endPoint y: 432, distance: 10.3
click at [575, 438] on label "This trade partner is better than most" at bounding box center [550, 449] width 209 height 28
click at [575, 476] on span "This trade partner is par for the course" at bounding box center [559, 477] width 172 height 14
click at [473, 476] on input "This trade partner is par for the course" at bounding box center [460, 477] width 28 height 28
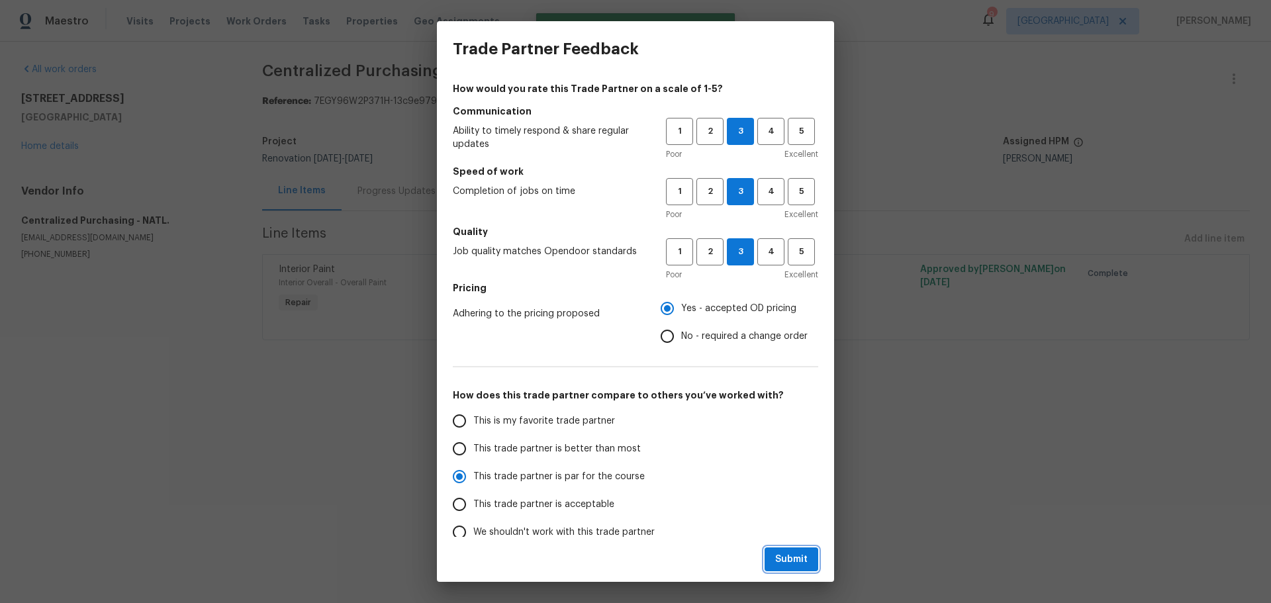
click at [787, 552] on span "Submit" at bounding box center [791, 560] width 32 height 17
radio input "true"
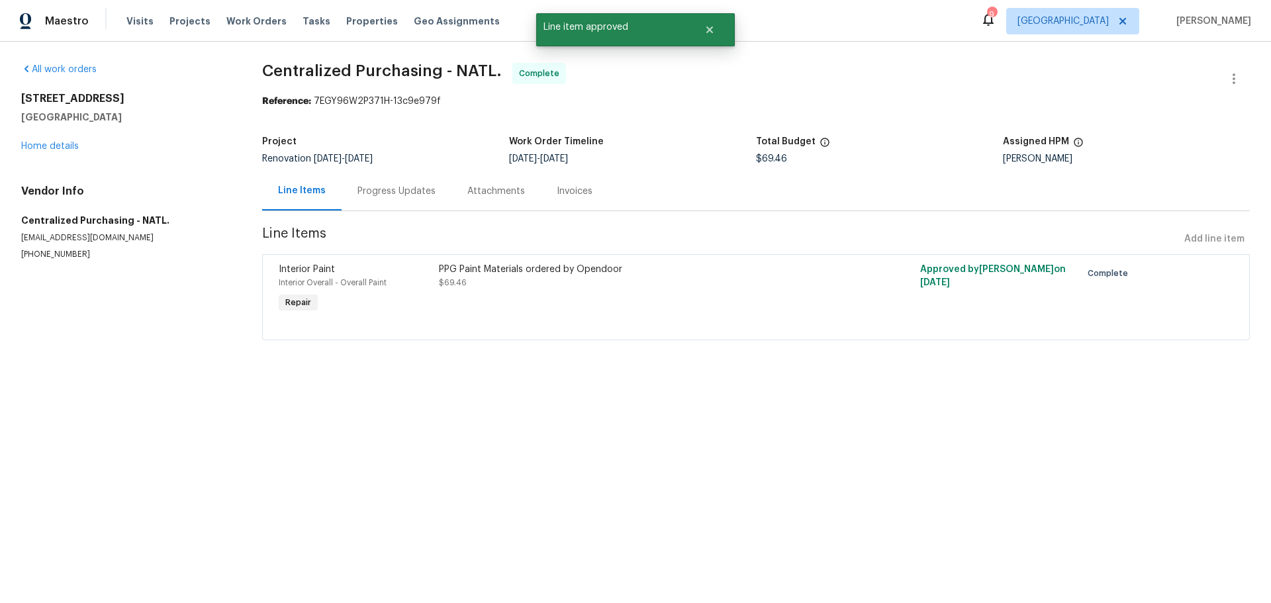
radio input "false"
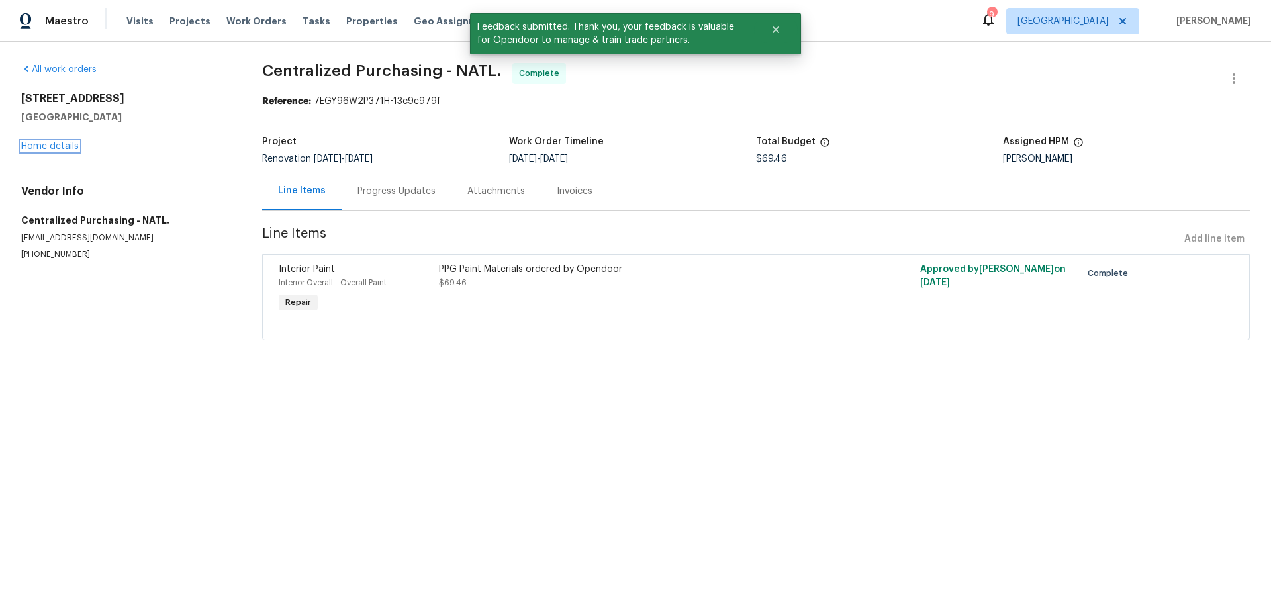
click at [67, 144] on link "Home details" at bounding box center [50, 146] width 58 height 9
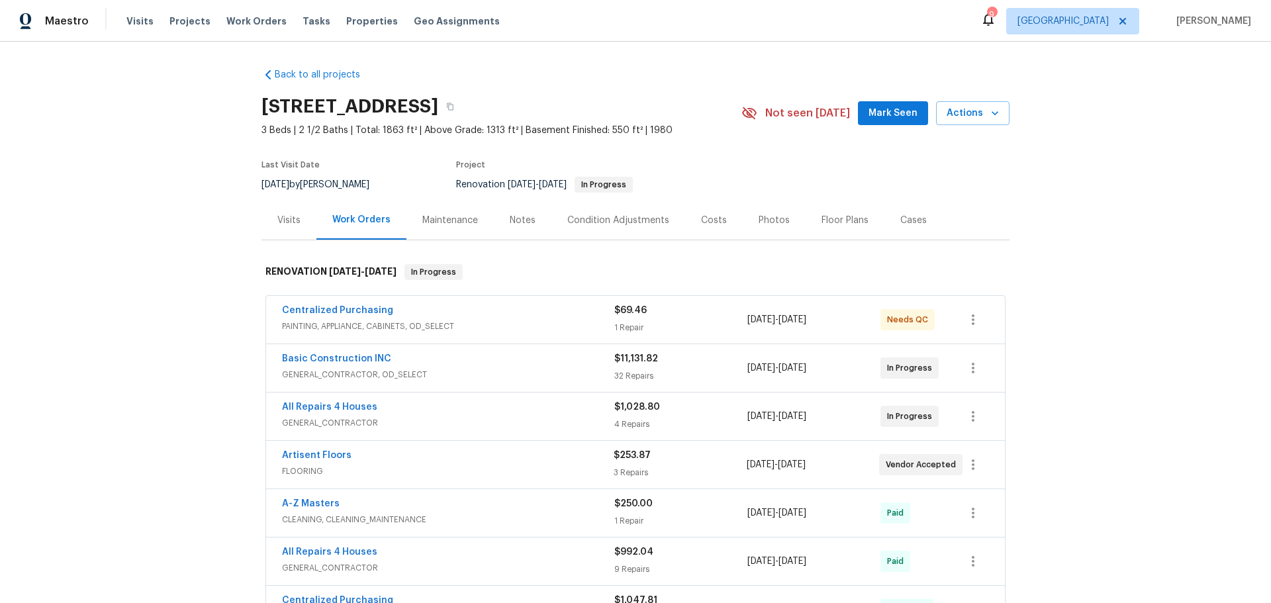
click at [342, 364] on span "Basic Construction INC" at bounding box center [336, 358] width 109 height 13
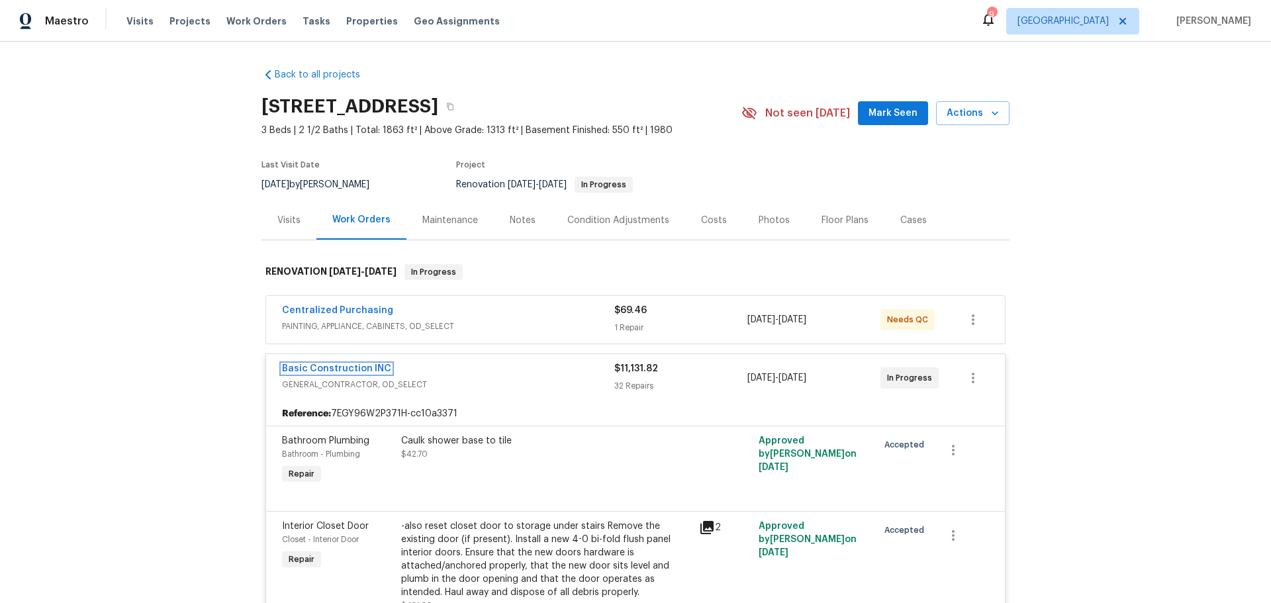
click at [342, 366] on link "Basic Construction INC" at bounding box center [336, 368] width 109 height 9
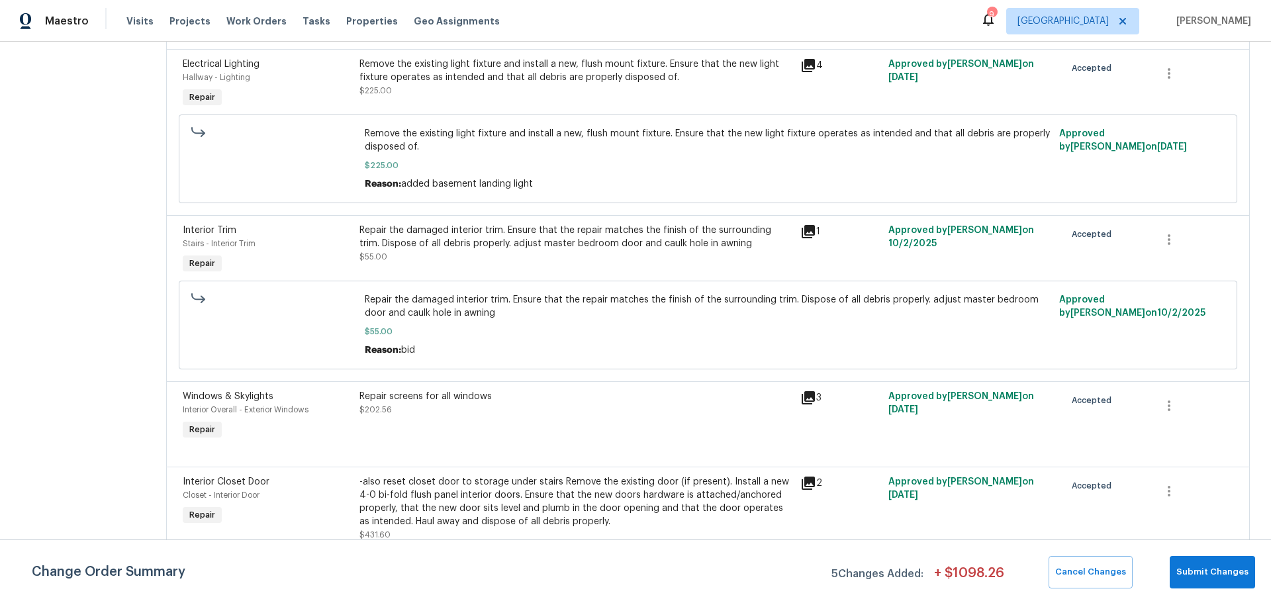
scroll to position [2462, 0]
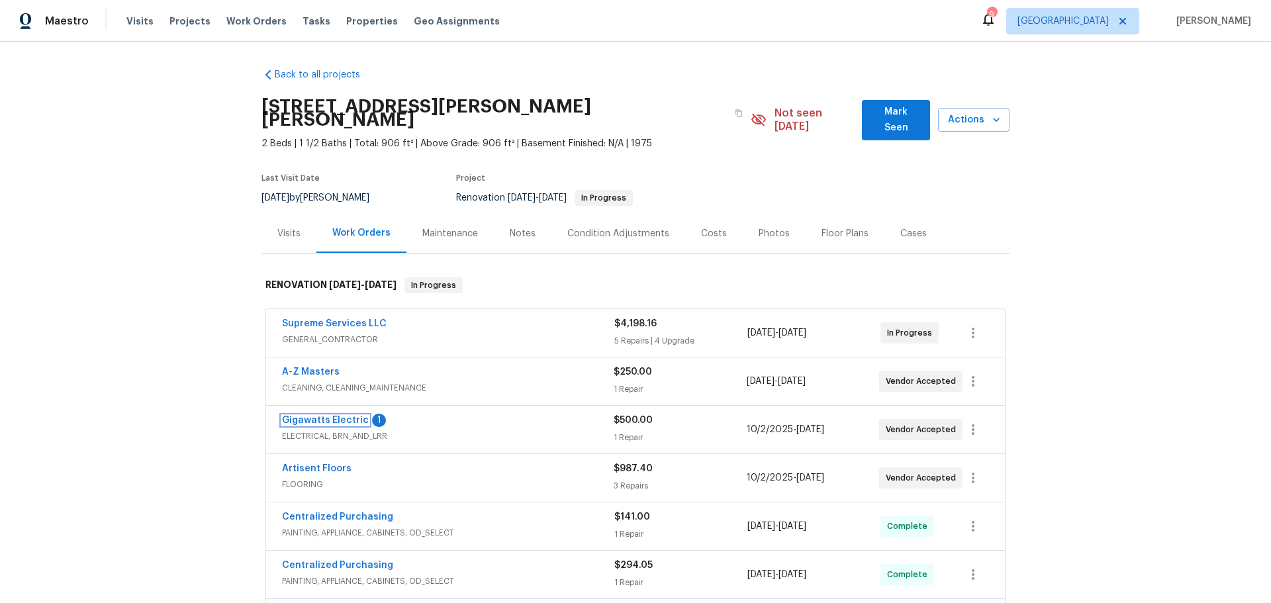
click at [331, 416] on link "Gigawatts Electric" at bounding box center [325, 420] width 87 height 9
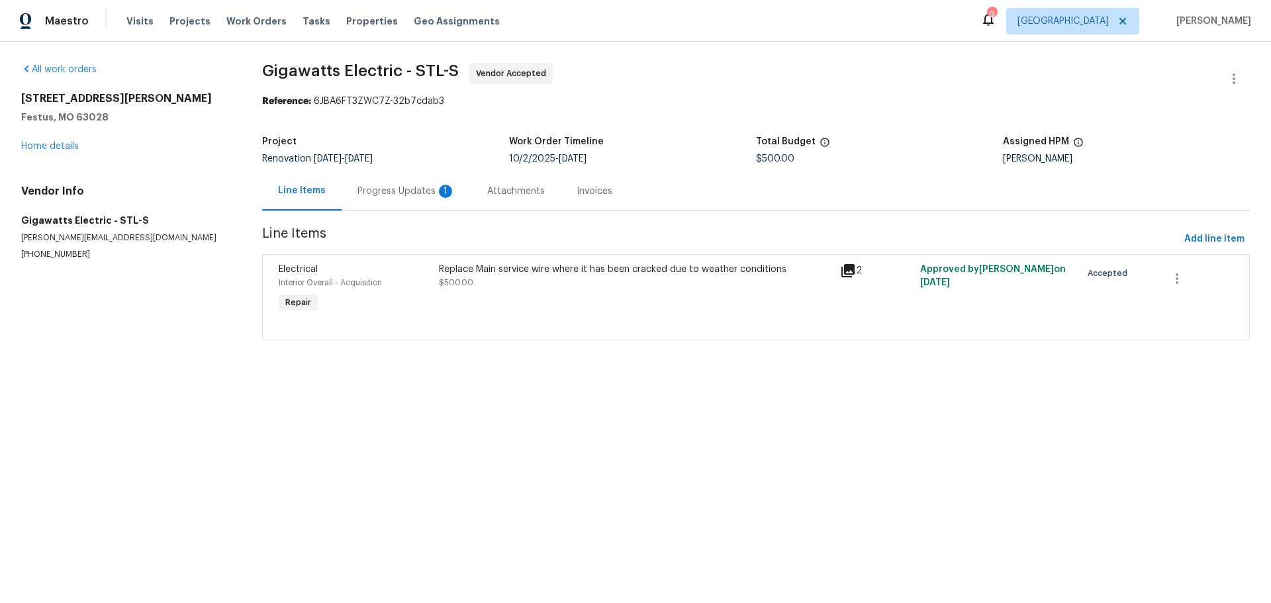
click at [389, 183] on div "Progress Updates 1" at bounding box center [407, 191] width 130 height 39
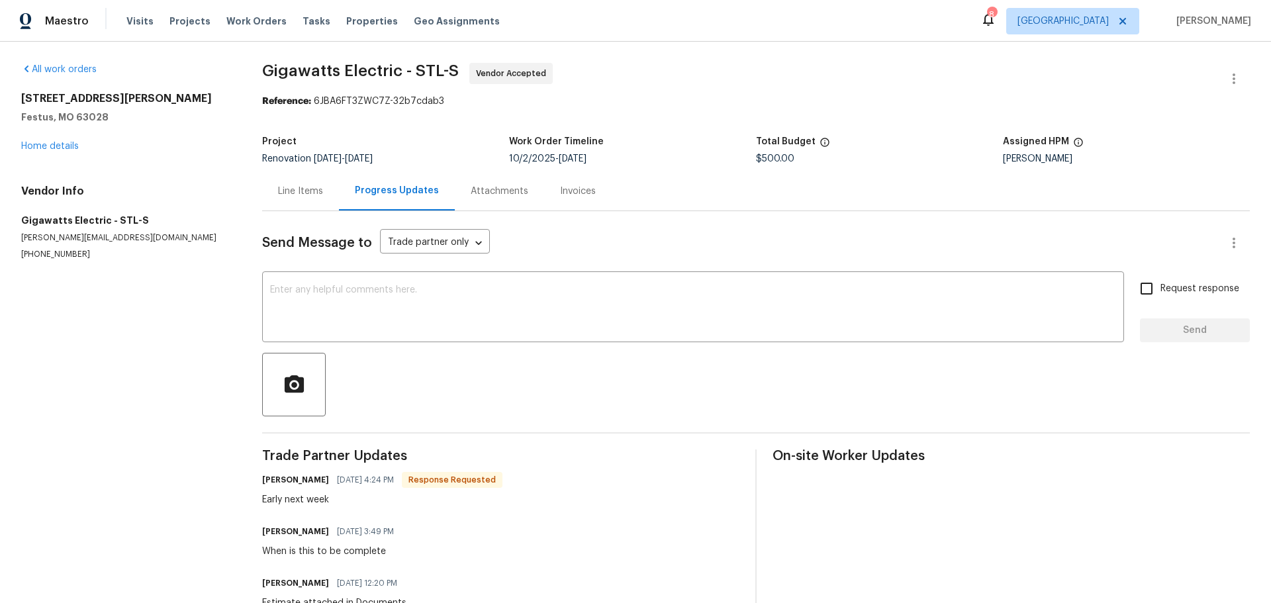
click at [313, 205] on div "Line Items" at bounding box center [300, 191] width 77 height 39
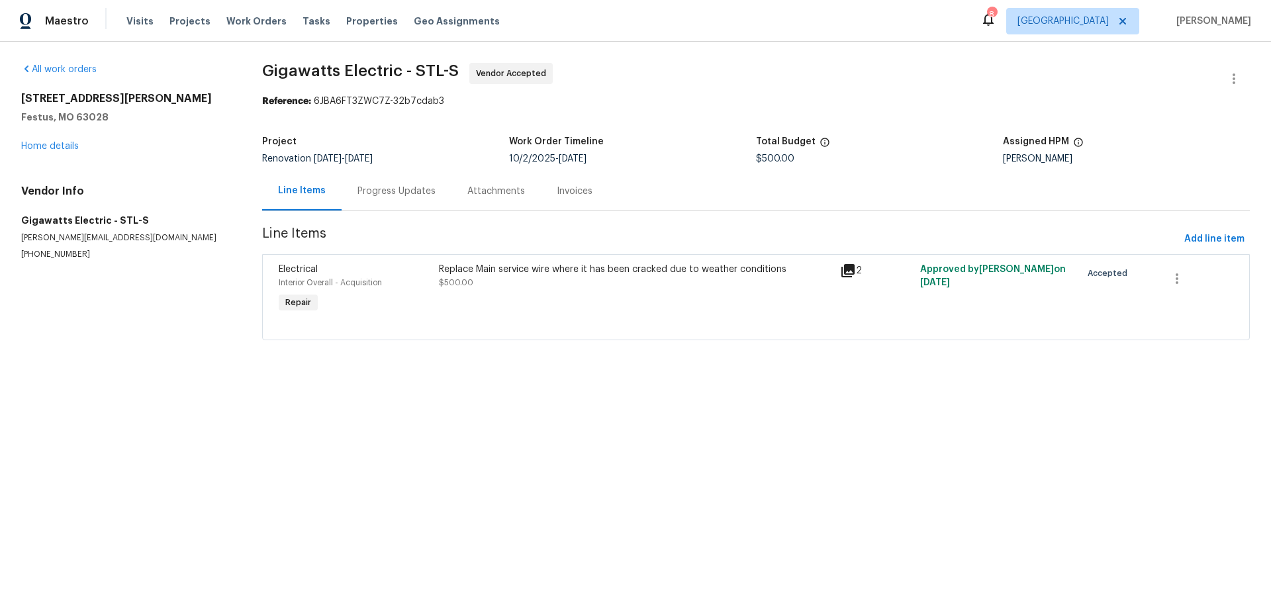
click at [471, 194] on div "Attachments" at bounding box center [497, 191] width 58 height 13
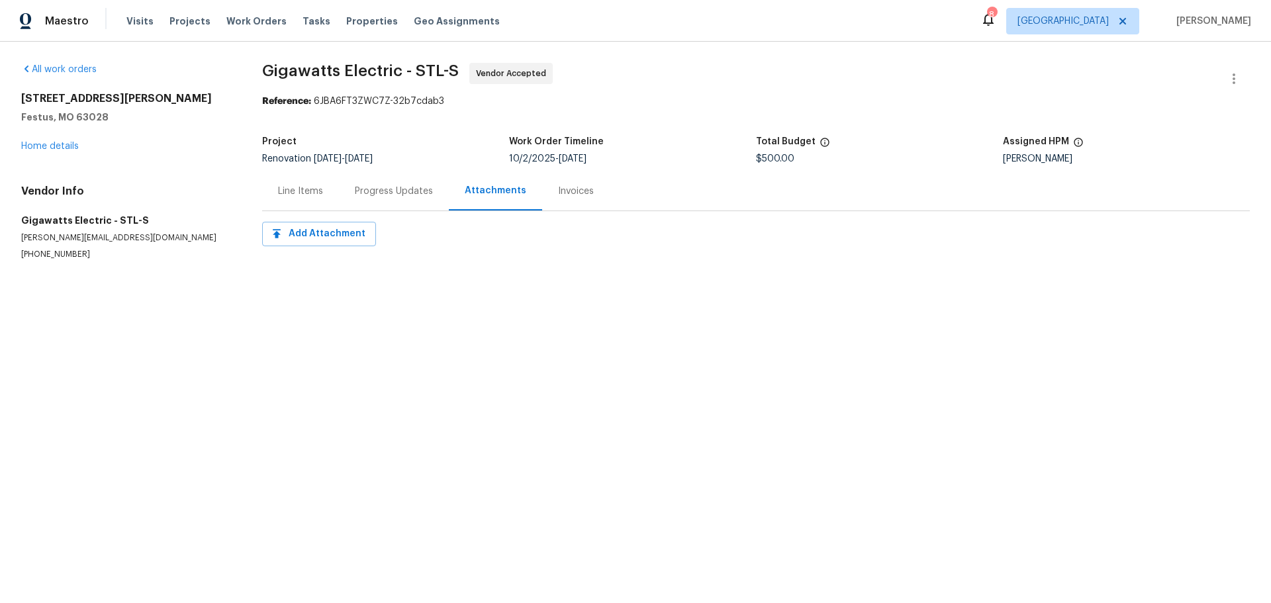
click at [309, 189] on div "Line Items" at bounding box center [300, 191] width 45 height 13
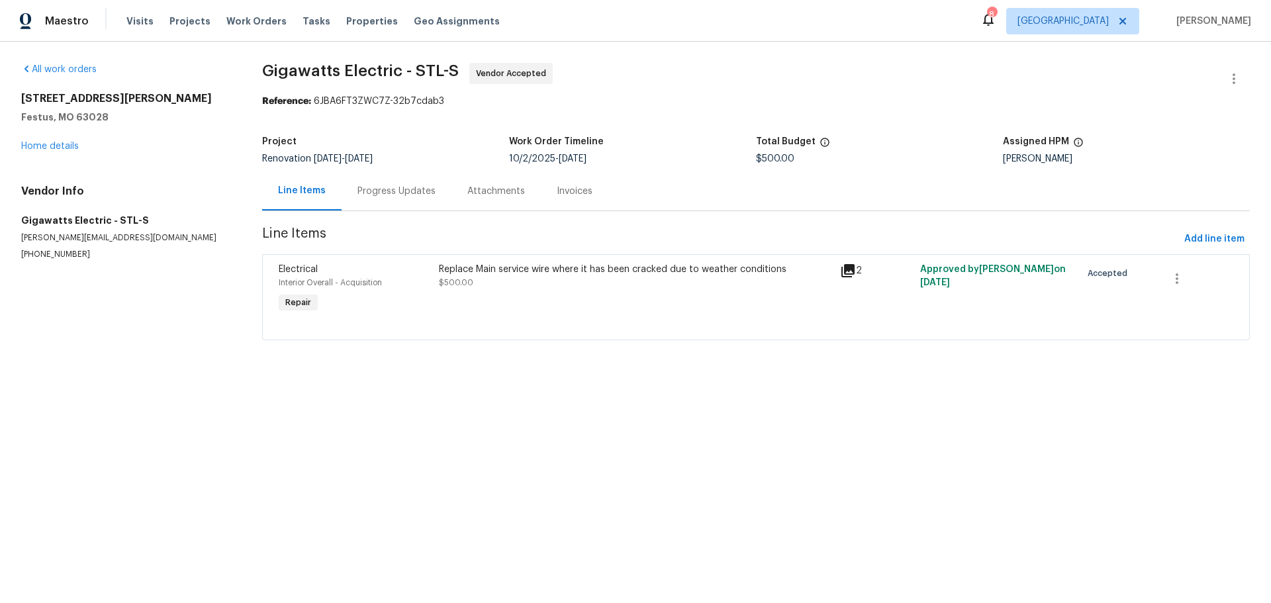
click at [544, 280] on div "Replace Main service wire where it has been cracked due to weather conditions $…" at bounding box center [635, 276] width 393 height 26
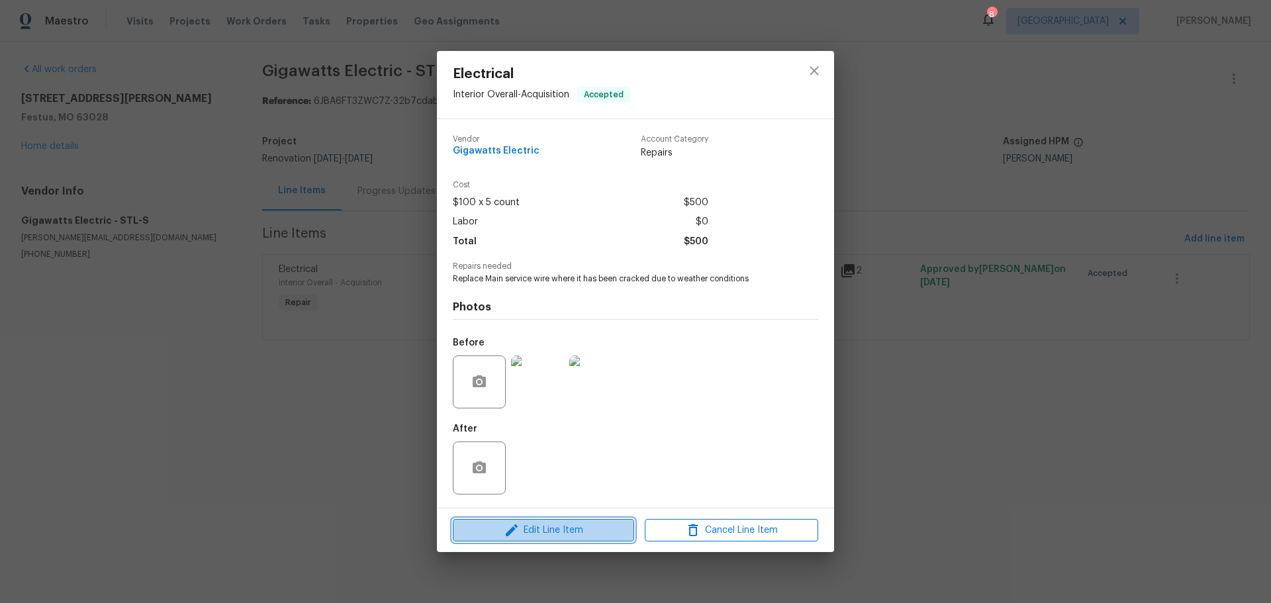
click at [529, 521] on button "Edit Line Item" at bounding box center [543, 530] width 181 height 23
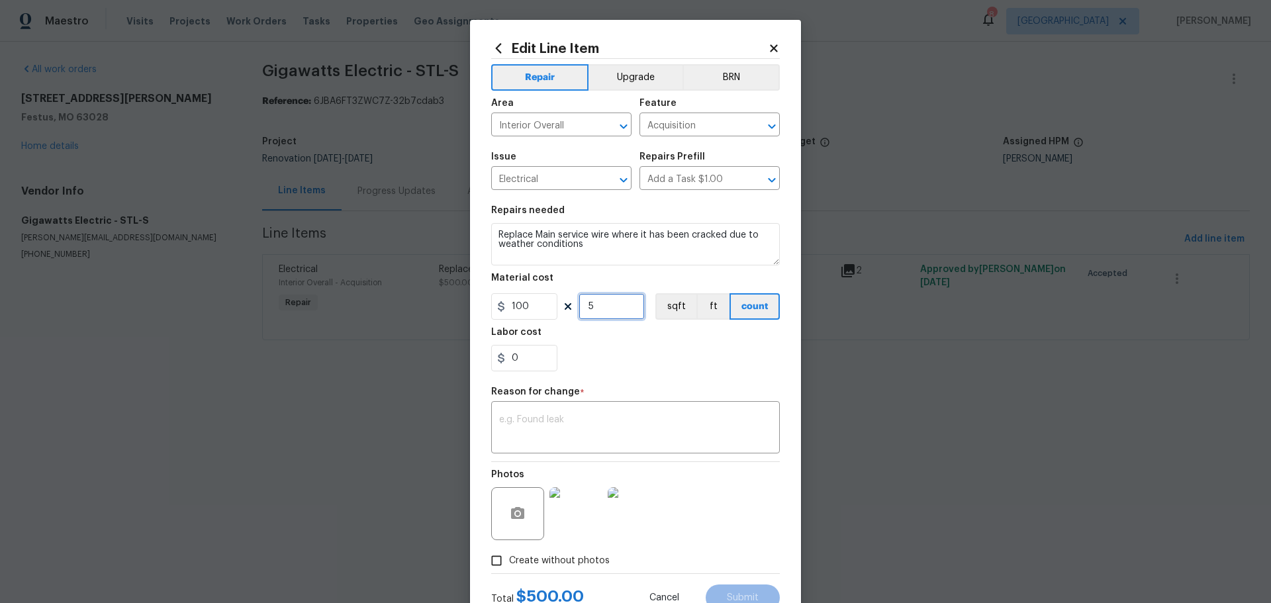
drag, startPoint x: 601, startPoint y: 309, endPoint x: 577, endPoint y: 307, distance: 23.9
click at [579, 307] on input "5" at bounding box center [612, 306] width 66 height 26
type input "16"
click at [526, 362] on input "0" at bounding box center [524, 358] width 66 height 26
type input "30"
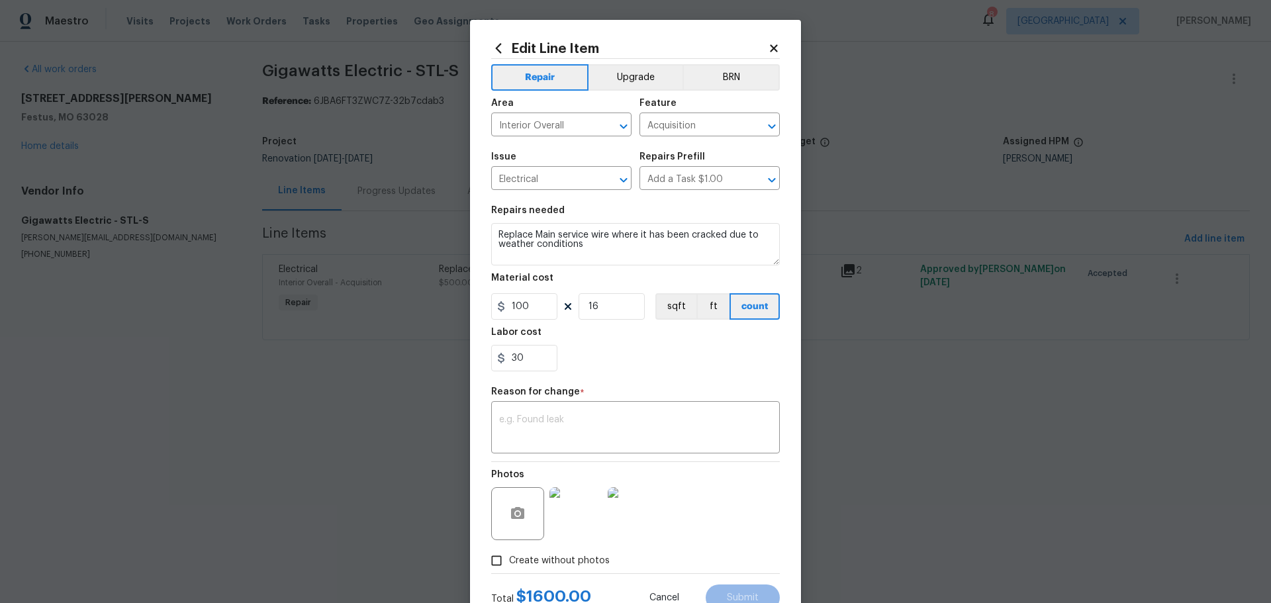
click at [614, 379] on section "Repairs needed Replace Main service wire where it has been cracked due to weath…" at bounding box center [635, 288] width 289 height 181
click at [567, 417] on textarea at bounding box center [635, 429] width 273 height 28
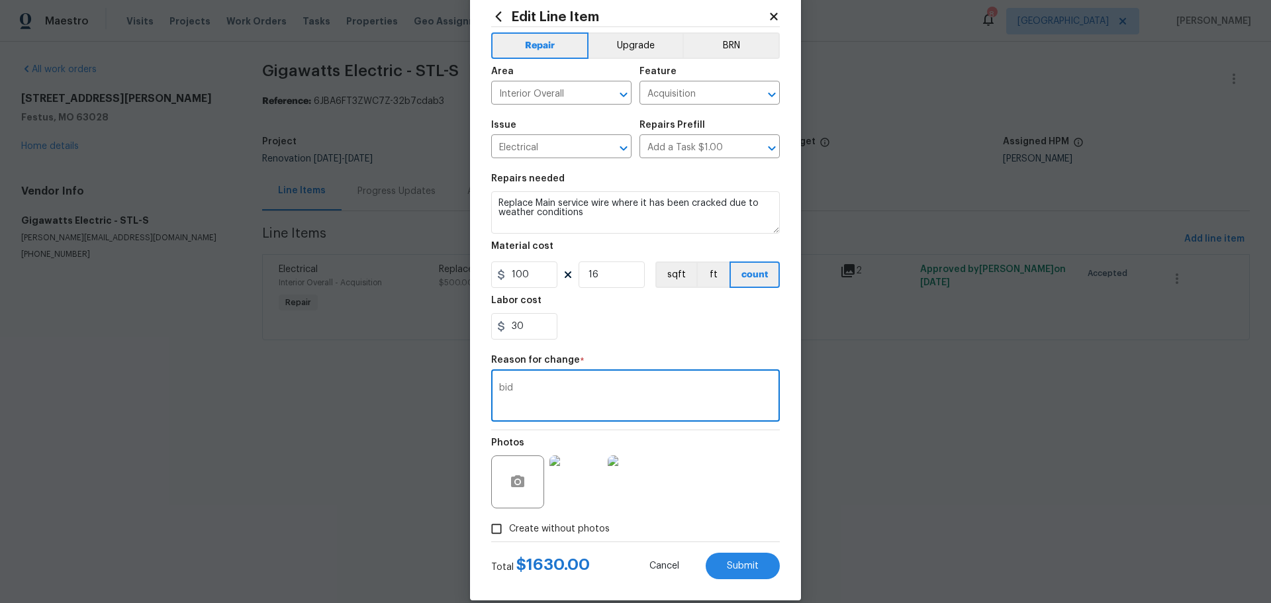
scroll to position [49, 0]
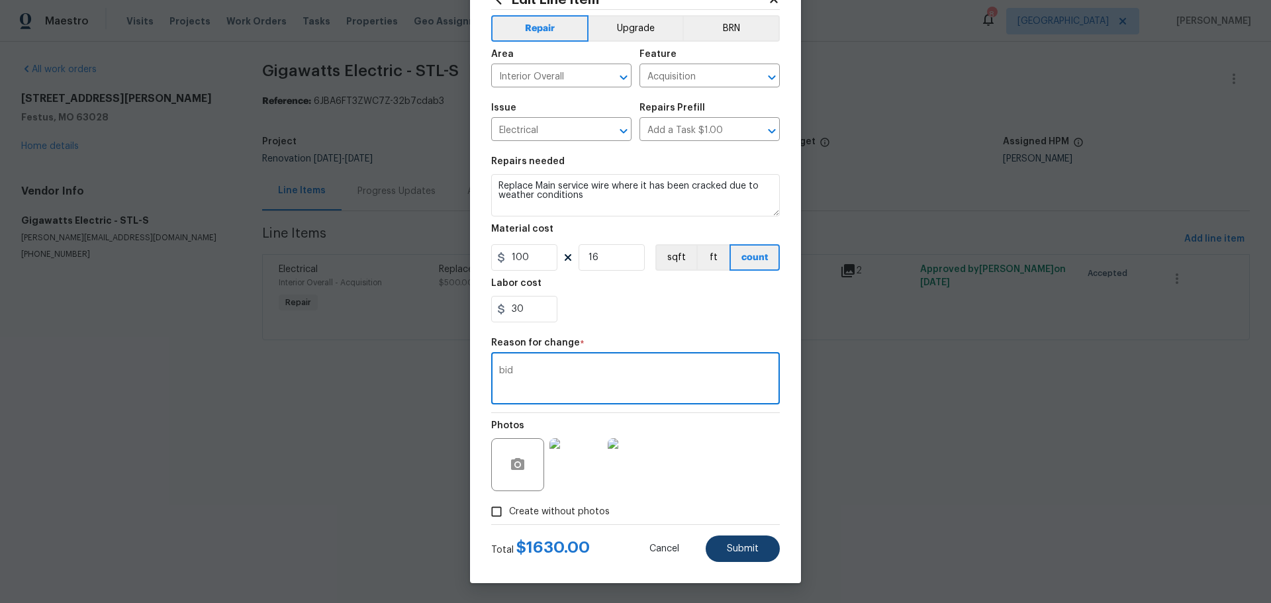
type textarea "bid"
click at [743, 544] on span "Submit" at bounding box center [743, 549] width 32 height 10
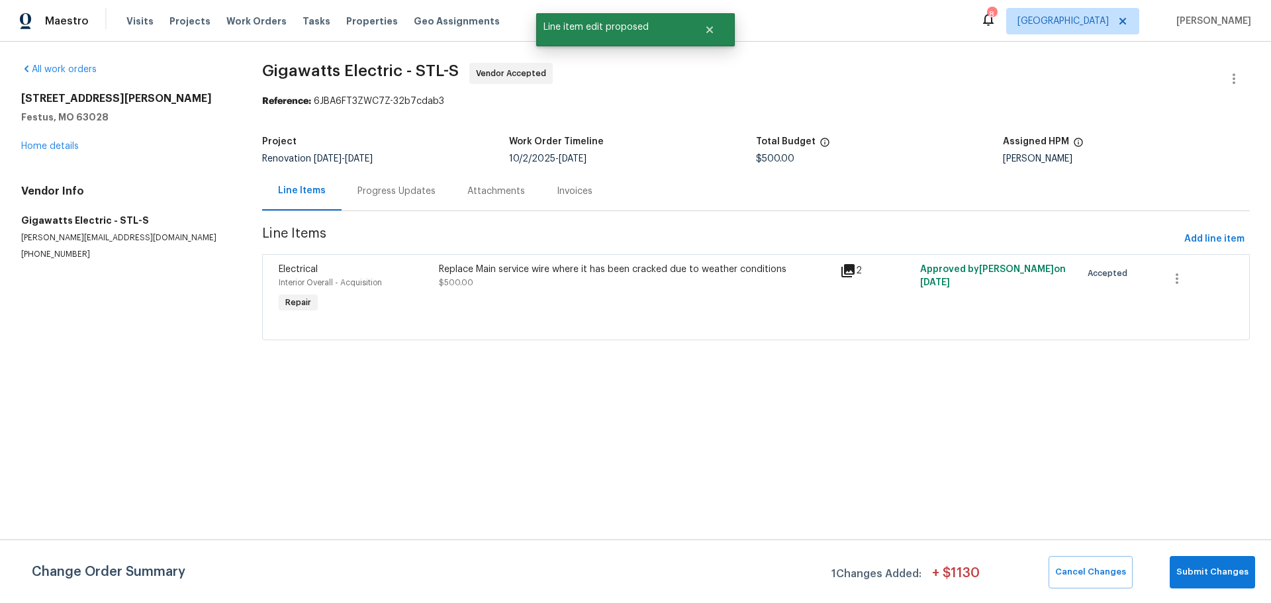
scroll to position [0, 0]
click at [1232, 570] on span "Submit Changes" at bounding box center [1213, 572] width 72 height 15
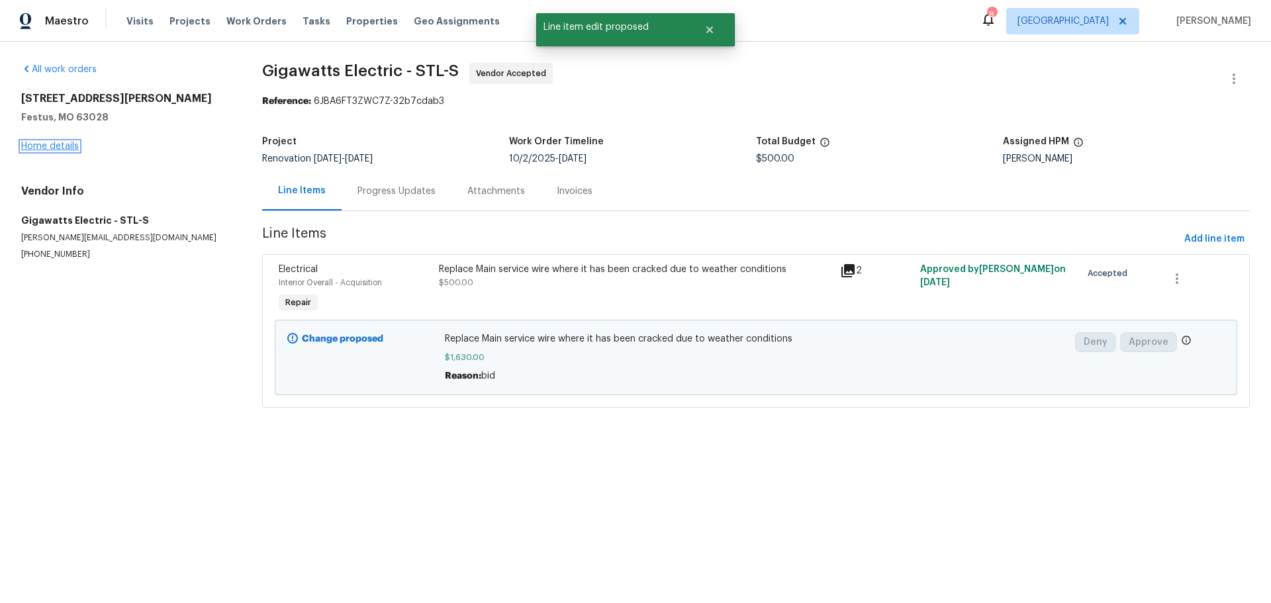
click at [58, 147] on link "Home details" at bounding box center [50, 146] width 58 height 9
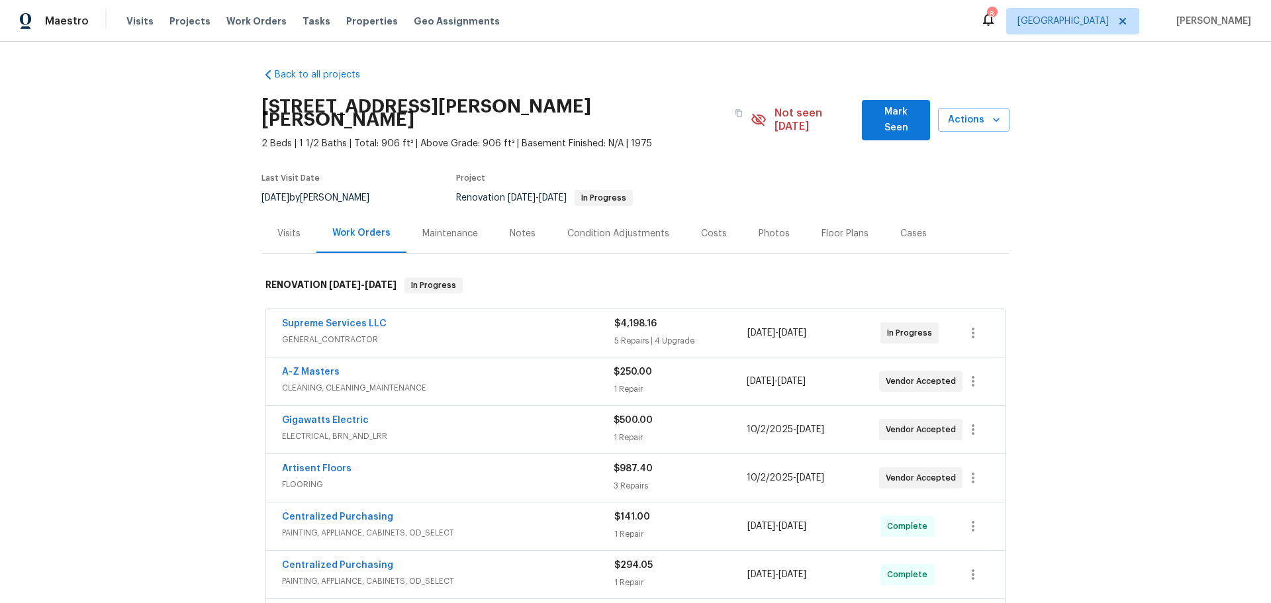
scroll to position [66, 0]
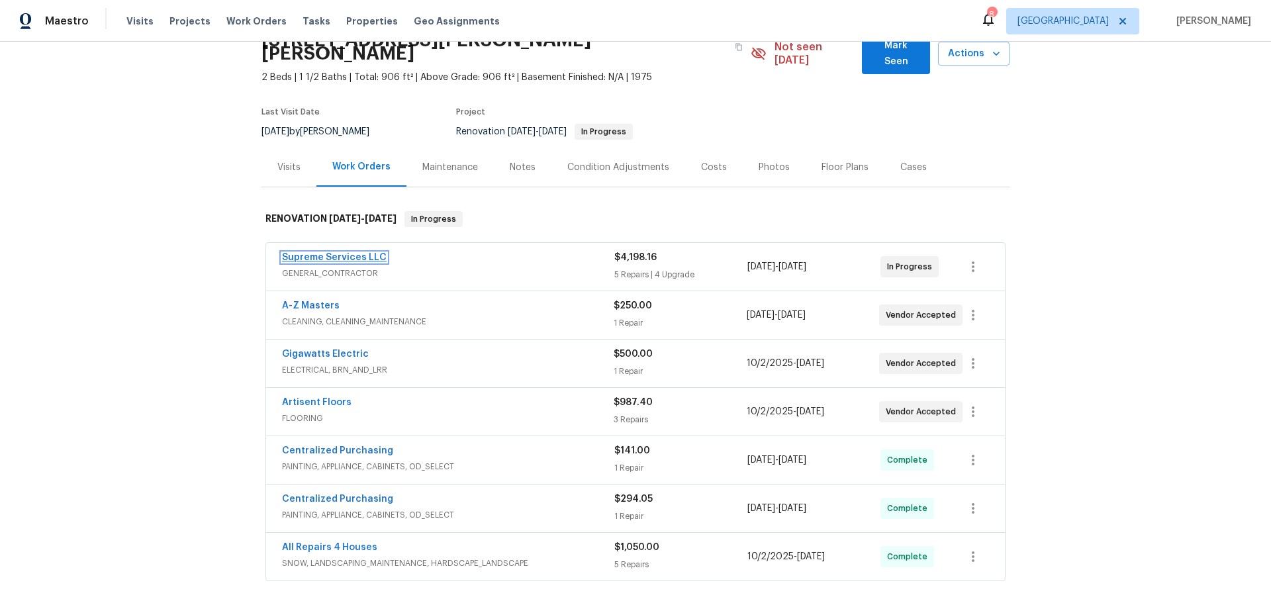
click at [335, 253] on link "Supreme Services LLC" at bounding box center [334, 257] width 105 height 9
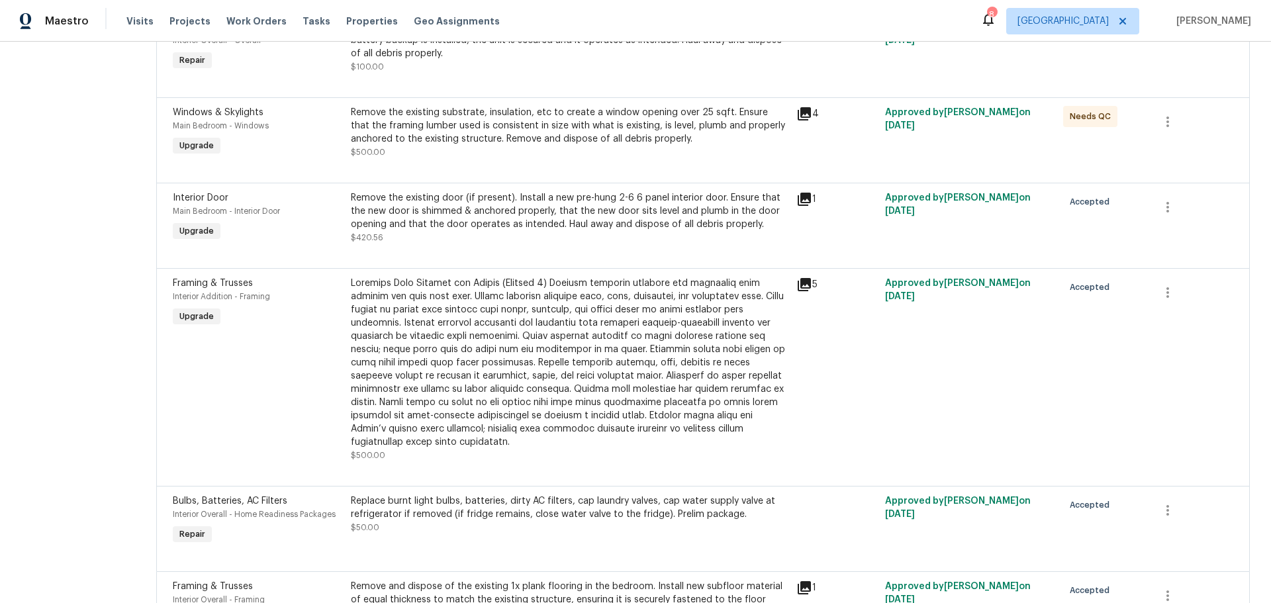
scroll to position [653, 0]
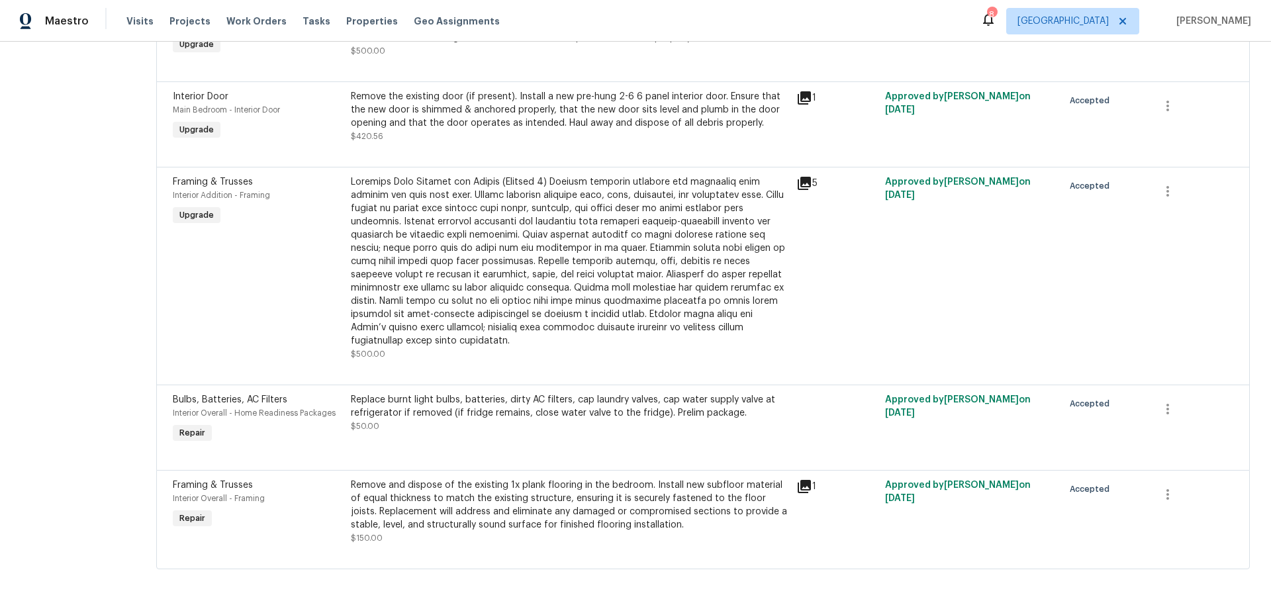
click at [552, 504] on div "Remove and dispose of the existing 1x plank flooring in the bedroom. Install ne…" at bounding box center [570, 505] width 438 height 53
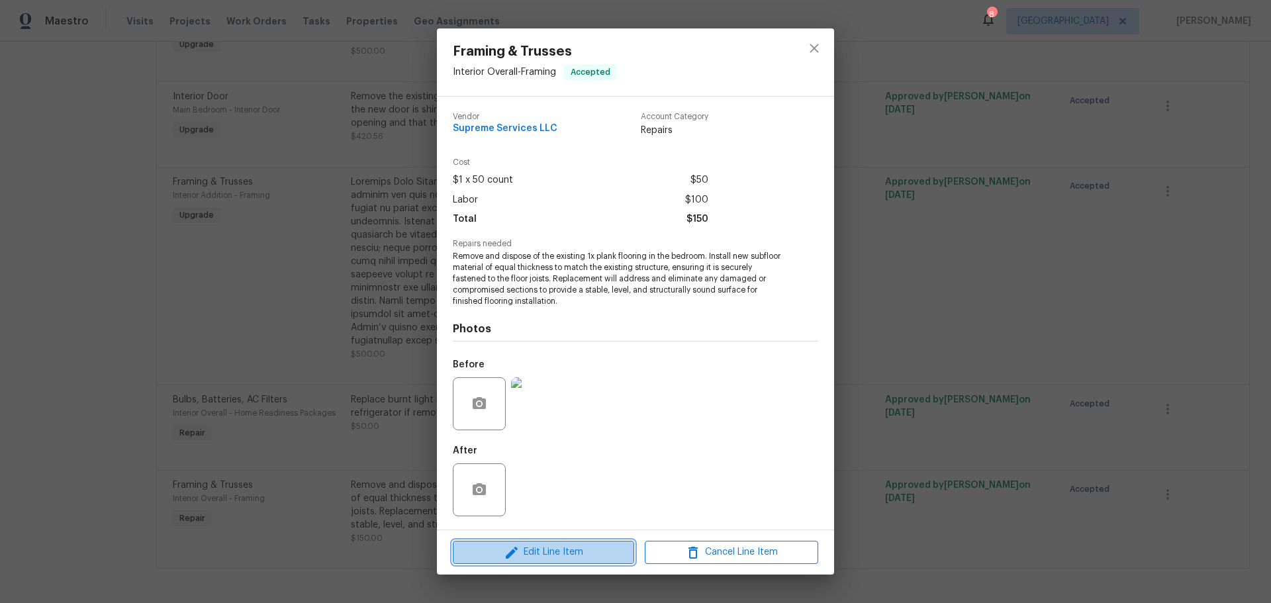
click at [568, 548] on span "Edit Line Item" at bounding box center [544, 552] width 174 height 17
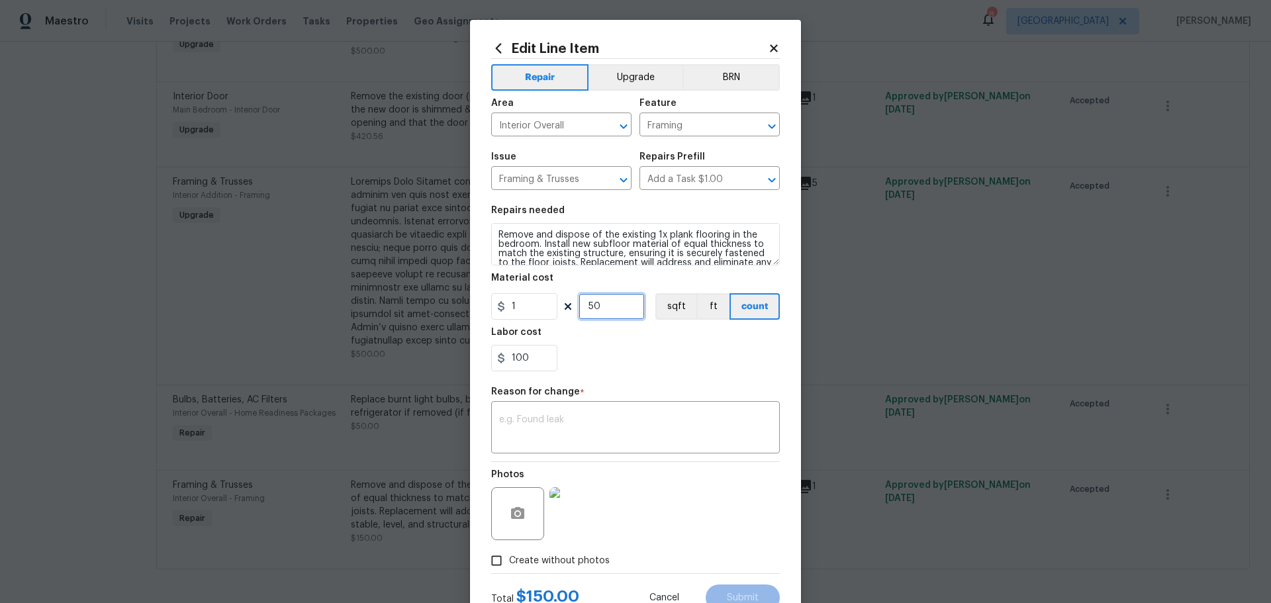
drag, startPoint x: 613, startPoint y: 309, endPoint x: 579, endPoint y: 309, distance: 33.1
click at [579, 309] on input "50" at bounding box center [612, 306] width 66 height 26
drag, startPoint x: 545, startPoint y: 359, endPoint x: 479, endPoint y: 378, distance: 68.9
click at [479, 378] on div "Edit Line Item Repair Upgrade BRN Area Interior Overall ​ Feature Framing ​ Iss…" at bounding box center [635, 326] width 331 height 613
type input "400"
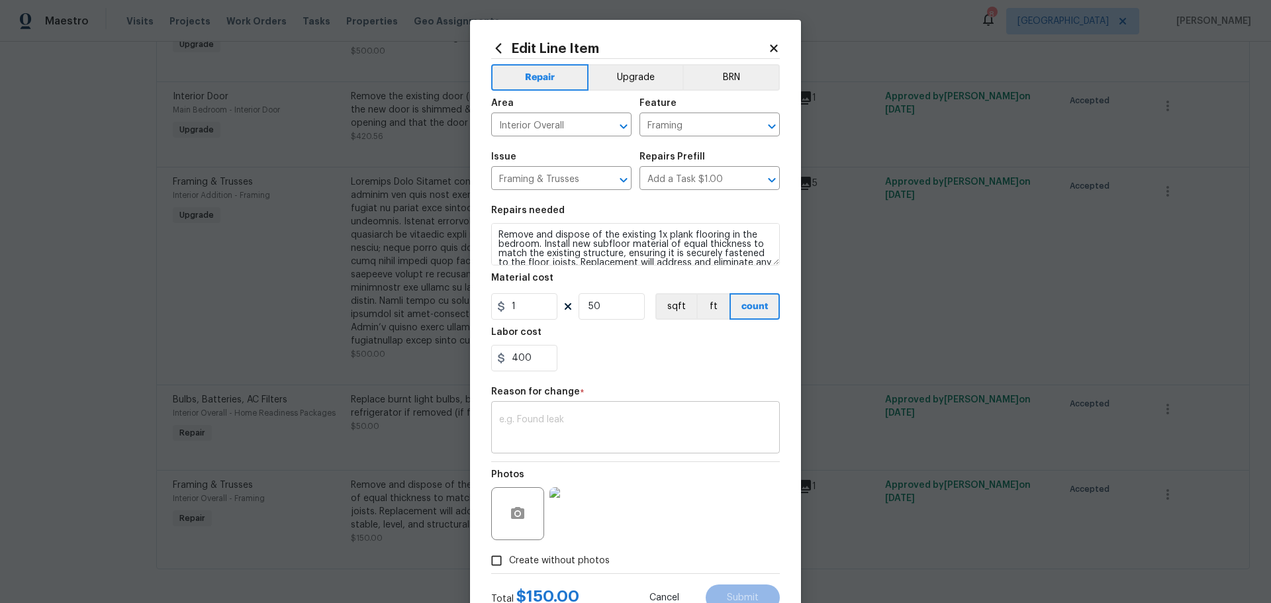
click at [547, 427] on textarea at bounding box center [635, 429] width 273 height 28
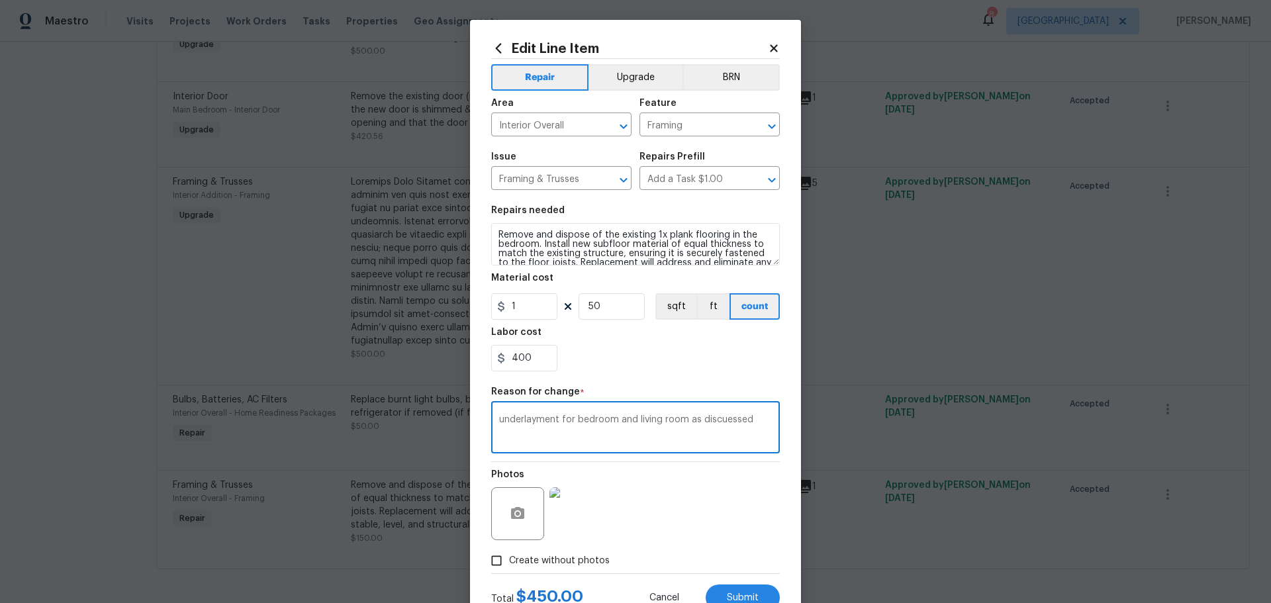
type textarea "underlayment for bedroom and living room as discuessed"
click at [659, 352] on div "400" at bounding box center [635, 358] width 289 height 26
click at [544, 310] on input "1" at bounding box center [524, 306] width 66 height 26
type input "50"
click at [604, 309] on input "50" at bounding box center [612, 306] width 66 height 26
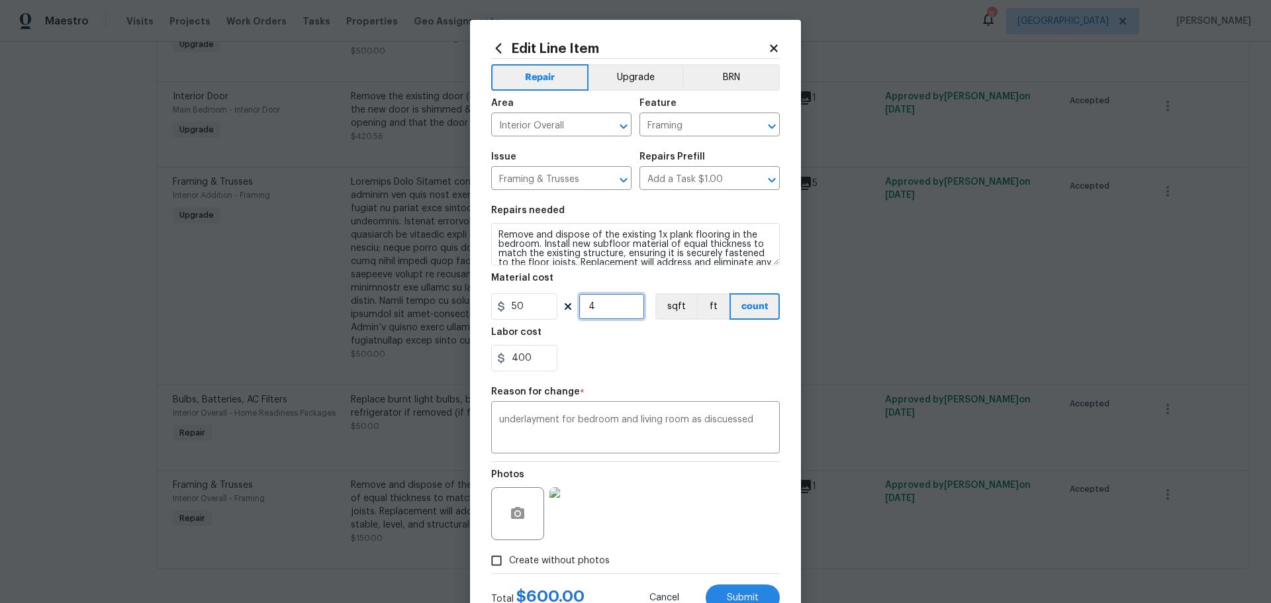
type input "4"
click at [605, 323] on section "Repairs needed Remove and dispose of the existing 1x plank flooring in the bedr…" at bounding box center [635, 288] width 289 height 181
drag, startPoint x: 535, startPoint y: 353, endPoint x: 493, endPoint y: 363, distance: 42.9
click at [492, 363] on div "400" at bounding box center [524, 358] width 66 height 26
type input "0"
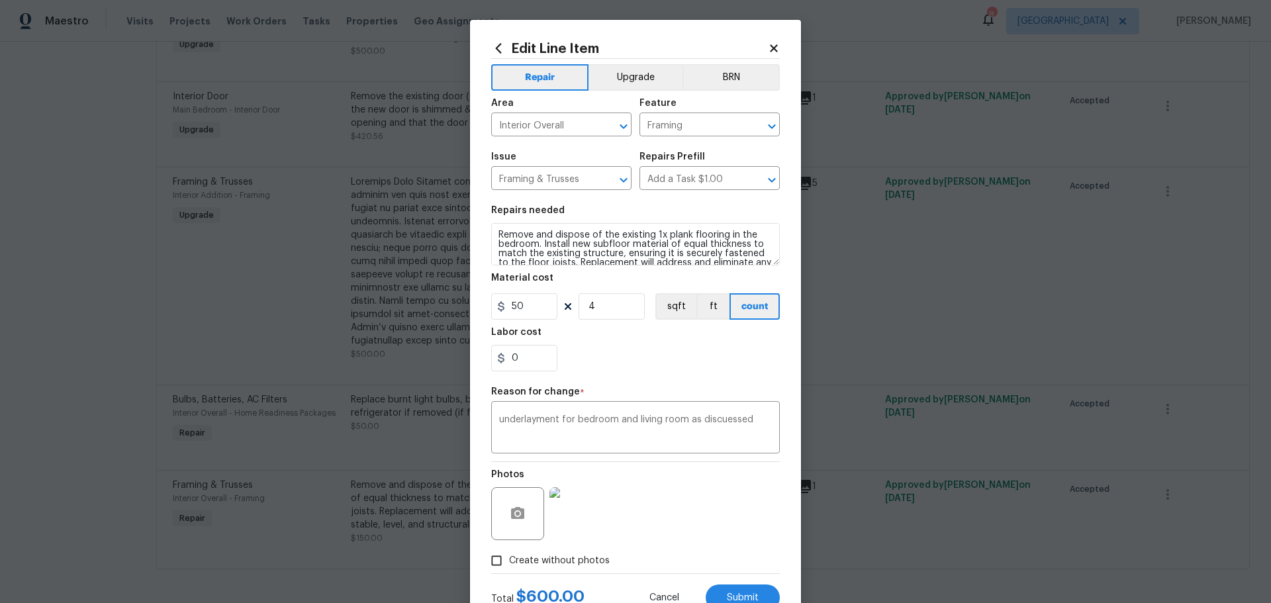
click at [580, 356] on div "0" at bounding box center [635, 358] width 289 height 26
click at [620, 298] on input "4" at bounding box center [612, 306] width 66 height 26
type input "8"
click at [536, 366] on input "0" at bounding box center [524, 358] width 66 height 26
type input "250"
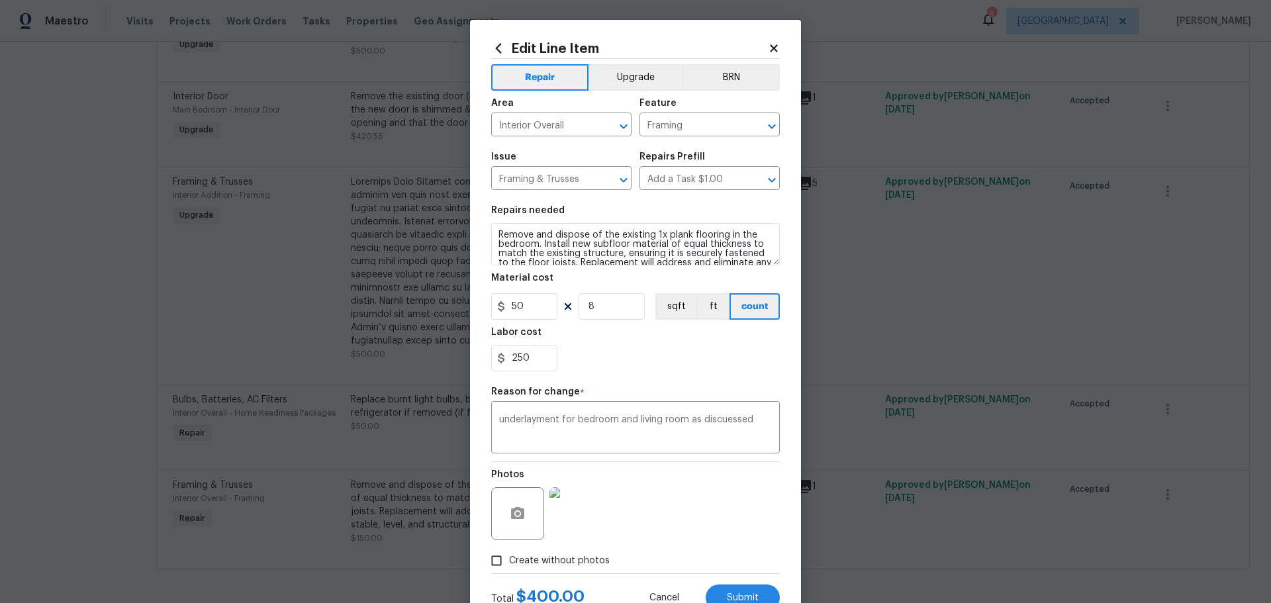
click at [606, 362] on div "250" at bounding box center [635, 358] width 289 height 26
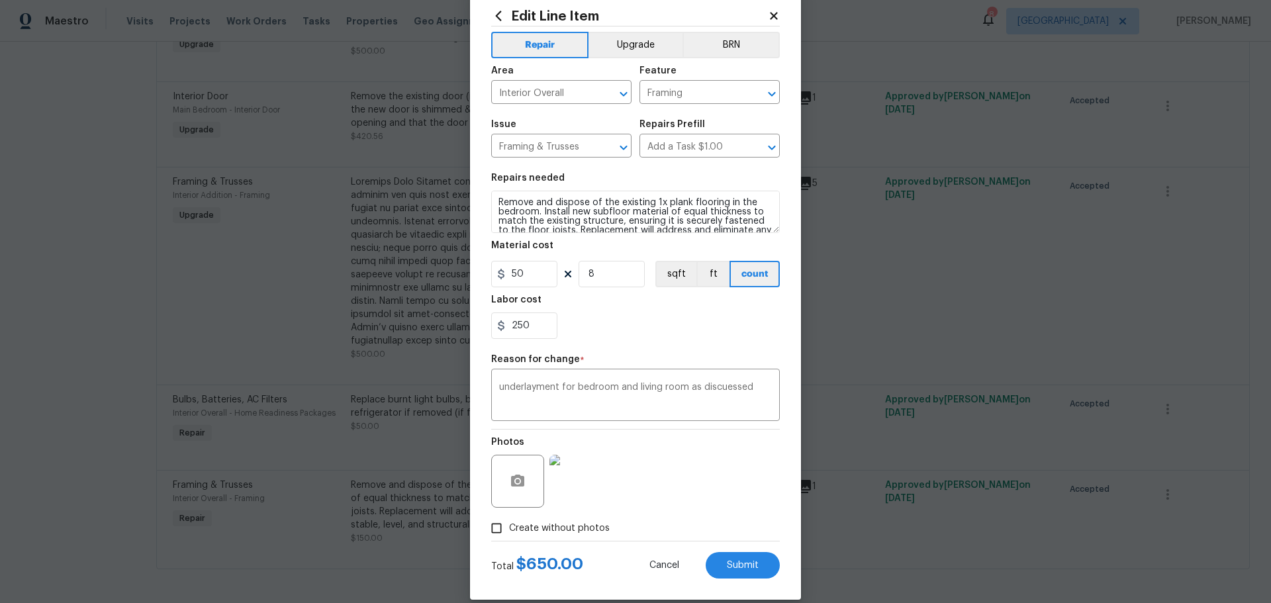
scroll to position [49, 0]
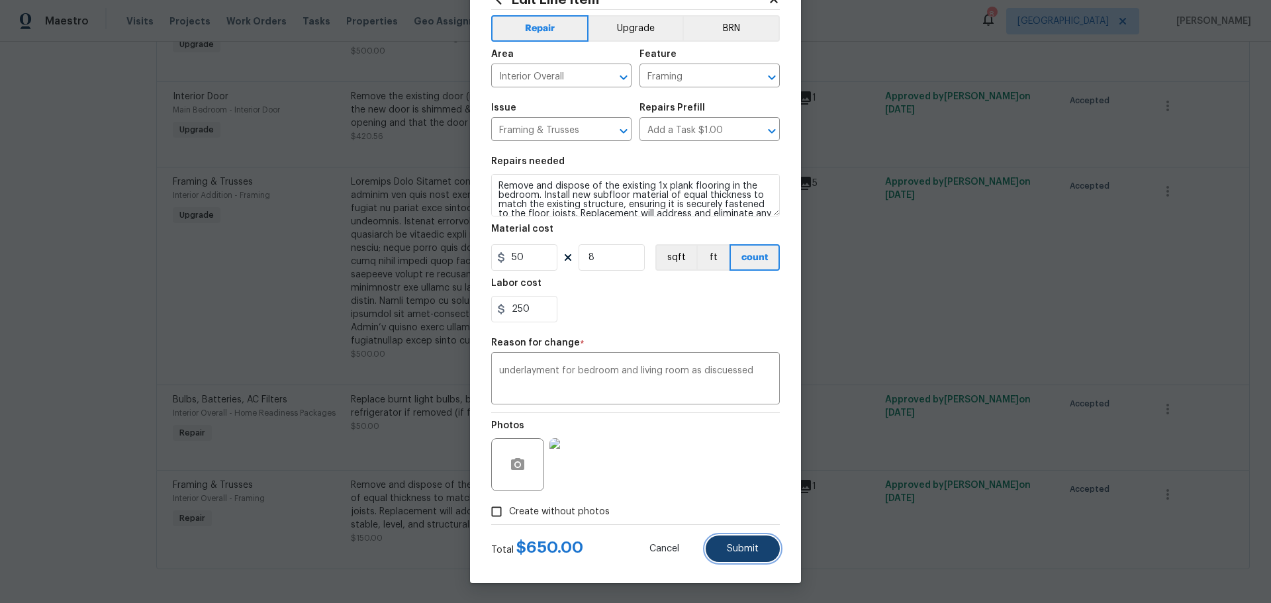
click at [717, 550] on button "Submit" at bounding box center [743, 549] width 74 height 26
type input "1"
type input "50"
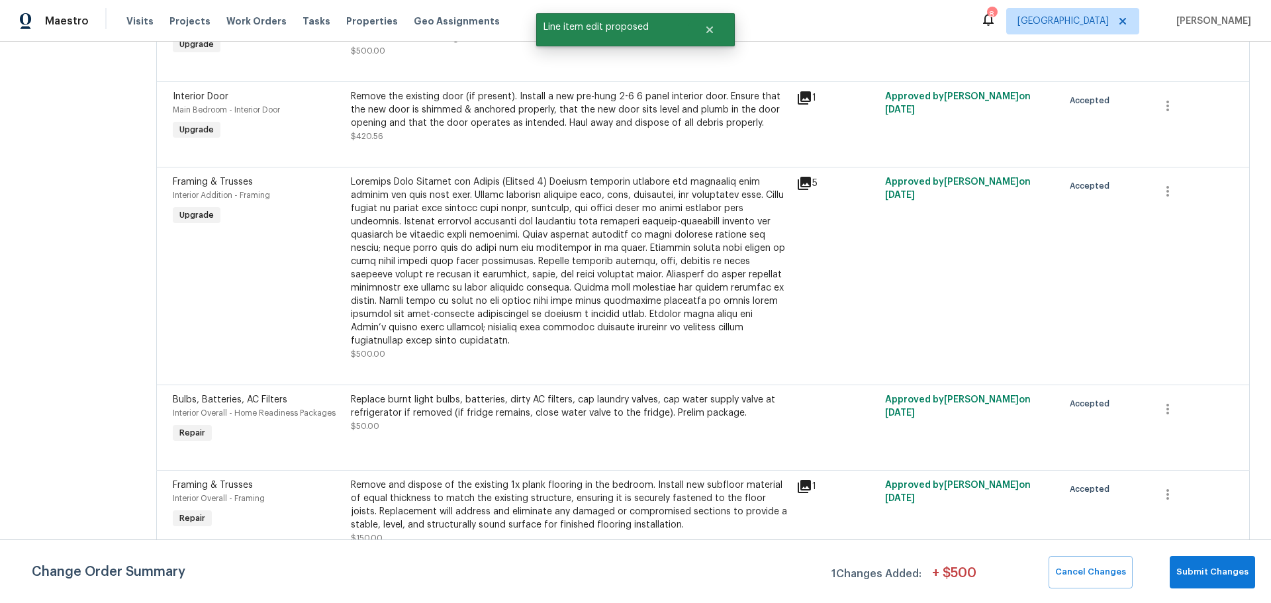
scroll to position [0, 0]
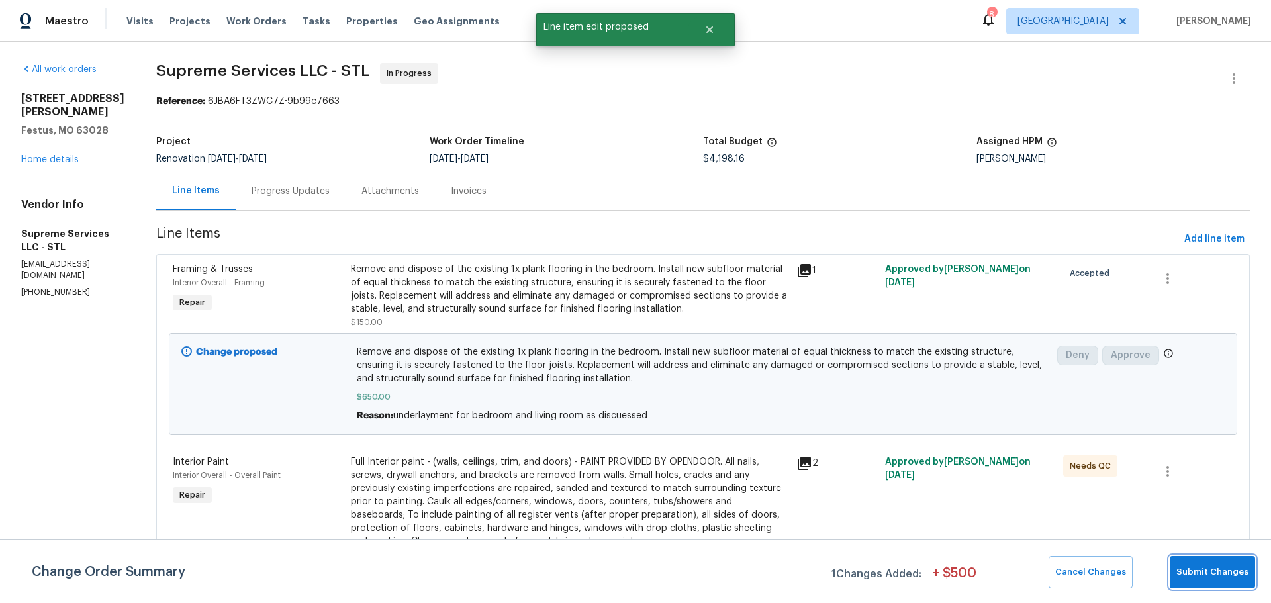
click at [1236, 579] on span "Submit Changes" at bounding box center [1213, 572] width 72 height 15
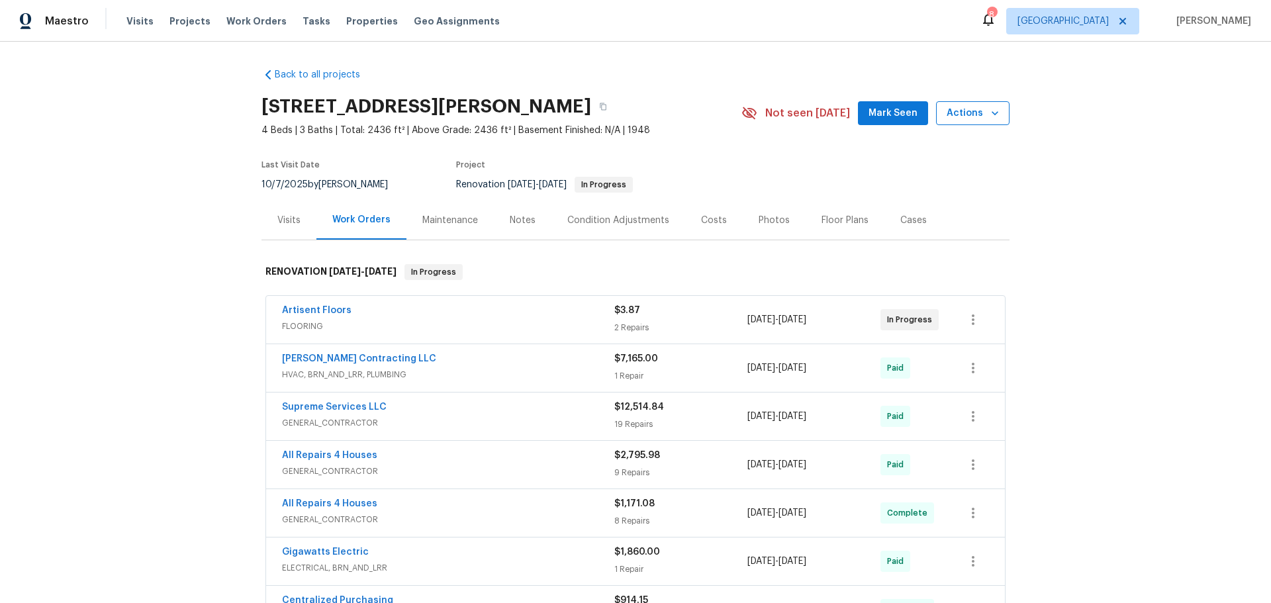
click at [989, 109] on icon "button" at bounding box center [995, 113] width 13 height 13
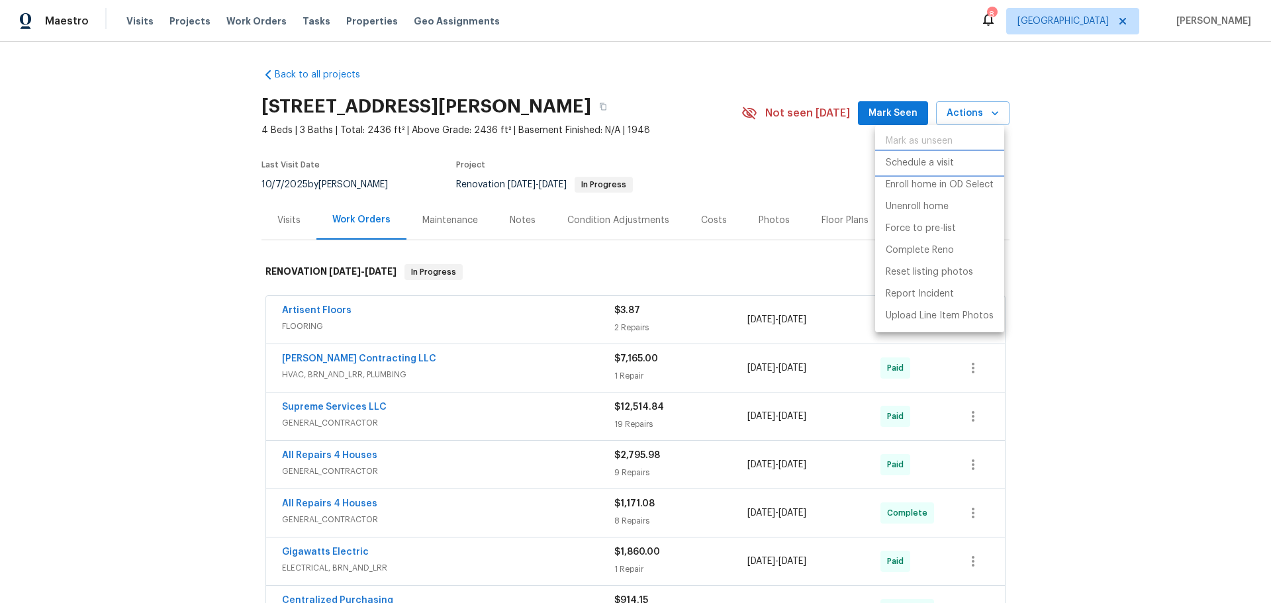
click at [963, 159] on li "Schedule a visit" at bounding box center [939, 163] width 129 height 22
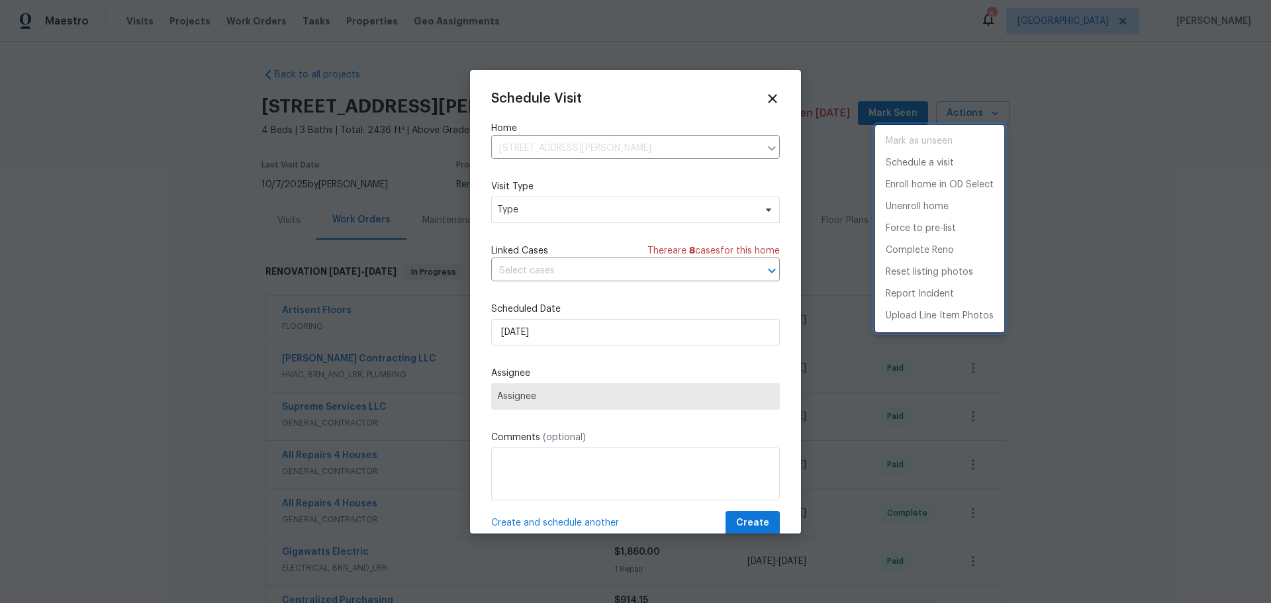
click at [692, 211] on div at bounding box center [635, 301] width 1271 height 603
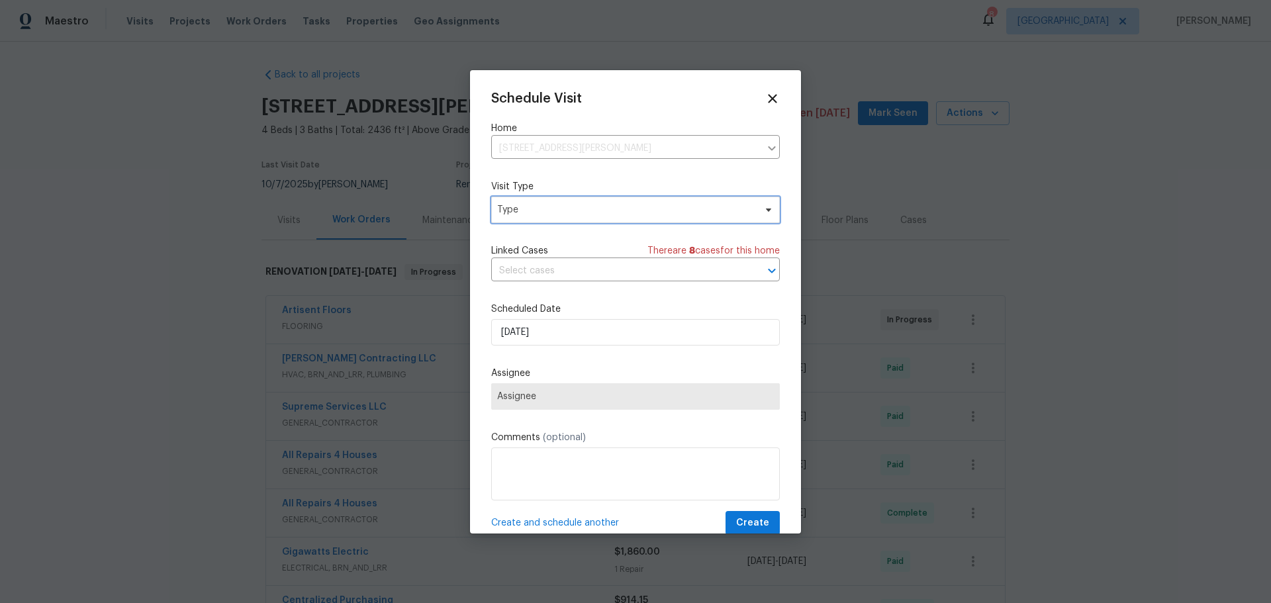
click at [662, 216] on span "Type" at bounding box center [626, 209] width 258 height 13
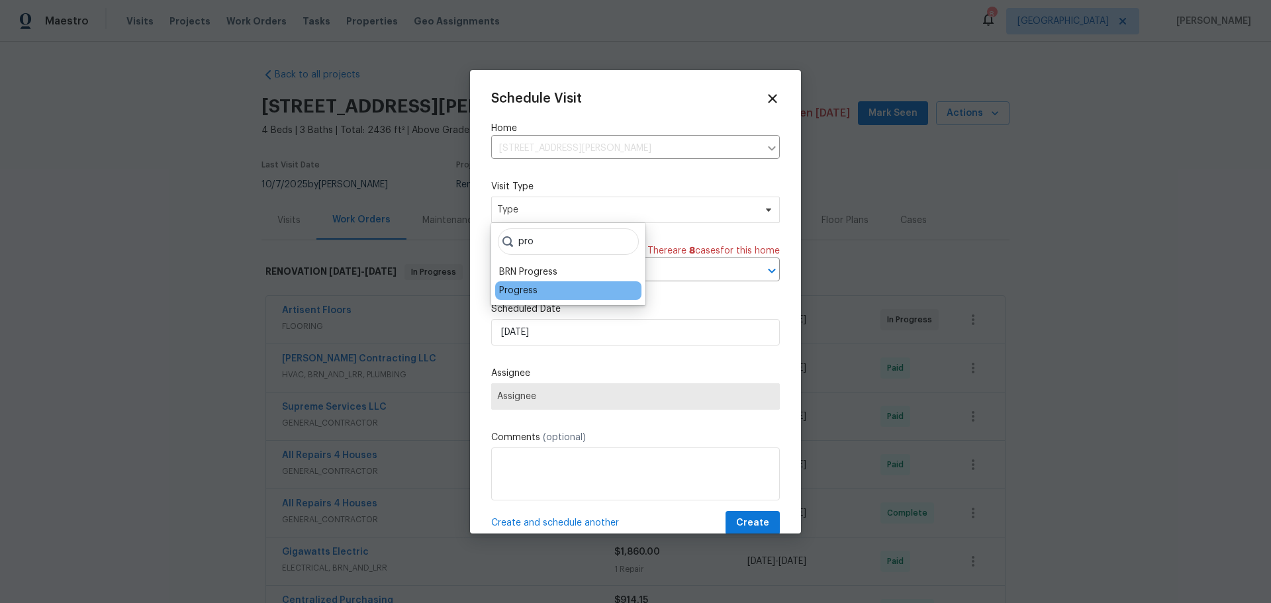
type input "pro"
click at [528, 287] on div "Progress" at bounding box center [518, 290] width 38 height 13
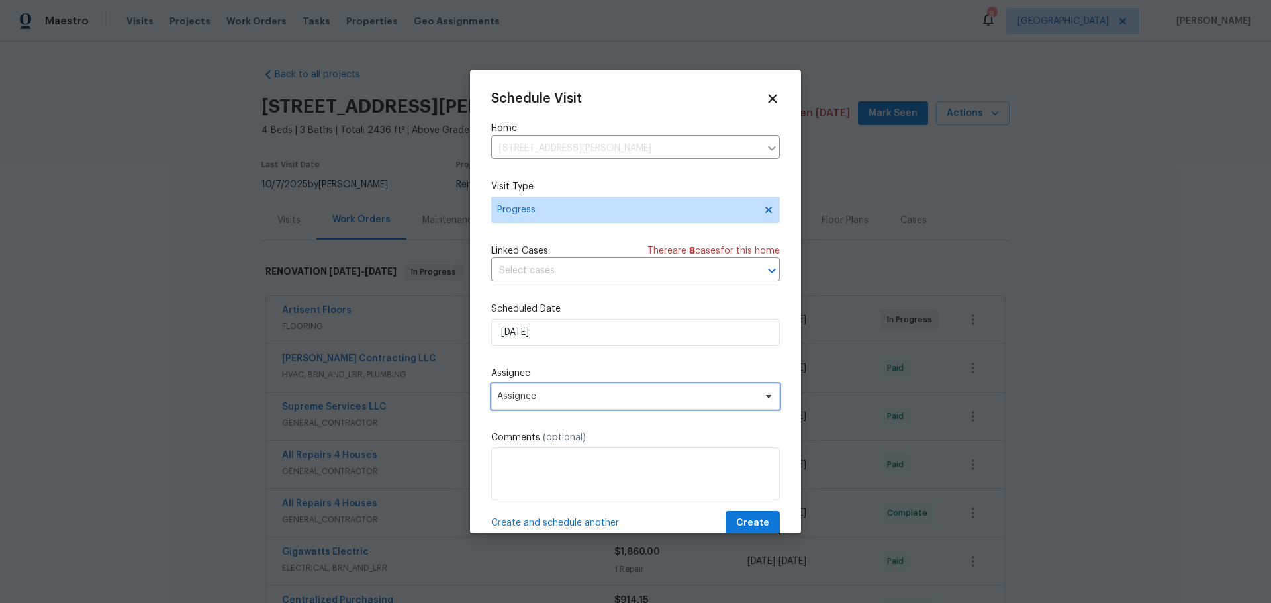
click at [579, 397] on span "Assignee" at bounding box center [627, 396] width 260 height 11
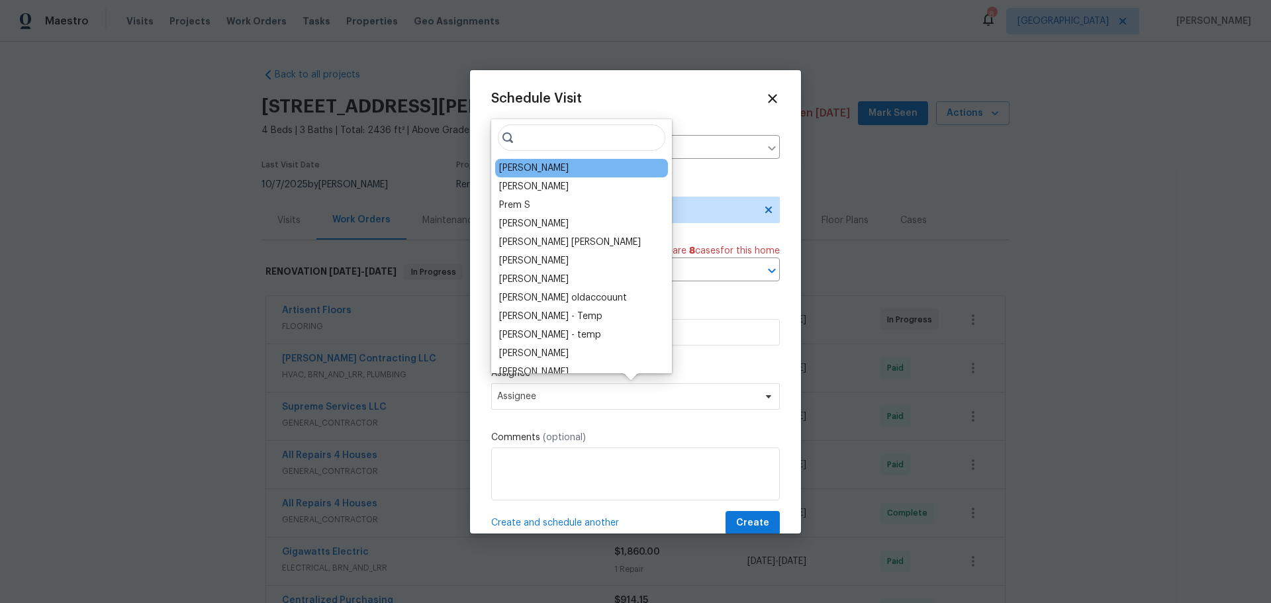
click at [568, 162] on div "[PERSON_NAME]" at bounding box center [581, 168] width 173 height 19
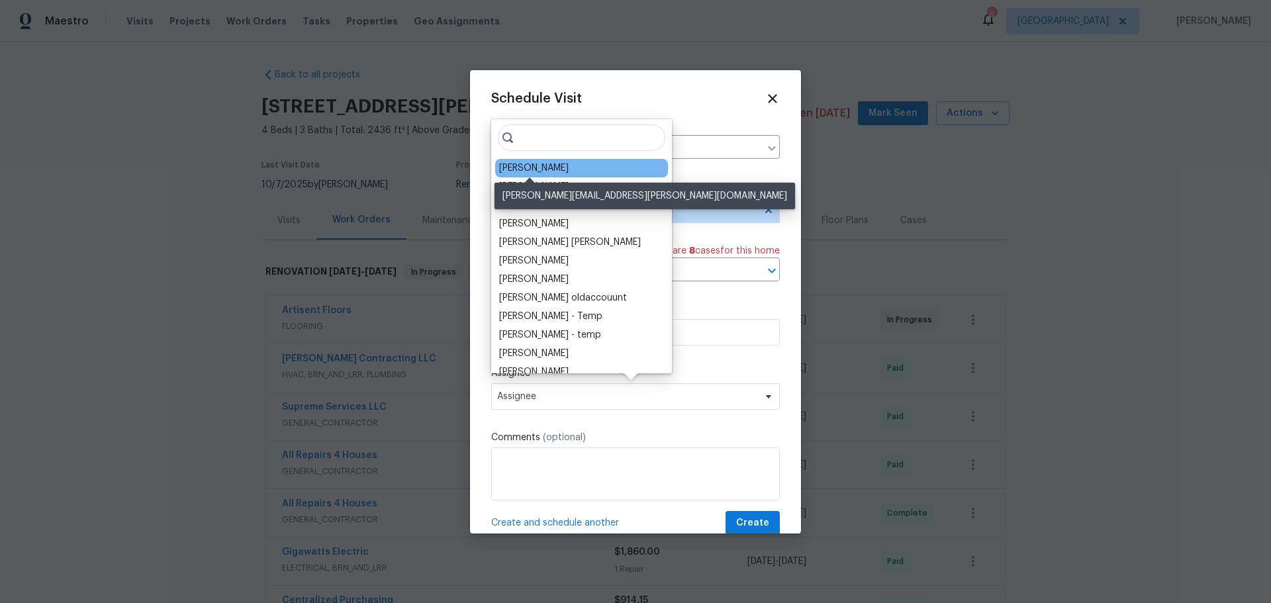
click at [549, 173] on div "[PERSON_NAME]" at bounding box center [534, 168] width 70 height 13
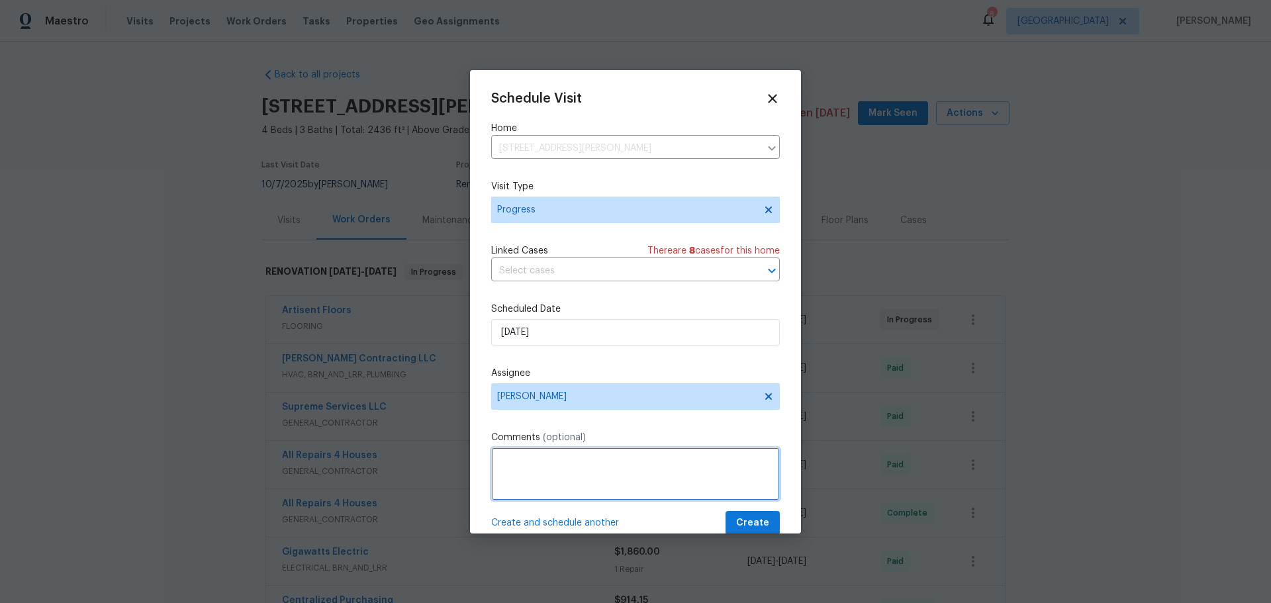
click at [531, 479] on textarea at bounding box center [635, 474] width 289 height 53
type textarea "urs with [PERSON_NAME]"
click at [599, 521] on span "Create and schedule another" at bounding box center [555, 523] width 128 height 13
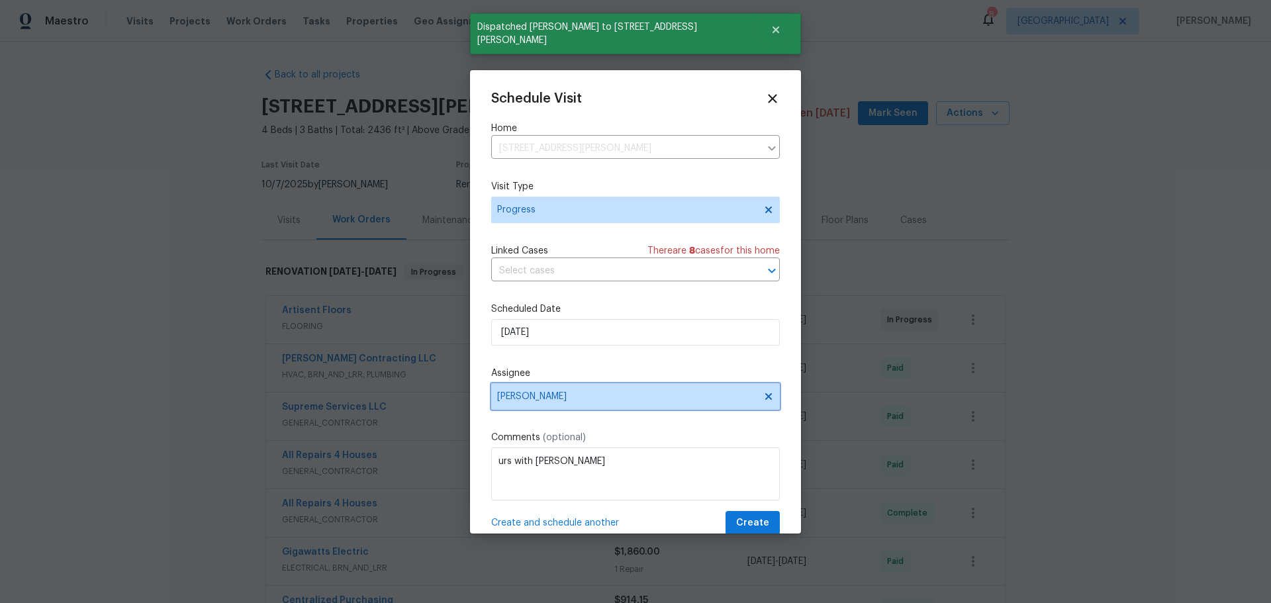
click at [764, 397] on icon at bounding box center [769, 396] width 11 height 11
click at [689, 395] on span "Assignee" at bounding box center [627, 396] width 260 height 11
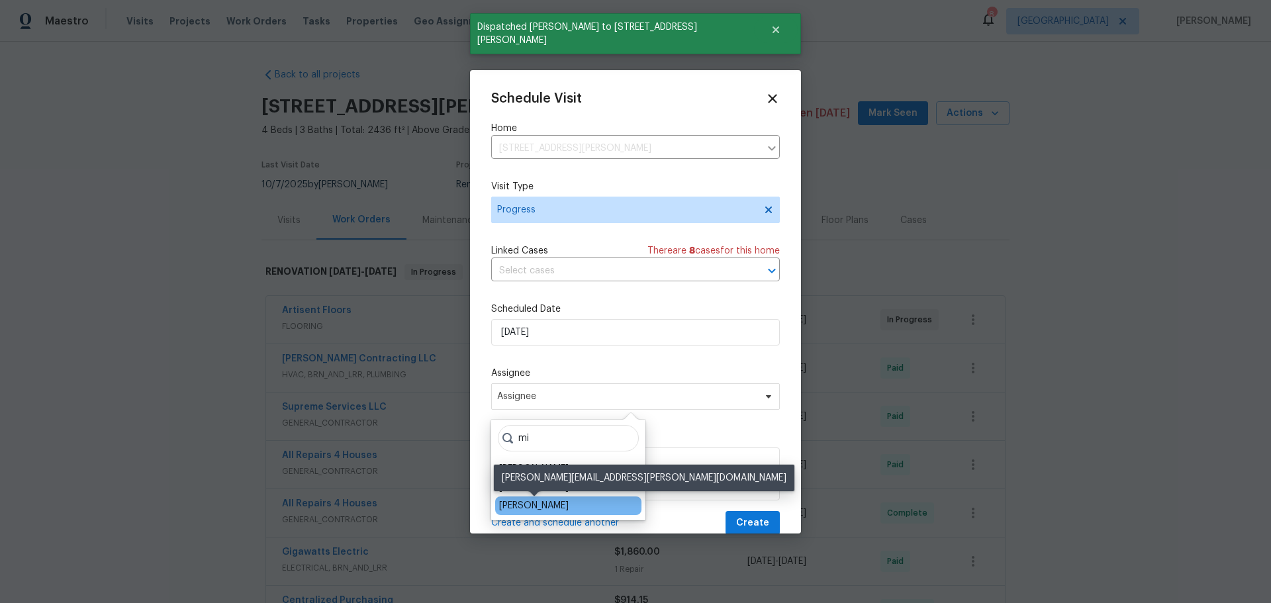
type input "mi"
click at [562, 505] on div "[PERSON_NAME]" at bounding box center [534, 505] width 70 height 13
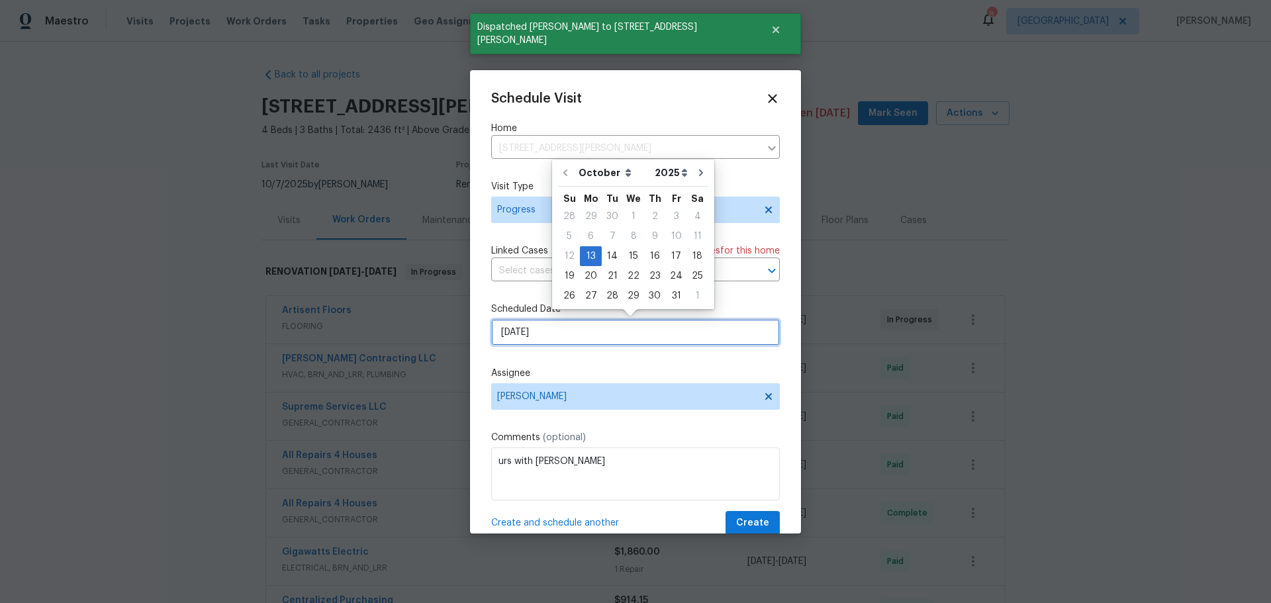
click at [574, 322] on input "[DATE]" at bounding box center [635, 332] width 289 height 26
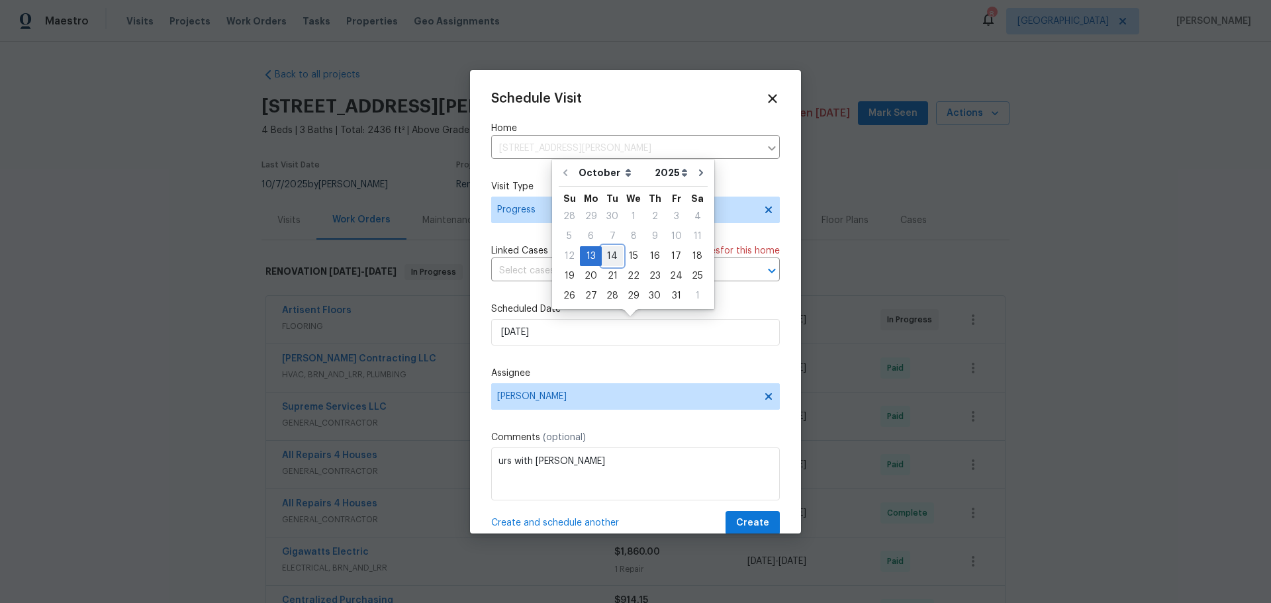
click at [611, 257] on div "14" at bounding box center [612, 256] width 21 height 19
type input "[DATE]"
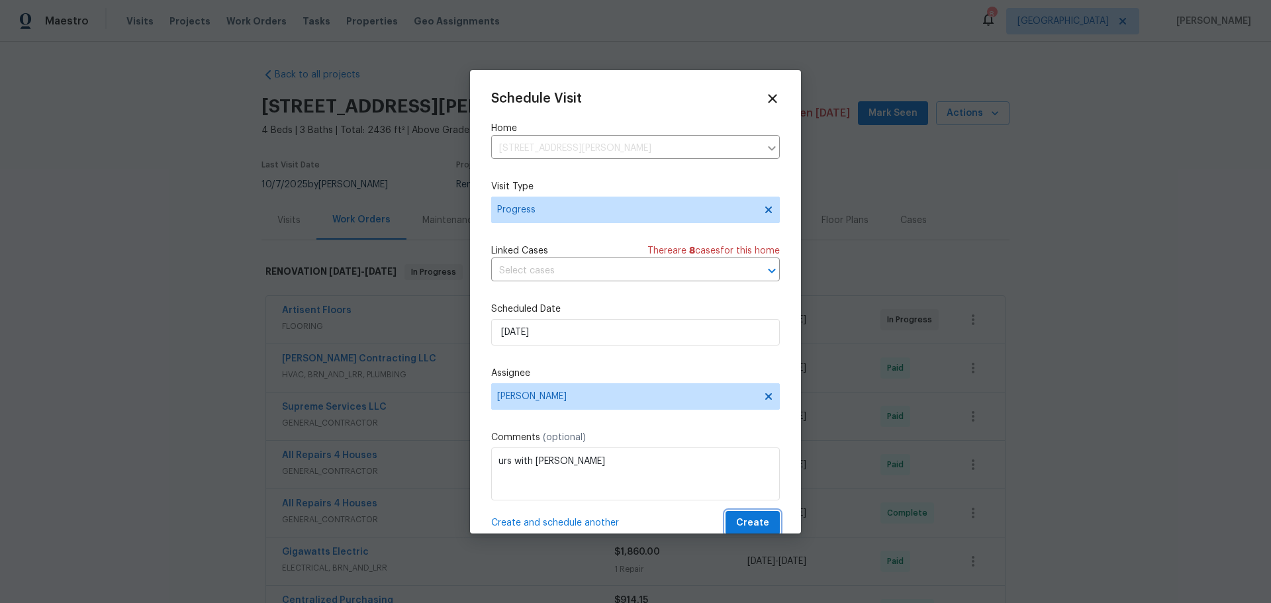
click at [745, 518] on span "Create" at bounding box center [752, 523] width 33 height 17
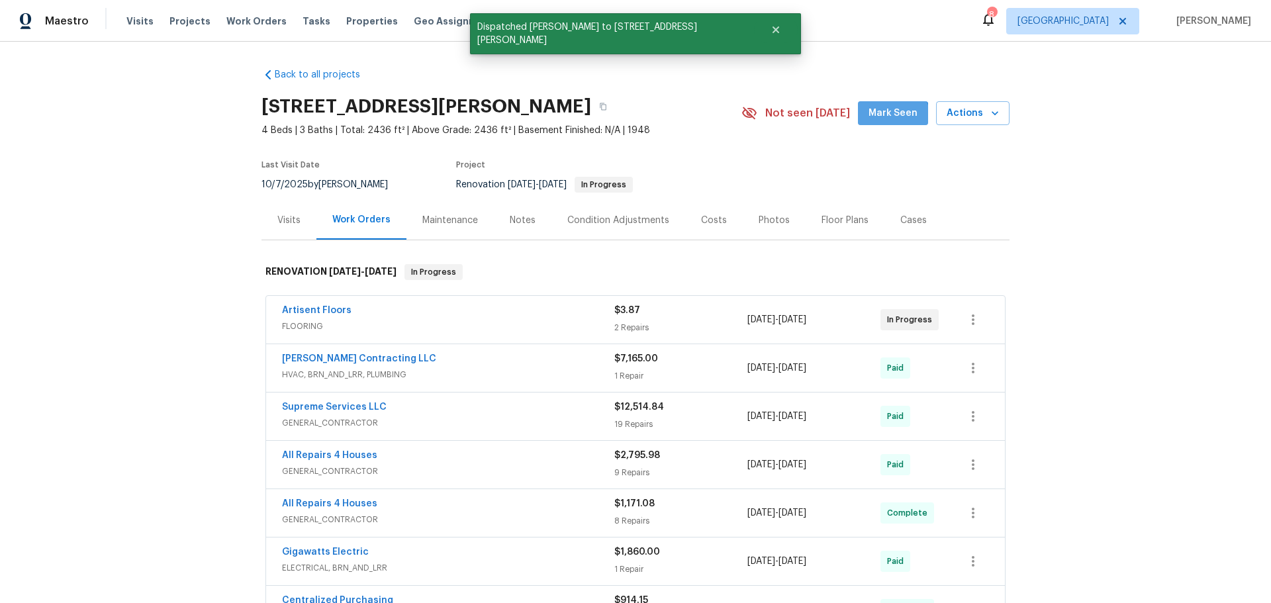
click at [891, 120] on span "Mark Seen" at bounding box center [893, 113] width 49 height 17
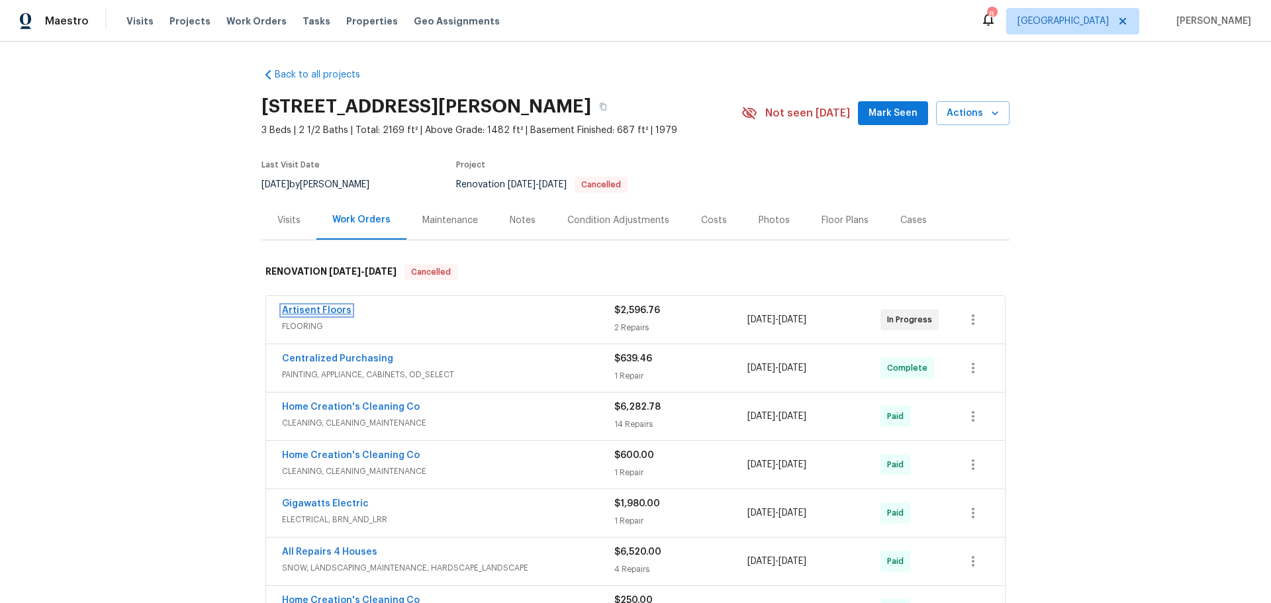
click at [324, 307] on link "Artisent Floors" at bounding box center [317, 310] width 70 height 9
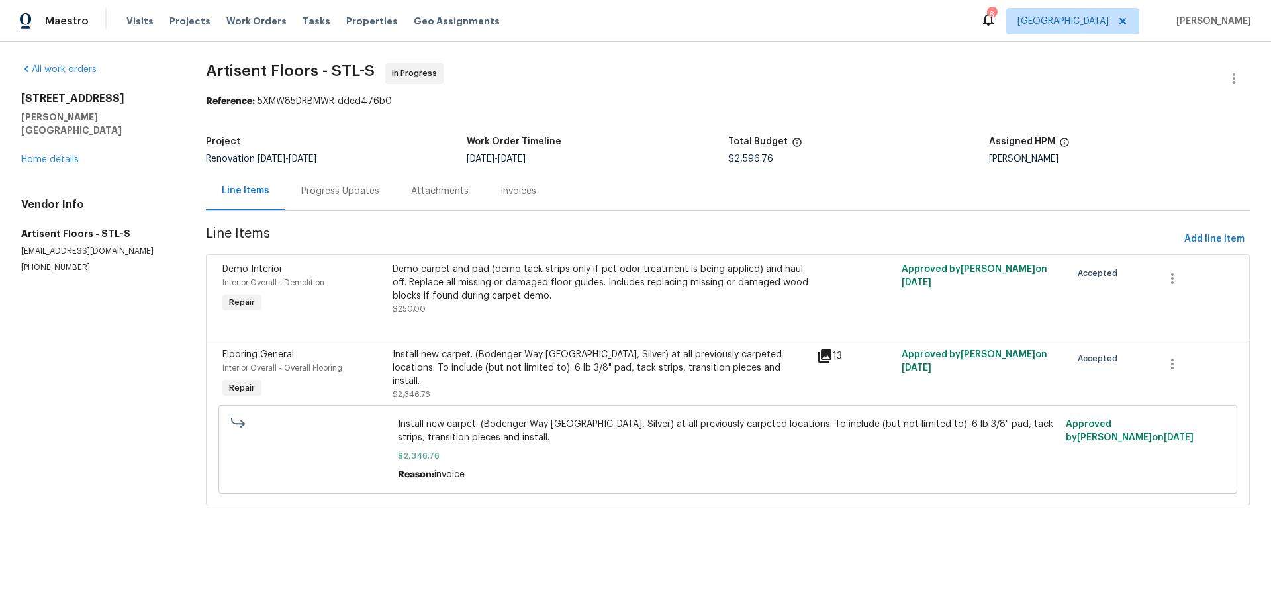
click at [654, 307] on div "Demo carpet and pad (demo tack strips only if pet odor treatment is being appli…" at bounding box center [601, 289] width 417 height 53
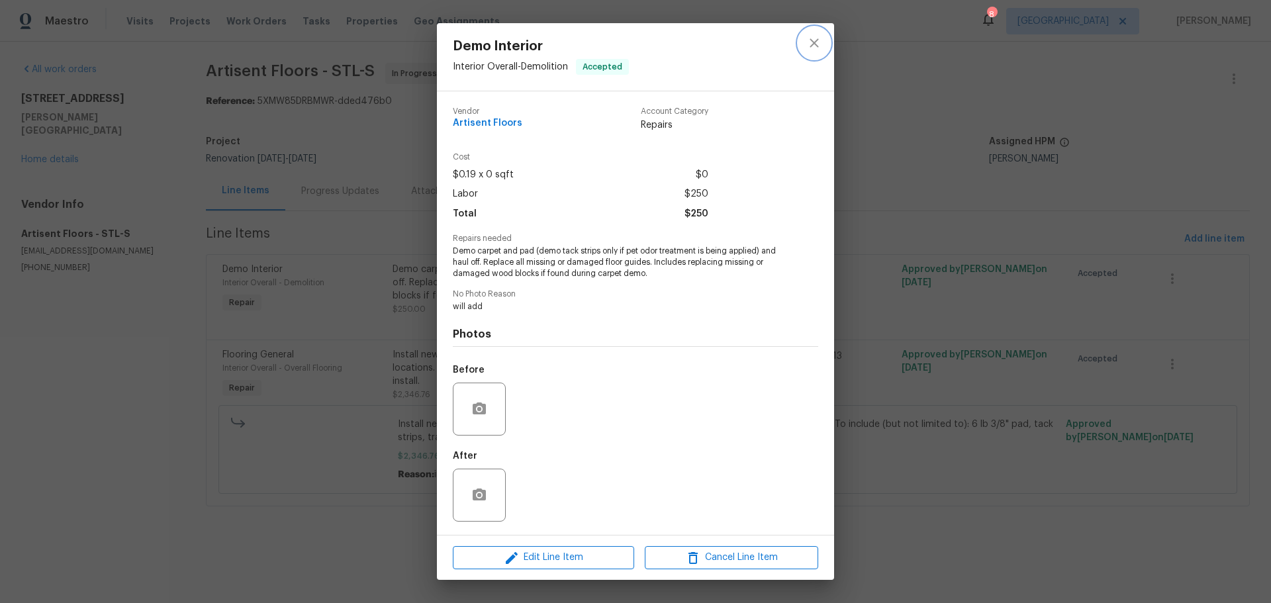
click at [817, 48] on icon "close" at bounding box center [815, 43] width 16 height 16
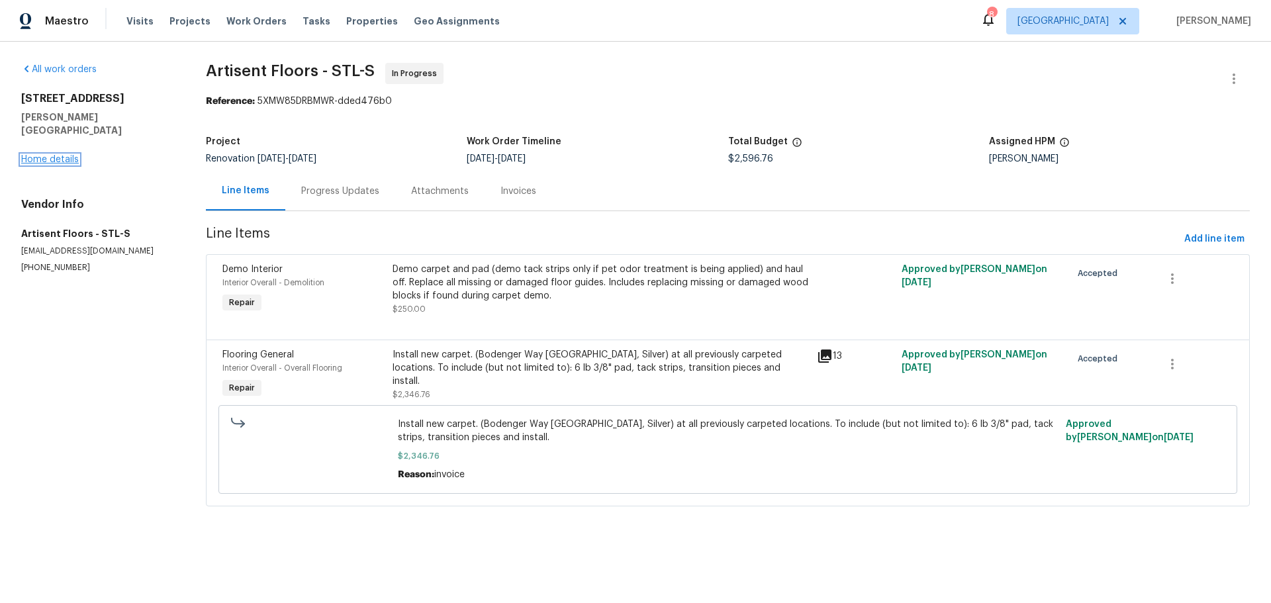
click at [71, 155] on link "Home details" at bounding box center [50, 159] width 58 height 9
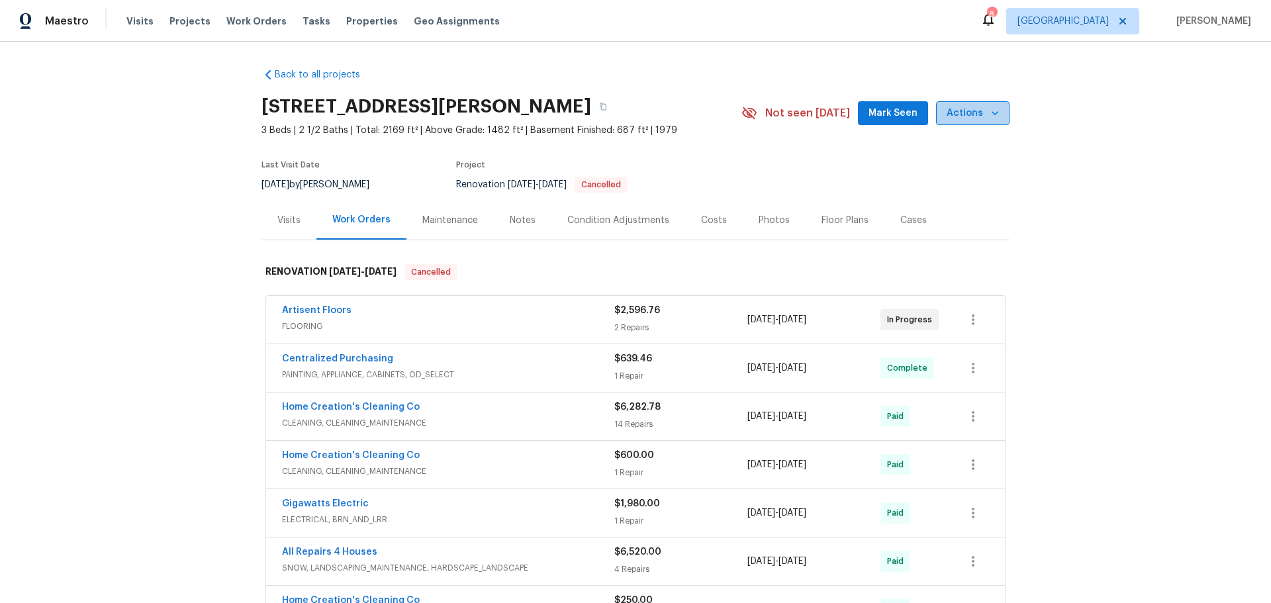
click at [990, 107] on icon "button" at bounding box center [995, 113] width 13 height 13
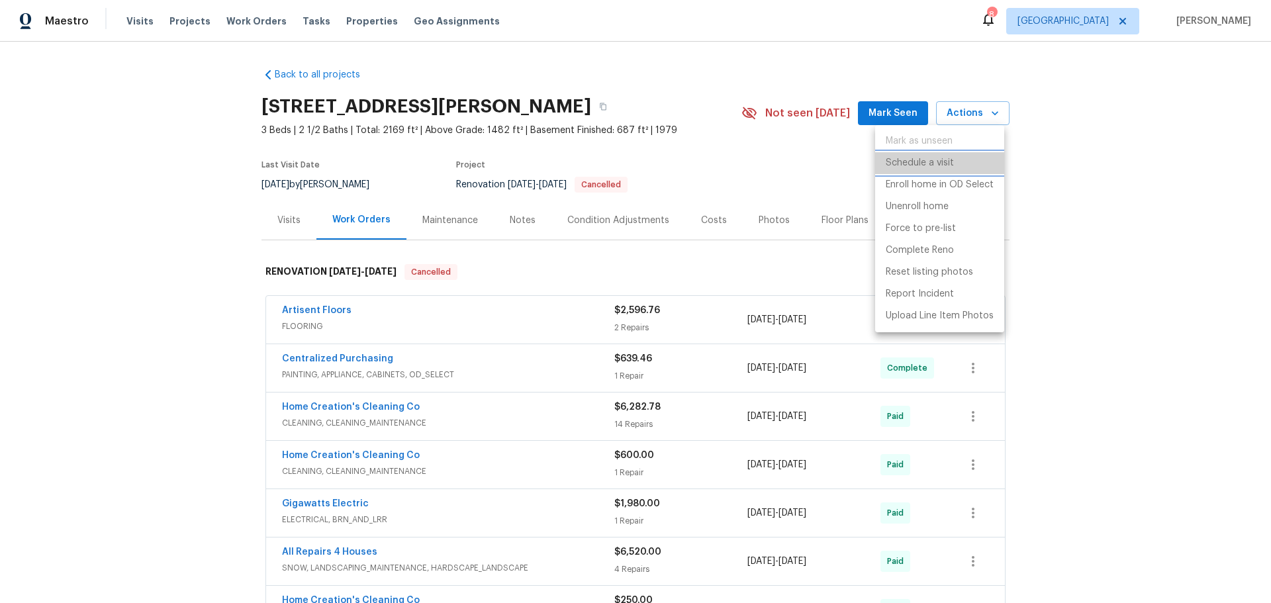
click at [969, 158] on li "Schedule a visit" at bounding box center [939, 163] width 129 height 22
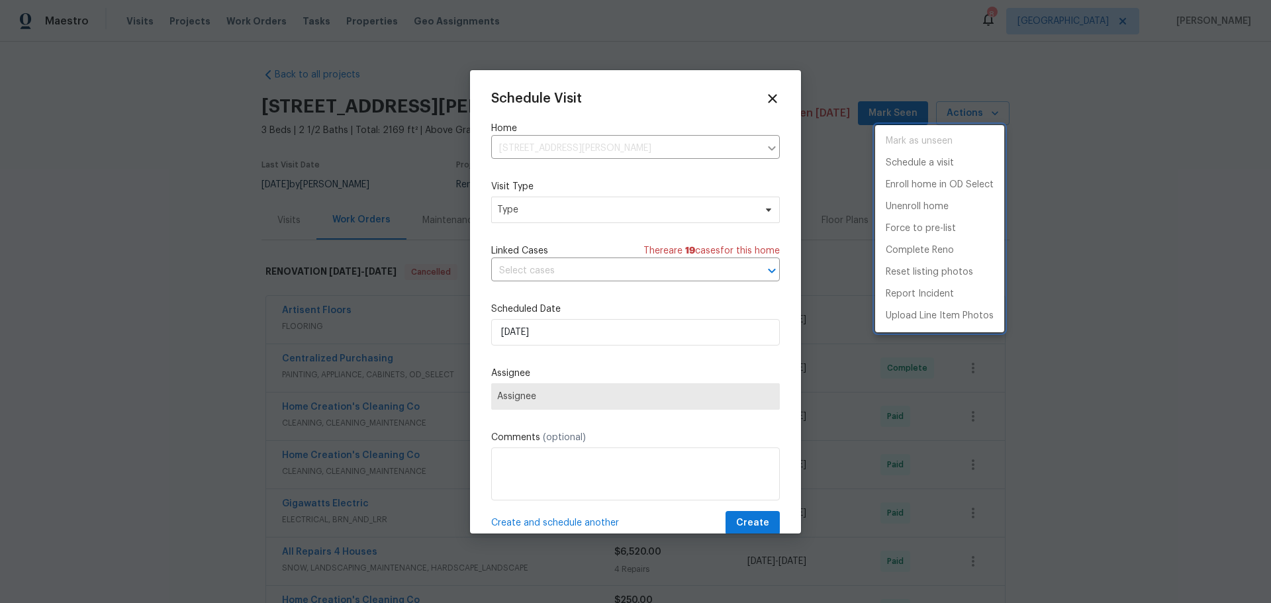
click at [701, 207] on div at bounding box center [635, 301] width 1271 height 603
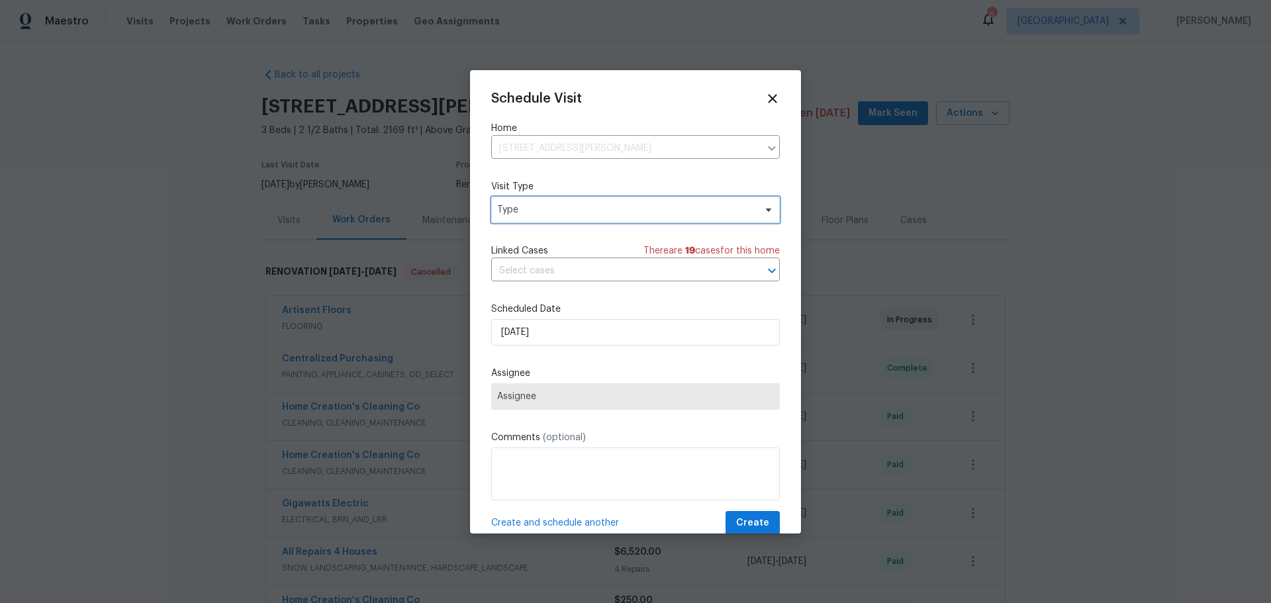
click at [701, 207] on span "Type" at bounding box center [626, 209] width 258 height 13
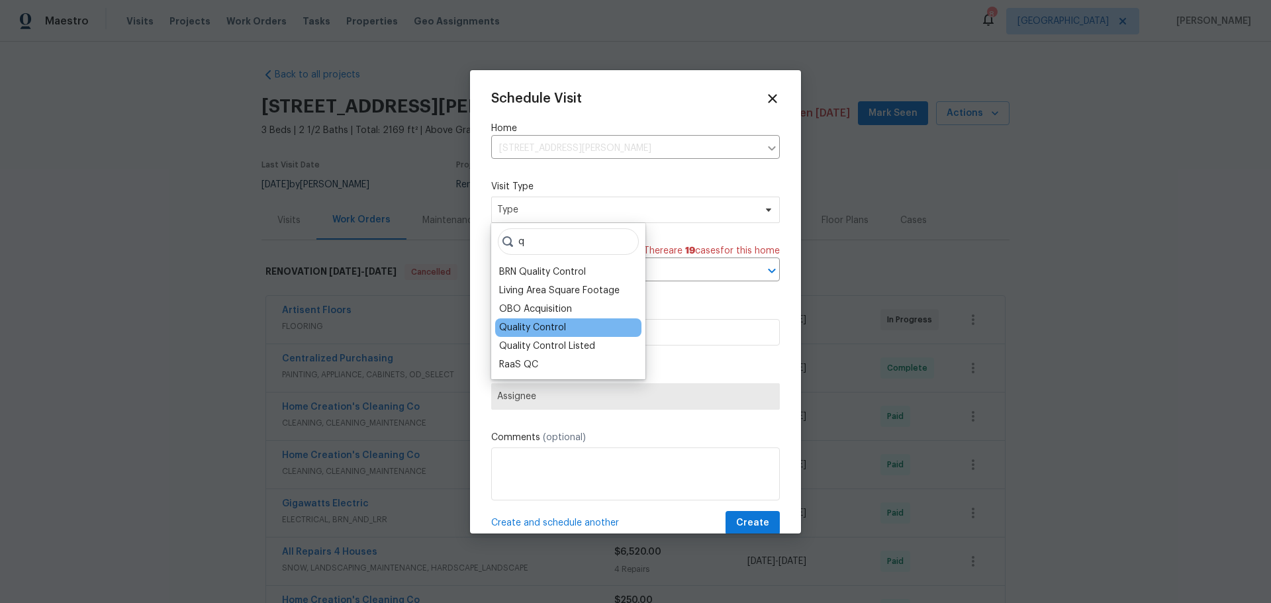
type input "q"
click at [548, 330] on div "Quality Control" at bounding box center [532, 327] width 67 height 13
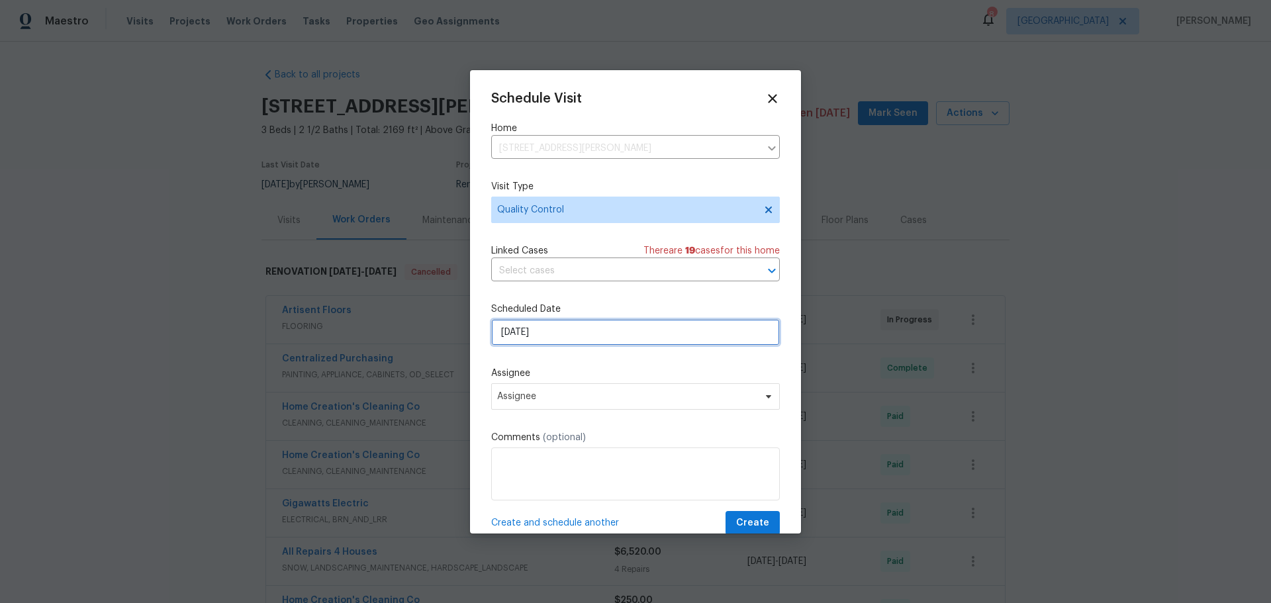
click at [618, 335] on input "[DATE]" at bounding box center [635, 332] width 289 height 26
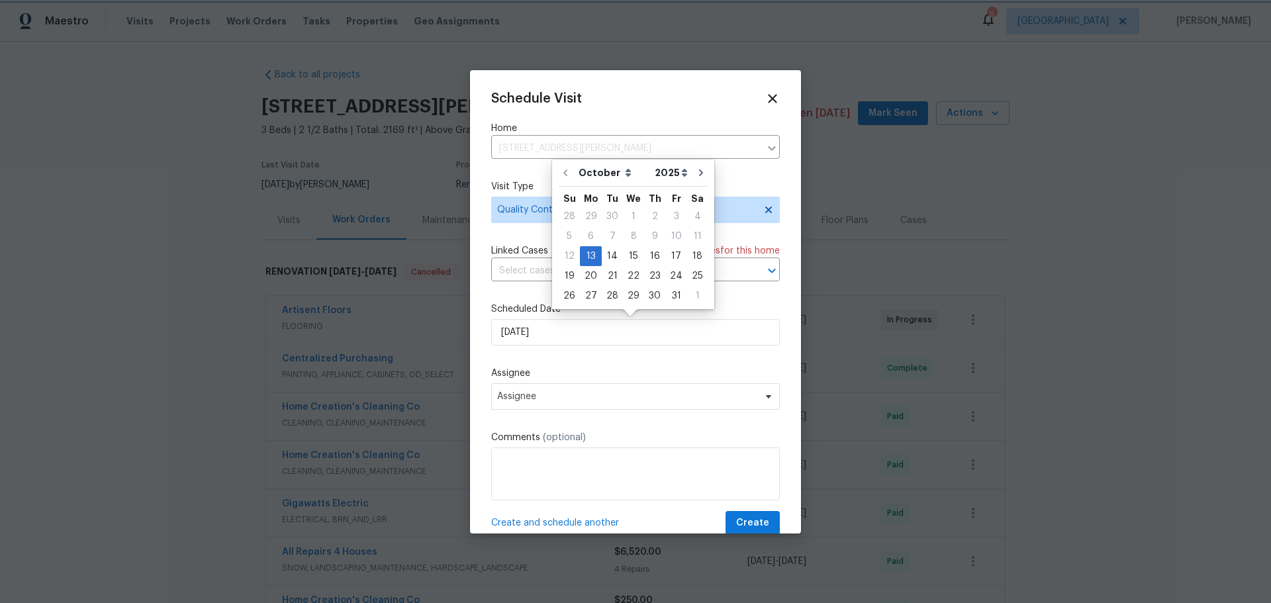
click at [611, 363] on div "Schedule Visit Home [STREET_ADDRESS][PERSON_NAME] ​ Visit Type Quality Control …" at bounding box center [635, 313] width 289 height 444
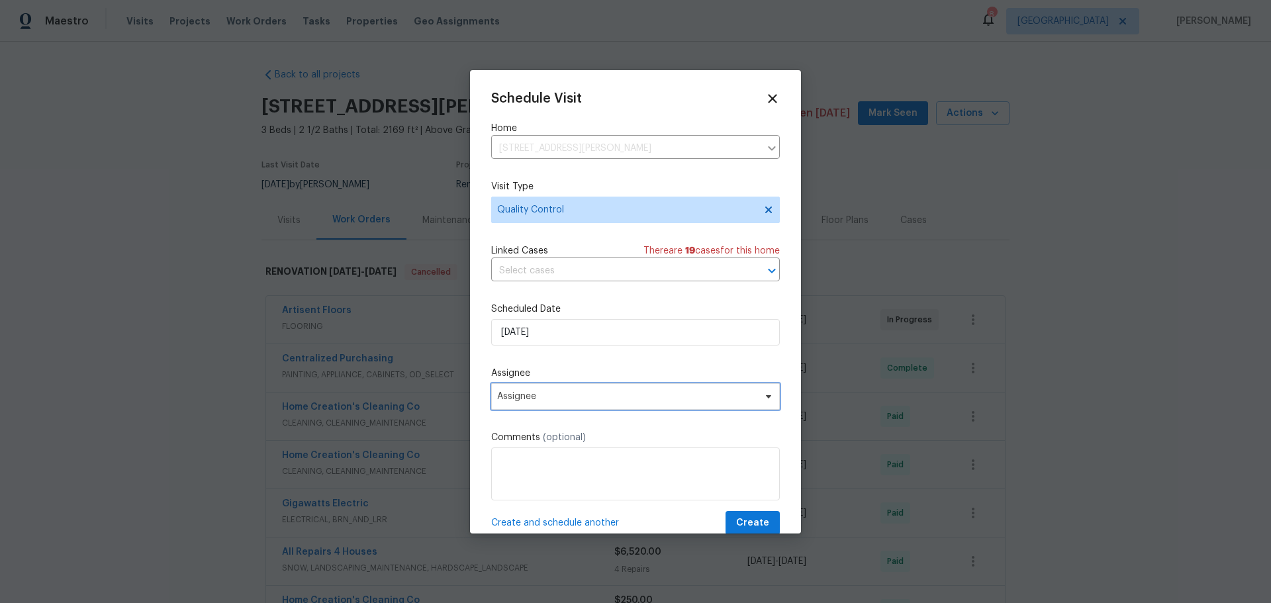
click at [610, 407] on span "Assignee" at bounding box center [635, 396] width 289 height 26
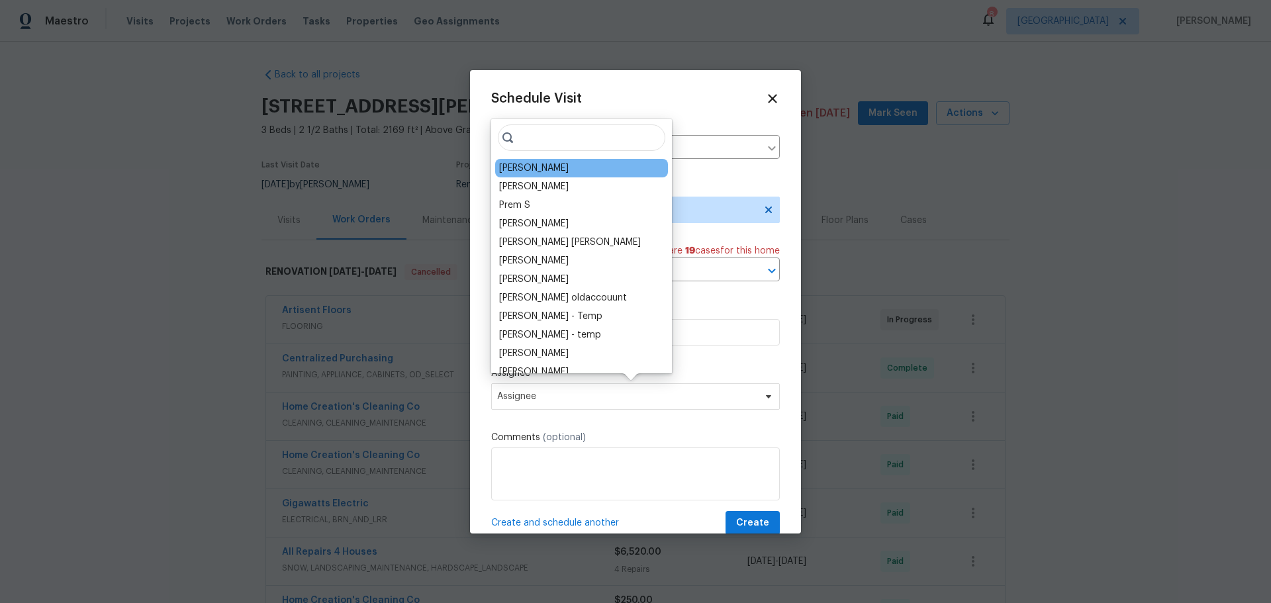
click at [555, 170] on div "[PERSON_NAME]" at bounding box center [534, 168] width 70 height 13
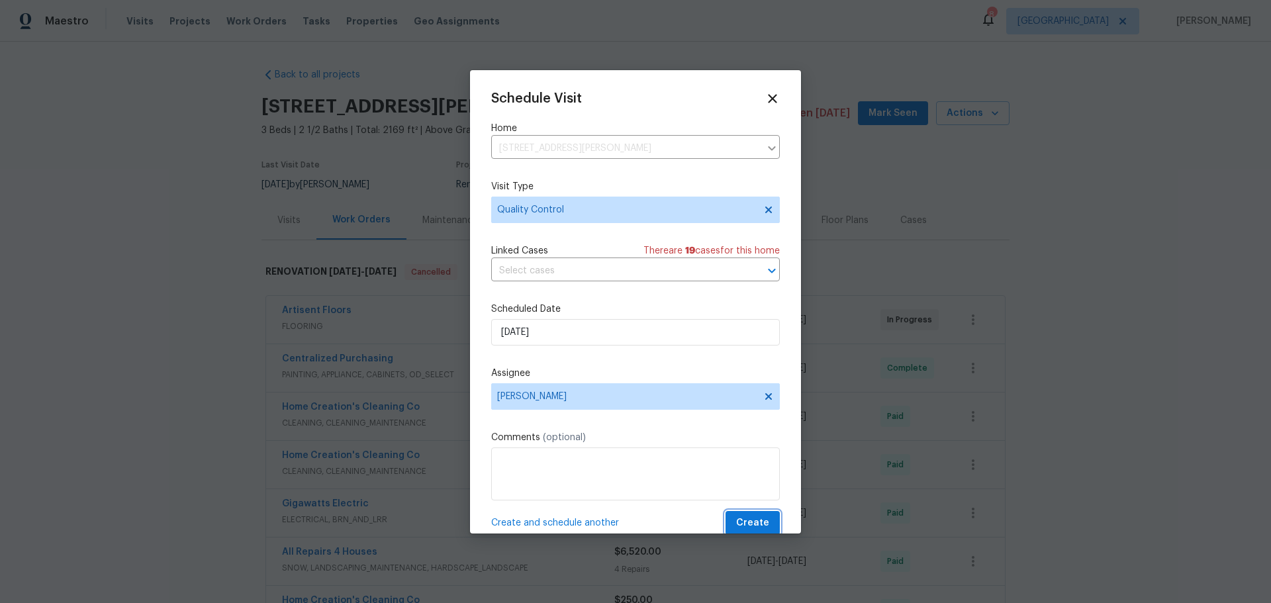
click at [736, 517] on span "Create" at bounding box center [752, 523] width 33 height 17
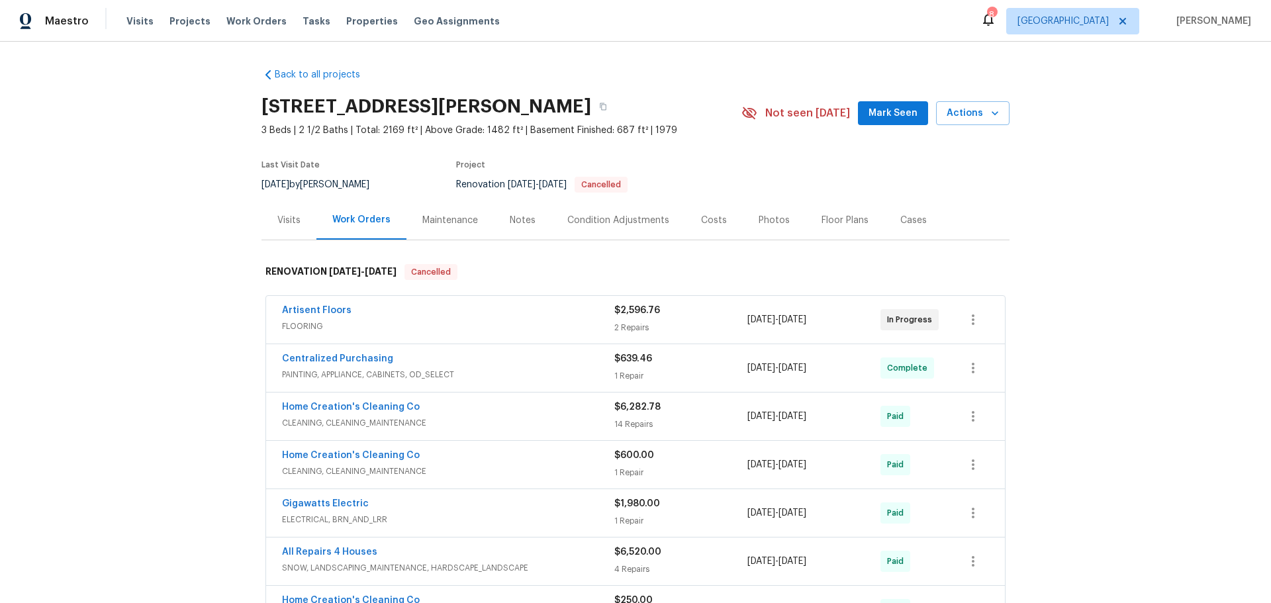
click at [745, 228] on div "Photos" at bounding box center [774, 220] width 63 height 39
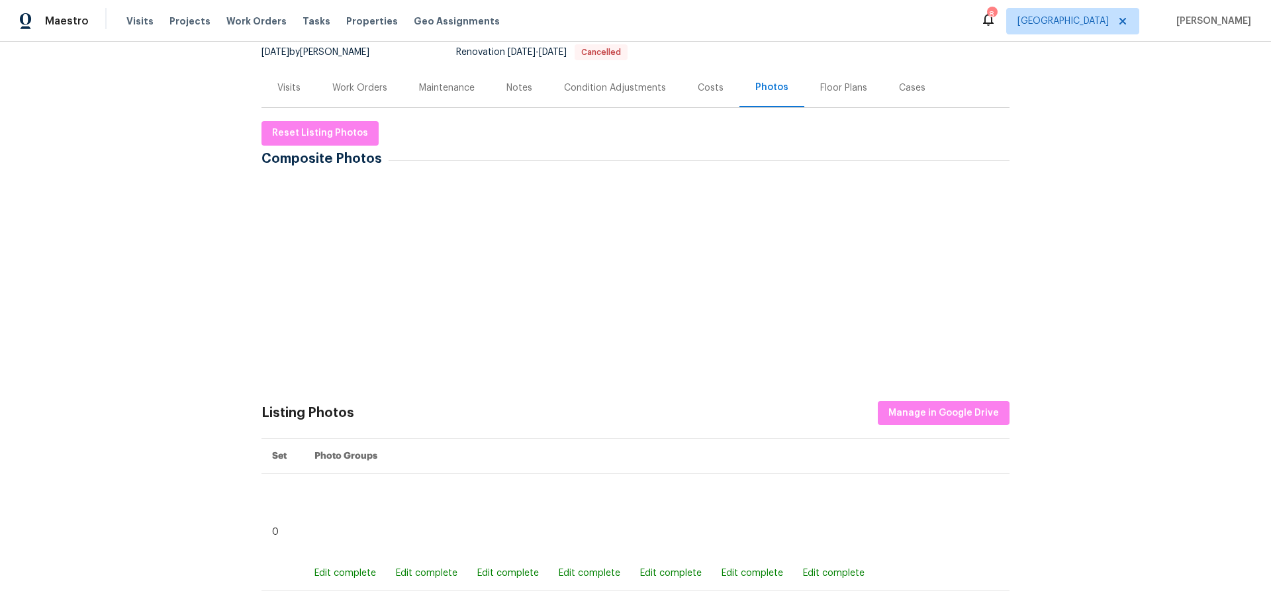
scroll to position [199, 0]
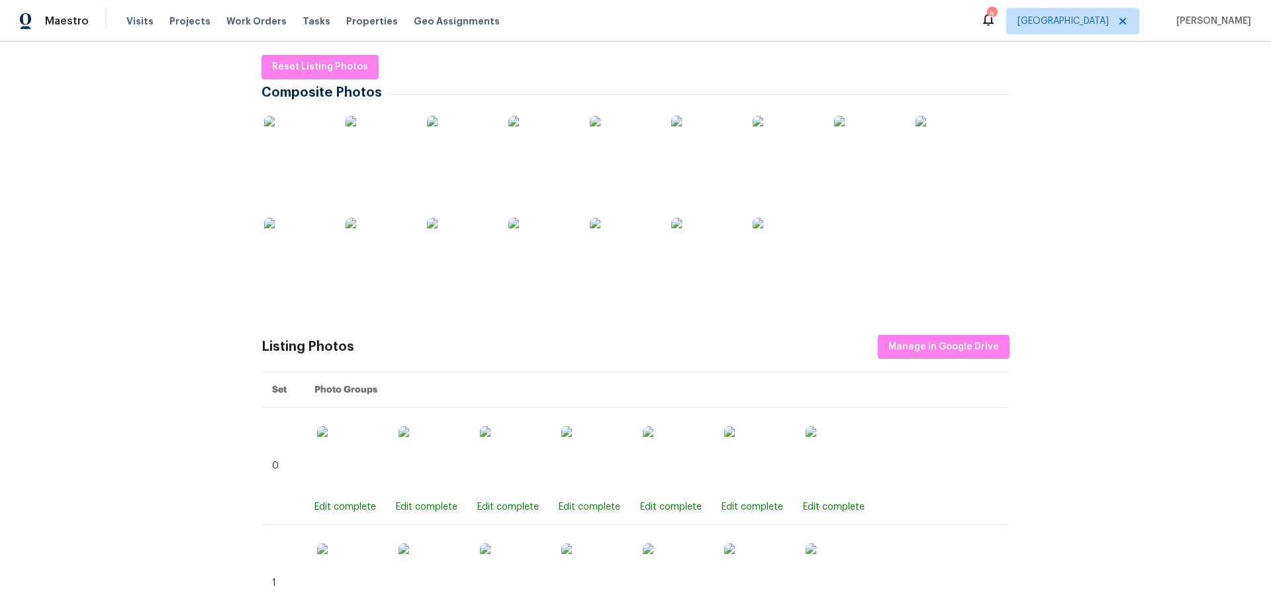
click at [481, 257] on img at bounding box center [460, 251] width 66 height 66
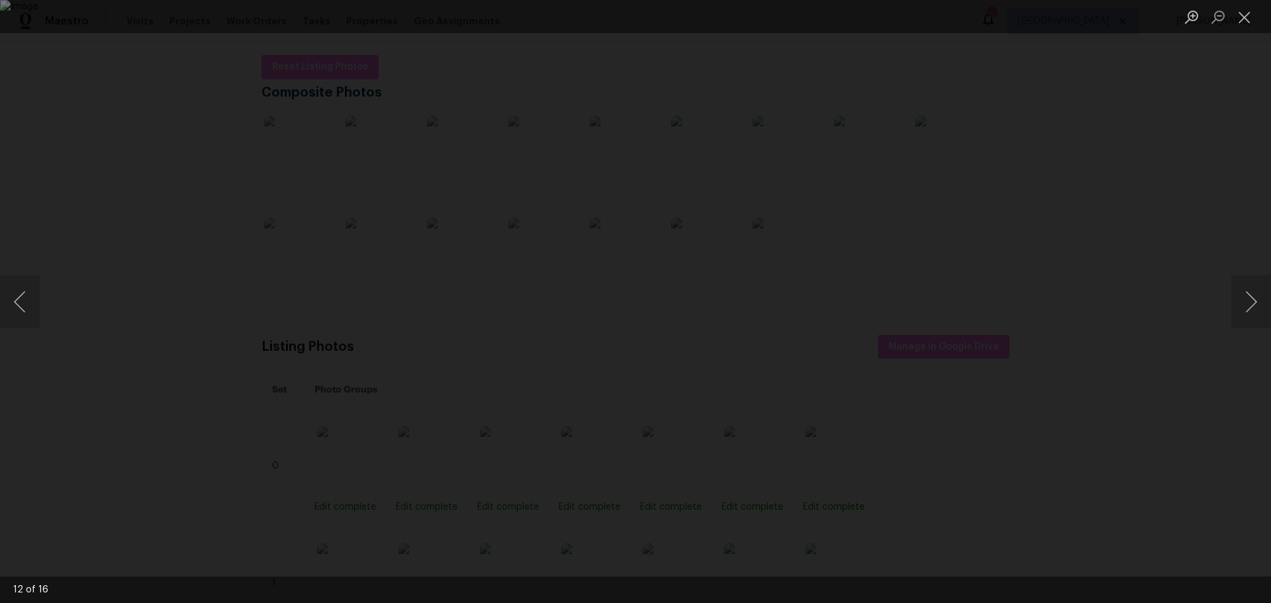
click at [177, 146] on div "Lightbox" at bounding box center [635, 301] width 1271 height 603
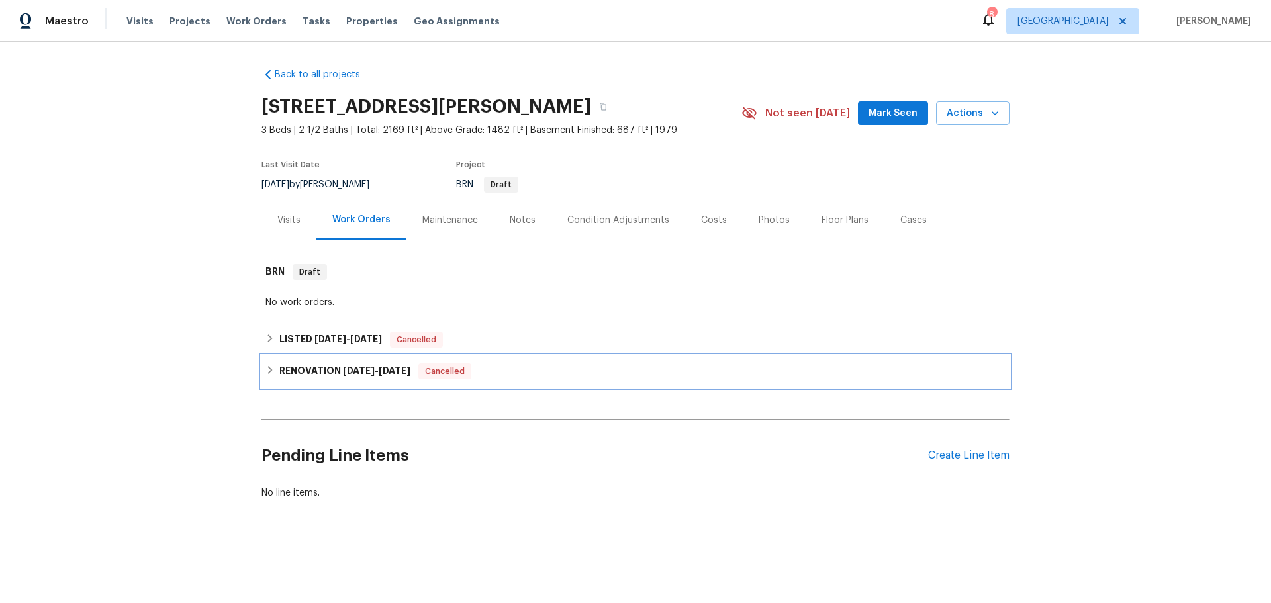
click at [334, 372] on h6 "RENOVATION [DATE] - [DATE]" at bounding box center [344, 372] width 131 height 16
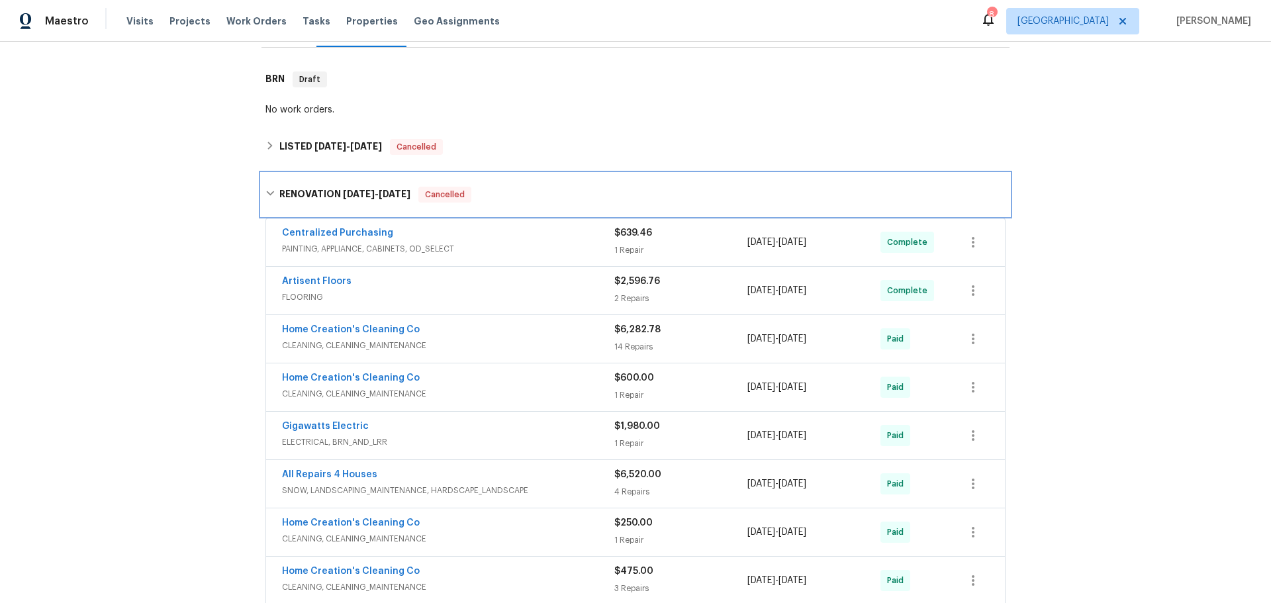
scroll to position [66, 0]
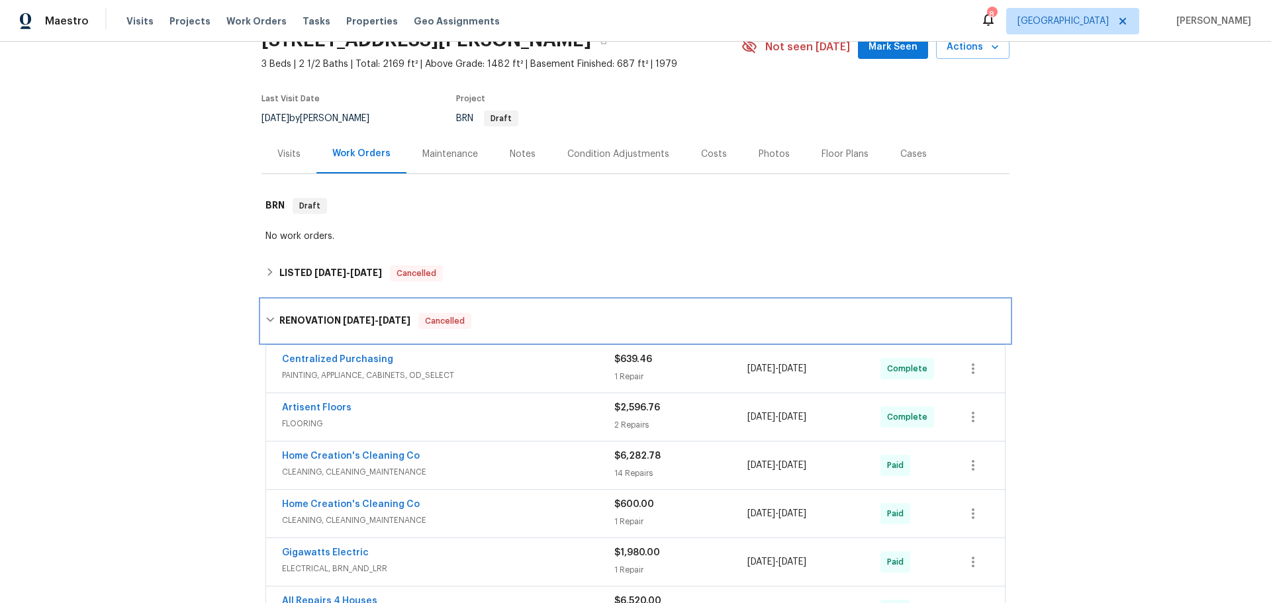
click at [318, 326] on h6 "RENOVATION [DATE] - [DATE]" at bounding box center [344, 321] width 131 height 16
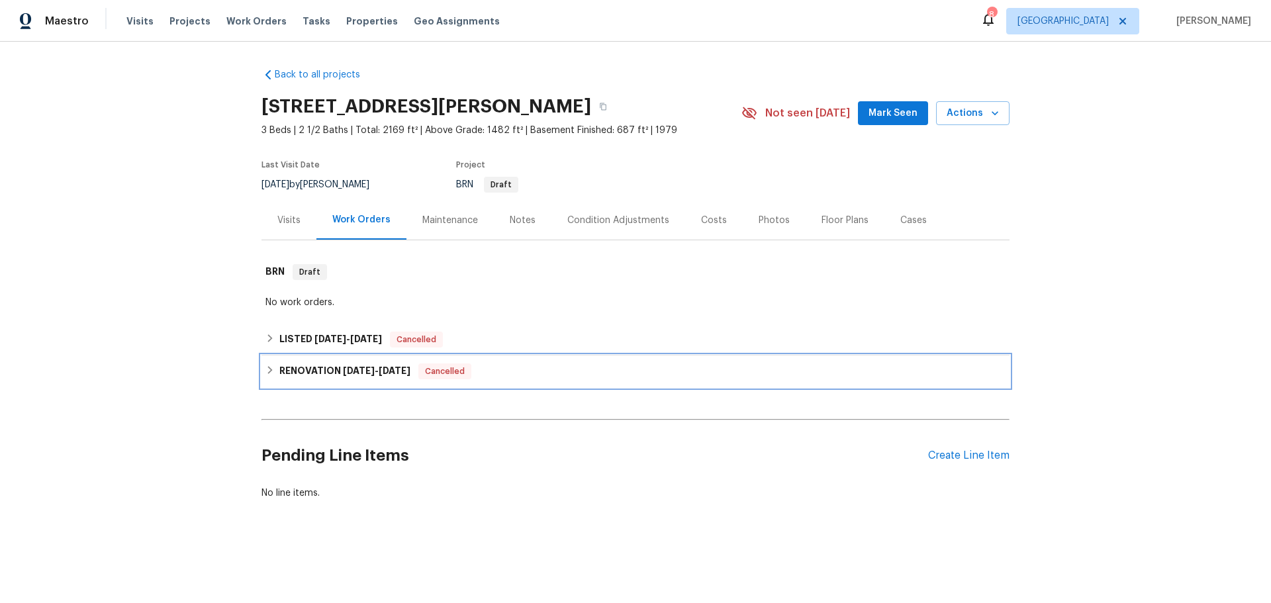
scroll to position [0, 0]
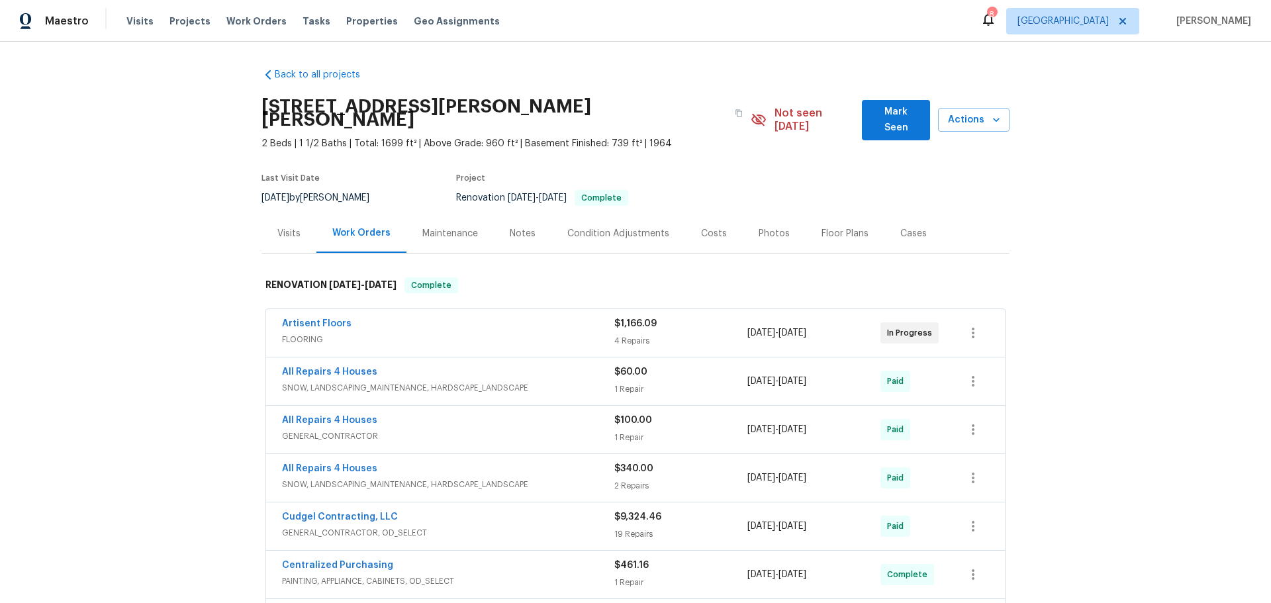
click at [320, 317] on span "Artisent Floors" at bounding box center [317, 323] width 70 height 13
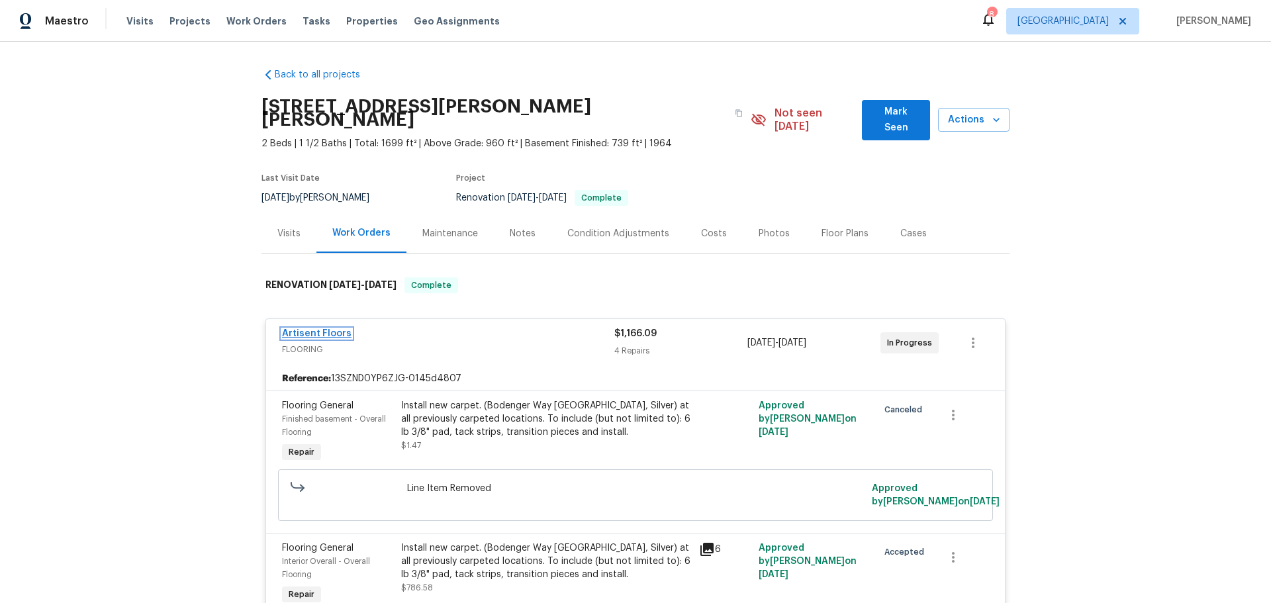
click at [327, 329] on link "Artisent Floors" at bounding box center [317, 333] width 70 height 9
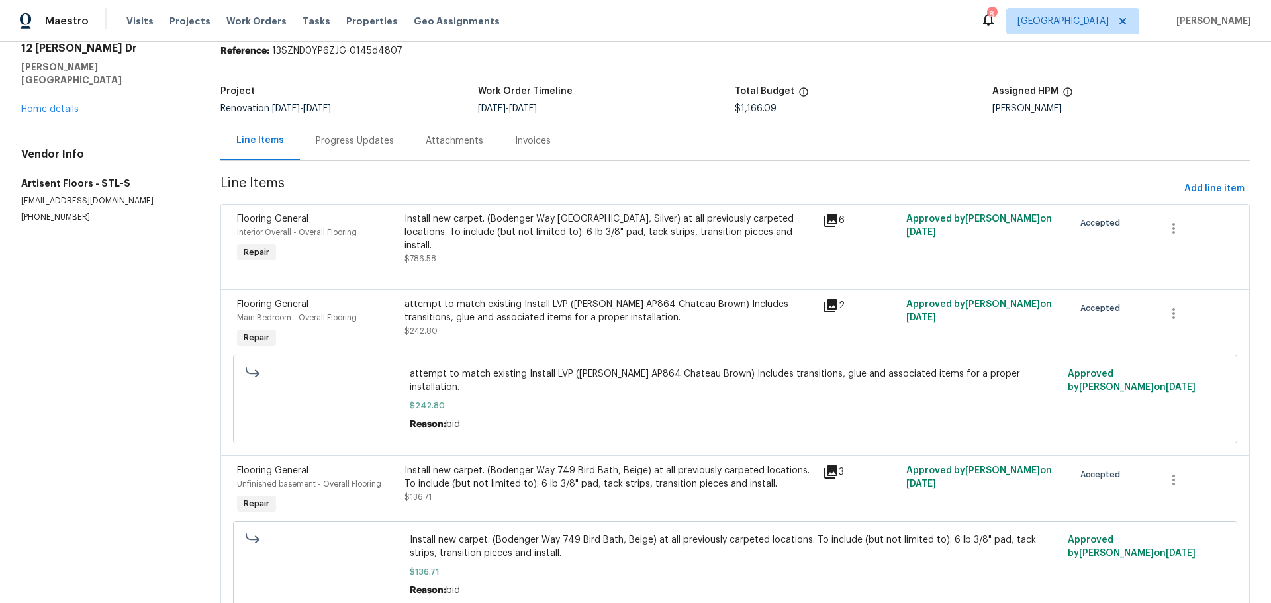
scroll to position [103, 0]
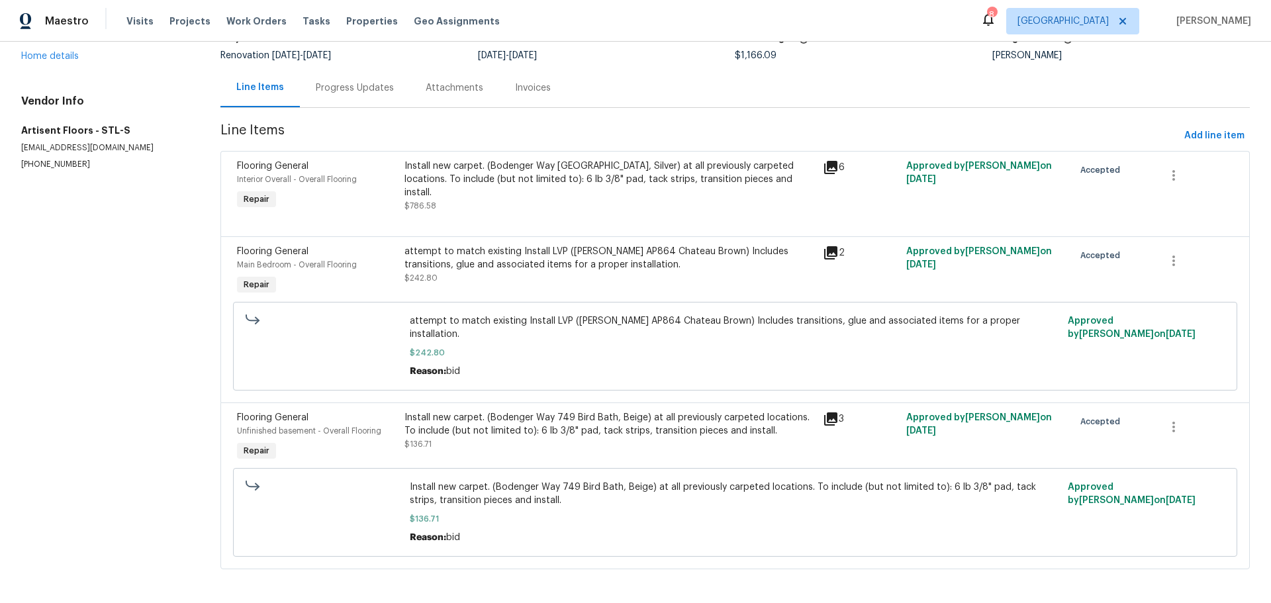
click at [340, 78] on div "Progress Updates" at bounding box center [355, 87] width 110 height 39
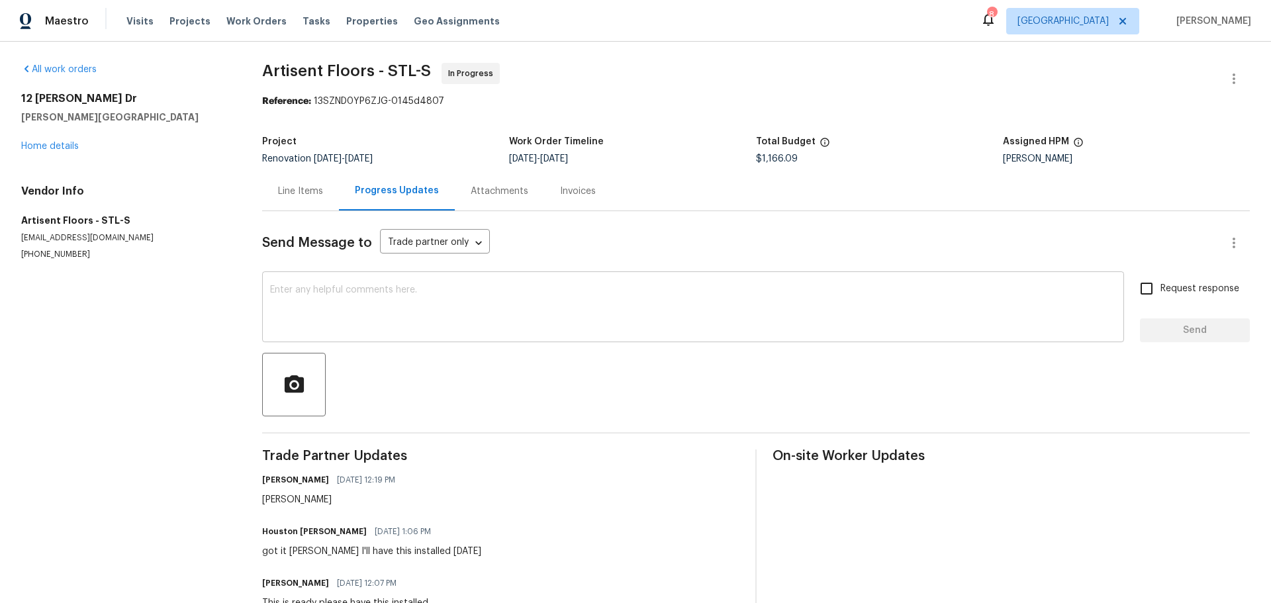
click at [328, 315] on textarea at bounding box center [693, 308] width 846 height 46
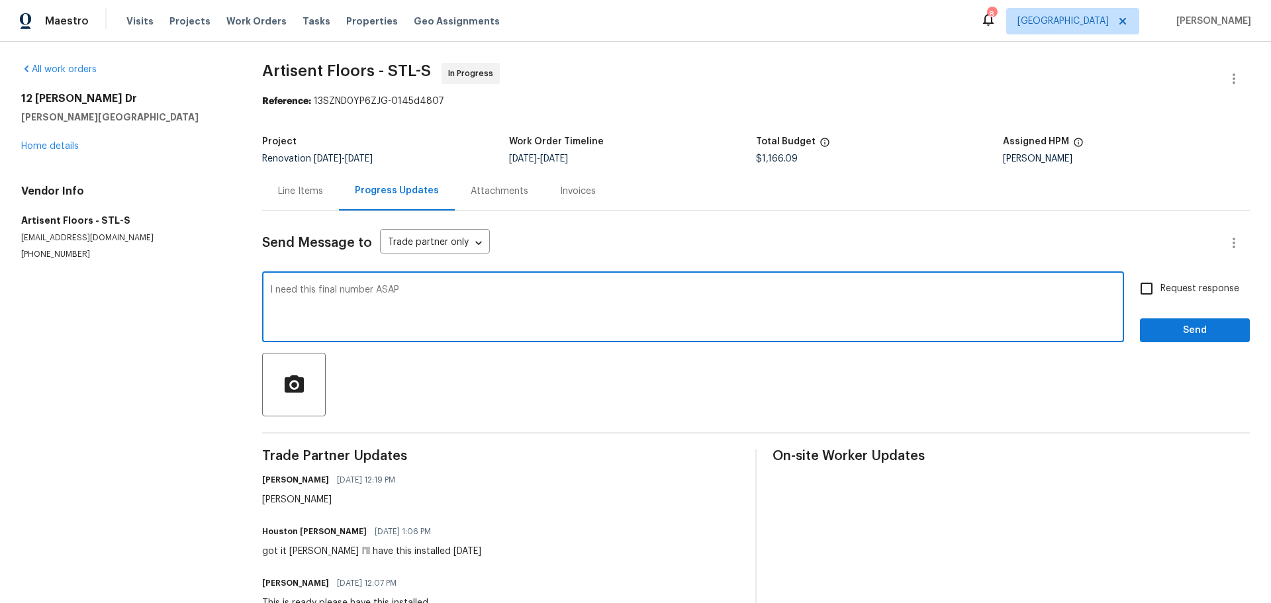
type textarea "I need this final number ASAP"
click at [1133, 287] on input "Request response" at bounding box center [1147, 289] width 28 height 28
checkbox input "true"
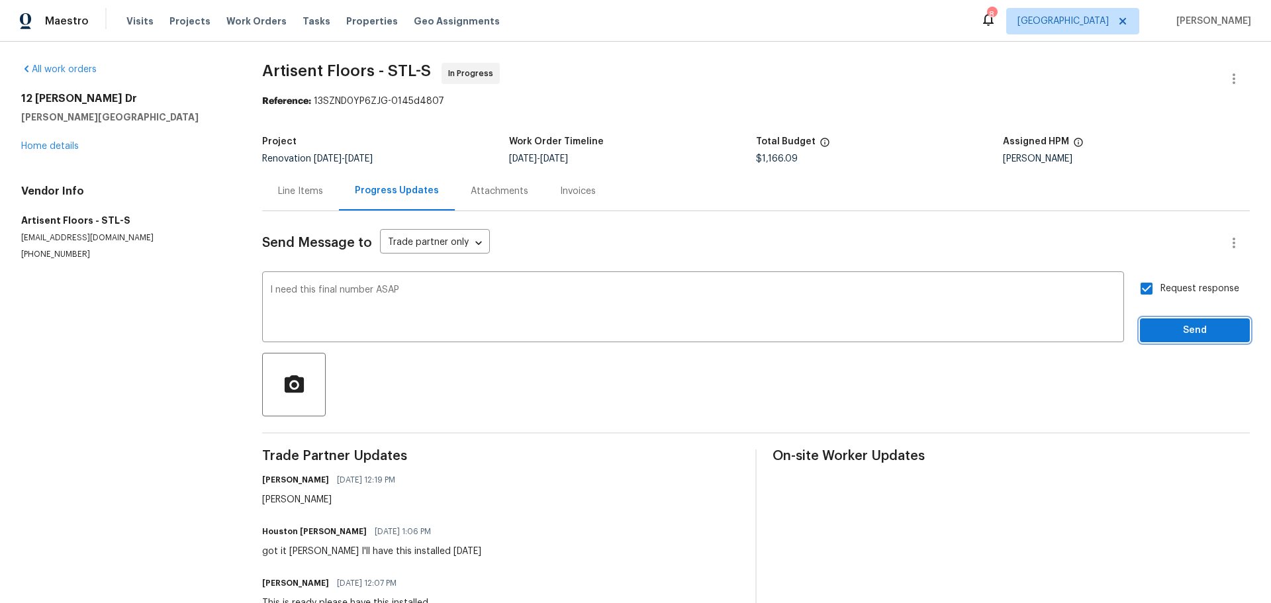
click at [1156, 330] on span "Send" at bounding box center [1195, 330] width 89 height 17
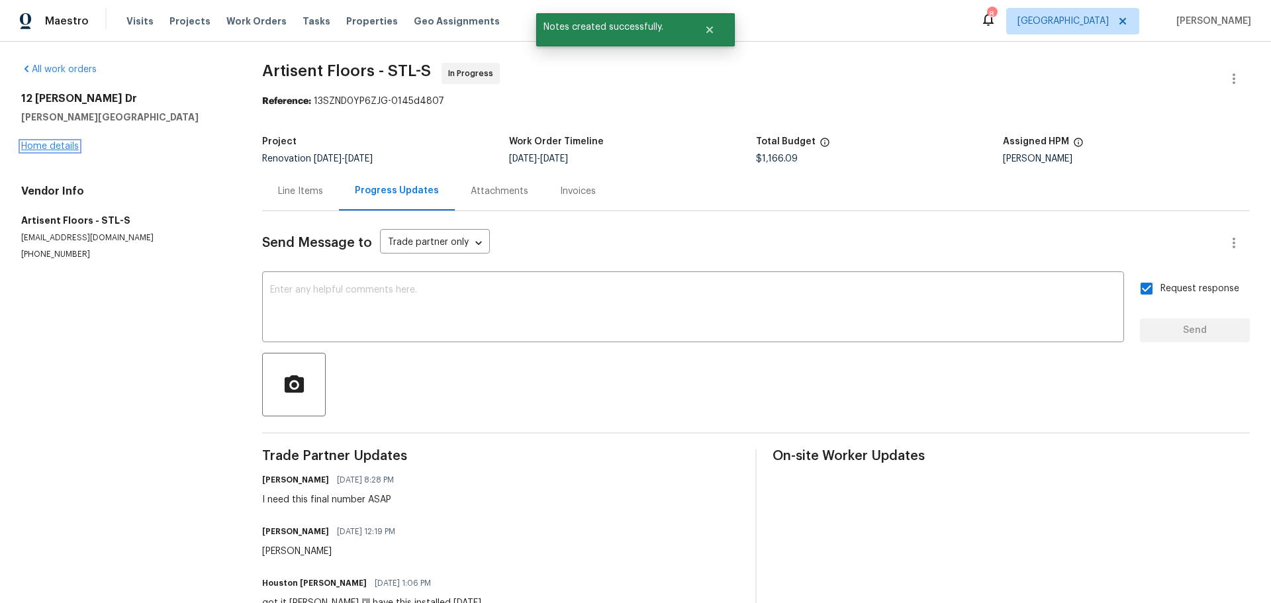
click at [63, 148] on link "Home details" at bounding box center [50, 146] width 58 height 9
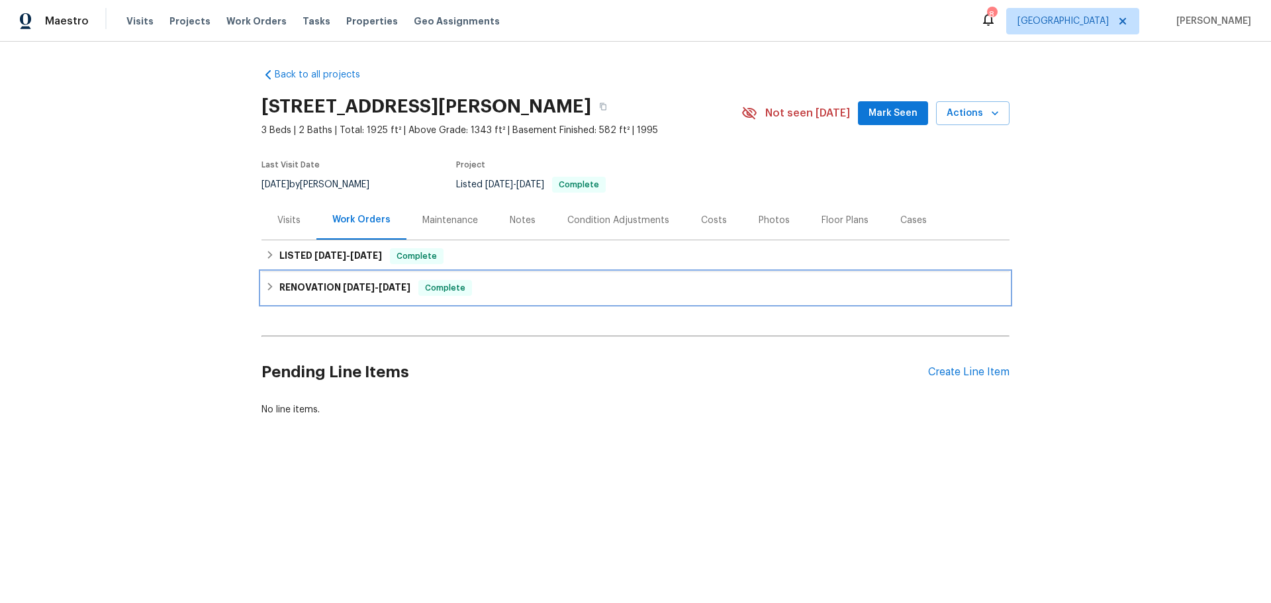
click at [343, 283] on span "[DATE]" at bounding box center [359, 287] width 32 height 9
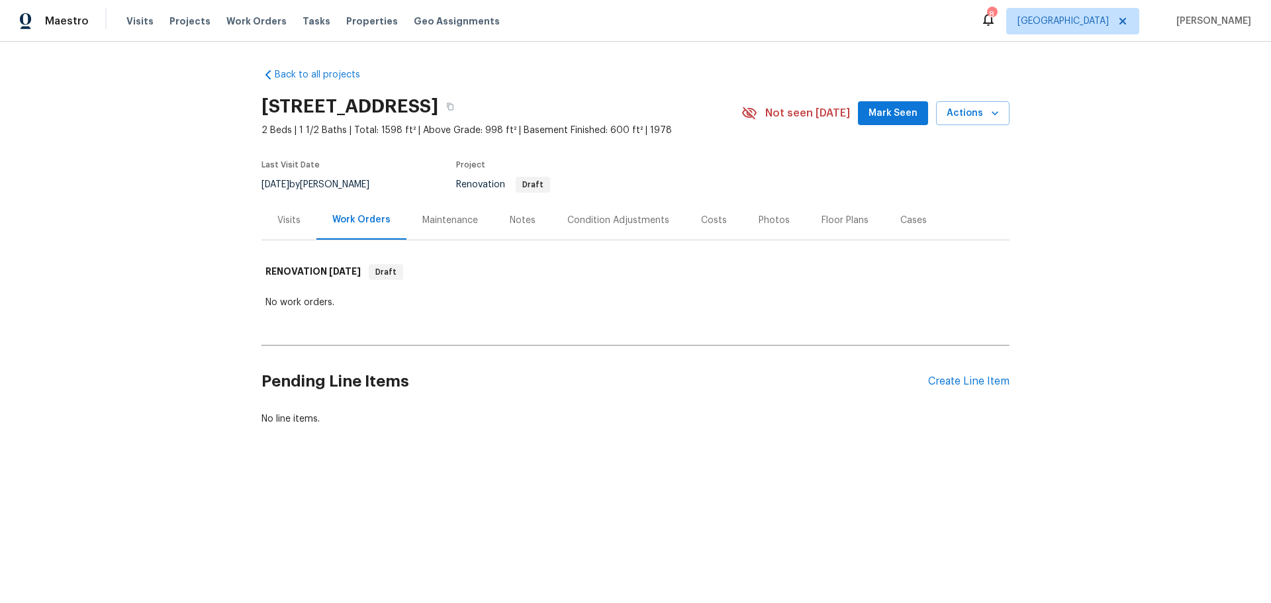
click at [286, 220] on div "Visits" at bounding box center [288, 220] width 23 height 13
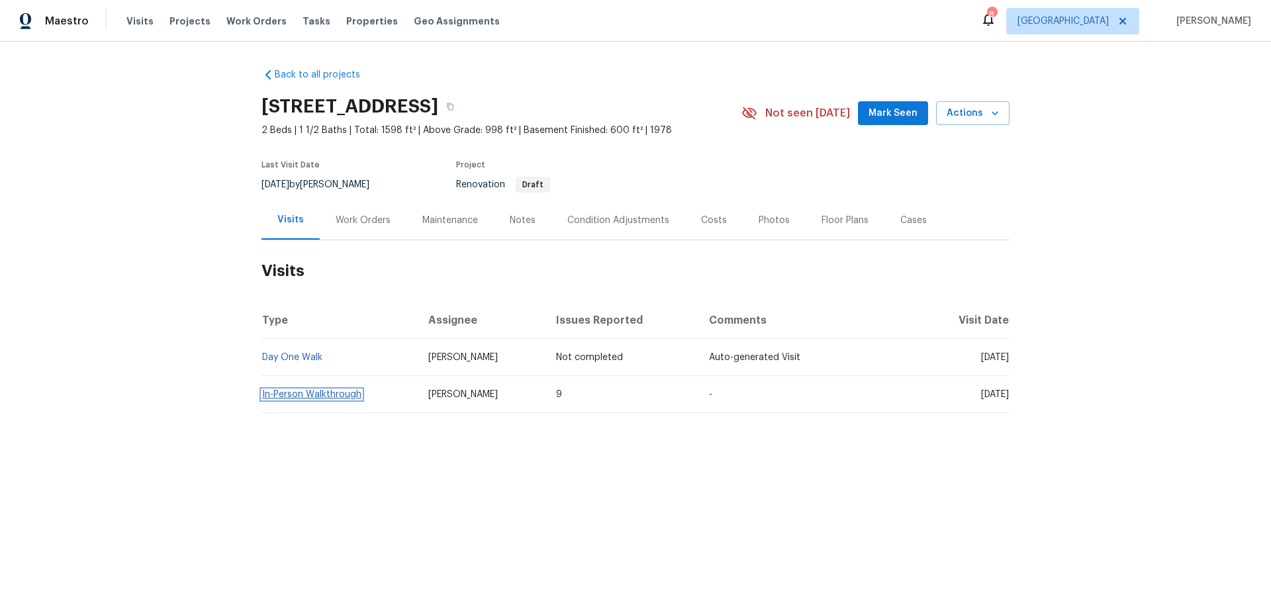
click at [338, 390] on link "In-Person Walkthrough" at bounding box center [311, 394] width 99 height 9
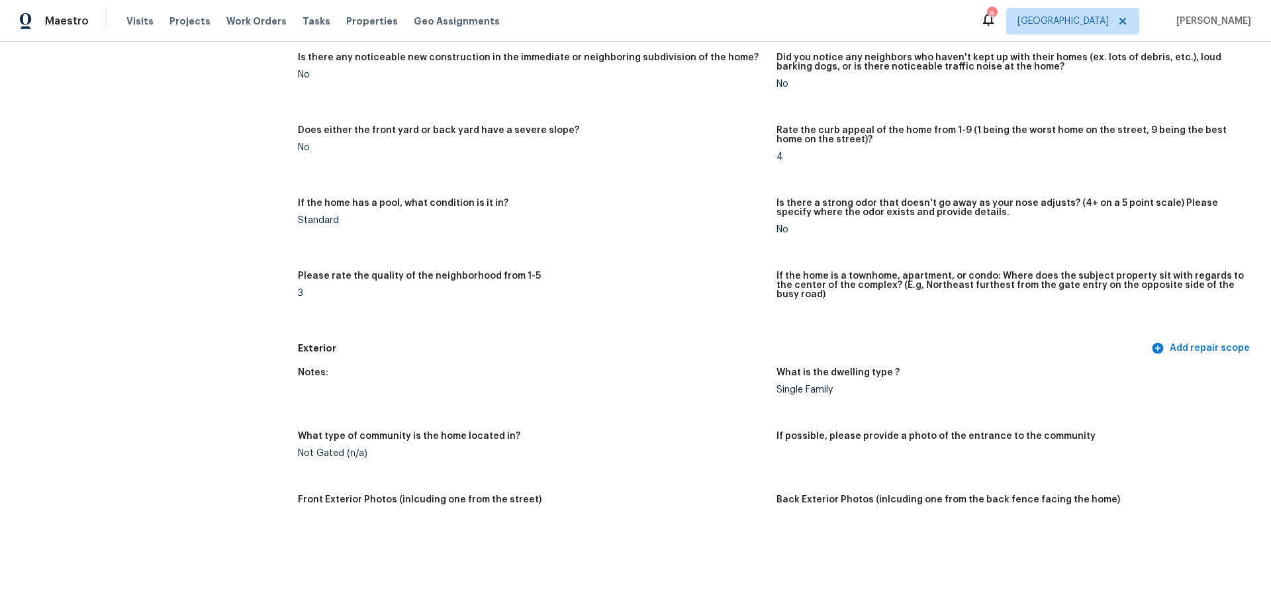
scroll to position [331, 0]
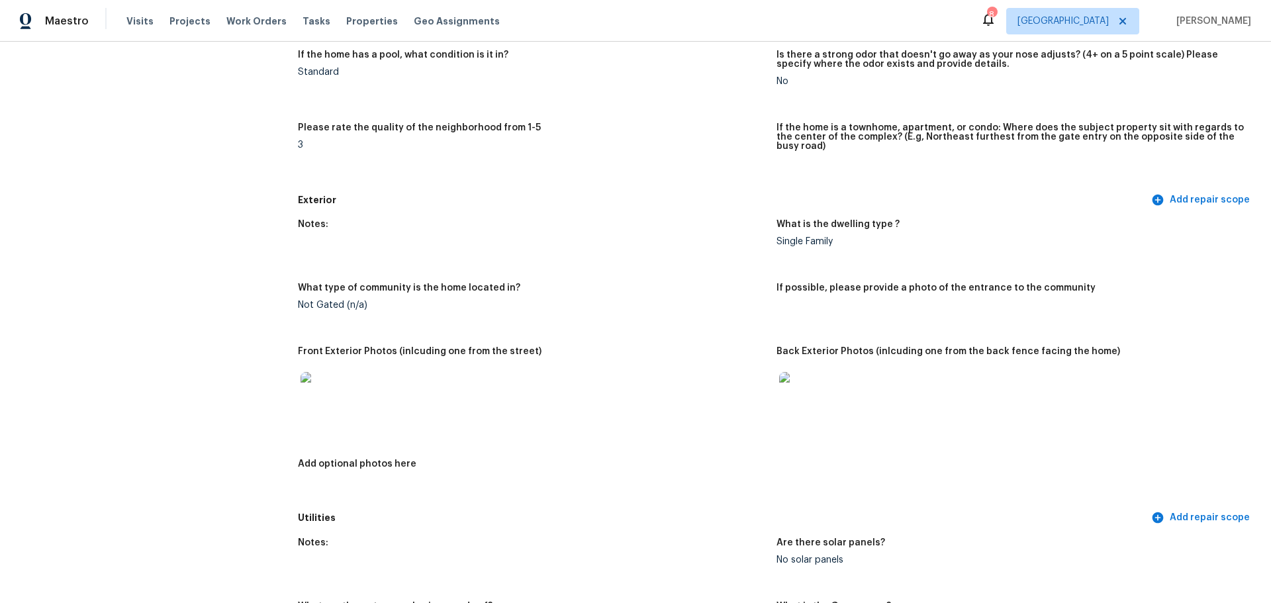
click at [323, 388] on img at bounding box center [322, 393] width 42 height 42
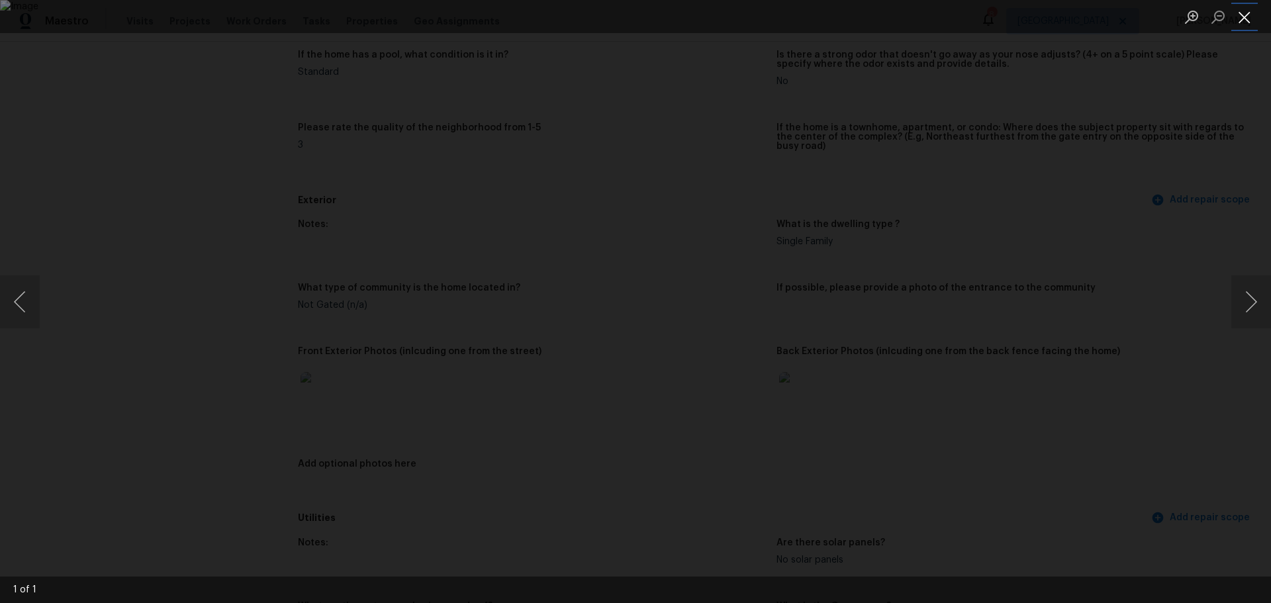
click at [1243, 25] on button "Close lightbox" at bounding box center [1245, 16] width 26 height 23
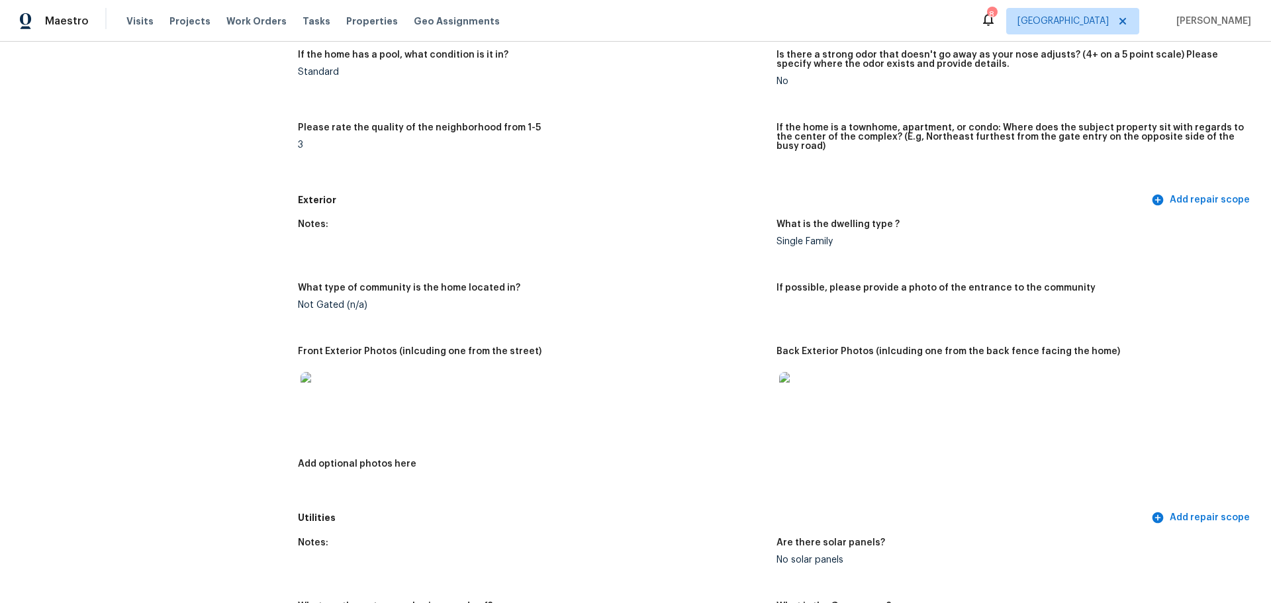
click at [317, 382] on img at bounding box center [322, 393] width 42 height 42
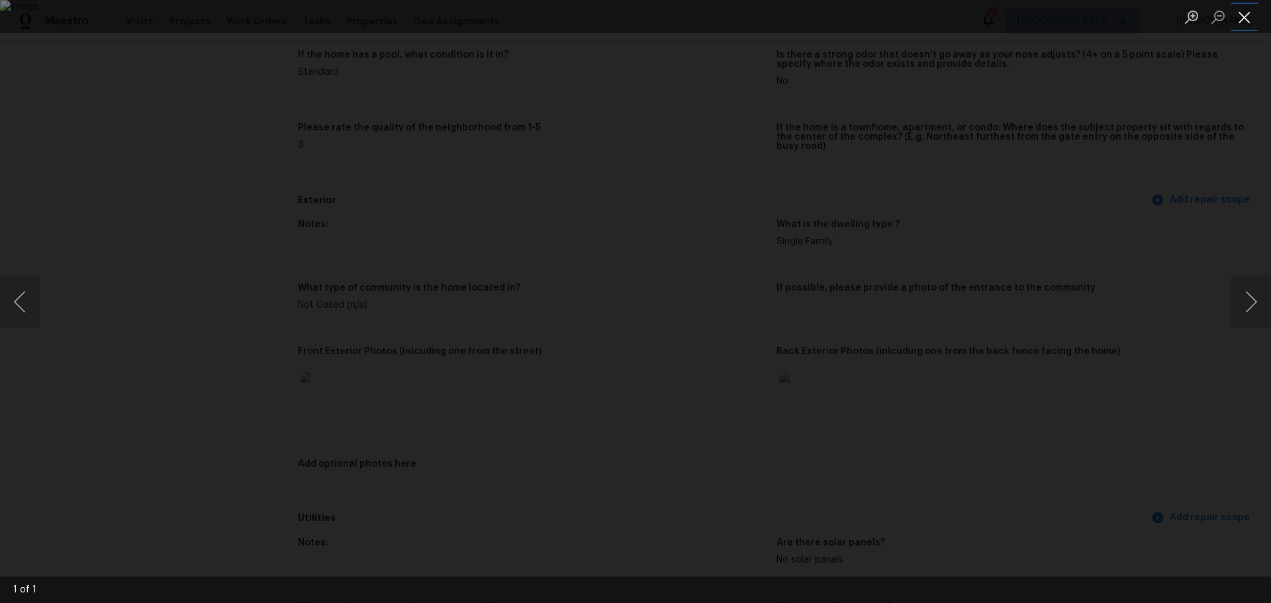
click at [1252, 9] on button "Close lightbox" at bounding box center [1245, 16] width 26 height 23
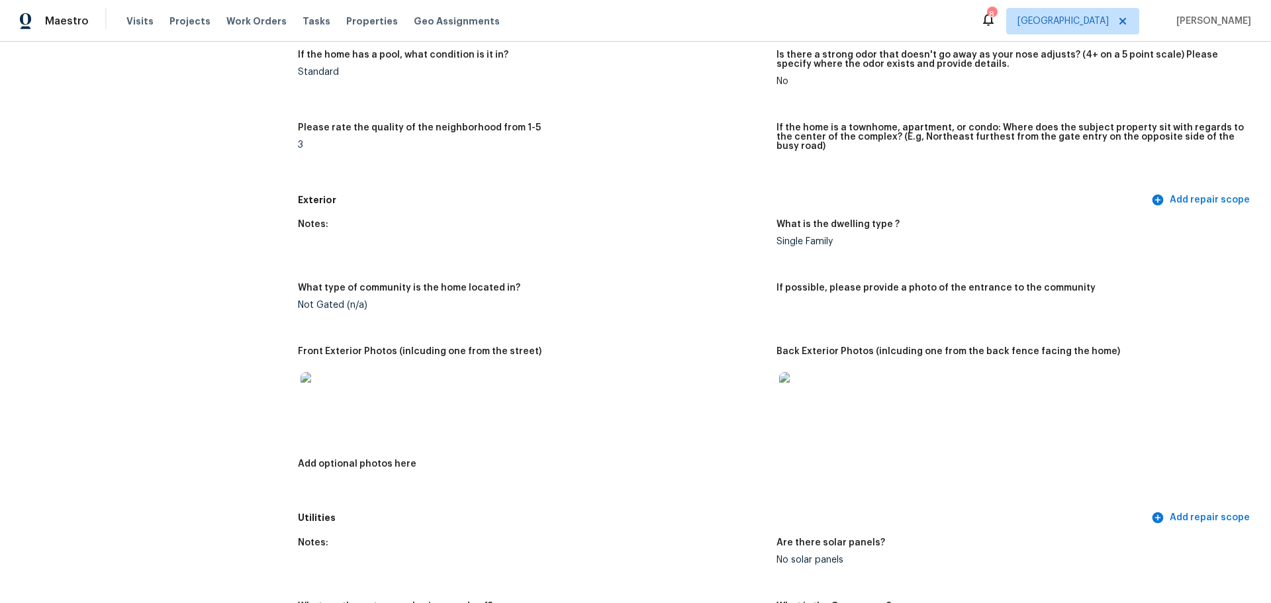
click at [785, 381] on img at bounding box center [800, 393] width 42 height 42
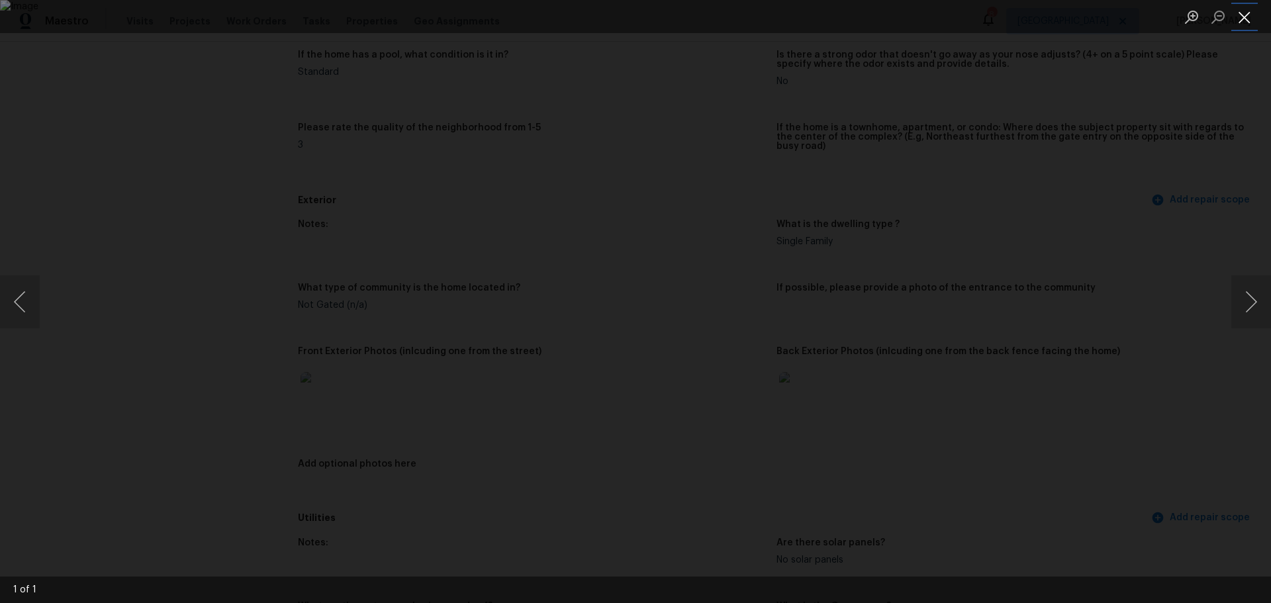
click at [1242, 20] on button "Close lightbox" at bounding box center [1245, 16] width 26 height 23
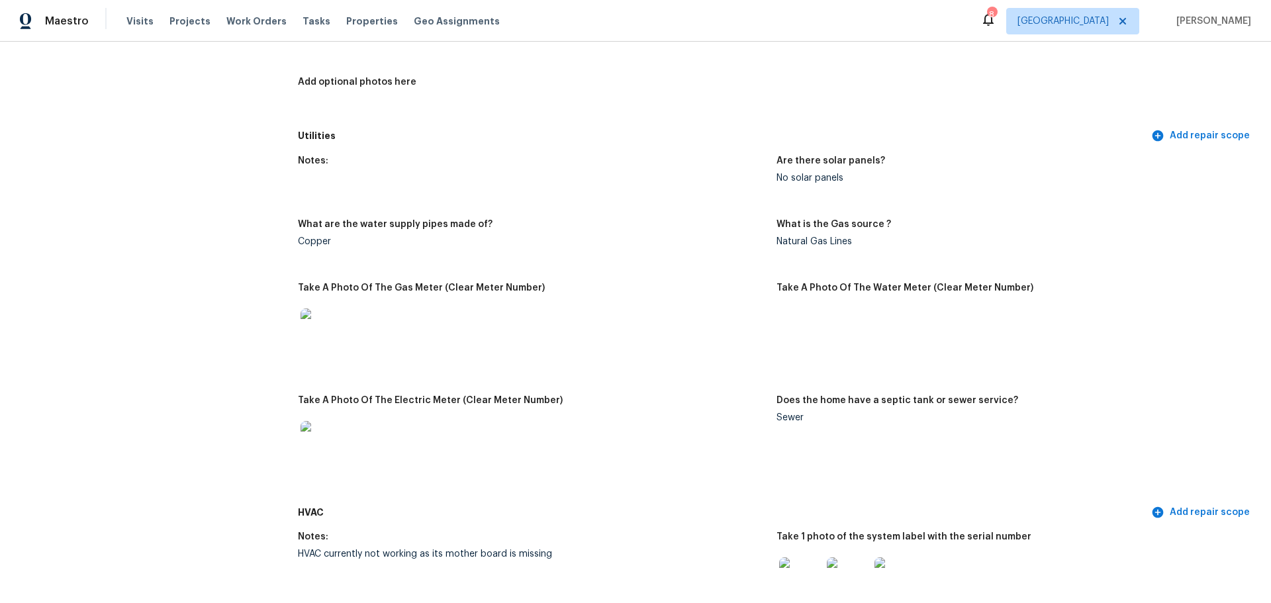
scroll to position [728, 0]
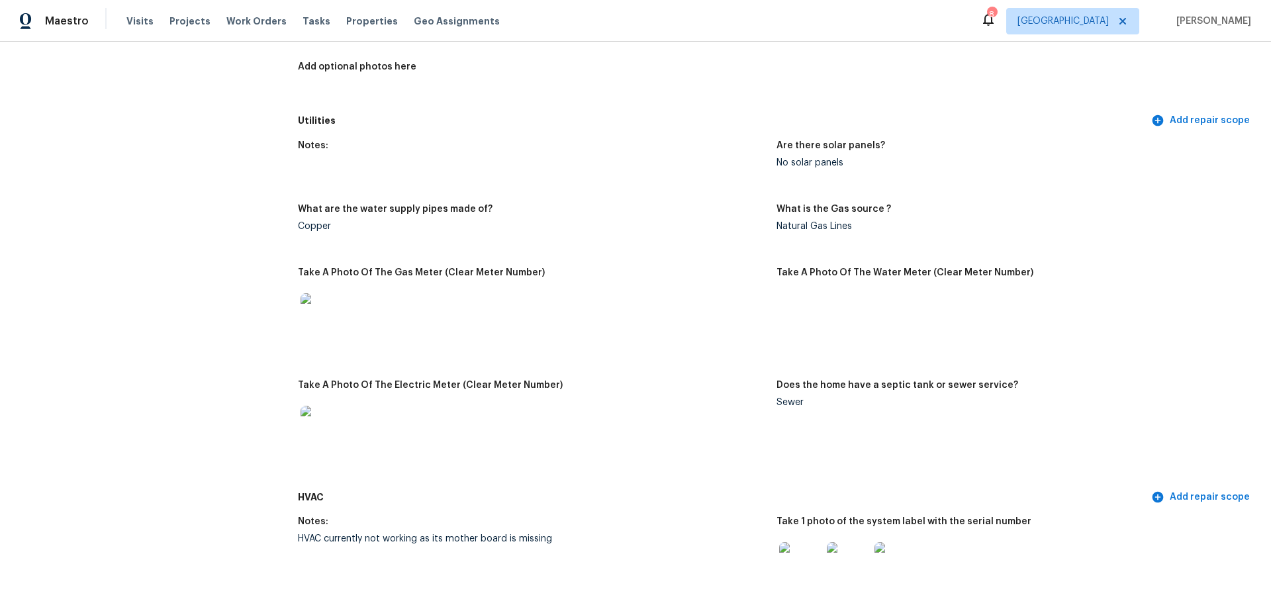
click at [309, 297] on img at bounding box center [322, 314] width 42 height 42
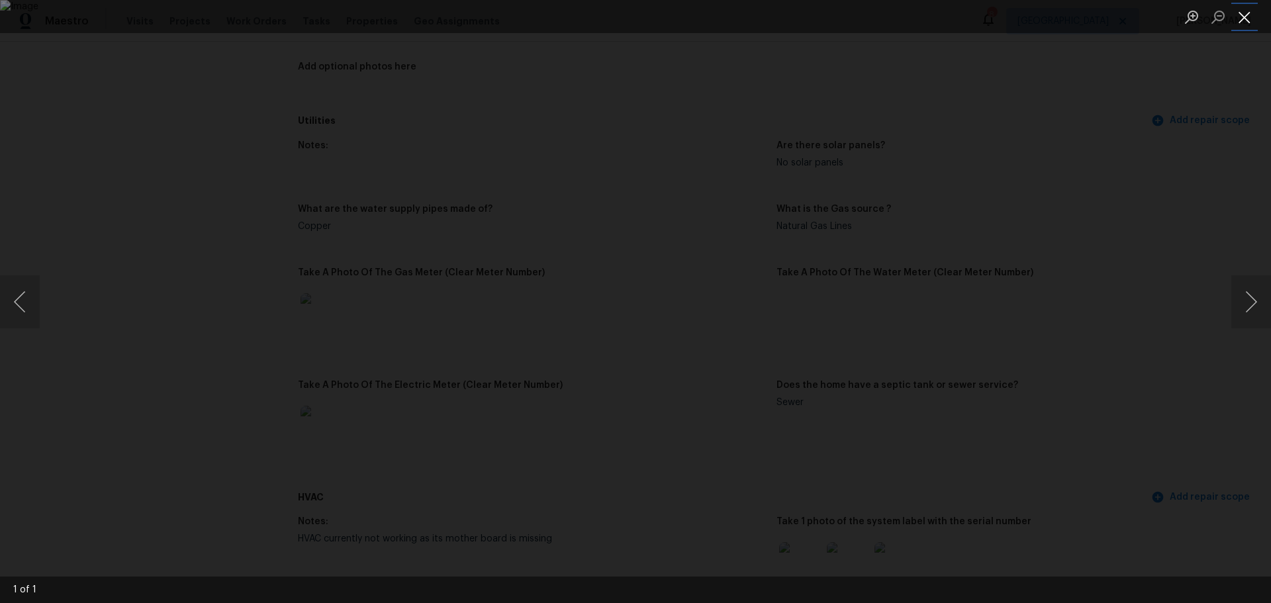
click at [1246, 14] on button "Close lightbox" at bounding box center [1245, 16] width 26 height 23
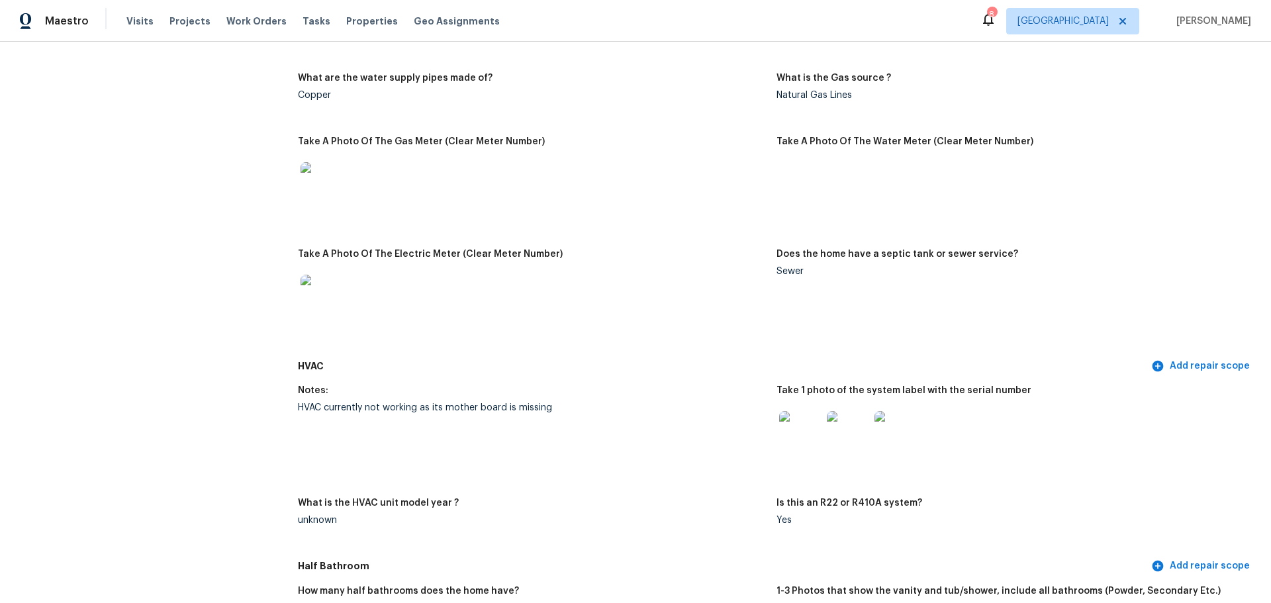
scroll to position [861, 0]
click at [797, 422] on img at bounding box center [800, 431] width 42 height 42
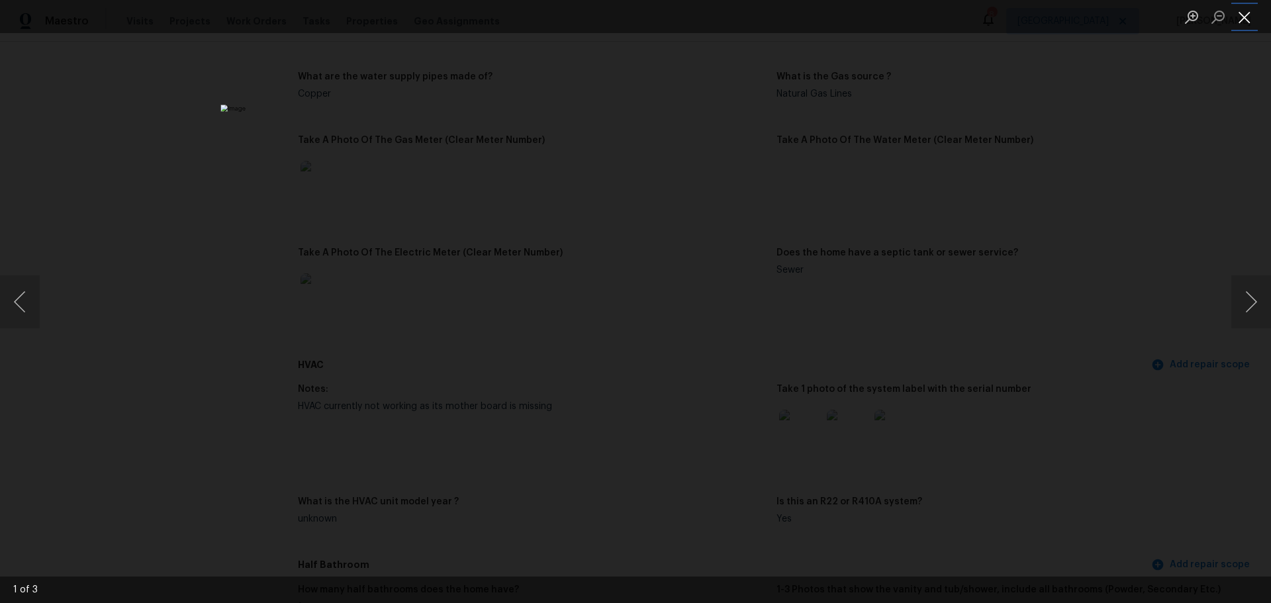
click at [1249, 11] on button "Close lightbox" at bounding box center [1245, 16] width 26 height 23
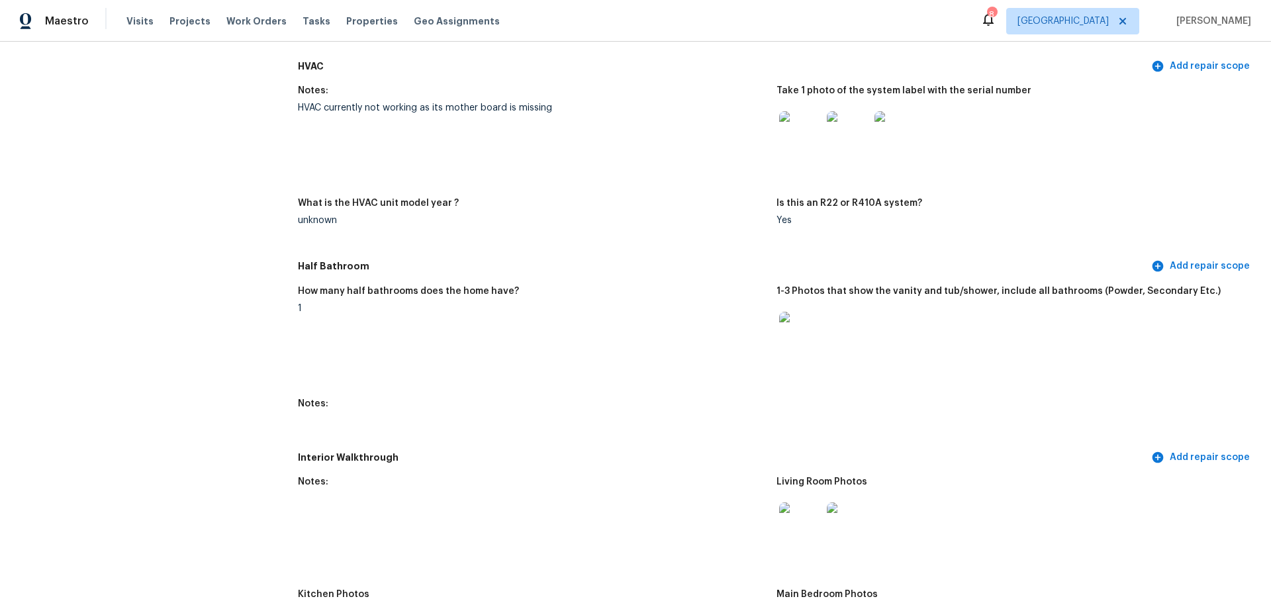
scroll to position [1192, 0]
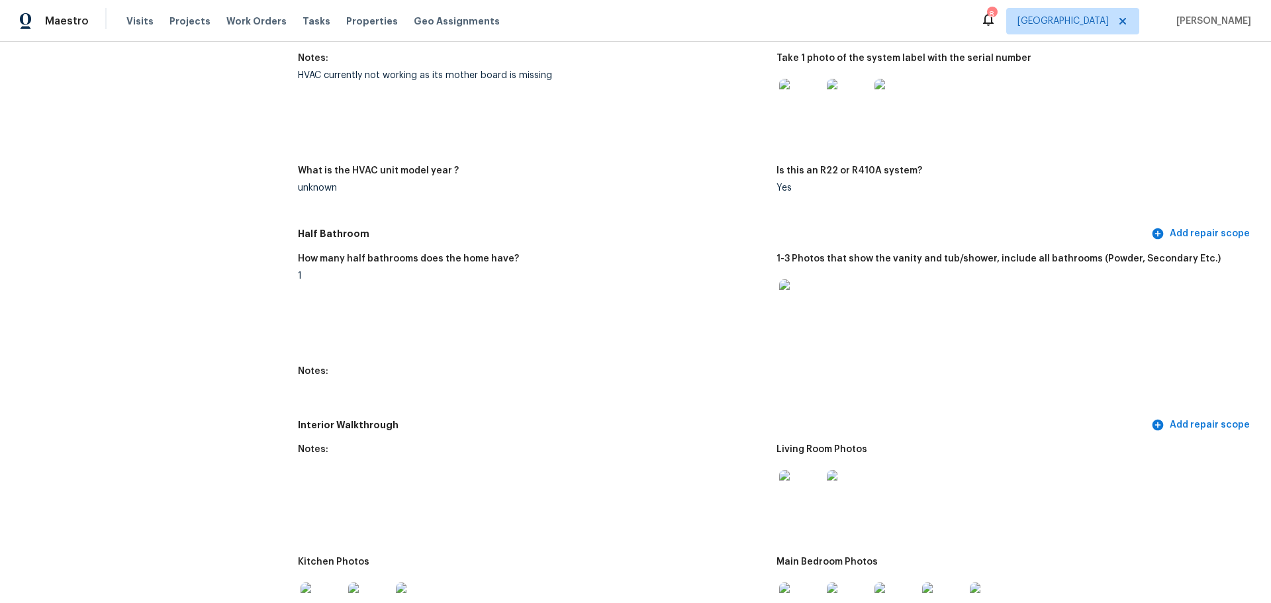
click at [788, 295] on img at bounding box center [800, 300] width 42 height 42
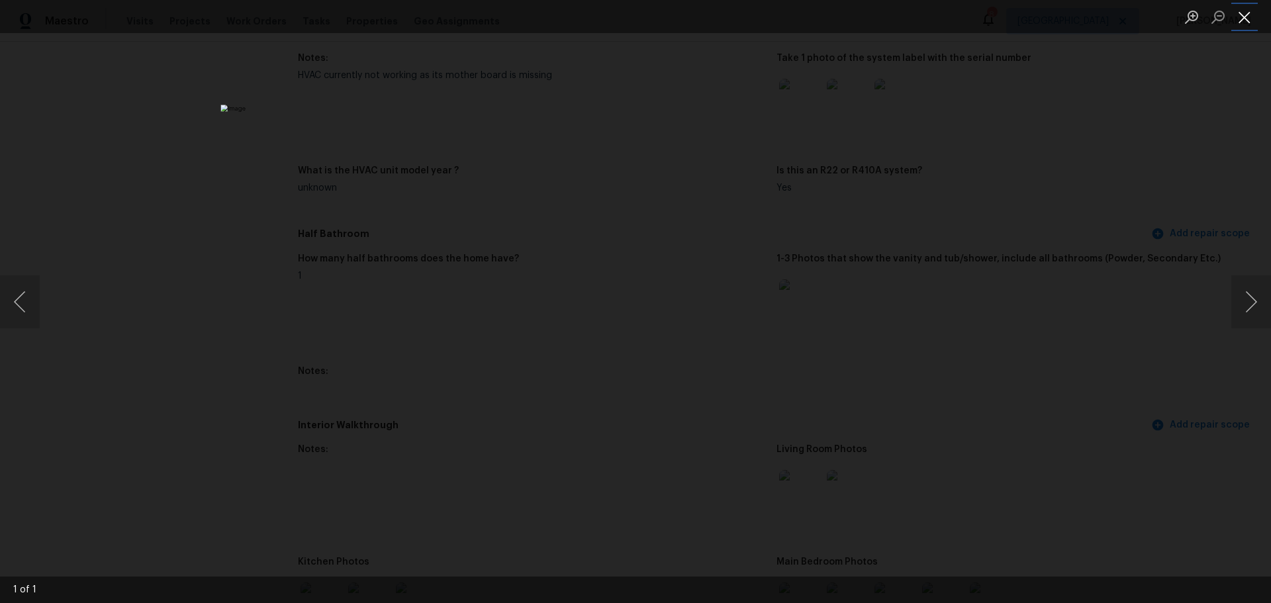
click at [1248, 14] on button "Close lightbox" at bounding box center [1245, 16] width 26 height 23
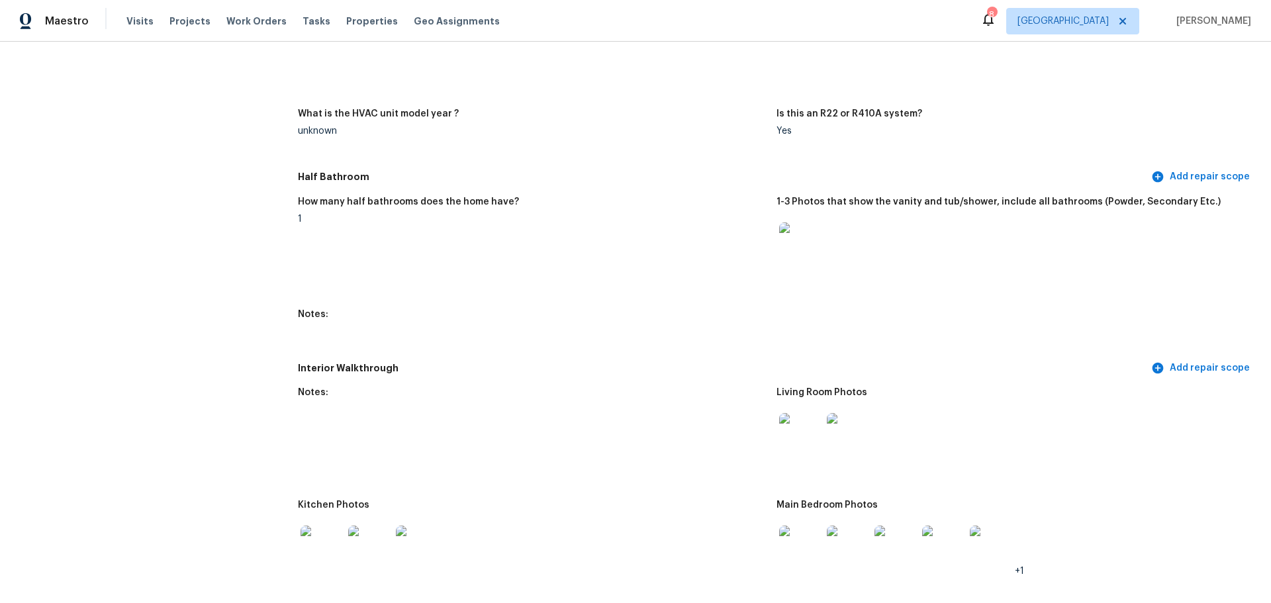
scroll to position [1324, 0]
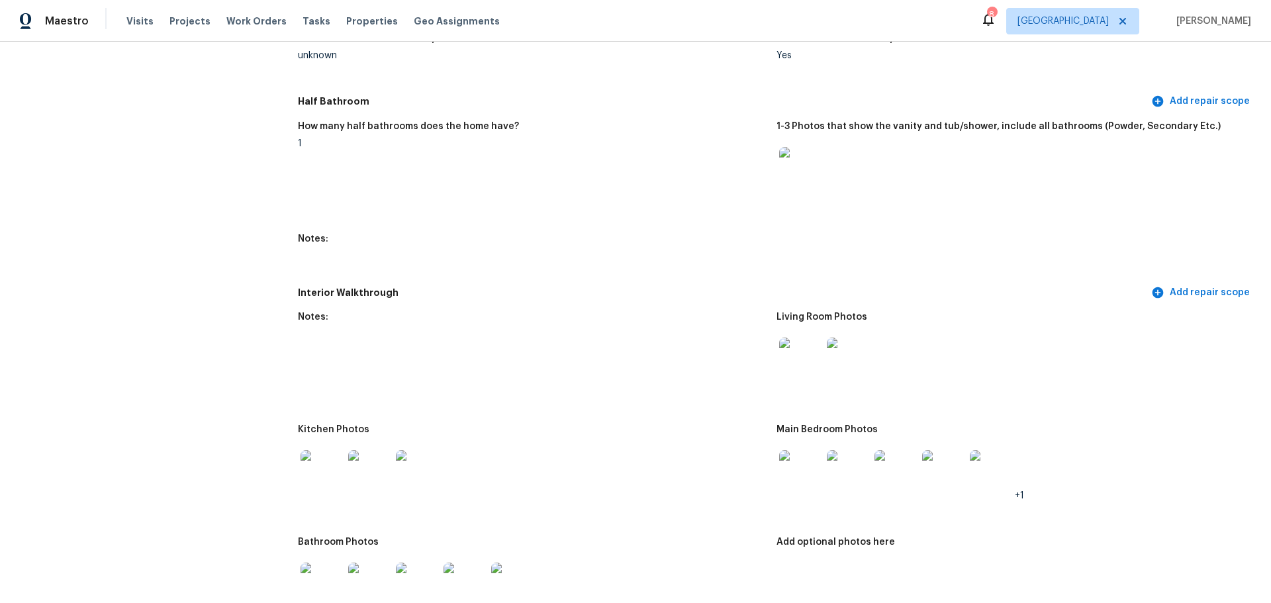
click at [791, 358] on img at bounding box center [800, 359] width 42 height 42
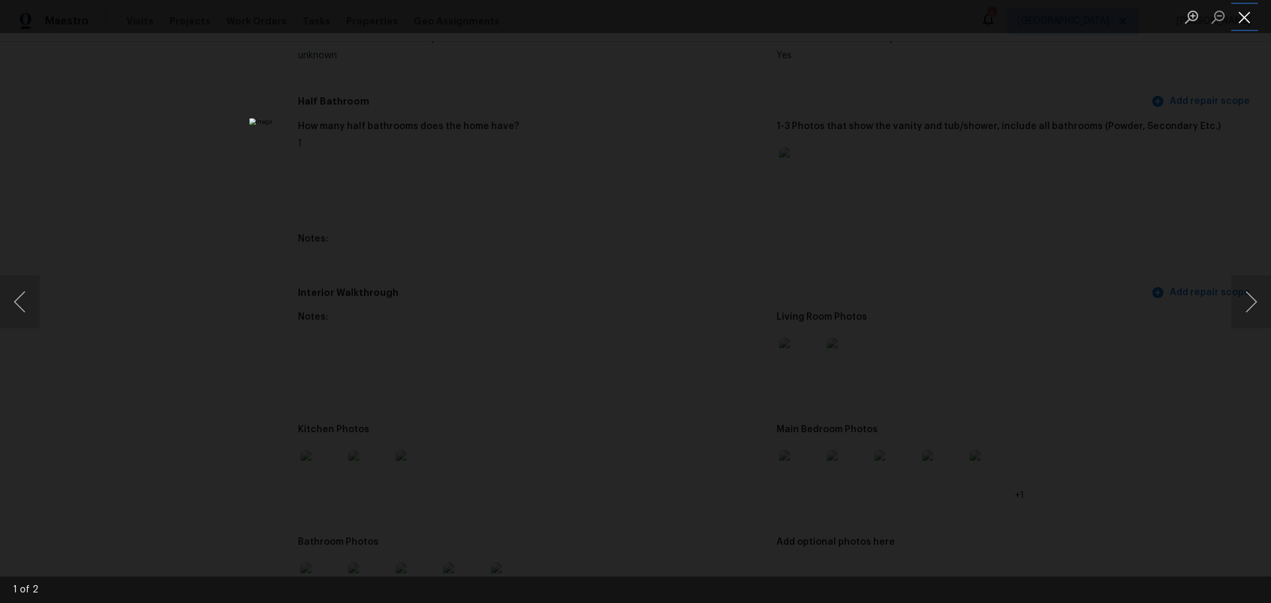
click at [1244, 20] on button "Close lightbox" at bounding box center [1245, 16] width 26 height 23
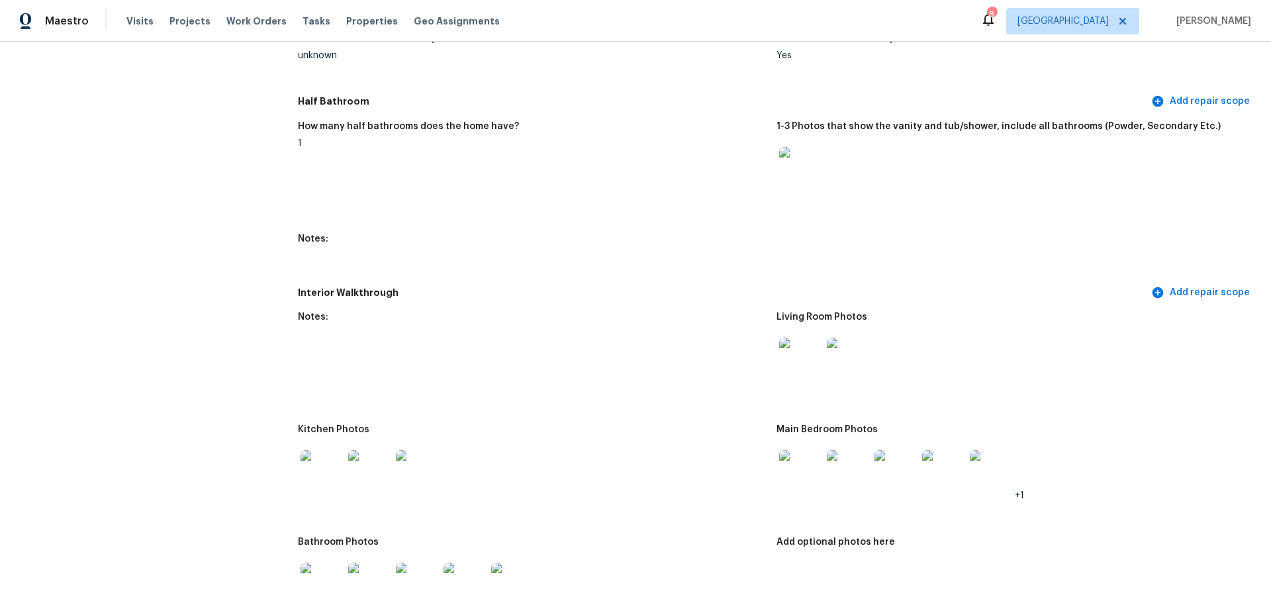
click at [840, 338] on img at bounding box center [848, 359] width 42 height 42
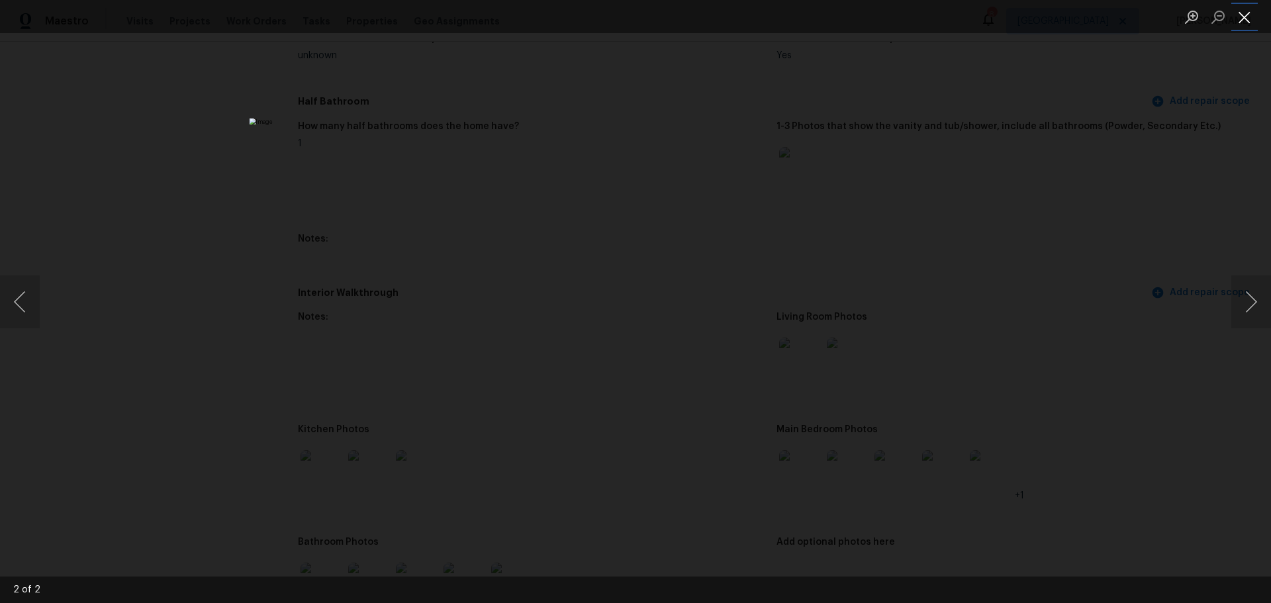
click at [1244, 17] on button "Close lightbox" at bounding box center [1245, 16] width 26 height 23
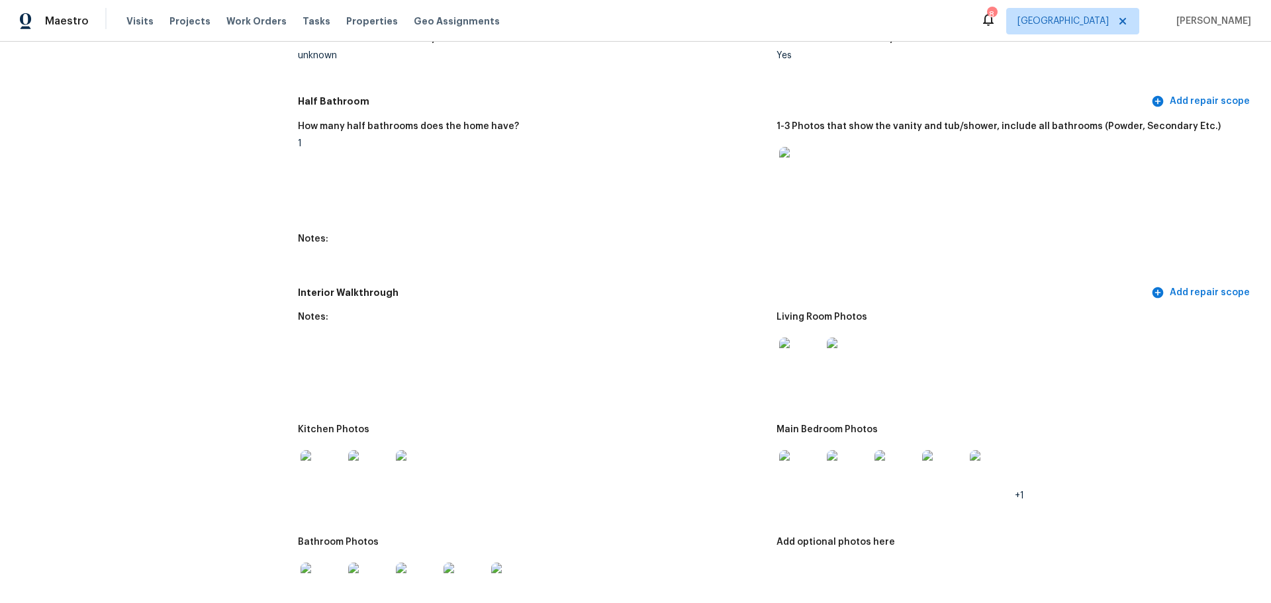
click at [312, 466] on img at bounding box center [322, 471] width 42 height 42
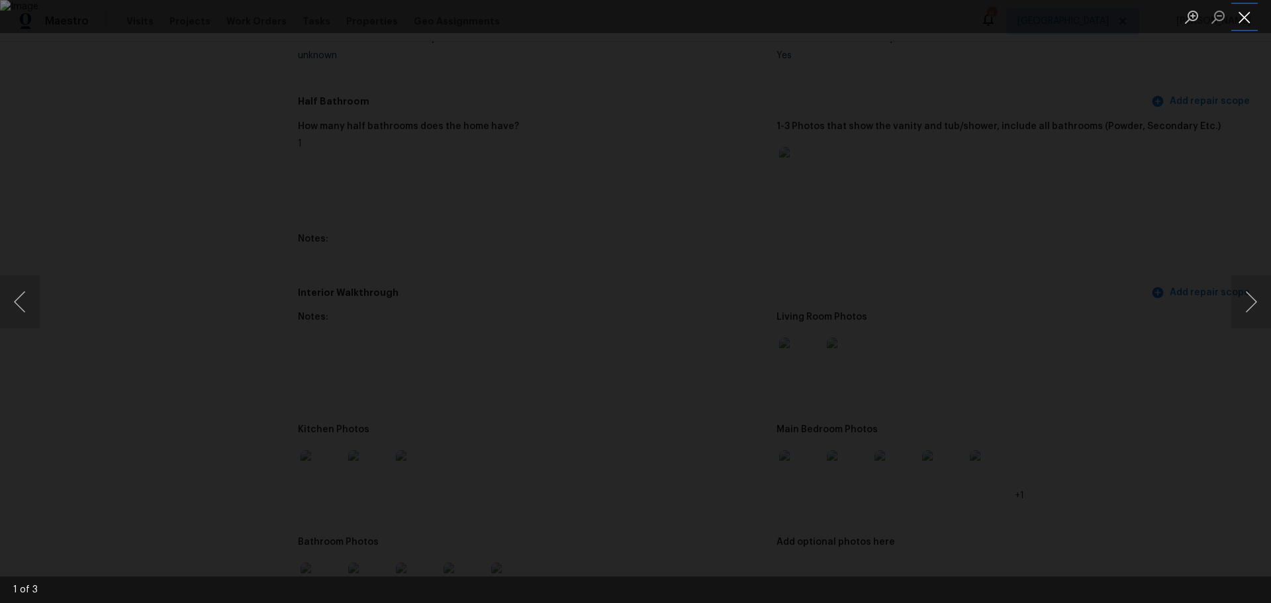
click at [1246, 23] on button "Close lightbox" at bounding box center [1245, 16] width 26 height 23
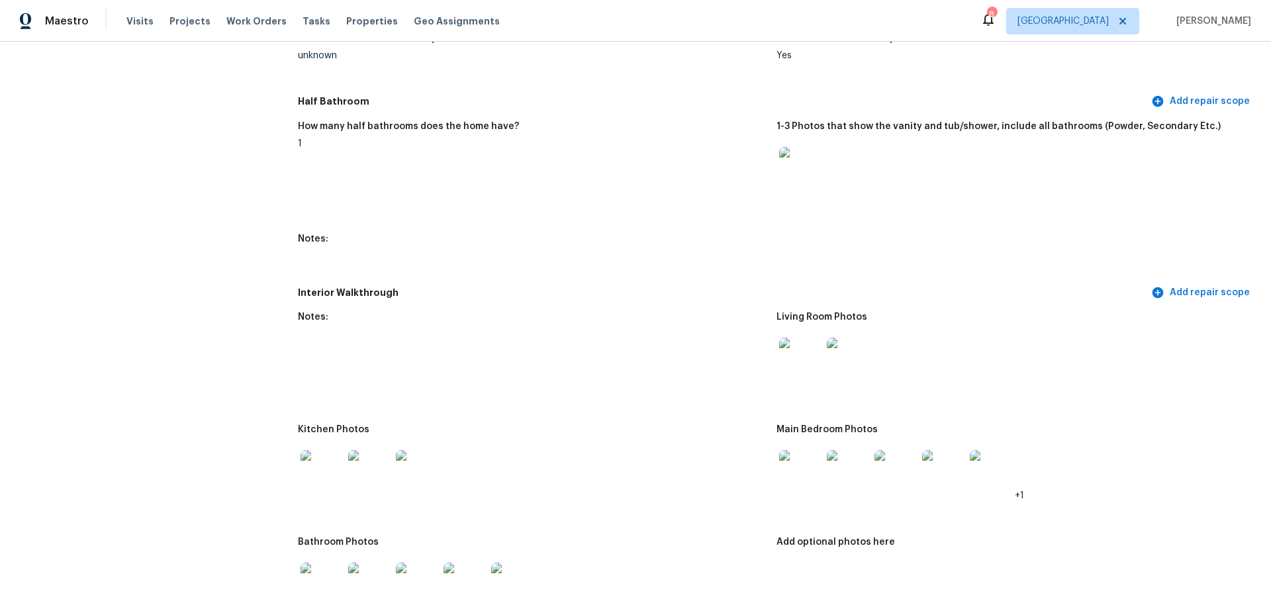
click at [363, 453] on img at bounding box center [369, 471] width 42 height 42
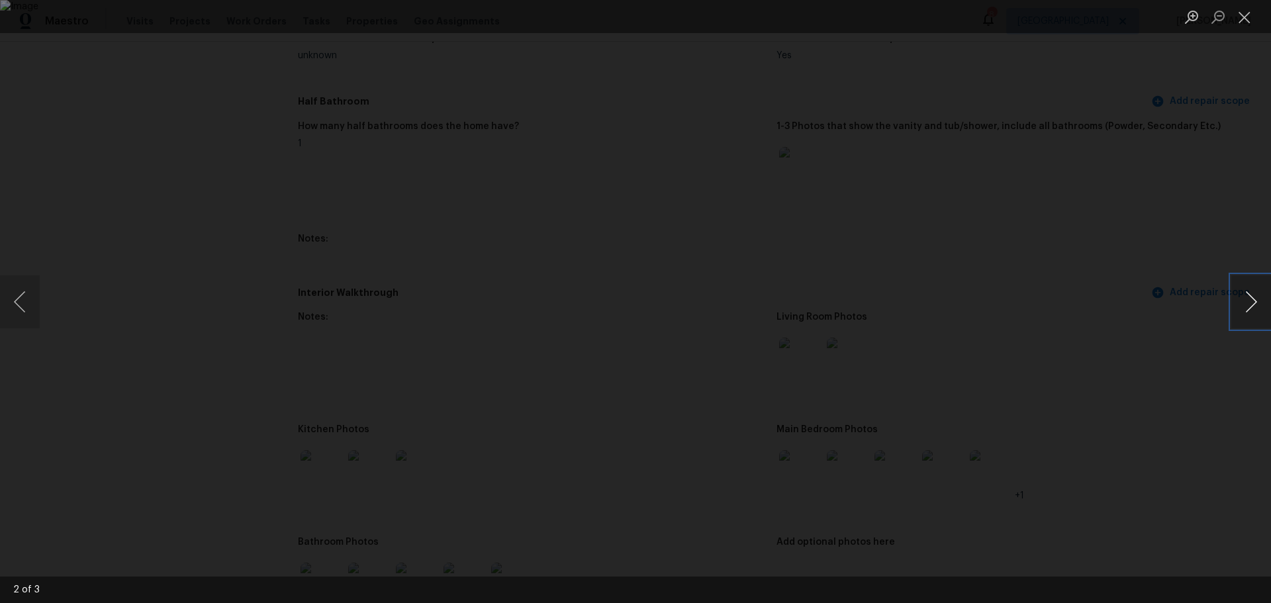
click at [1243, 297] on button "Next image" at bounding box center [1252, 301] width 40 height 53
click at [1246, 25] on button "Close lightbox" at bounding box center [1245, 16] width 26 height 23
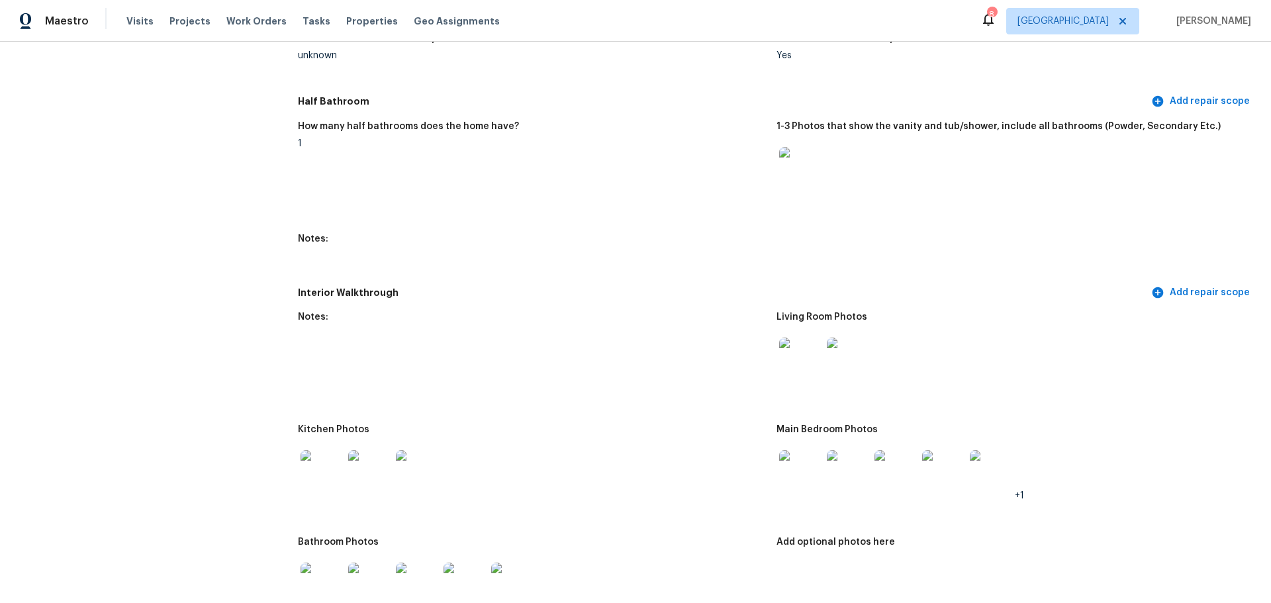
click at [785, 458] on img at bounding box center [800, 471] width 42 height 42
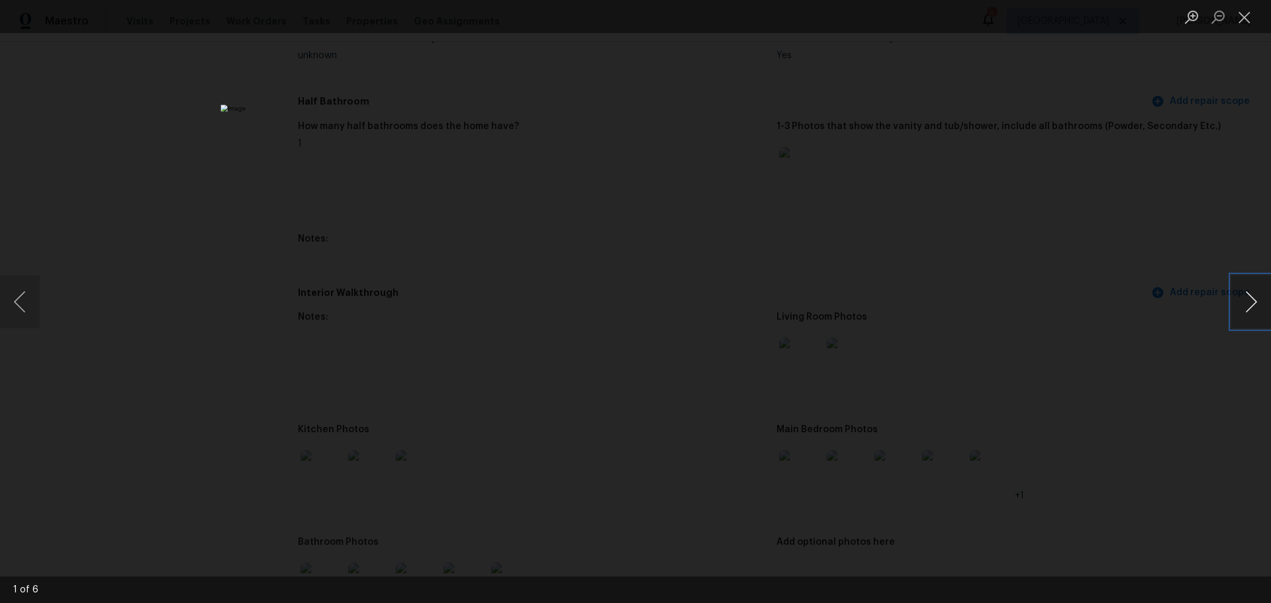
click at [1248, 305] on button "Next image" at bounding box center [1252, 301] width 40 height 53
click at [1244, 306] on button "Next image" at bounding box center [1252, 301] width 40 height 53
click at [1243, 4] on li "Lightbox" at bounding box center [1245, 16] width 26 height 33
click at [1252, 19] on button "Close lightbox" at bounding box center [1245, 16] width 26 height 23
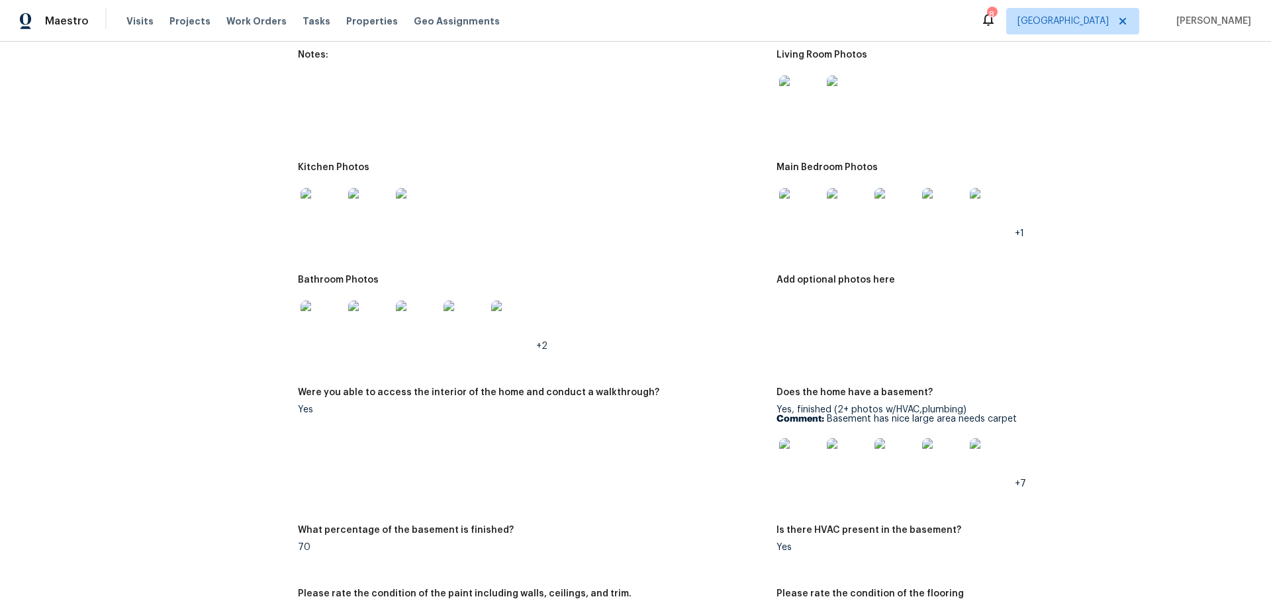
scroll to position [1589, 0]
click at [319, 303] on img at bounding box center [322, 319] width 42 height 42
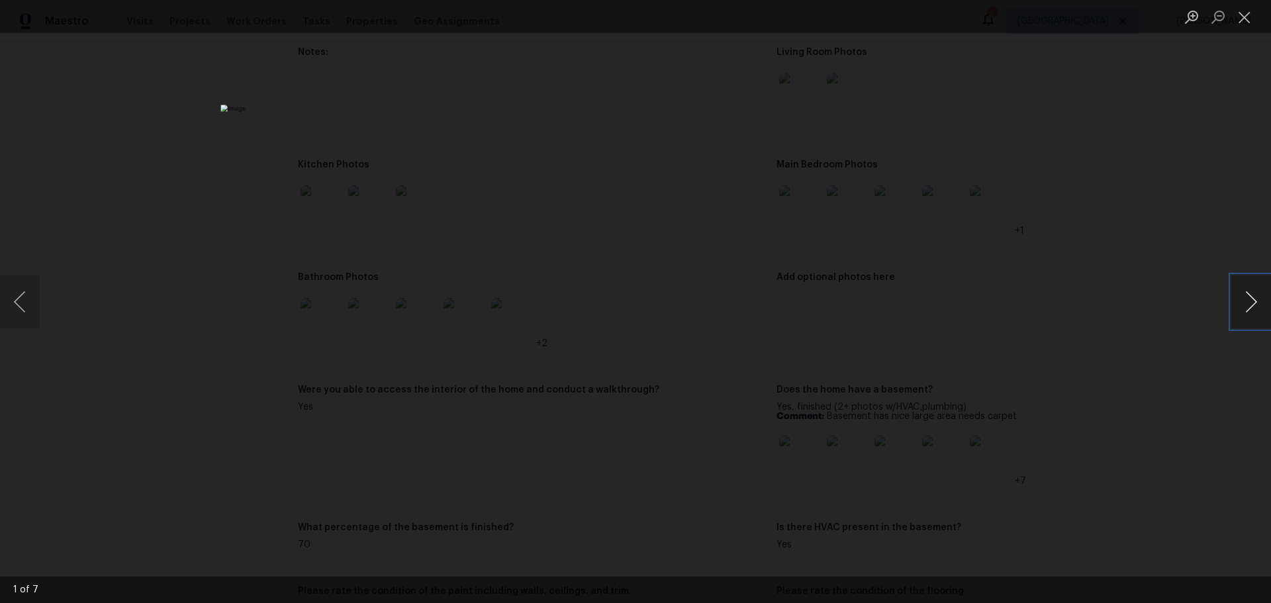
click at [1240, 304] on button "Next image" at bounding box center [1252, 301] width 40 height 53
click at [1246, 17] on button "Close lightbox" at bounding box center [1245, 16] width 26 height 23
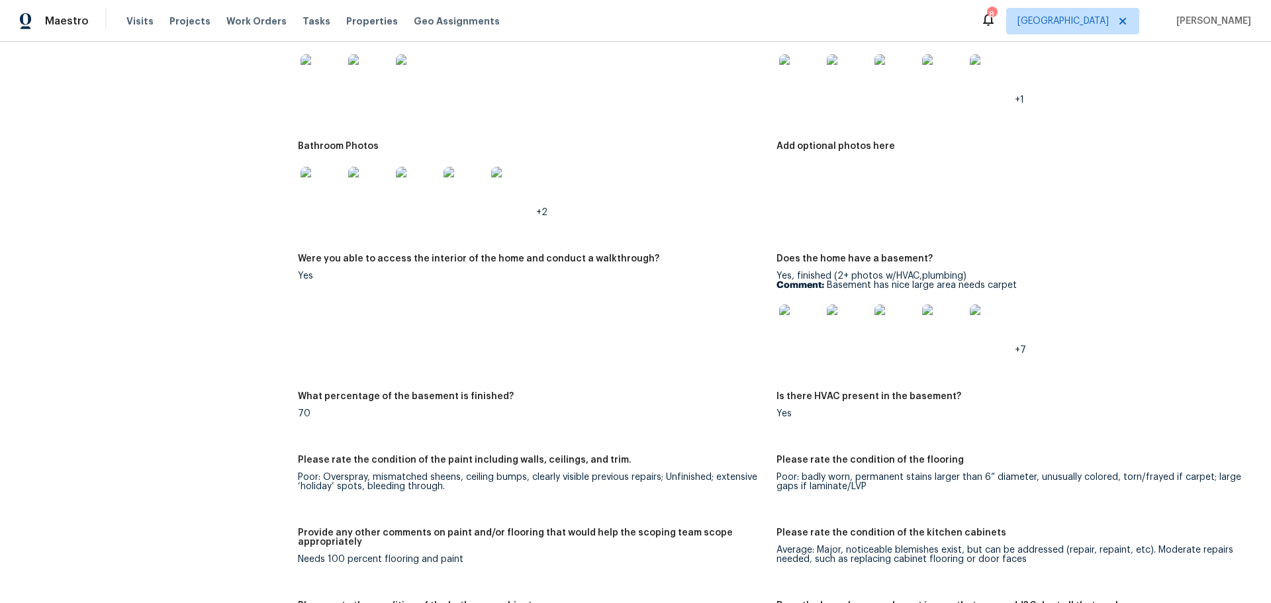
scroll to position [1722, 0]
click at [809, 311] on img at bounding box center [800, 324] width 42 height 42
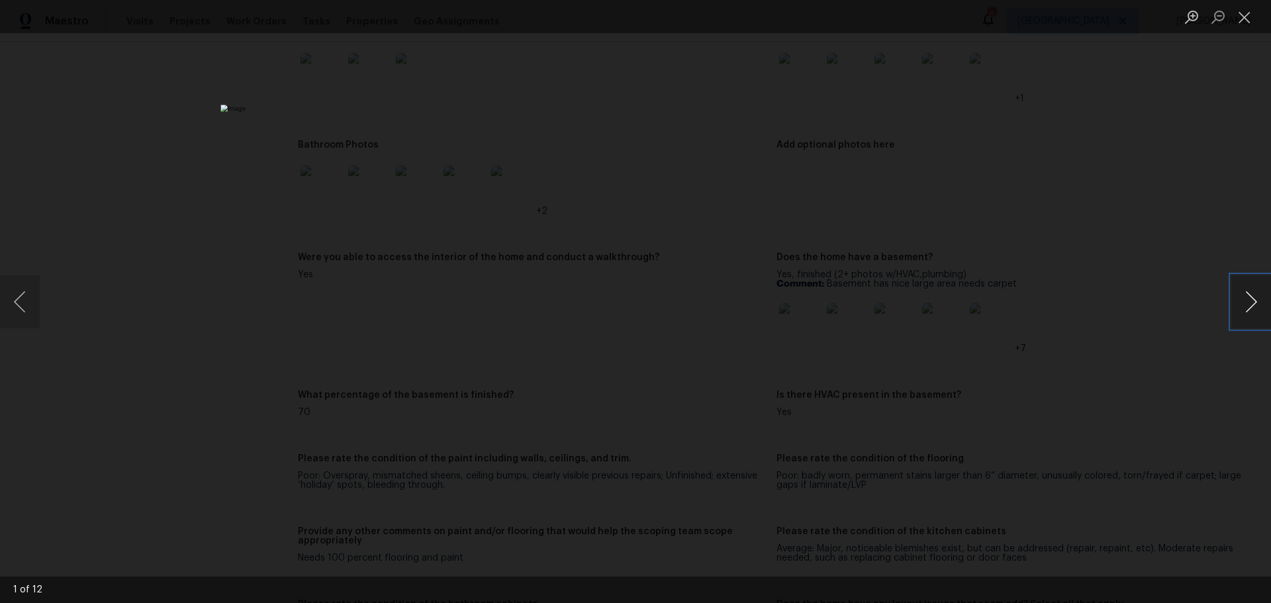
click at [1239, 298] on button "Next image" at bounding box center [1252, 301] width 40 height 53
click at [1239, 299] on button "Next image" at bounding box center [1252, 301] width 40 height 53
click at [1242, 23] on button "Close lightbox" at bounding box center [1245, 16] width 26 height 23
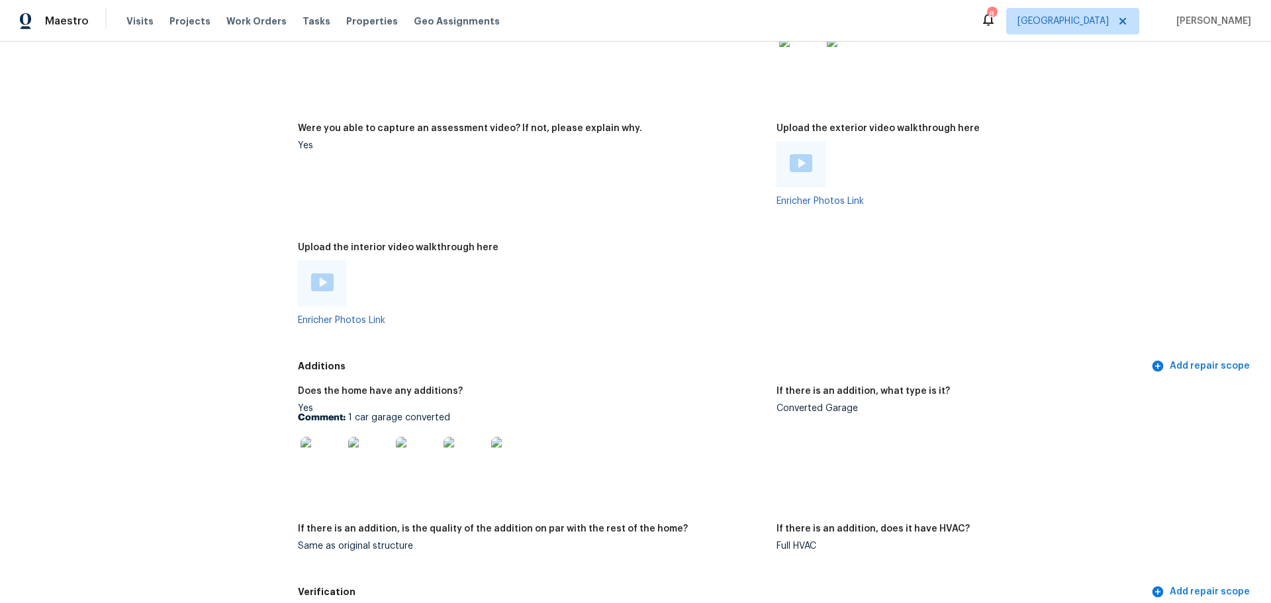
scroll to position [2715, 0]
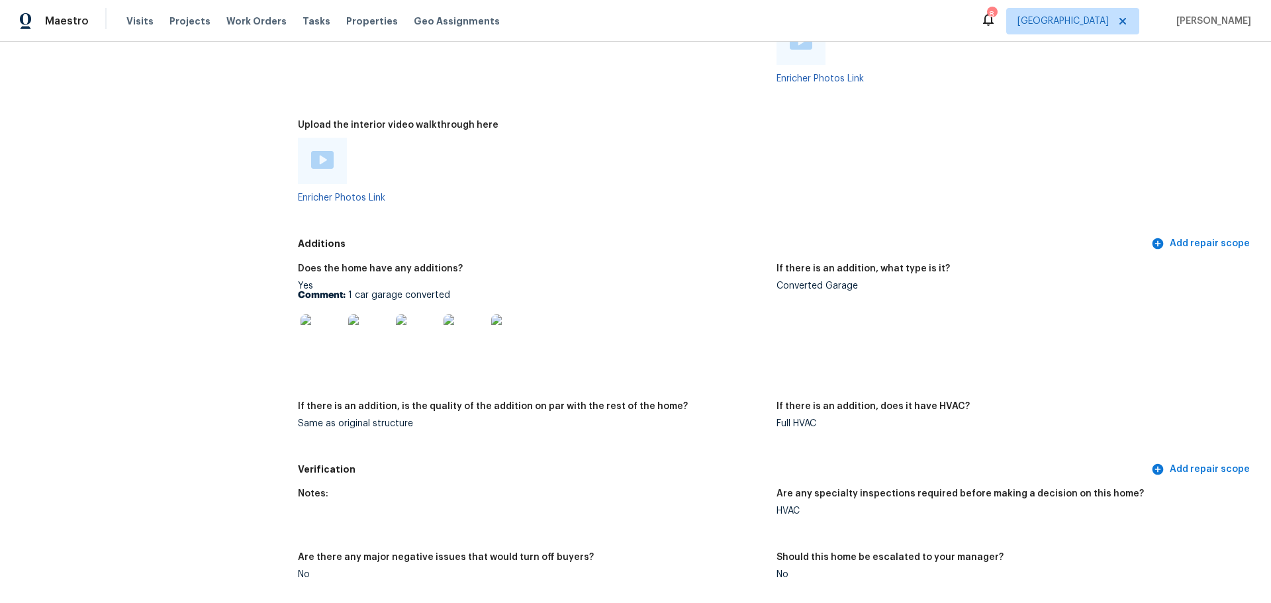
click at [324, 333] on img at bounding box center [322, 336] width 42 height 42
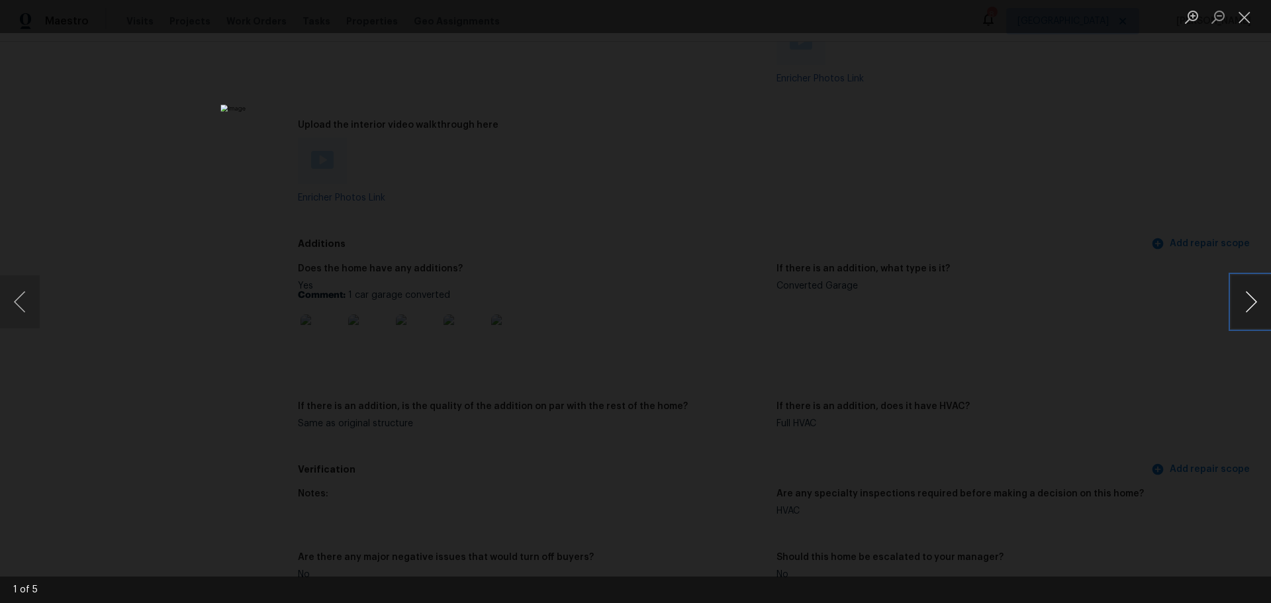
click at [1245, 292] on button "Next image" at bounding box center [1252, 301] width 40 height 53
click at [1248, 17] on button "Close lightbox" at bounding box center [1245, 16] width 26 height 23
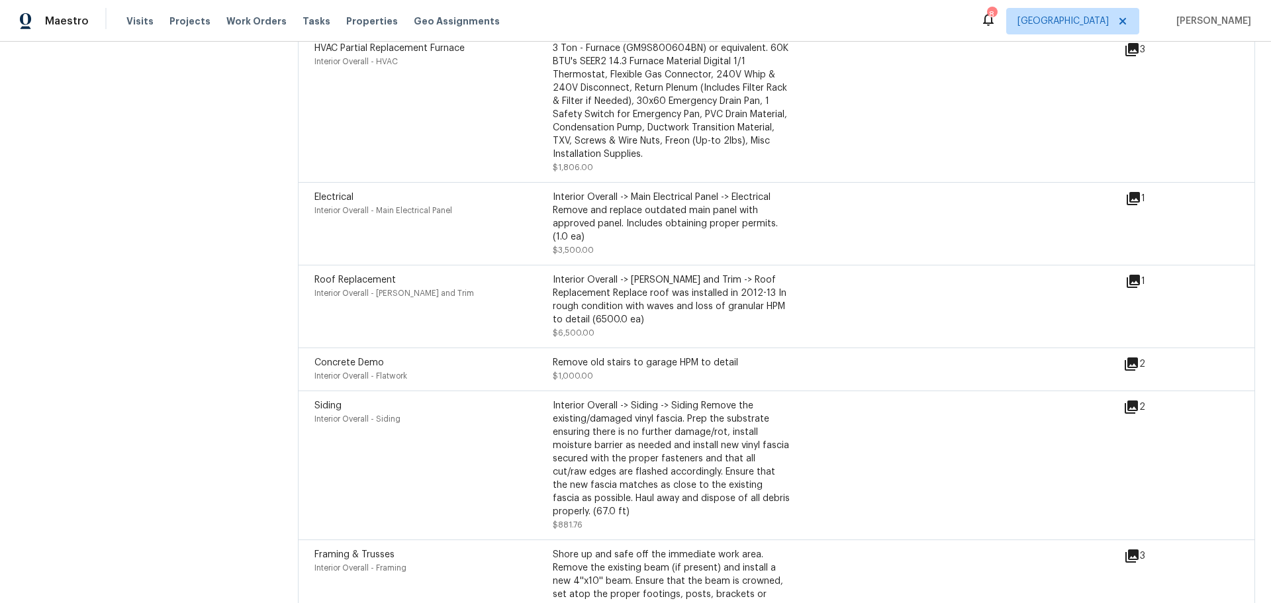
scroll to position [3576, 0]
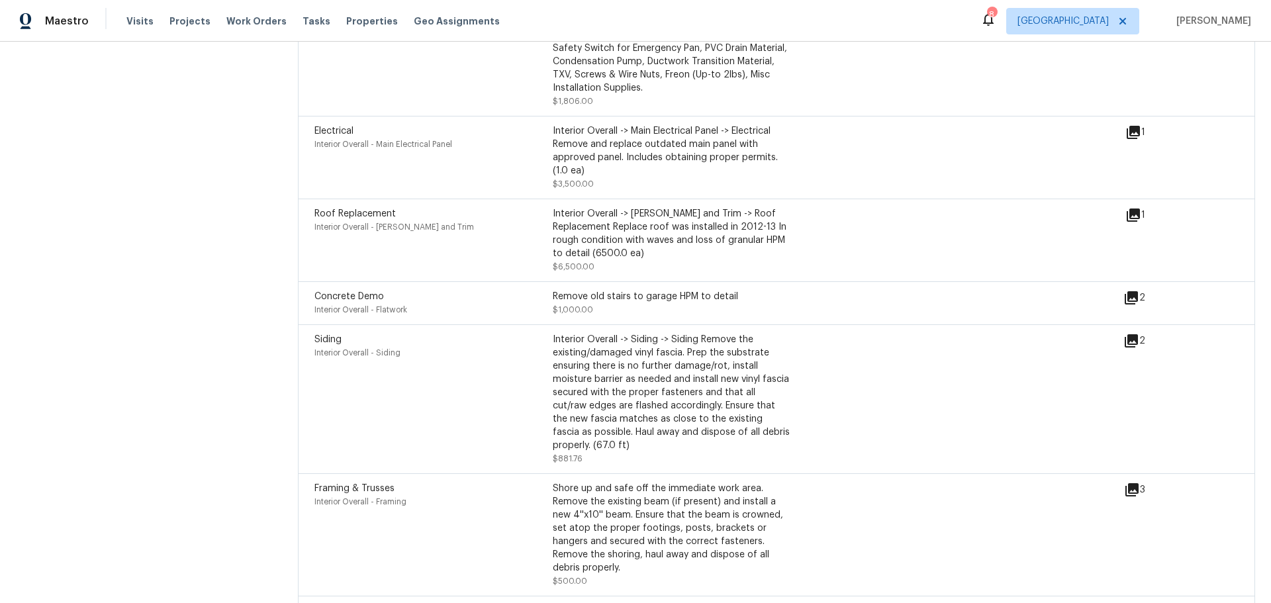
click at [1131, 339] on div "2" at bounding box center [1156, 341] width 64 height 16
click at [1125, 335] on icon at bounding box center [1131, 340] width 13 height 13
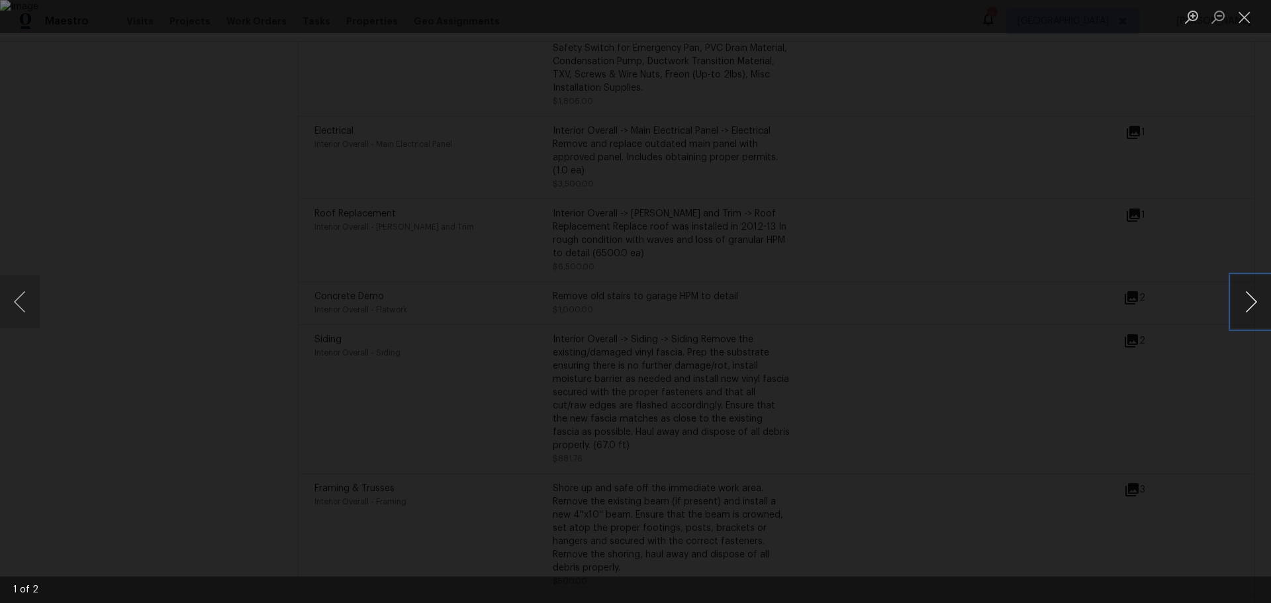
click at [1247, 295] on button "Next image" at bounding box center [1252, 301] width 40 height 53
click at [1248, 21] on button "Close lightbox" at bounding box center [1245, 16] width 26 height 23
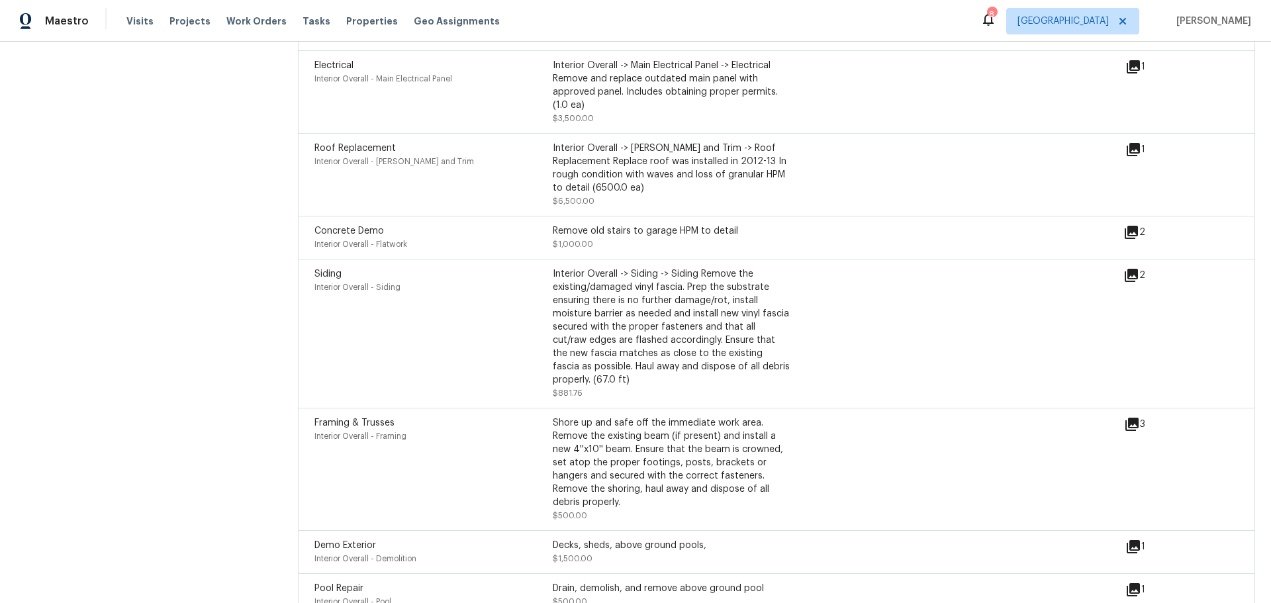
scroll to position [3642, 0]
click at [1126, 419] on icon at bounding box center [1132, 423] width 13 height 13
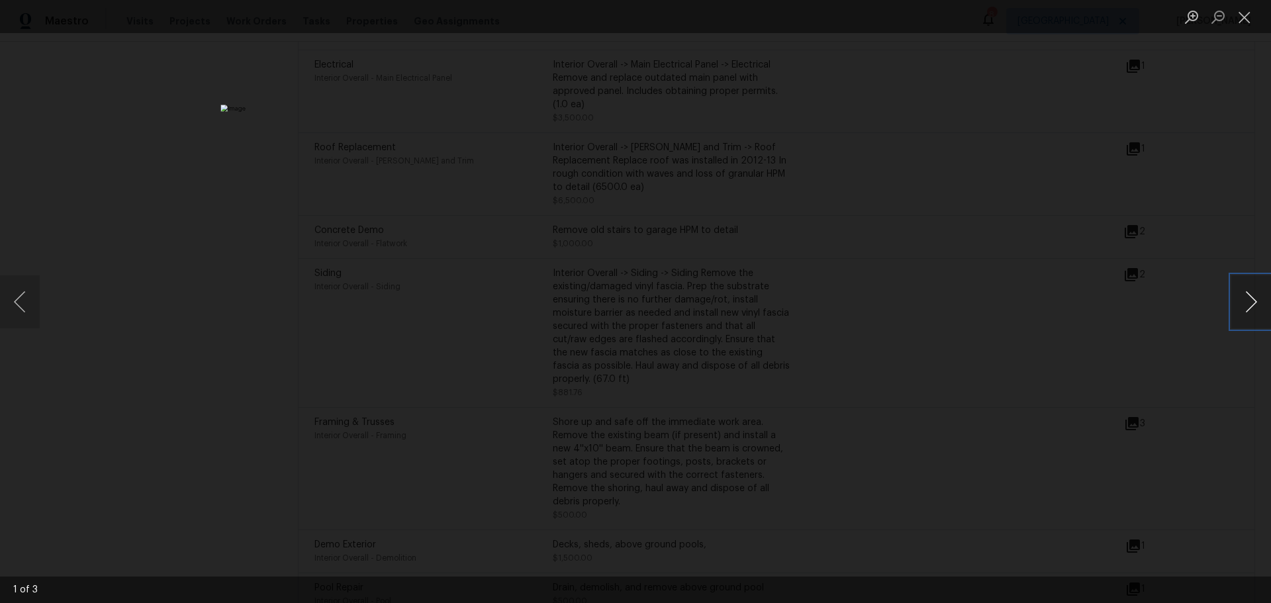
click at [1246, 305] on button "Next image" at bounding box center [1252, 301] width 40 height 53
click at [1241, 16] on button "Close lightbox" at bounding box center [1245, 16] width 26 height 23
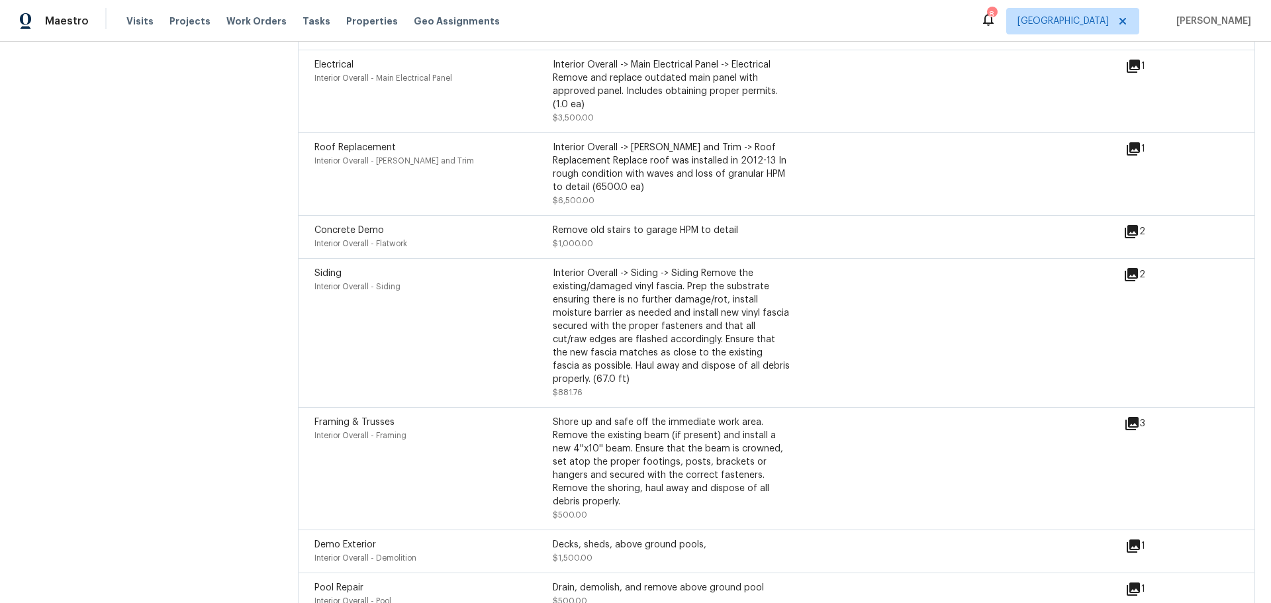
scroll to position [3689, 0]
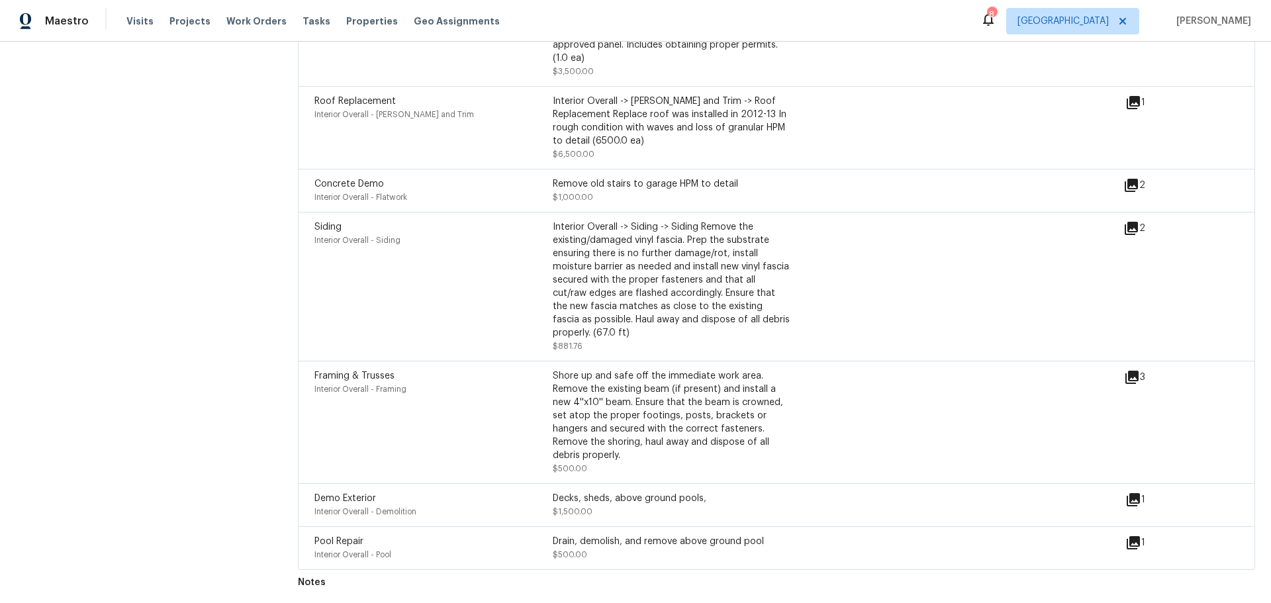
click at [652, 499] on div "Decks, sheds, above ground pools, $1,500.00" at bounding box center [672, 505] width 238 height 26
click at [1126, 493] on icon at bounding box center [1134, 500] width 16 height 16
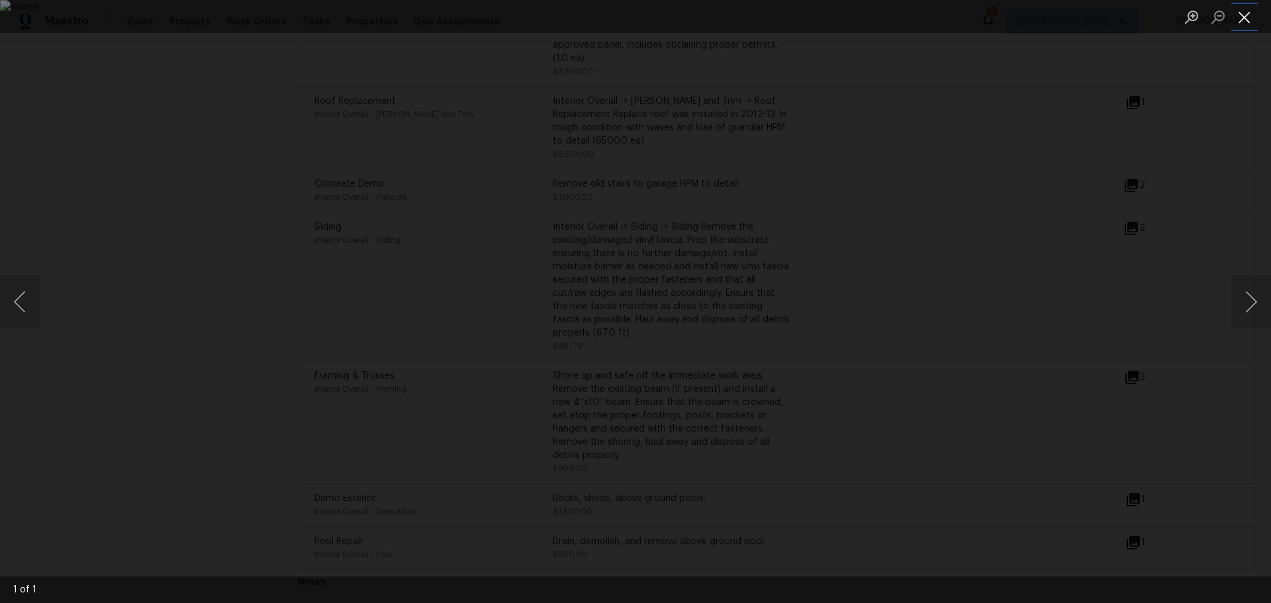
click at [1240, 21] on button "Close lightbox" at bounding box center [1245, 16] width 26 height 23
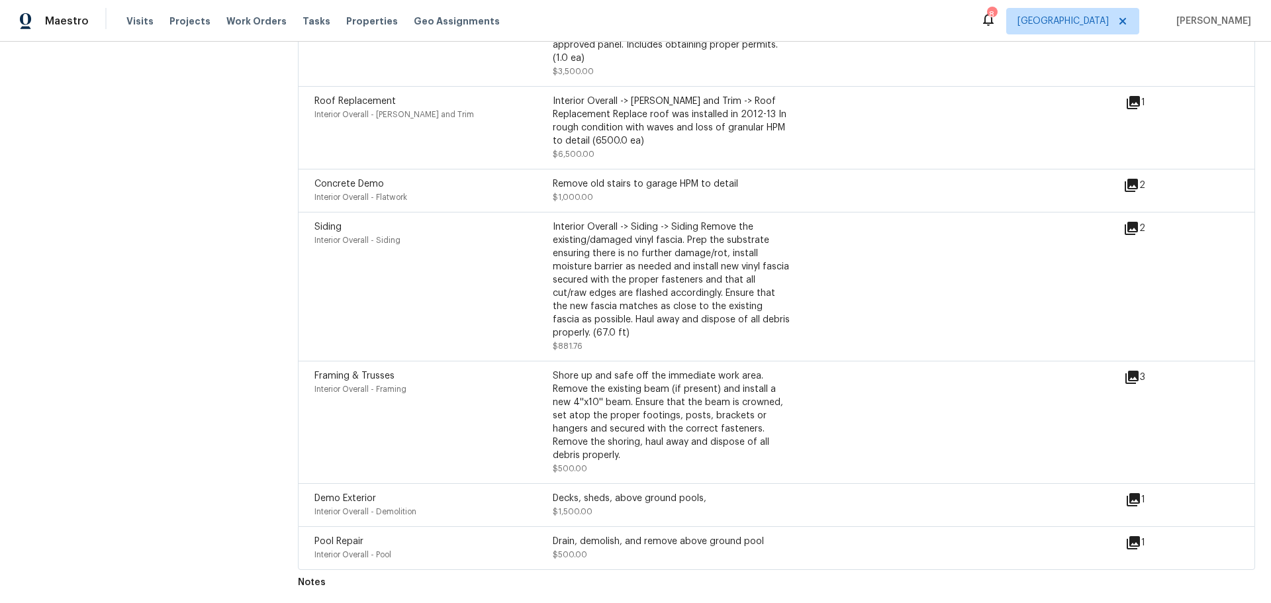
click at [1126, 535] on icon at bounding box center [1134, 543] width 16 height 16
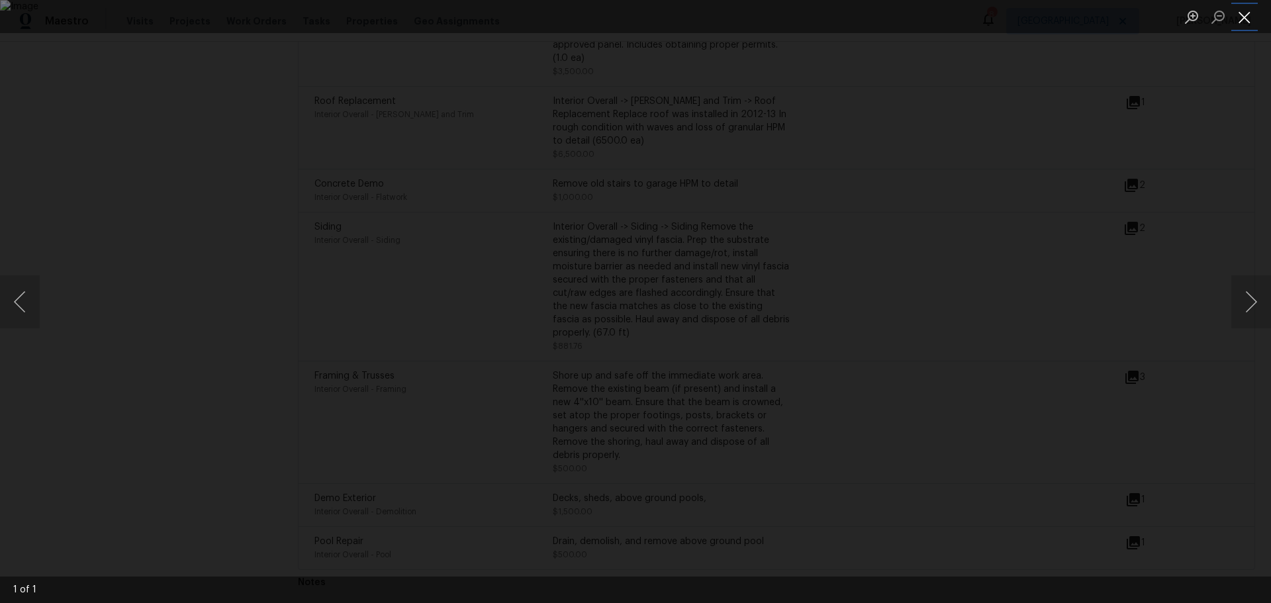
click at [1239, 18] on button "Close lightbox" at bounding box center [1245, 16] width 26 height 23
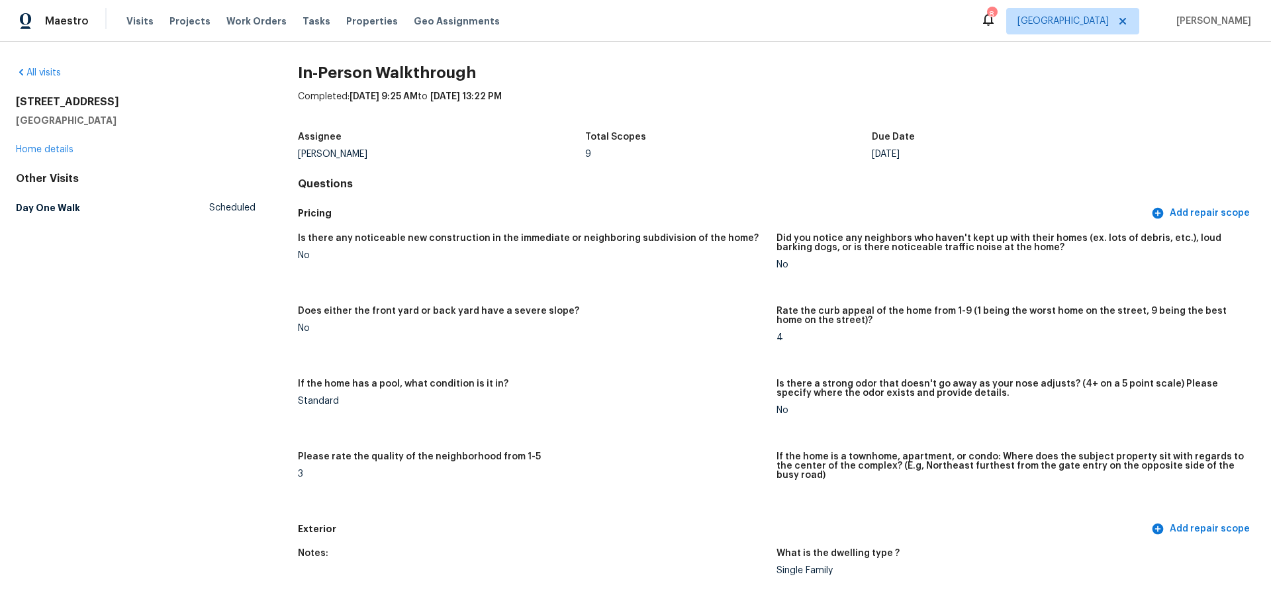
scroll to position [0, 0]
click at [35, 154] on link "Home details" at bounding box center [45, 151] width 58 height 9
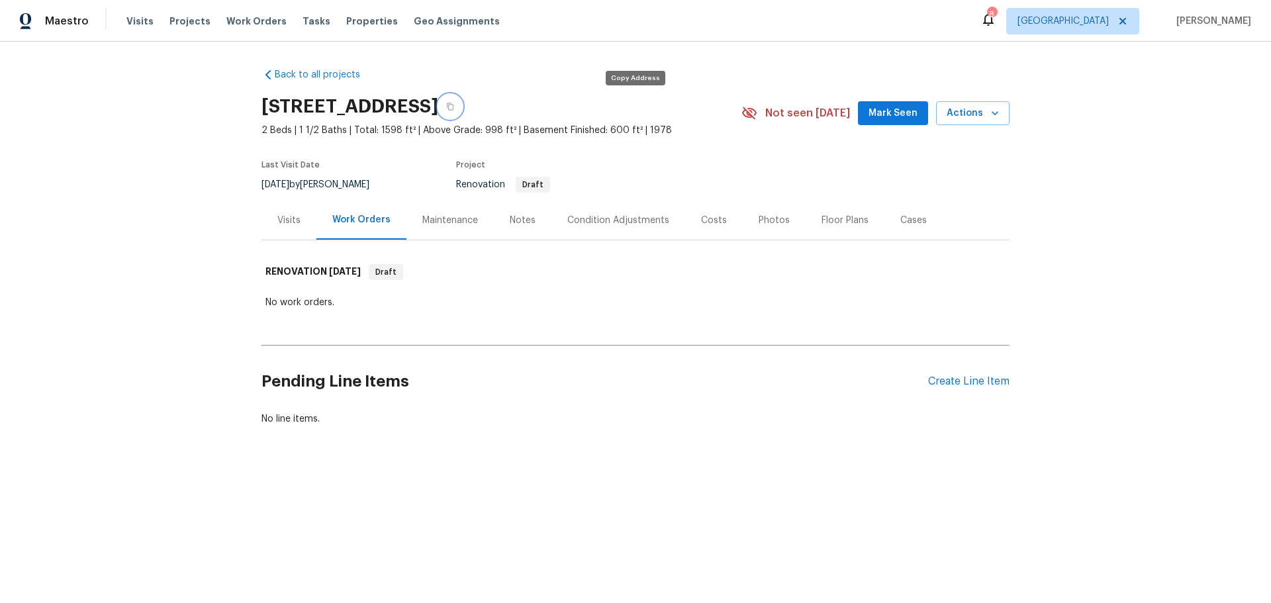
click at [454, 107] on icon "button" at bounding box center [450, 106] width 7 height 7
click at [701, 217] on div "Costs" at bounding box center [714, 220] width 26 height 13
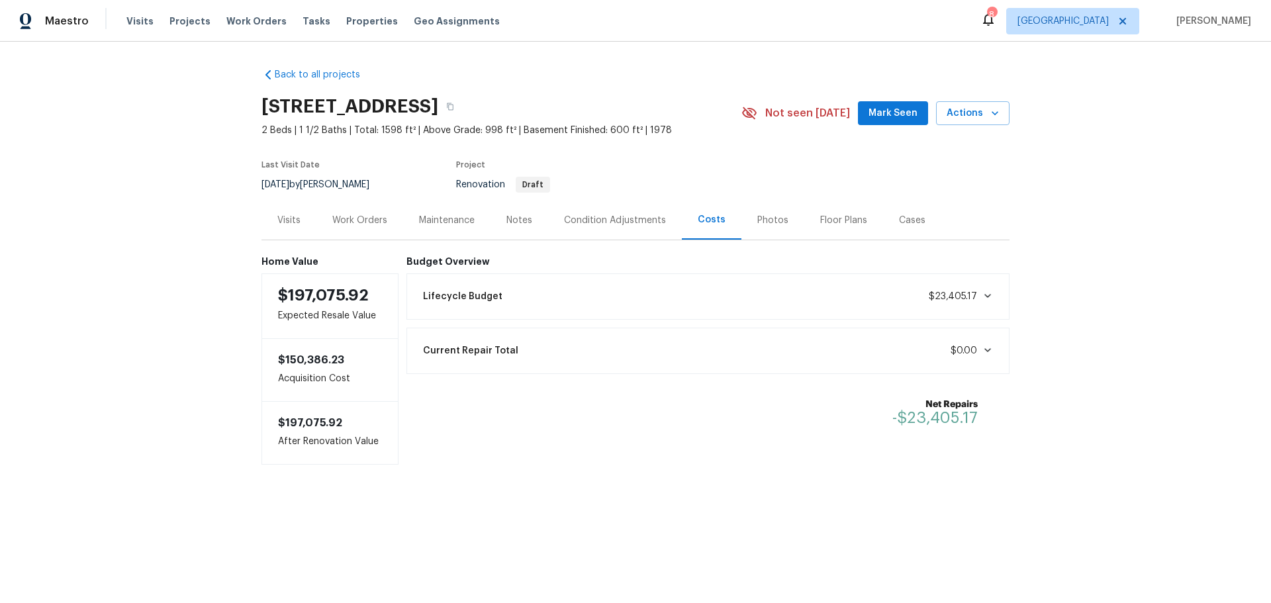
click at [643, 211] on div "Condition Adjustments" at bounding box center [615, 220] width 134 height 39
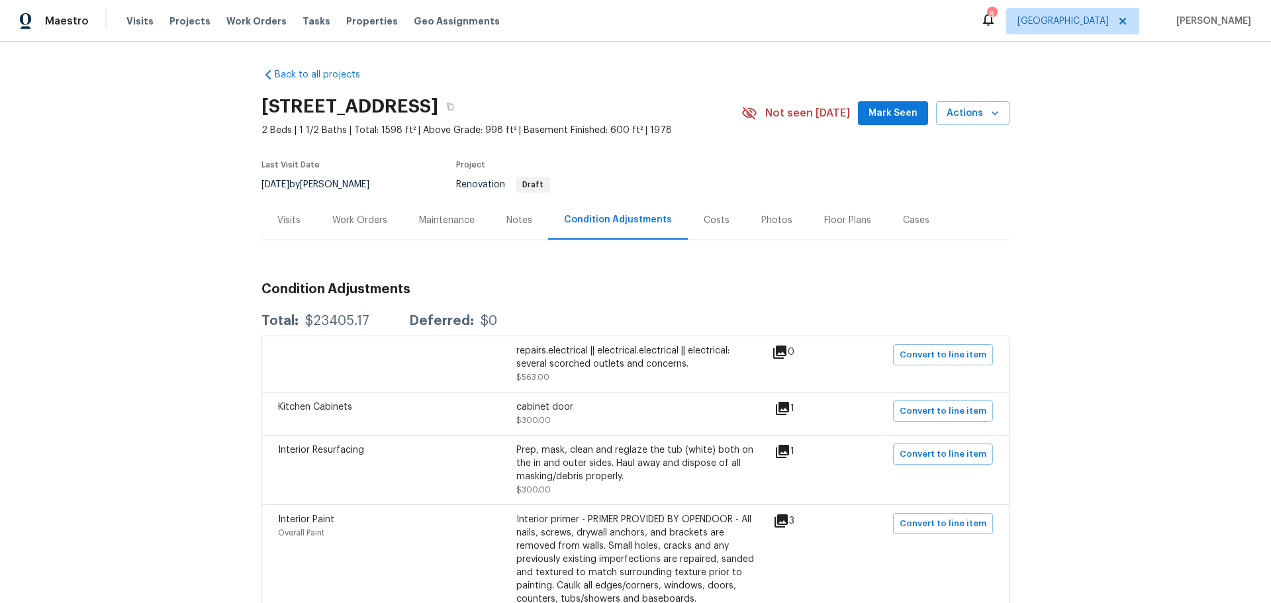
click at [704, 221] on div "Costs" at bounding box center [717, 220] width 26 height 13
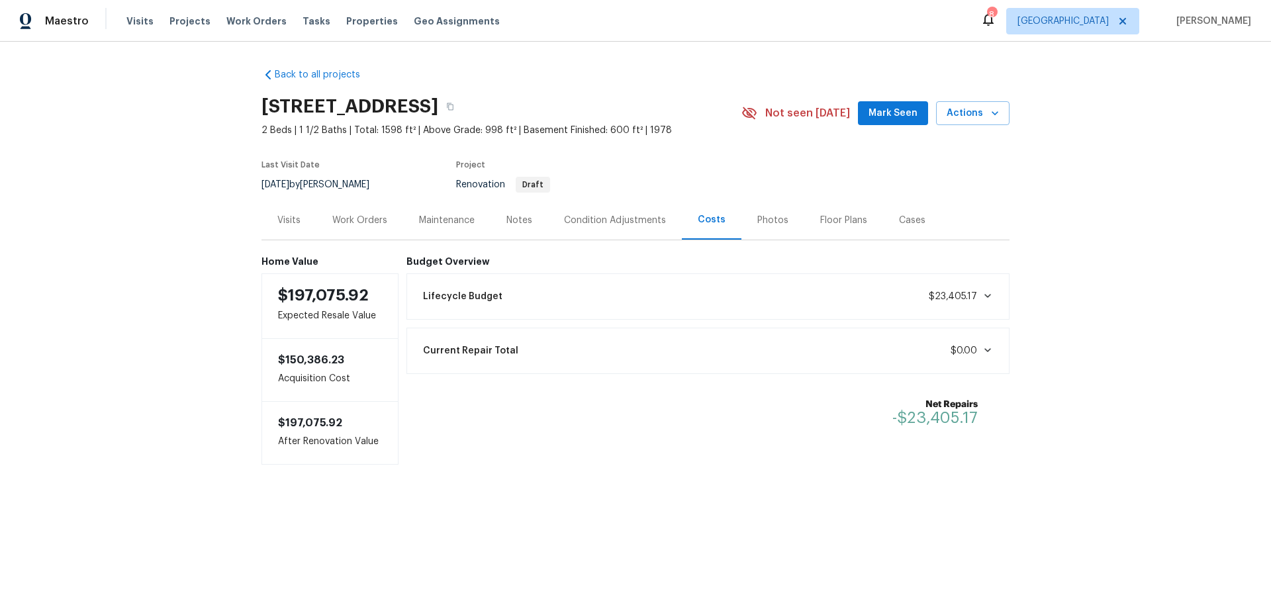
click at [764, 225] on div "Photos" at bounding box center [773, 220] width 31 height 13
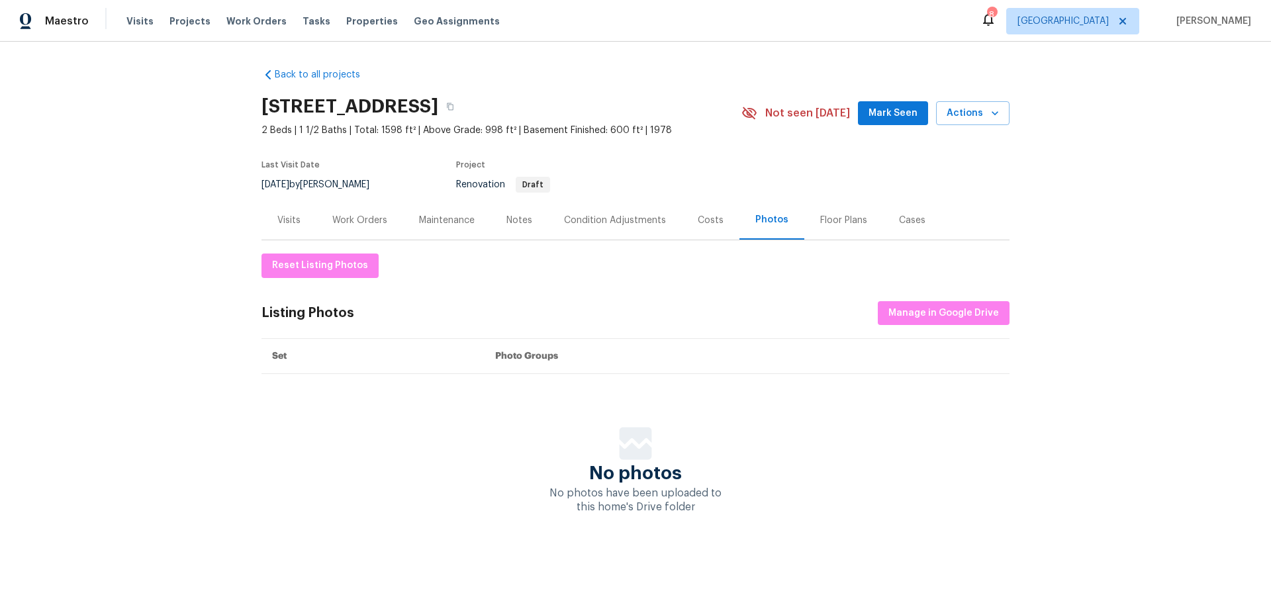
click at [829, 224] on div "Floor Plans" at bounding box center [843, 220] width 47 height 13
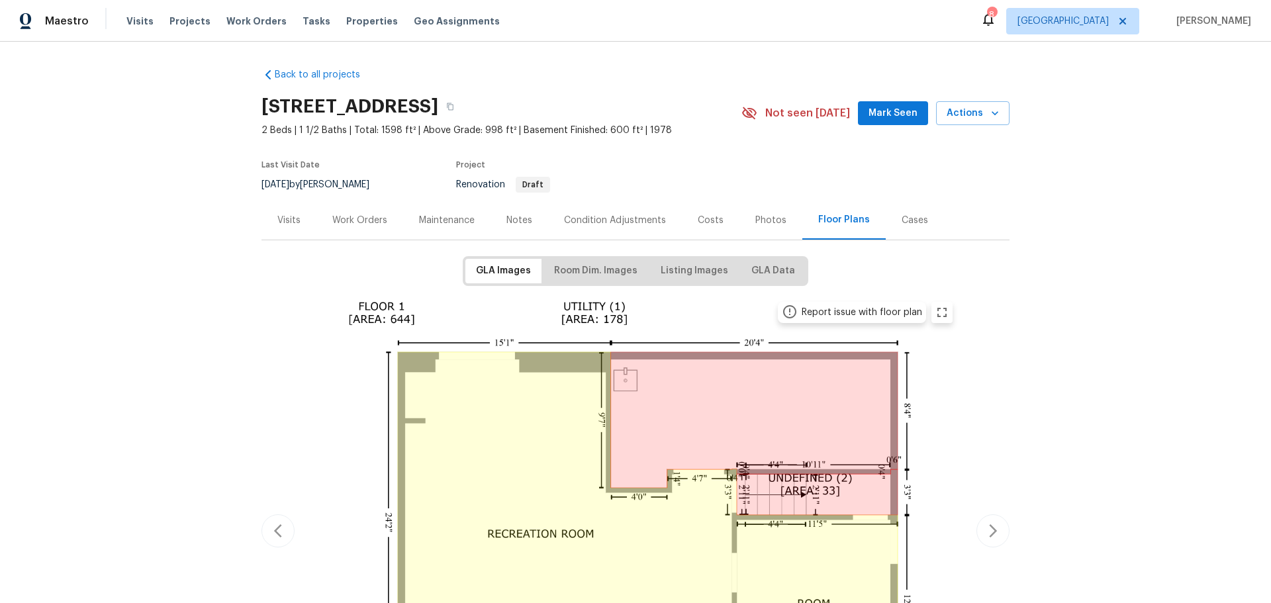
click at [902, 223] on div "Cases" at bounding box center [915, 220] width 26 height 13
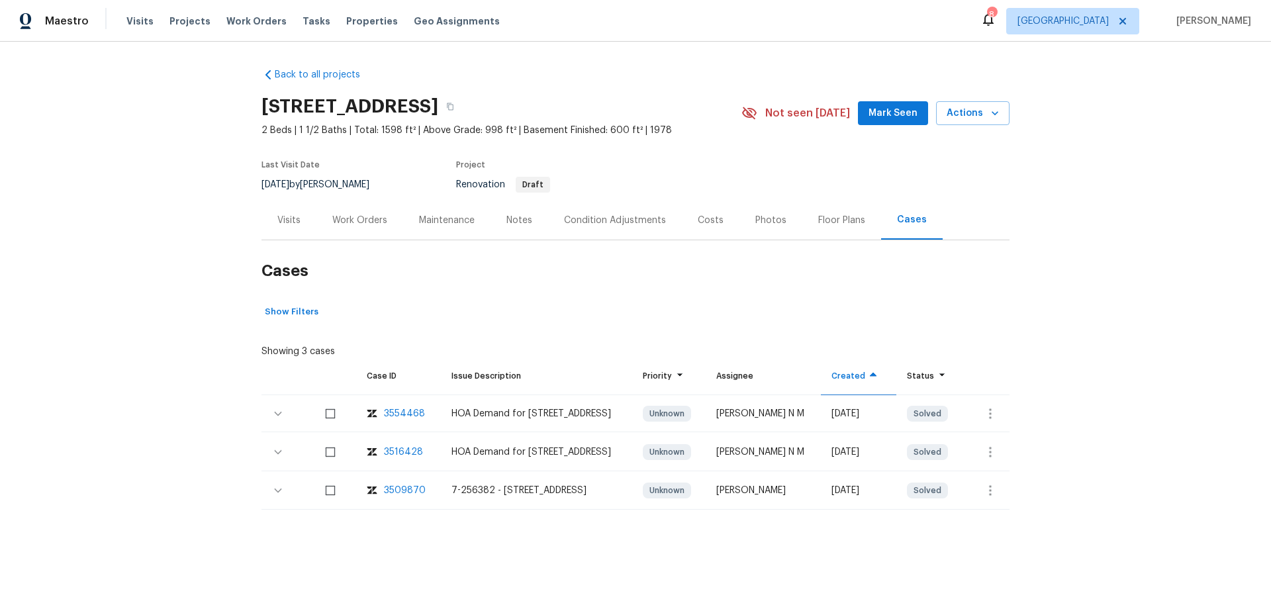
click at [294, 221] on div "Visits" at bounding box center [288, 220] width 23 height 13
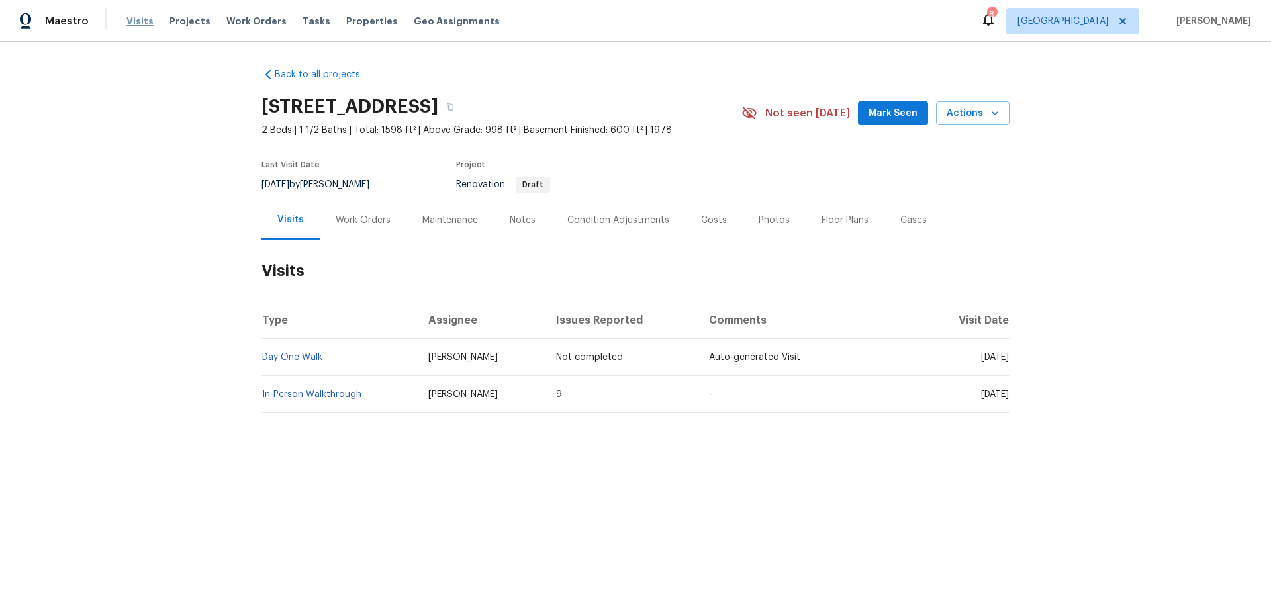
click at [138, 19] on span "Visits" at bounding box center [139, 21] width 27 height 13
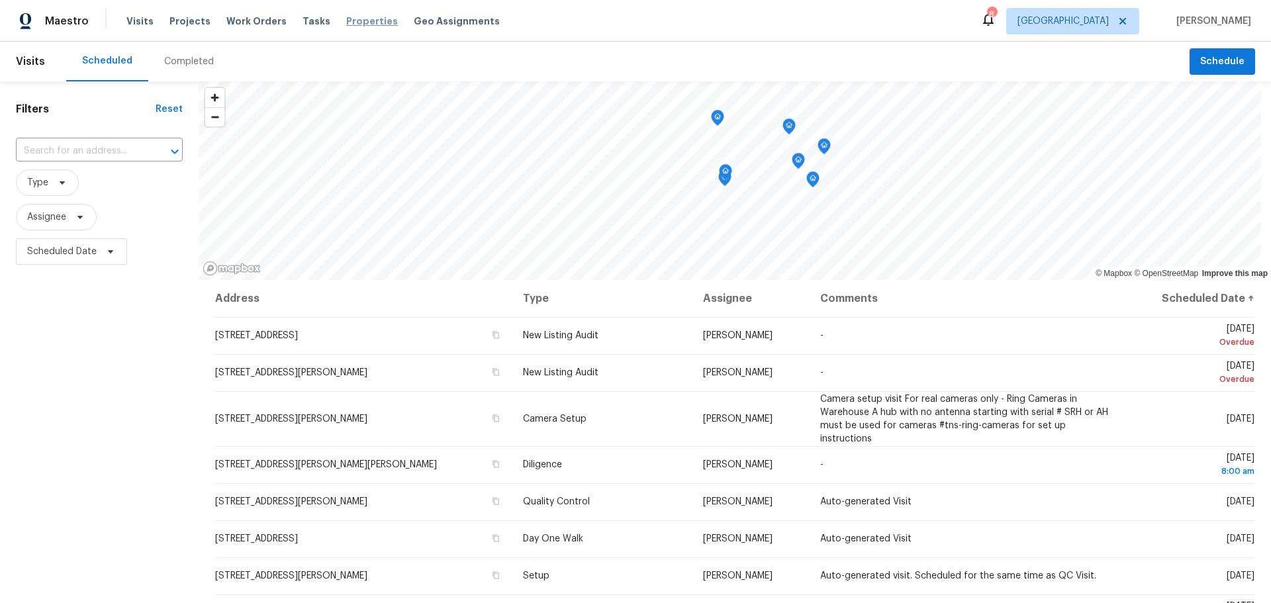
click at [346, 21] on span "Properties" at bounding box center [372, 21] width 52 height 13
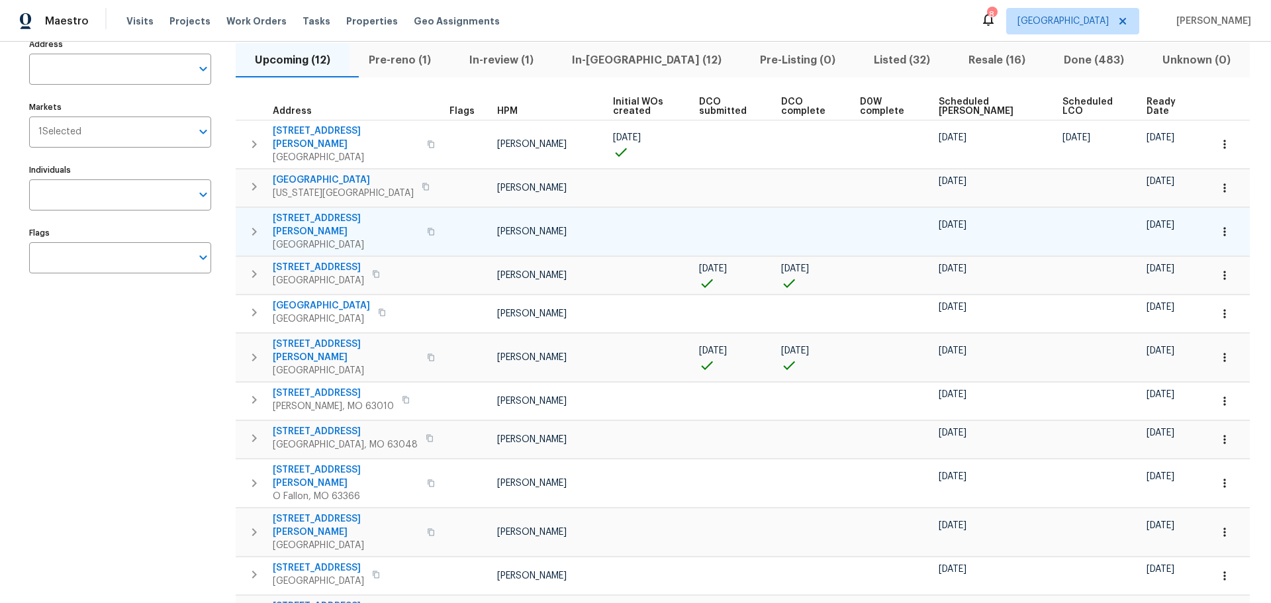
scroll to position [132, 0]
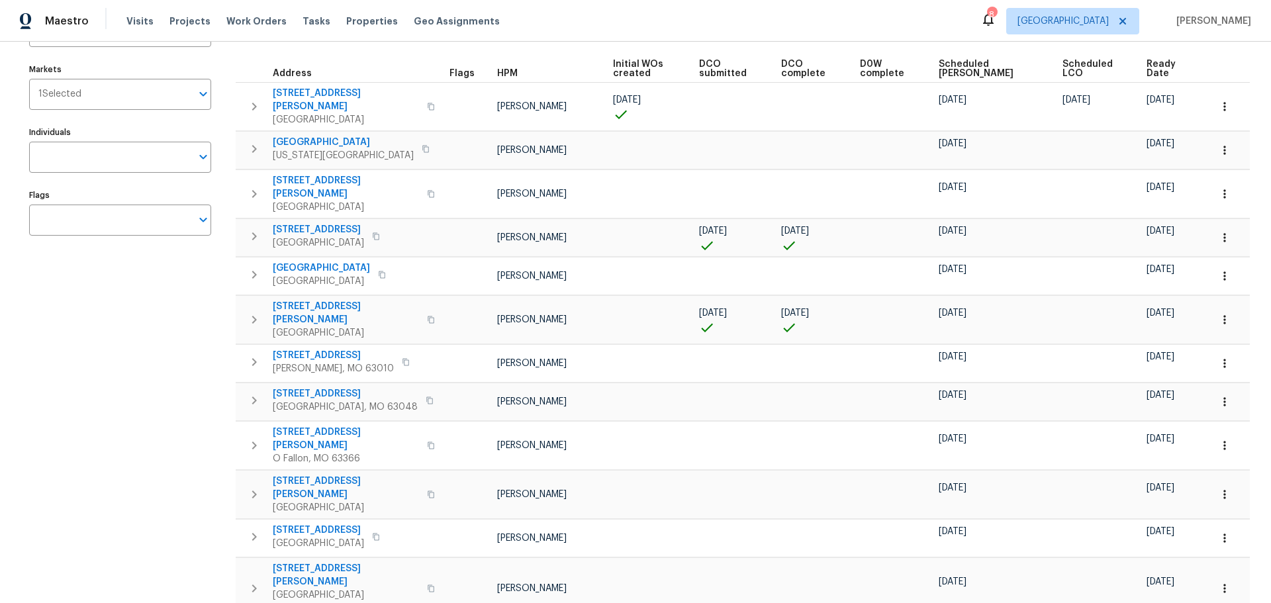
click at [979, 64] on span "Scheduled COE" at bounding box center [989, 69] width 101 height 19
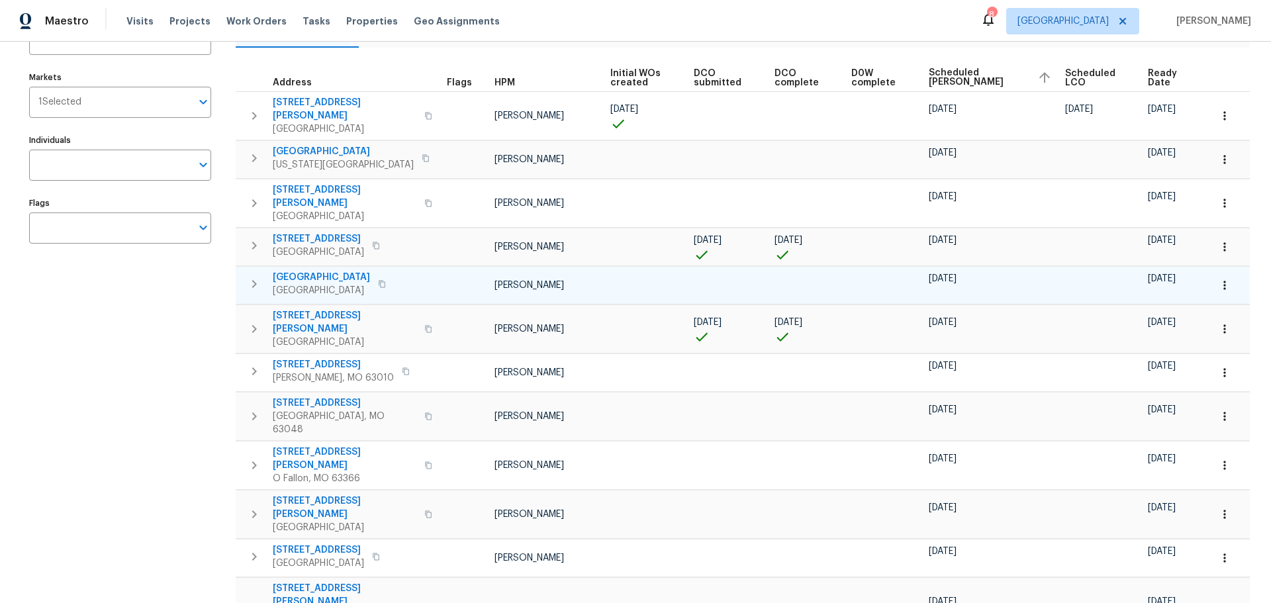
scroll to position [148, 0]
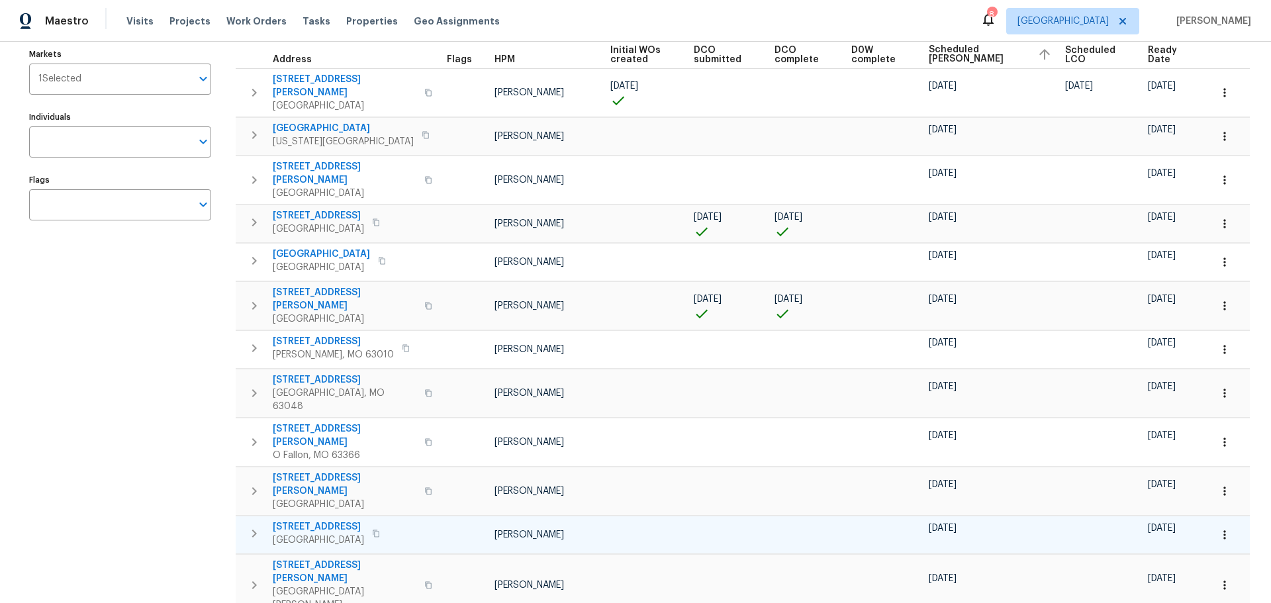
click at [324, 521] on span "3209 White Pine Dr" at bounding box center [318, 527] width 91 height 13
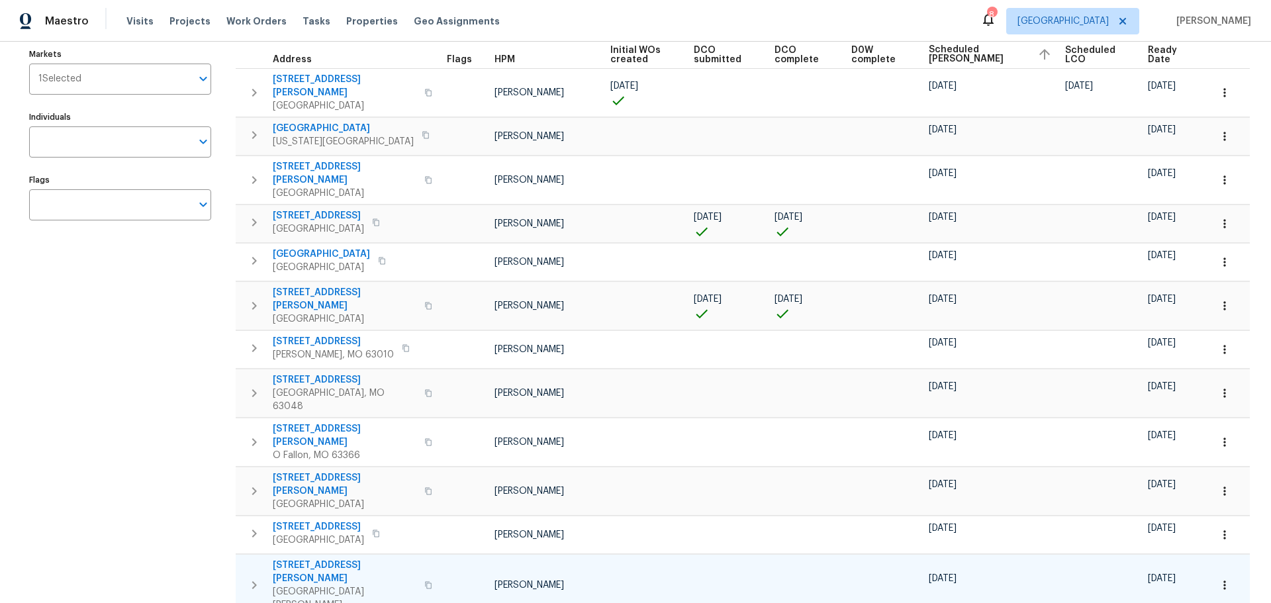
click at [321, 559] on span "1117 Tompkins St" at bounding box center [345, 572] width 144 height 26
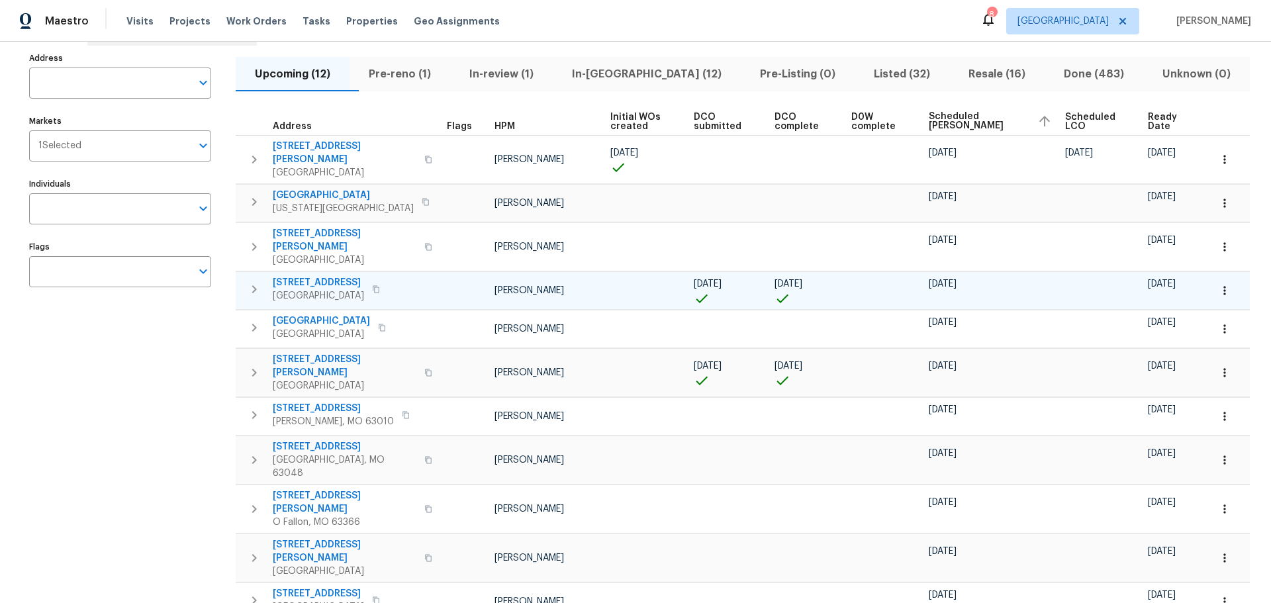
scroll to position [15, 0]
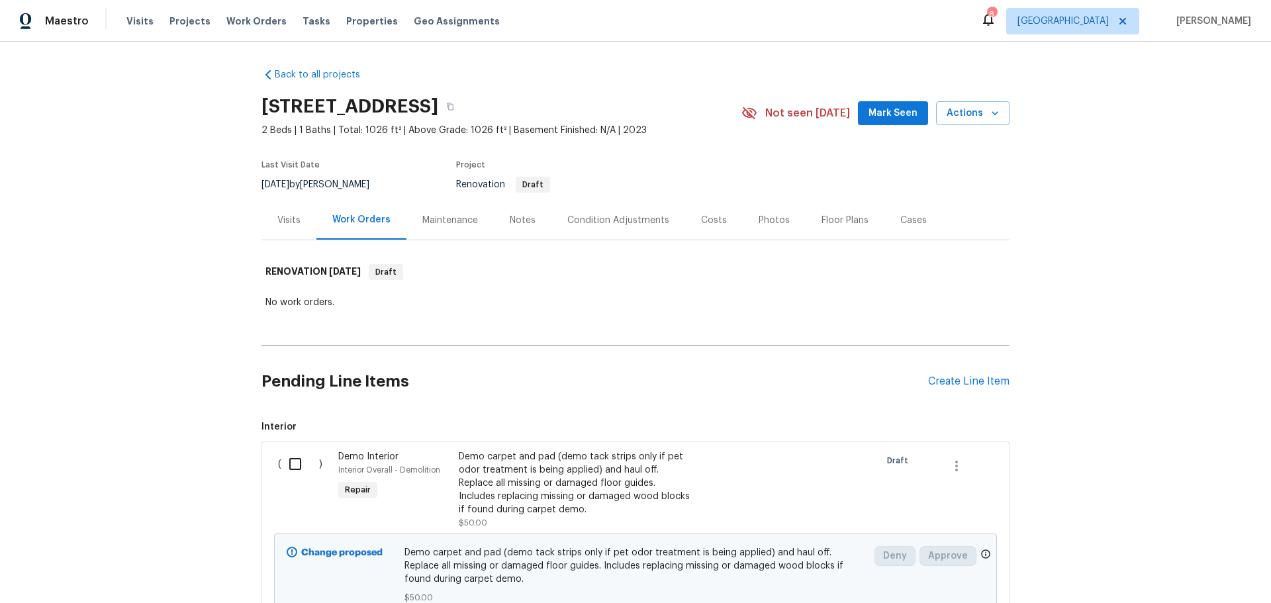
click at [708, 224] on div "Costs" at bounding box center [714, 220] width 26 height 13
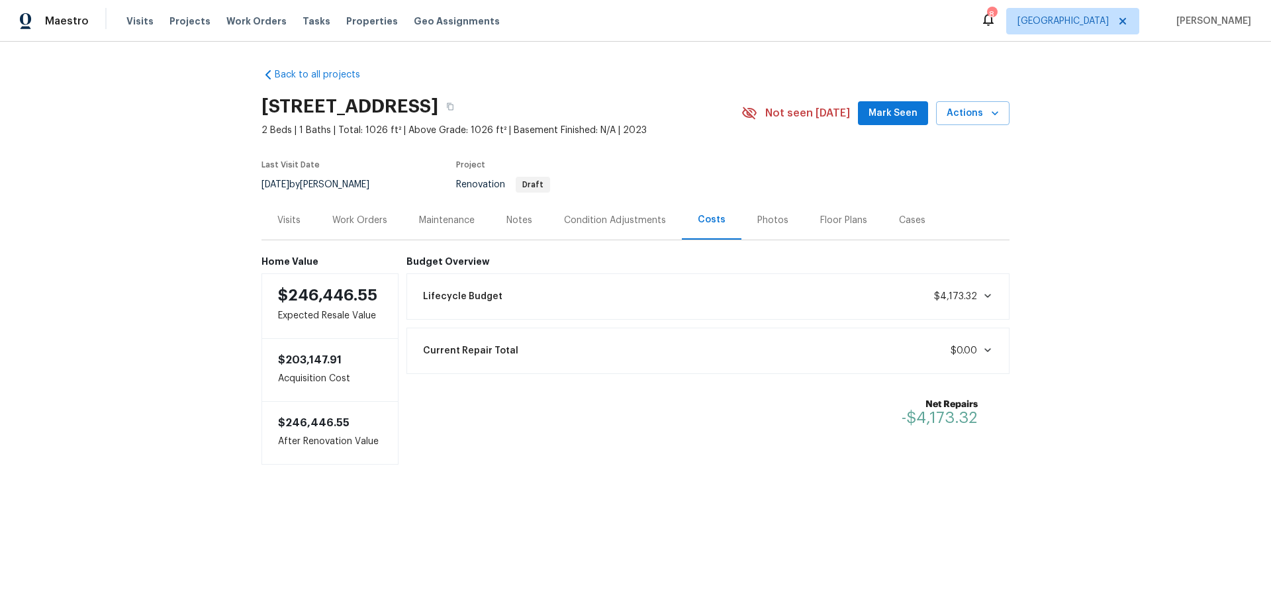
click at [744, 215] on div "Photos" at bounding box center [773, 220] width 63 height 39
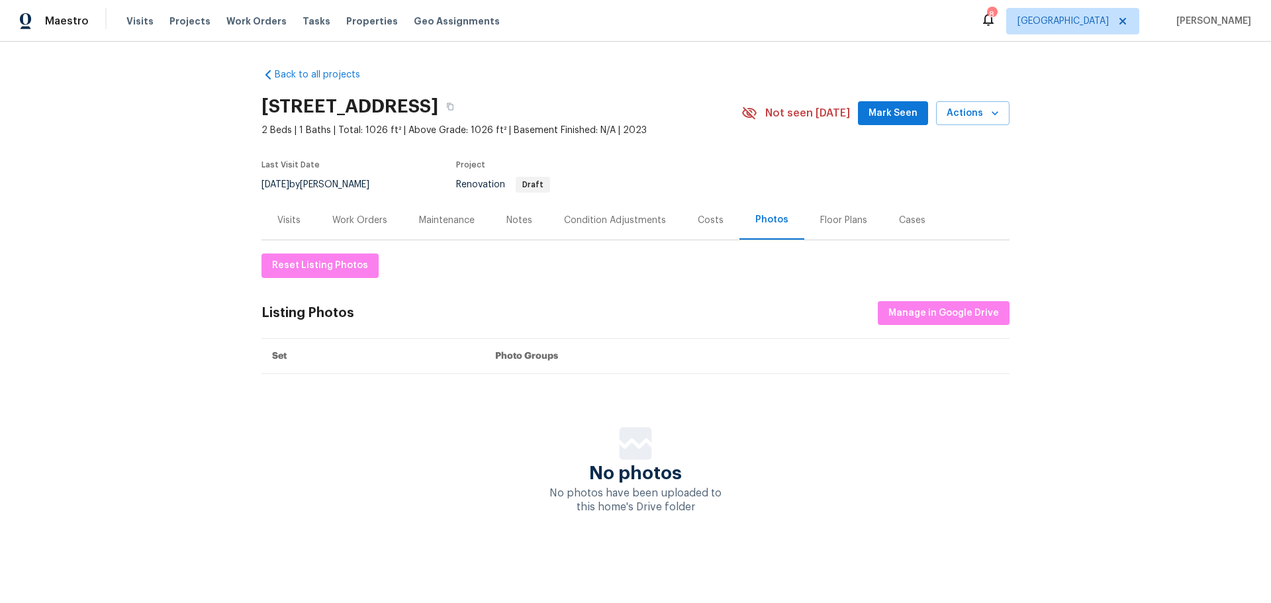
click at [654, 219] on div "Condition Adjustments" at bounding box center [615, 220] width 102 height 13
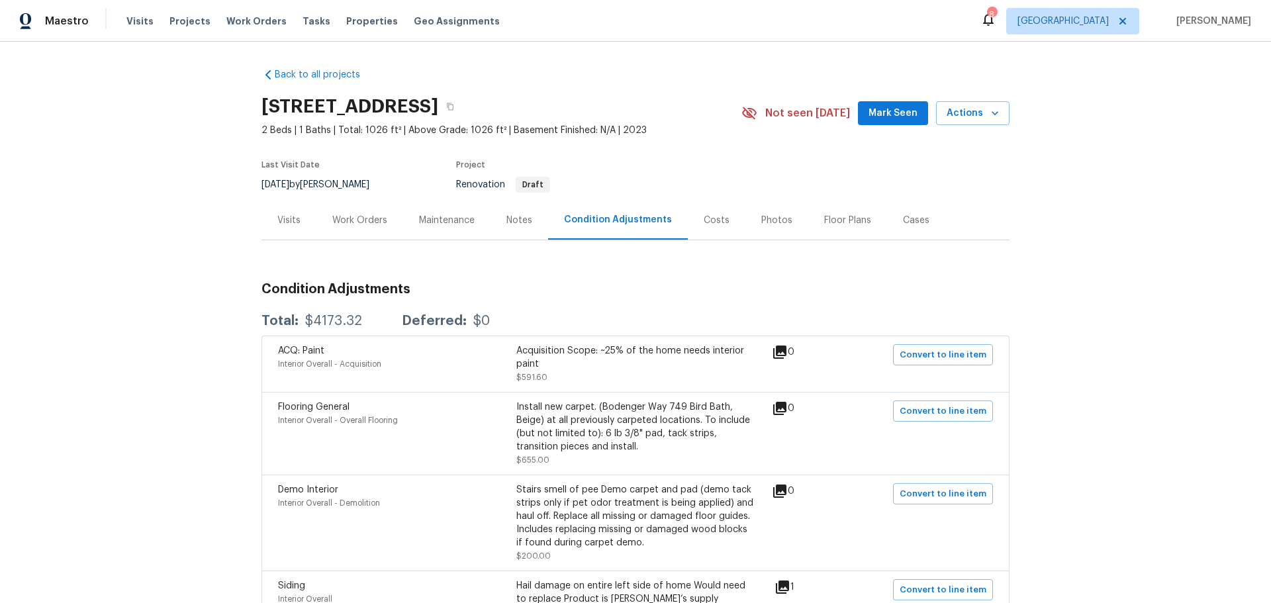
click at [511, 224] on div "Notes" at bounding box center [520, 220] width 26 height 13
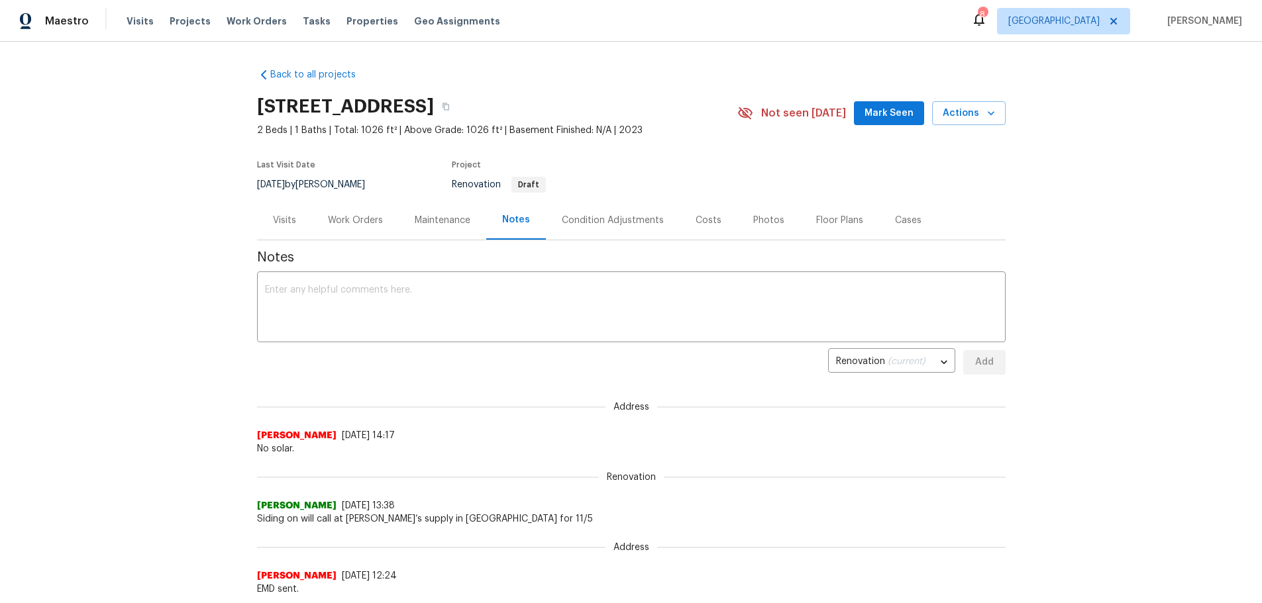
click at [456, 220] on div "Maintenance" at bounding box center [443, 220] width 56 height 13
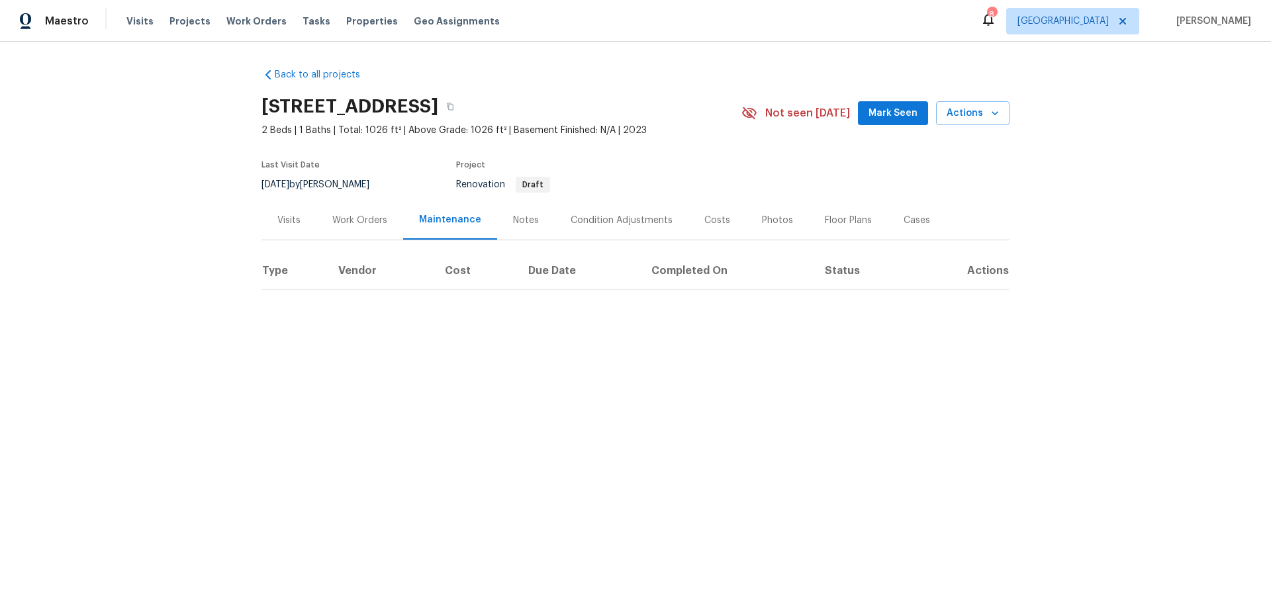
click at [367, 233] on div "Work Orders" at bounding box center [360, 220] width 87 height 39
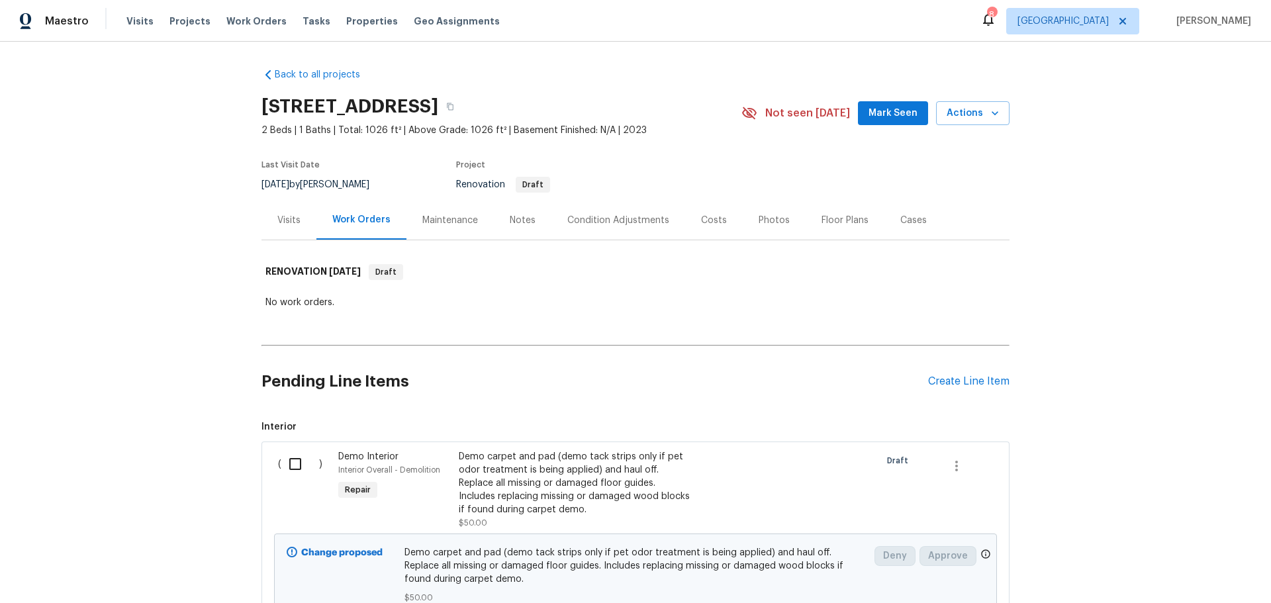
click at [601, 224] on div "Condition Adjustments" at bounding box center [619, 220] width 102 height 13
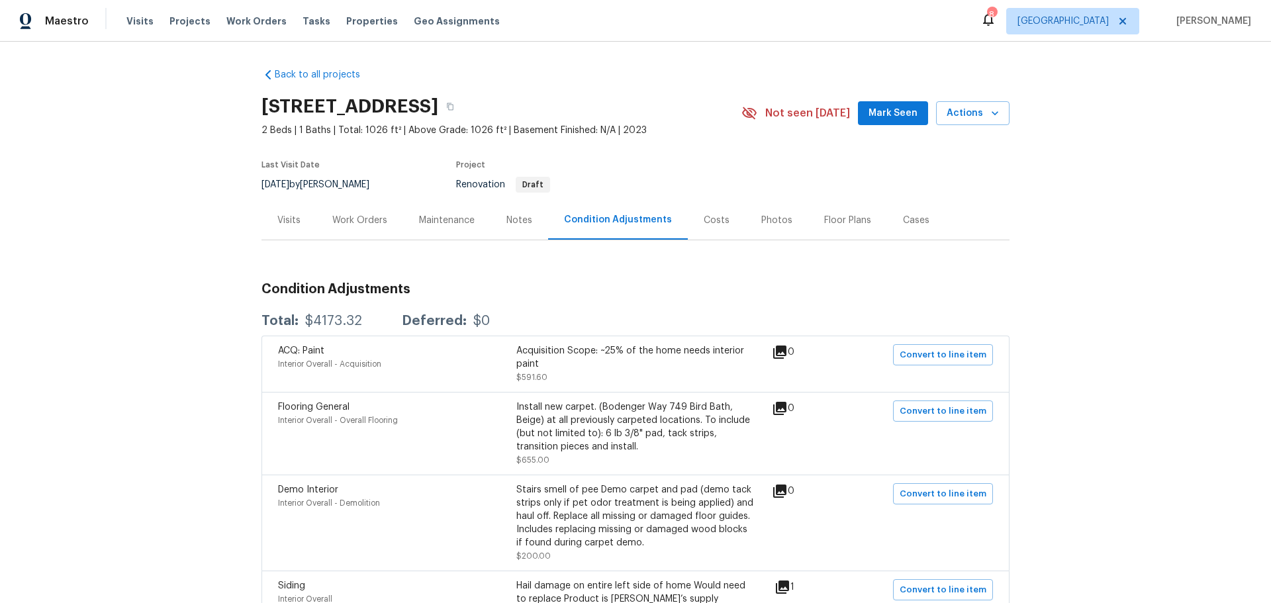
click at [513, 224] on div "Notes" at bounding box center [520, 220] width 26 height 13
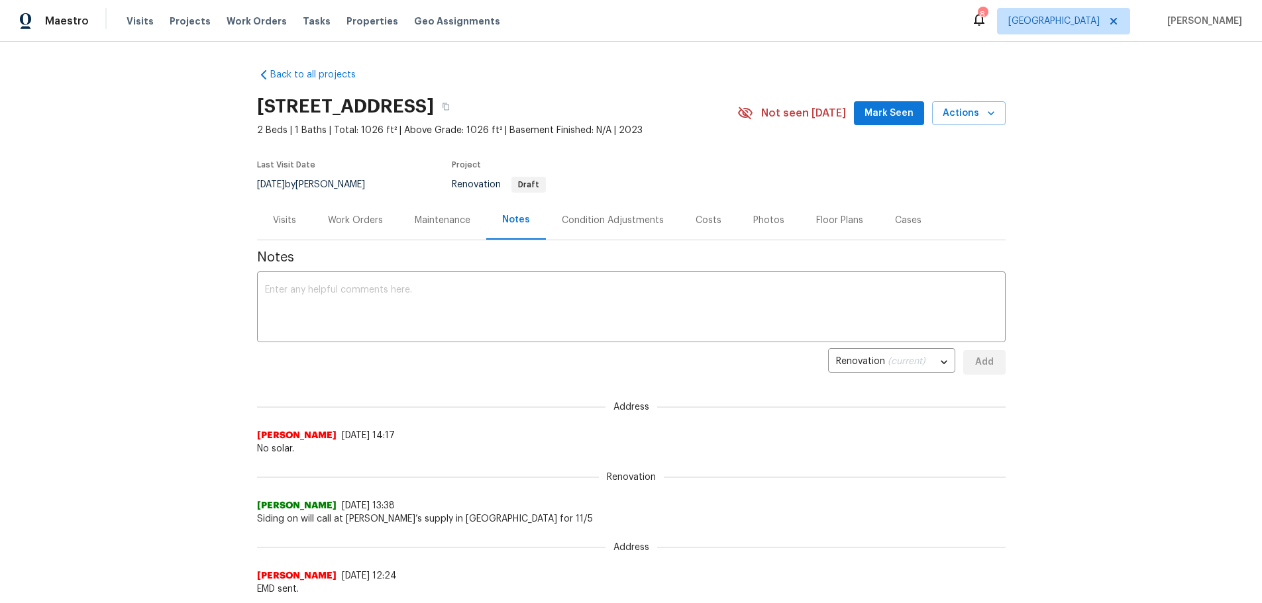
click at [679, 218] on div "Costs" at bounding box center [708, 220] width 58 height 39
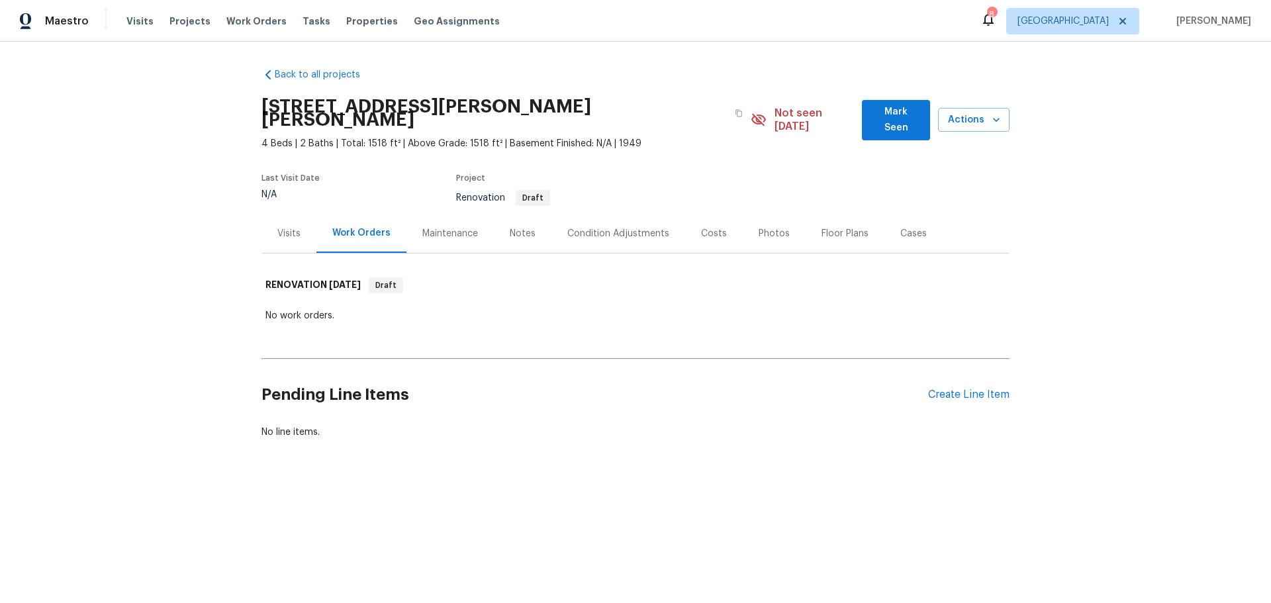
click at [689, 214] on div "Costs" at bounding box center [714, 233] width 58 height 39
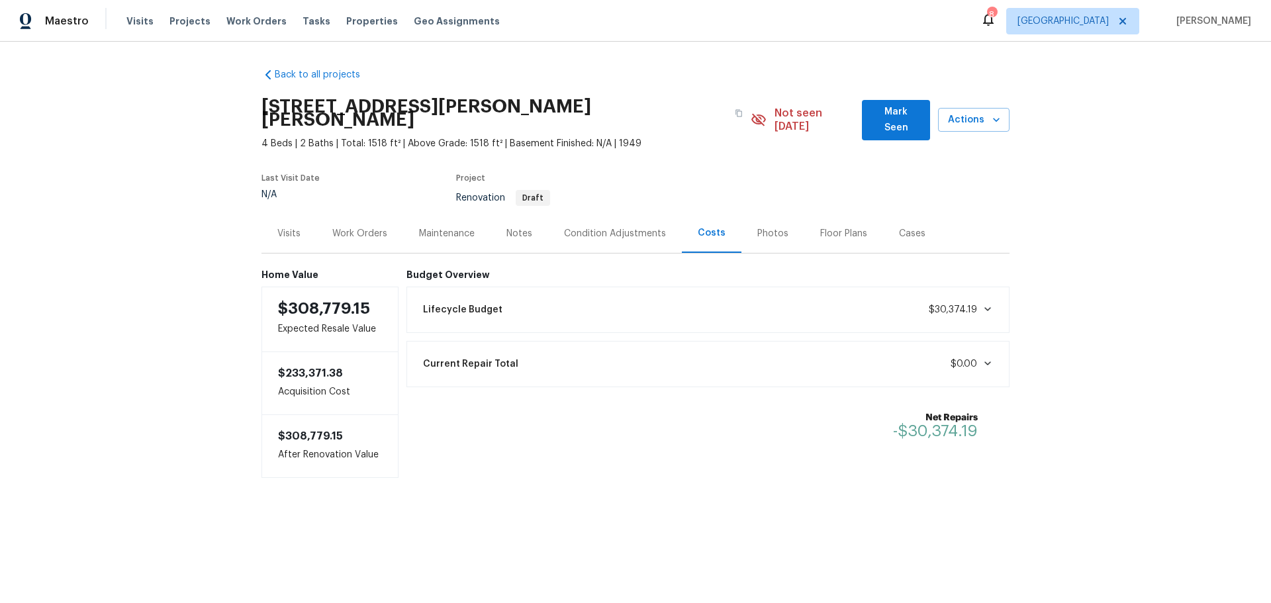
click at [297, 223] on div "Visits" at bounding box center [289, 233] width 55 height 39
